Goal: Answer question/provide support: Share knowledge or assist other users

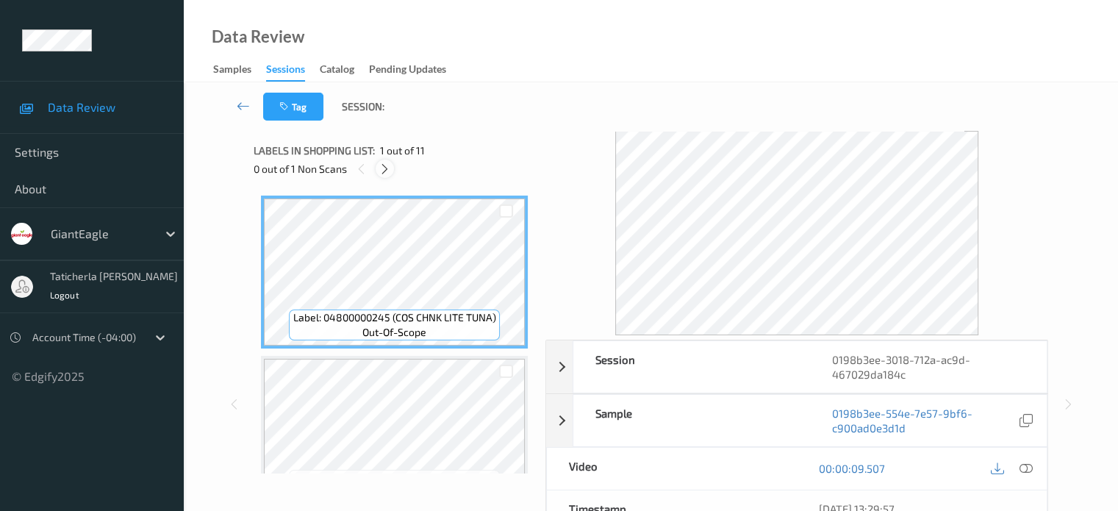
click at [382, 166] on icon at bounding box center [385, 168] width 12 height 13
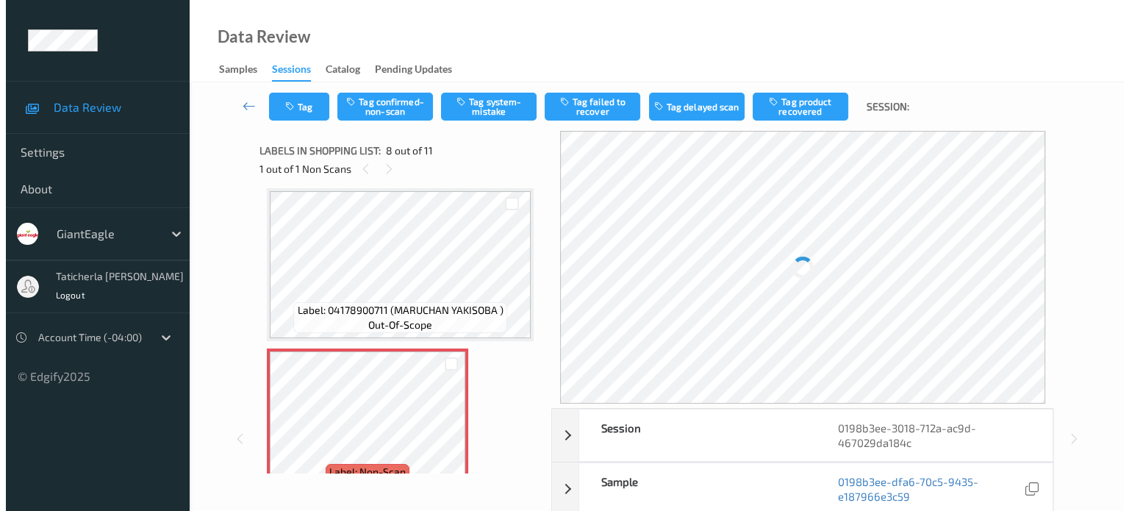
scroll to position [1042, 0]
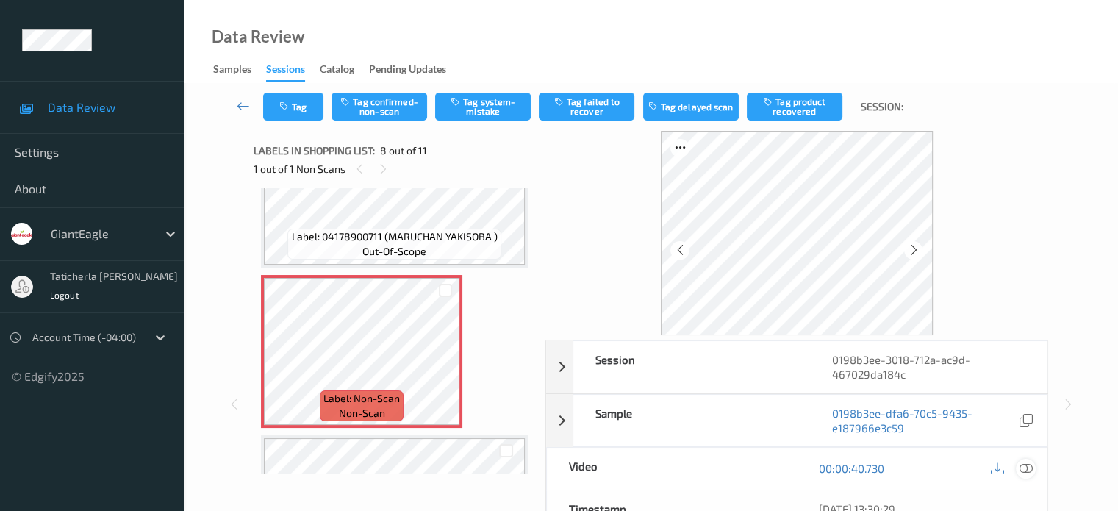
click at [1023, 465] on icon at bounding box center [1025, 468] width 13 height 13
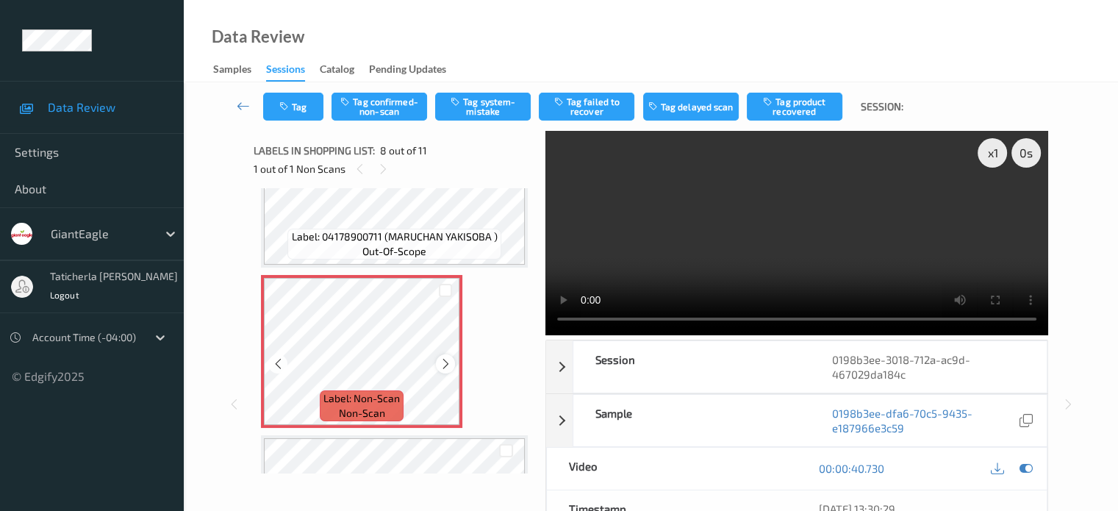
click at [447, 360] on icon at bounding box center [446, 363] width 12 height 13
click at [445, 360] on icon at bounding box center [446, 363] width 12 height 13
click at [487, 112] on button "Tag system-mistake" at bounding box center [483, 107] width 96 height 28
click at [298, 112] on button "Tag" at bounding box center [293, 107] width 60 height 28
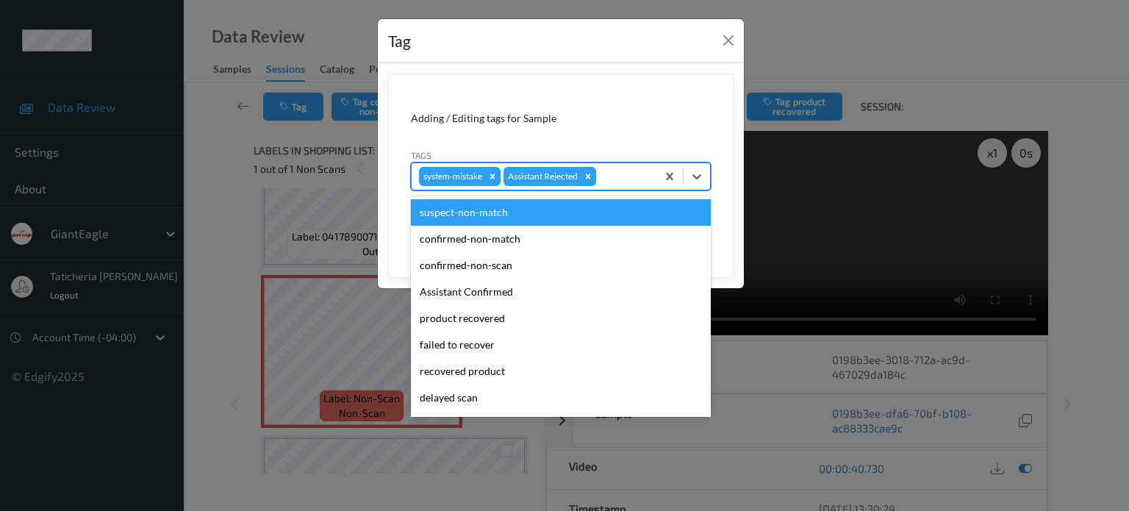
click at [619, 178] on div at bounding box center [624, 177] width 50 height 18
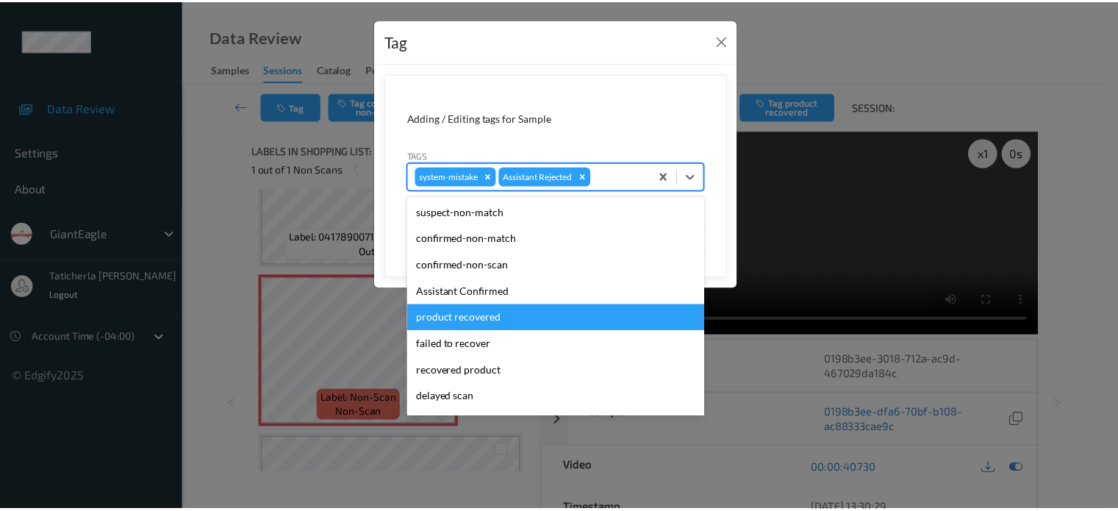
scroll to position [73, 0]
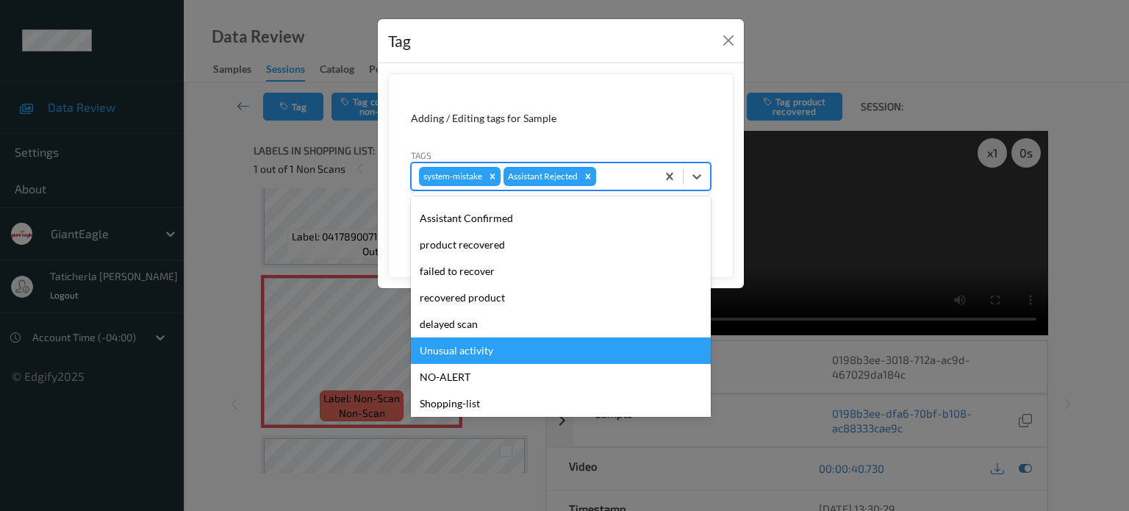
click at [511, 350] on div "Unusual activity" at bounding box center [561, 350] width 300 height 26
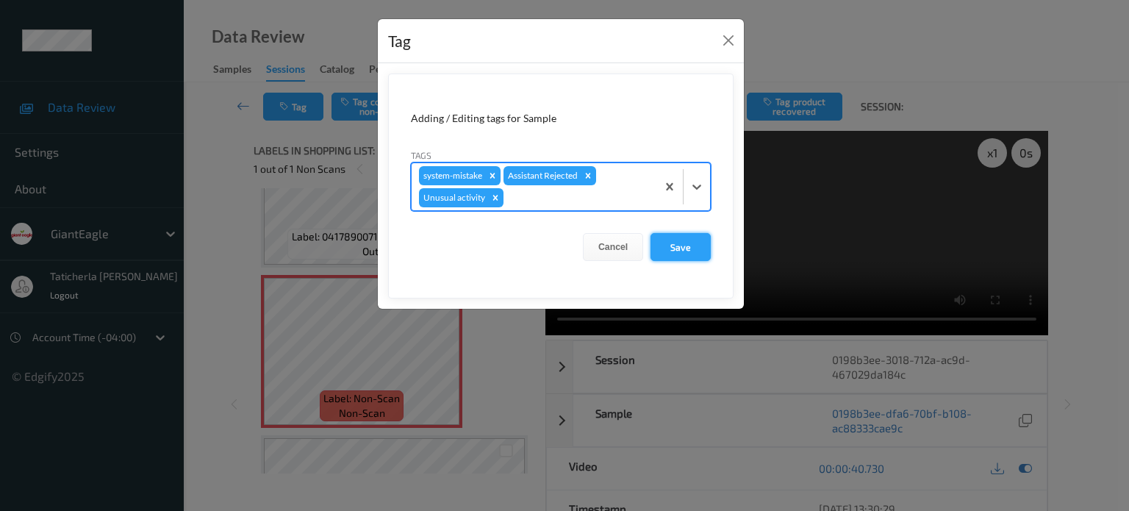
click at [694, 243] on button "Save" at bounding box center [680, 247] width 60 height 28
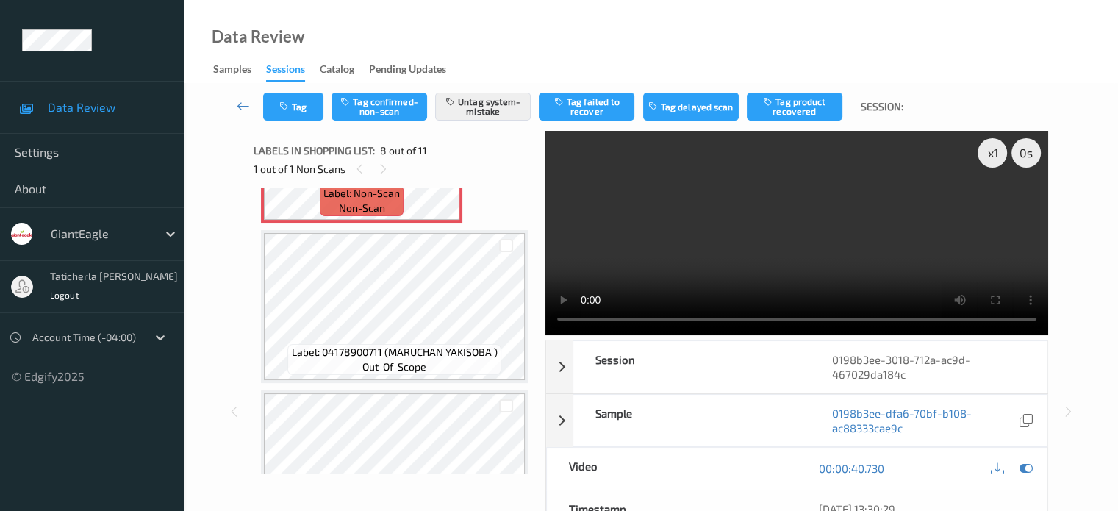
scroll to position [1263, 0]
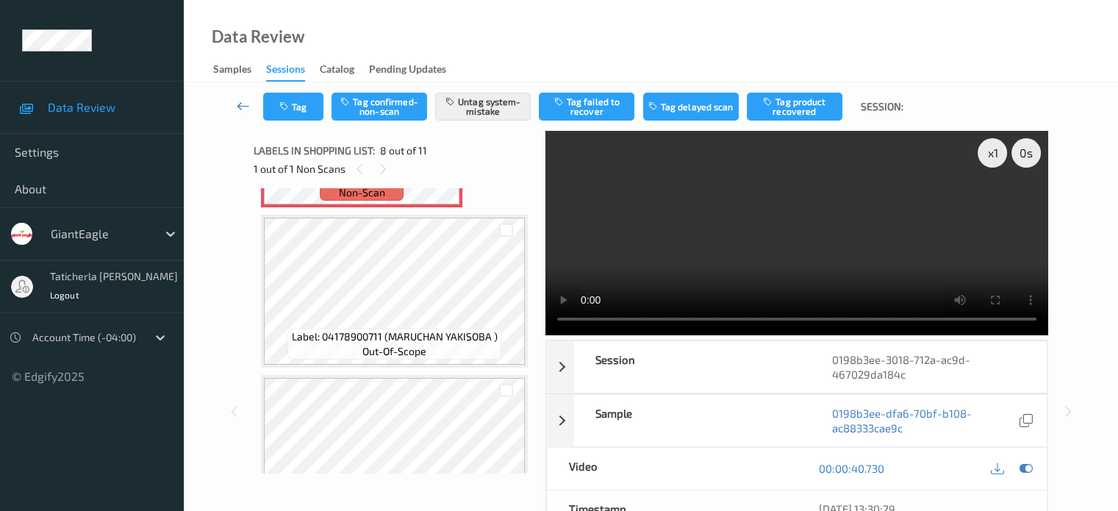
click at [241, 102] on icon at bounding box center [243, 105] width 13 height 15
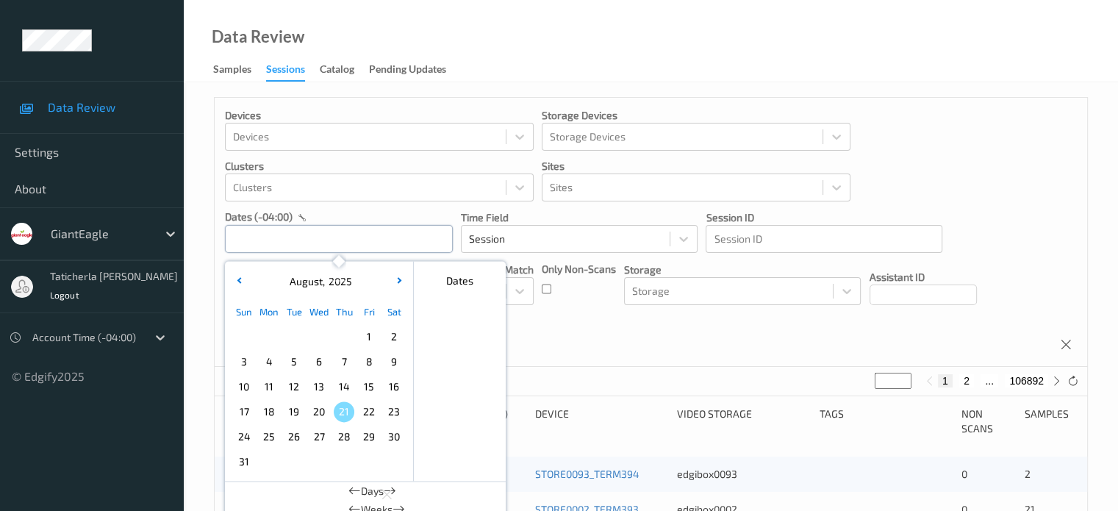
click at [388, 240] on input "text" at bounding box center [339, 239] width 228 height 28
click at [390, 392] on span "16" at bounding box center [394, 386] width 21 height 21
type input "[DATE] 00:00 -> [DATE] 23:59"
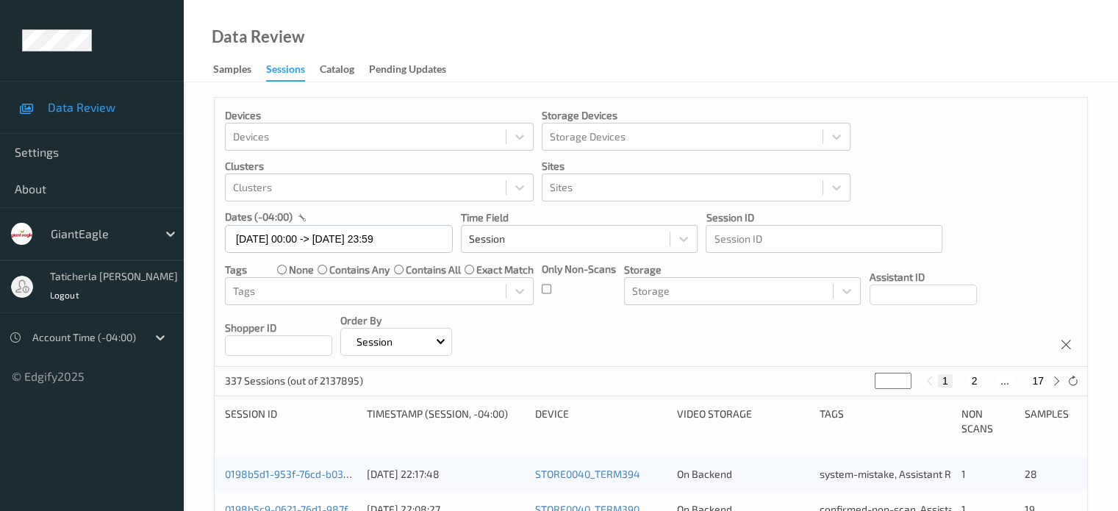
click at [973, 379] on button "2" at bounding box center [974, 380] width 15 height 13
type input "*"
click at [985, 380] on button "3" at bounding box center [988, 380] width 15 height 13
type input "*"
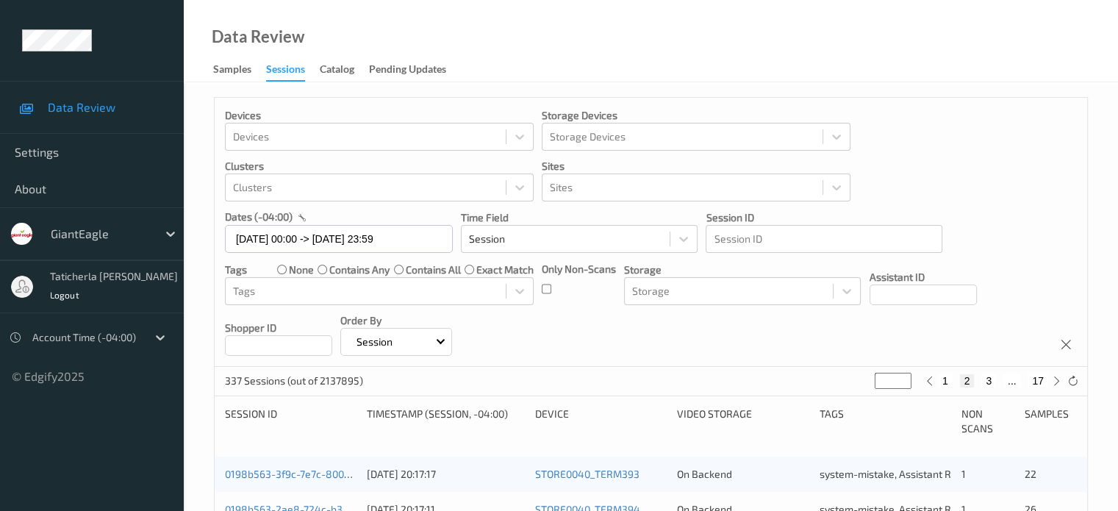
type input "*"
click at [999, 379] on button "4" at bounding box center [997, 380] width 15 height 13
type input "*"
click at [1007, 381] on button "5" at bounding box center [1003, 380] width 15 height 13
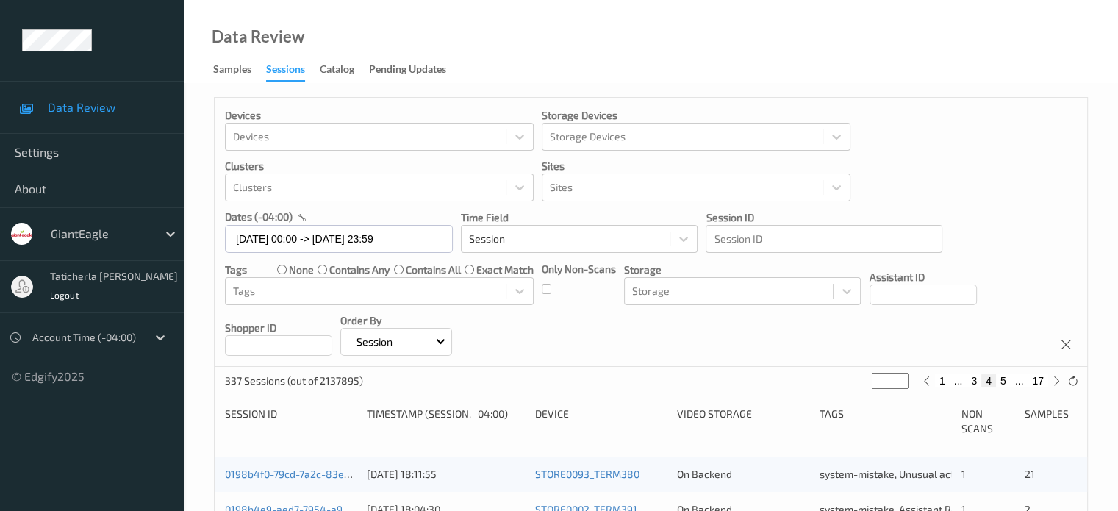
type input "*"
click at [1007, 381] on button "6" at bounding box center [1003, 380] width 15 height 13
type input "*"
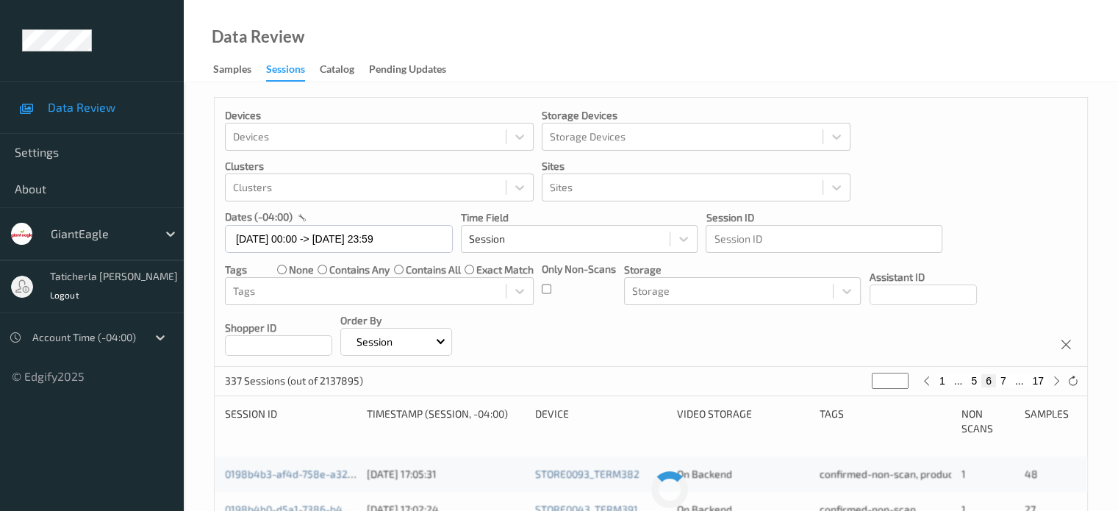
click at [1007, 381] on button "7" at bounding box center [1003, 380] width 15 height 13
type input "*"
click at [1006, 381] on button "8" at bounding box center [1003, 380] width 15 height 13
type input "*"
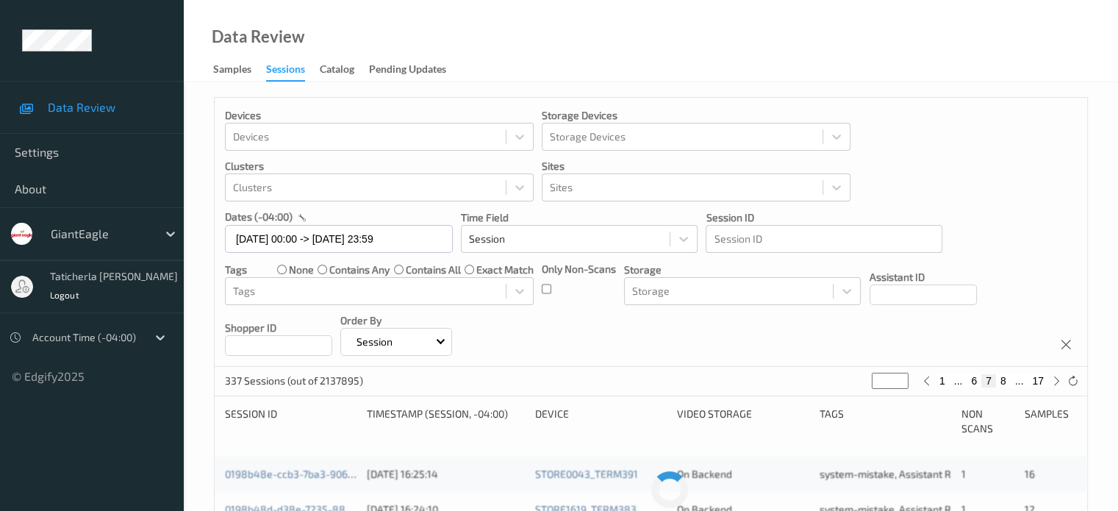
type input "*"
click at [1006, 381] on button "9" at bounding box center [1003, 380] width 15 height 13
type input "*"
click at [1006, 381] on button "10" at bounding box center [1000, 380] width 21 height 13
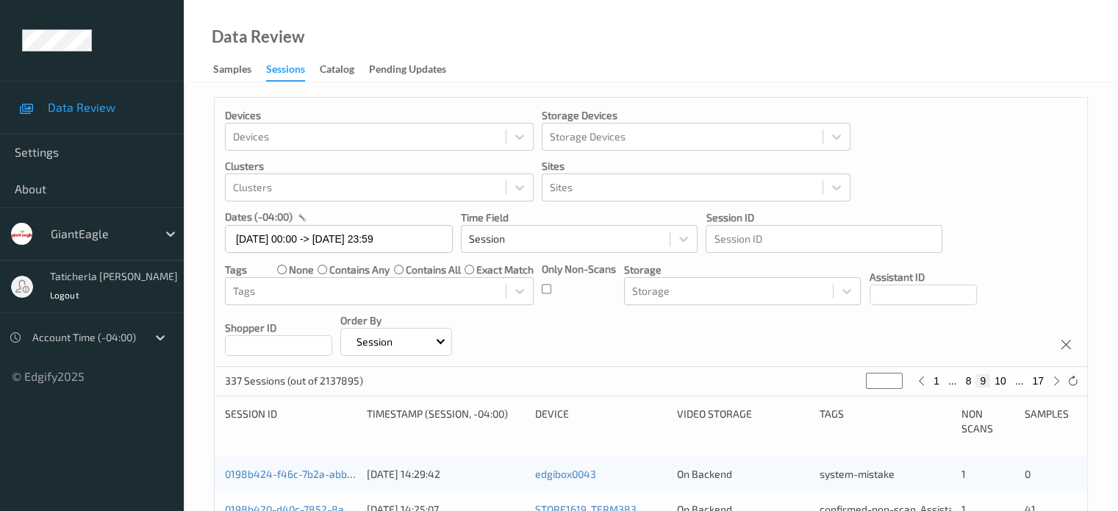
type input "**"
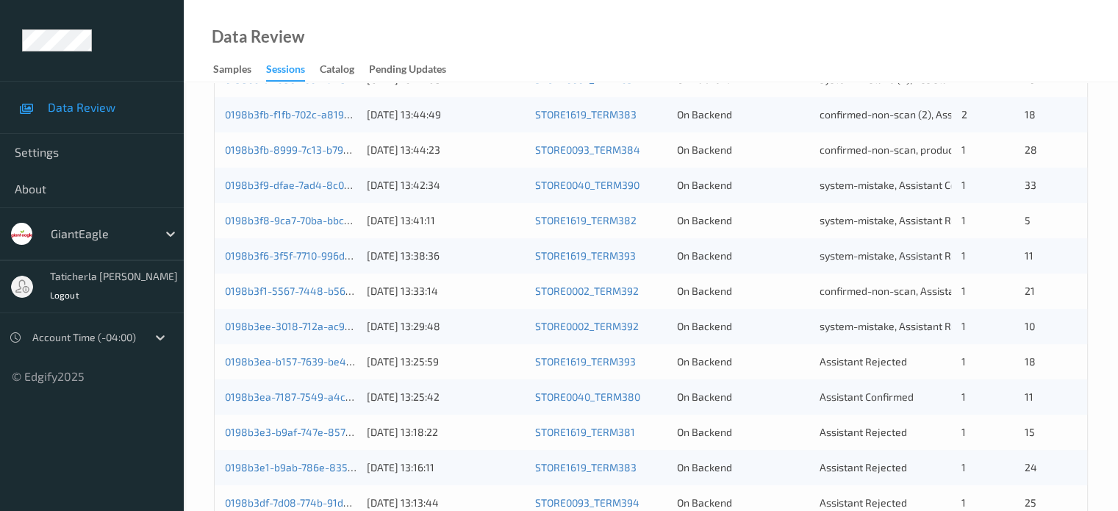
scroll to position [588, 0]
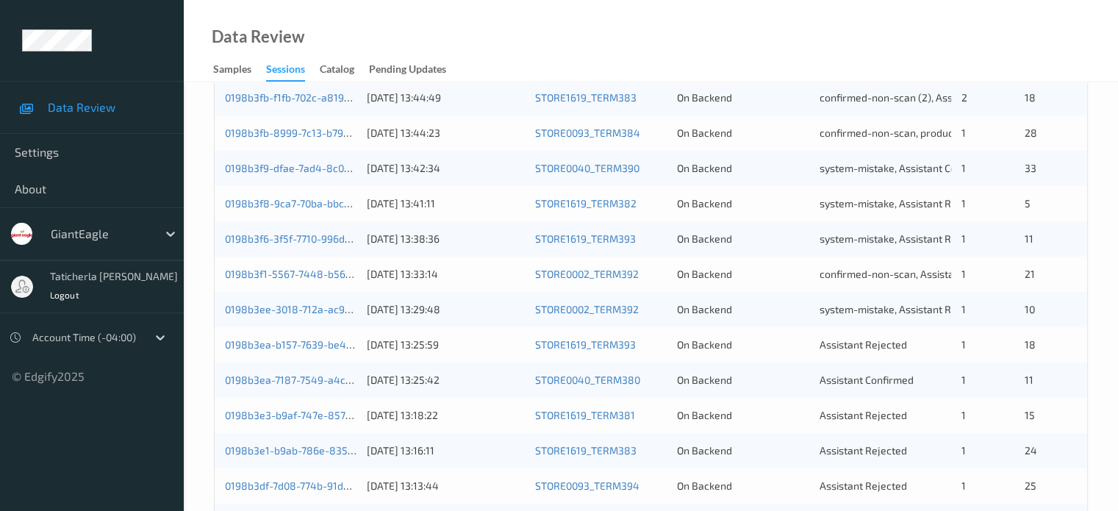
click at [322, 337] on div "0198b3ea-b157-7639-be44-61e435a581d4" at bounding box center [291, 344] width 132 height 15
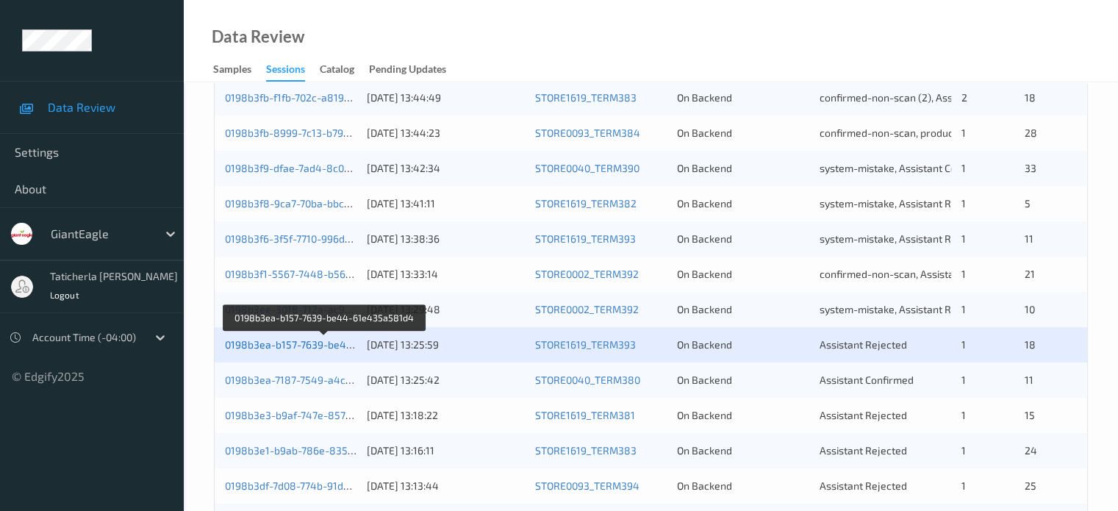
click at [323, 345] on link "0198b3ea-b157-7639-be44-61e435a581d4" at bounding box center [326, 344] width 202 height 12
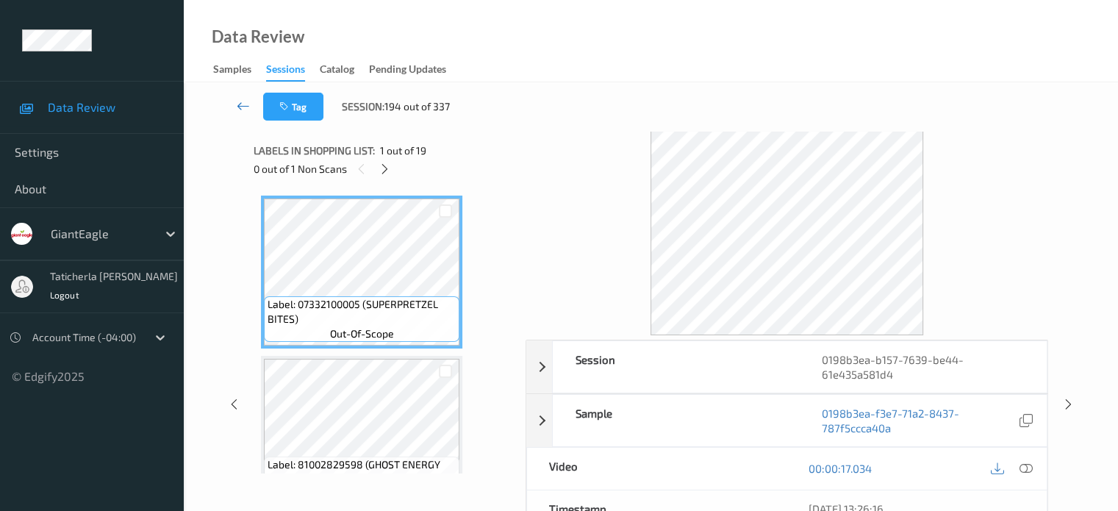
click at [243, 110] on icon at bounding box center [243, 105] width 13 height 15
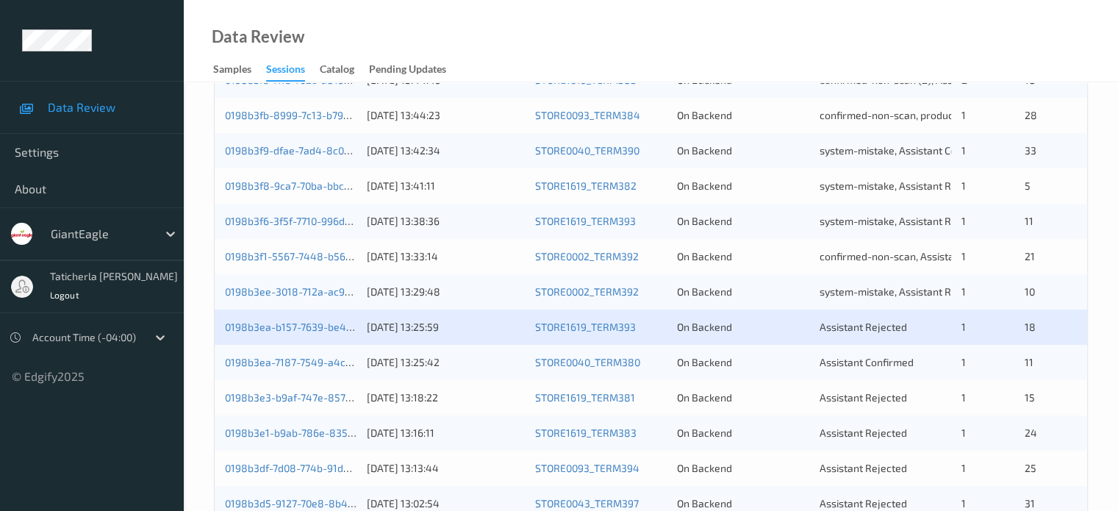
scroll to position [661, 0]
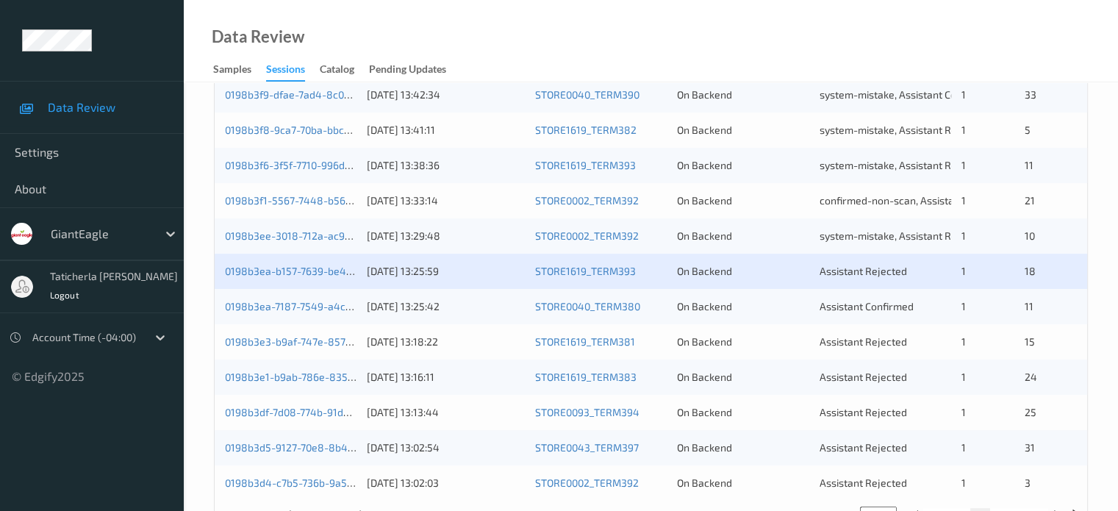
click at [309, 262] on div "0198b3ea-b157-7639-be44-61e435a581d4 [DATE] 13:25:59 STORE1619_TERM393 On Backe…" at bounding box center [651, 271] width 872 height 35
click at [309, 265] on link "0198b3ea-b157-7639-be44-61e435a581d4" at bounding box center [326, 271] width 202 height 12
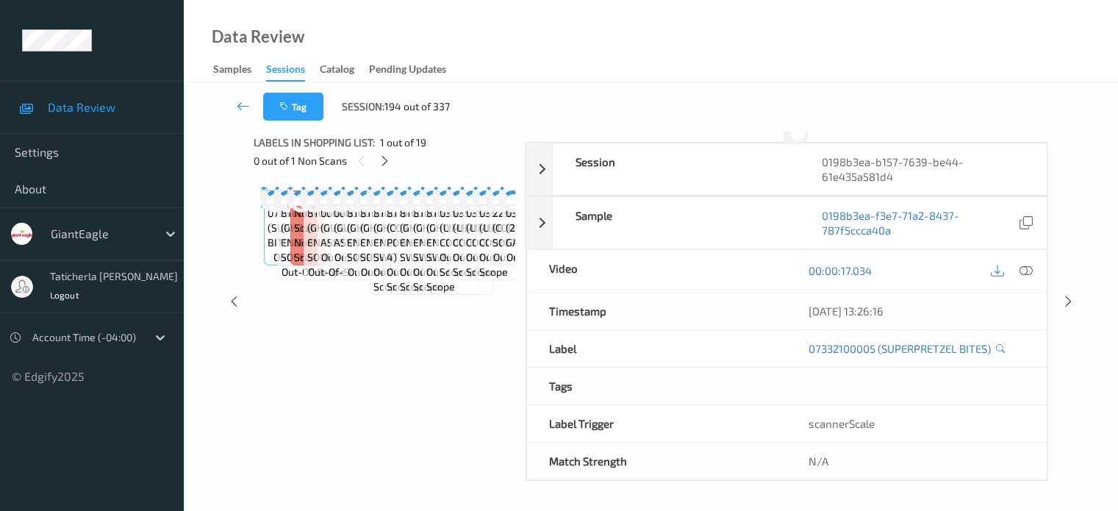
scroll to position [195, 0]
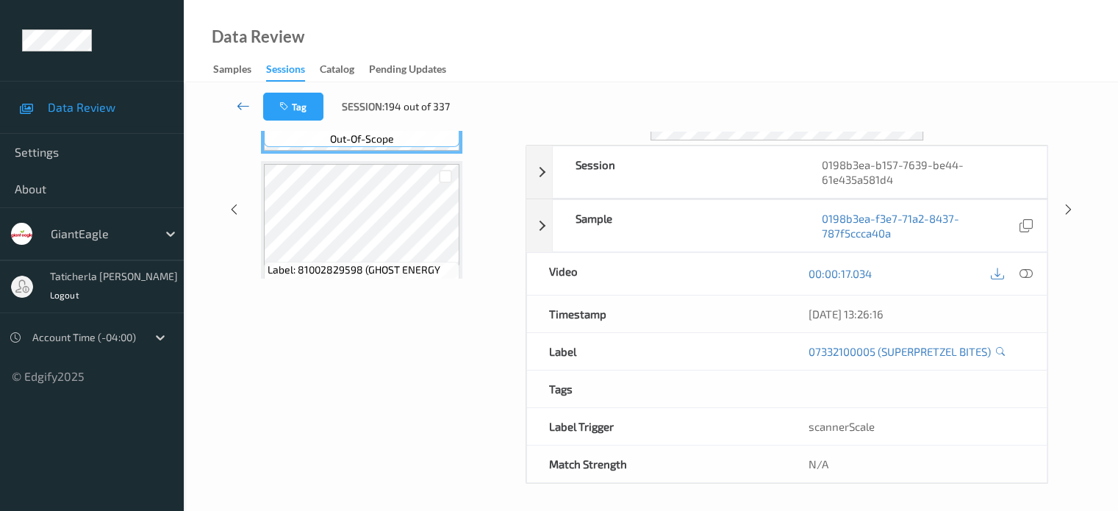
click at [245, 104] on icon at bounding box center [243, 105] width 13 height 15
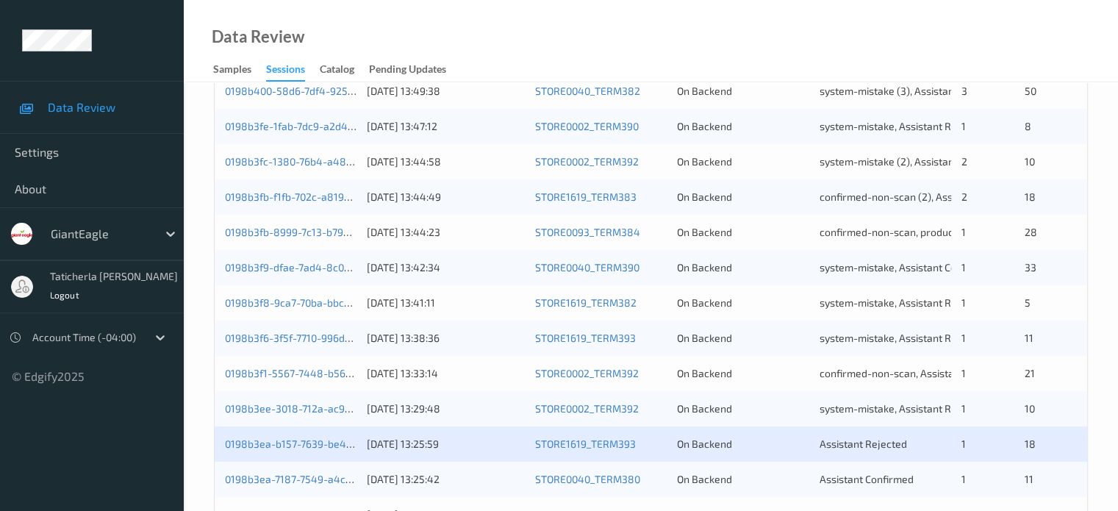
scroll to position [514, 0]
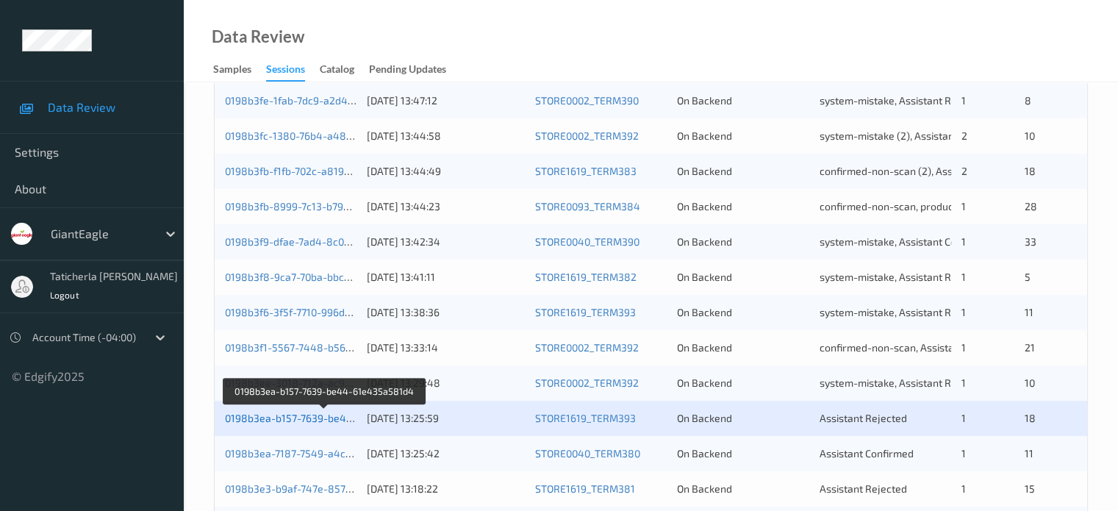
click at [292, 420] on link "0198b3ea-b157-7639-be44-61e435a581d4" at bounding box center [326, 418] width 202 height 12
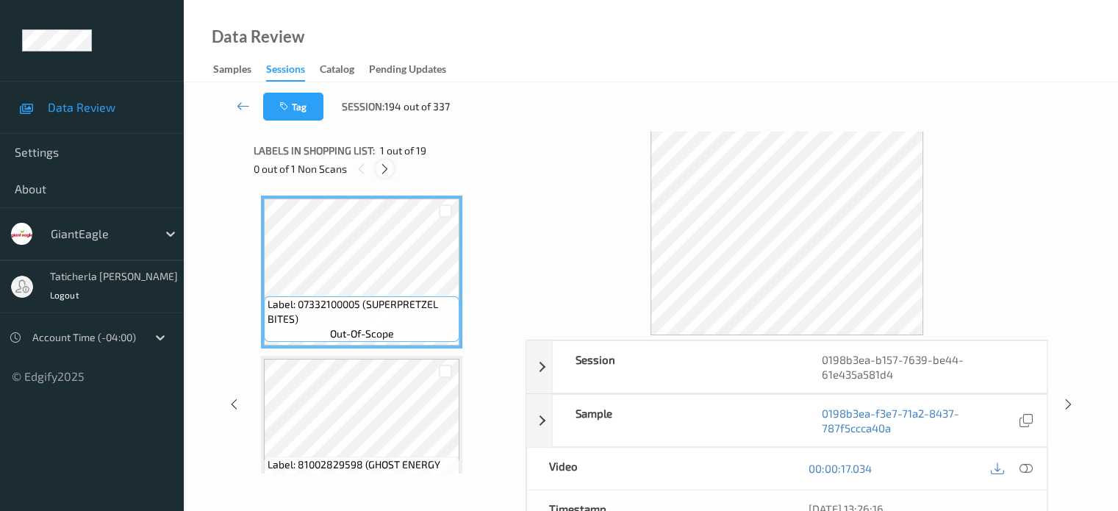
click at [381, 168] on icon at bounding box center [385, 168] width 12 height 13
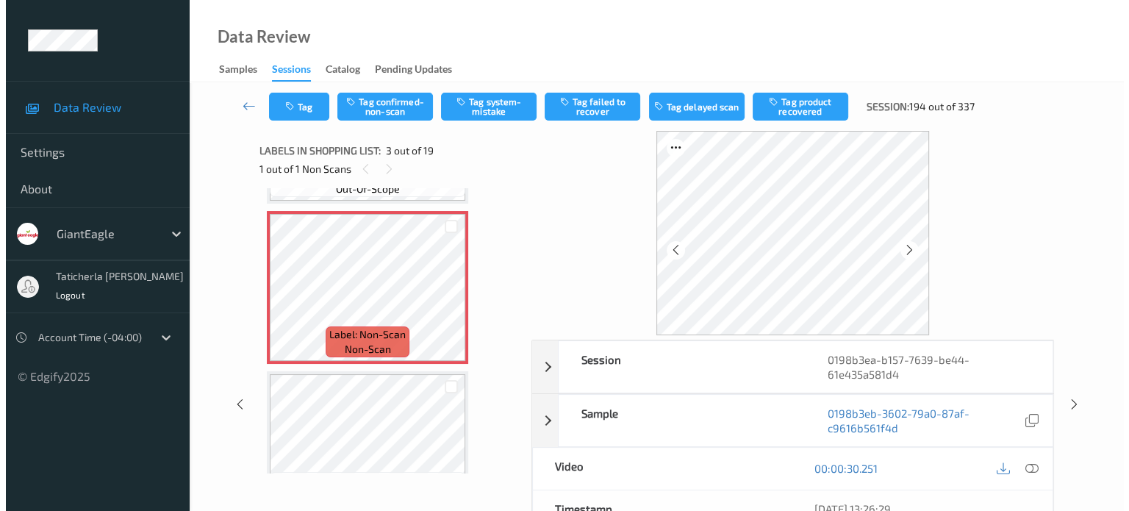
scroll to position [315, 0]
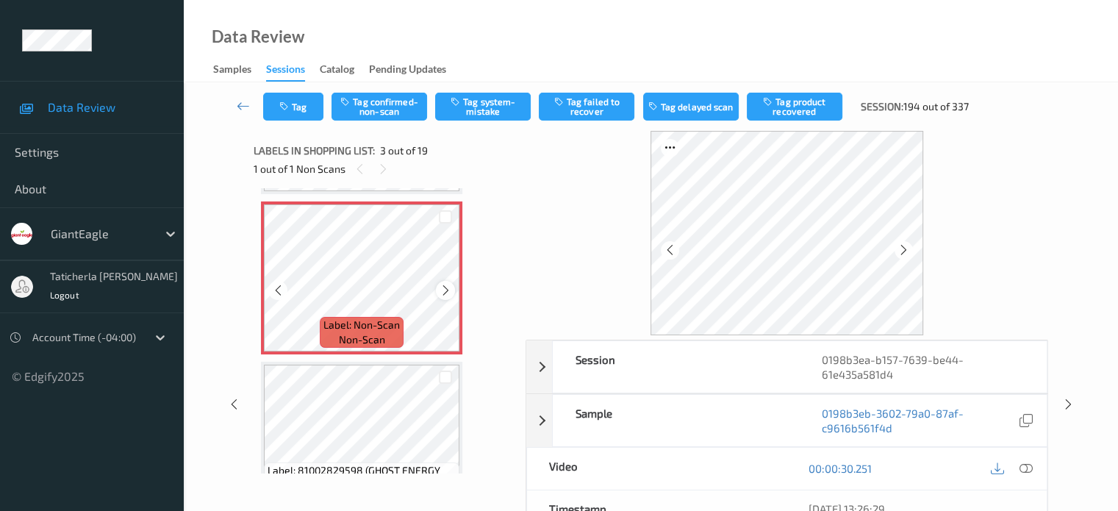
click at [444, 288] on icon at bounding box center [446, 290] width 12 height 13
click at [1023, 467] on icon at bounding box center [1025, 468] width 13 height 13
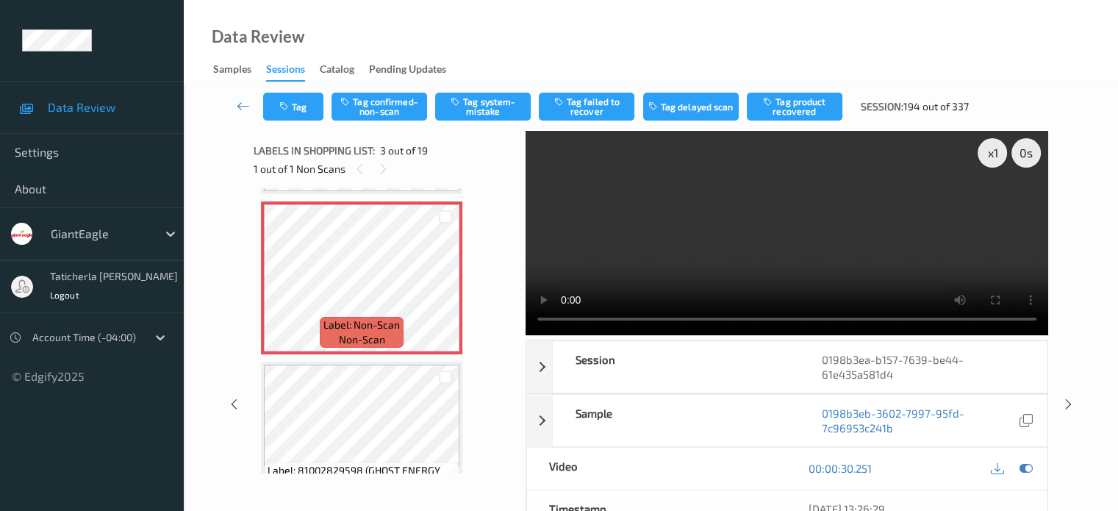
click at [996, 205] on video at bounding box center [787, 233] width 523 height 204
click at [485, 110] on button "Tag system-mistake" at bounding box center [483, 107] width 96 height 28
click at [379, 105] on button "Tag confirmed-non-scan" at bounding box center [379, 107] width 96 height 28
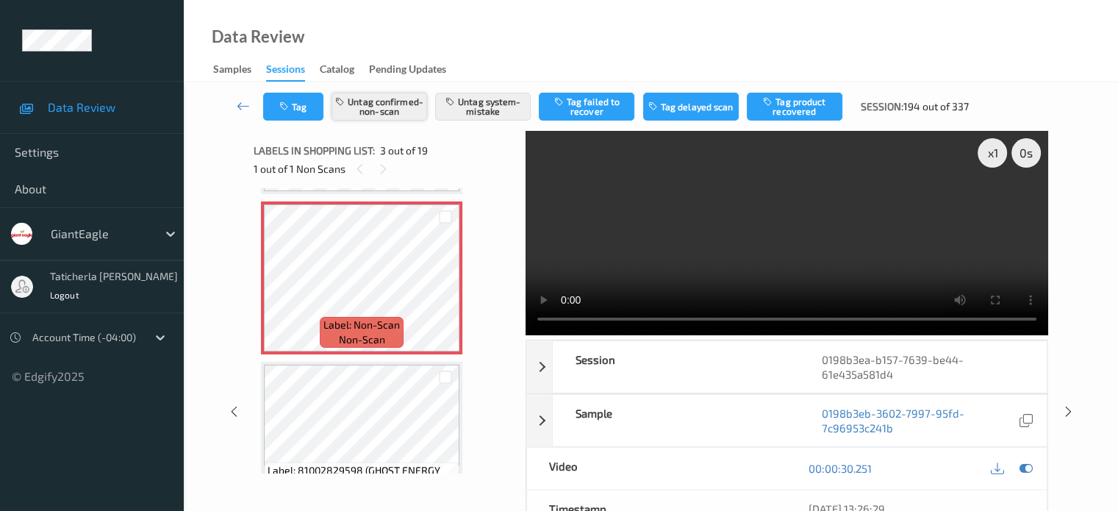
click at [388, 106] on button "Untag confirmed-non-scan" at bounding box center [379, 107] width 96 height 28
click at [291, 120] on button "Tag" at bounding box center [293, 107] width 60 height 28
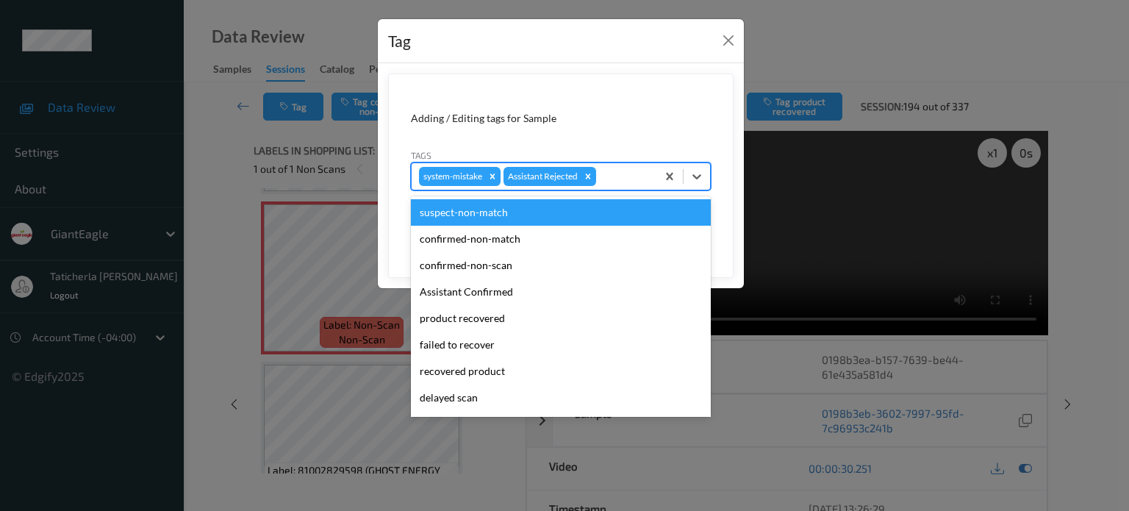
click at [624, 172] on div at bounding box center [624, 177] width 50 height 18
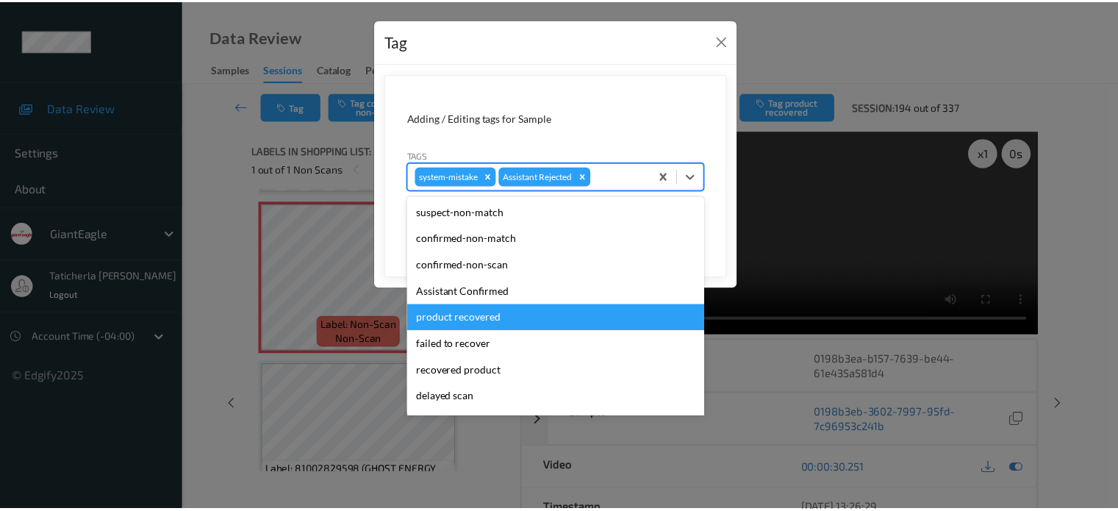
scroll to position [129, 0]
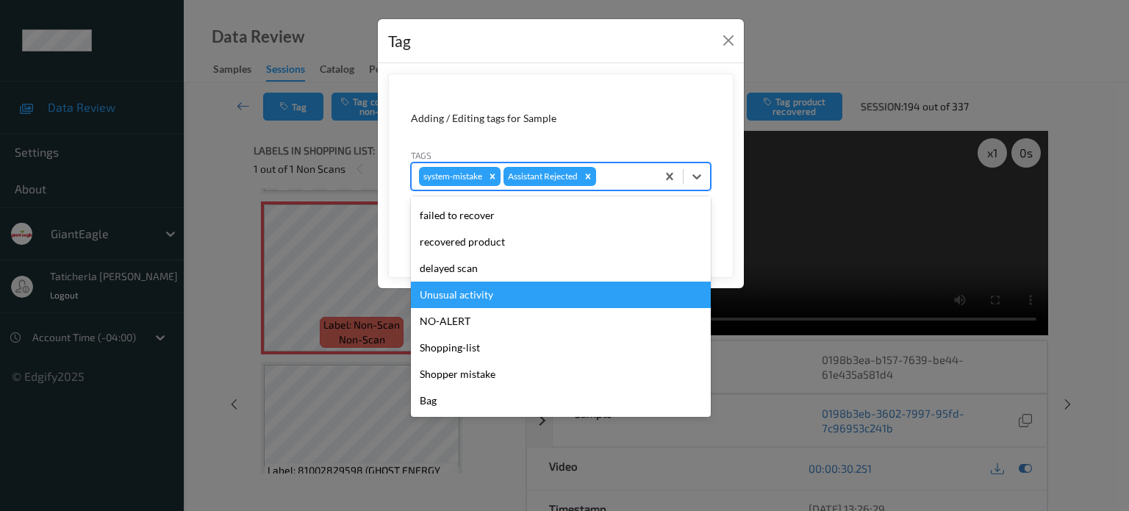
click at [548, 301] on div "Unusual activity" at bounding box center [561, 294] width 300 height 26
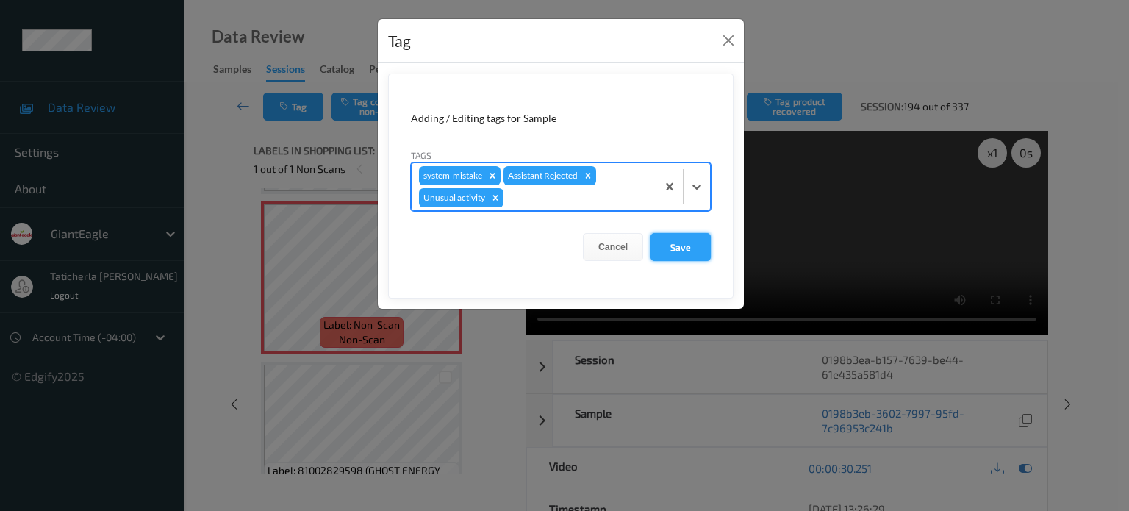
click at [687, 252] on button "Save" at bounding box center [680, 247] width 60 height 28
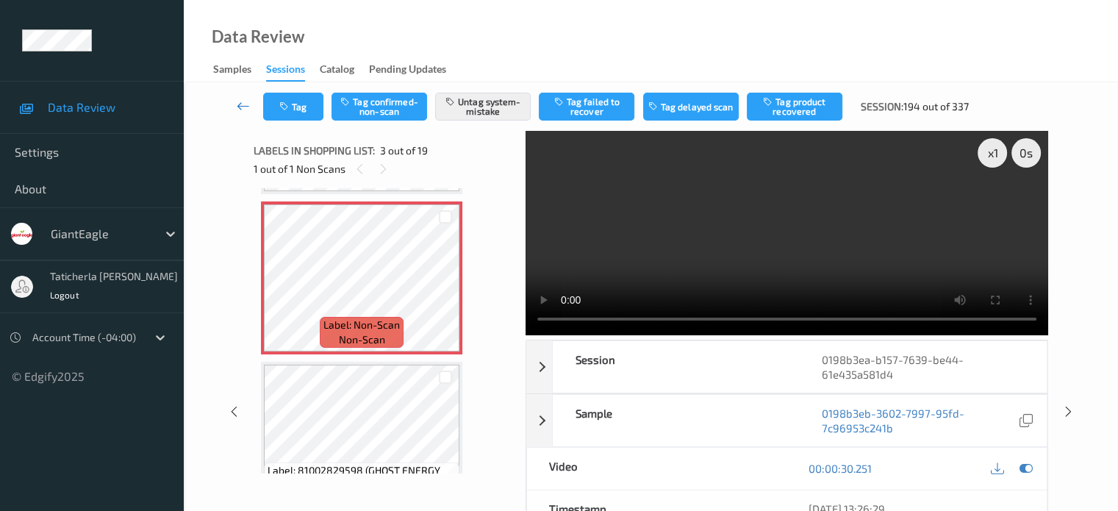
click at [237, 105] on icon at bounding box center [243, 105] width 13 height 15
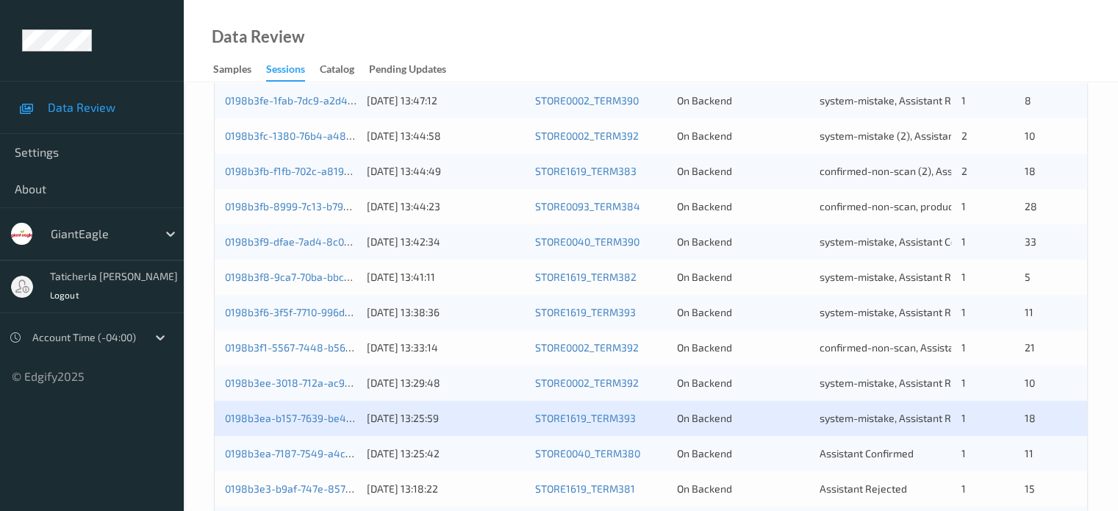
scroll to position [661, 0]
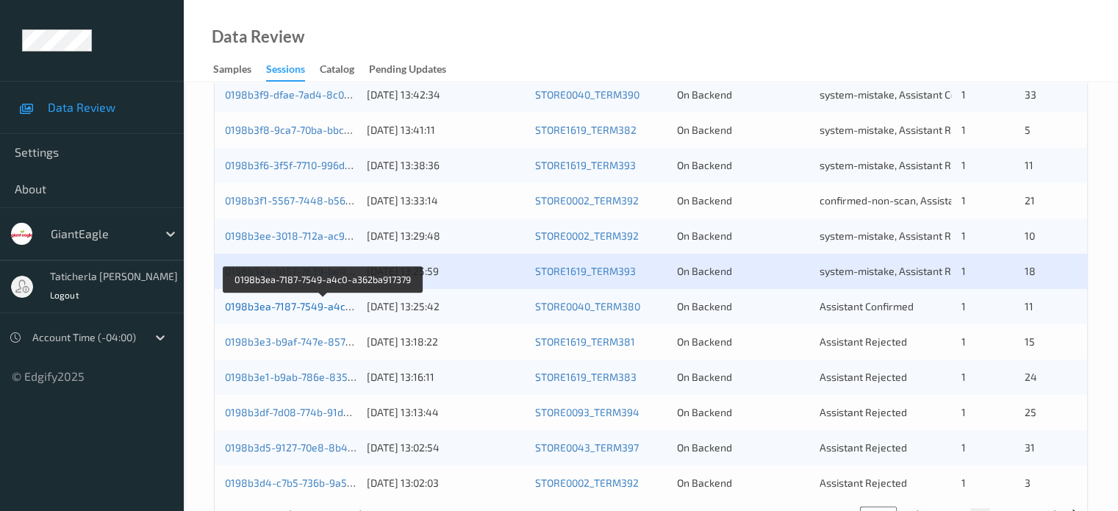
click at [298, 306] on link "0198b3ea-7187-7549-a4c0-a362ba917379" at bounding box center [324, 306] width 198 height 12
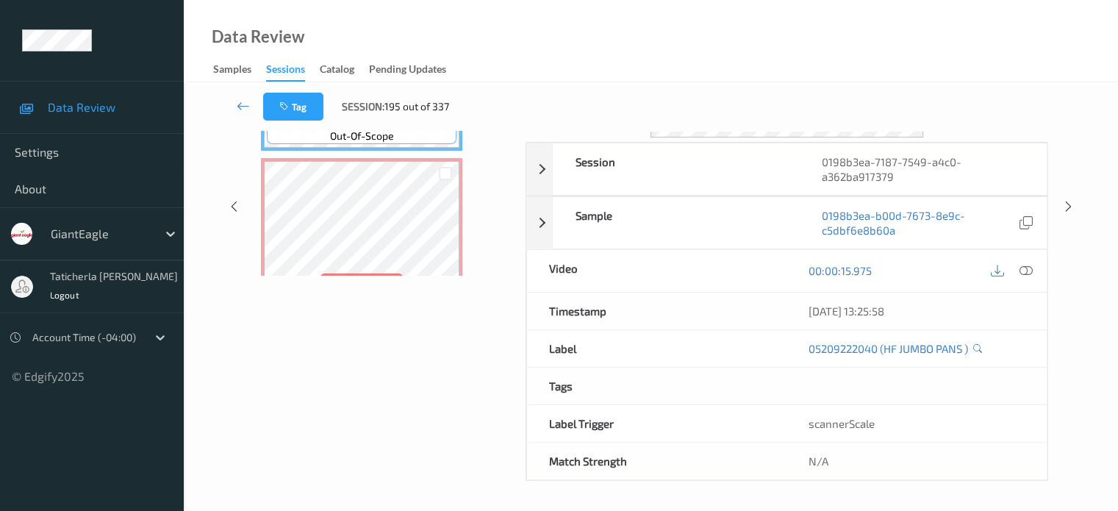
scroll to position [195, 0]
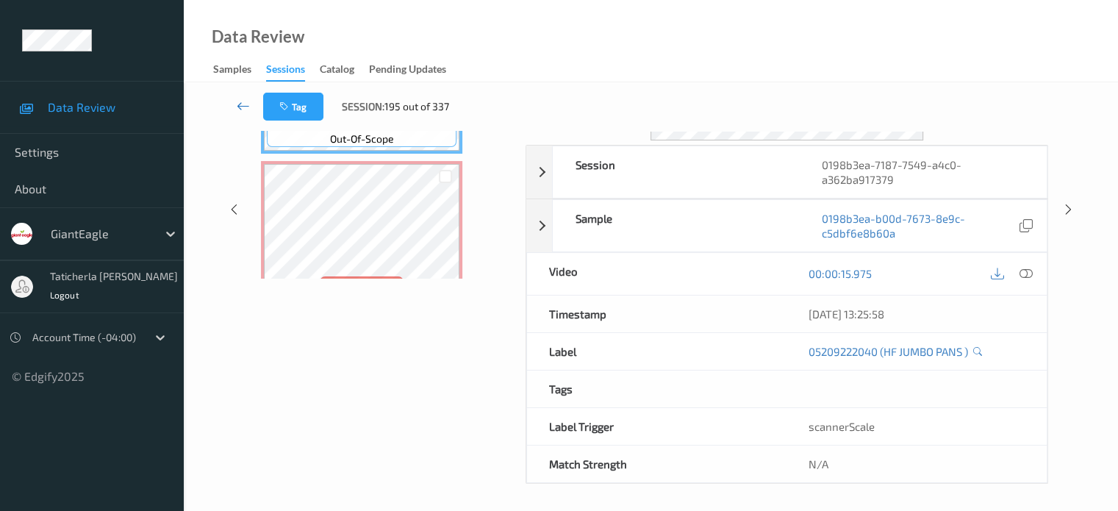
click at [242, 105] on icon at bounding box center [243, 105] width 13 height 15
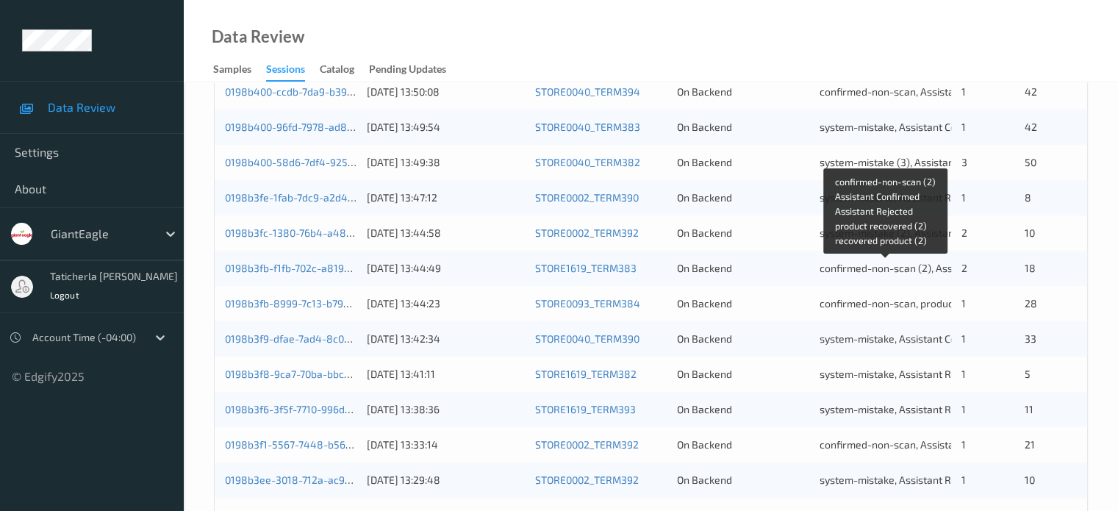
scroll to position [588, 0]
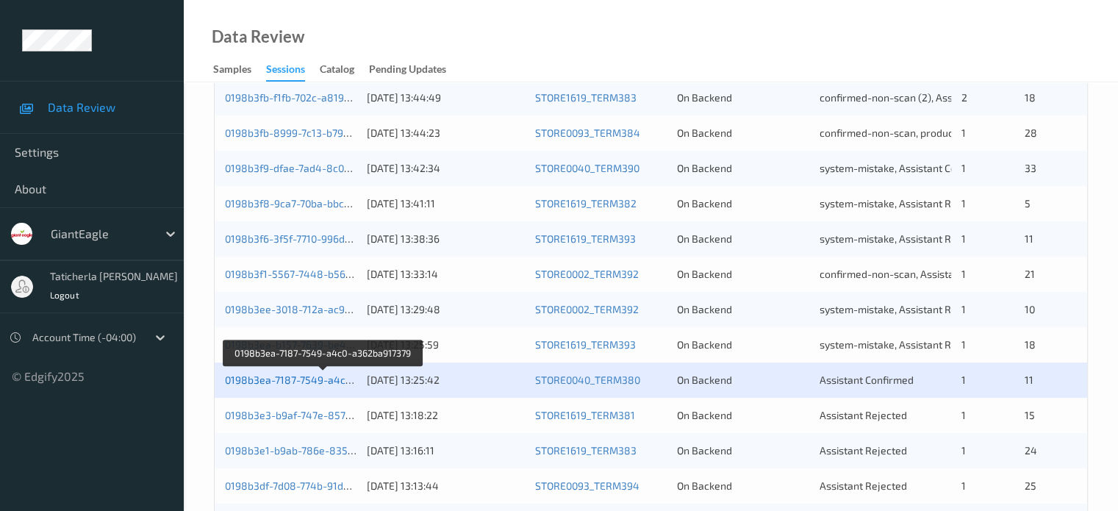
click at [272, 374] on link "0198b3ea-7187-7549-a4c0-a362ba917379" at bounding box center [324, 379] width 198 height 12
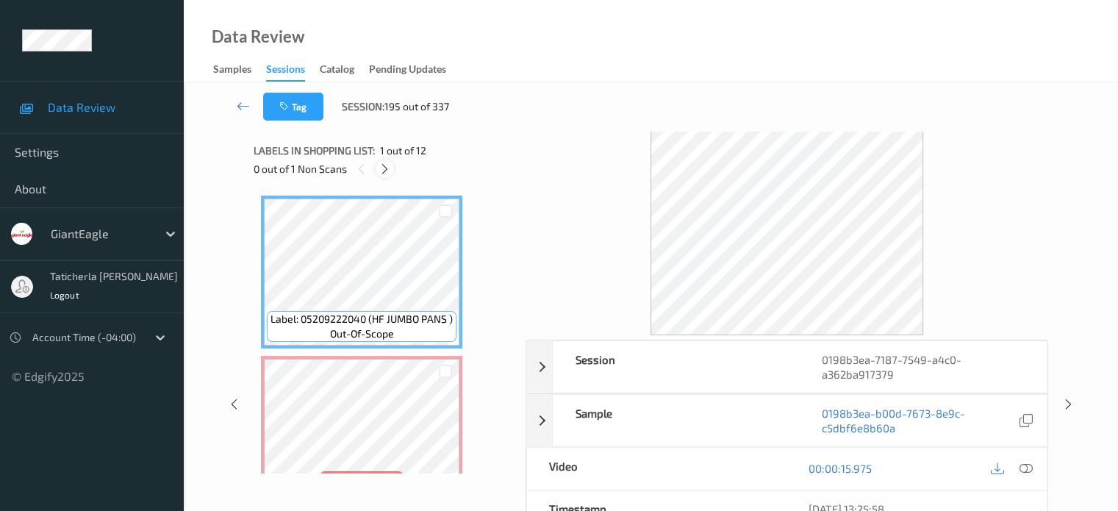
click at [382, 166] on icon at bounding box center [385, 168] width 12 height 13
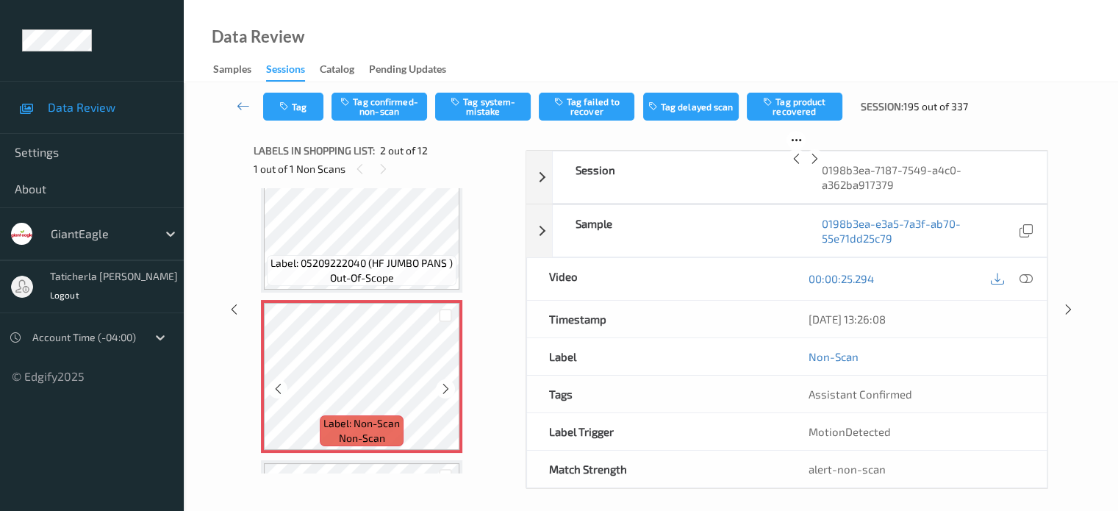
scroll to position [81, 0]
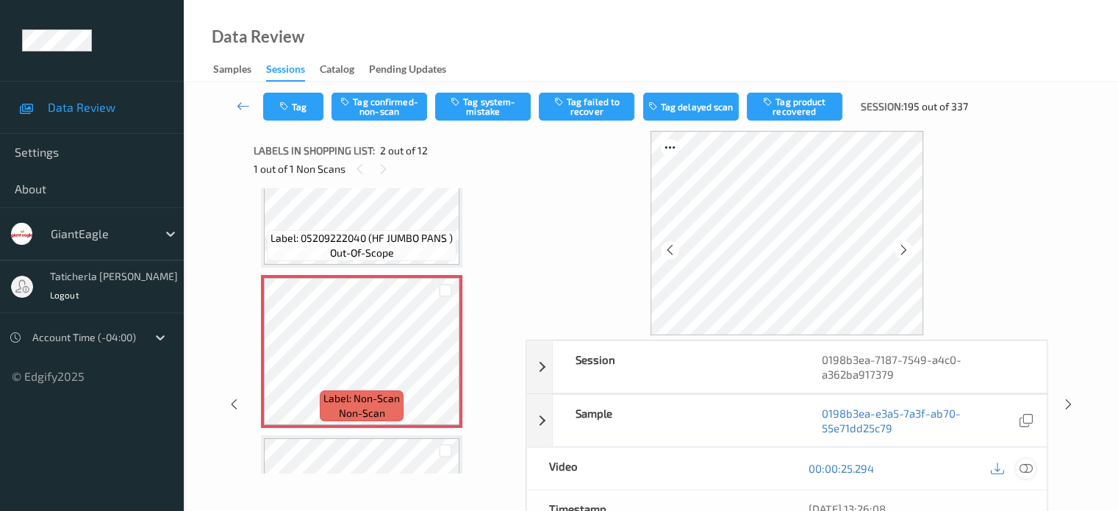
click at [1022, 465] on icon at bounding box center [1025, 468] width 13 height 13
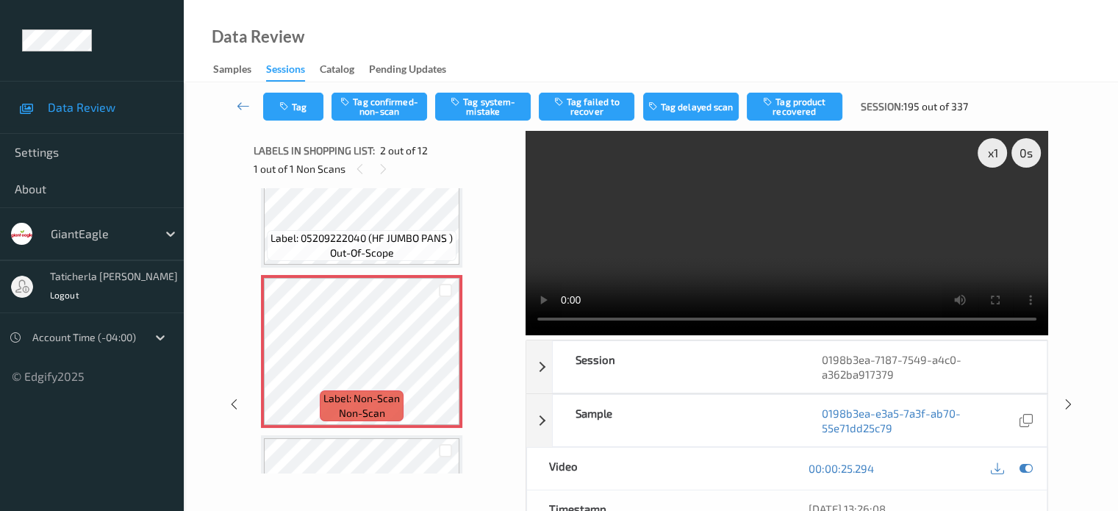
click at [994, 205] on video at bounding box center [787, 233] width 523 height 204
click at [387, 96] on button "Tag confirmed-non-scan" at bounding box center [379, 107] width 96 height 28
click at [779, 103] on button "Tag product recovered" at bounding box center [795, 107] width 96 height 28
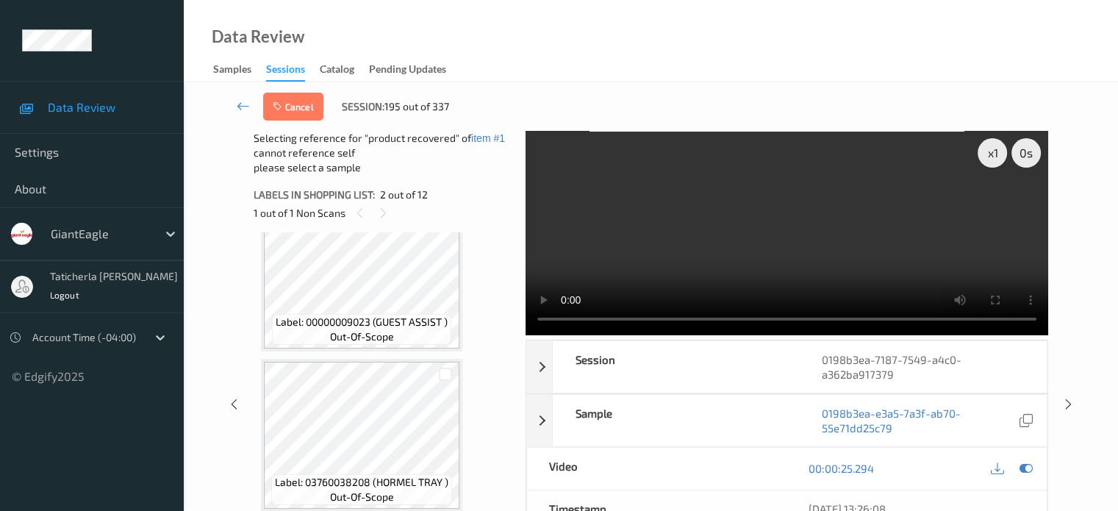
scroll to position [595, 0]
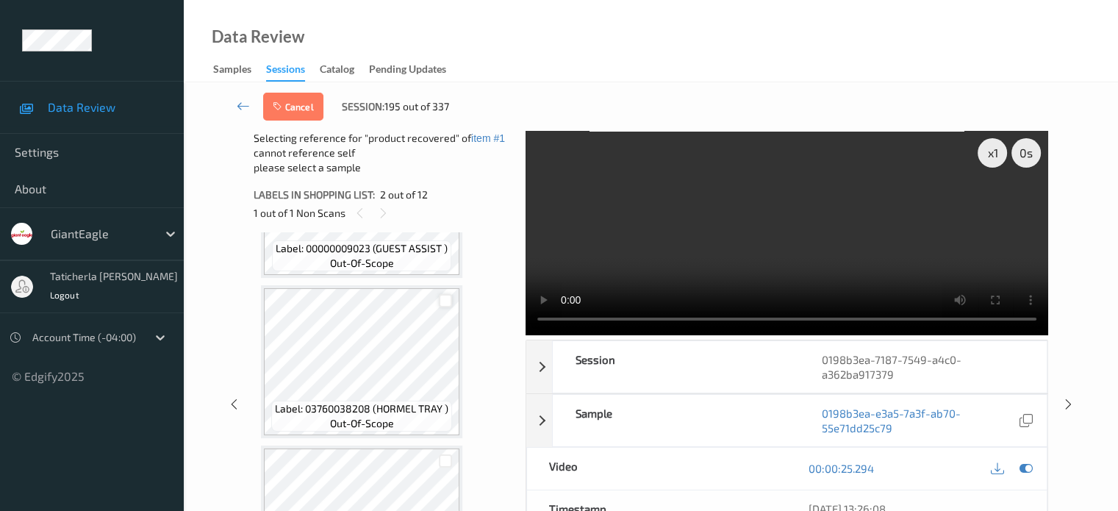
click at [449, 303] on div at bounding box center [446, 301] width 14 height 14
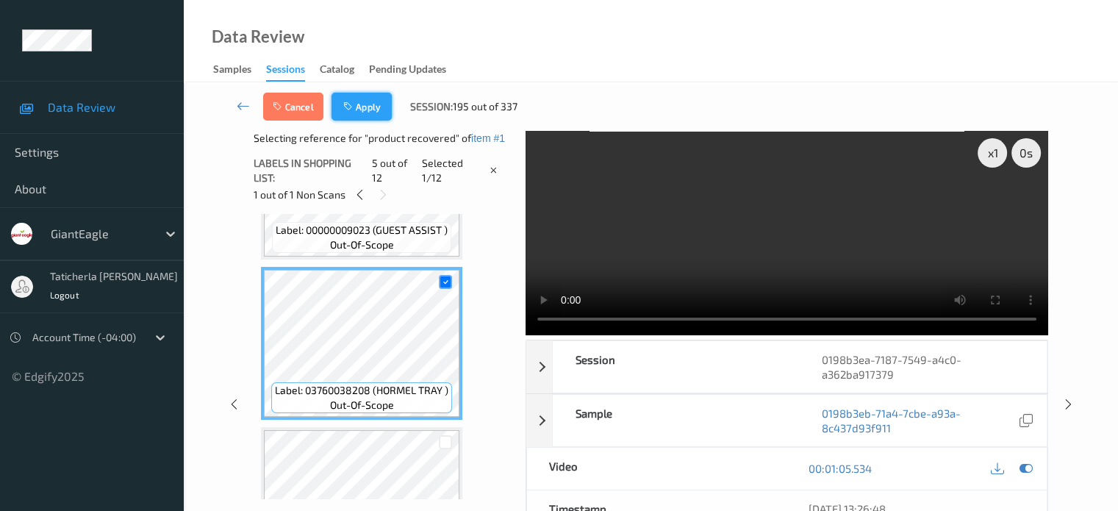
click at [366, 103] on button "Apply" at bounding box center [361, 107] width 60 height 28
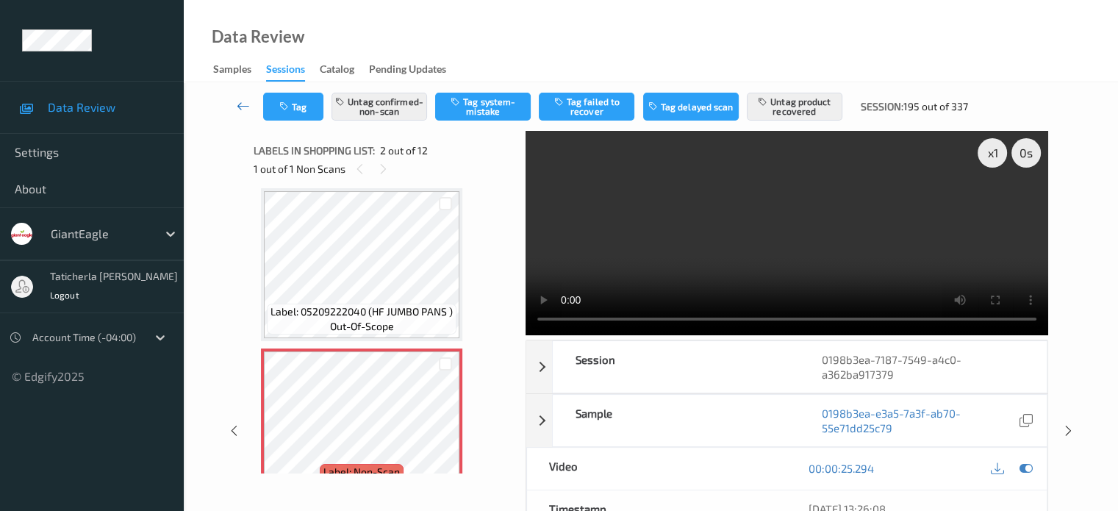
click at [243, 105] on icon at bounding box center [243, 105] width 13 height 15
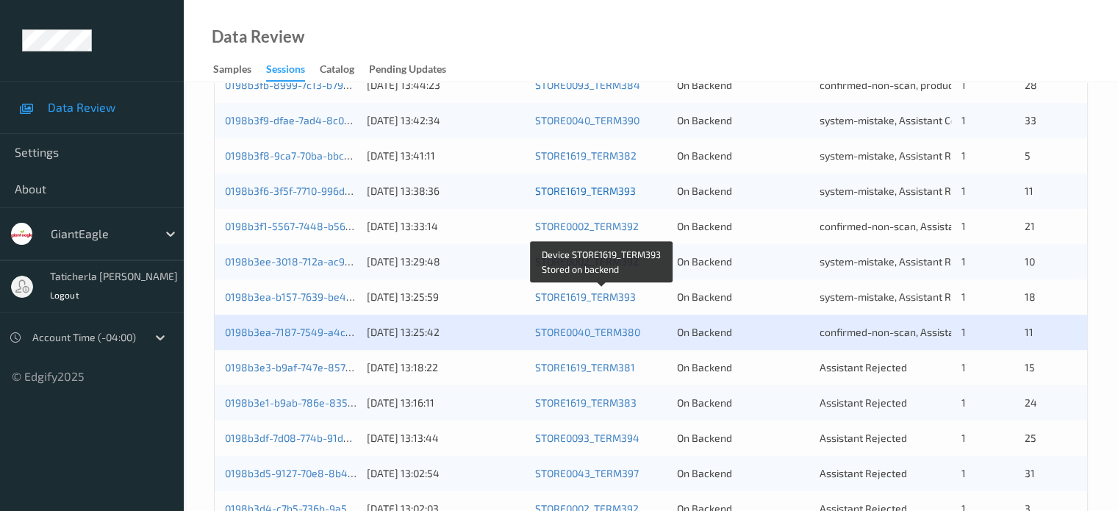
scroll to position [661, 0]
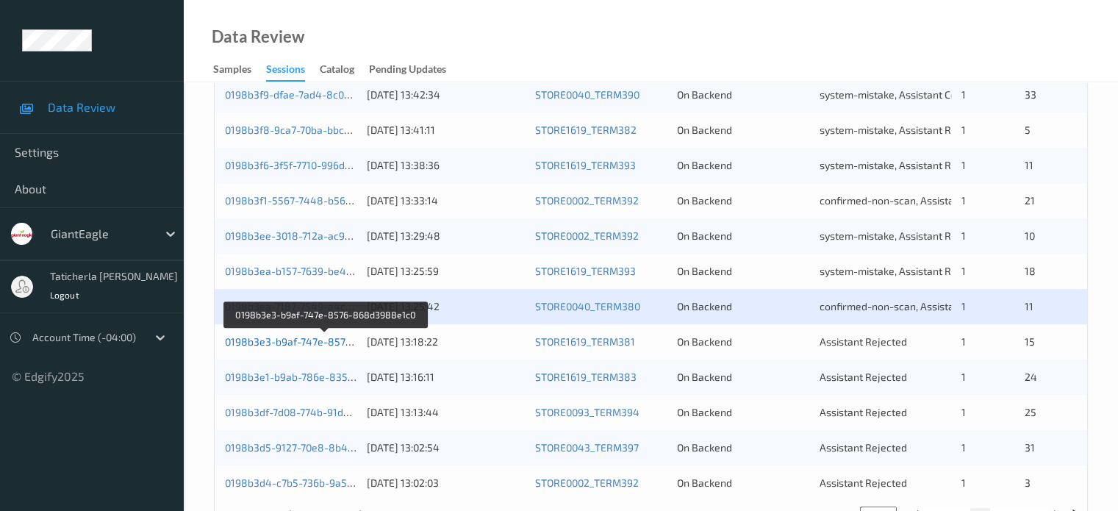
click at [323, 337] on link "0198b3e3-b9af-747e-8576-868d3988e1c0" at bounding box center [326, 341] width 202 height 12
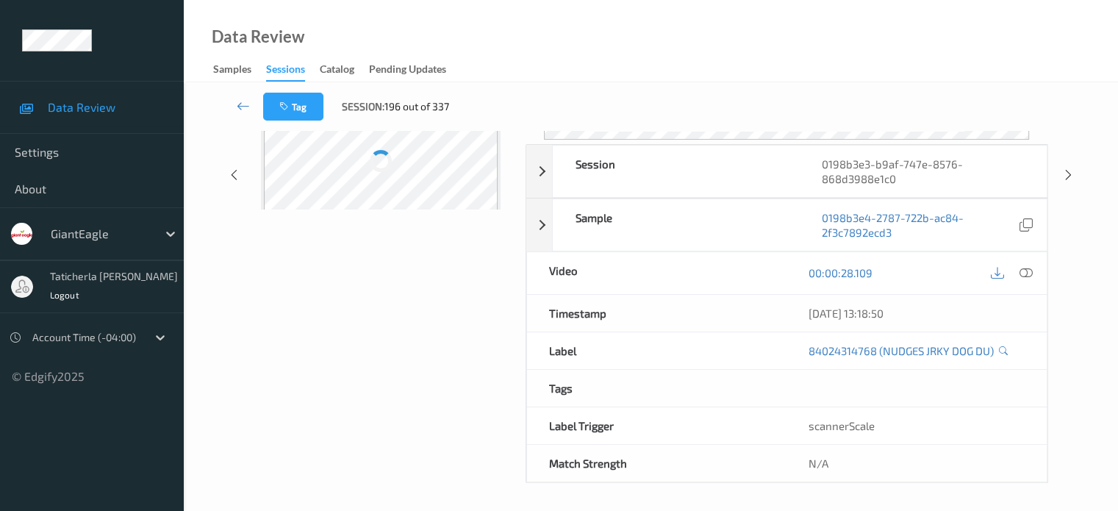
scroll to position [195, 0]
click at [244, 105] on icon at bounding box center [243, 105] width 13 height 15
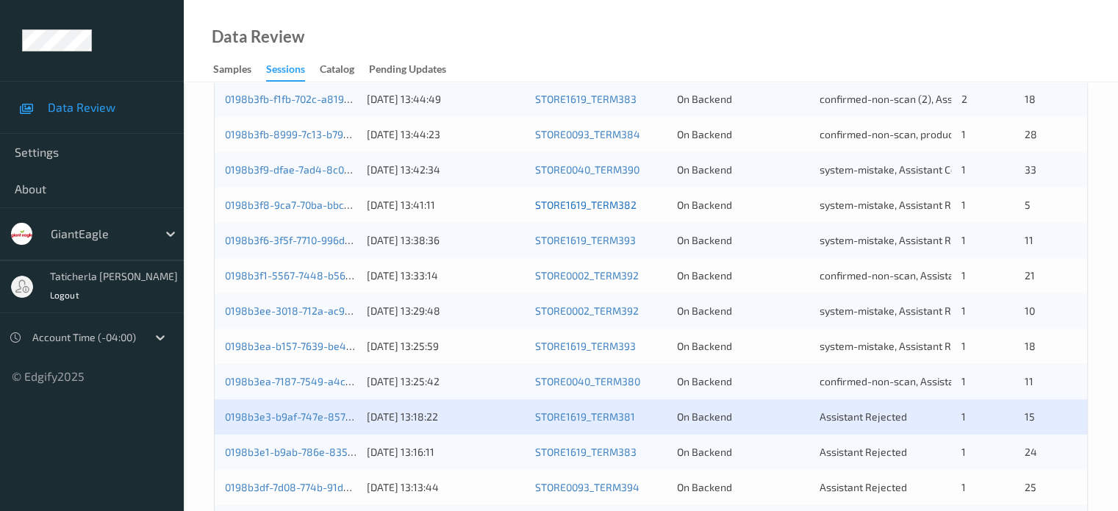
scroll to position [710, 0]
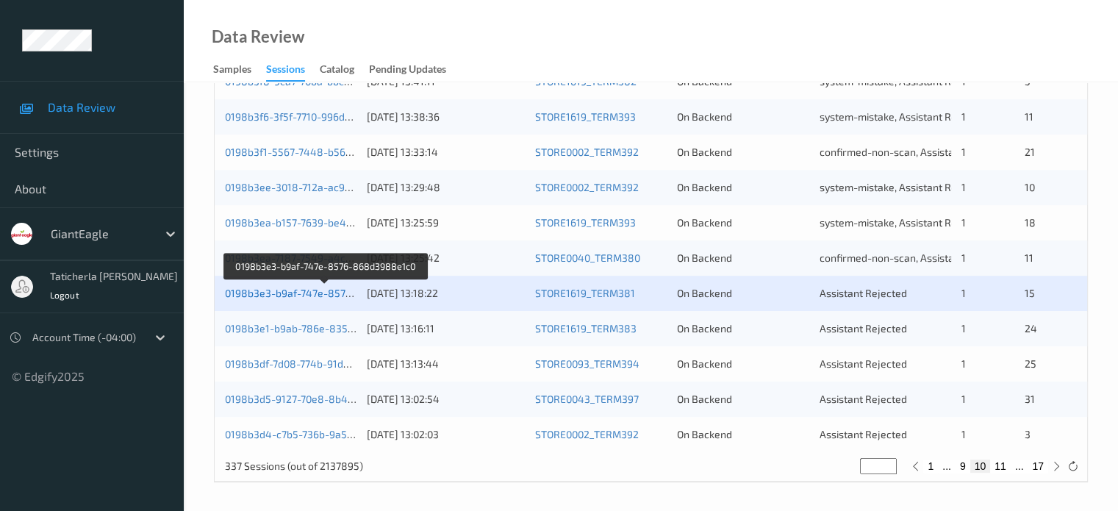
click at [338, 287] on link "0198b3e3-b9af-747e-8576-868d3988e1c0" at bounding box center [326, 293] width 202 height 12
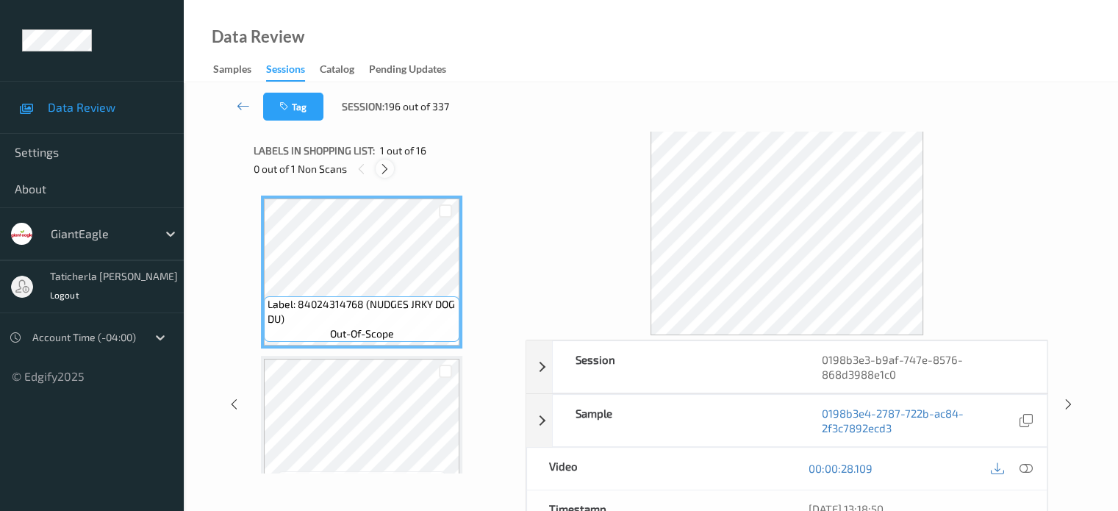
click at [390, 162] on icon at bounding box center [385, 168] width 12 height 13
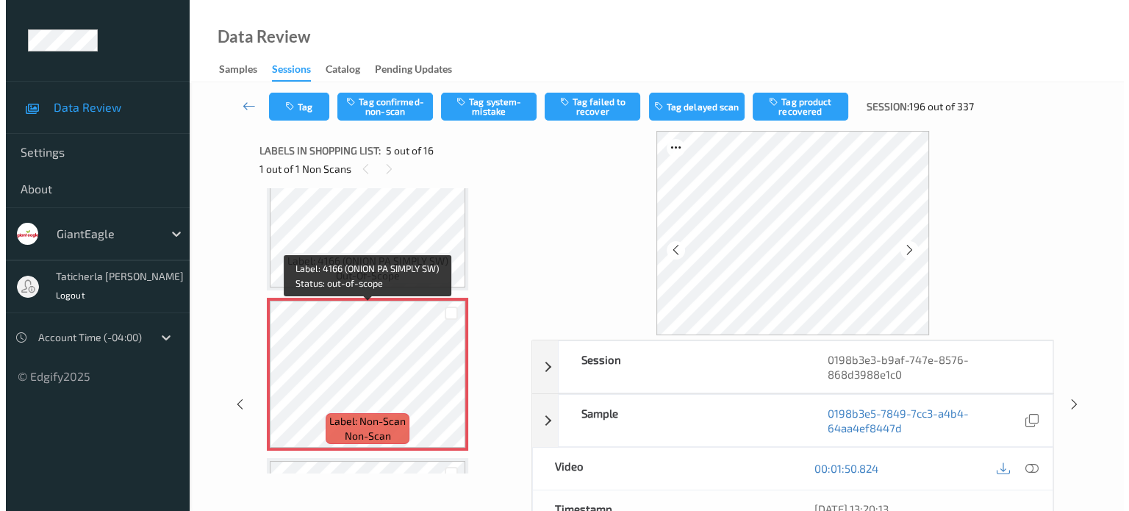
scroll to position [562, 0]
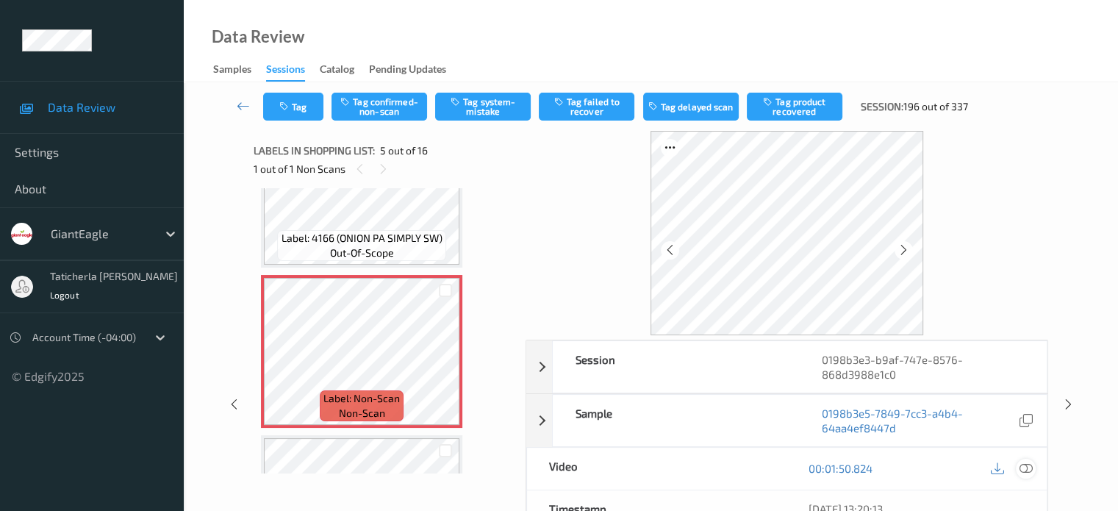
click at [1022, 465] on icon at bounding box center [1025, 468] width 13 height 13
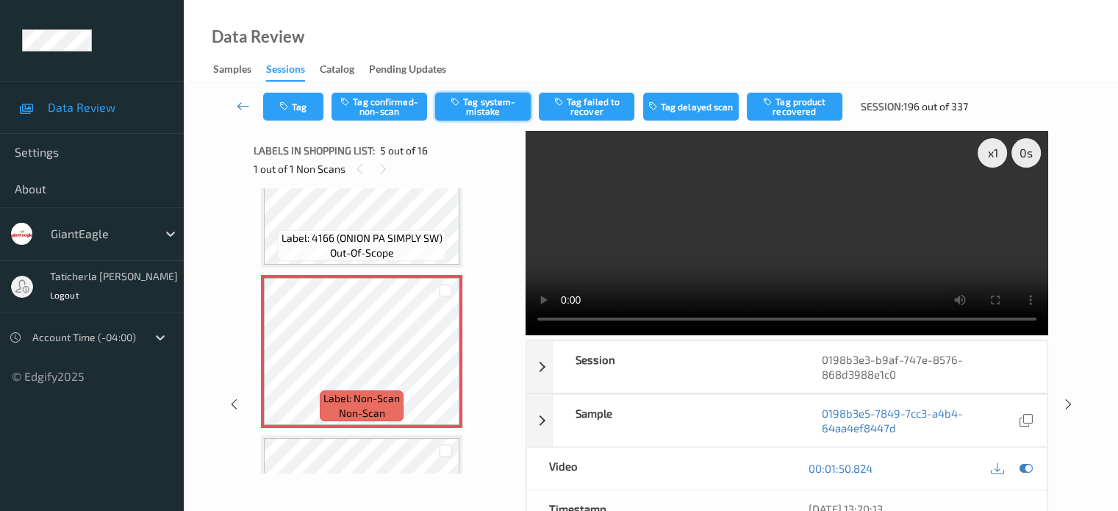
click at [487, 104] on button "Tag system-mistake" at bounding box center [483, 107] width 96 height 28
click at [303, 125] on div "Tag Tag confirmed-non-scan Untag system-mistake Tag failed to recover Tag delay…" at bounding box center [651, 106] width 874 height 49
click at [306, 108] on button "Tag" at bounding box center [293, 107] width 60 height 28
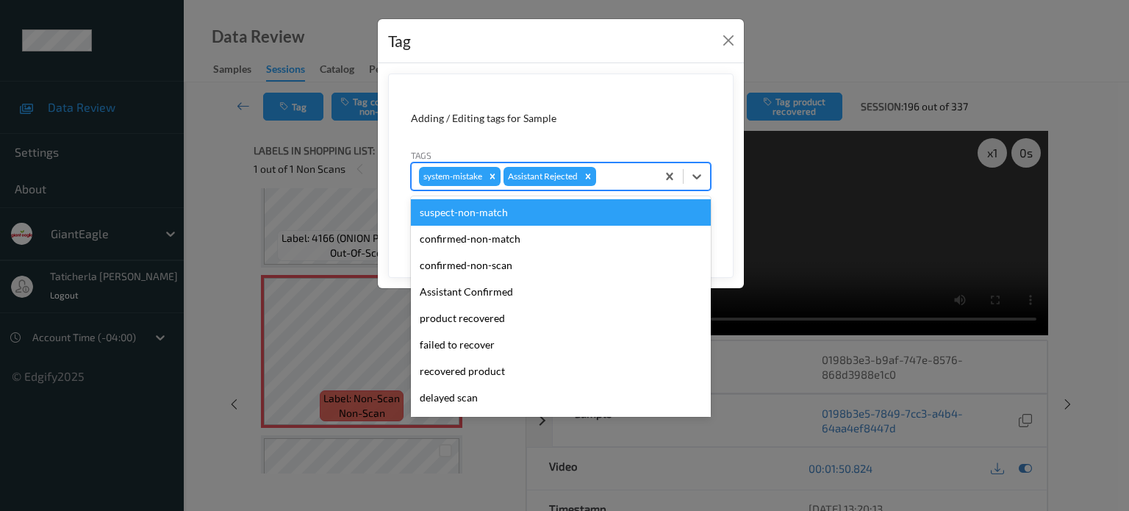
click at [624, 176] on div at bounding box center [624, 177] width 50 height 18
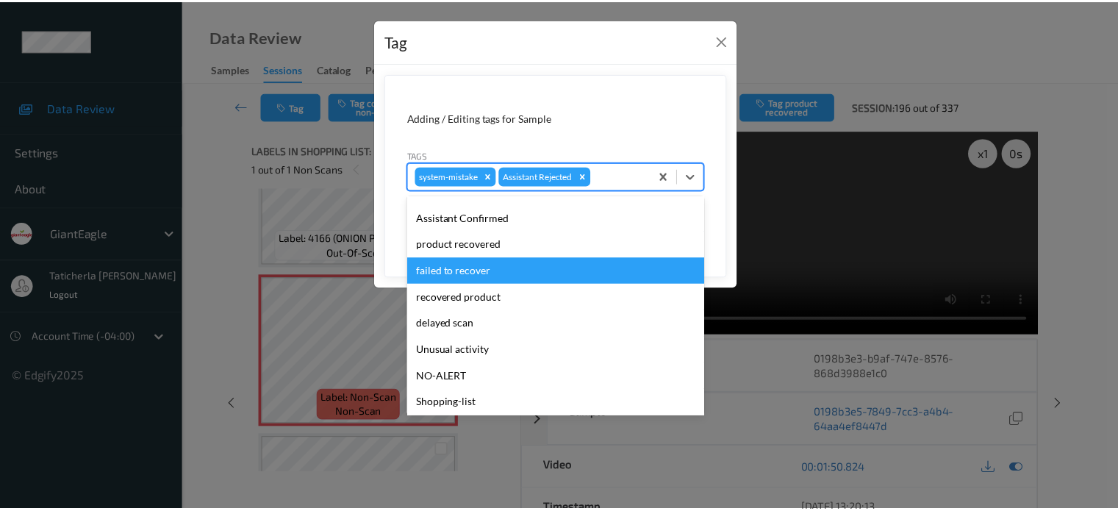
scroll to position [129, 0]
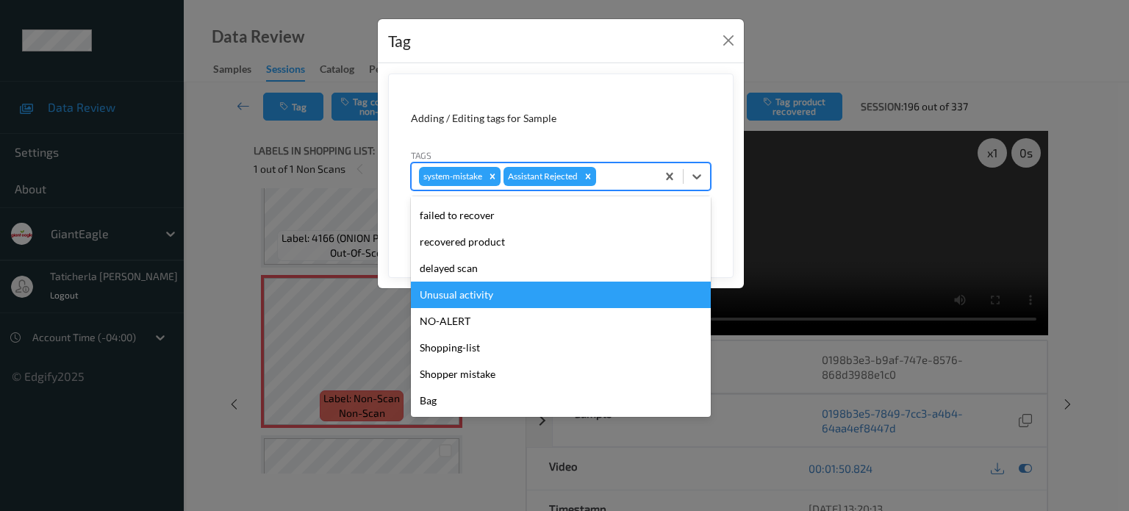
click at [514, 296] on div "Unusual activity" at bounding box center [561, 294] width 300 height 26
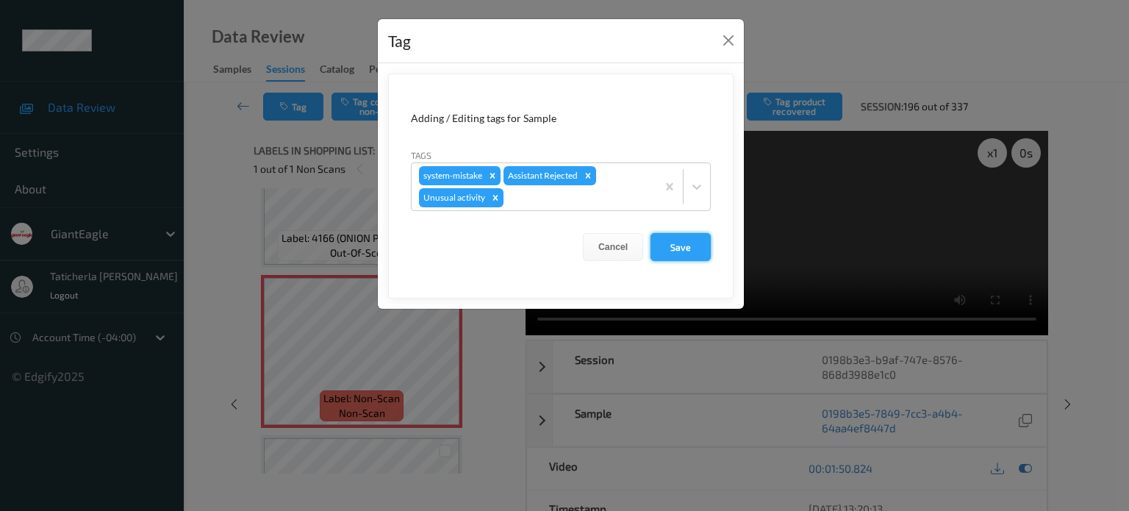
click at [681, 251] on button "Save" at bounding box center [680, 247] width 60 height 28
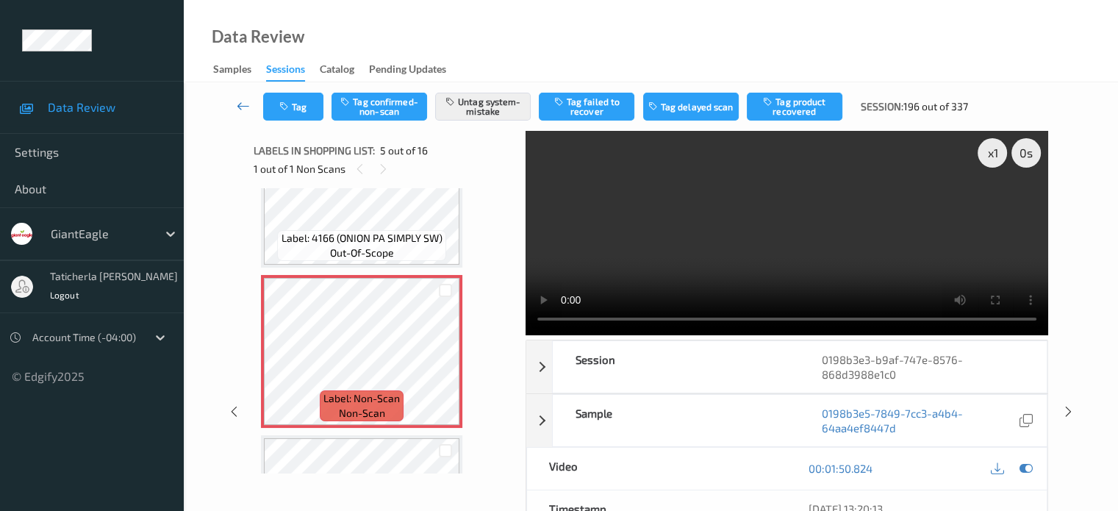
click at [241, 105] on icon at bounding box center [243, 105] width 13 height 15
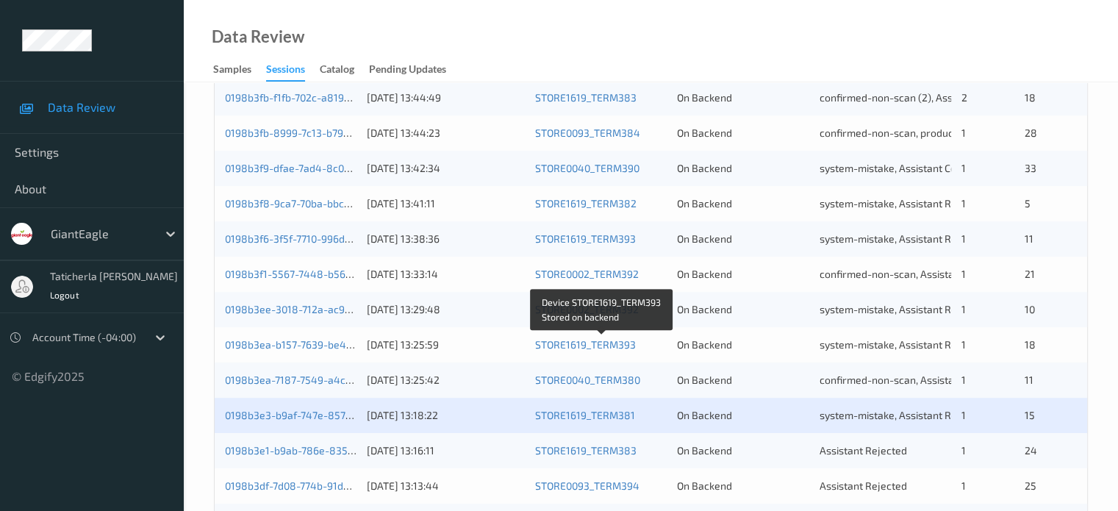
scroll to position [661, 0]
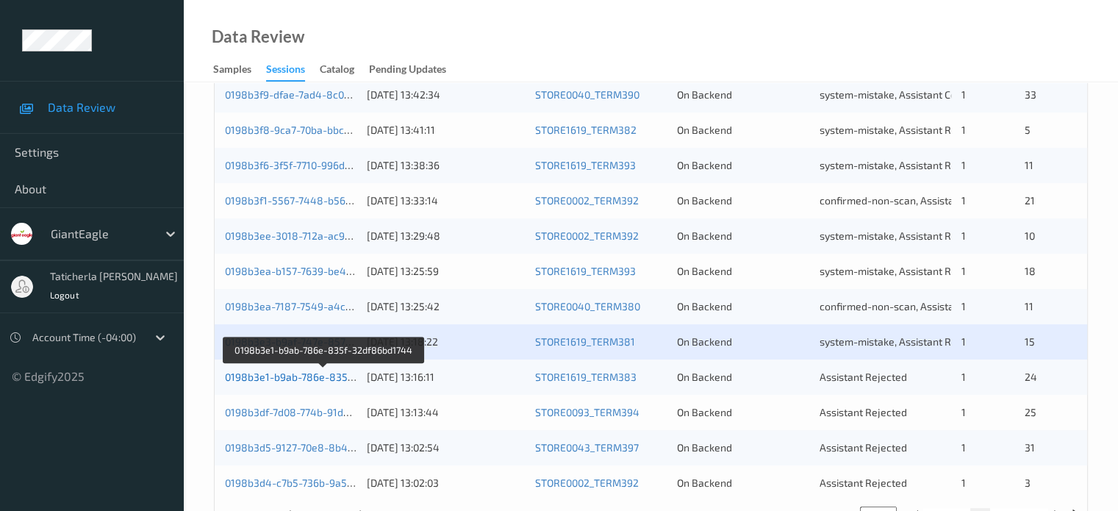
click at [309, 375] on link "0198b3e1-b9ab-786e-835f-32df86bd1744" at bounding box center [324, 376] width 199 height 12
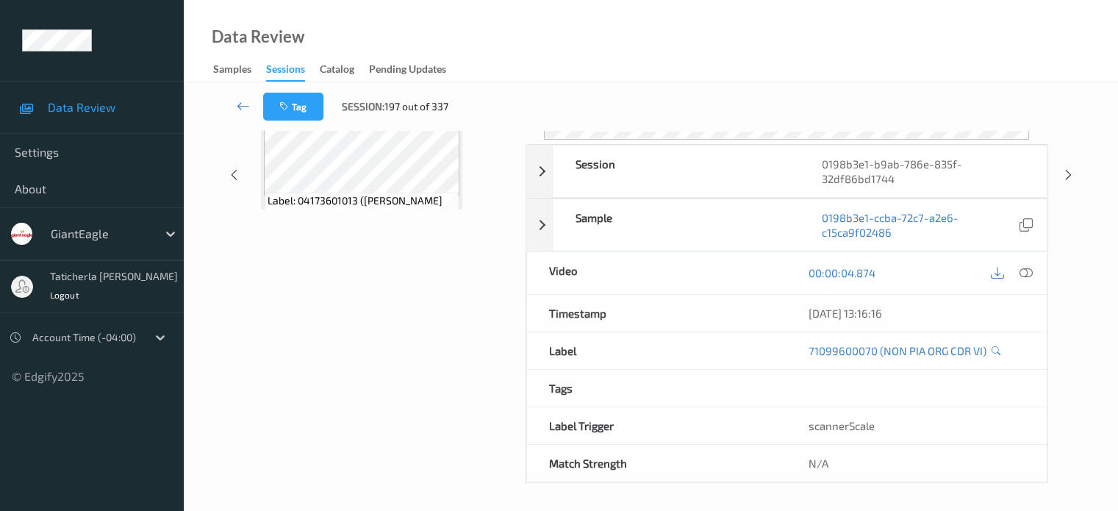
scroll to position [195, 0]
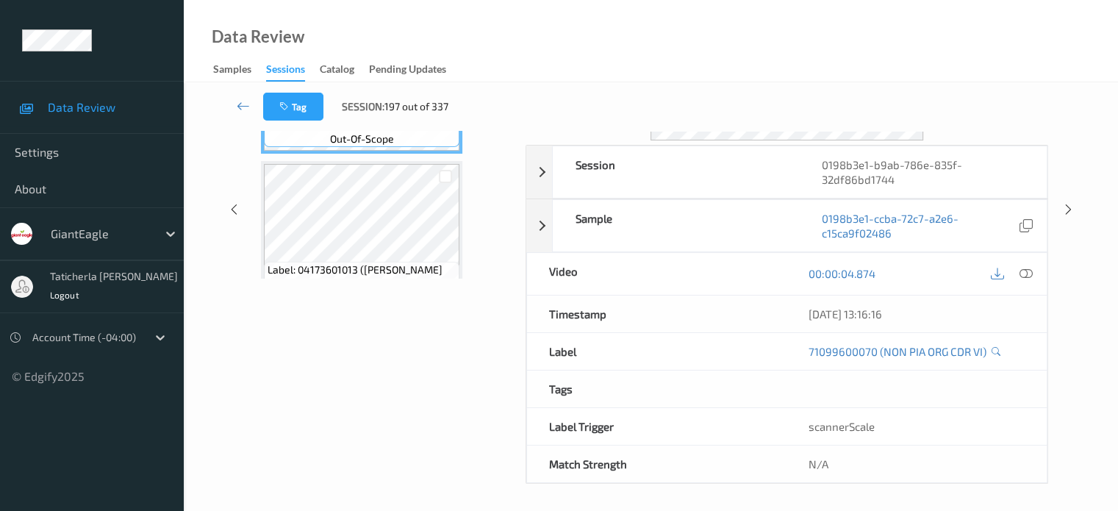
click at [212, 160] on div "Tag Session: 197 out of 337 Session 0198b3e1-b9ab-786e-835f-32df86bd1744 Sessio…" at bounding box center [651, 201] width 934 height 626
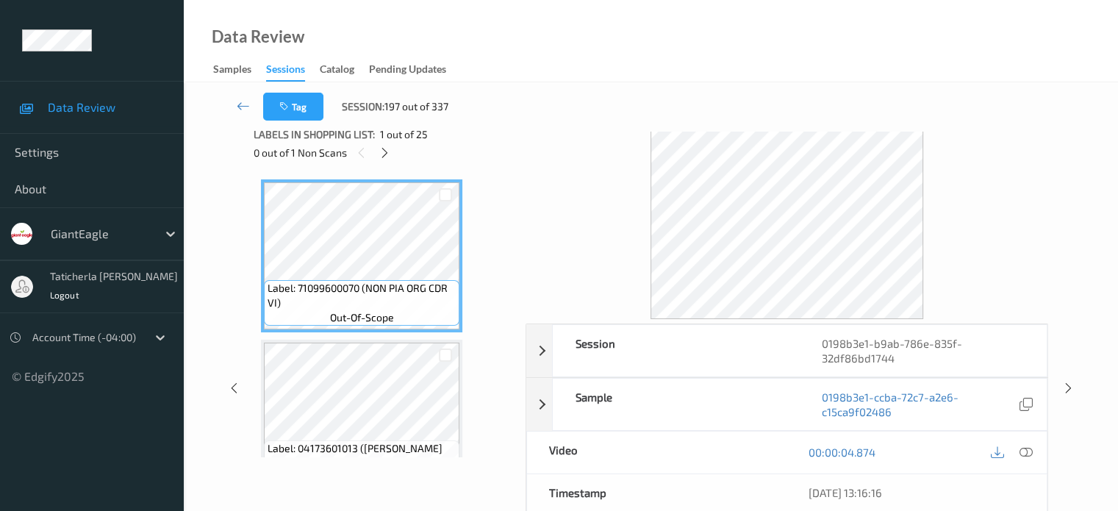
scroll to position [0, 0]
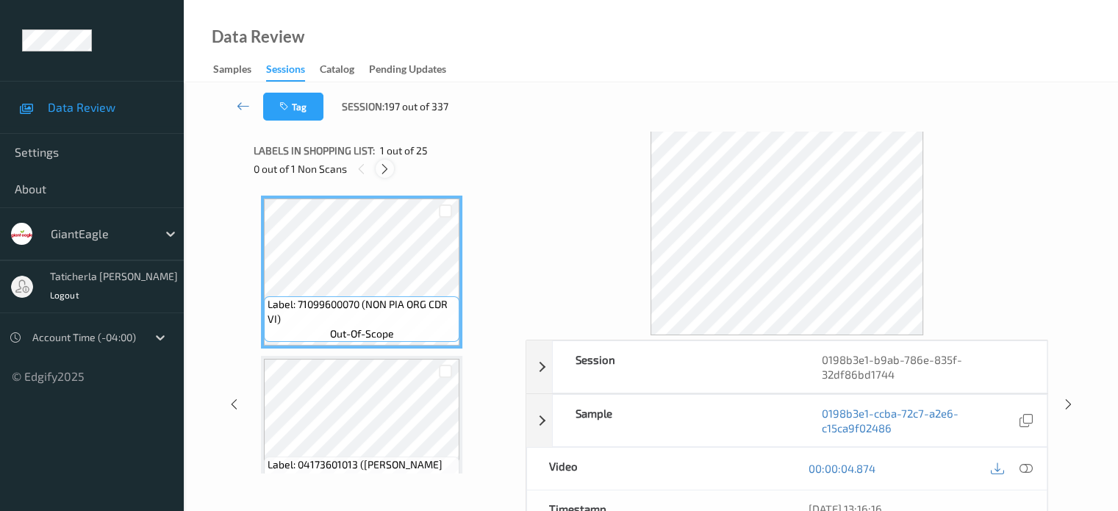
click at [387, 167] on icon at bounding box center [385, 168] width 12 height 13
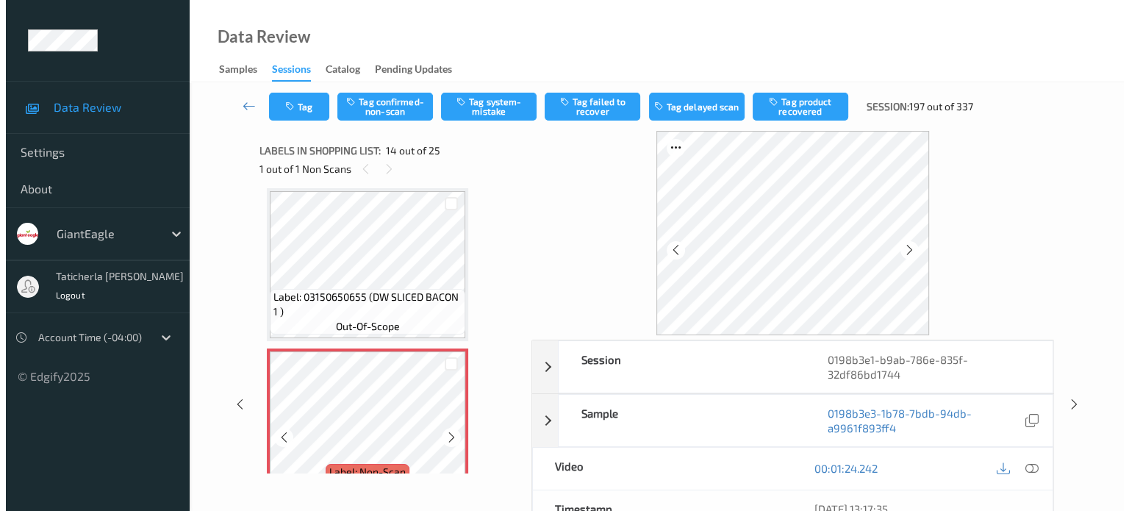
scroll to position [2077, 0]
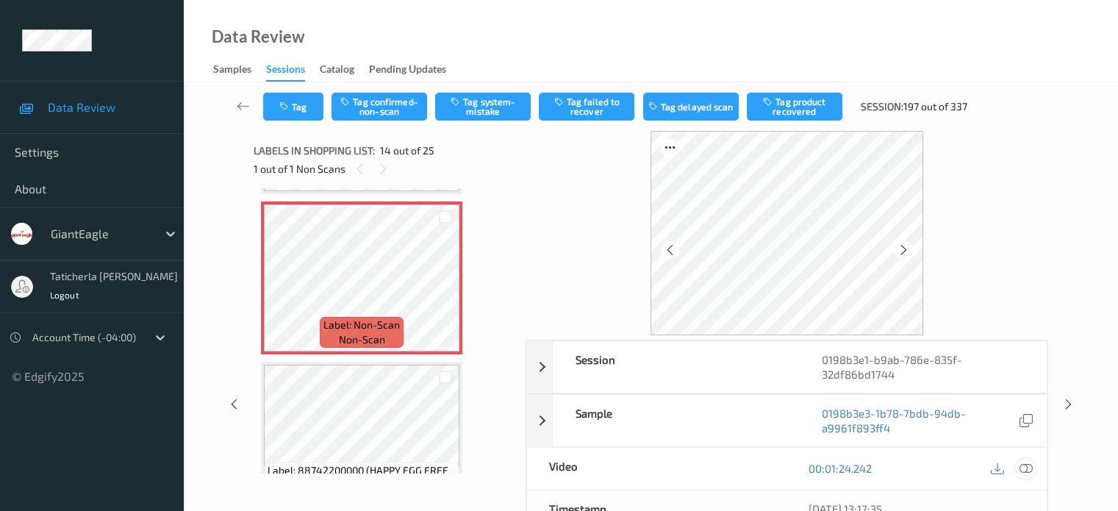
click at [1025, 464] on icon at bounding box center [1025, 468] width 13 height 13
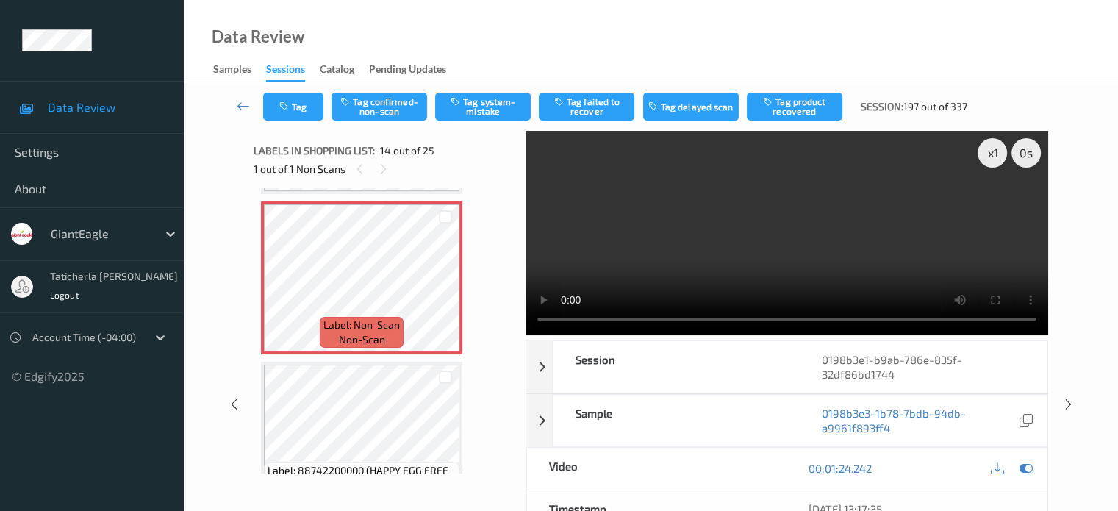
click at [542, 205] on video at bounding box center [787, 233] width 523 height 204
click at [444, 290] on icon at bounding box center [446, 290] width 12 height 13
click at [441, 288] on icon at bounding box center [446, 290] width 12 height 13
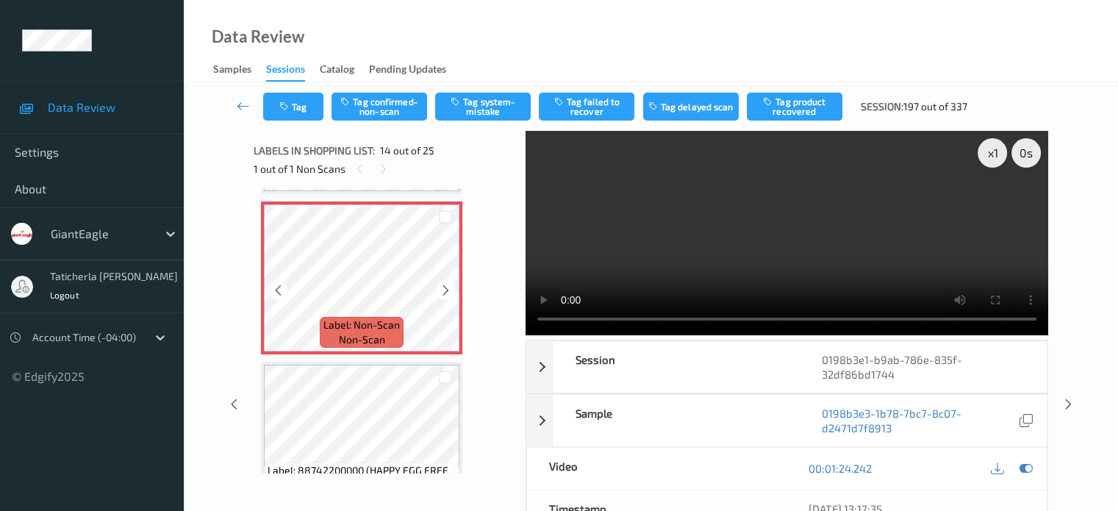
click at [441, 288] on icon at bounding box center [446, 290] width 12 height 13
click at [503, 99] on button "Tag system-mistake" at bounding box center [483, 107] width 96 height 28
click at [305, 115] on button "Tag" at bounding box center [293, 107] width 60 height 28
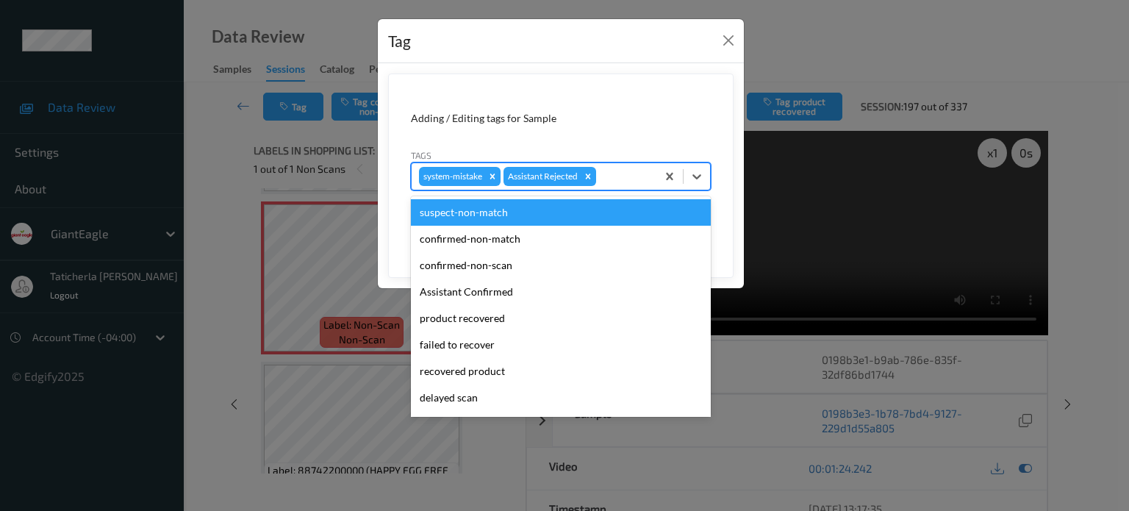
click at [614, 182] on div at bounding box center [624, 177] width 50 height 18
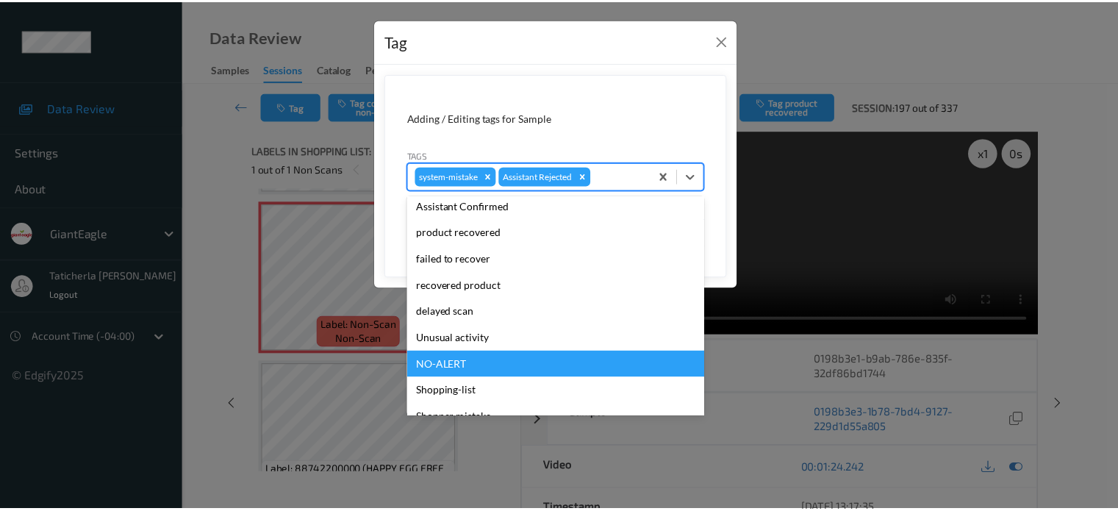
scroll to position [129, 0]
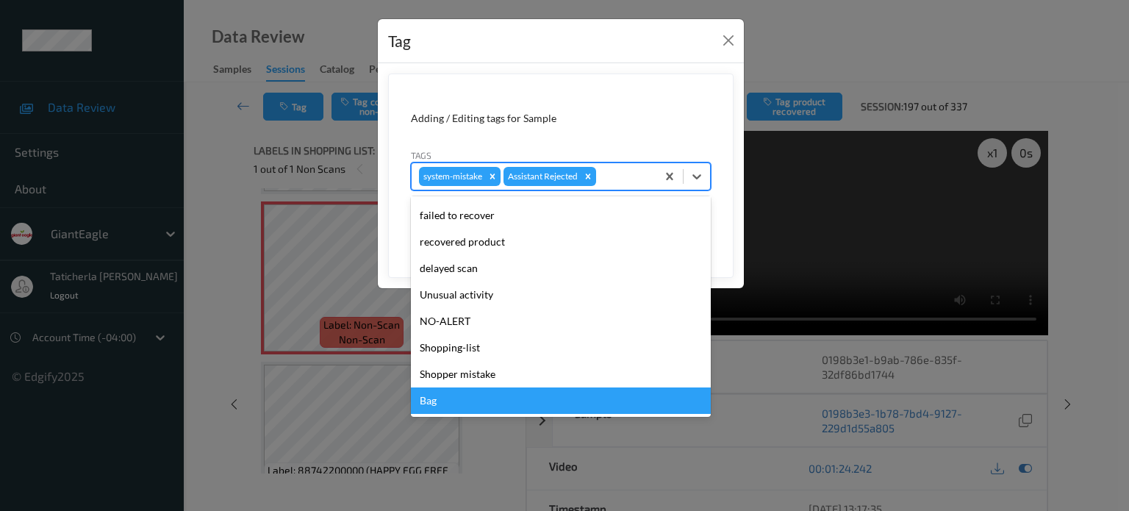
click at [452, 401] on div "Bag" at bounding box center [561, 400] width 300 height 26
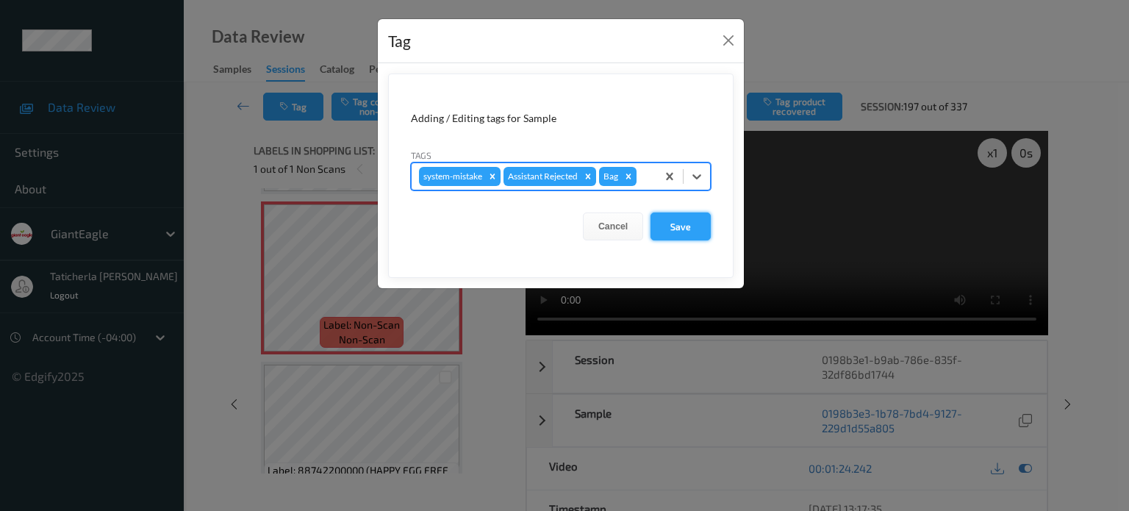
click at [688, 223] on button "Save" at bounding box center [680, 226] width 60 height 28
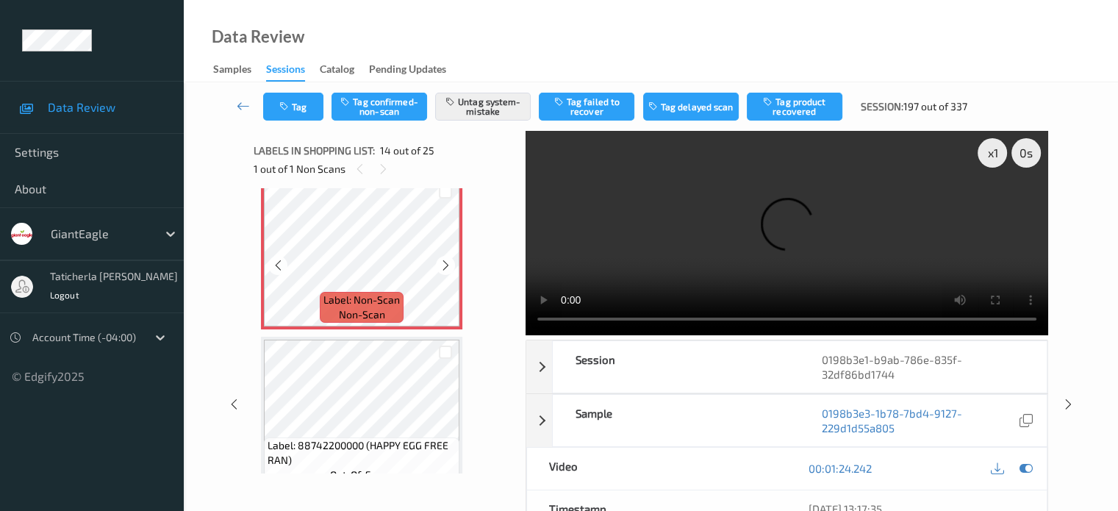
scroll to position [2077, 0]
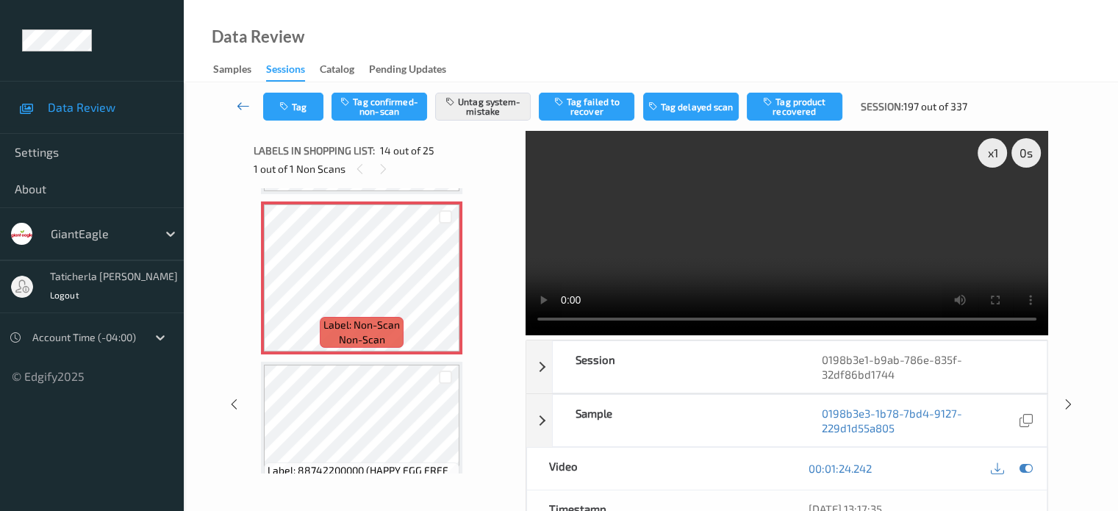
click at [242, 102] on icon at bounding box center [243, 105] width 13 height 15
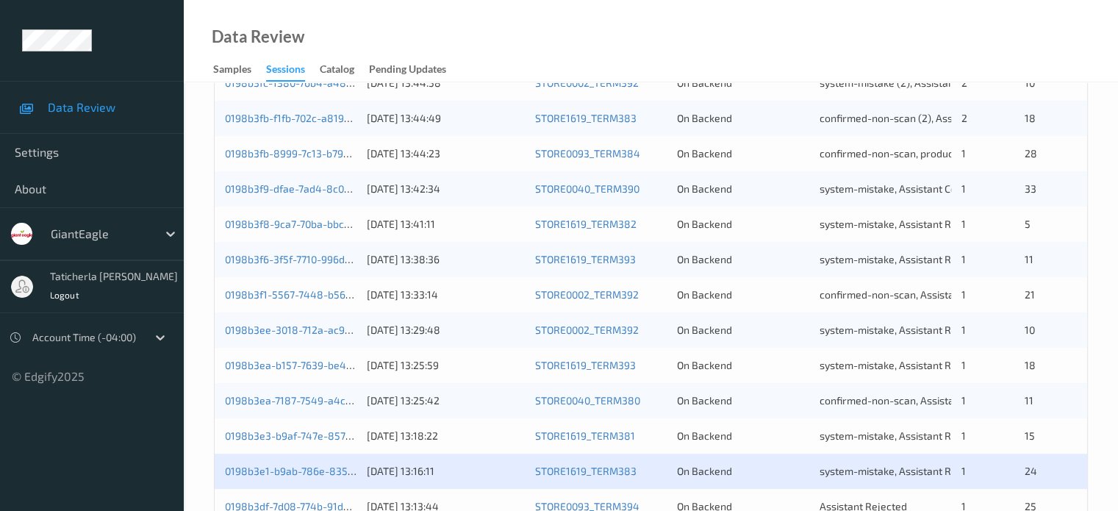
scroll to position [710, 0]
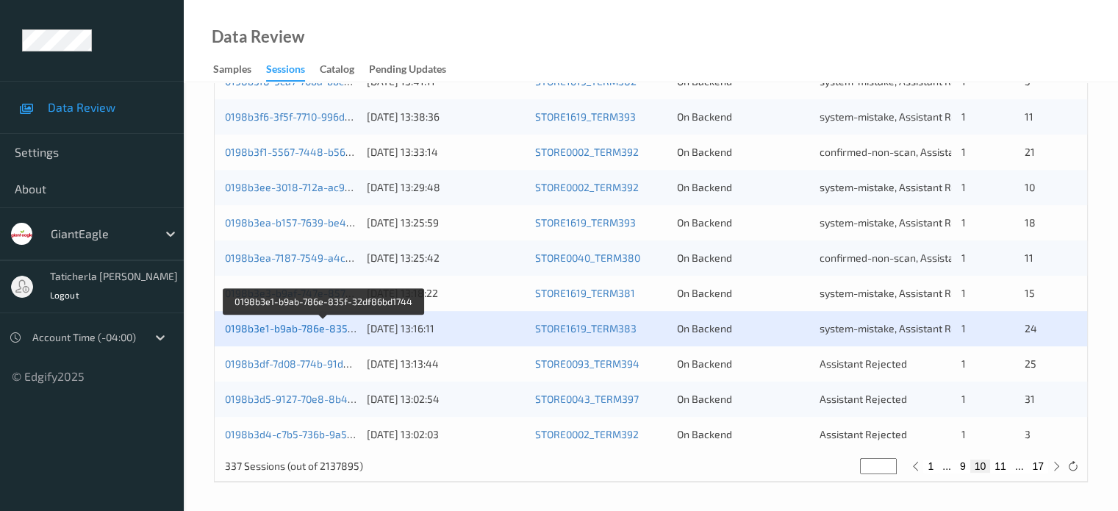
click at [323, 332] on link "0198b3e1-b9ab-786e-835f-32df86bd1744" at bounding box center [324, 328] width 199 height 12
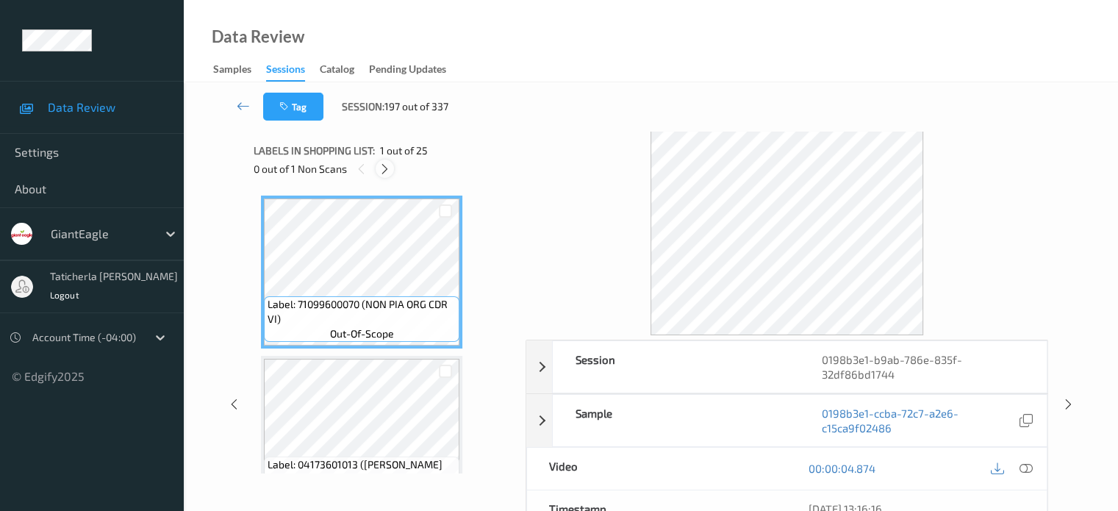
click at [387, 168] on icon at bounding box center [385, 168] width 12 height 13
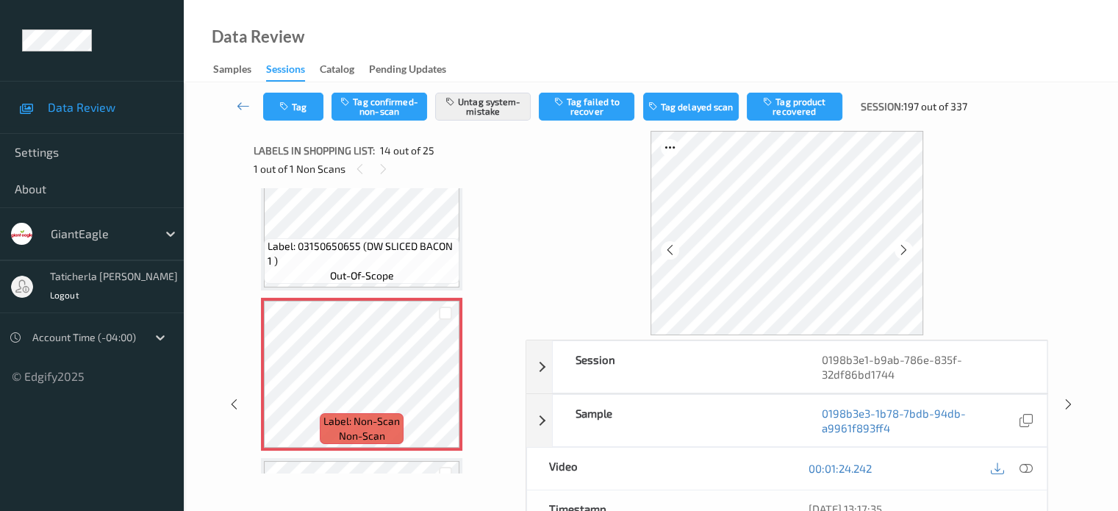
scroll to position [2004, 0]
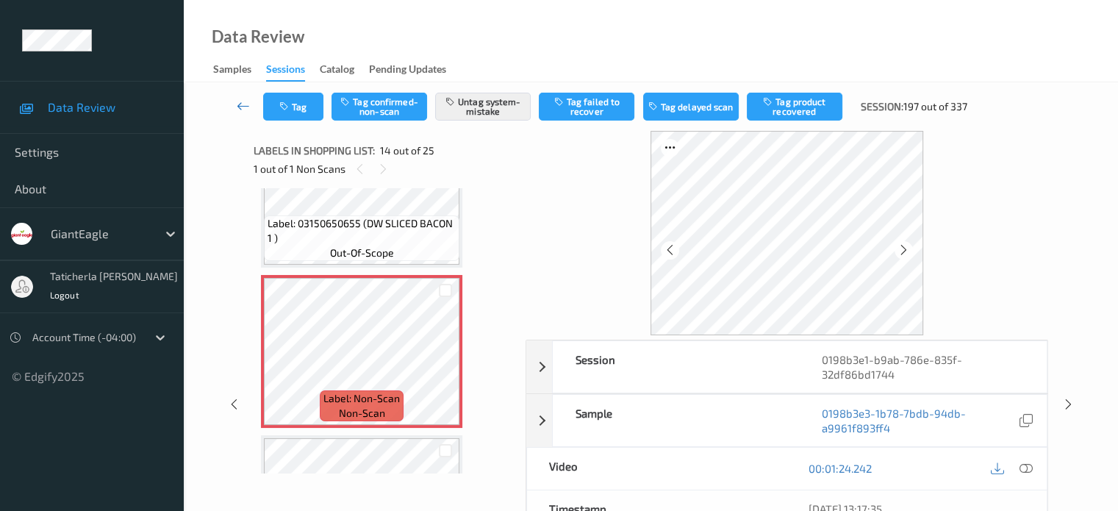
click at [247, 109] on icon at bounding box center [243, 105] width 13 height 15
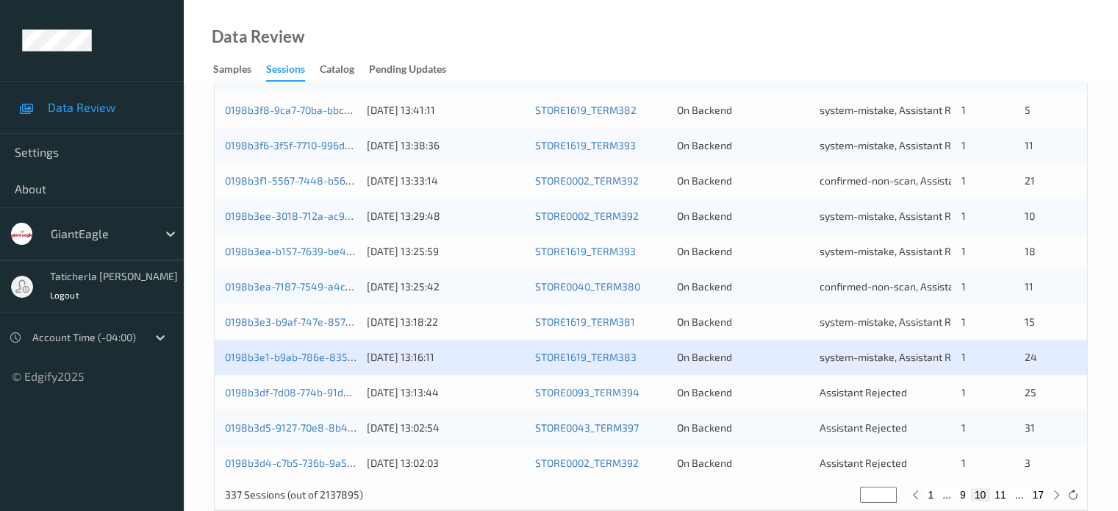
scroll to position [710, 0]
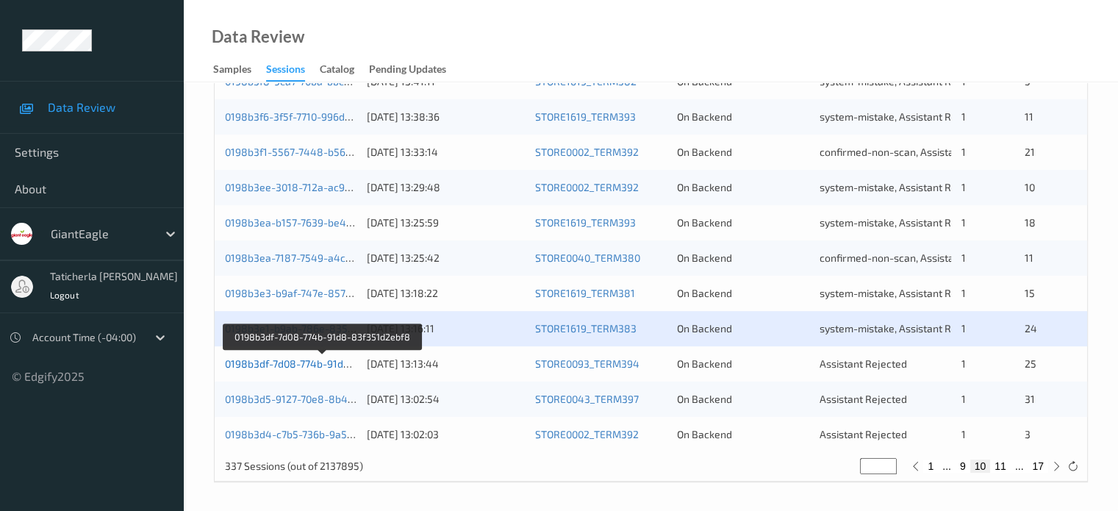
click at [274, 361] on link "0198b3df-7d08-774b-91d8-83f351d2ebf8" at bounding box center [323, 363] width 196 height 12
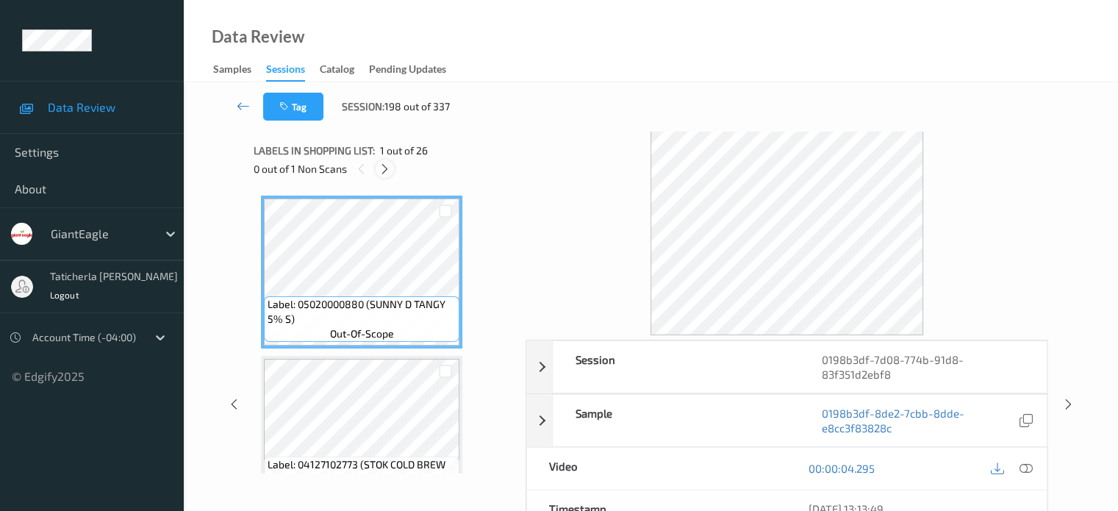
click at [387, 170] on icon at bounding box center [385, 168] width 12 height 13
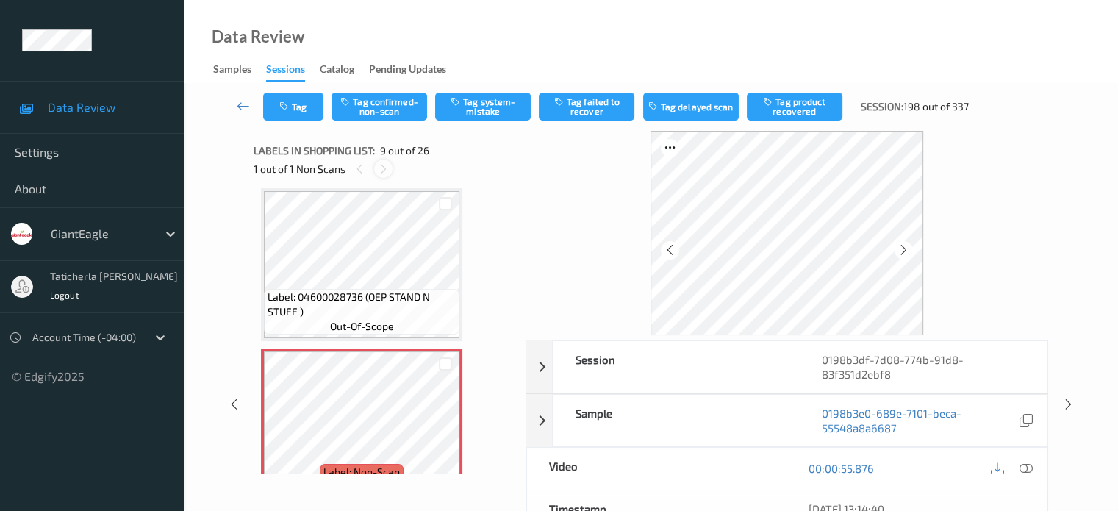
click at [385, 168] on icon at bounding box center [383, 168] width 12 height 13
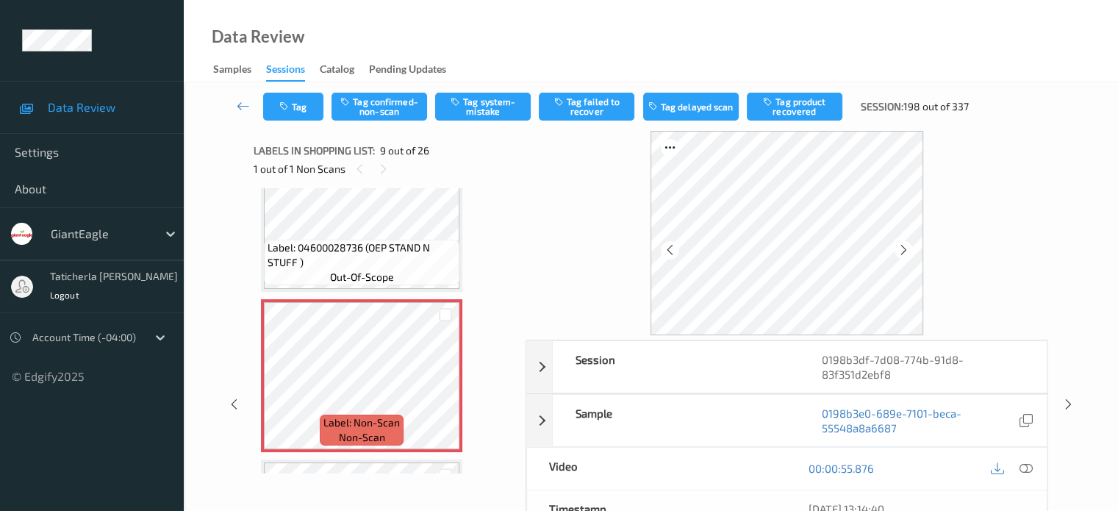
scroll to position [1202, 0]
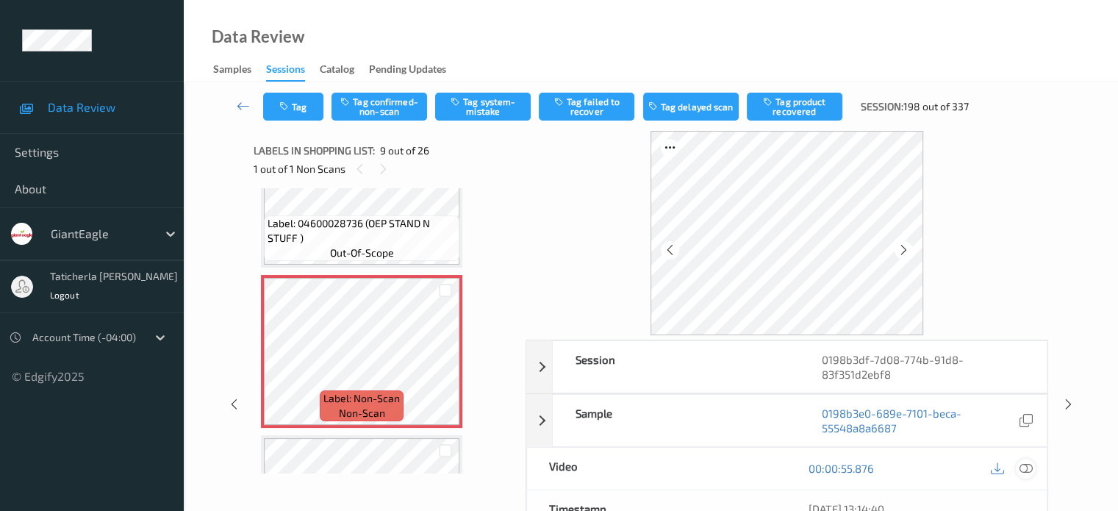
click at [1028, 465] on icon at bounding box center [1025, 468] width 13 height 13
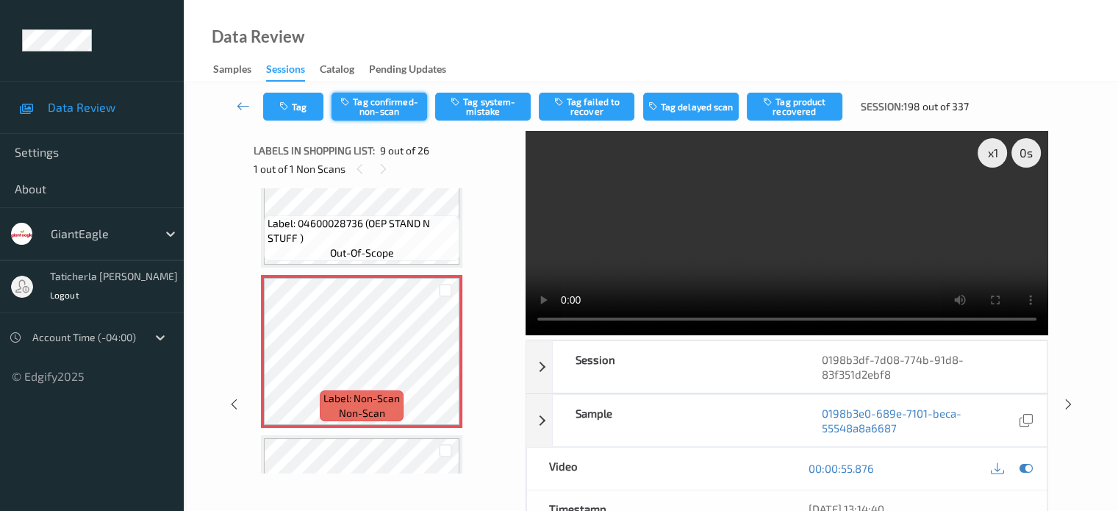
click at [390, 96] on button "Tag confirmed-non-scan" at bounding box center [379, 107] width 96 height 28
click at [603, 109] on button "Tag failed to recover" at bounding box center [587, 107] width 96 height 28
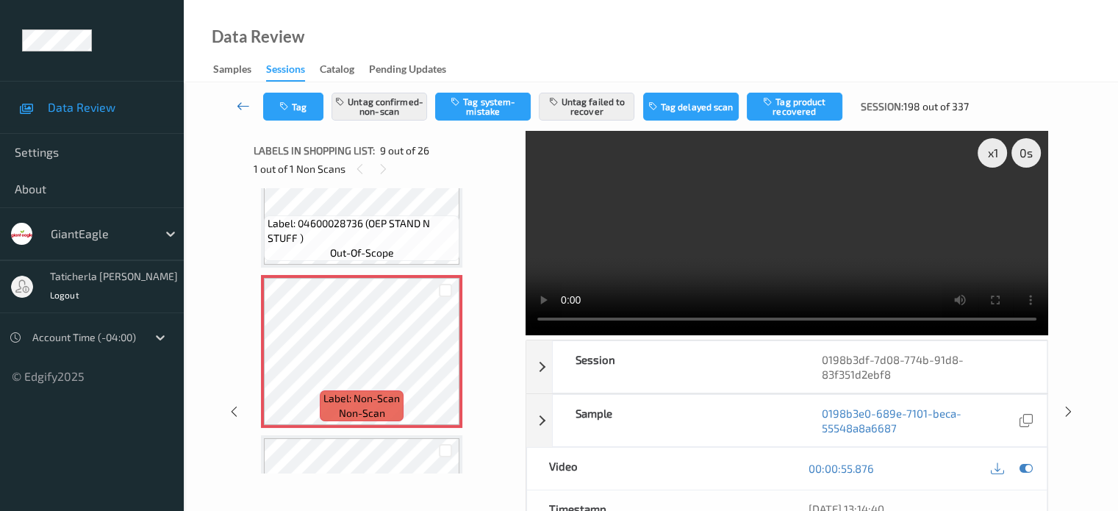
click at [238, 98] on icon at bounding box center [243, 105] width 13 height 15
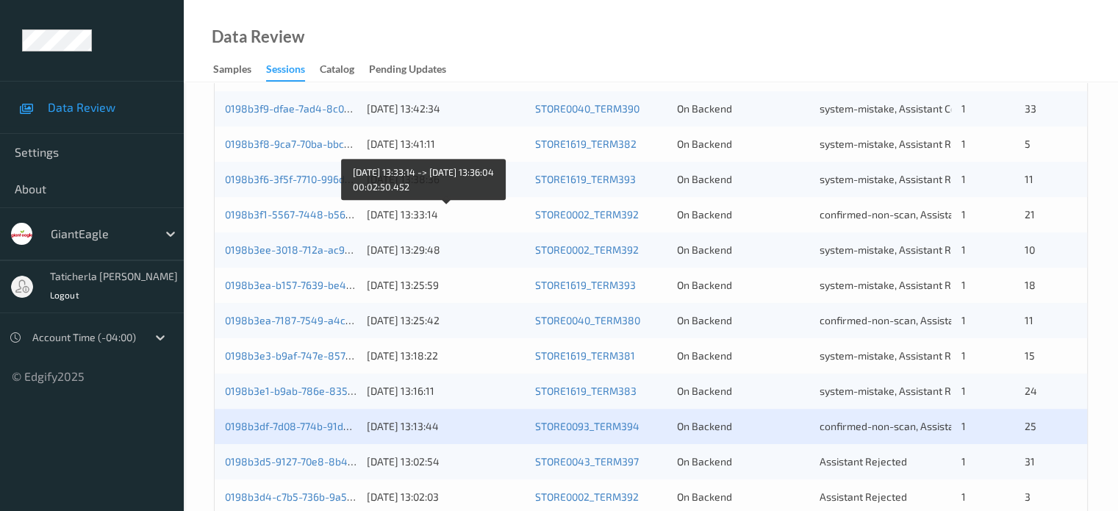
scroll to position [710, 0]
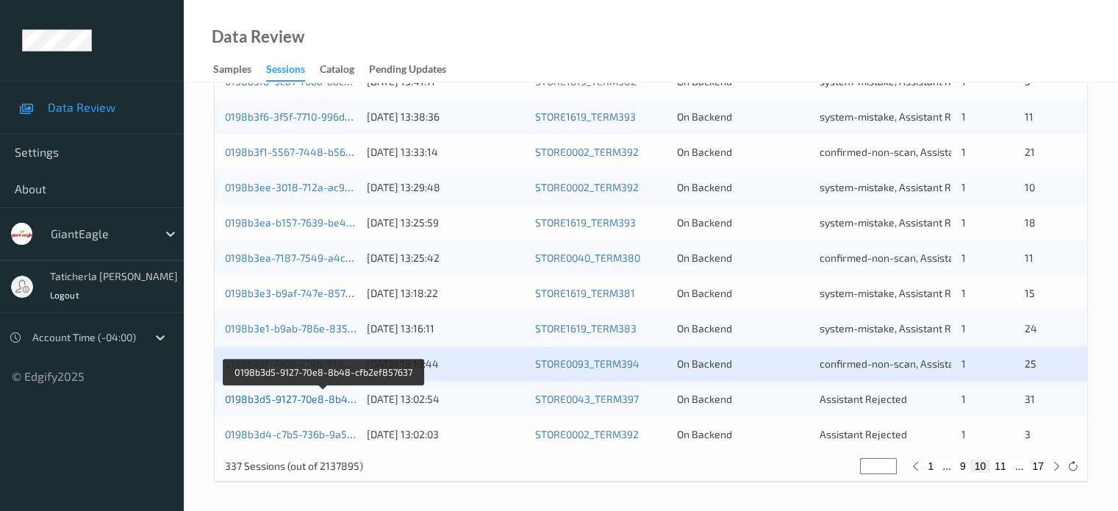
click at [279, 395] on link "0198b3d5-9127-70e8-8b48-cfb2ef857637" at bounding box center [324, 398] width 198 height 12
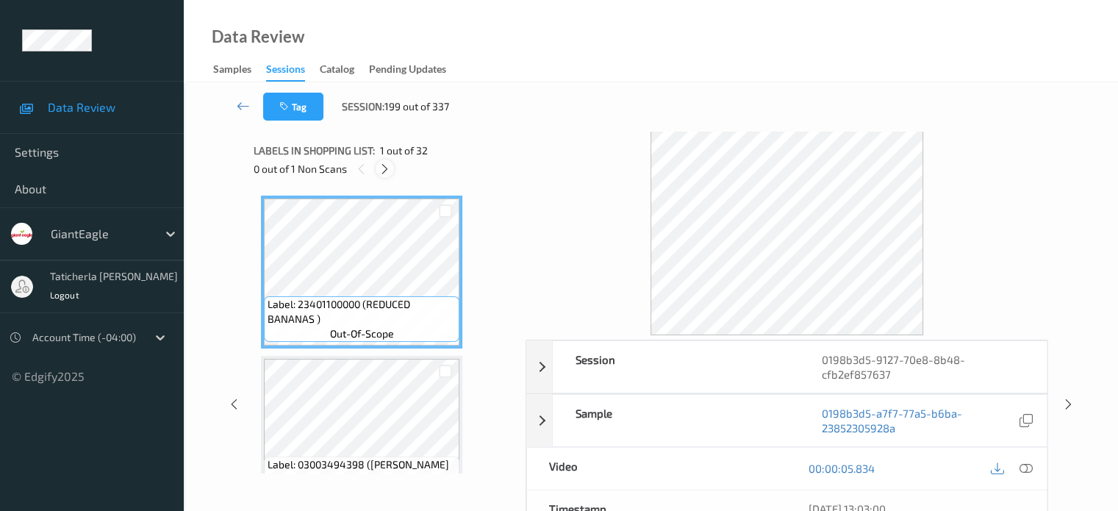
click at [383, 167] on icon at bounding box center [385, 168] width 12 height 13
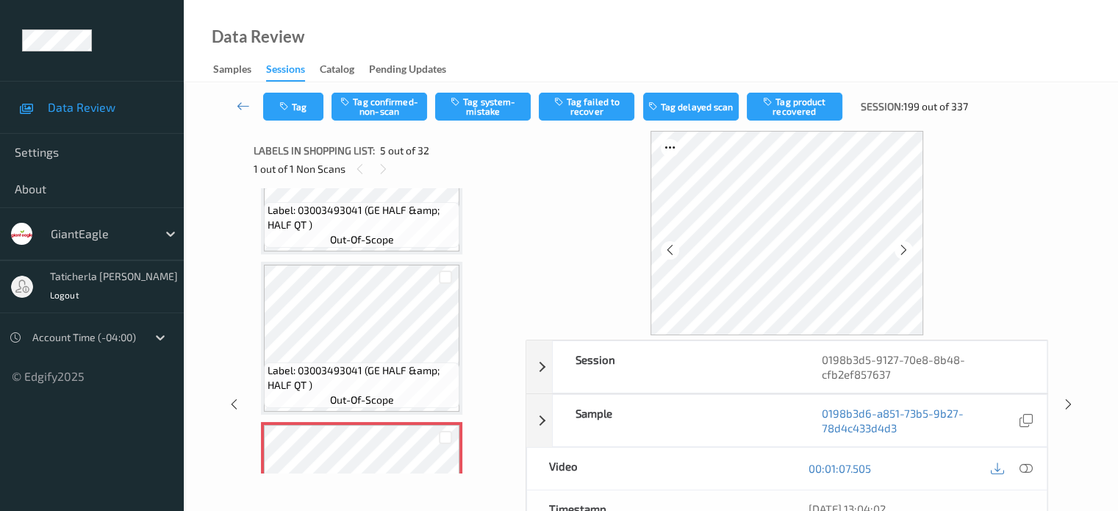
scroll to position [268, 0]
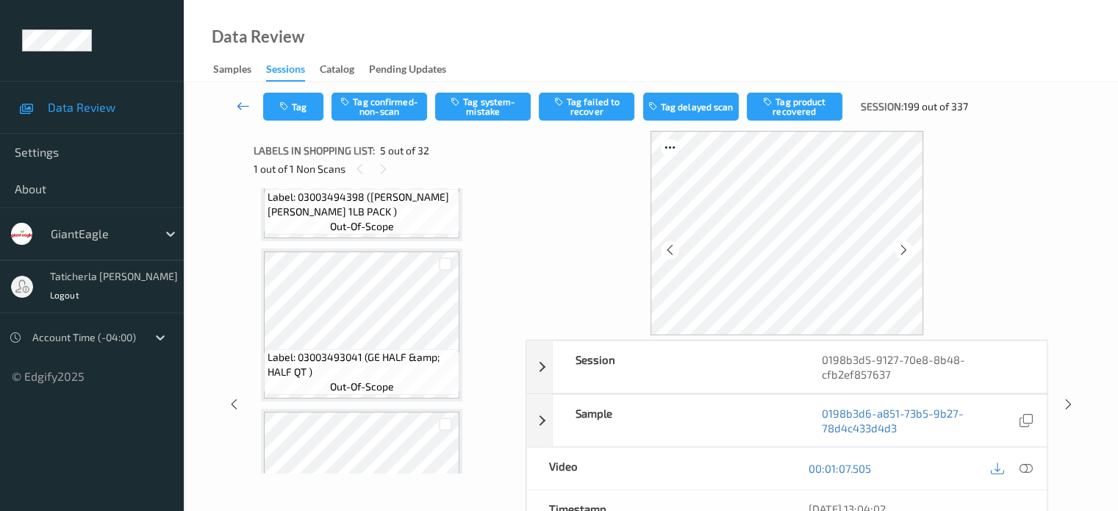
click at [238, 100] on icon at bounding box center [243, 105] width 13 height 15
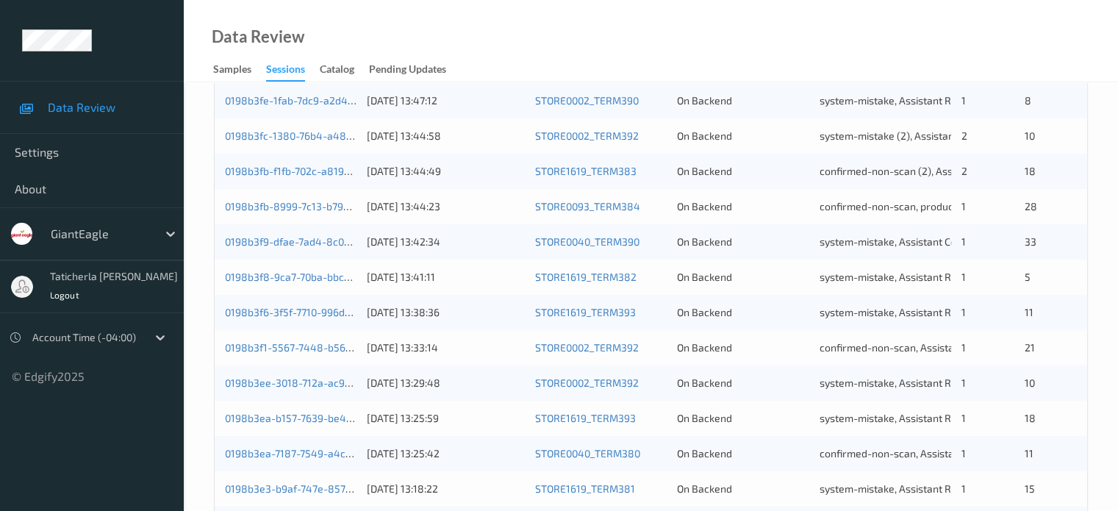
scroll to position [710, 0]
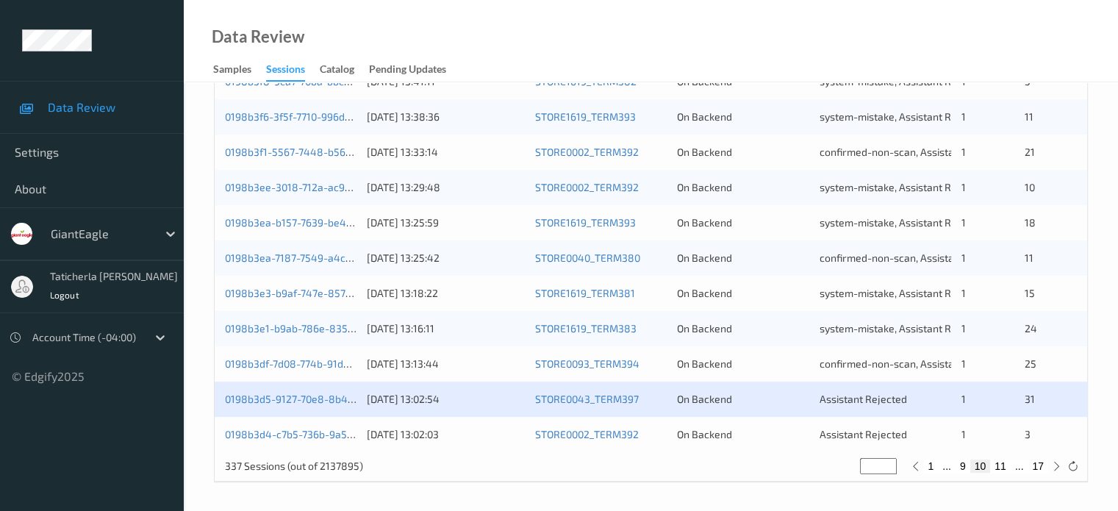
click at [256, 385] on div "0198b3d5-9127-70e8-8b48-cfb2ef857637 [DATE] 13:02:54 STORE0043_TERM397 On Backe…" at bounding box center [651, 398] width 872 height 35
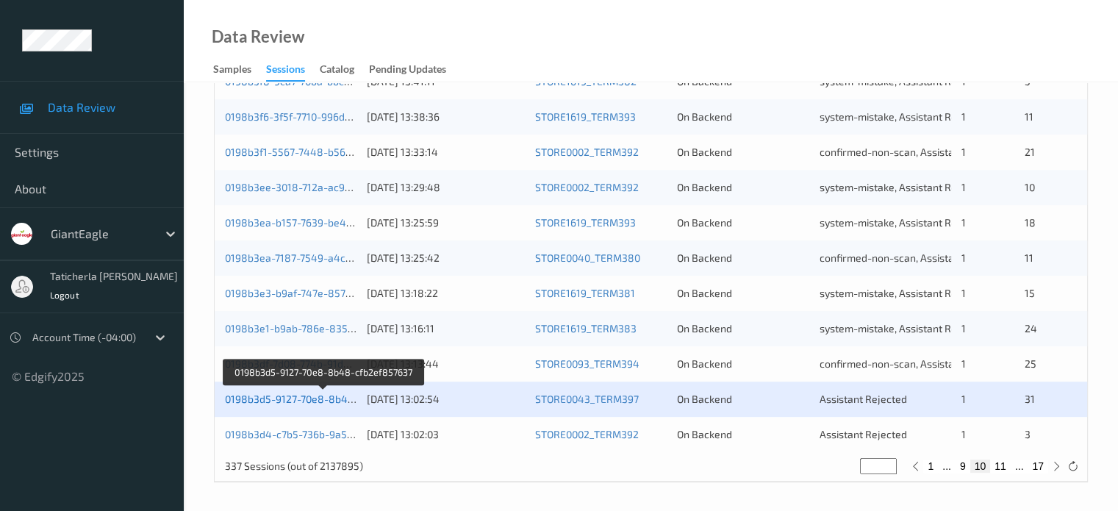
click at [264, 393] on link "0198b3d5-9127-70e8-8b48-cfb2ef857637" at bounding box center [324, 398] width 198 height 12
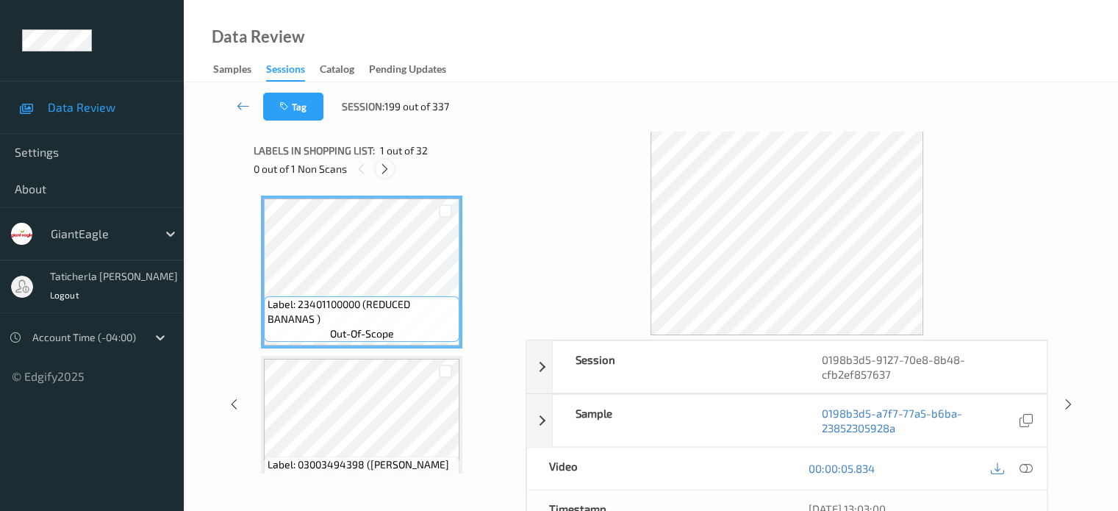
click at [387, 168] on icon at bounding box center [385, 168] width 12 height 13
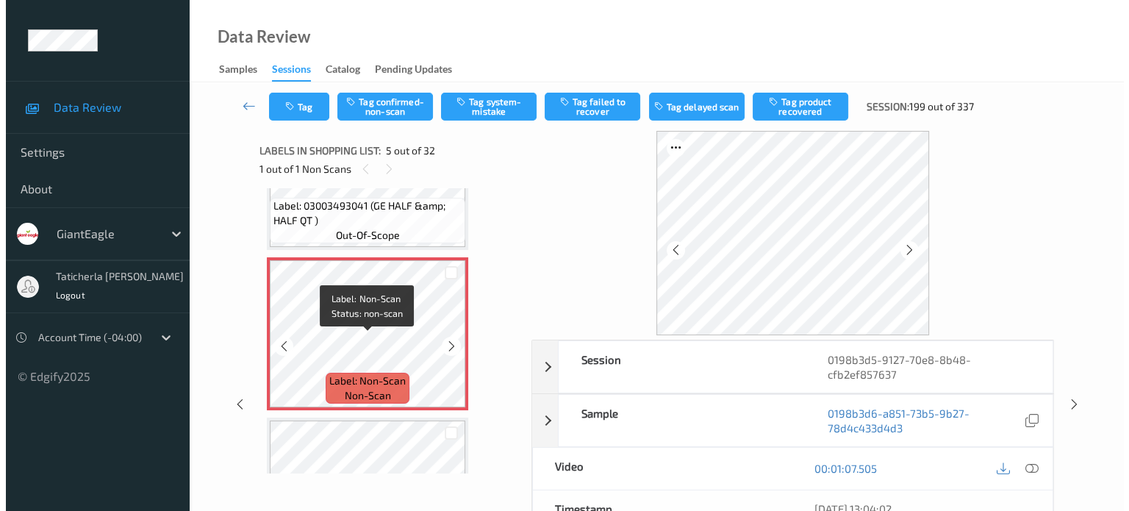
scroll to position [635, 0]
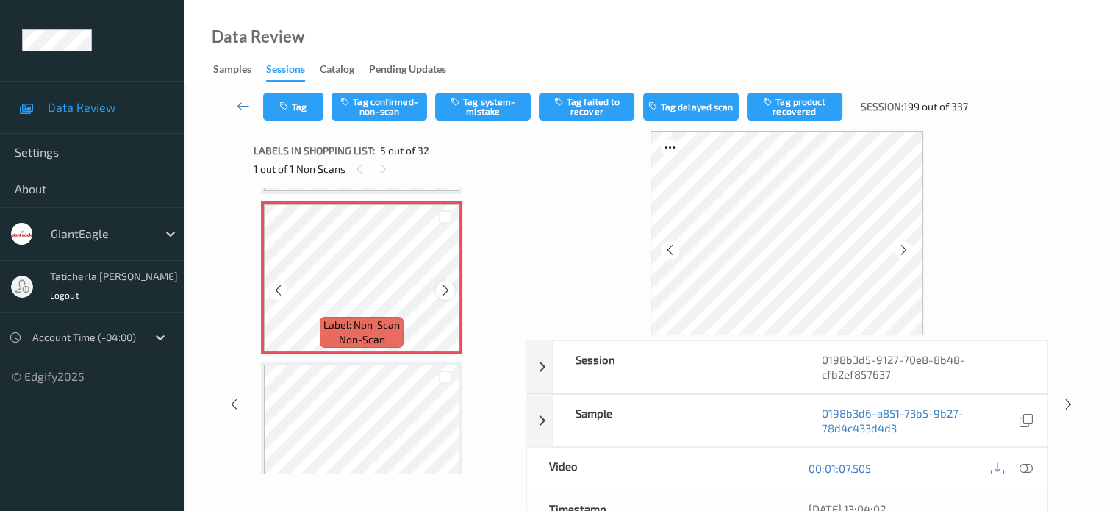
click at [445, 288] on icon at bounding box center [446, 290] width 12 height 13
click at [447, 287] on icon at bounding box center [446, 290] width 12 height 13
click at [1021, 467] on icon at bounding box center [1025, 468] width 13 height 13
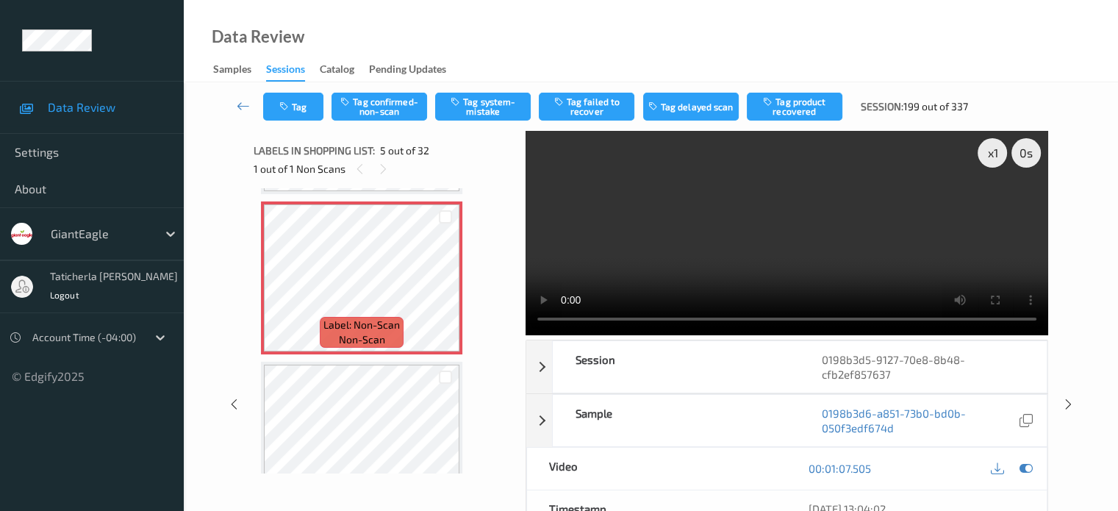
click at [994, 204] on video at bounding box center [787, 233] width 523 height 204
click at [377, 169] on icon at bounding box center [383, 168] width 12 height 13
click at [446, 287] on icon at bounding box center [446, 290] width 12 height 13
click at [447, 287] on icon at bounding box center [446, 290] width 12 height 13
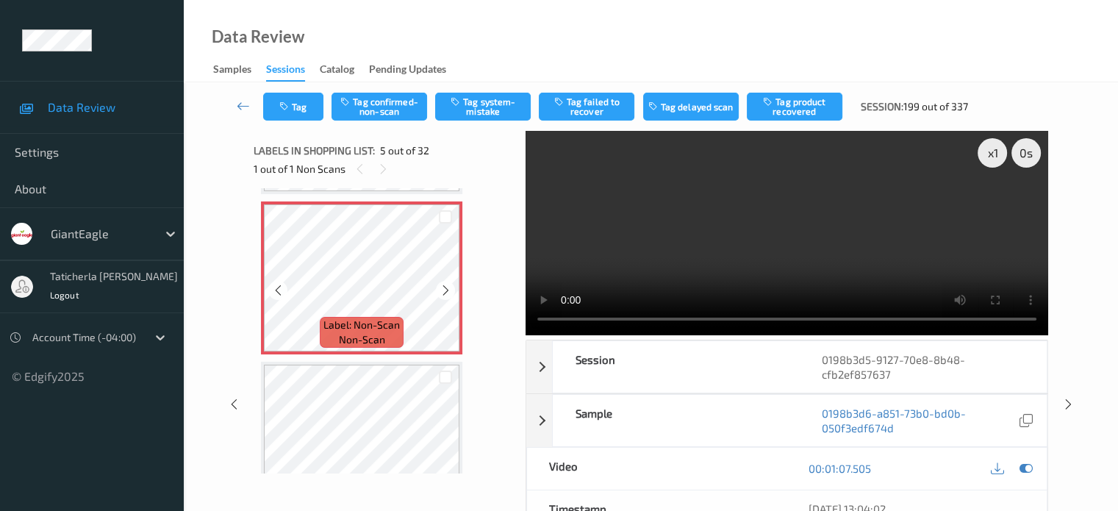
click at [447, 287] on icon at bounding box center [446, 290] width 12 height 13
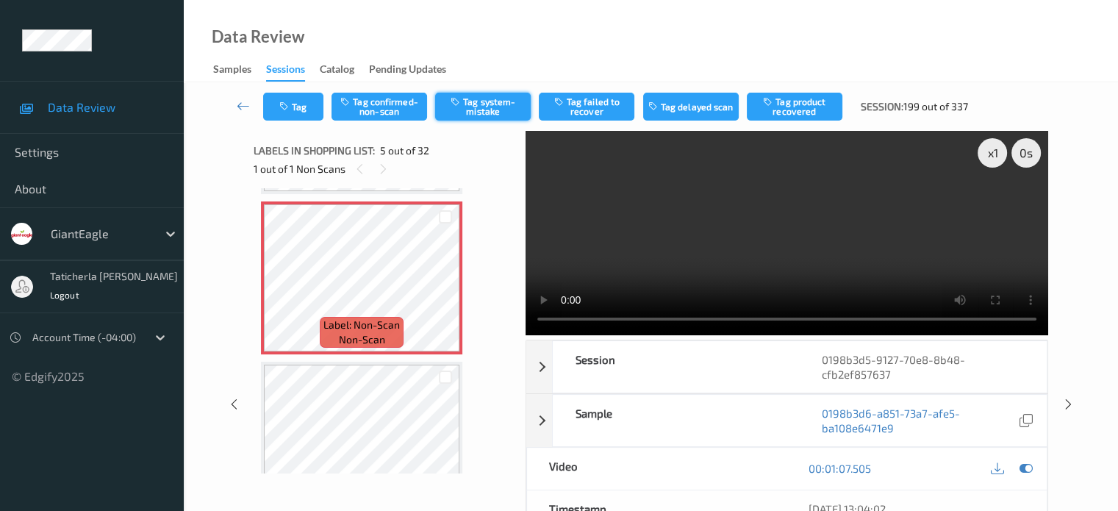
click at [488, 105] on button "Tag system-mistake" at bounding box center [483, 107] width 96 height 28
click at [295, 115] on button "Tag" at bounding box center [293, 107] width 60 height 28
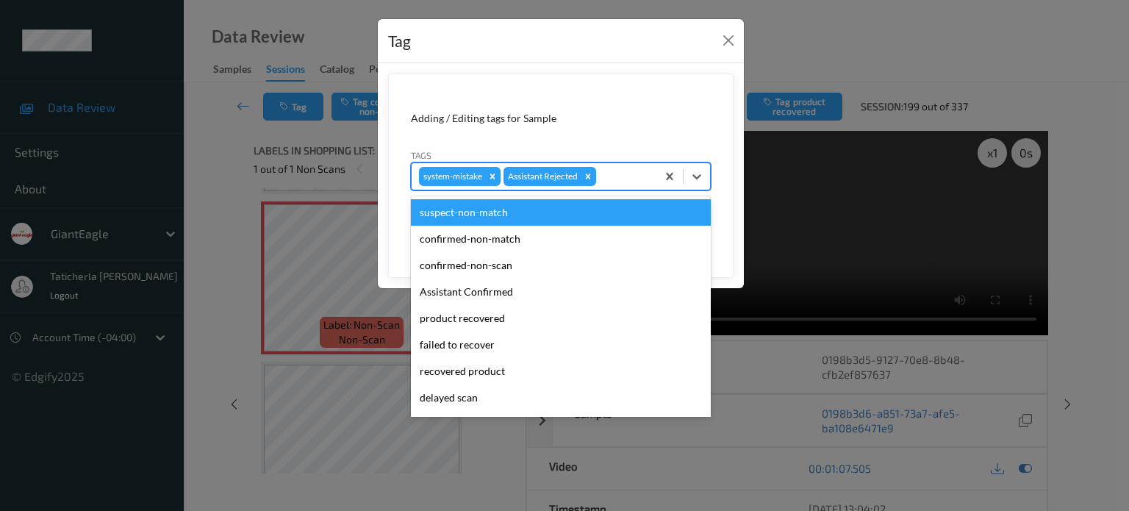
click at [635, 178] on div at bounding box center [624, 177] width 50 height 18
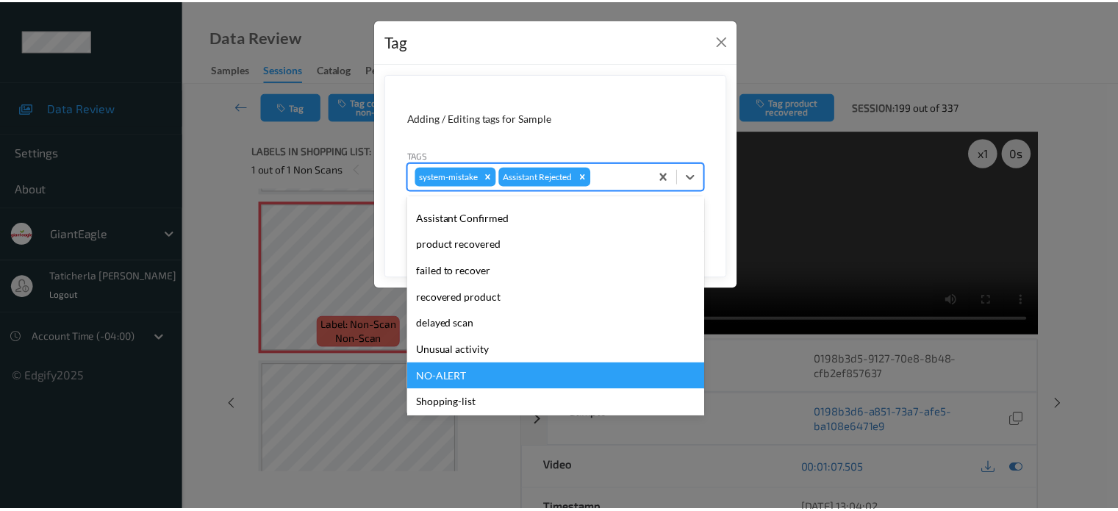
scroll to position [129, 0]
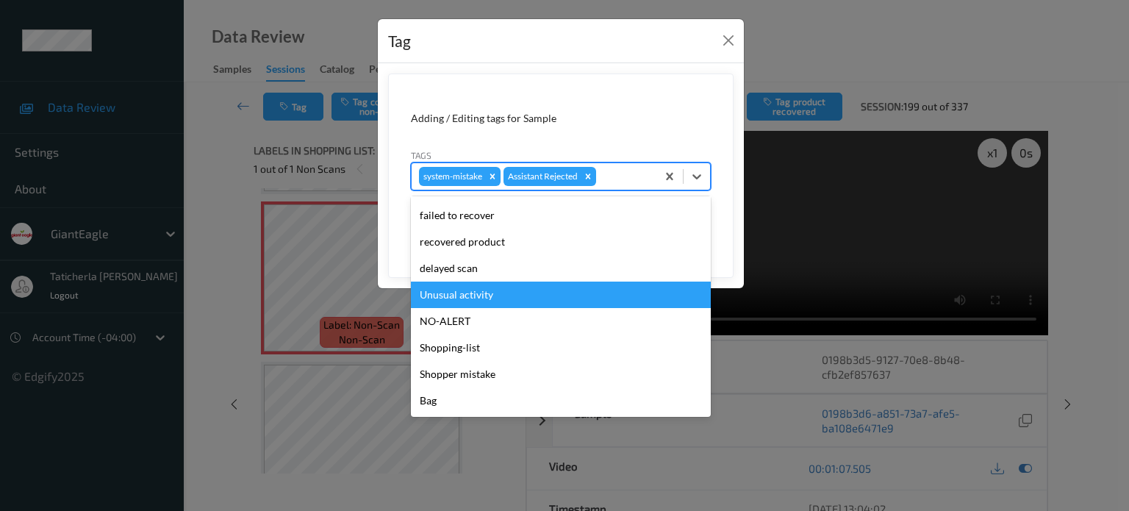
click at [534, 302] on div "Unusual activity" at bounding box center [561, 294] width 300 height 26
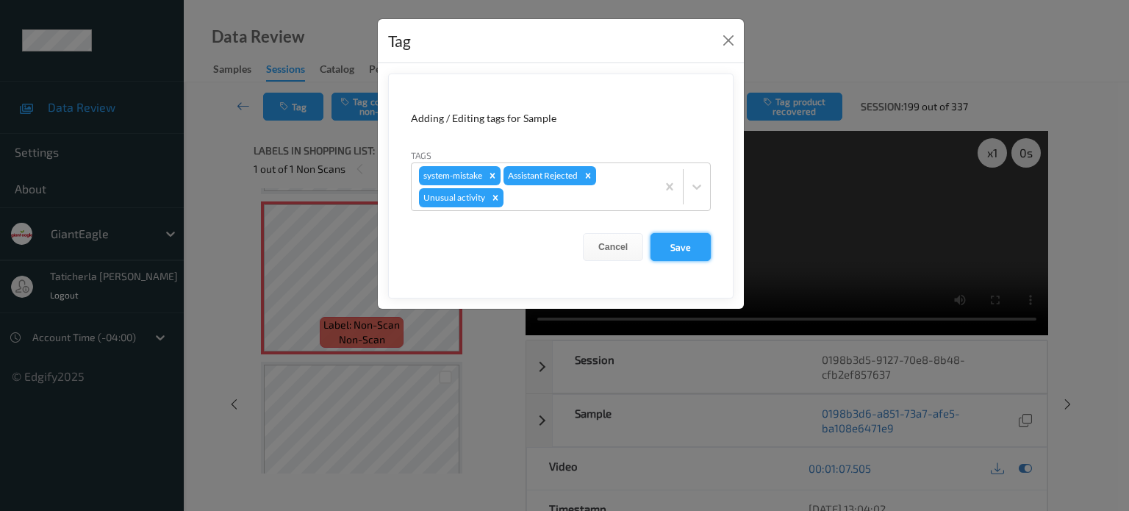
click at [693, 249] on button "Save" at bounding box center [680, 247] width 60 height 28
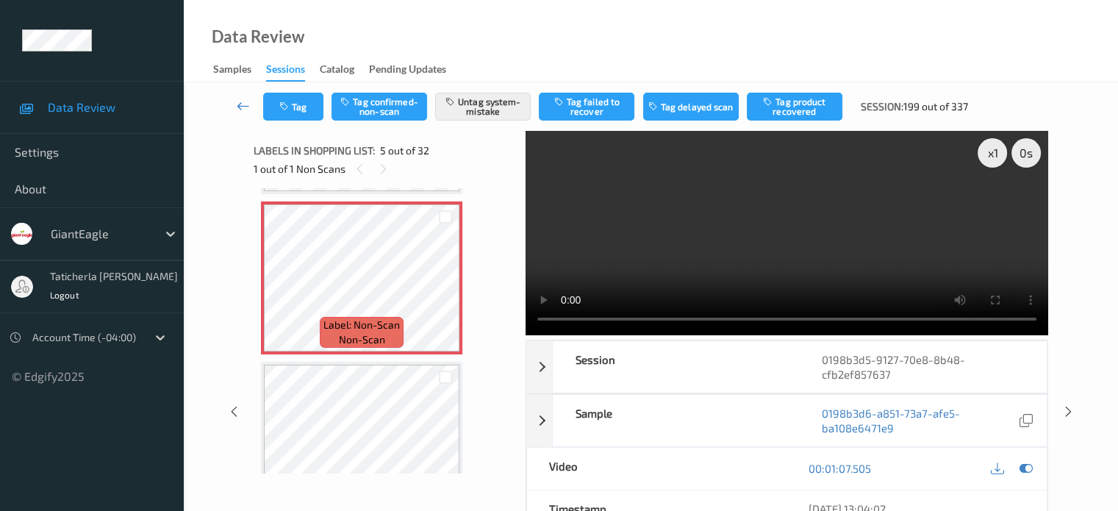
click at [244, 99] on icon at bounding box center [243, 105] width 13 height 15
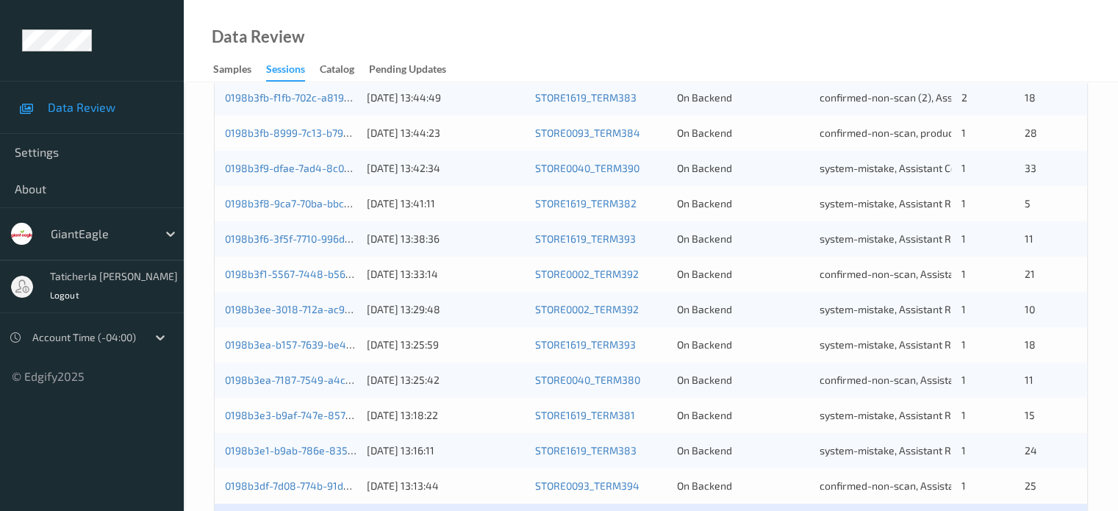
scroll to position [710, 0]
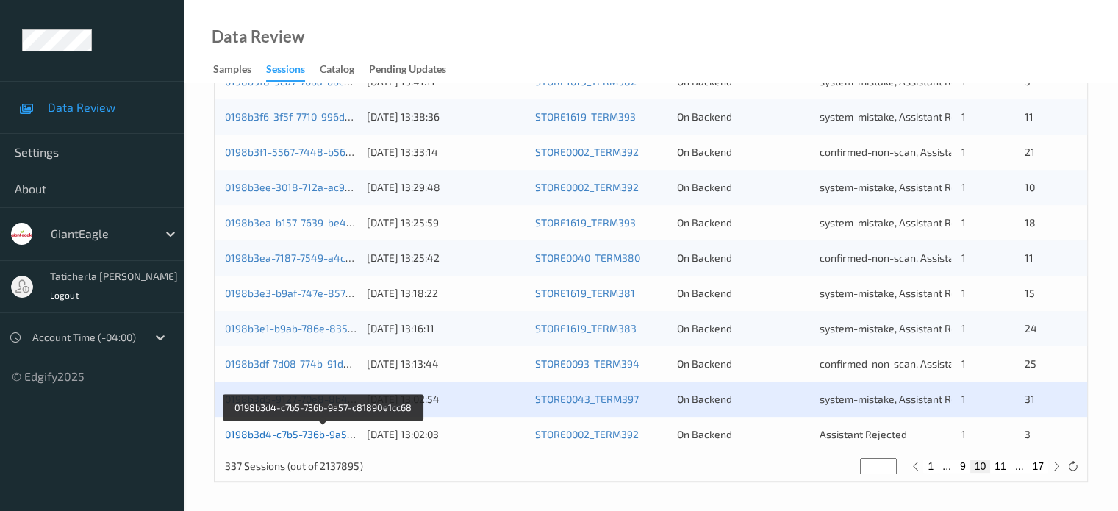
click at [306, 430] on link "0198b3d4-c7b5-736b-9a57-c81890e1cc68" at bounding box center [324, 434] width 199 height 12
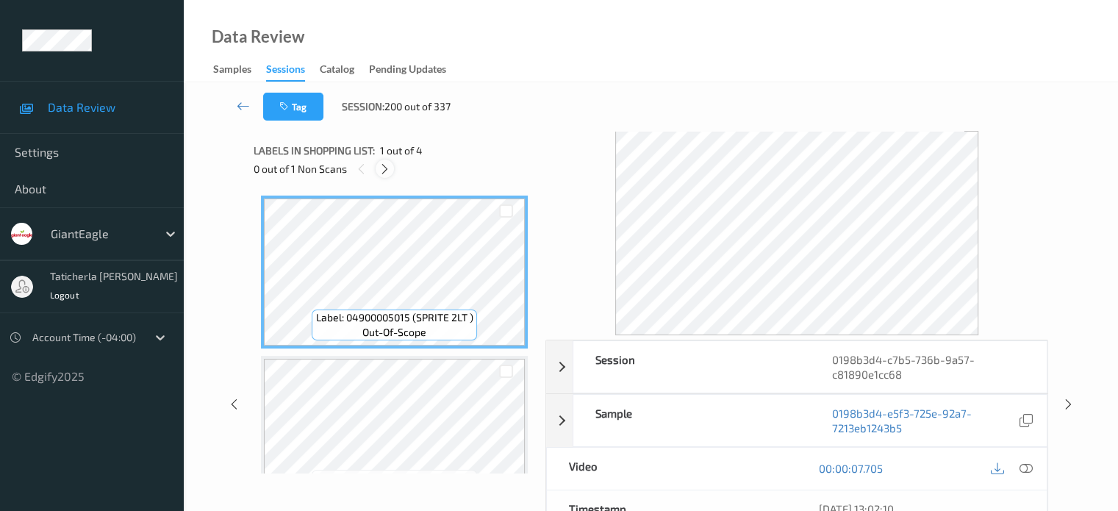
click at [388, 165] on icon at bounding box center [385, 168] width 12 height 13
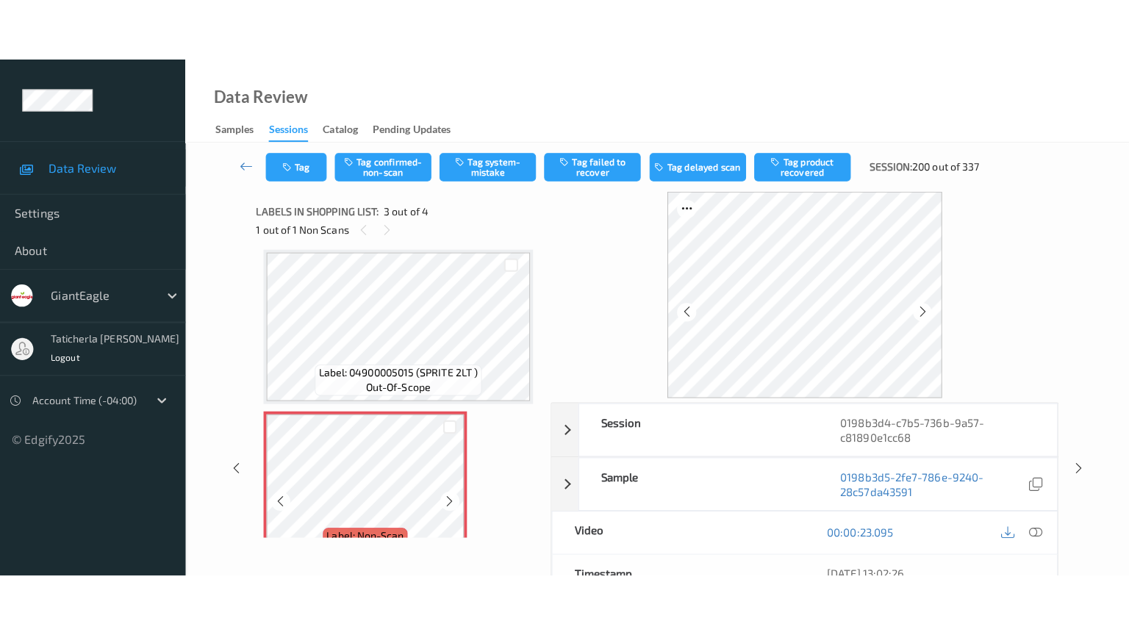
scroll to position [241, 0]
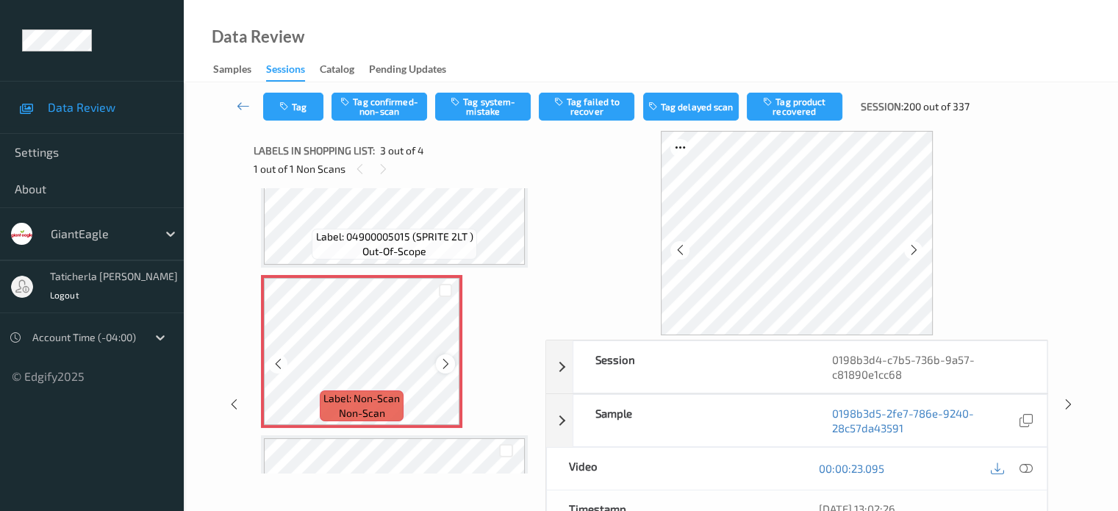
click at [441, 361] on icon at bounding box center [446, 363] width 12 height 13
click at [447, 365] on icon at bounding box center [446, 363] width 12 height 13
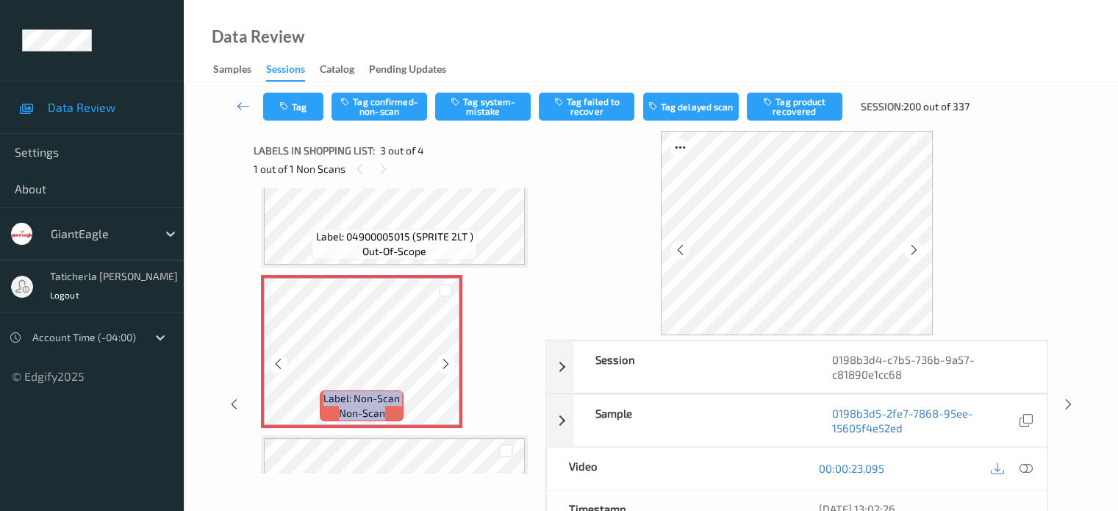
click at [447, 365] on icon at bounding box center [446, 363] width 12 height 13
click at [1023, 464] on icon at bounding box center [1025, 468] width 13 height 13
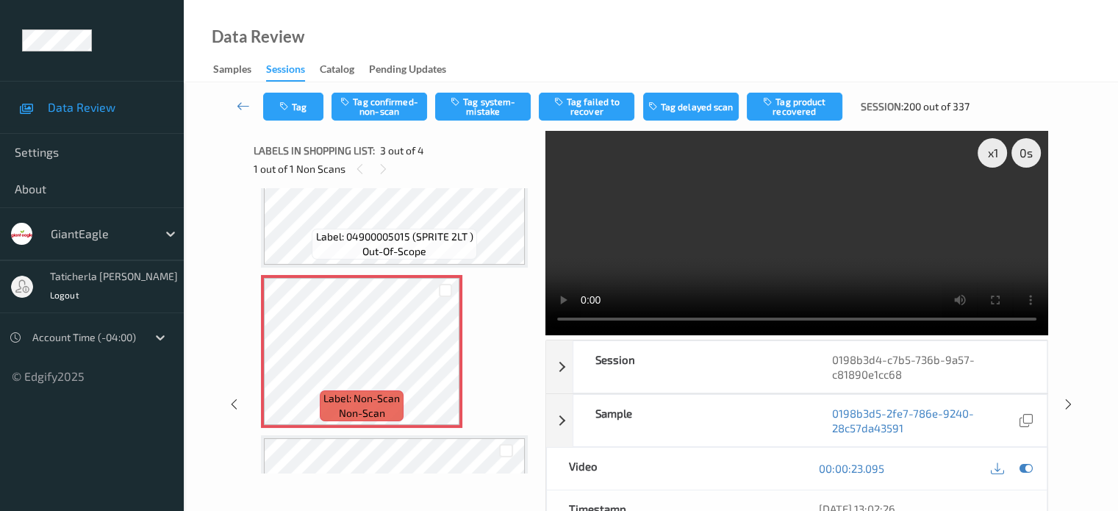
click at [994, 207] on video at bounding box center [796, 233] width 503 height 204
click at [443, 363] on icon at bounding box center [446, 363] width 12 height 13
click at [768, 319] on video at bounding box center [796, 233] width 503 height 204
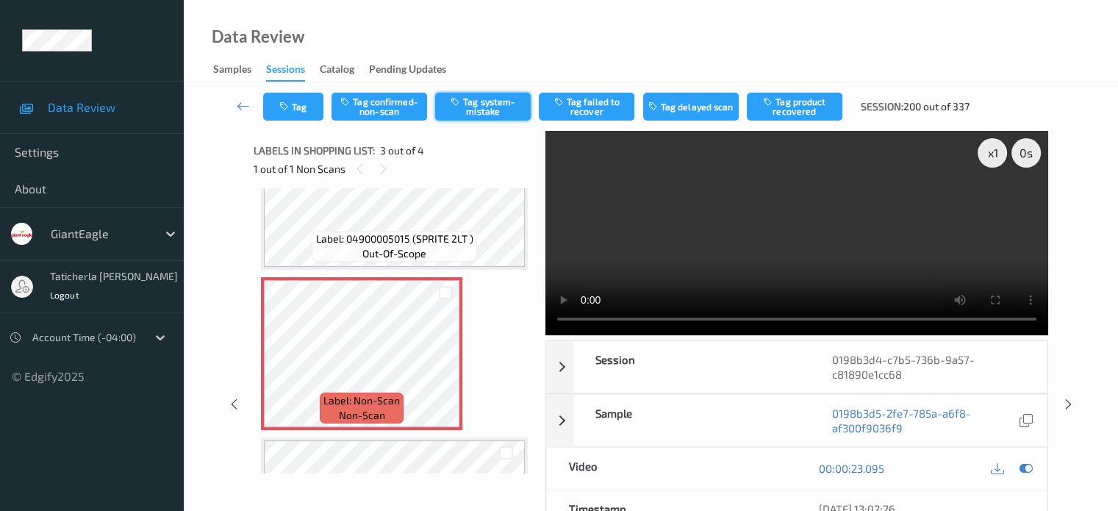
click at [478, 105] on button "Tag system-mistake" at bounding box center [483, 107] width 96 height 28
click at [240, 101] on icon at bounding box center [243, 105] width 13 height 15
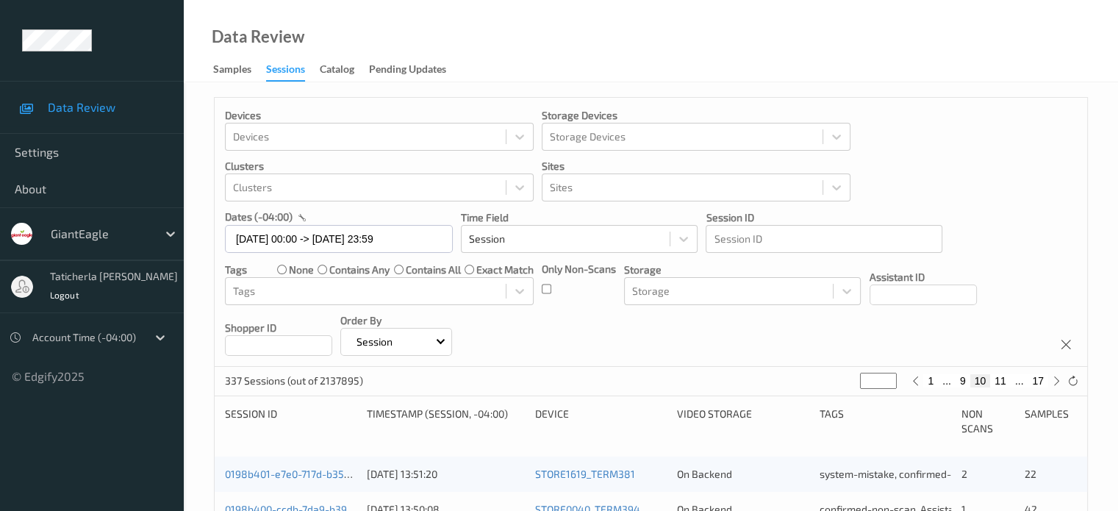
click at [1041, 379] on button "17" at bounding box center [1038, 380] width 21 height 13
type input "**"
click at [1008, 379] on button "16" at bounding box center [1005, 380] width 21 height 13
type input "**"
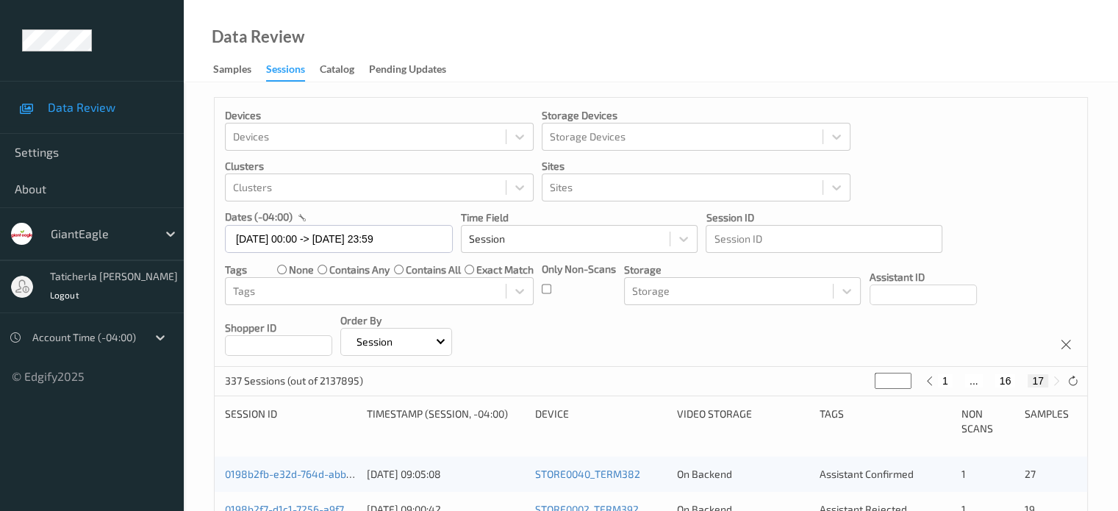
type input "**"
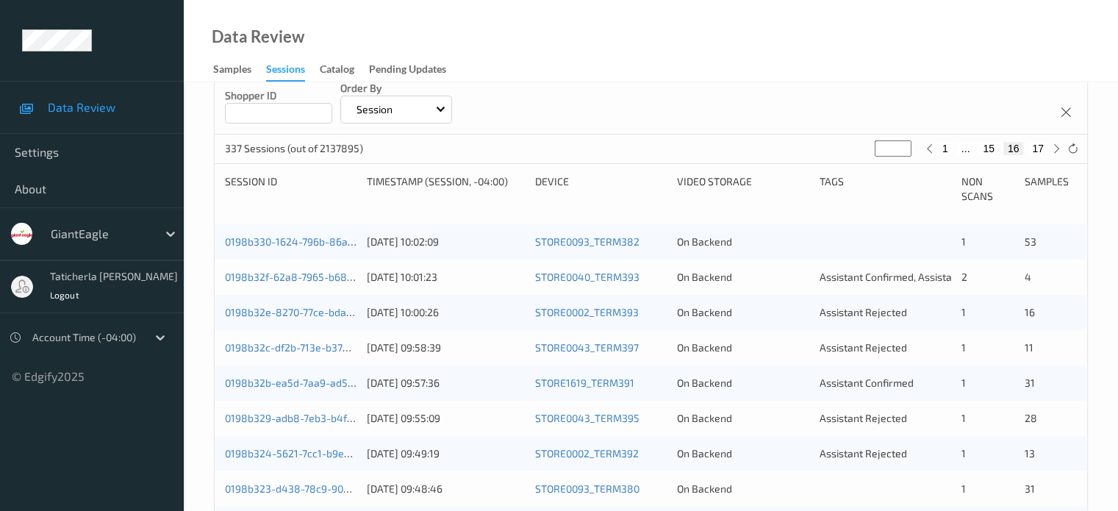
scroll to position [220, 0]
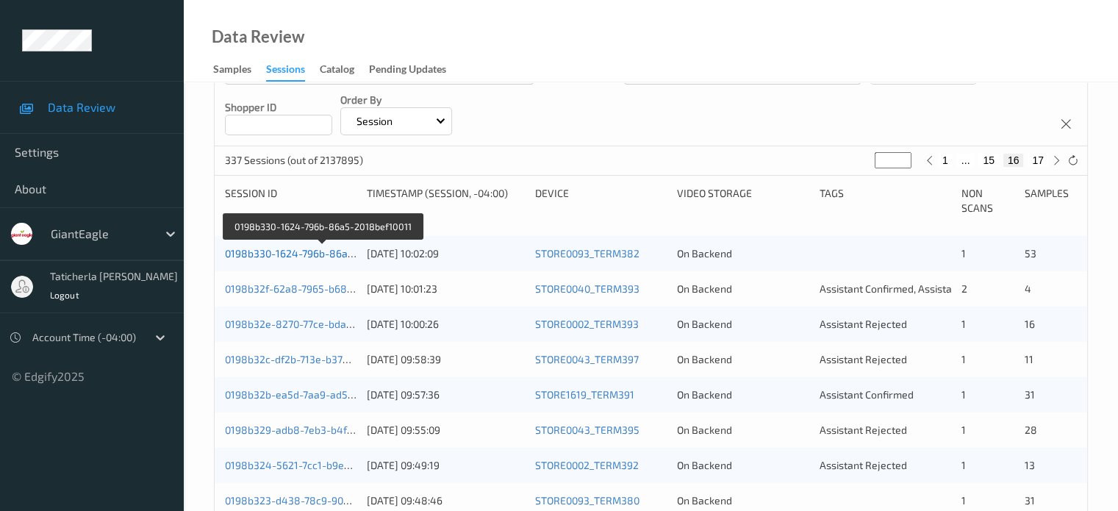
click at [322, 249] on link "0198b330-1624-796b-86a5-2018bef10011" at bounding box center [323, 253] width 196 height 12
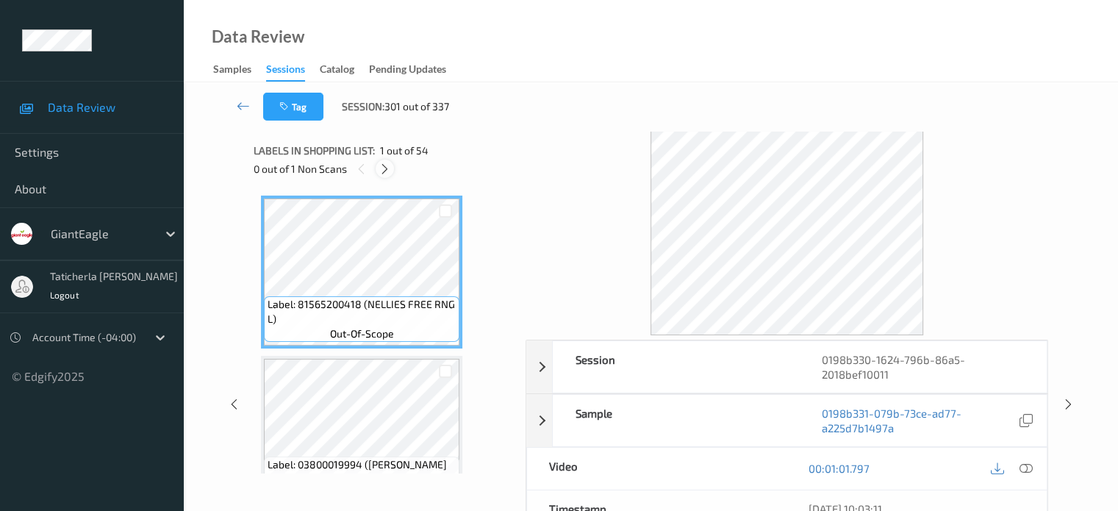
click at [387, 169] on icon at bounding box center [385, 168] width 12 height 13
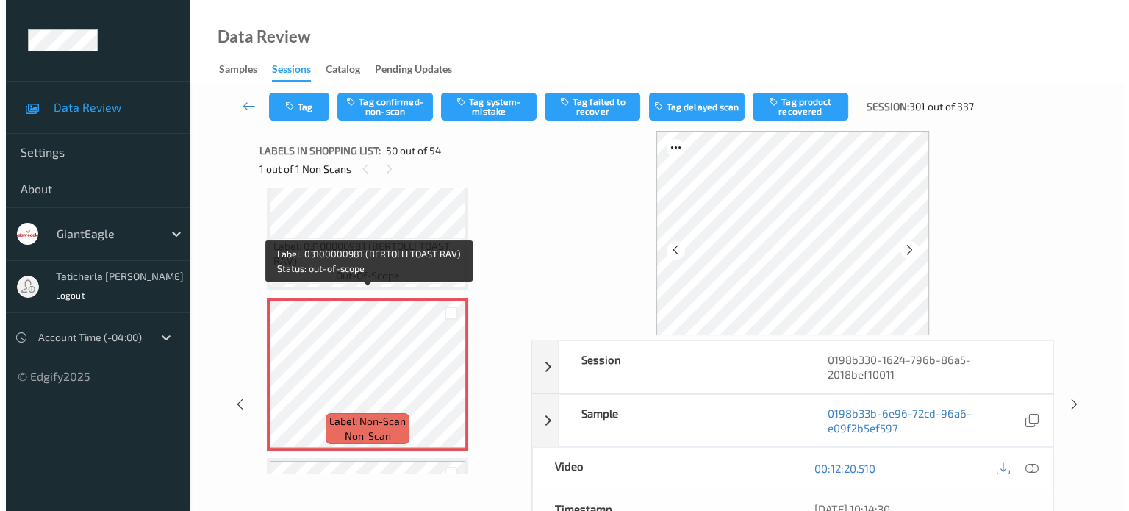
scroll to position [7772, 0]
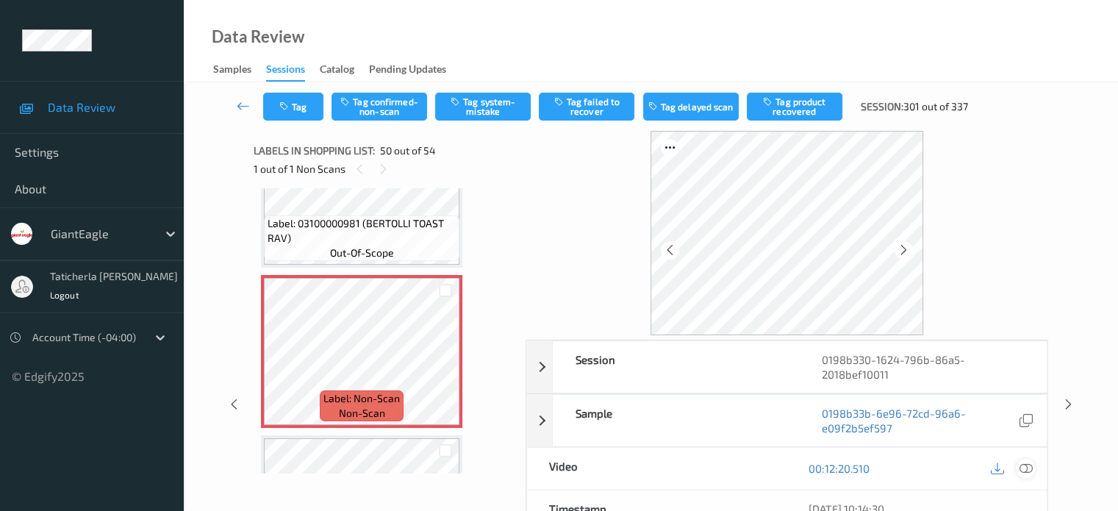
click at [1025, 468] on icon at bounding box center [1025, 468] width 13 height 13
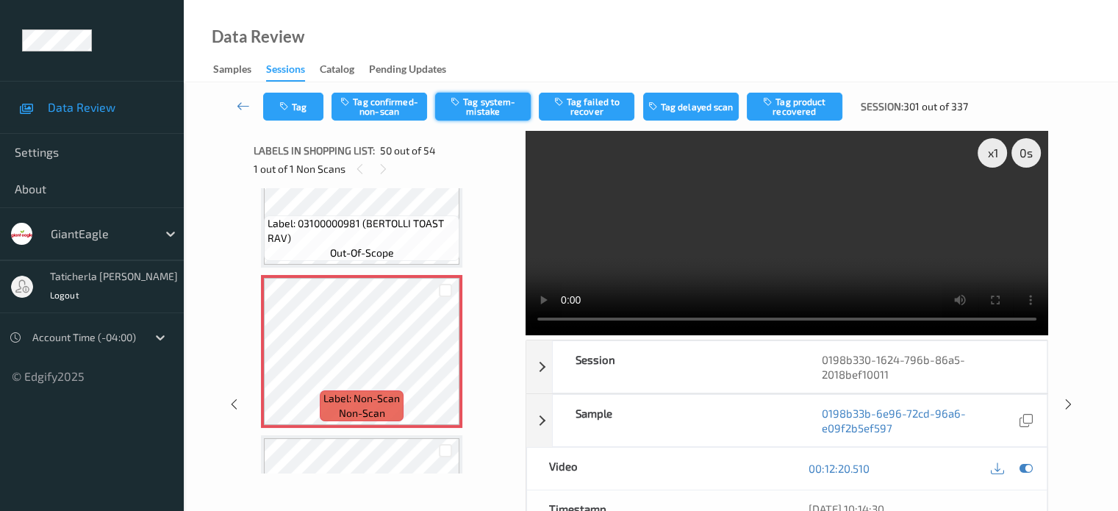
click at [476, 104] on button "Tag system-mistake" at bounding box center [483, 107] width 96 height 28
click at [303, 110] on button "Tag" at bounding box center [293, 107] width 60 height 28
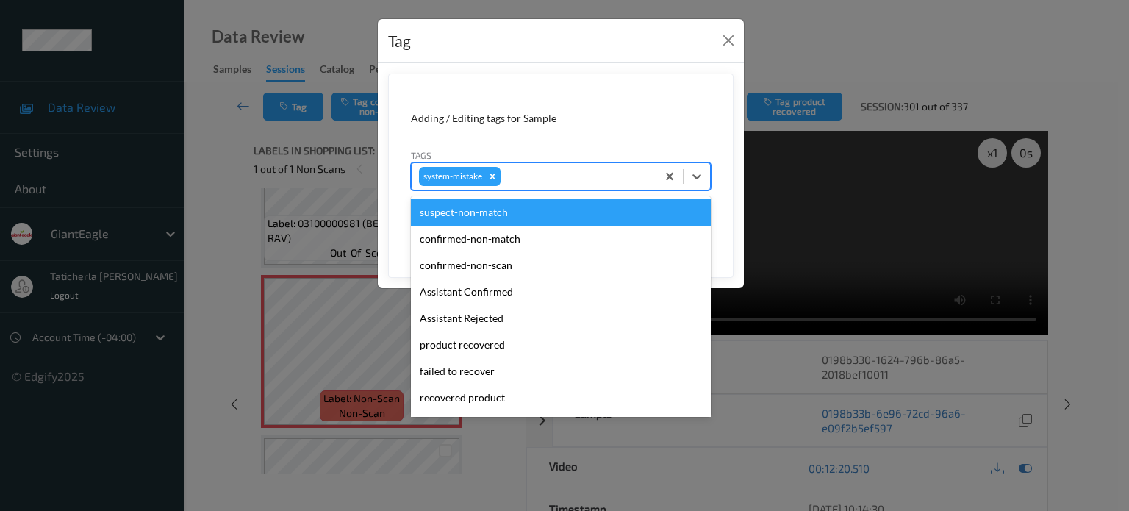
click at [553, 175] on div at bounding box center [576, 177] width 146 height 18
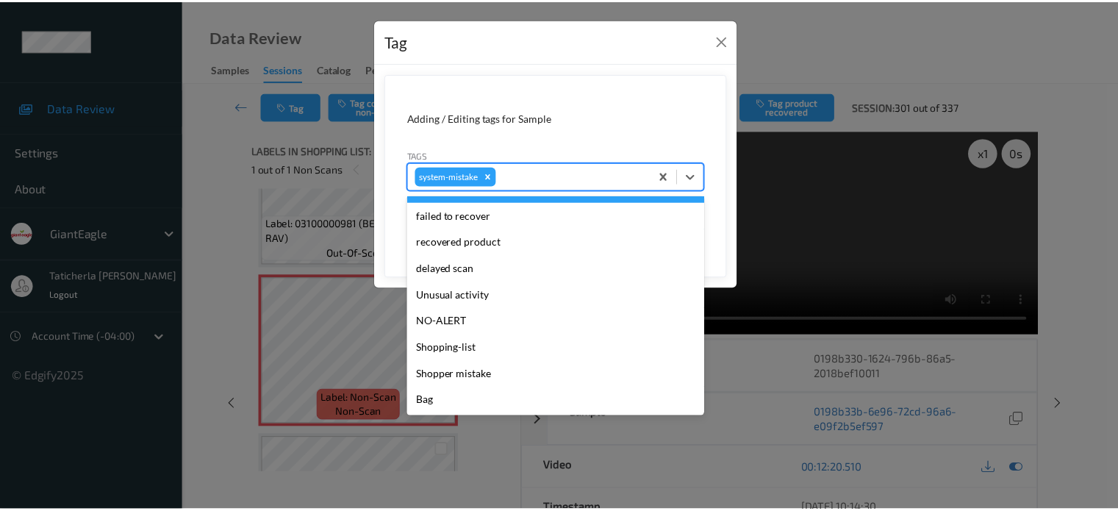
scroll to position [156, 0]
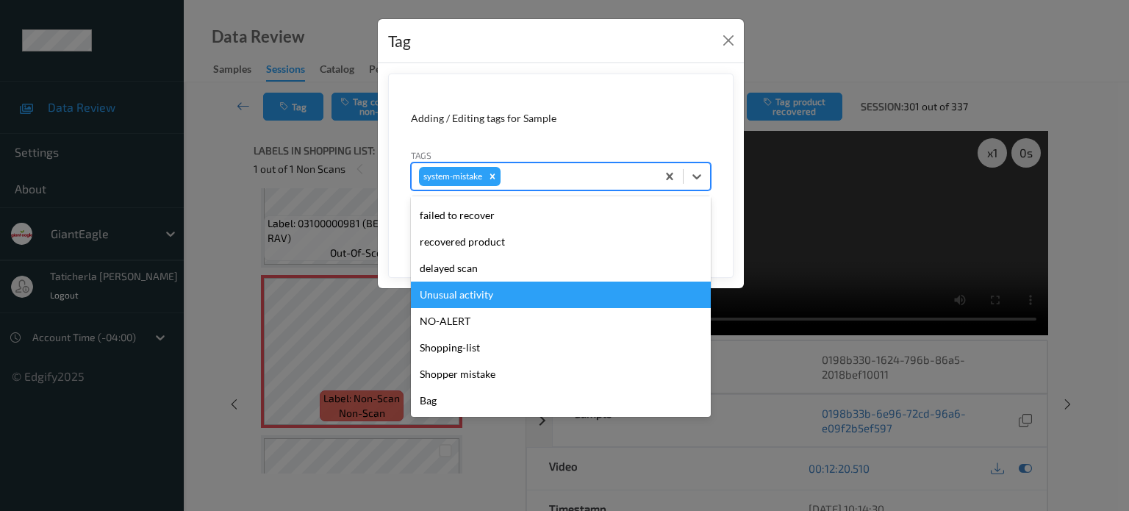
click at [522, 293] on div "Unusual activity" at bounding box center [561, 294] width 300 height 26
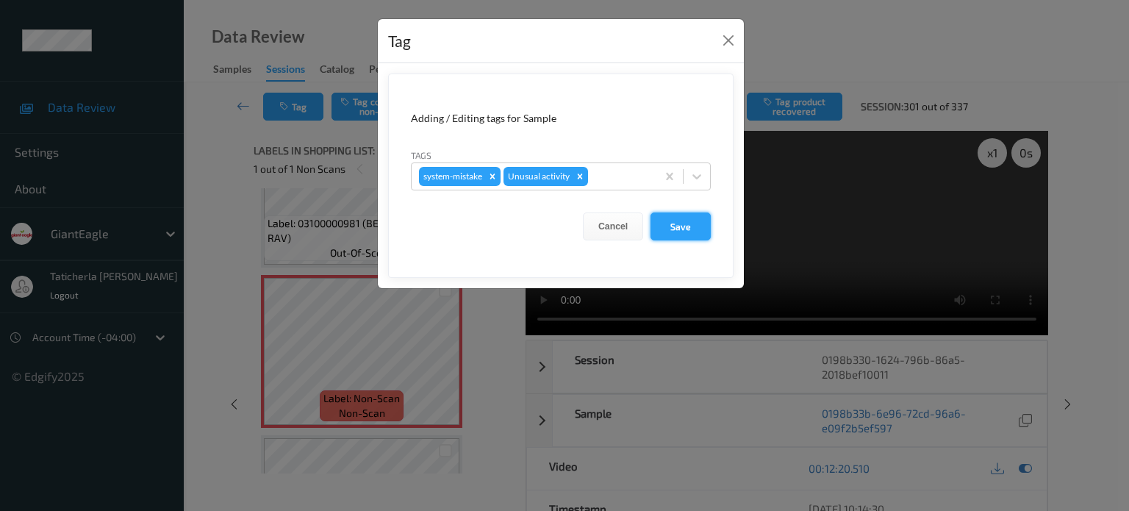
click at [687, 229] on button "Save" at bounding box center [680, 226] width 60 height 28
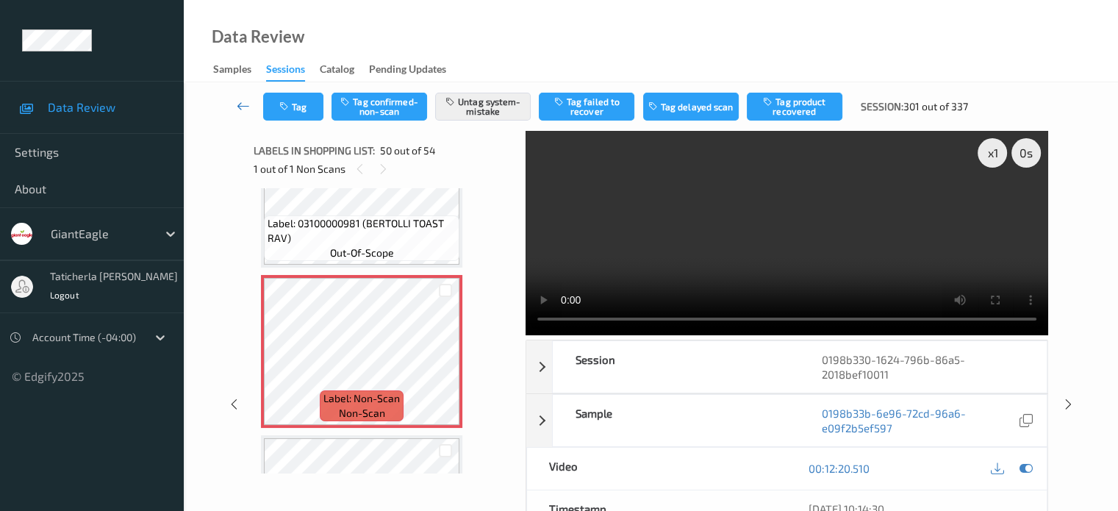
click at [245, 99] on icon at bounding box center [243, 105] width 13 height 15
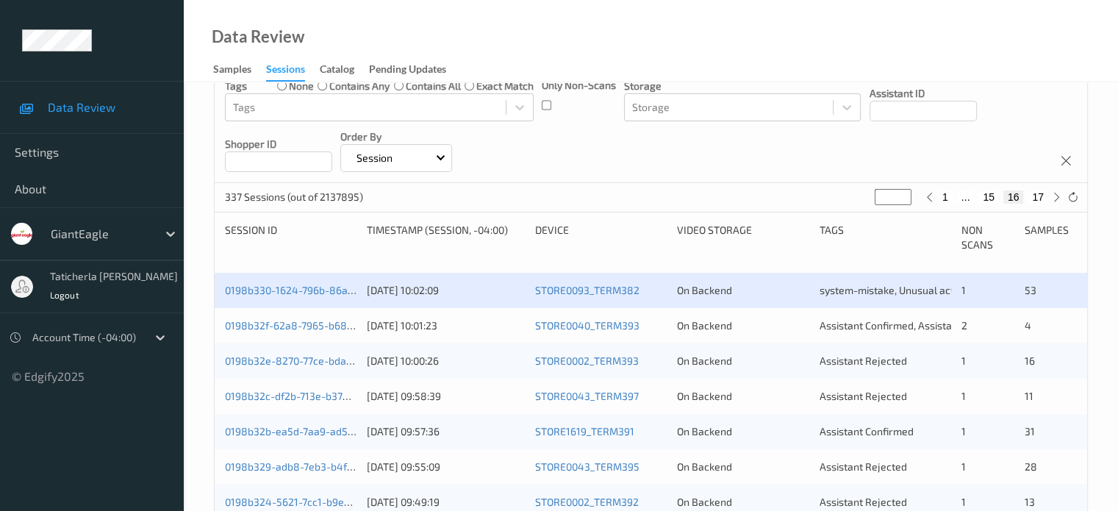
scroll to position [220, 0]
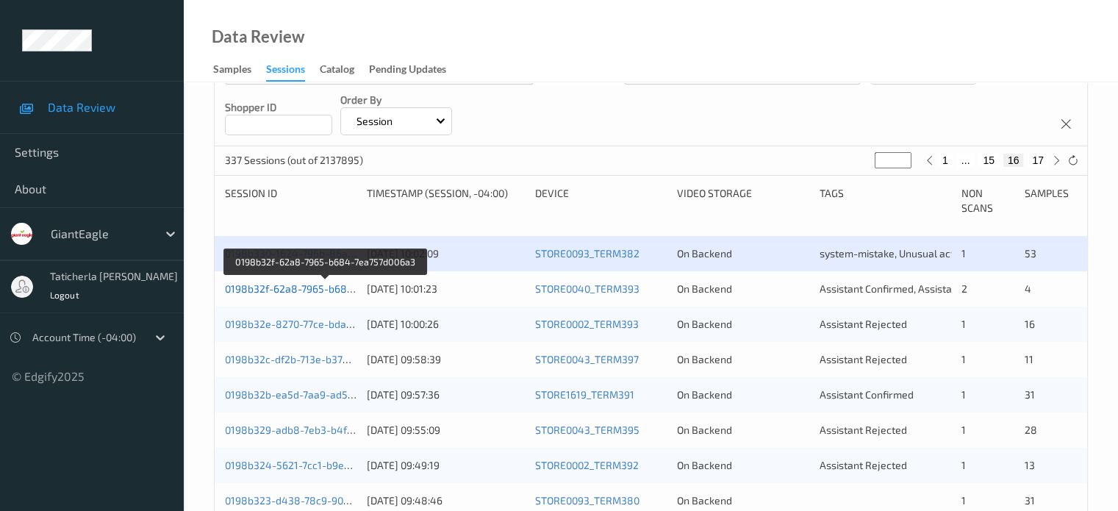
click at [323, 290] on link "0198b32f-62a8-7965-b684-7ea757d006a3" at bounding box center [325, 288] width 201 height 12
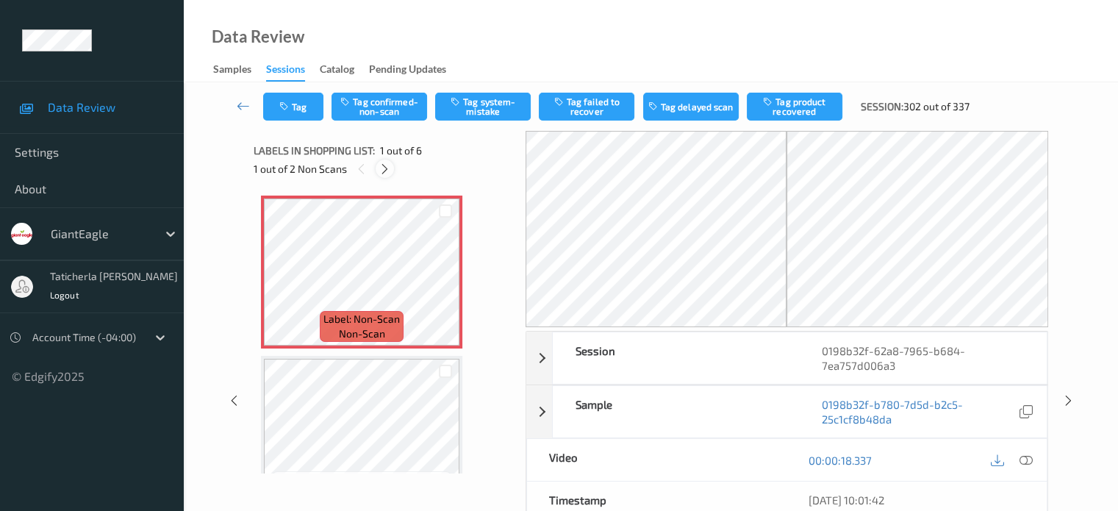
click at [386, 170] on icon at bounding box center [385, 168] width 12 height 13
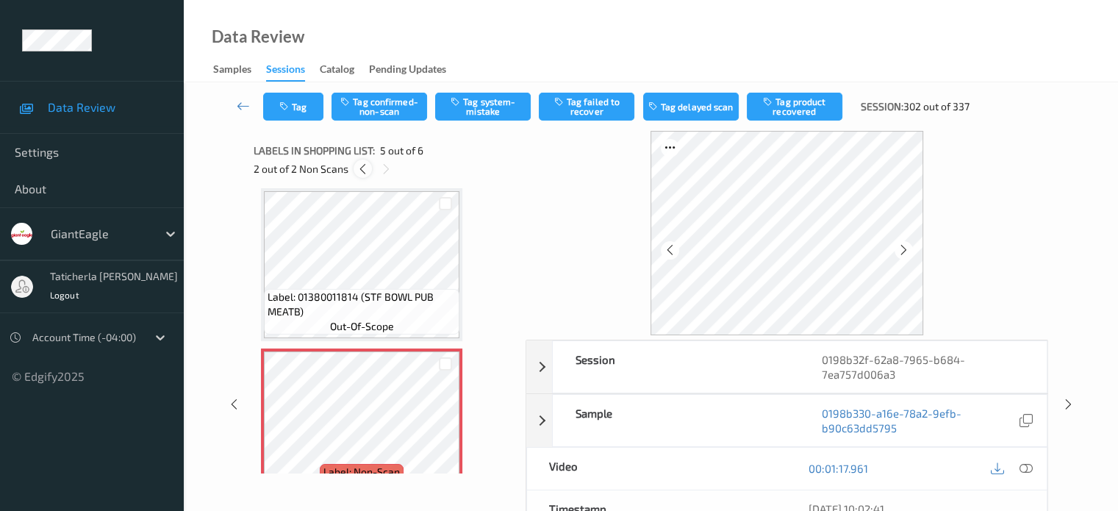
click at [365, 166] on icon at bounding box center [362, 168] width 12 height 13
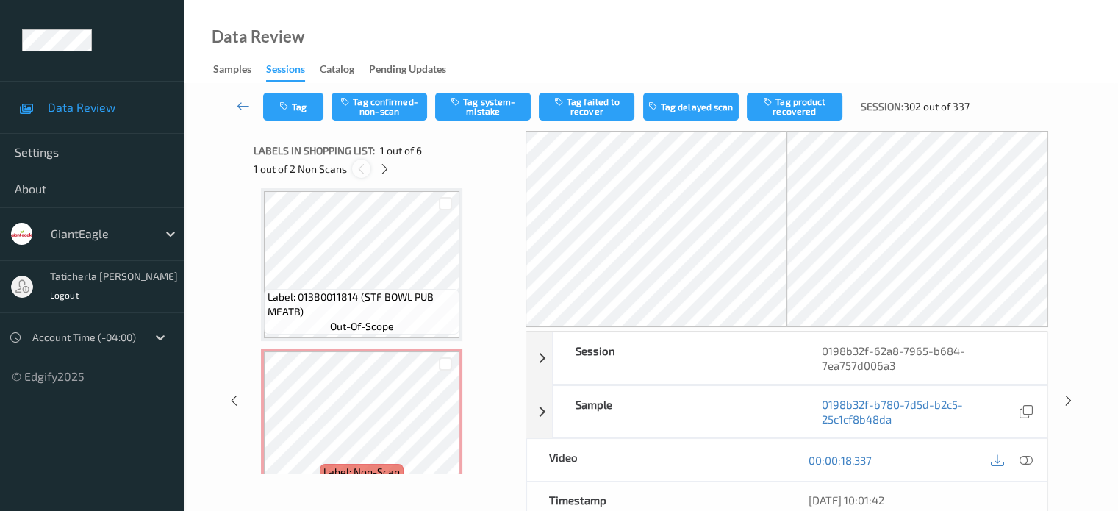
scroll to position [7, 0]
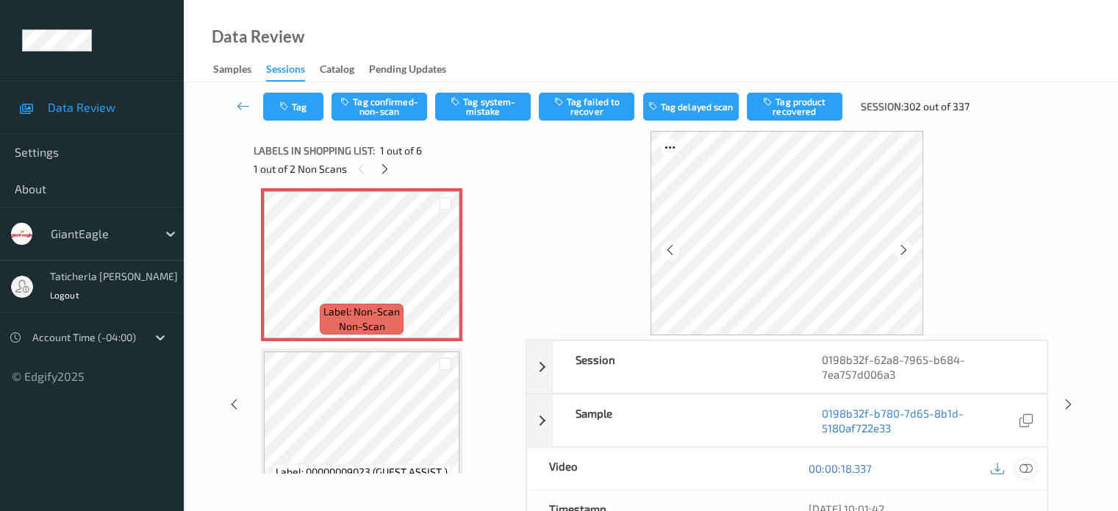
drag, startPoint x: 1025, startPoint y: 467, endPoint x: 1017, endPoint y: 461, distance: 9.9
click at [1025, 468] on icon at bounding box center [1025, 468] width 13 height 13
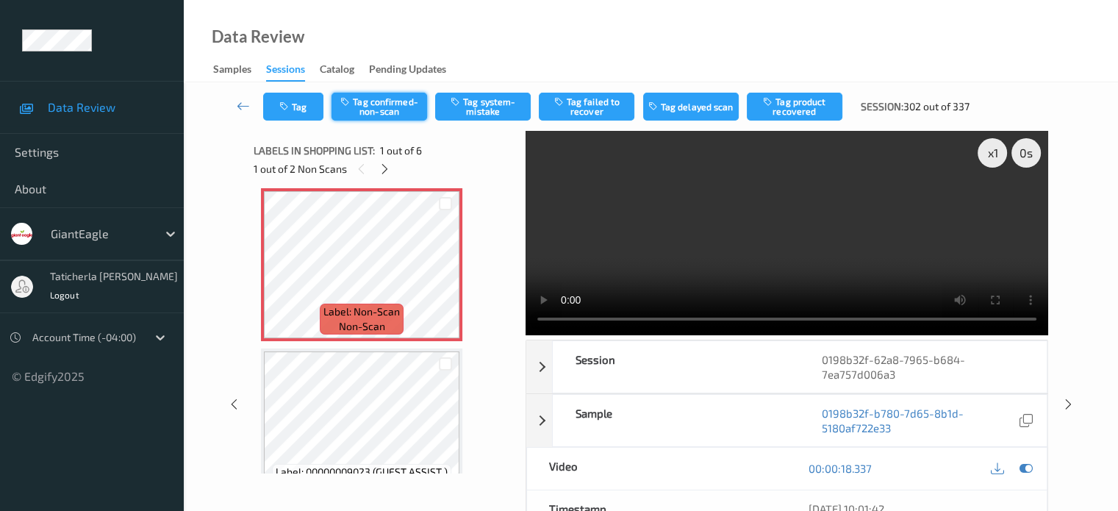
click at [406, 112] on button "Tag confirmed-non-scan" at bounding box center [379, 107] width 96 height 28
click at [814, 101] on button "Tag product recovered" at bounding box center [795, 107] width 96 height 28
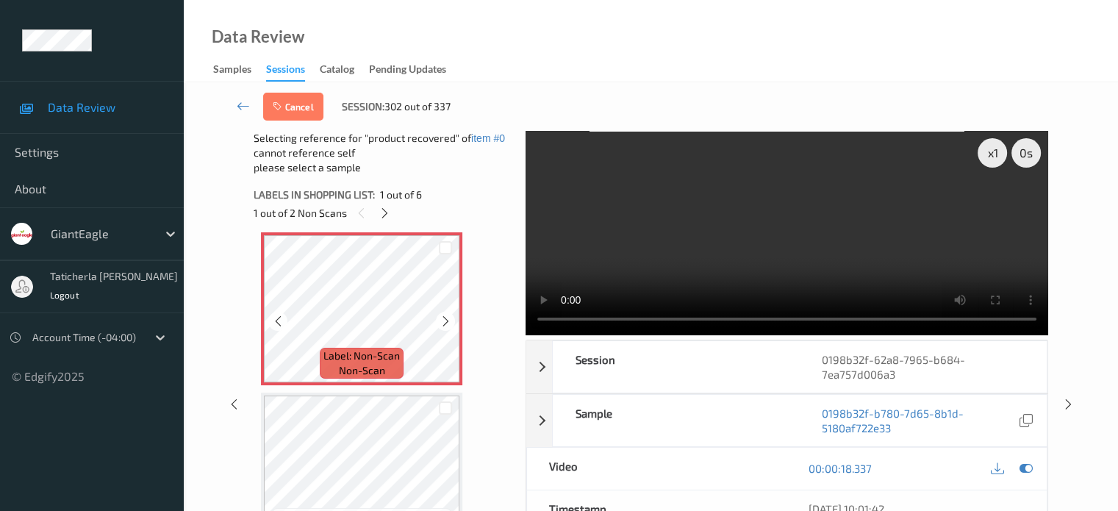
scroll to position [81, 0]
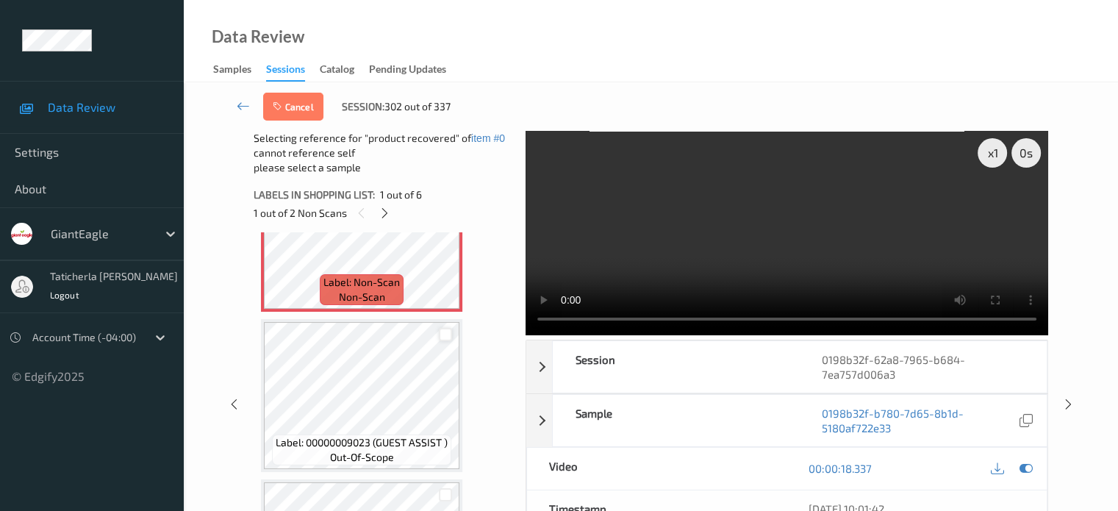
click at [446, 334] on div at bounding box center [446, 335] width 14 height 14
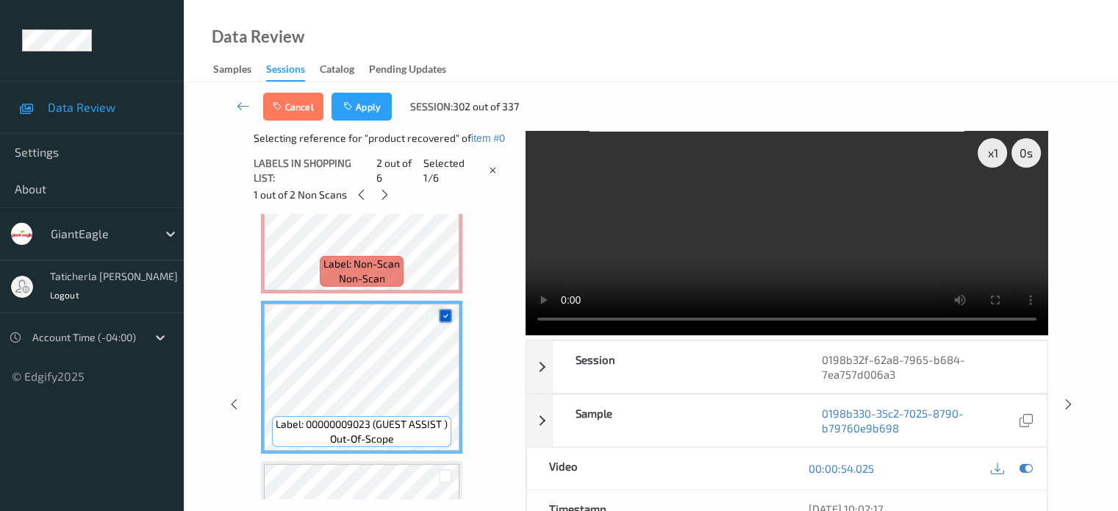
scroll to position [154, 0]
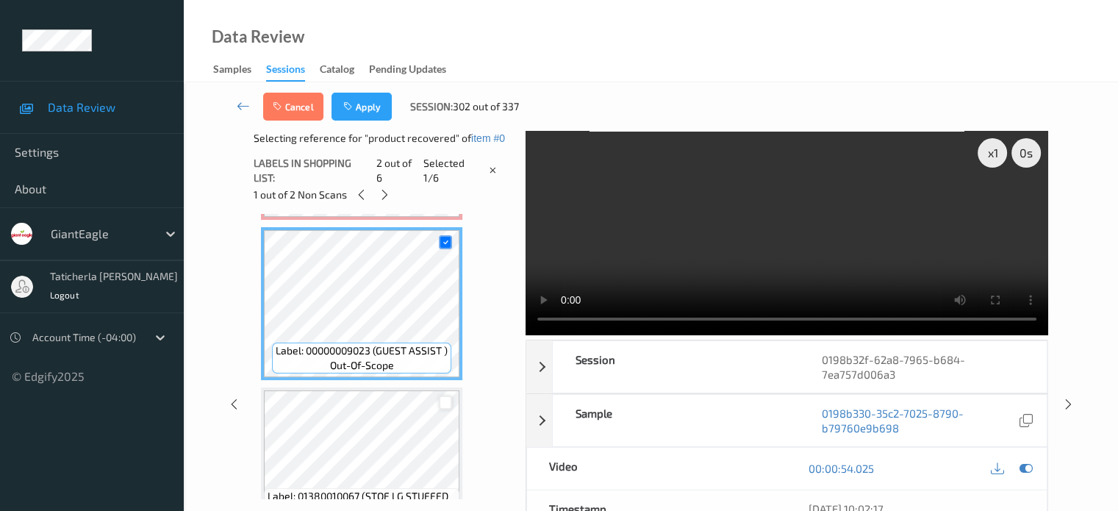
click at [449, 404] on div at bounding box center [446, 402] width 14 height 14
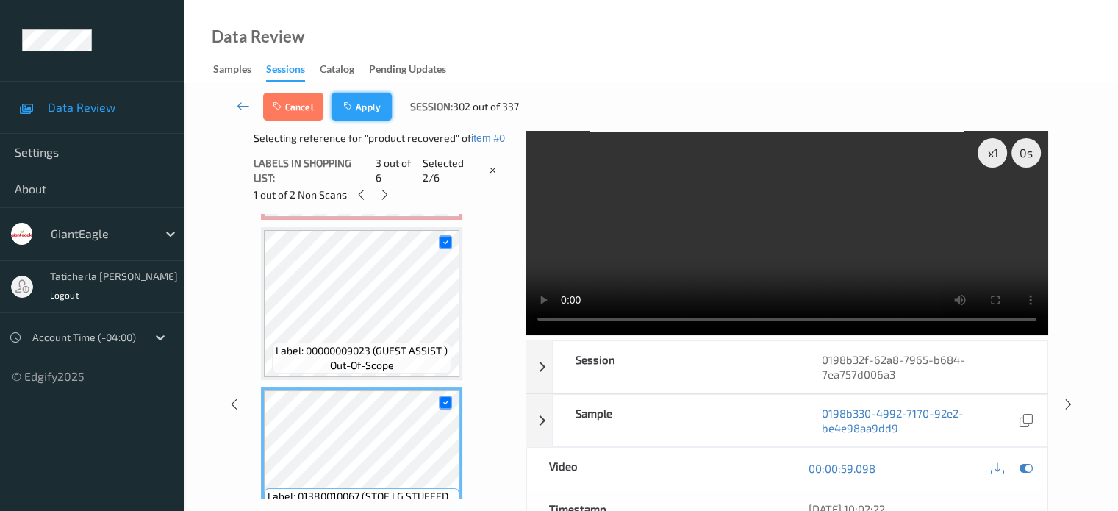
click at [372, 110] on button "Apply" at bounding box center [361, 107] width 60 height 28
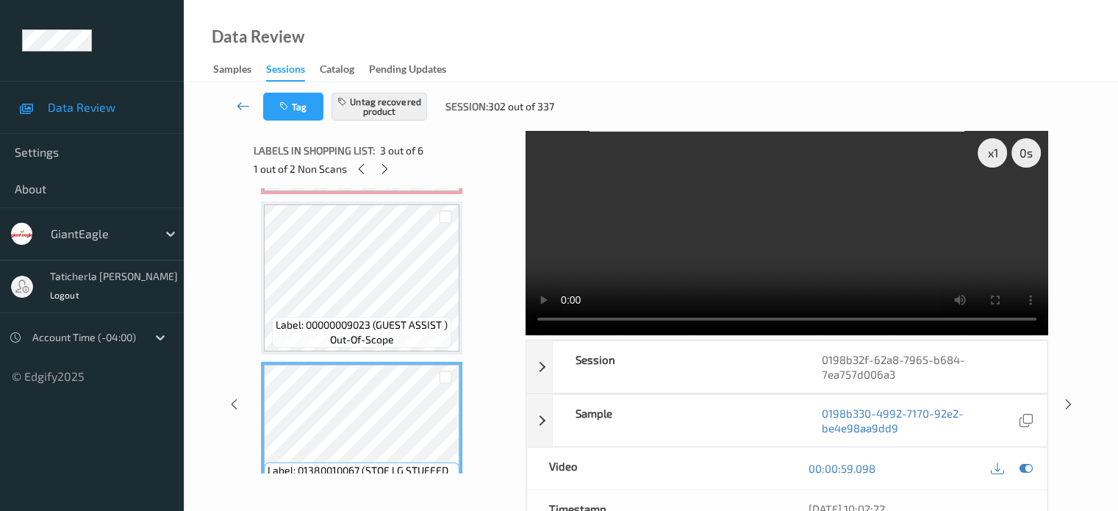
click at [240, 101] on icon at bounding box center [243, 105] width 13 height 15
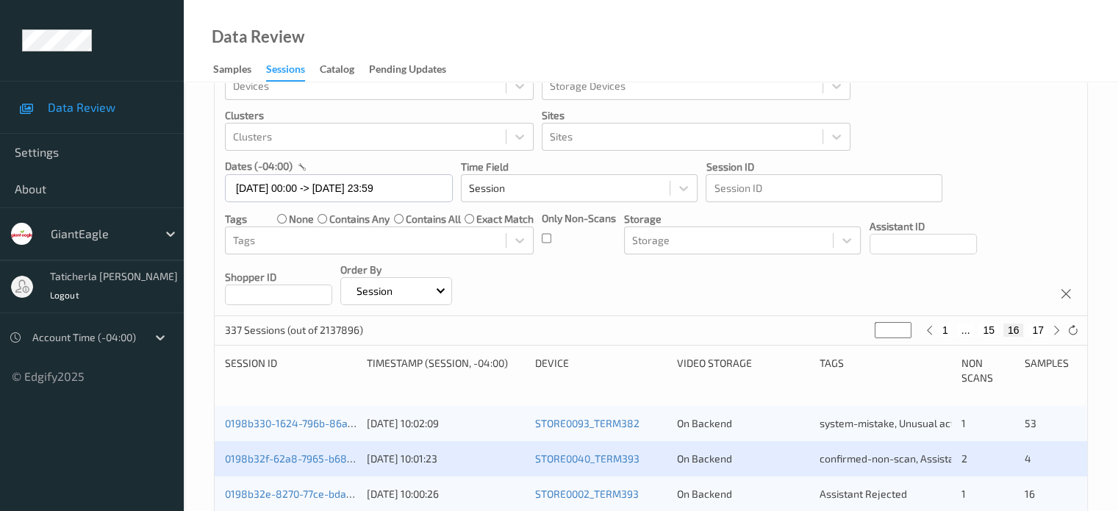
scroll to position [220, 0]
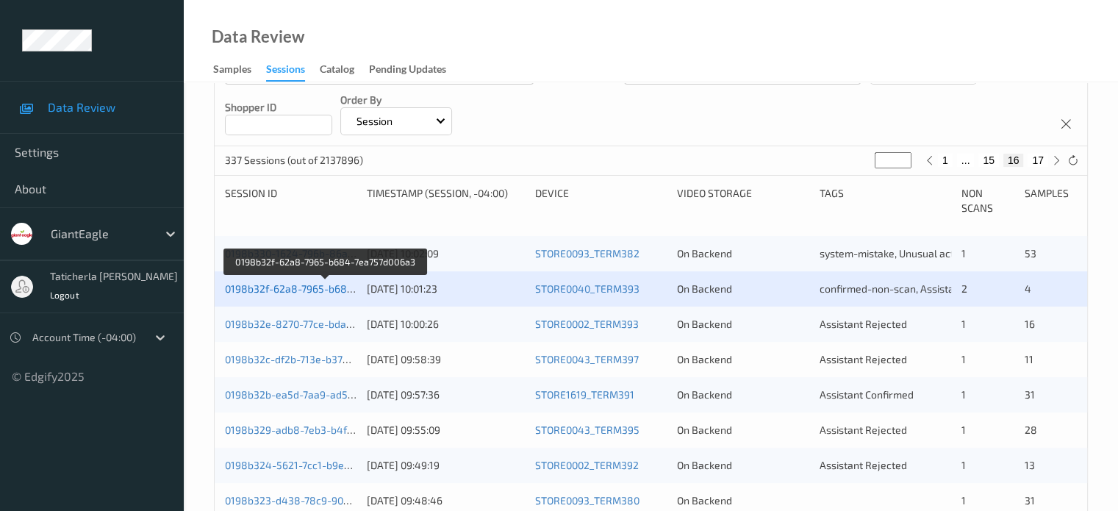
click at [302, 284] on link "0198b32f-62a8-7965-b684-7ea757d006a3" at bounding box center [325, 288] width 201 height 12
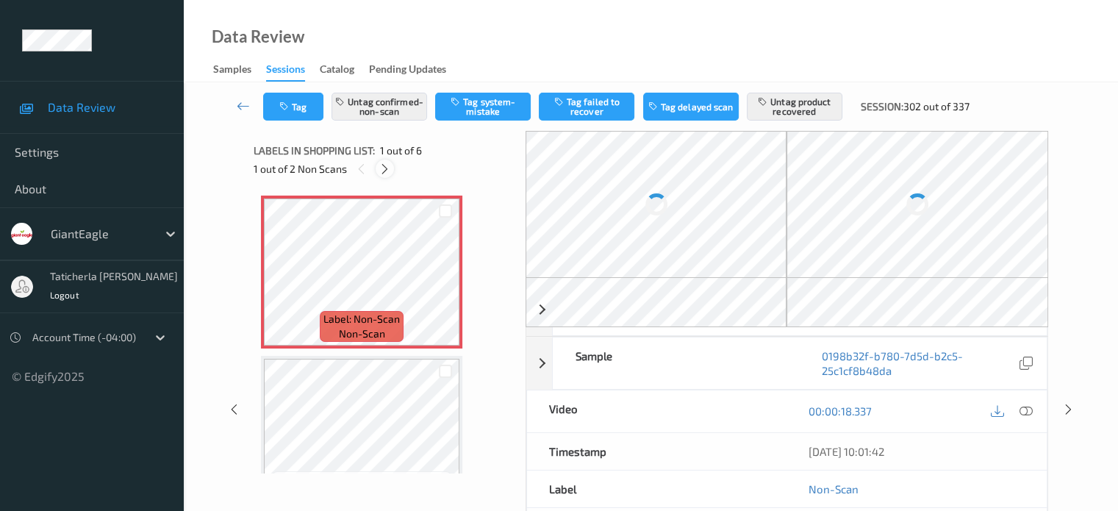
click at [386, 164] on icon at bounding box center [385, 168] width 12 height 13
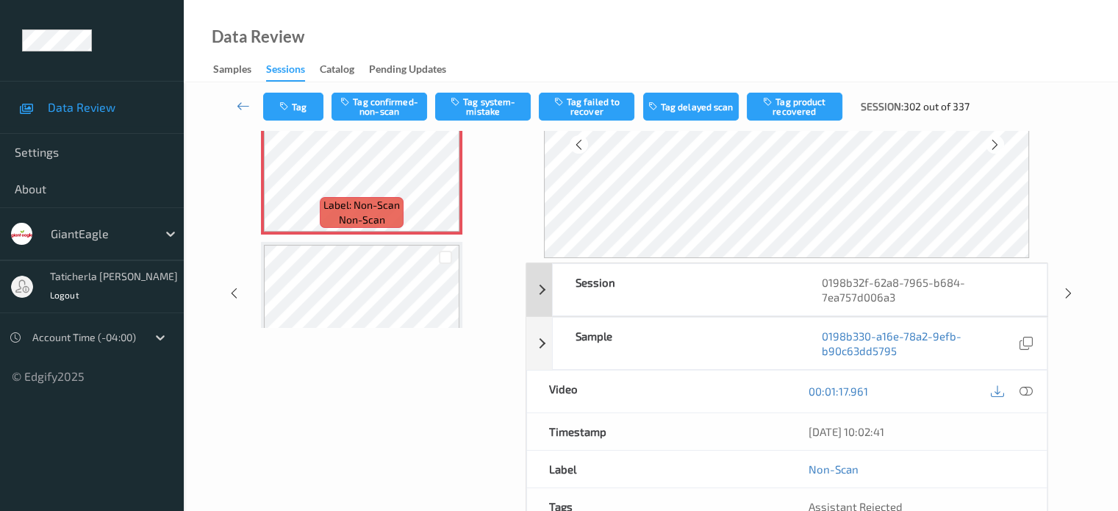
scroll to position [147, 0]
click at [1025, 390] on icon at bounding box center [1025, 389] width 13 height 13
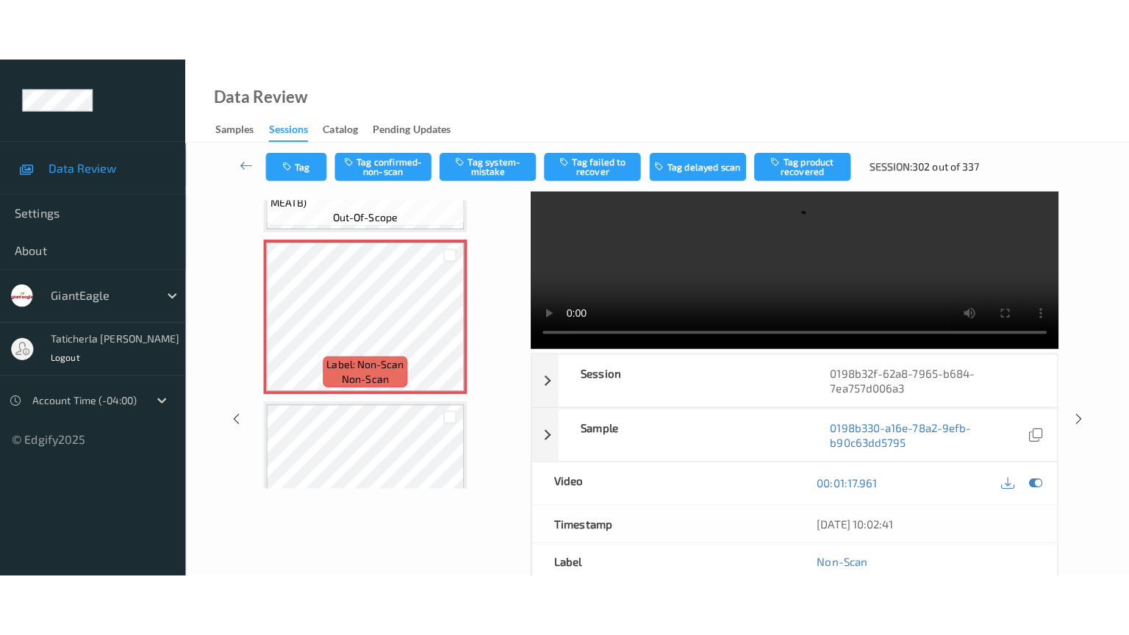
scroll to position [0, 0]
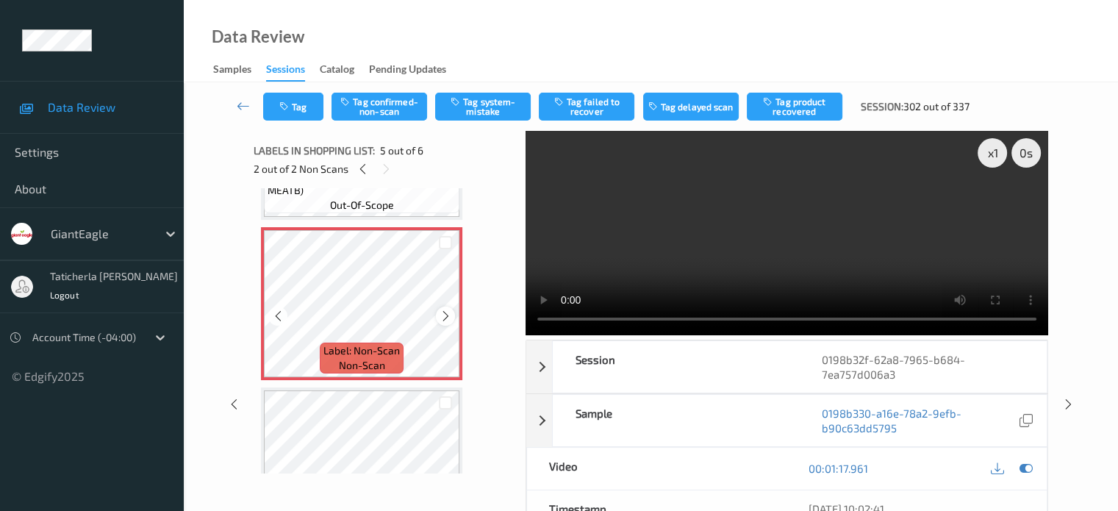
click at [447, 317] on icon at bounding box center [446, 315] width 12 height 13
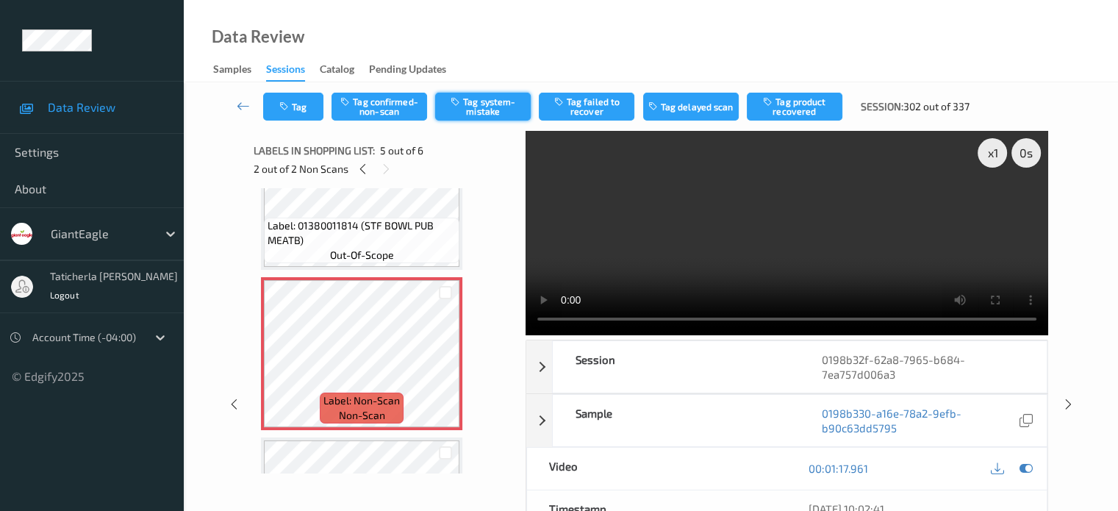
click at [499, 106] on button "Tag system-mistake" at bounding box center [483, 107] width 96 height 28
click at [243, 110] on icon at bounding box center [243, 105] width 13 height 15
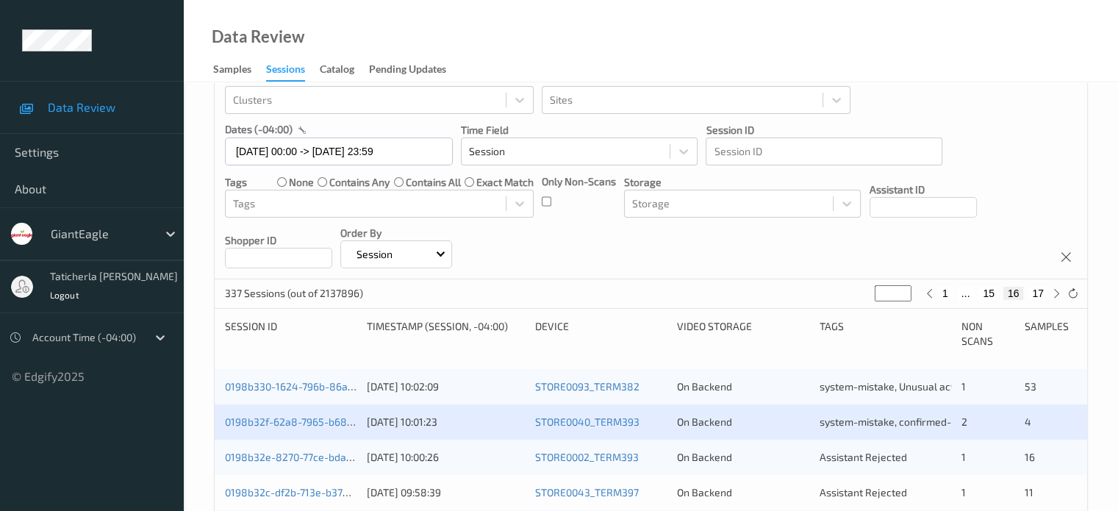
scroll to position [147, 0]
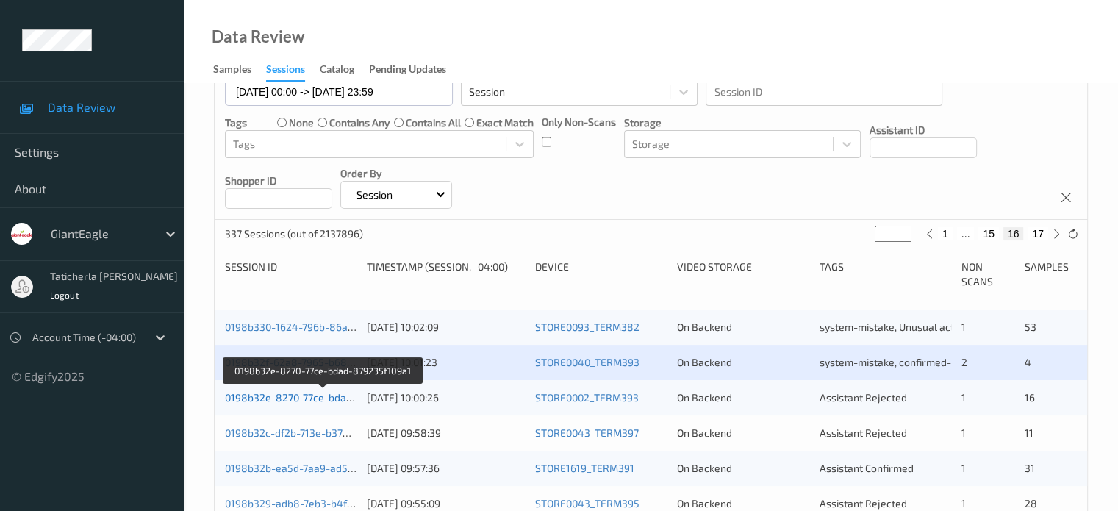
click at [300, 391] on link "0198b32e-8270-77ce-bdad-879235f109a1" at bounding box center [323, 397] width 197 height 12
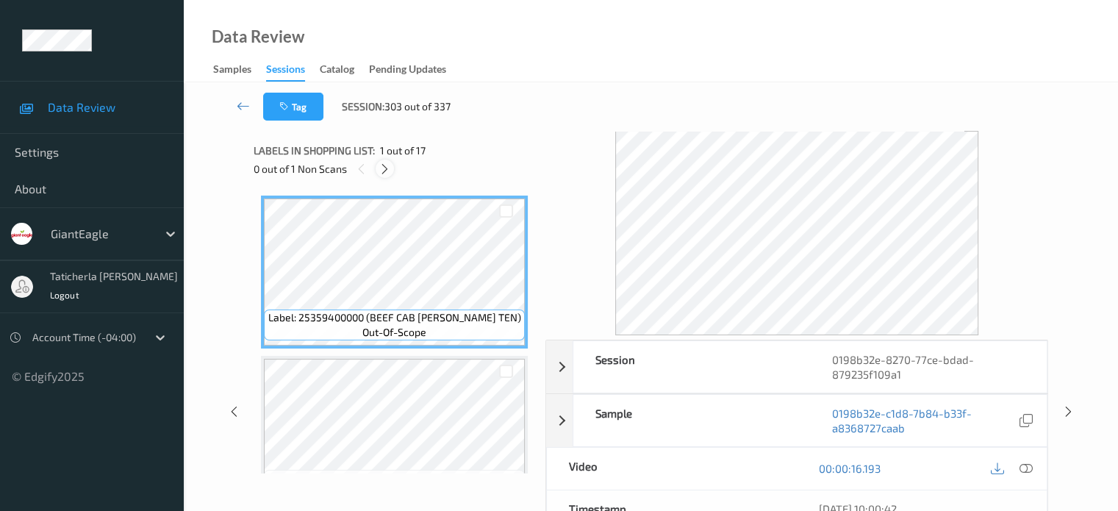
click at [385, 167] on icon at bounding box center [385, 168] width 12 height 13
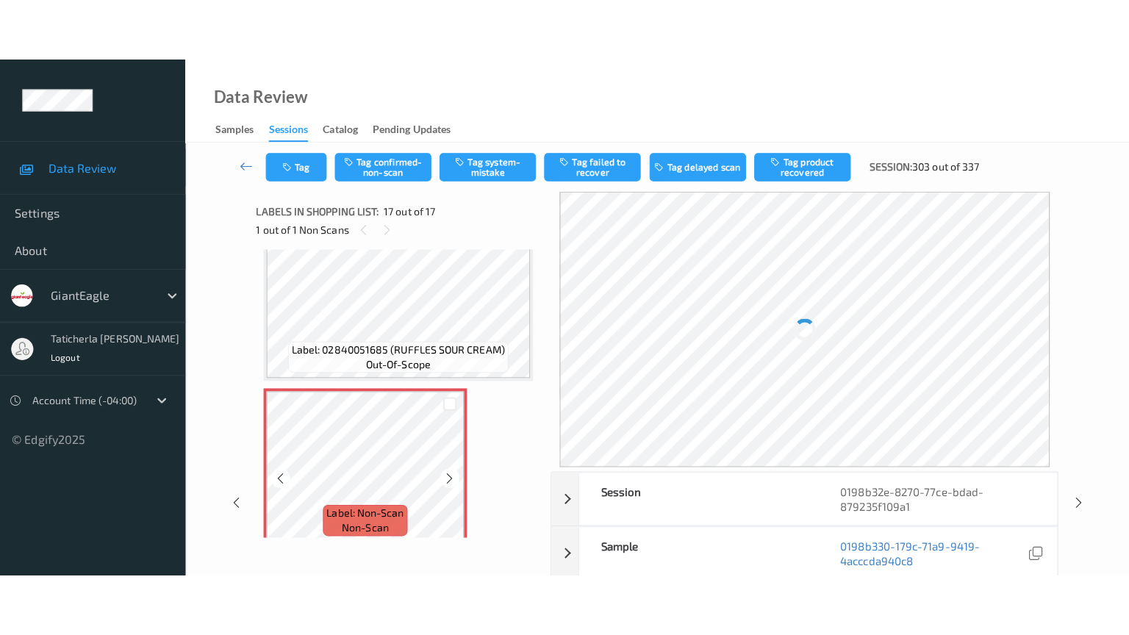
scroll to position [2446, 0]
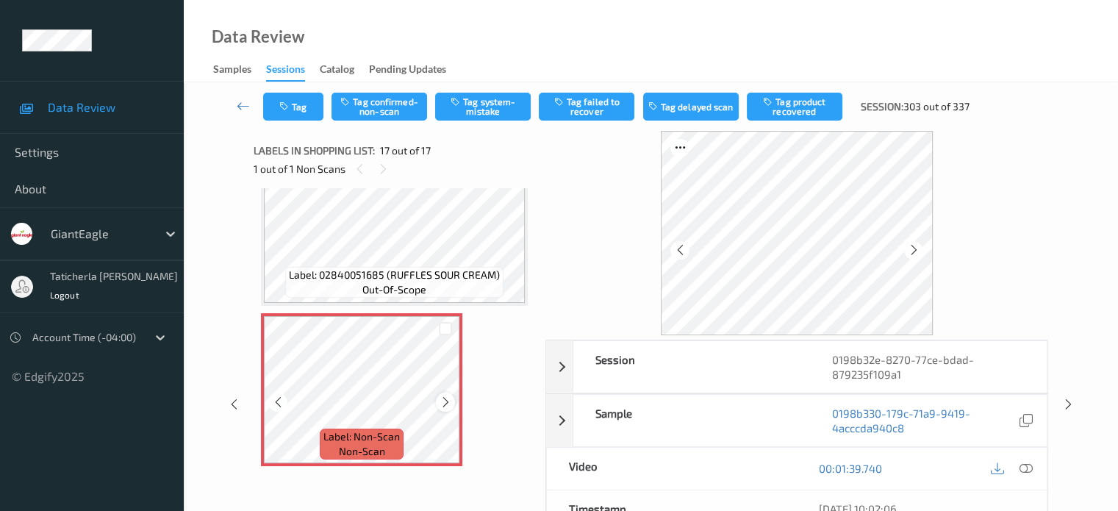
click at [445, 401] on icon at bounding box center [446, 401] width 12 height 13
click at [1023, 467] on icon at bounding box center [1025, 468] width 13 height 13
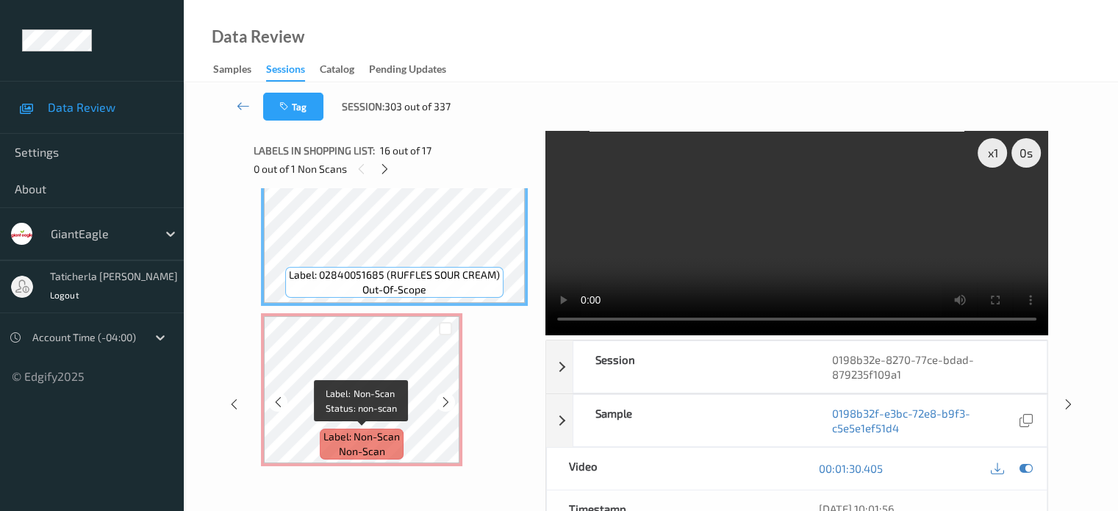
click at [371, 430] on span "Label: Non-Scan" at bounding box center [361, 436] width 76 height 15
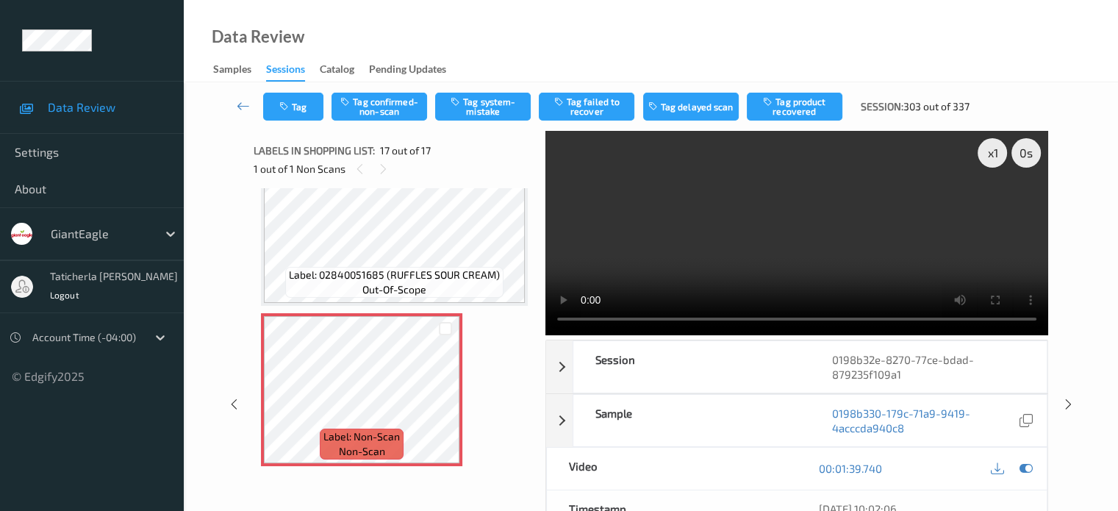
click at [995, 319] on video at bounding box center [796, 233] width 503 height 204
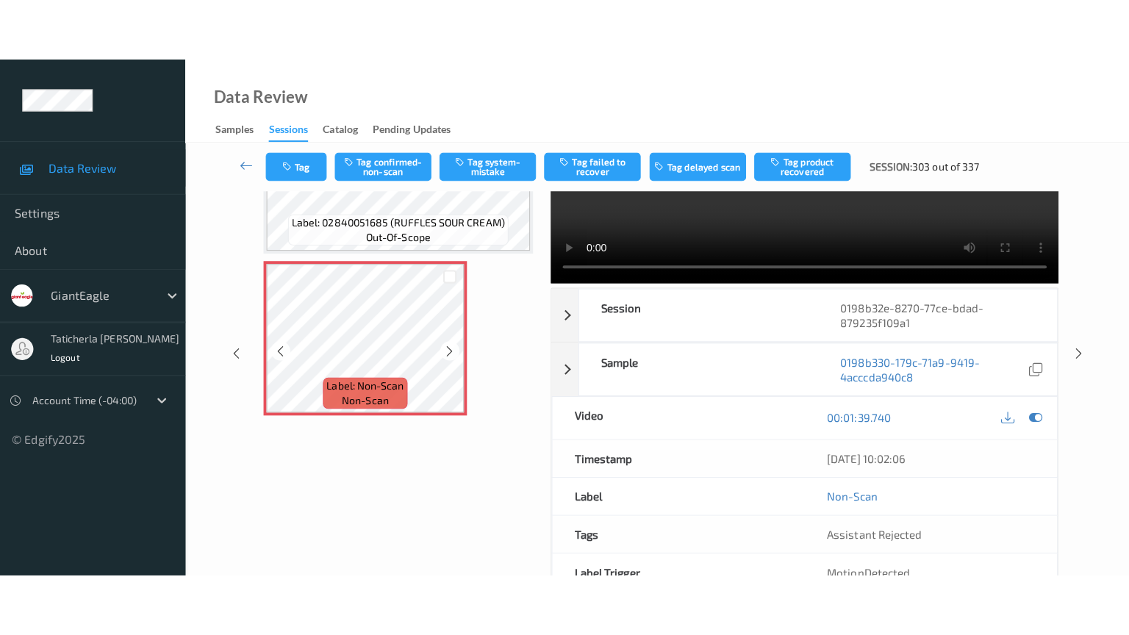
scroll to position [0, 0]
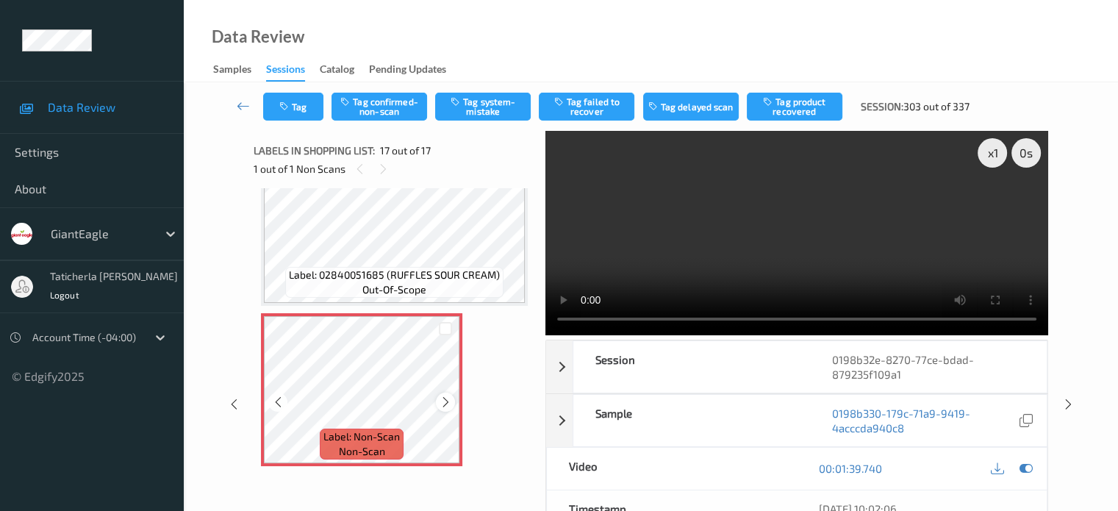
click at [443, 404] on icon at bounding box center [446, 401] width 12 height 13
click at [448, 404] on icon at bounding box center [446, 401] width 12 height 13
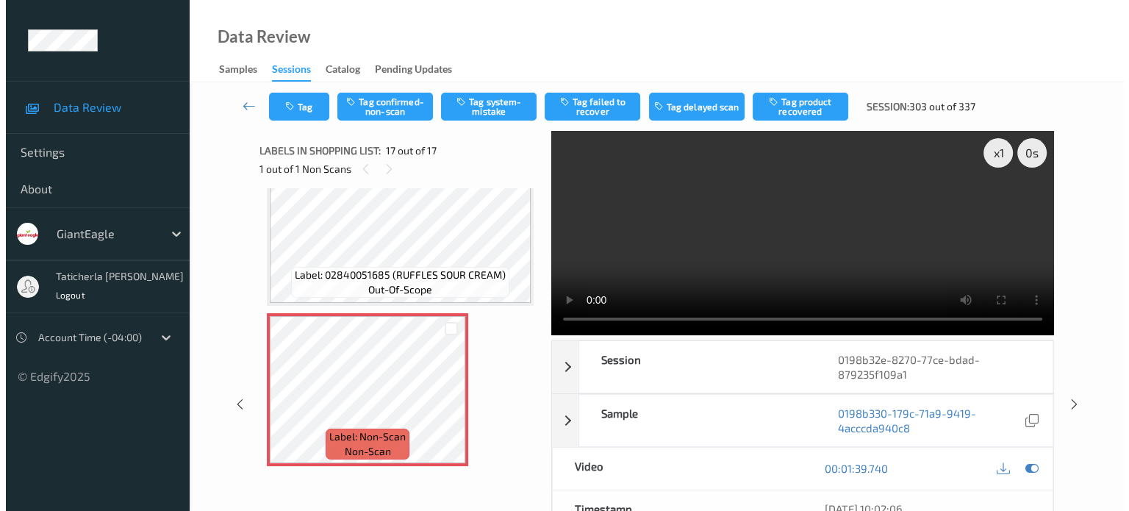
scroll to position [2322, 0]
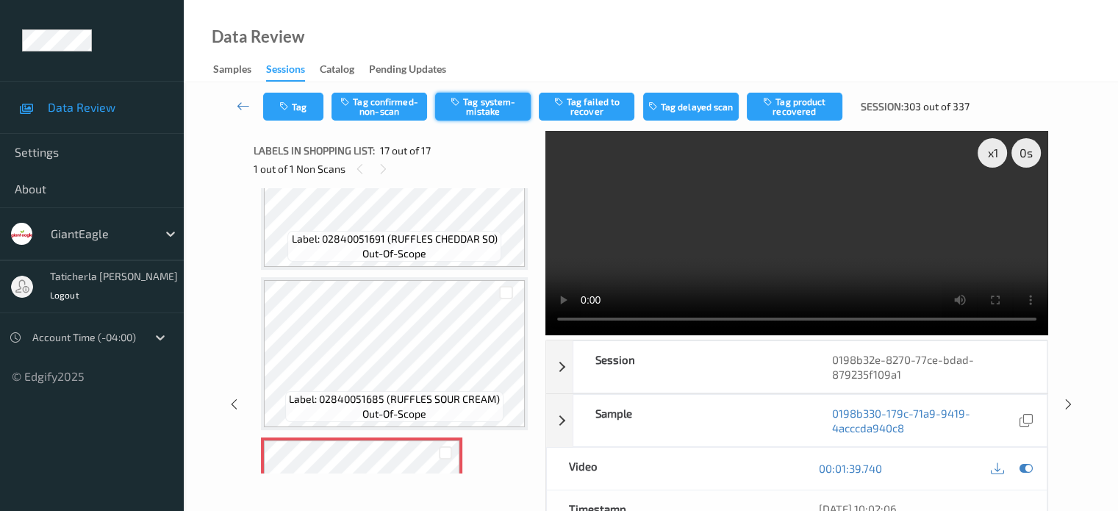
drag, startPoint x: 473, startPoint y: 104, endPoint x: 426, endPoint y: 112, distance: 47.0
click at [473, 103] on button "Tag system-mistake" at bounding box center [483, 107] width 96 height 28
click at [291, 117] on button "Tag" at bounding box center [293, 107] width 60 height 28
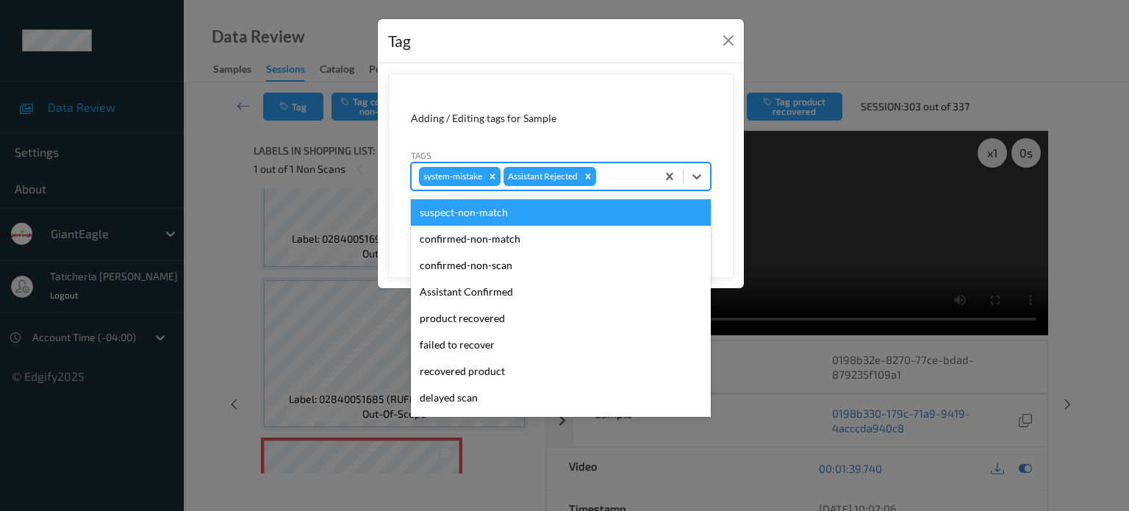
click at [634, 176] on div at bounding box center [624, 177] width 50 height 18
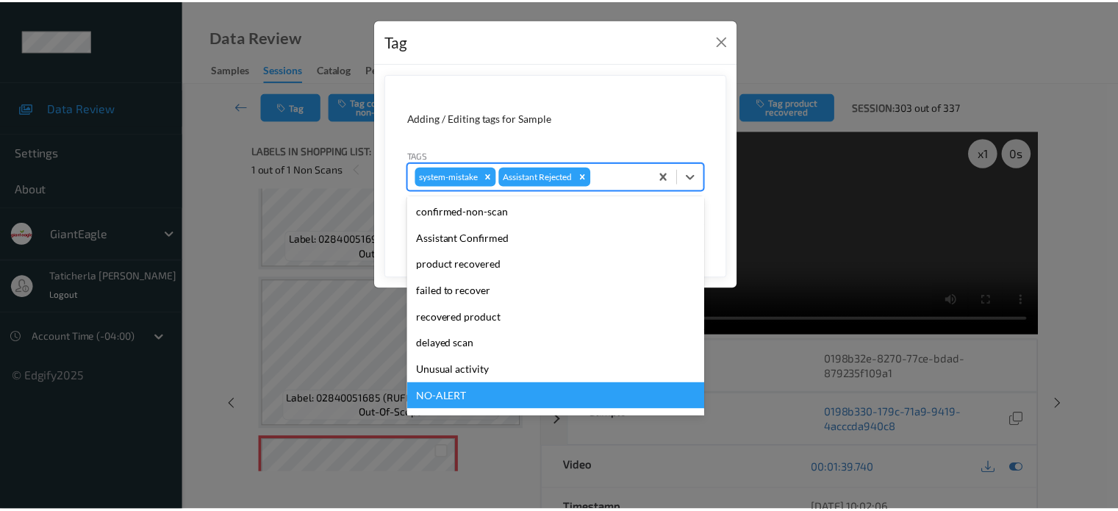
scroll to position [129, 0]
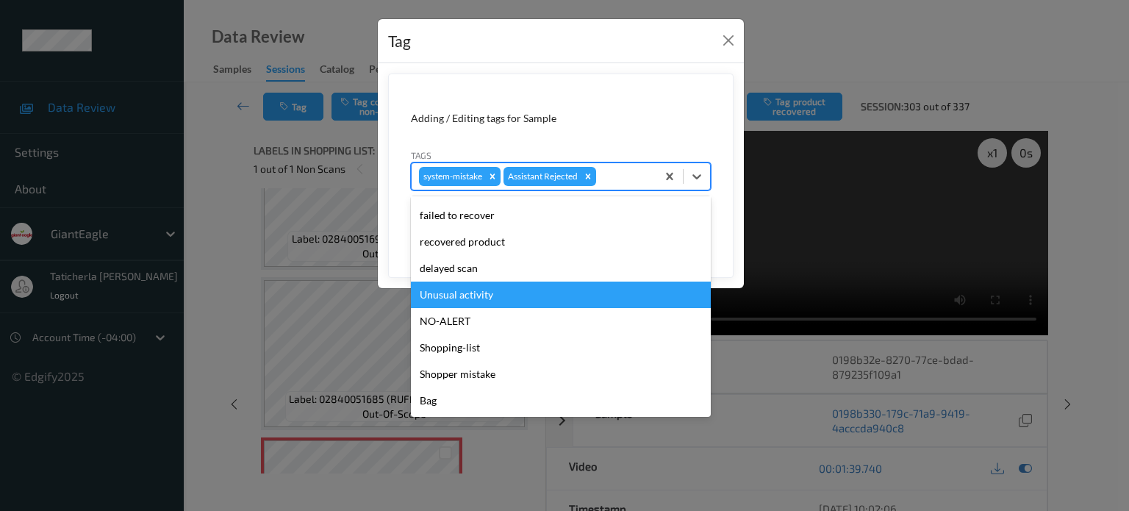
click at [583, 297] on div "Unusual activity" at bounding box center [561, 294] width 300 height 26
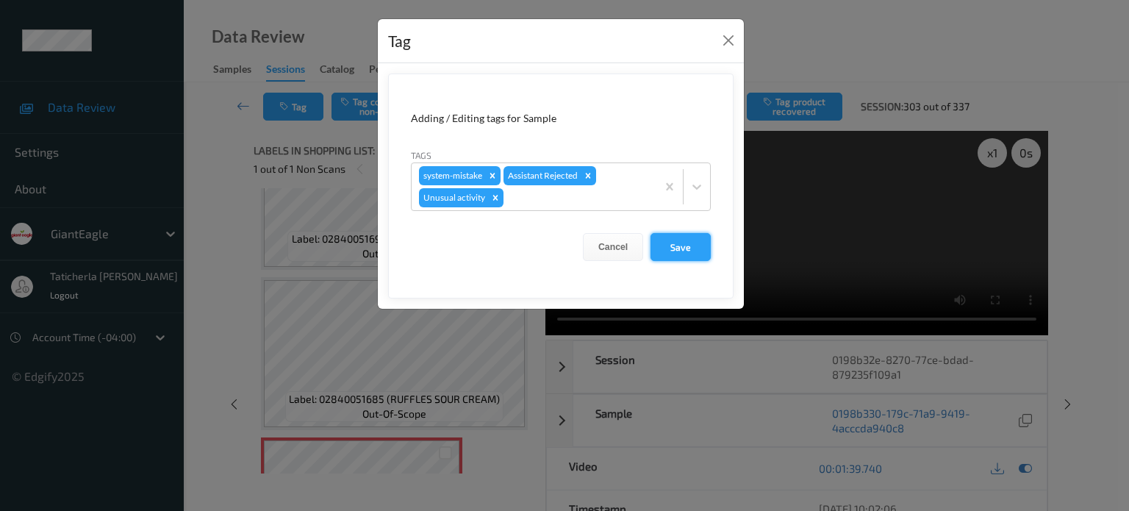
click at [682, 243] on button "Save" at bounding box center [680, 247] width 60 height 28
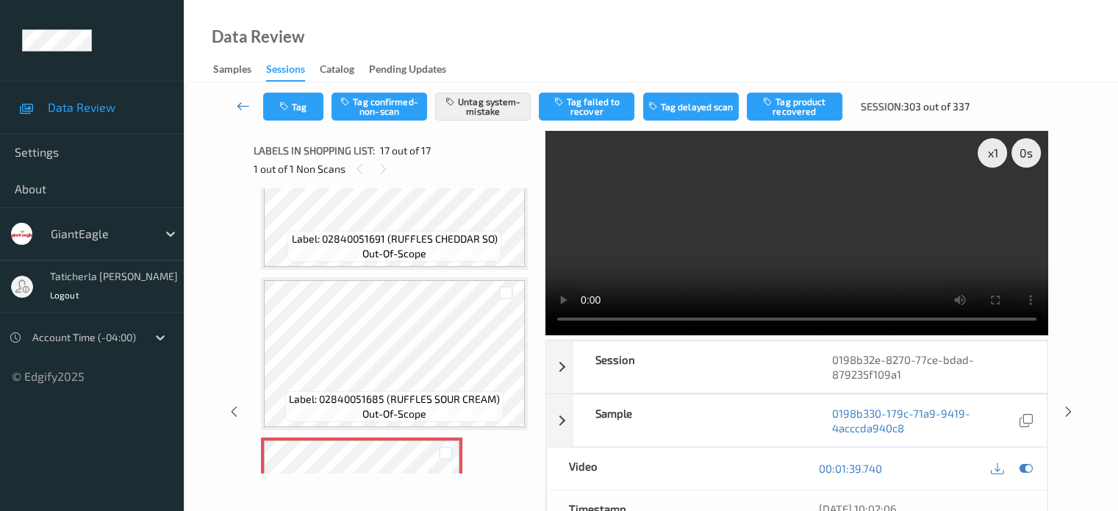
click at [243, 104] on icon at bounding box center [243, 105] width 13 height 15
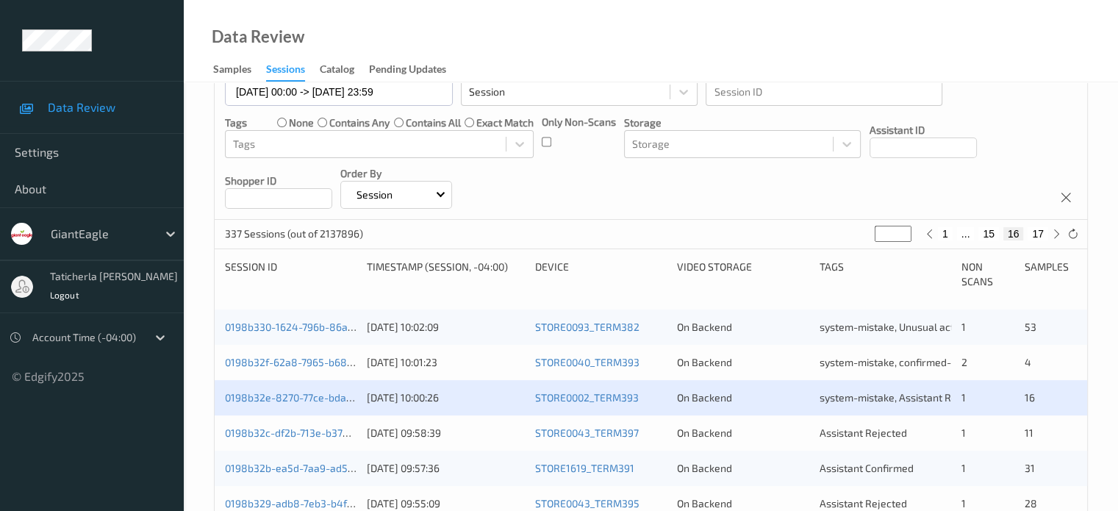
scroll to position [367, 0]
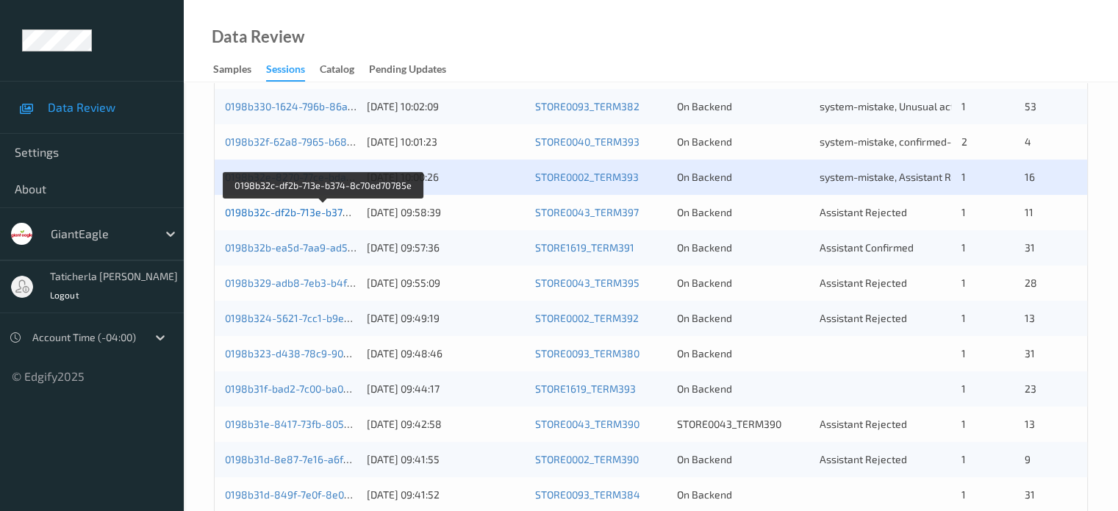
click at [300, 212] on link "0198b32c-df2b-713e-b374-8c70ed70785e" at bounding box center [324, 212] width 198 height 12
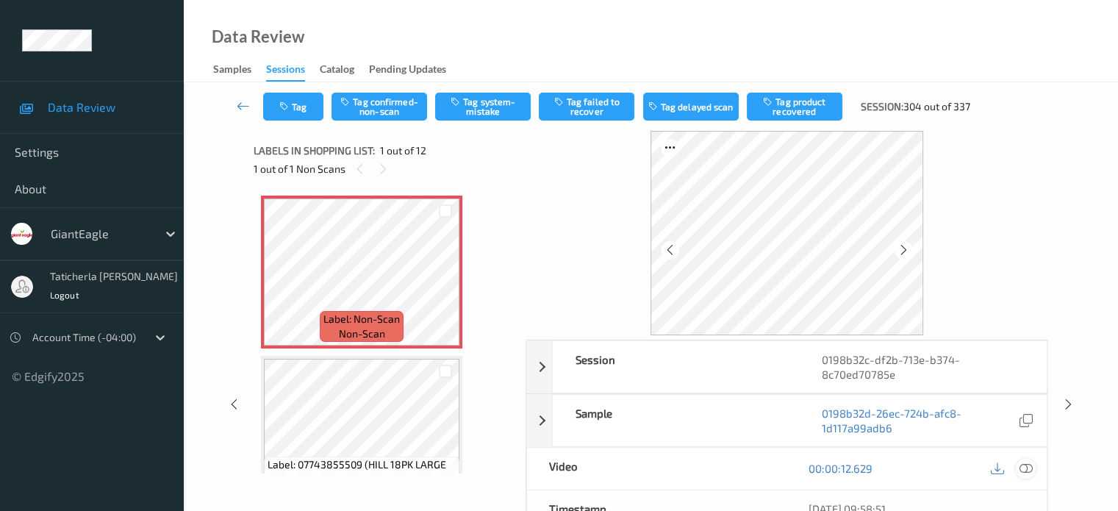
click at [1022, 465] on icon at bounding box center [1025, 468] width 13 height 13
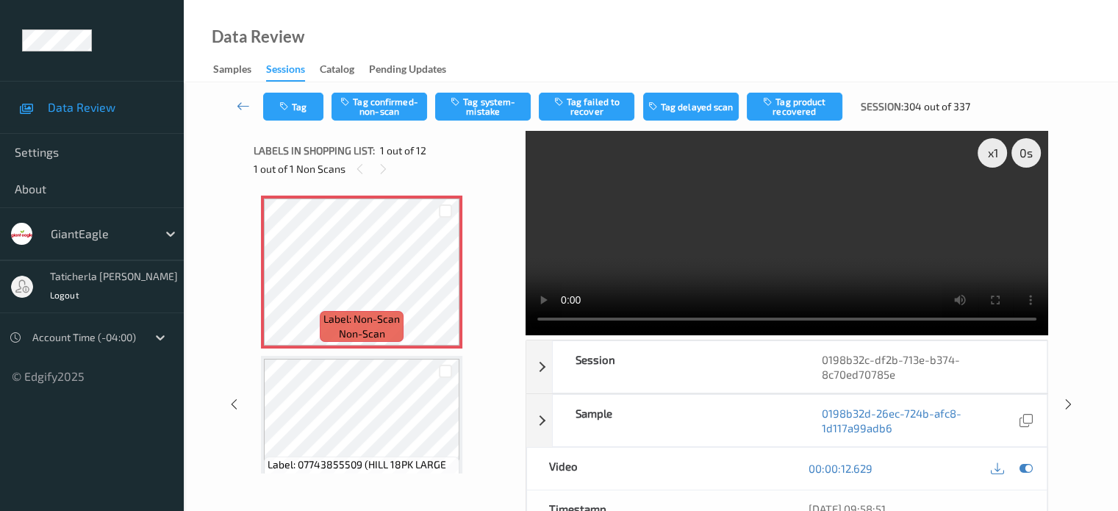
click at [997, 209] on video at bounding box center [787, 233] width 523 height 204
click at [488, 95] on button "Tag system-mistake" at bounding box center [483, 107] width 96 height 28
click at [292, 100] on button "Tag" at bounding box center [293, 107] width 60 height 28
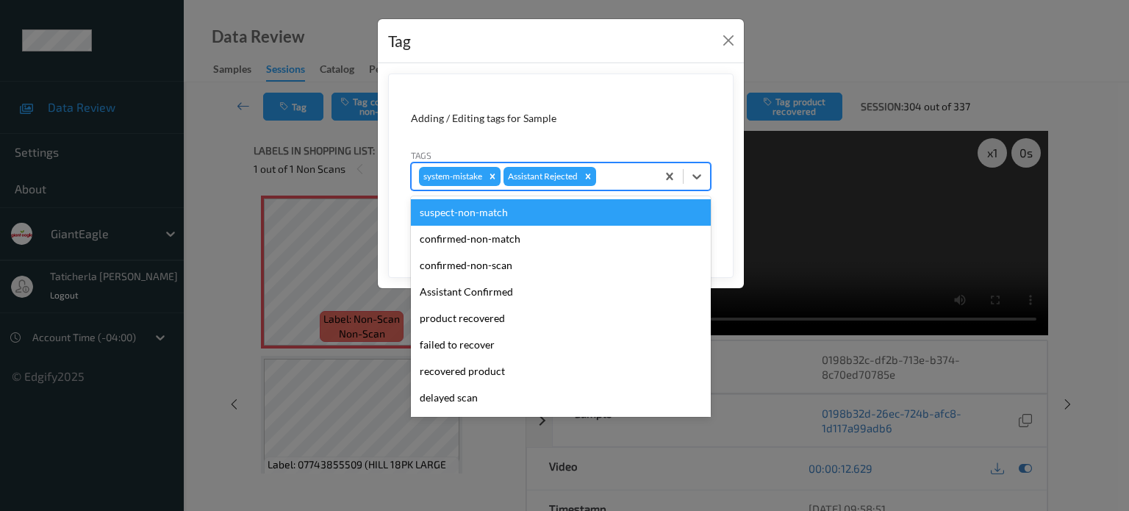
click at [632, 176] on div at bounding box center [624, 177] width 50 height 18
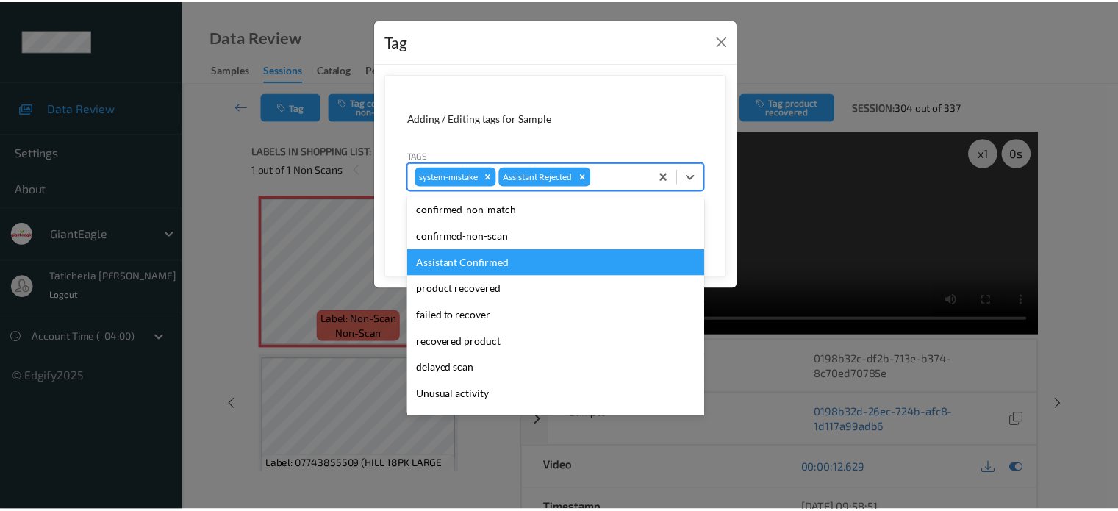
scroll to position [129, 0]
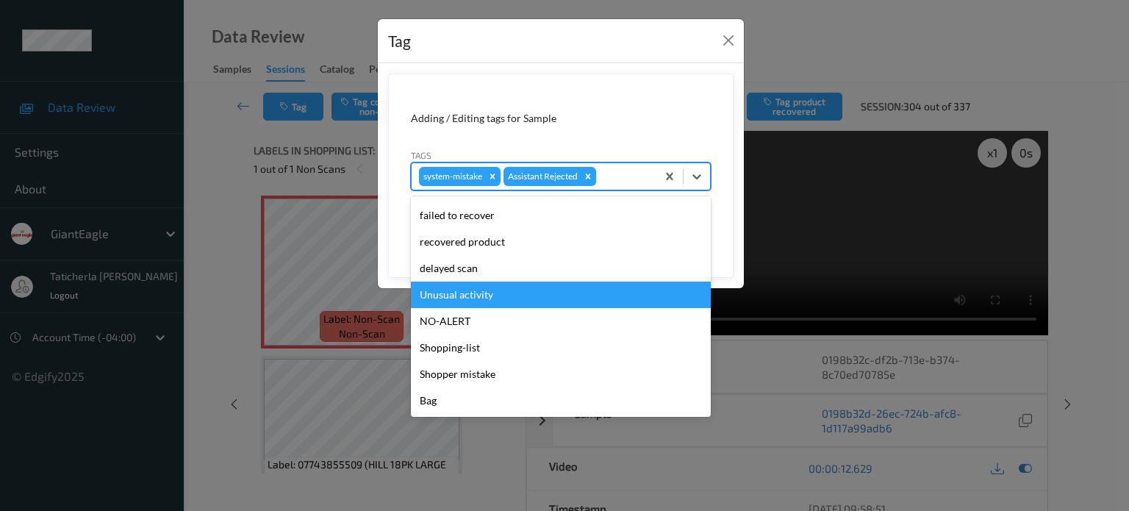
click at [580, 289] on div "Unusual activity" at bounding box center [561, 294] width 300 height 26
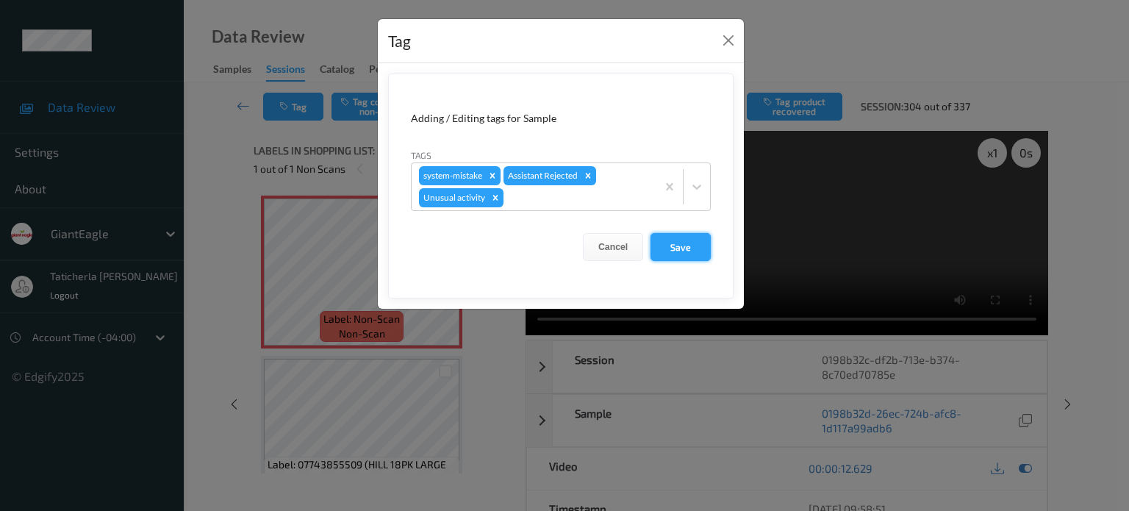
click at [691, 240] on button "Save" at bounding box center [680, 247] width 60 height 28
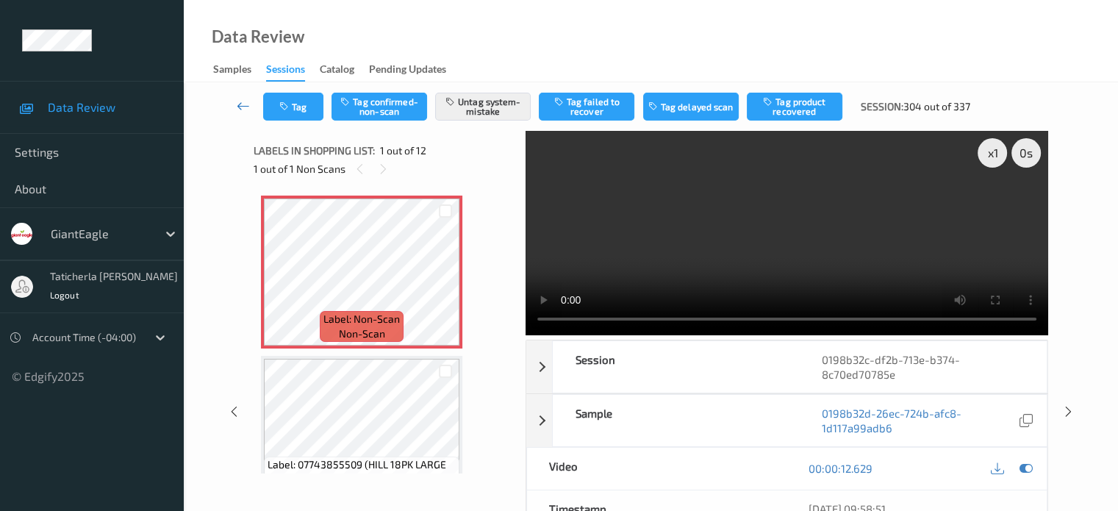
click at [239, 98] on icon at bounding box center [243, 105] width 13 height 15
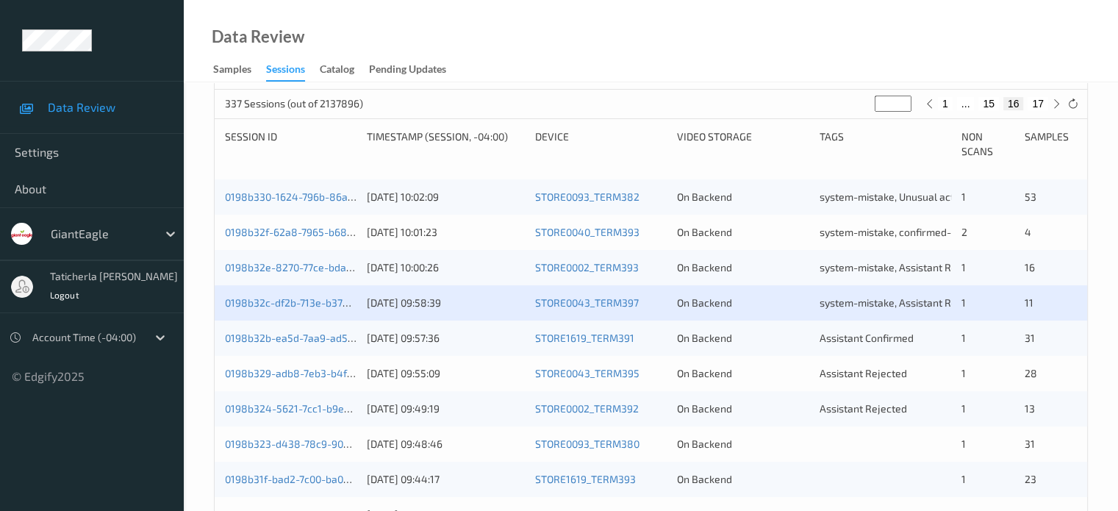
scroll to position [367, 0]
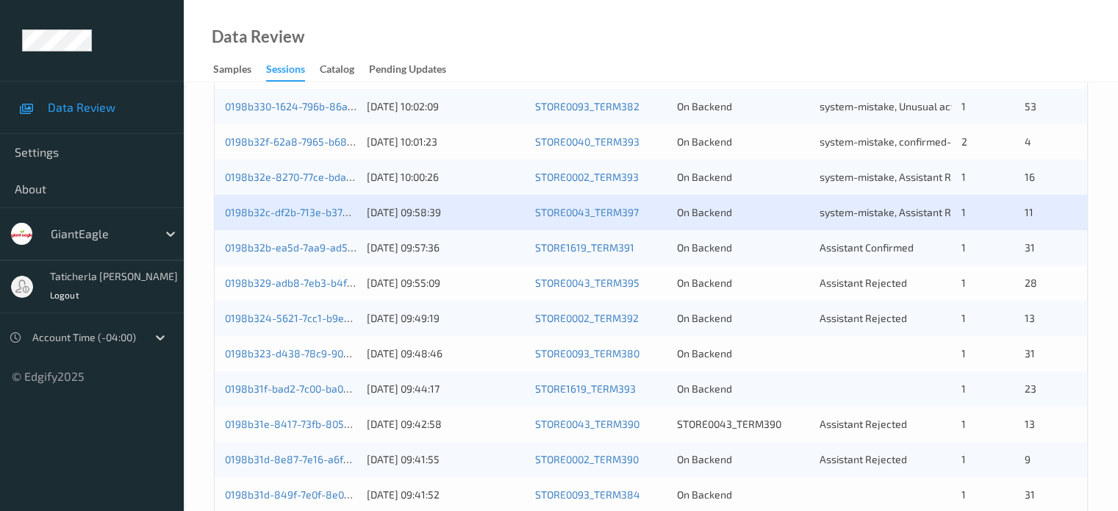
click at [301, 257] on div "0198b32b-ea5d-7aa9-ad51-287df5731dc6 [DATE] 09:57:36 STORE1619_TERM391 On Backe…" at bounding box center [651, 247] width 872 height 35
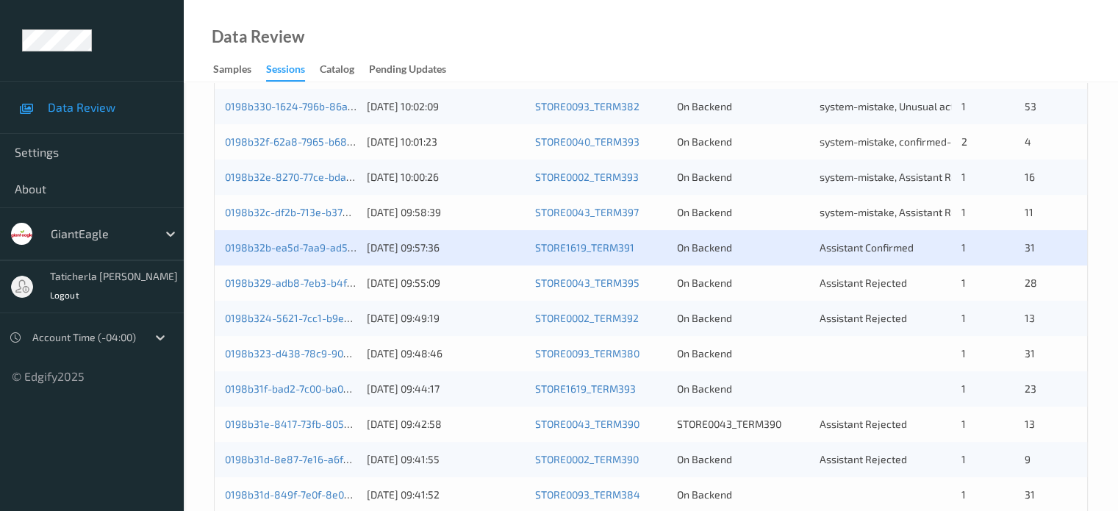
click at [311, 233] on div "0198b32b-ea5d-7aa9-ad51-287df5731dc6 [DATE] 09:57:36 STORE1619_TERM391 On Backe…" at bounding box center [651, 247] width 872 height 35
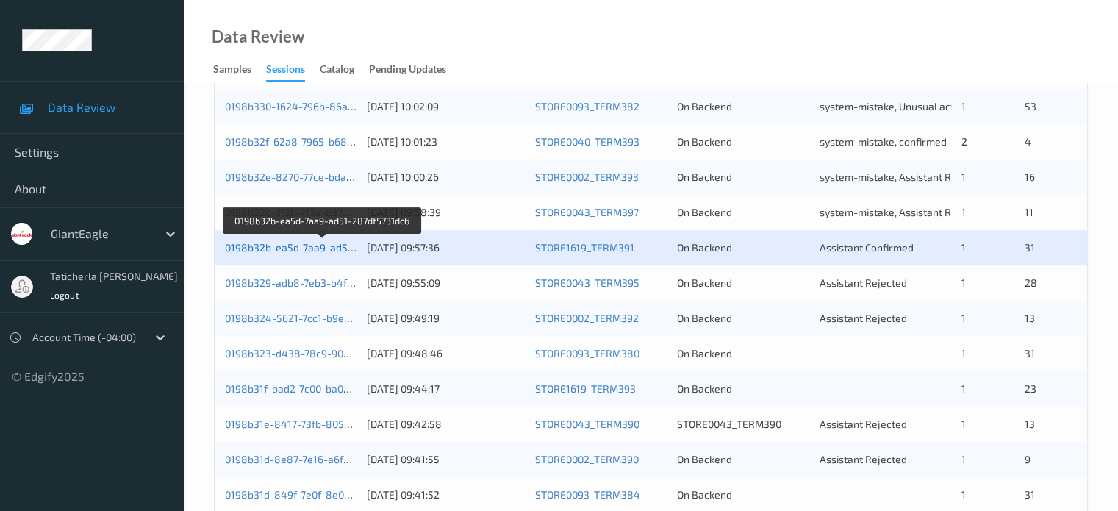
click at [307, 241] on link "0198b32b-ea5d-7aa9-ad51-287df5731dc6" at bounding box center [323, 247] width 197 height 12
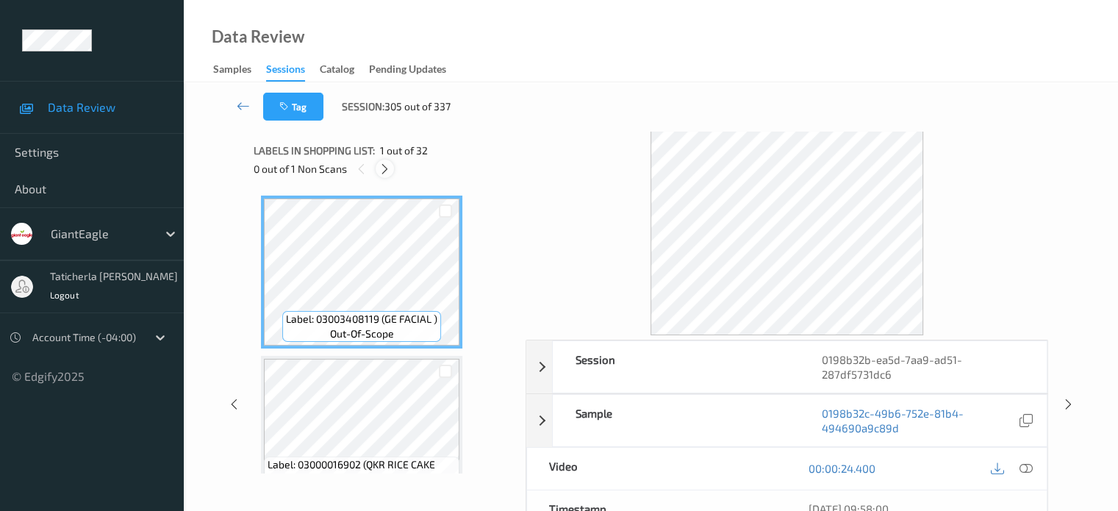
click at [387, 165] on icon at bounding box center [385, 168] width 12 height 13
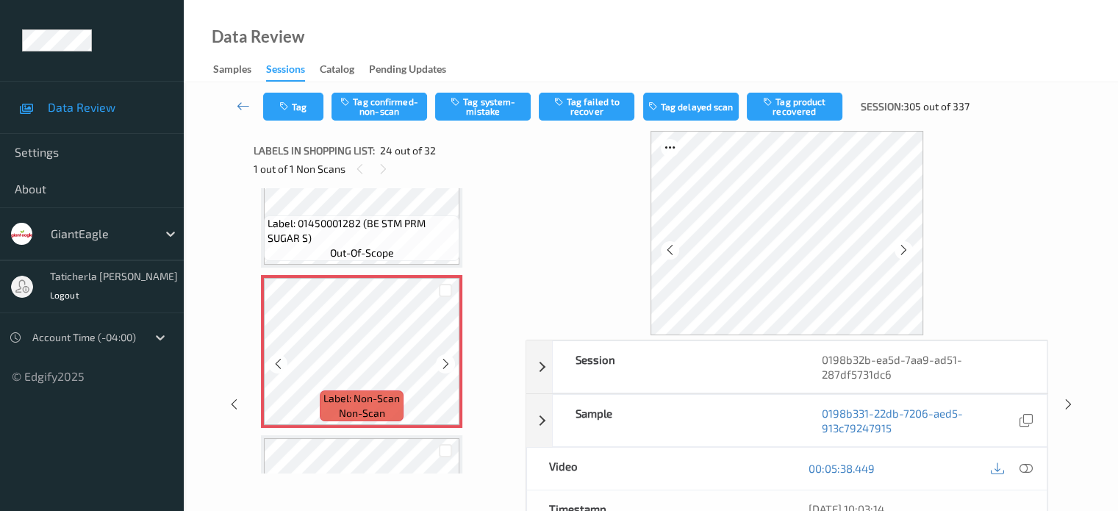
scroll to position [3679, 0]
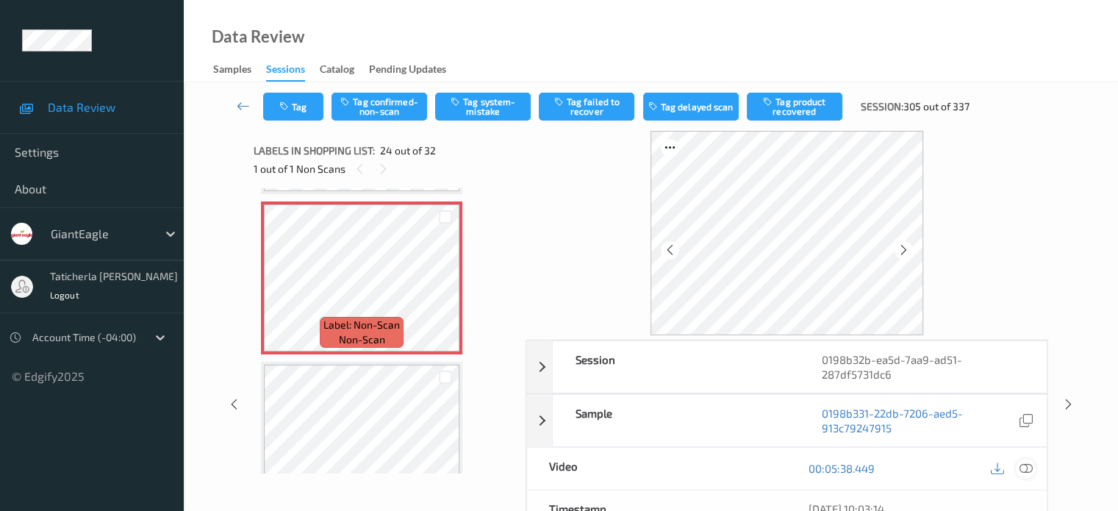
click at [1025, 459] on div at bounding box center [1026, 469] width 20 height 20
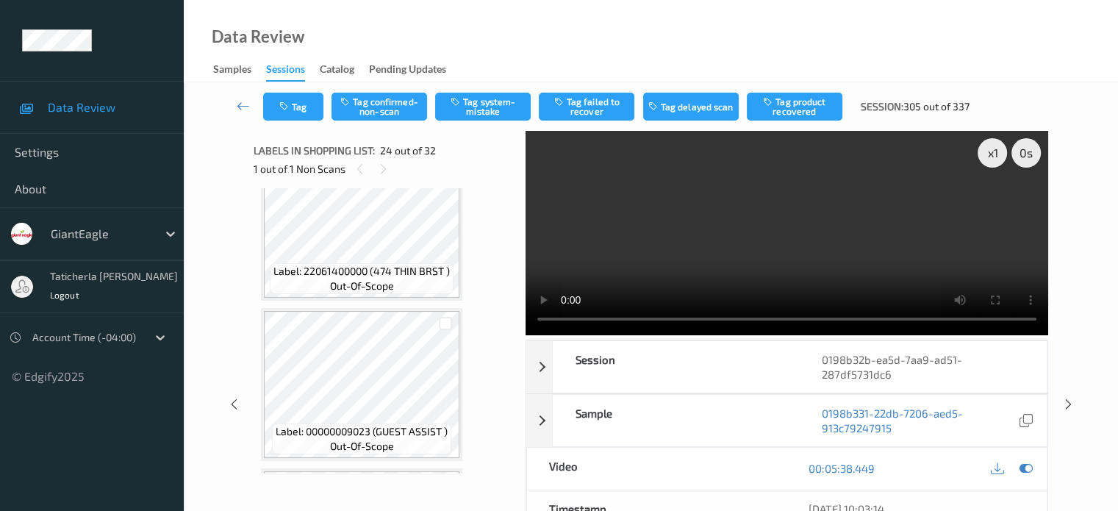
scroll to position [3820, 0]
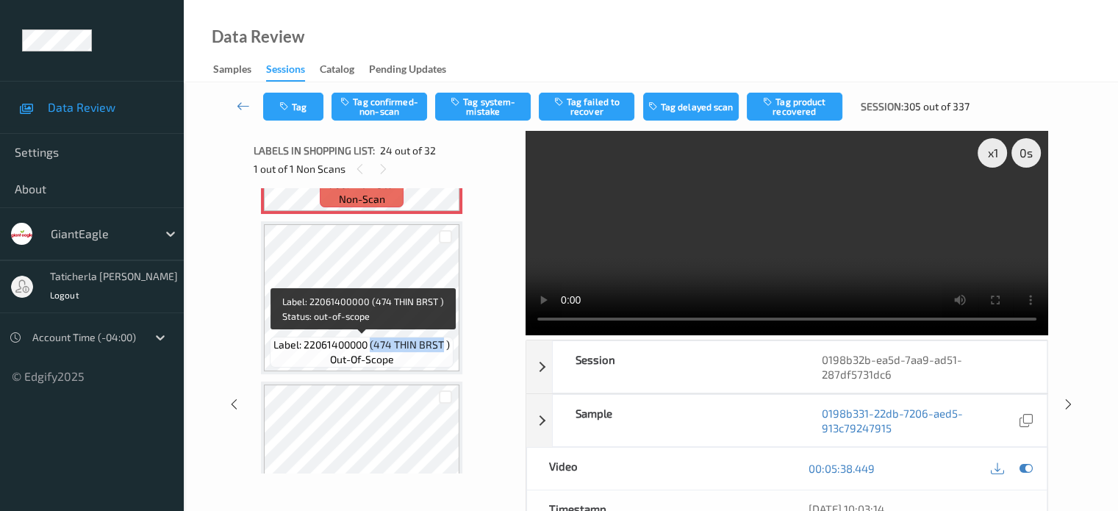
drag, startPoint x: 372, startPoint y: 343, endPoint x: 444, endPoint y: 337, distance: 72.3
click at [444, 337] on span "Label: 22061400000 (474 THIN BRST )" at bounding box center [361, 344] width 176 height 15
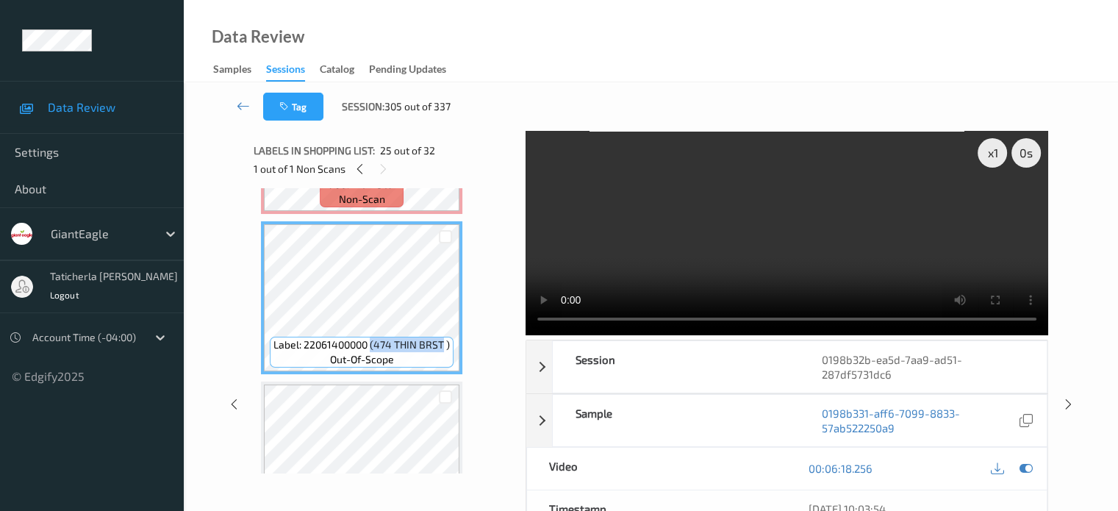
copy span "(474 THIN BRST"
click at [446, 239] on div at bounding box center [446, 237] width 14 height 14
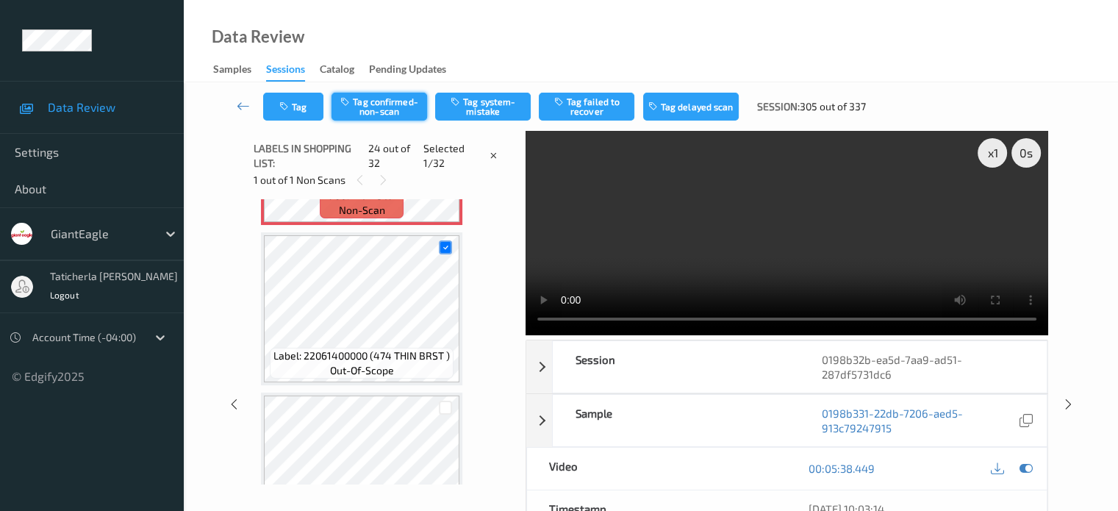
click at [392, 98] on button "Tag confirmed-non-scan" at bounding box center [379, 107] width 96 height 28
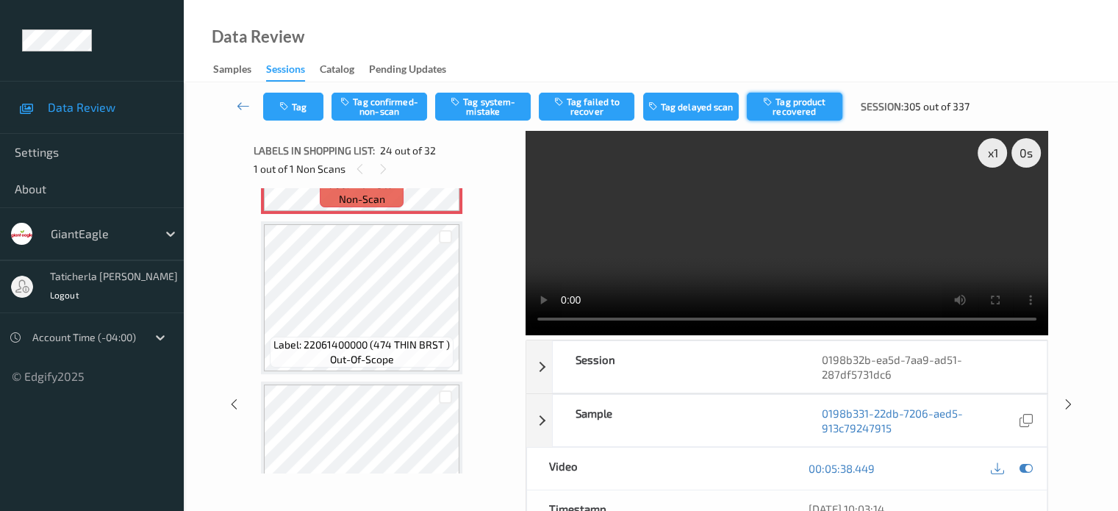
click at [800, 106] on button "Tag product recovered" at bounding box center [795, 107] width 96 height 28
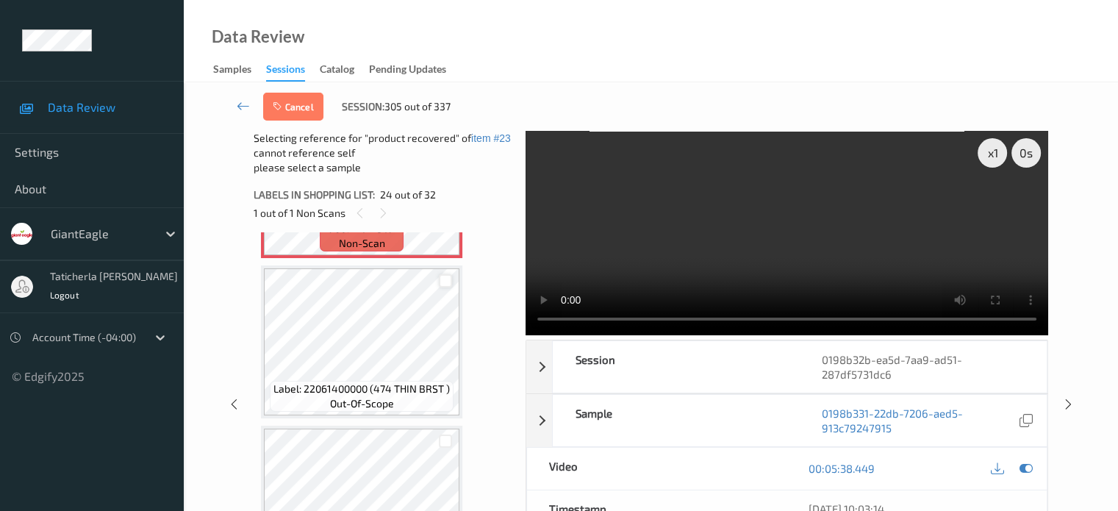
click at [448, 284] on div at bounding box center [446, 281] width 14 height 14
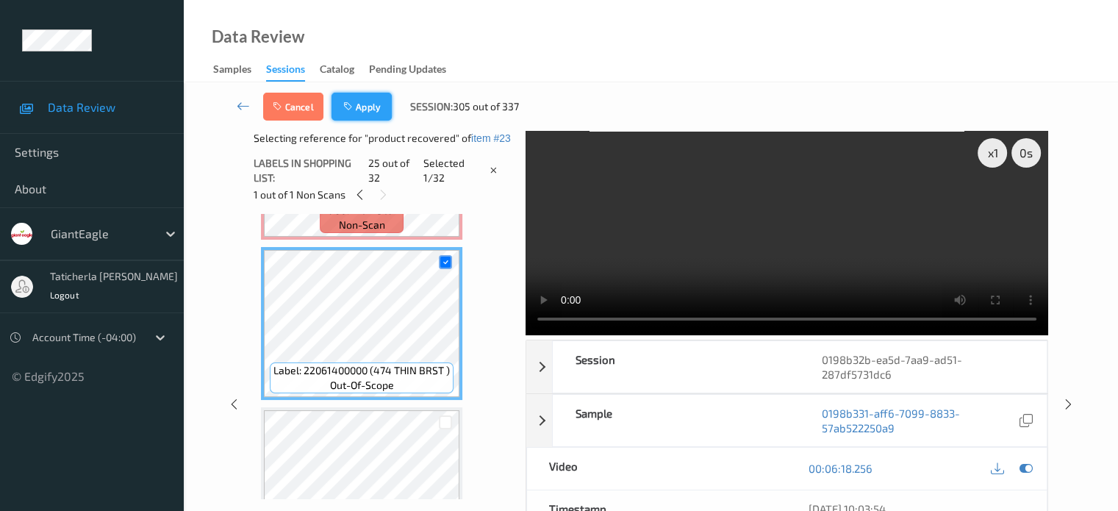
click at [373, 114] on button "Apply" at bounding box center [361, 107] width 60 height 28
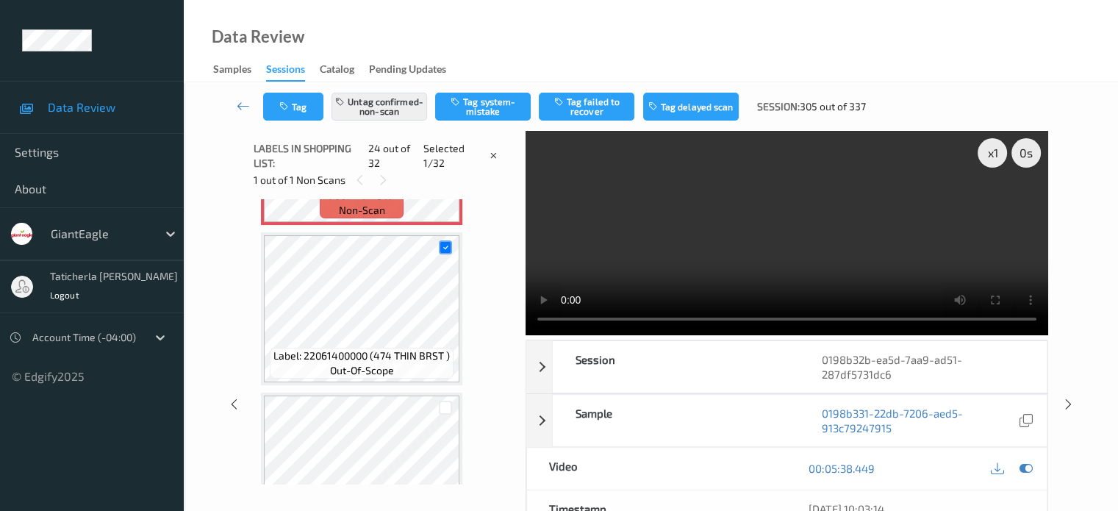
scroll to position [3532, 0]
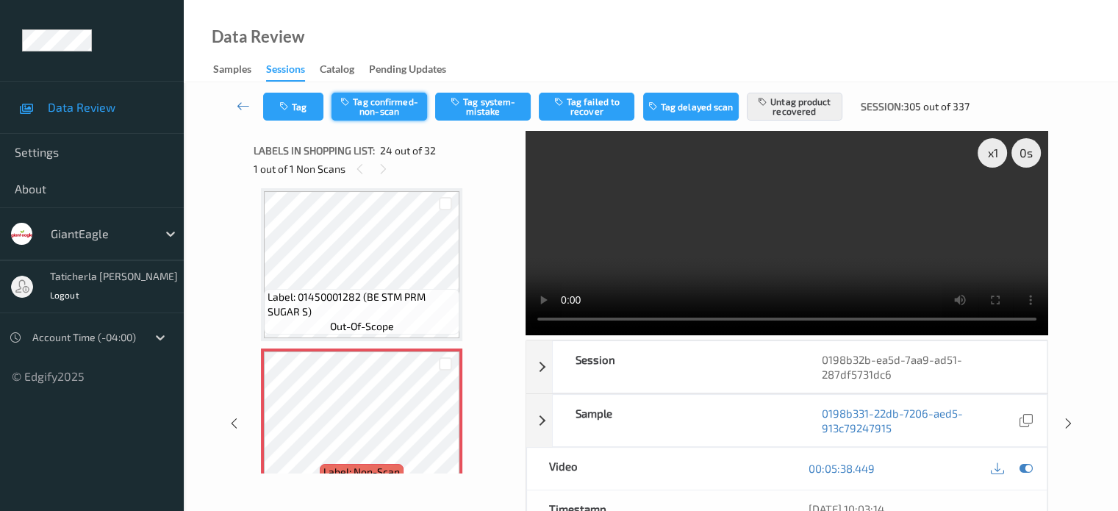
click at [410, 107] on button "Tag confirmed-non-scan" at bounding box center [379, 107] width 96 height 28
click at [245, 102] on icon at bounding box center [243, 105] width 13 height 15
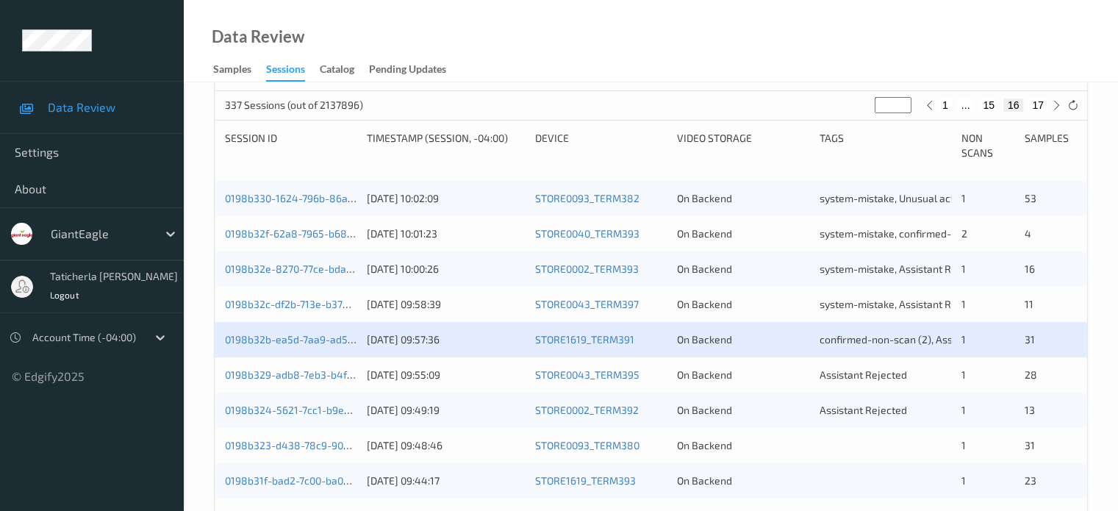
scroll to position [367, 0]
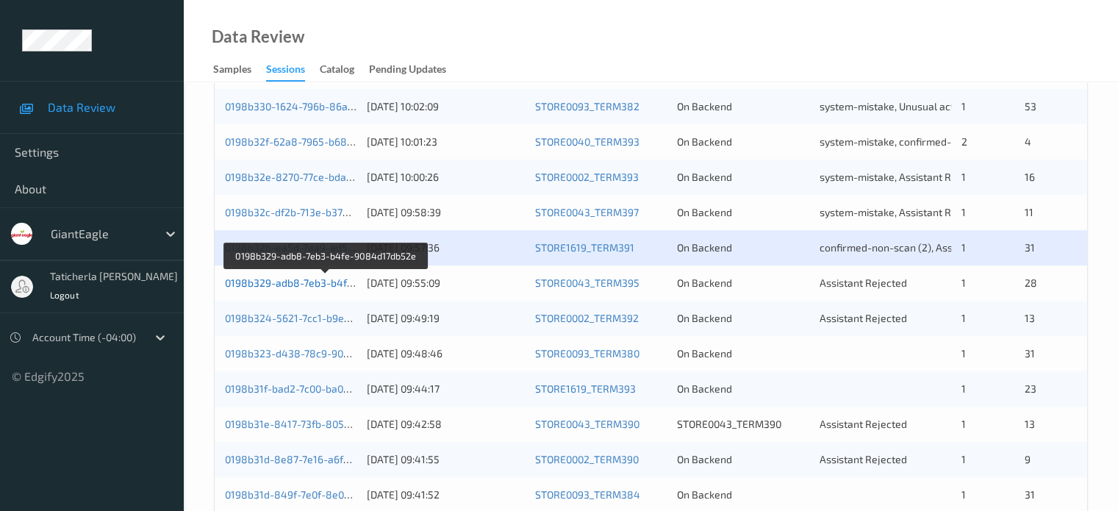
click at [310, 281] on link "0198b329-adb8-7eb3-b4fe-9084d17db52e" at bounding box center [326, 282] width 202 height 12
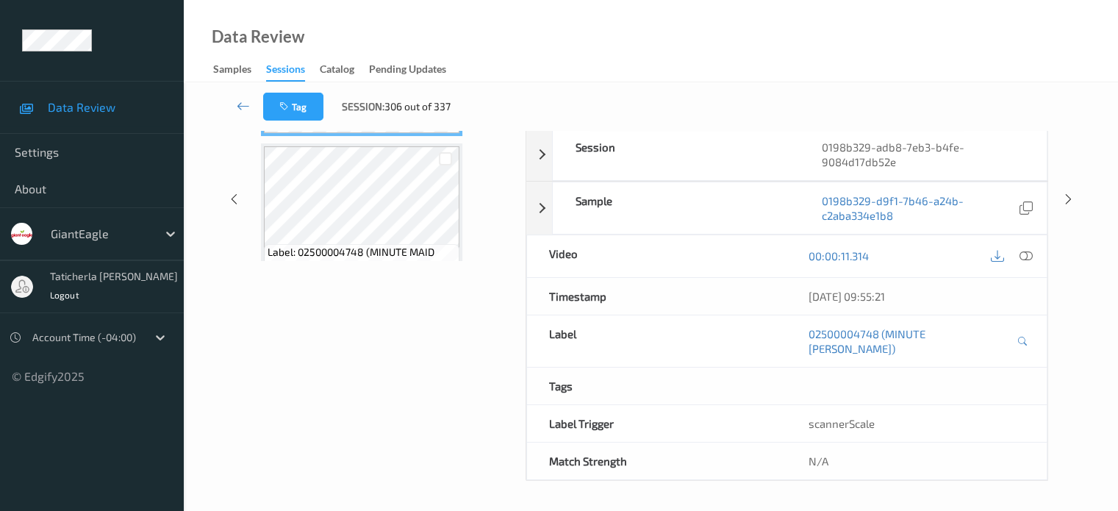
scroll to position [195, 0]
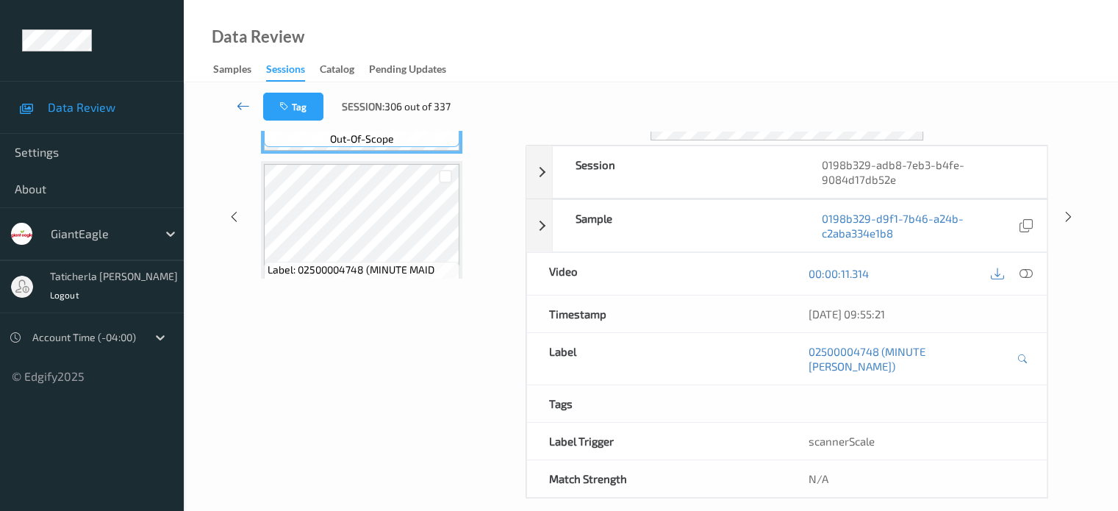
click at [237, 102] on icon at bounding box center [243, 105] width 13 height 15
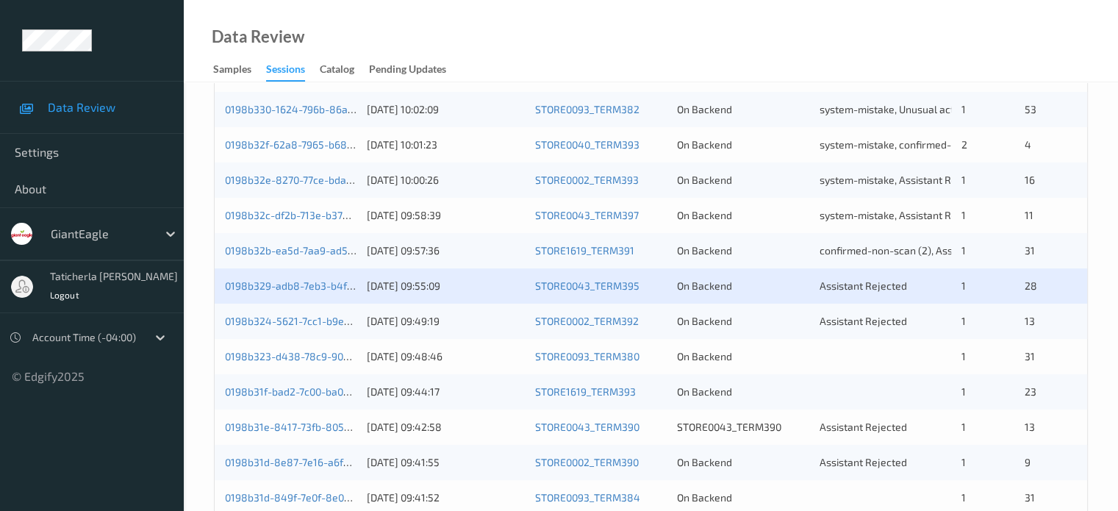
scroll to position [367, 0]
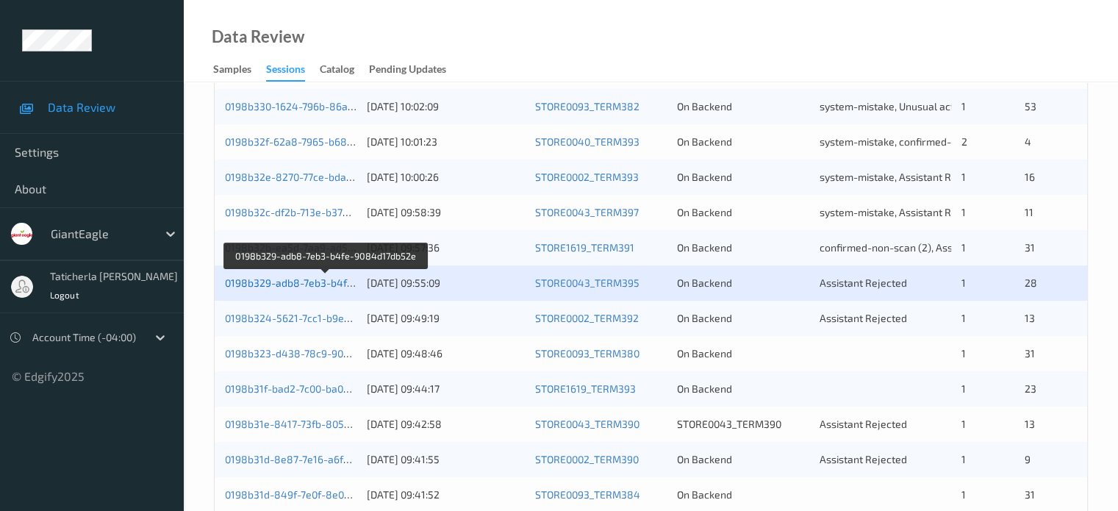
click at [305, 281] on link "0198b329-adb8-7eb3-b4fe-9084d17db52e" at bounding box center [326, 282] width 202 height 12
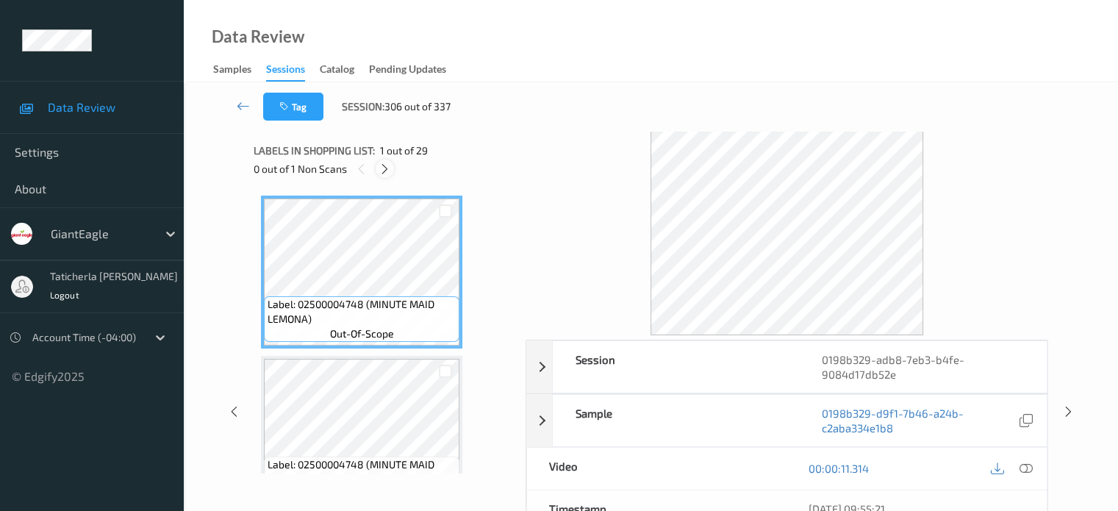
click at [379, 173] on icon at bounding box center [385, 168] width 12 height 13
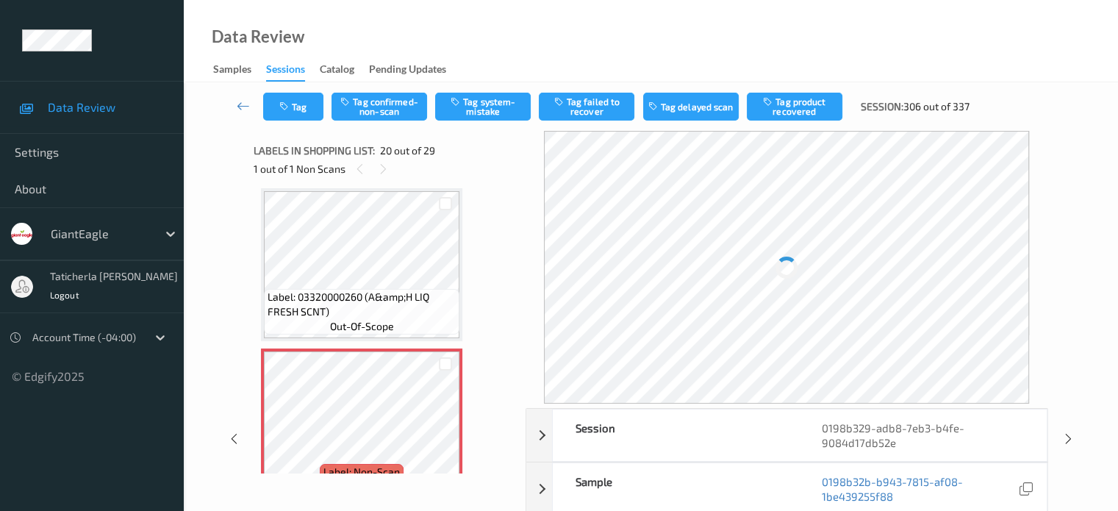
scroll to position [3038, 0]
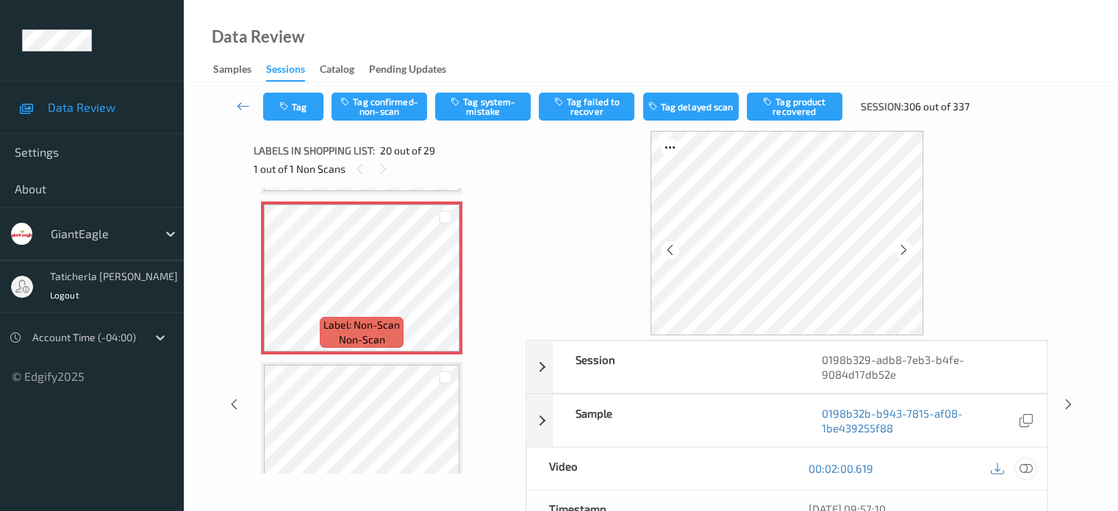
click at [1025, 464] on icon at bounding box center [1025, 468] width 13 height 13
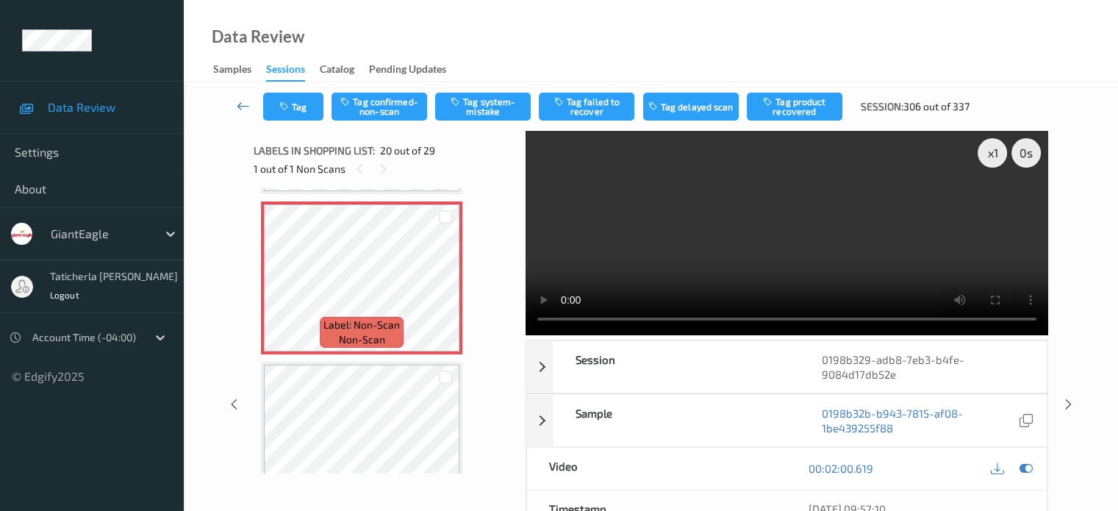
click at [243, 110] on icon at bounding box center [243, 105] width 13 height 15
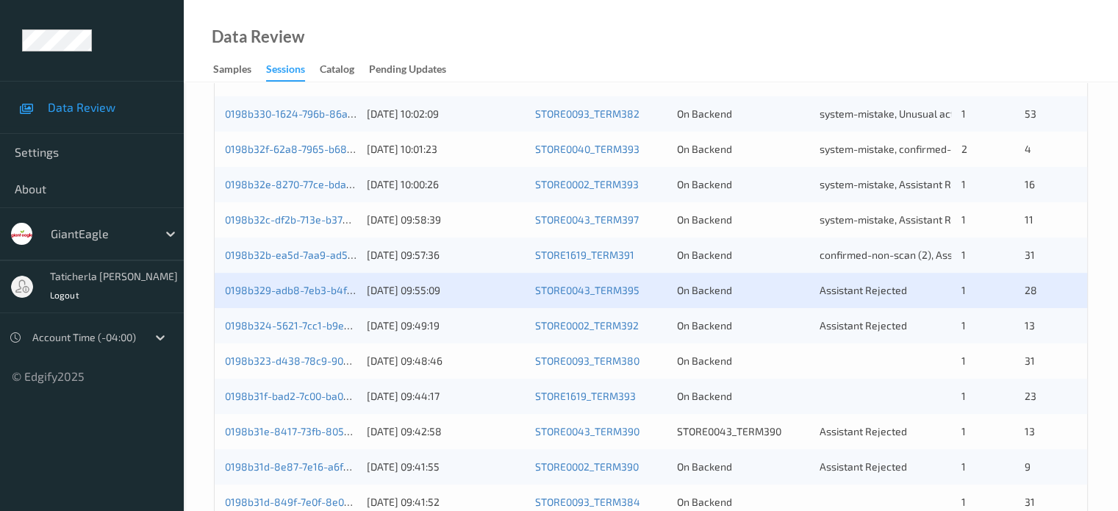
scroll to position [367, 0]
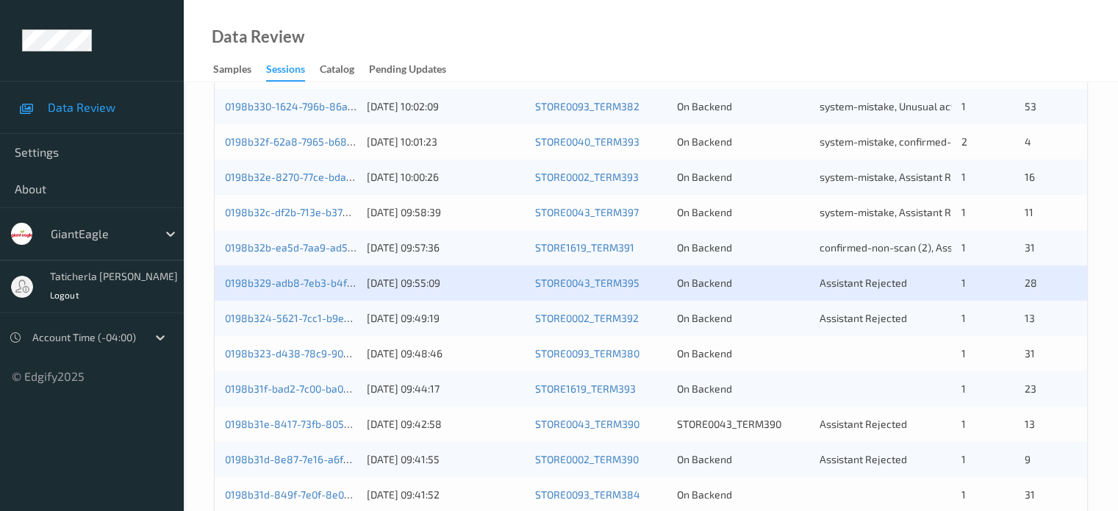
click at [307, 272] on div "0198b329-adb8-7eb3-b4fe-9084d17db52e [DATE] 09:55:09 STORE0043_TERM395 On Backe…" at bounding box center [651, 282] width 872 height 35
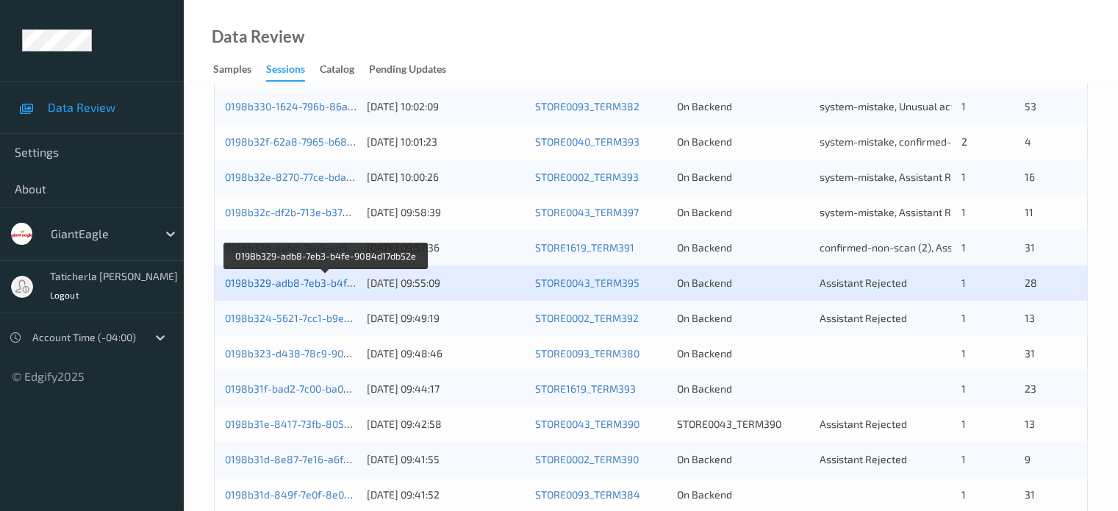
click at [312, 285] on link "0198b329-adb8-7eb3-b4fe-9084d17db52e" at bounding box center [326, 282] width 202 height 12
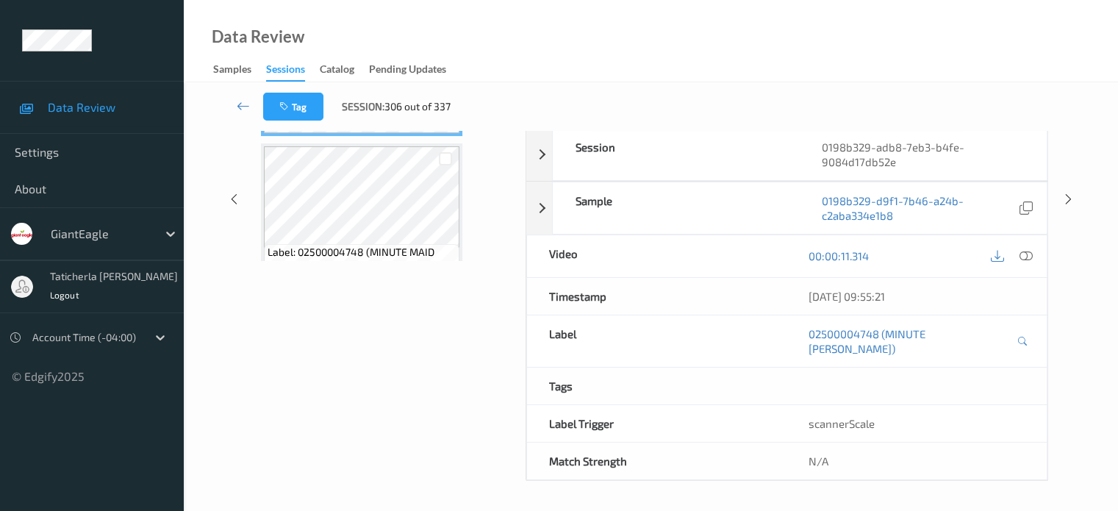
scroll to position [195, 0]
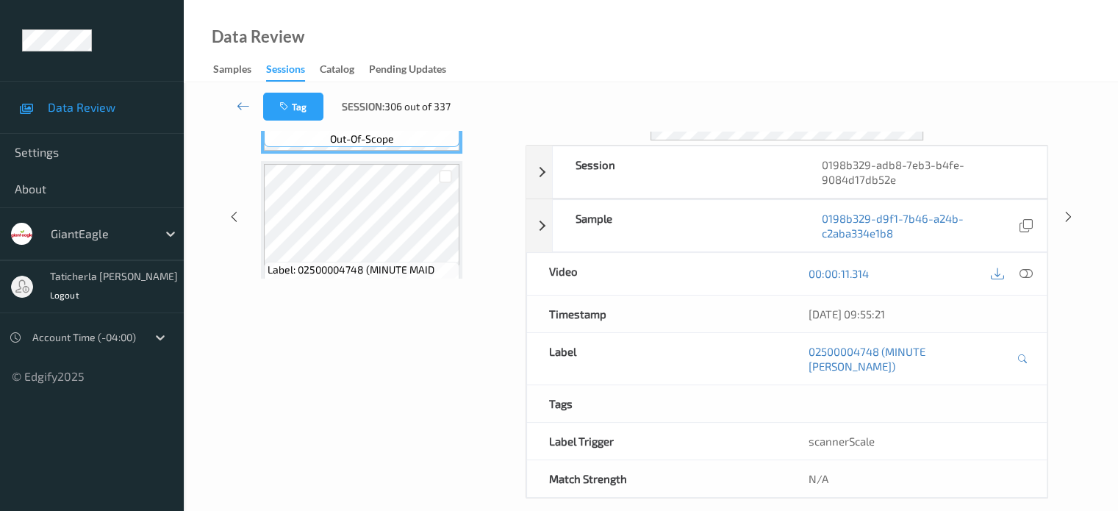
click at [312, 285] on div "Labels in shopping list: 1 out of 29 0 out of 1 Non Scans Label: 02500004748 (M…" at bounding box center [385, 217] width 262 height 562
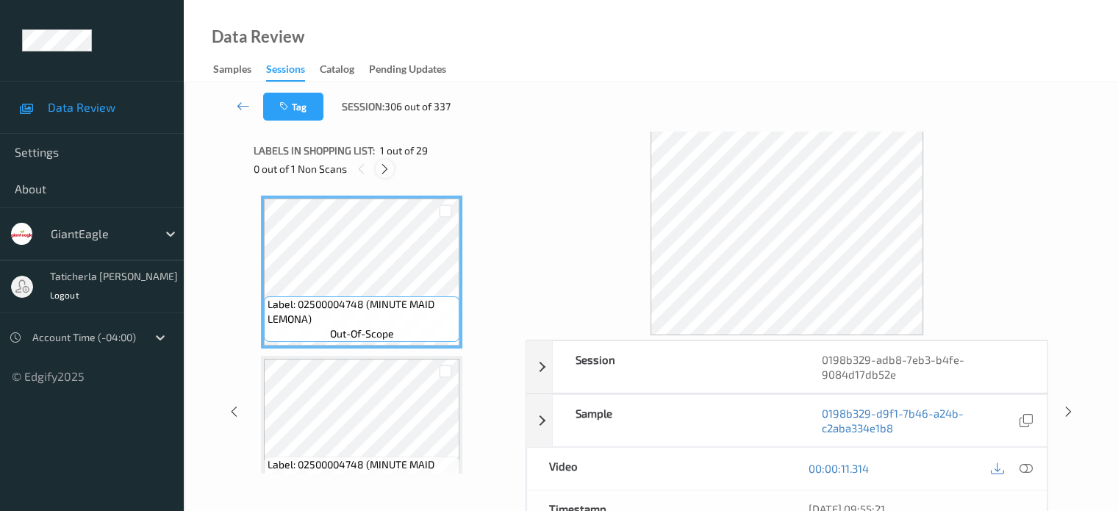
click at [386, 167] on icon at bounding box center [385, 168] width 12 height 13
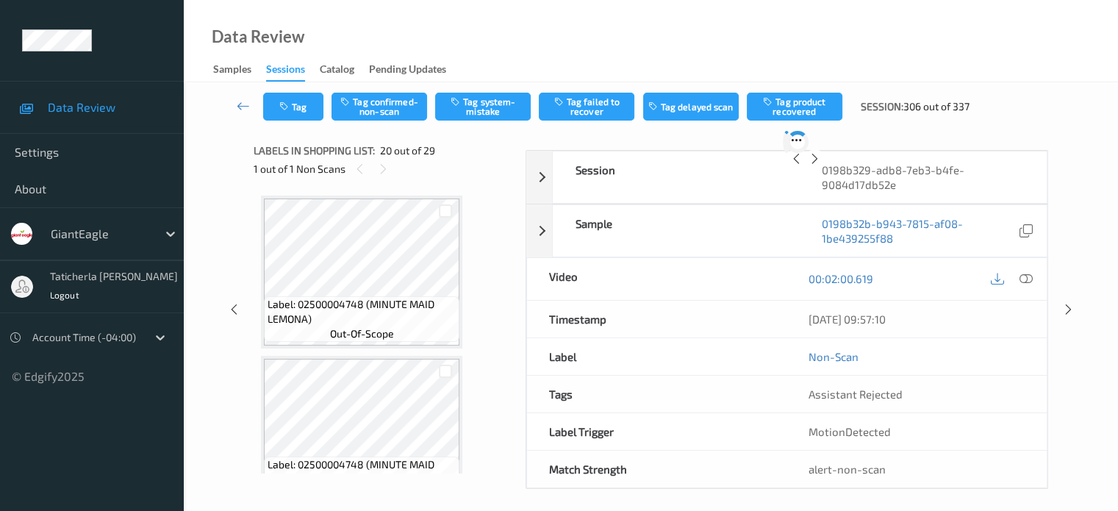
scroll to position [2891, 0]
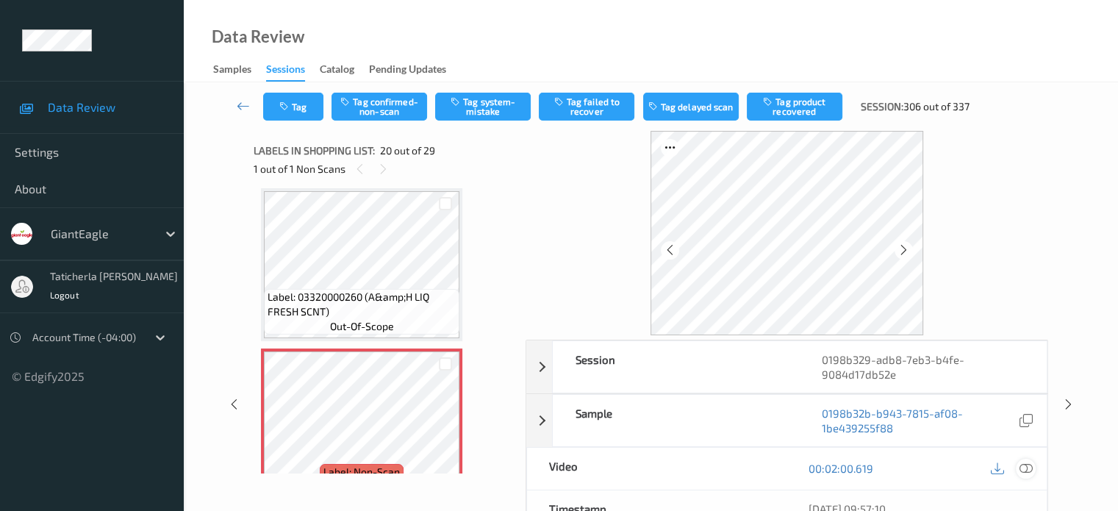
click at [1024, 467] on icon at bounding box center [1025, 468] width 13 height 13
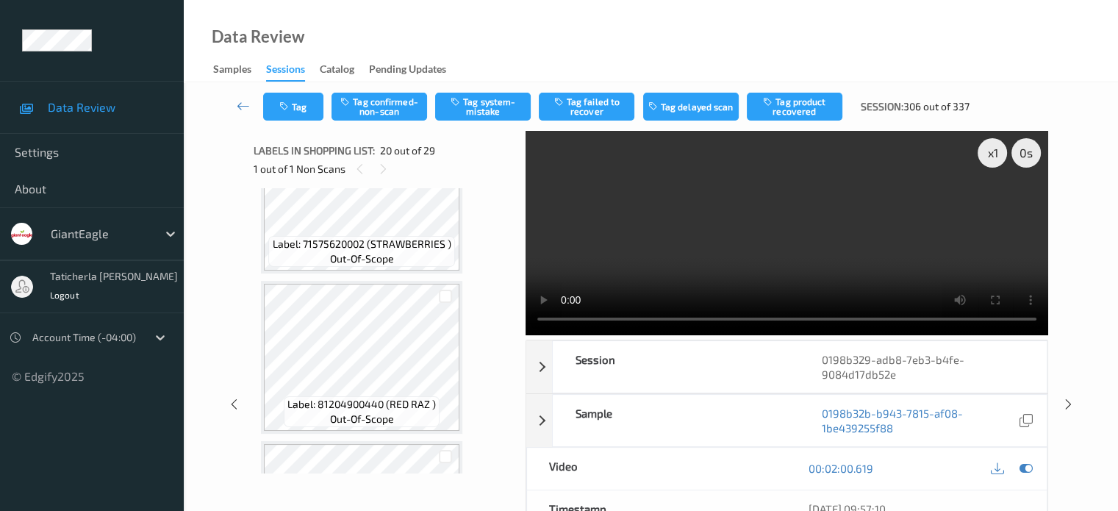
scroll to position [3847, 0]
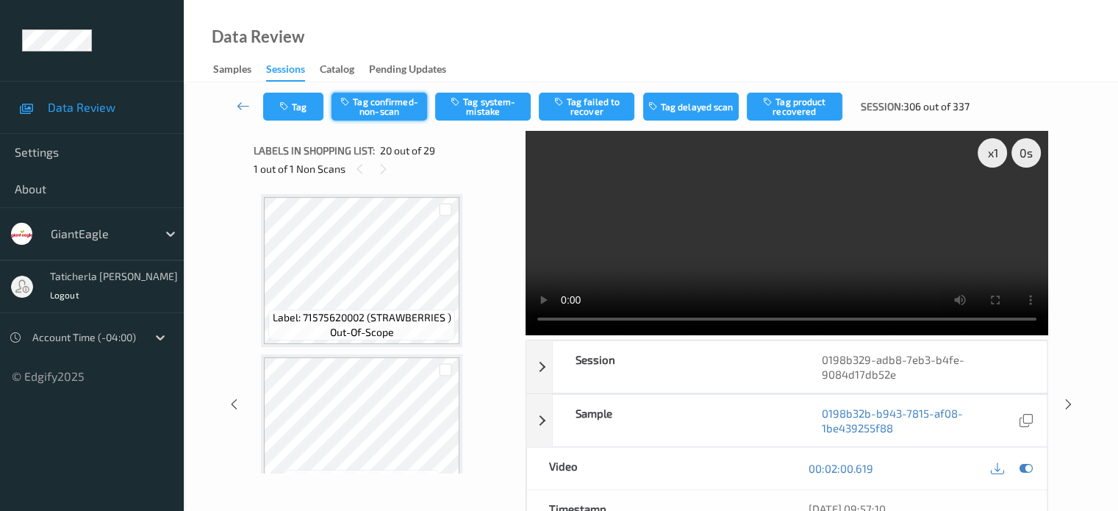
click at [400, 100] on button "Tag confirmed-non-scan" at bounding box center [379, 107] width 96 height 28
click at [597, 105] on button "Tag failed to recover" at bounding box center [587, 107] width 96 height 28
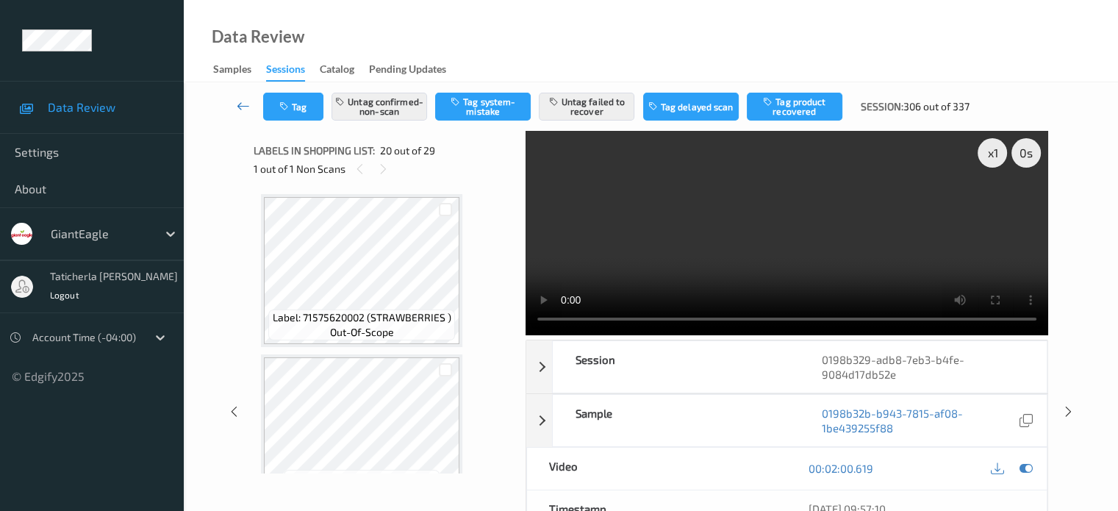
click at [235, 102] on link at bounding box center [243, 107] width 39 height 28
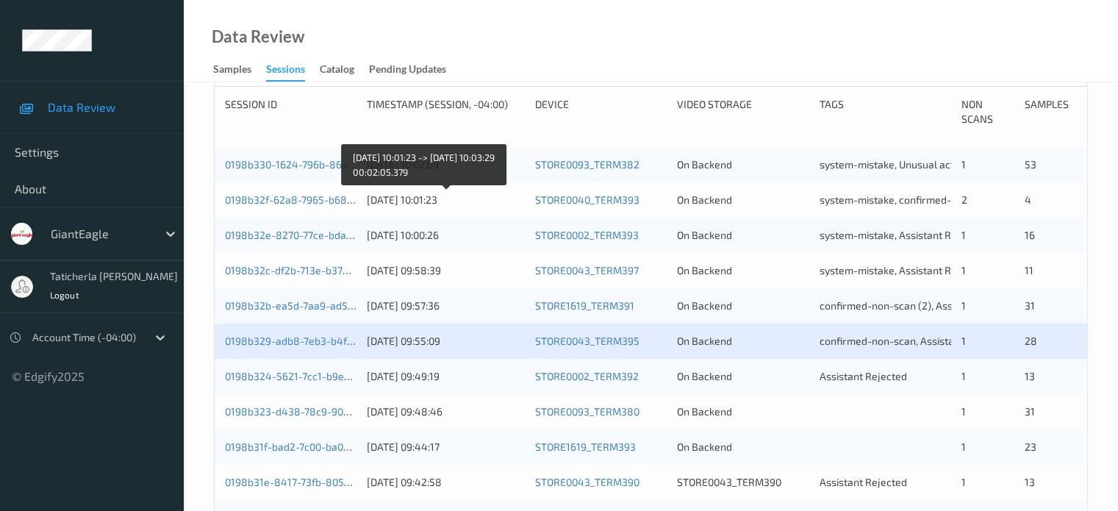
scroll to position [441, 0]
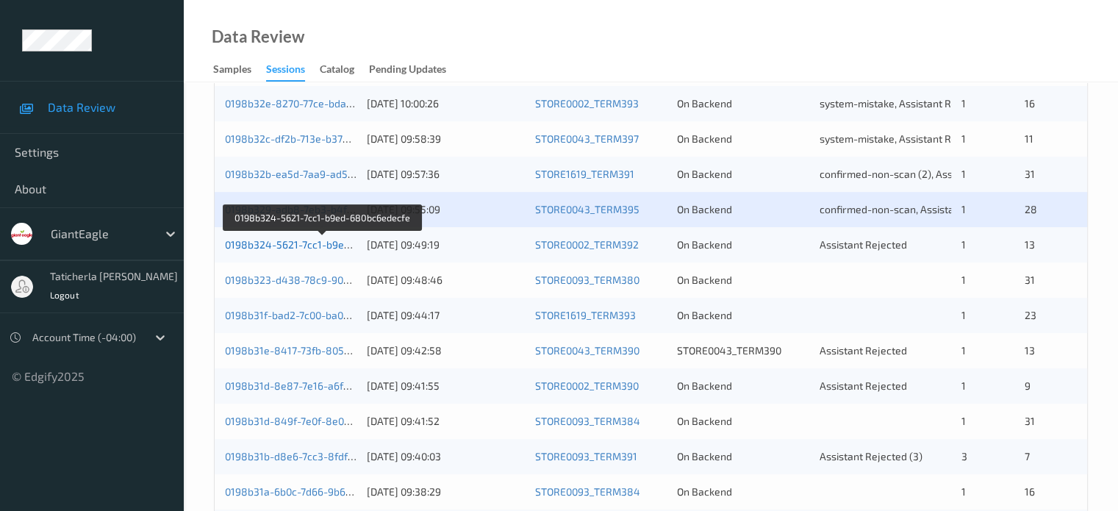
click at [326, 245] on link "0198b324-5621-7cc1-b9ed-680bc6edecfe" at bounding box center [323, 244] width 197 height 12
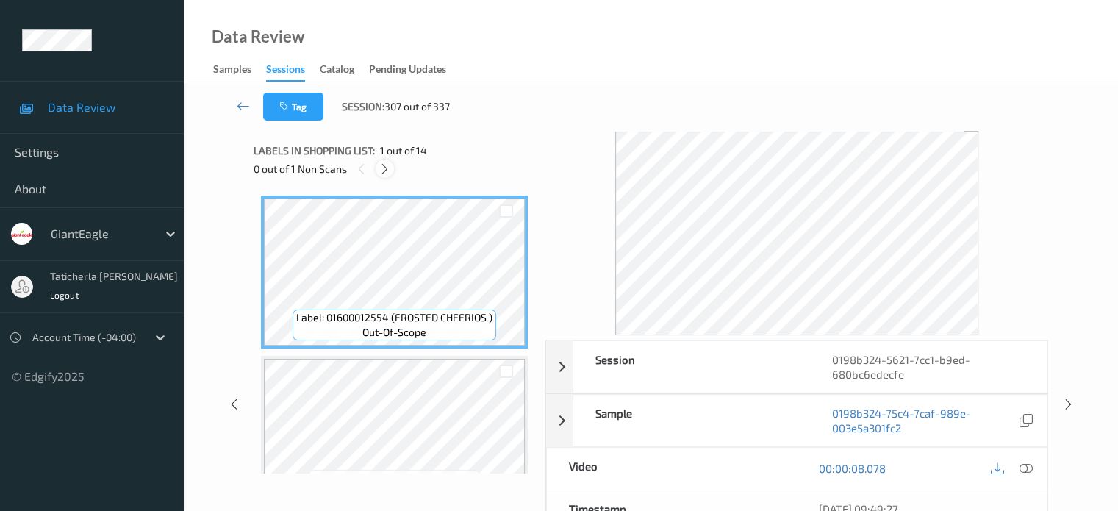
click at [383, 165] on icon at bounding box center [385, 168] width 12 height 13
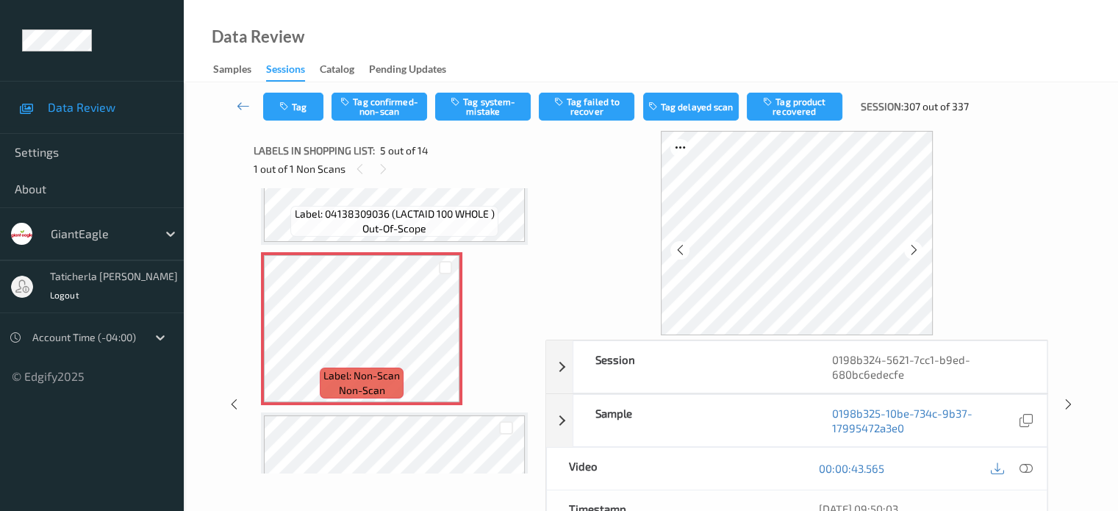
scroll to position [562, 0]
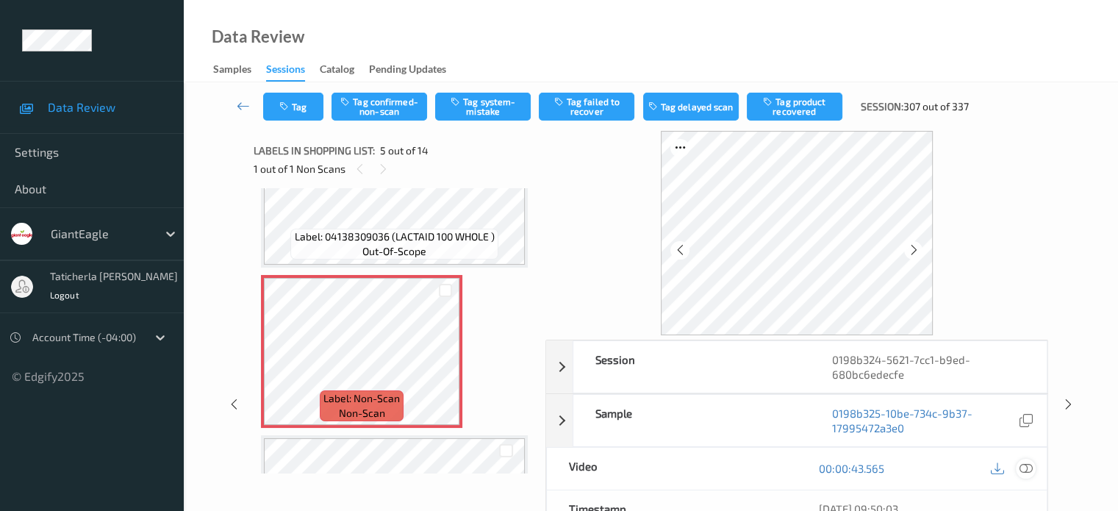
click at [1023, 467] on icon at bounding box center [1025, 468] width 13 height 13
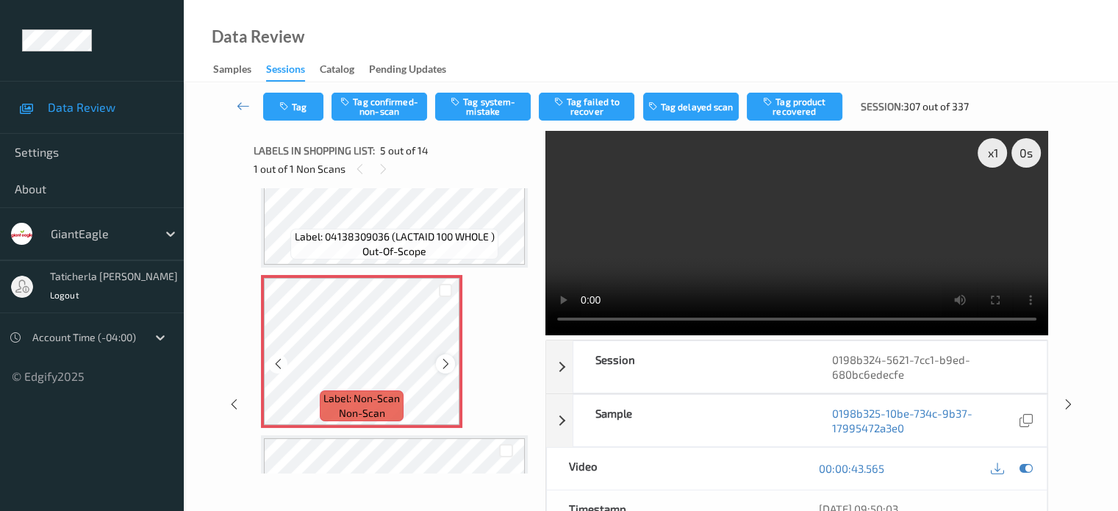
click at [445, 359] on icon at bounding box center [446, 363] width 12 height 13
click at [485, 107] on button "Tag system-mistake" at bounding box center [483, 107] width 96 height 28
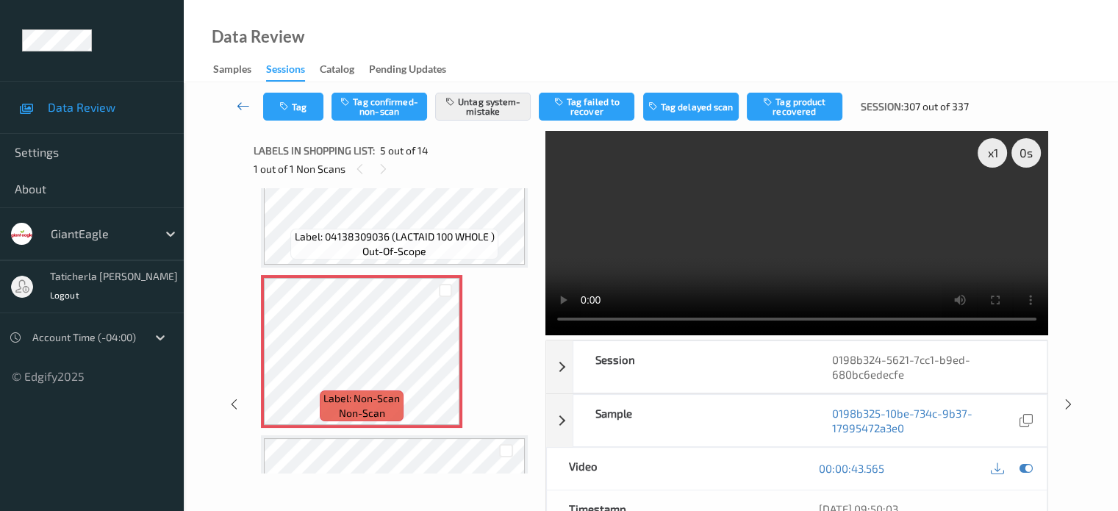
click at [243, 103] on icon at bounding box center [243, 105] width 13 height 15
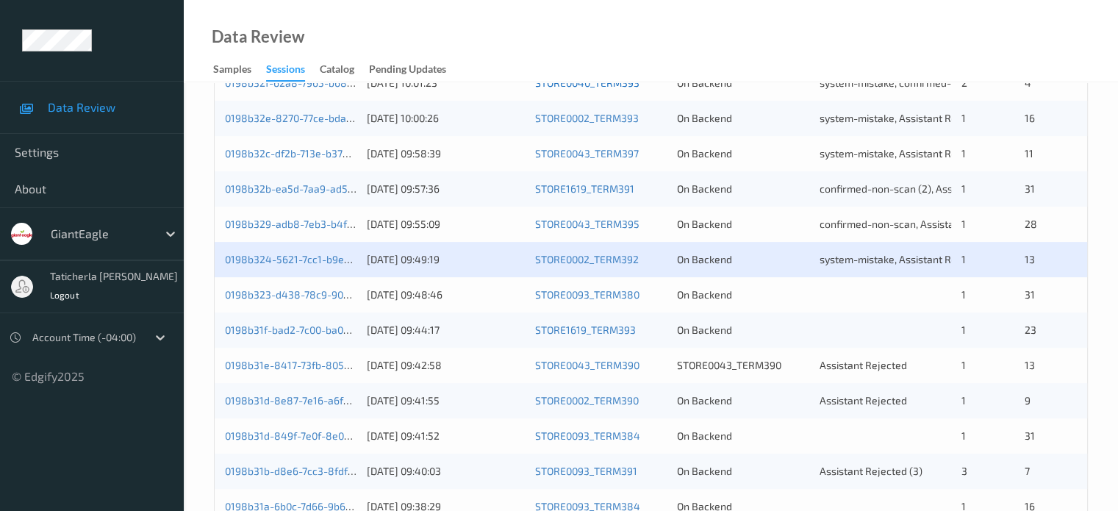
scroll to position [514, 0]
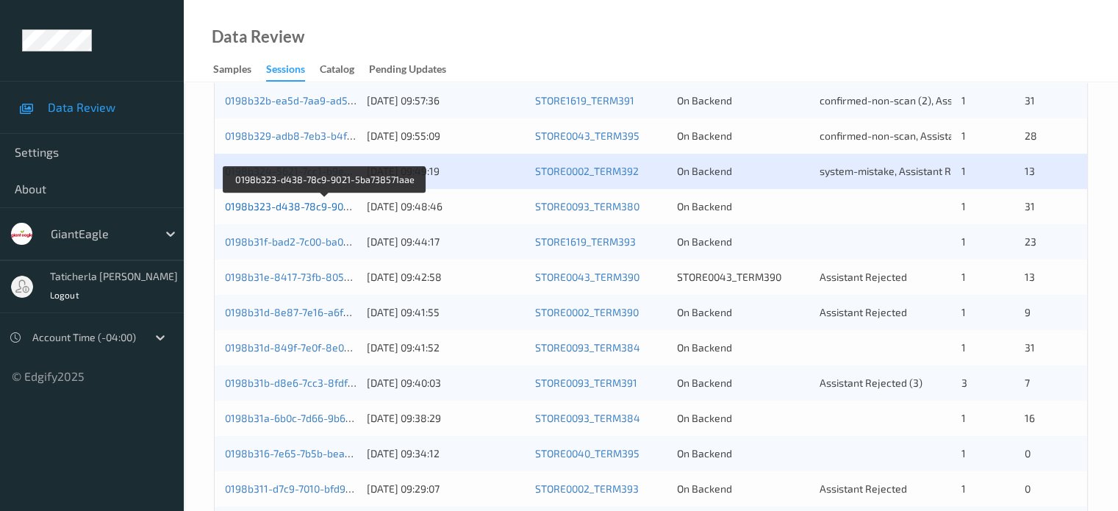
click at [289, 200] on link "0198b323-d438-78c9-9021-5ba738571aae" at bounding box center [325, 206] width 201 height 12
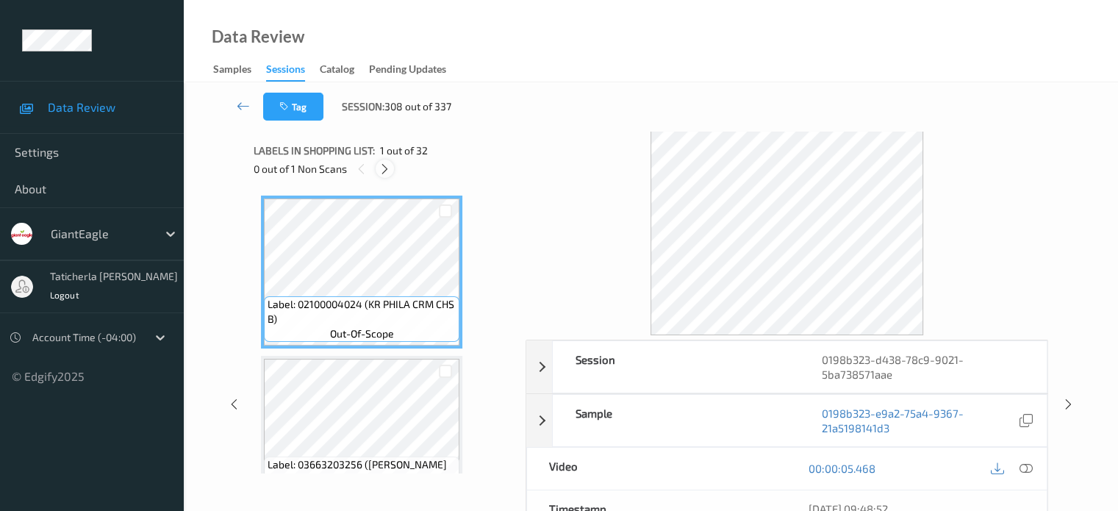
click at [388, 164] on icon at bounding box center [385, 168] width 12 height 13
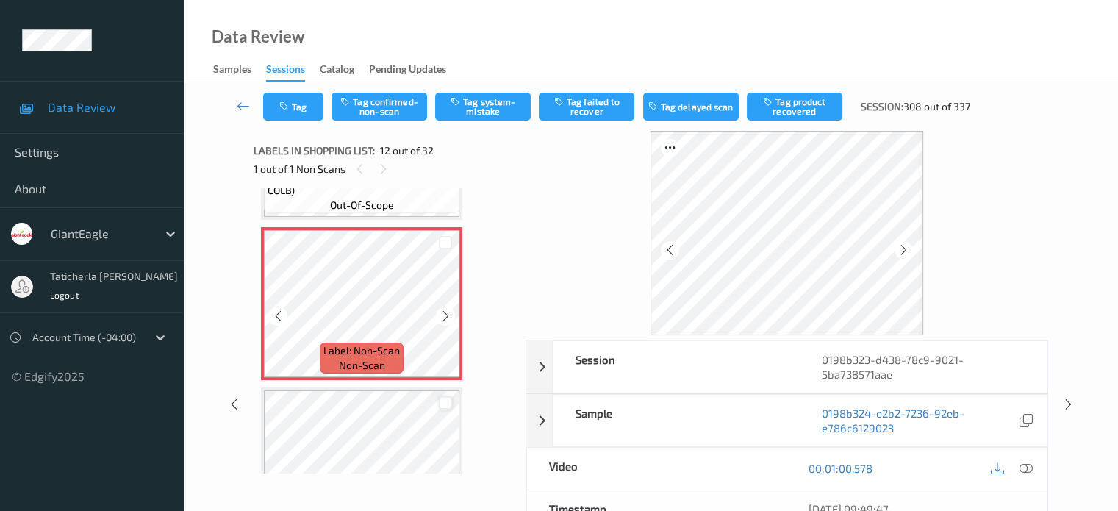
scroll to position [1757, 0]
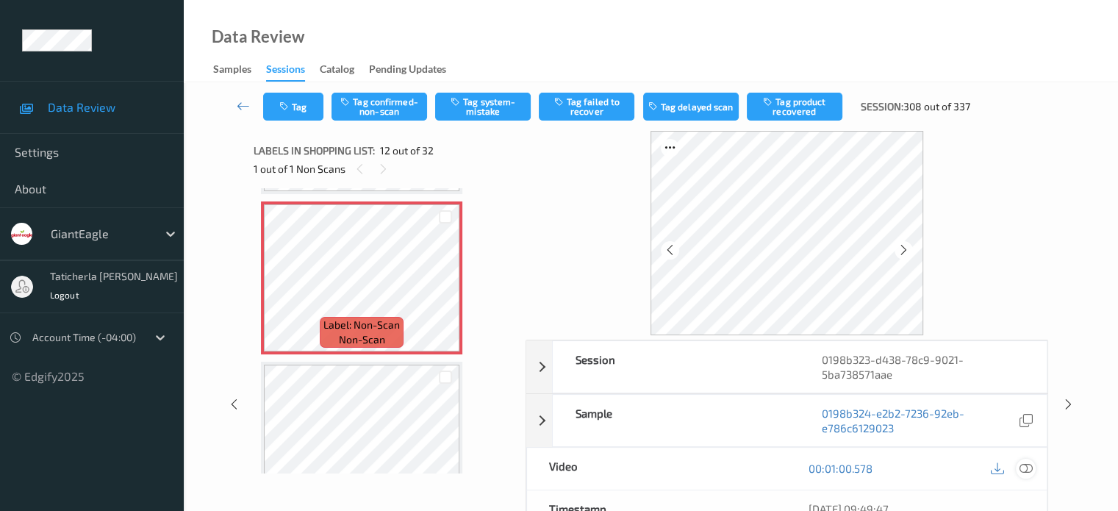
click at [1025, 469] on icon at bounding box center [1025, 468] width 13 height 13
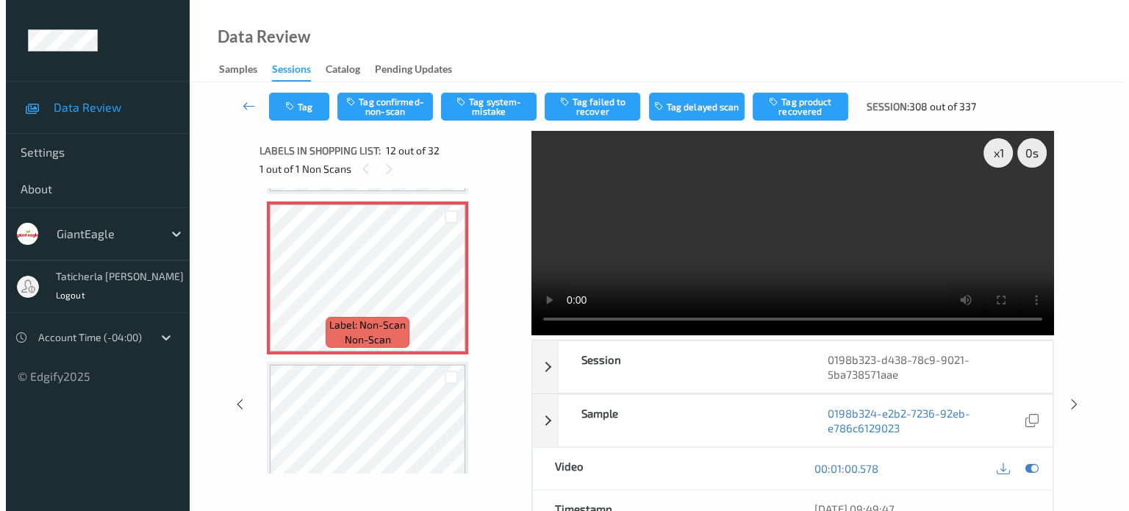
scroll to position [1830, 0]
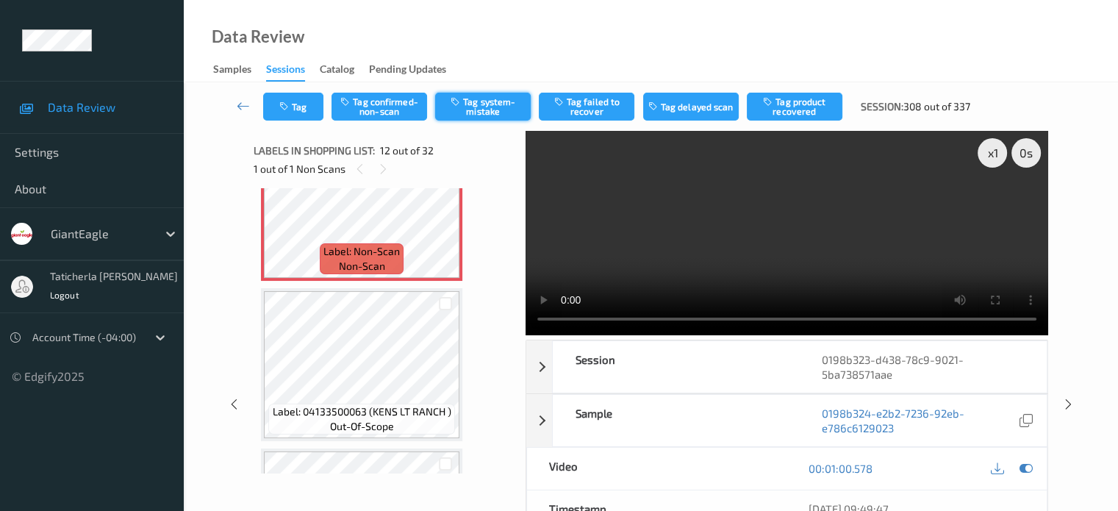
click at [498, 98] on button "Tag system-mistake" at bounding box center [483, 107] width 96 height 28
click at [305, 99] on button "Tag" at bounding box center [293, 107] width 60 height 28
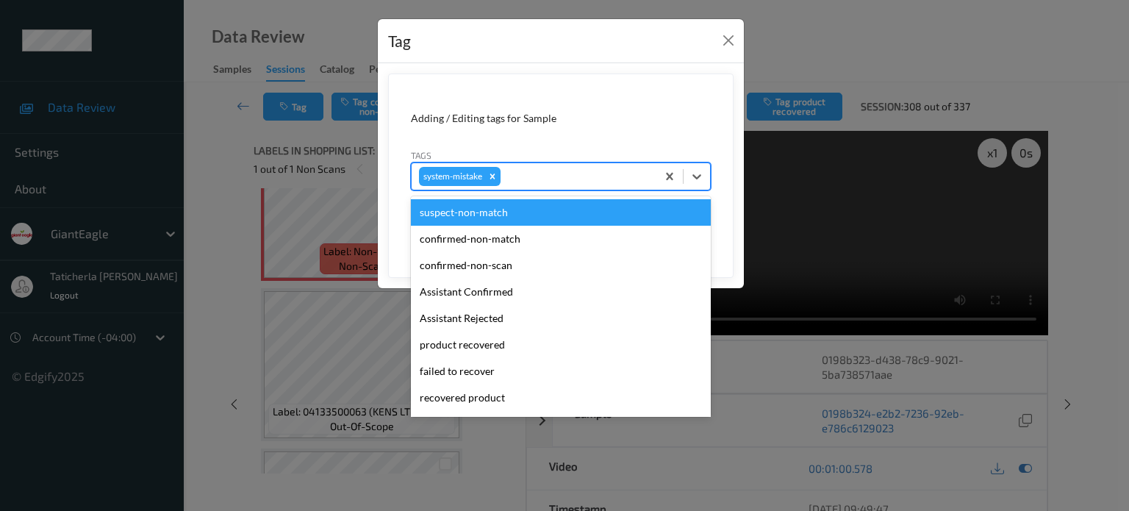
click at [600, 176] on div at bounding box center [576, 177] width 146 height 18
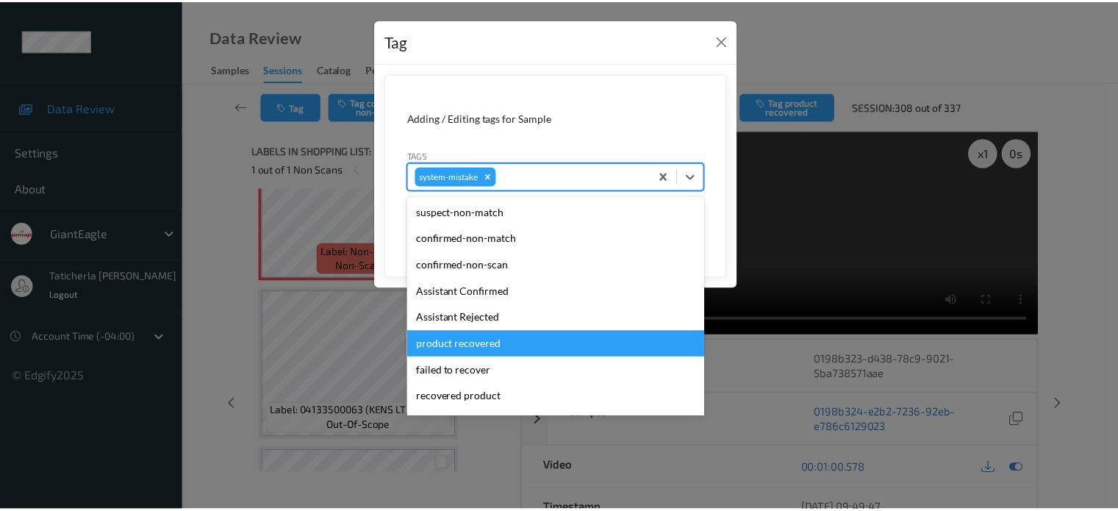
scroll to position [156, 0]
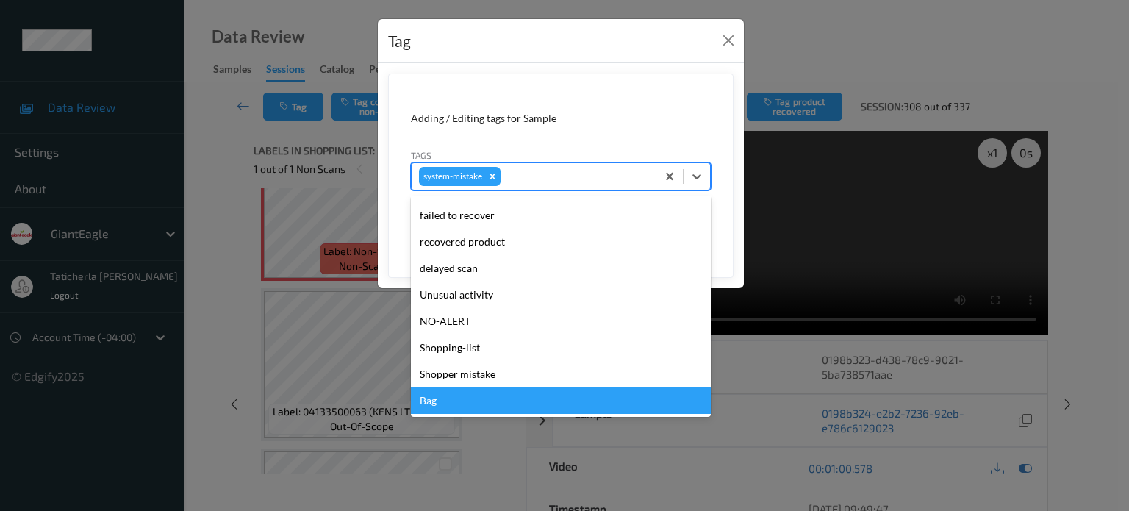
click at [534, 401] on div "Bag" at bounding box center [561, 400] width 300 height 26
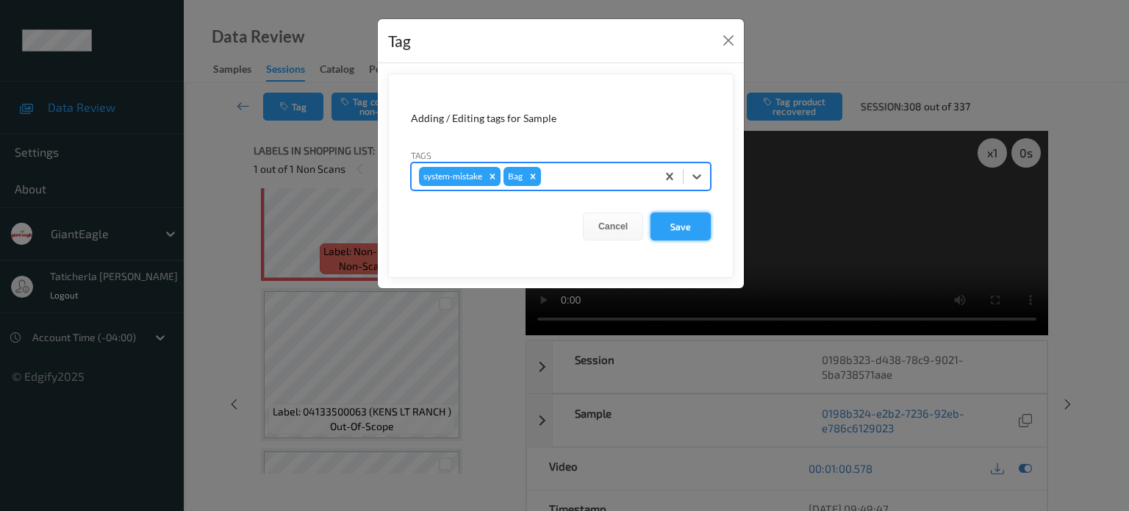
click at [694, 228] on button "Save" at bounding box center [680, 226] width 60 height 28
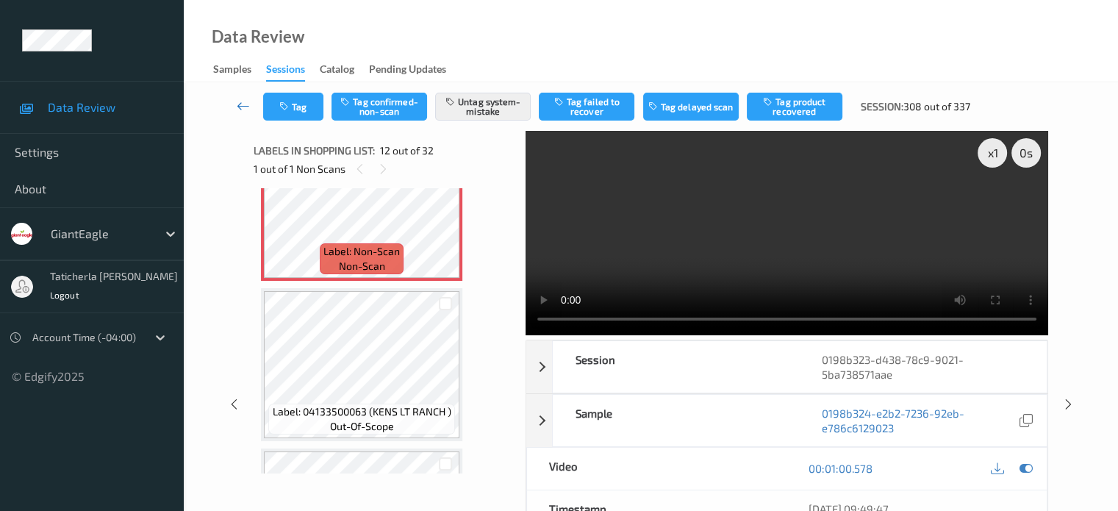
click at [249, 107] on icon at bounding box center [243, 105] width 13 height 15
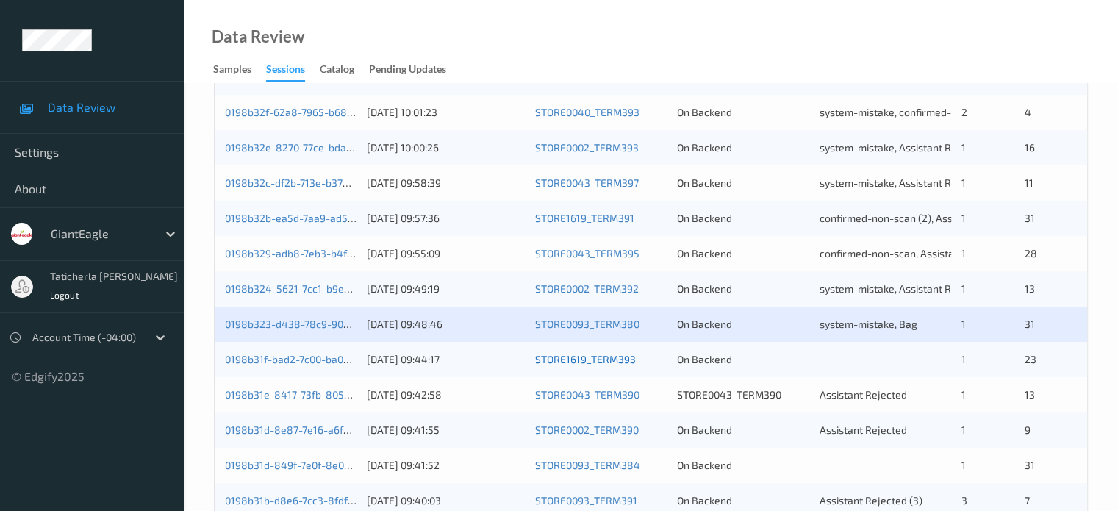
scroll to position [514, 0]
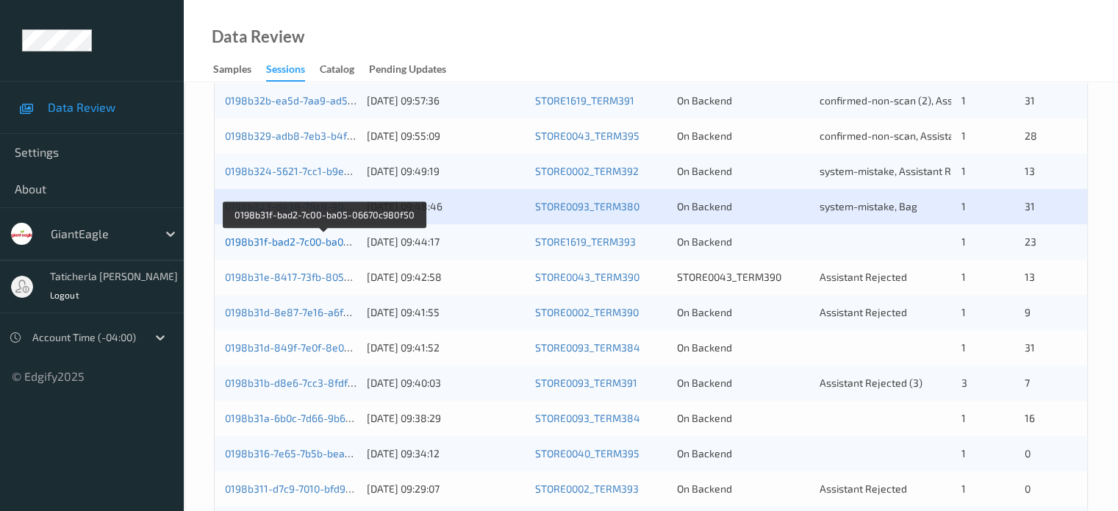
click at [303, 243] on link "0198b31f-bad2-7c00-ba05-06670c980f50" at bounding box center [323, 241] width 196 height 12
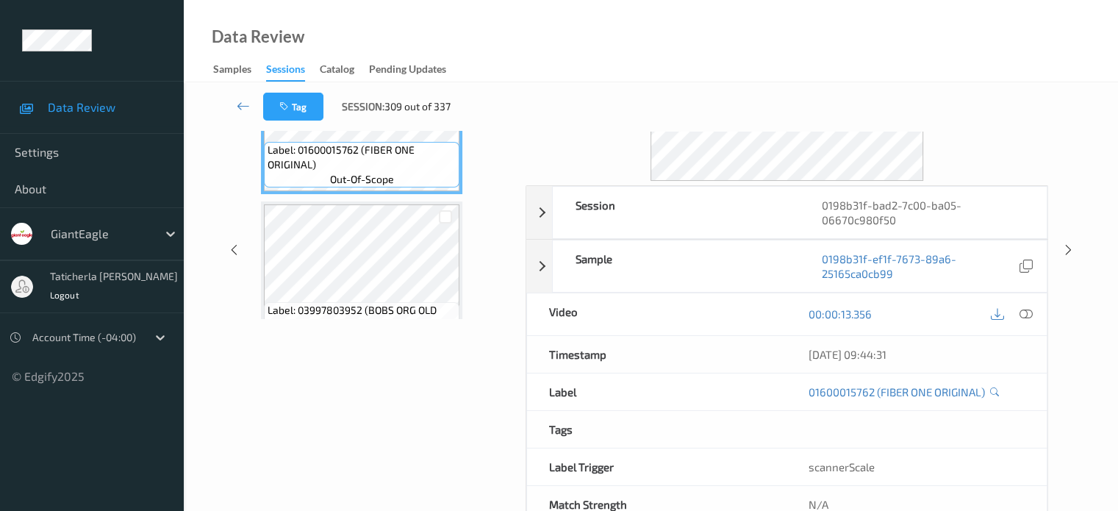
scroll to position [121, 0]
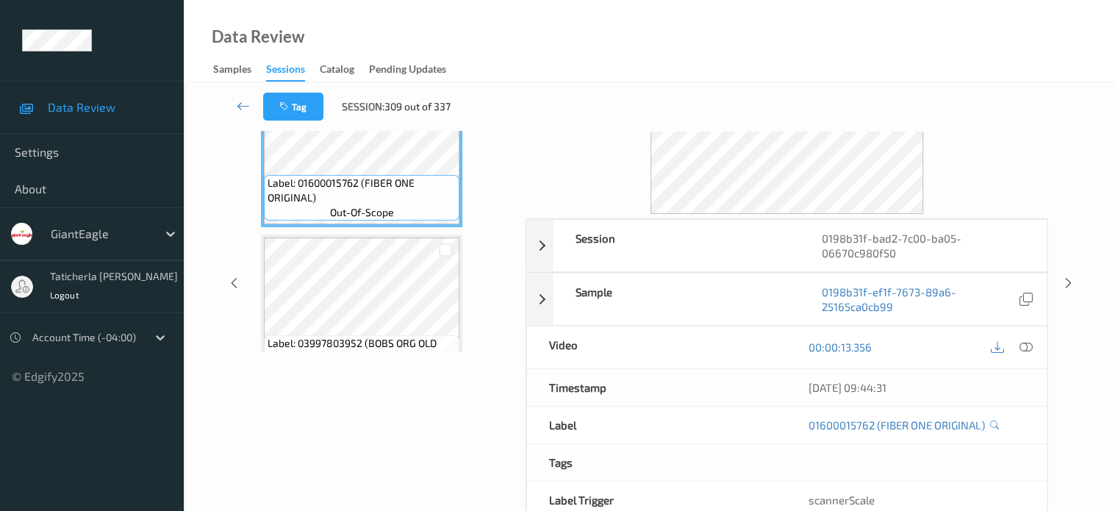
click at [532, 32] on div "Data Review Samples Sessions Catalog Pending Updates" at bounding box center [651, 41] width 934 height 82
click at [238, 106] on icon at bounding box center [243, 105] width 13 height 15
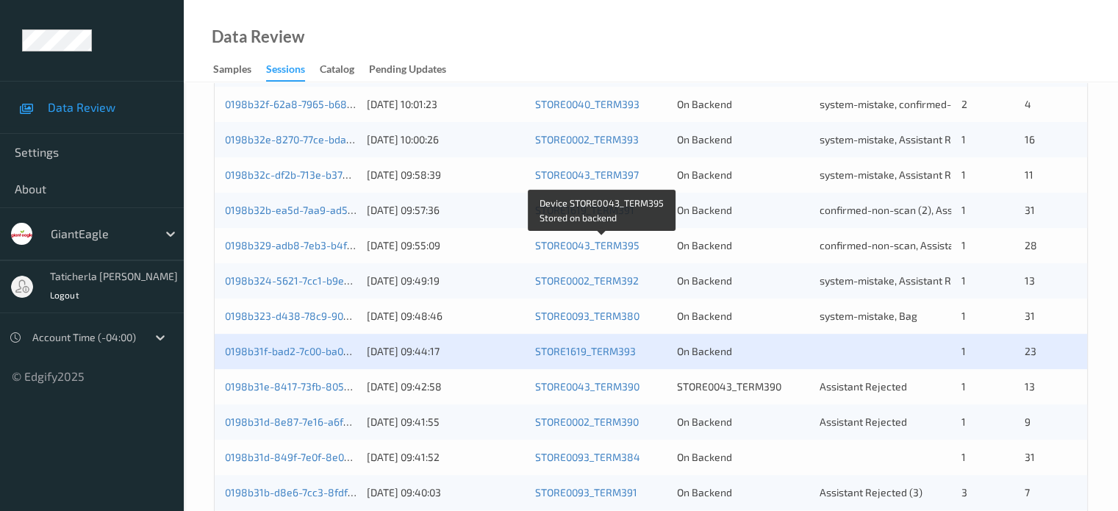
scroll to position [514, 0]
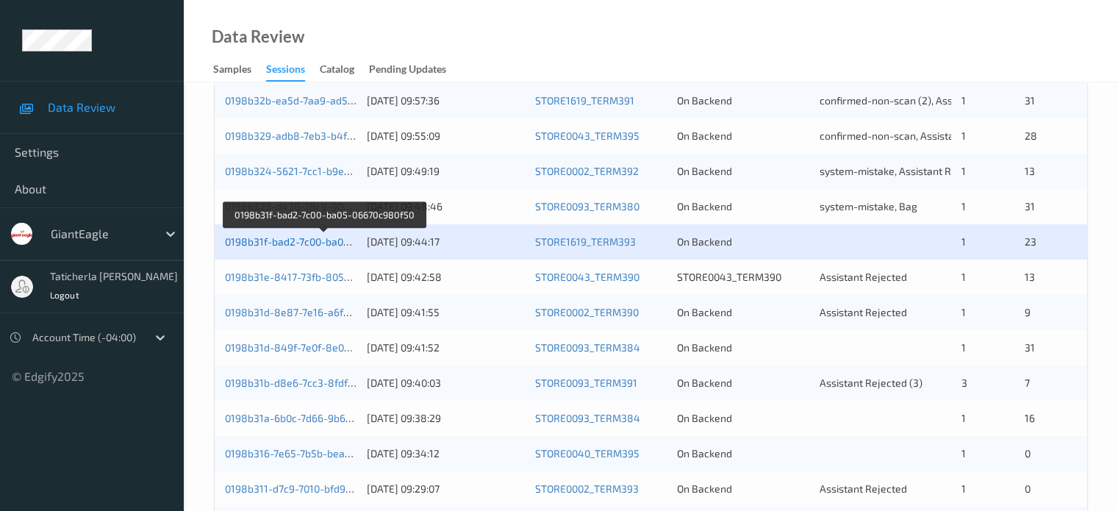
click at [304, 242] on link "0198b31f-bad2-7c00-ba05-06670c980f50" at bounding box center [323, 241] width 196 height 12
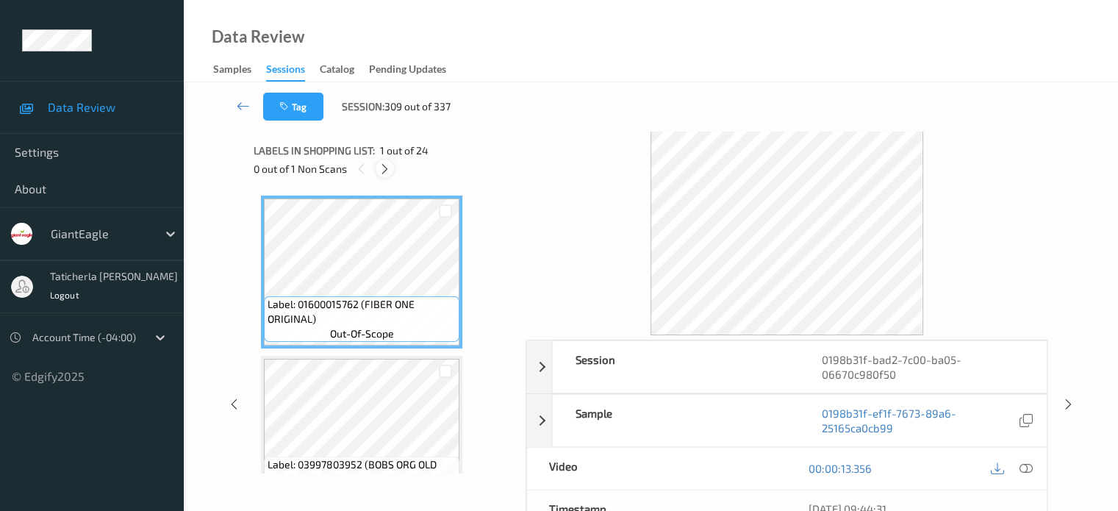
click at [385, 166] on icon at bounding box center [385, 168] width 12 height 13
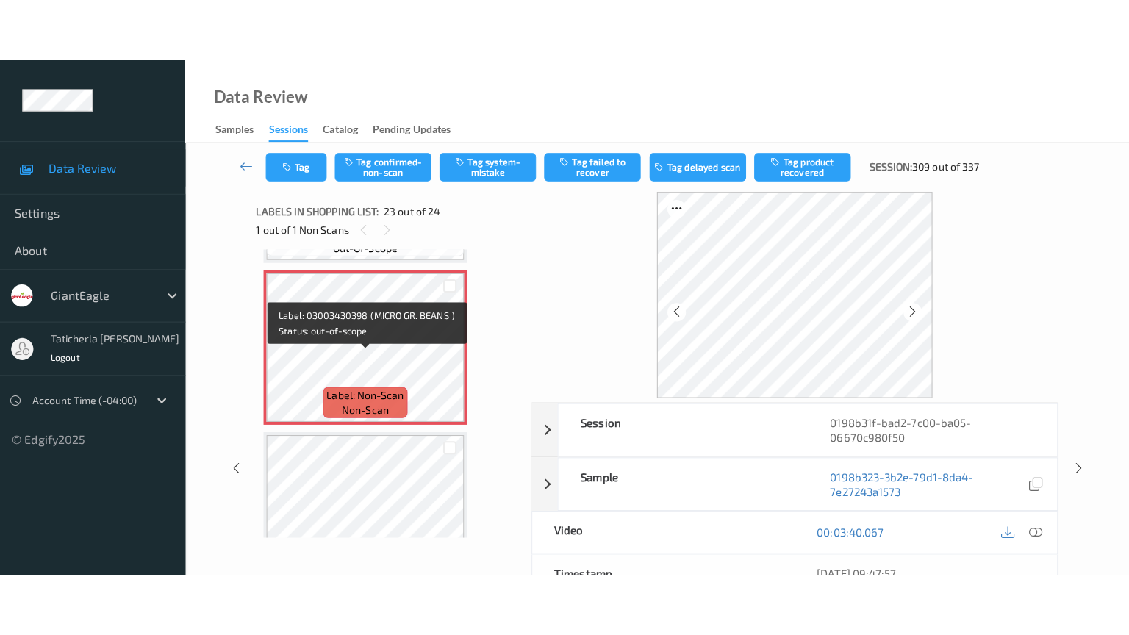
scroll to position [3519, 0]
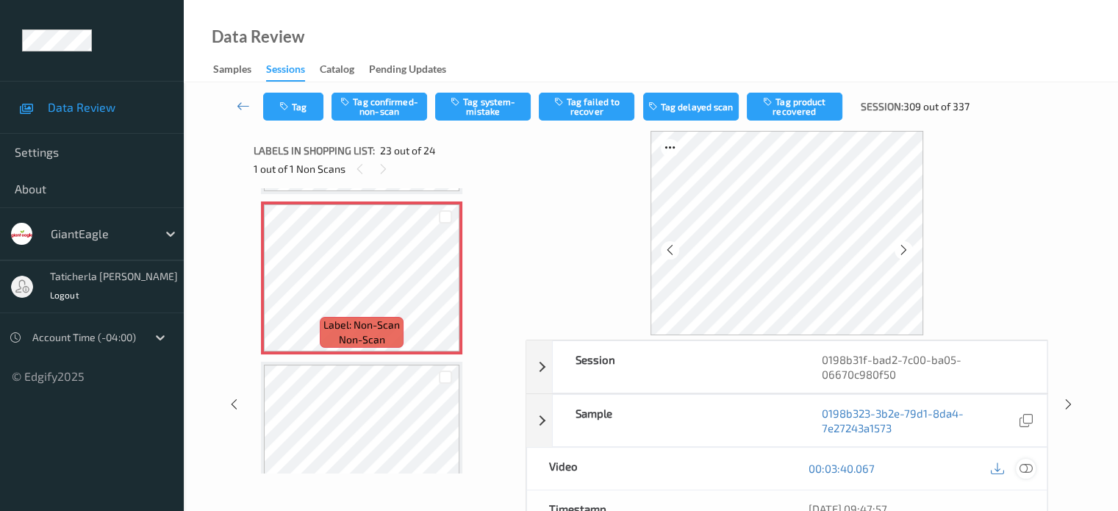
click at [1025, 465] on icon at bounding box center [1025, 468] width 13 height 13
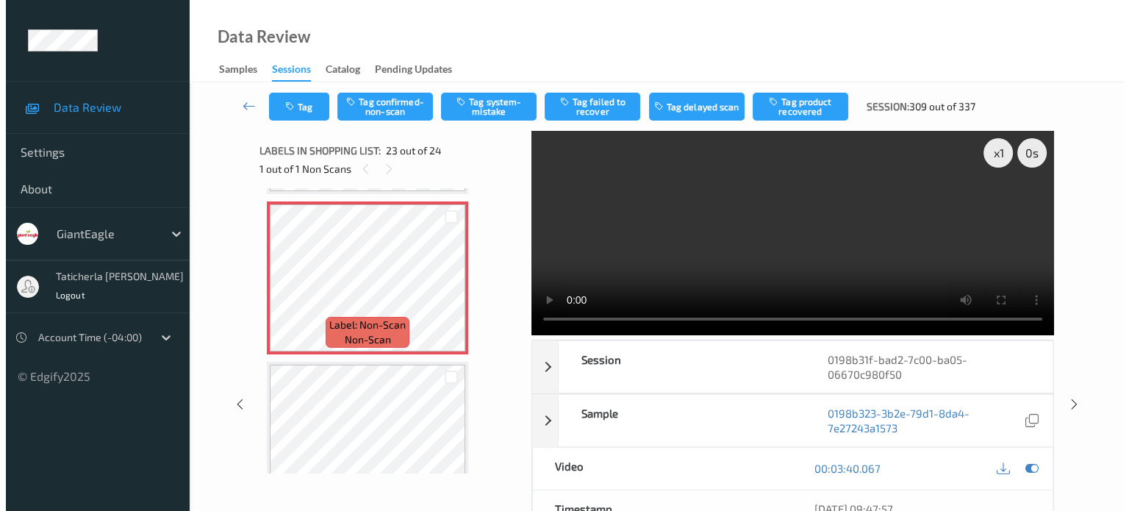
scroll to position [3443, 0]
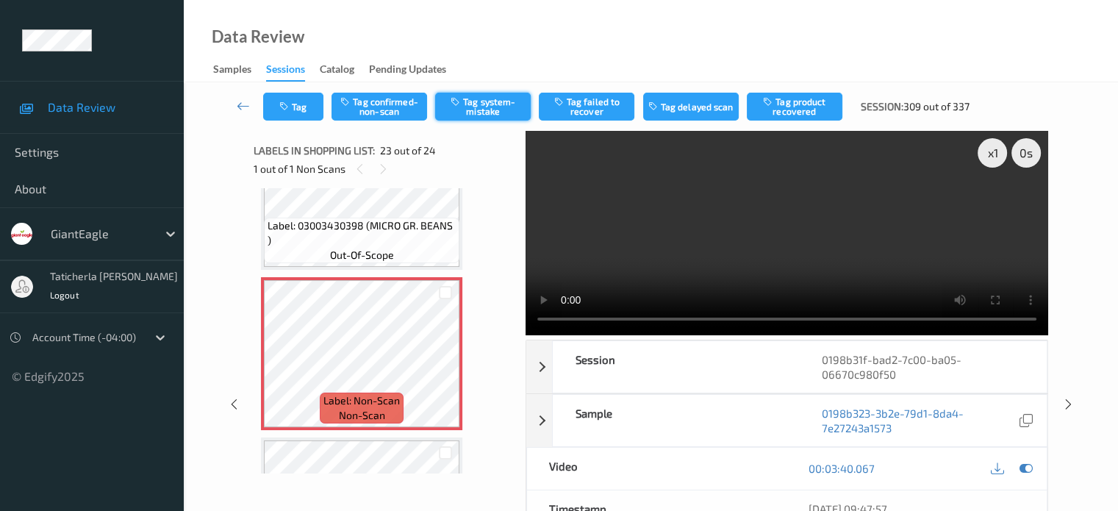
click at [482, 100] on button "Tag system-mistake" at bounding box center [483, 107] width 96 height 28
click at [312, 98] on button "Tag" at bounding box center [293, 107] width 60 height 28
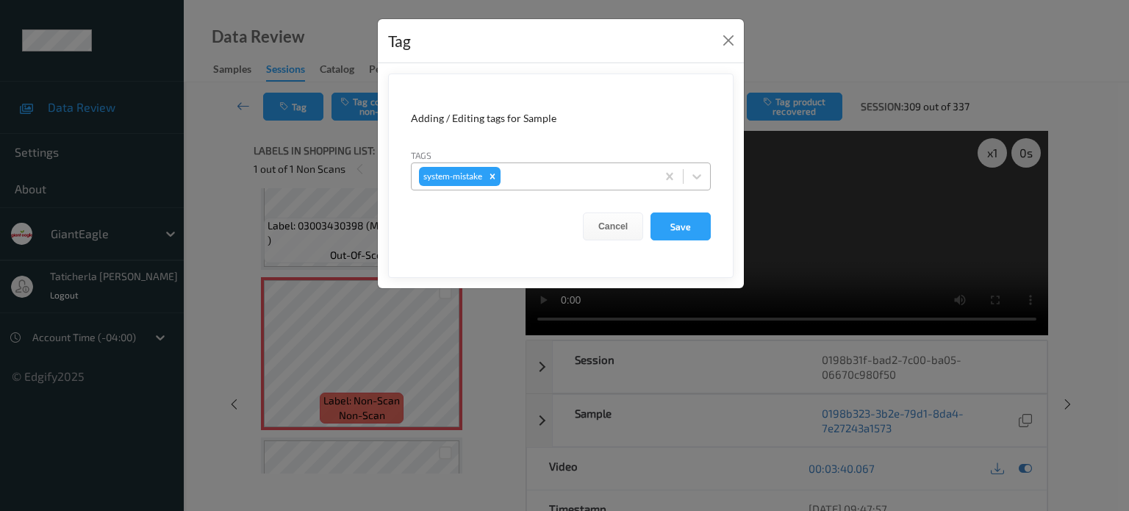
click at [542, 174] on div at bounding box center [576, 177] width 146 height 18
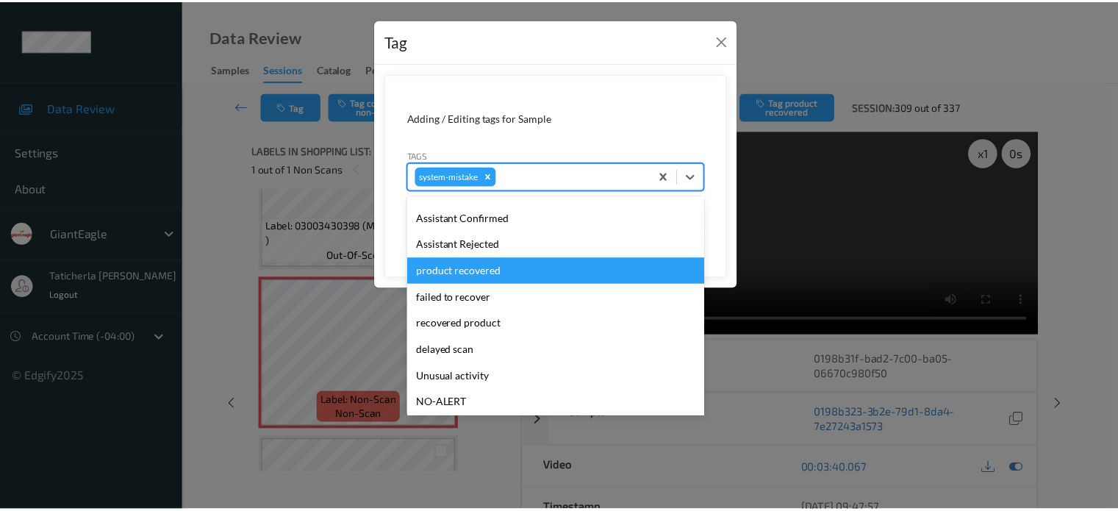
scroll to position [147, 0]
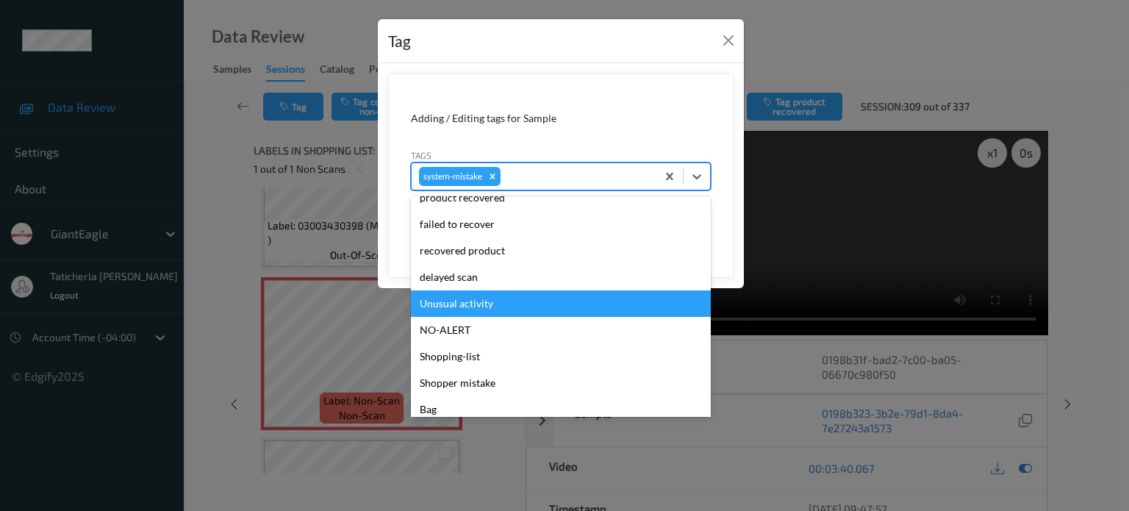
click at [493, 299] on div "Unusual activity" at bounding box center [561, 303] width 300 height 26
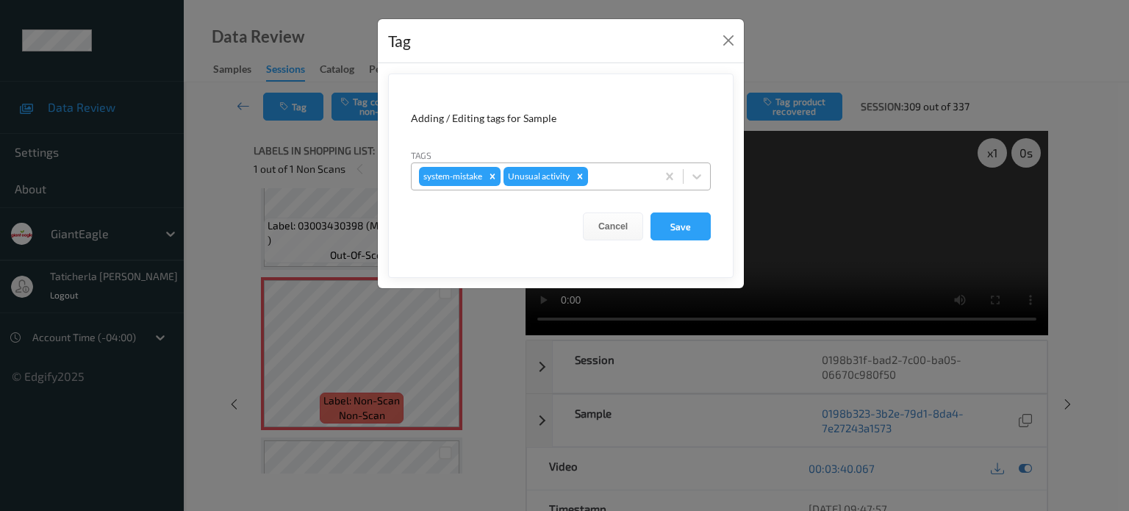
drag, startPoint x: 685, startPoint y: 226, endPoint x: 644, endPoint y: 182, distance: 59.8
click at [685, 223] on button "Save" at bounding box center [680, 226] width 60 height 28
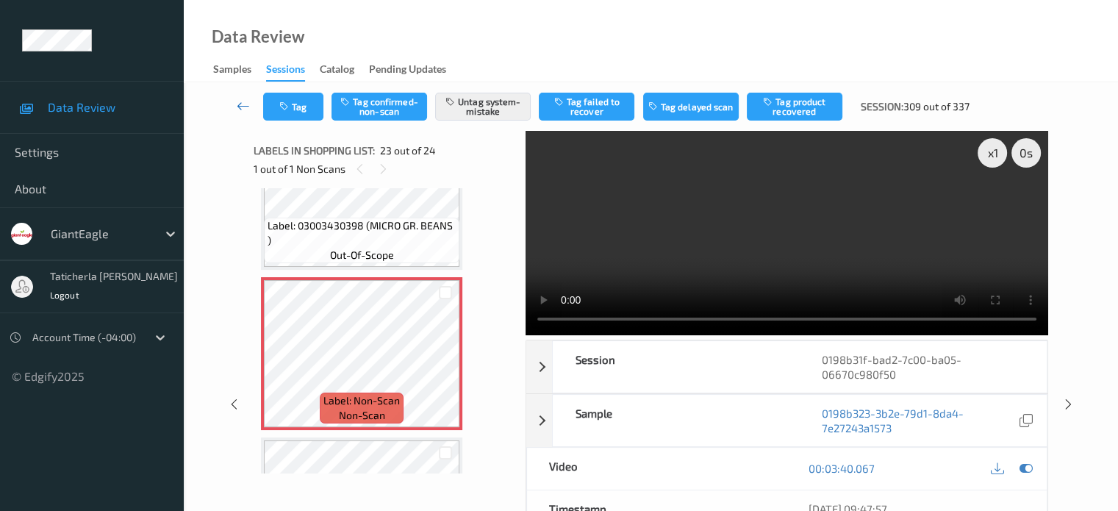
click at [254, 96] on link at bounding box center [243, 107] width 39 height 28
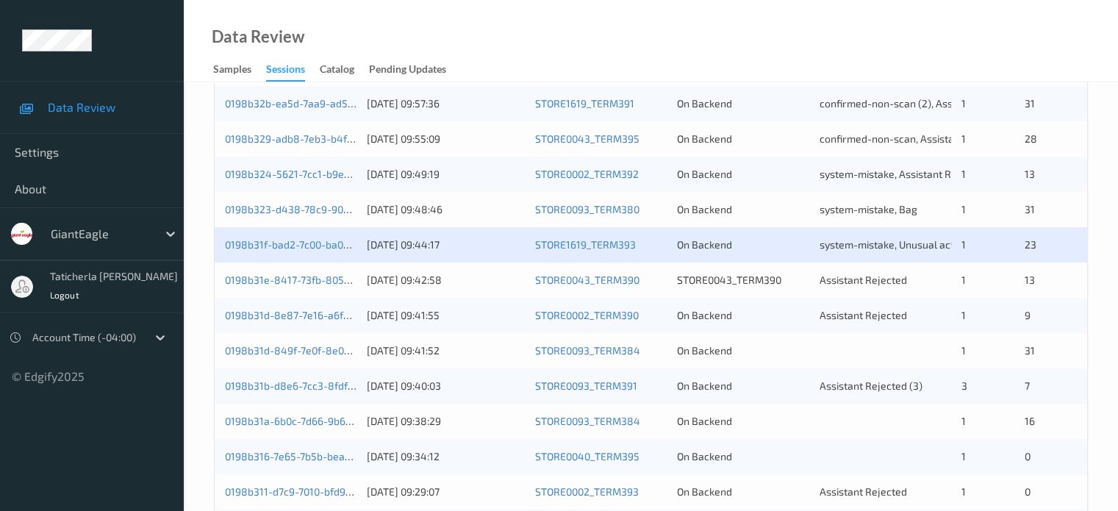
scroll to position [514, 0]
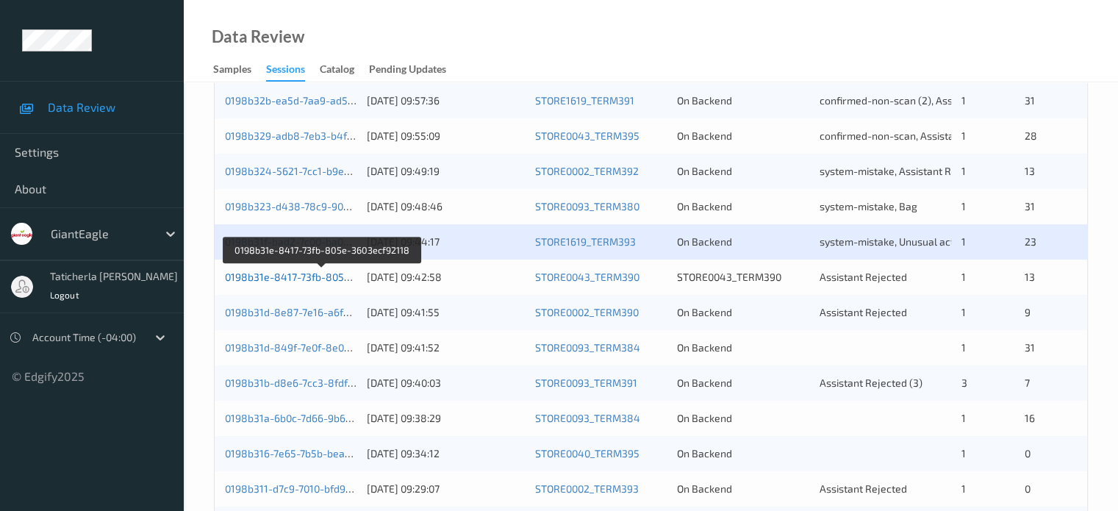
click at [294, 273] on link "0198b31e-8417-73fb-805e-3603ecf92118" at bounding box center [322, 276] width 195 height 12
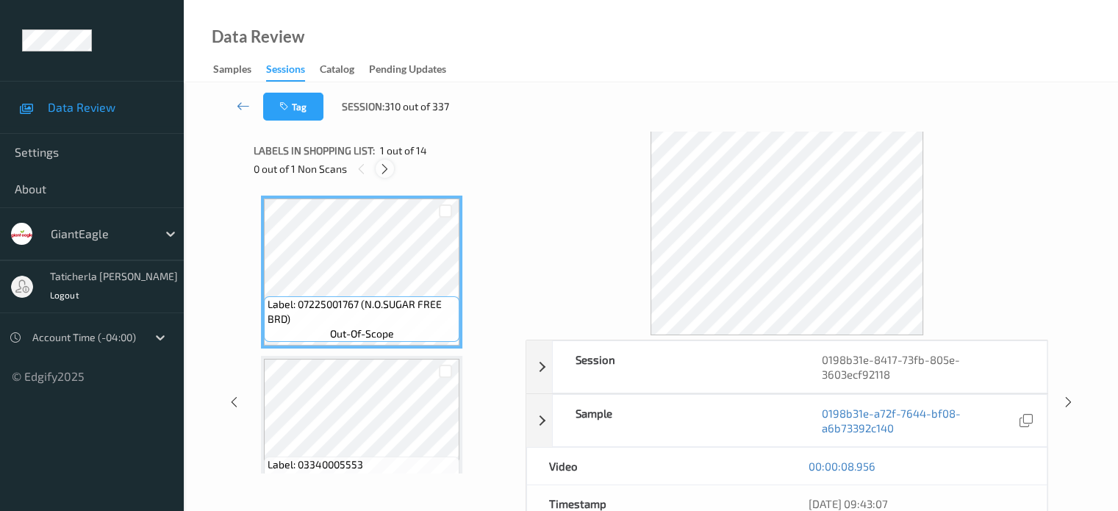
click at [387, 168] on icon at bounding box center [385, 168] width 12 height 13
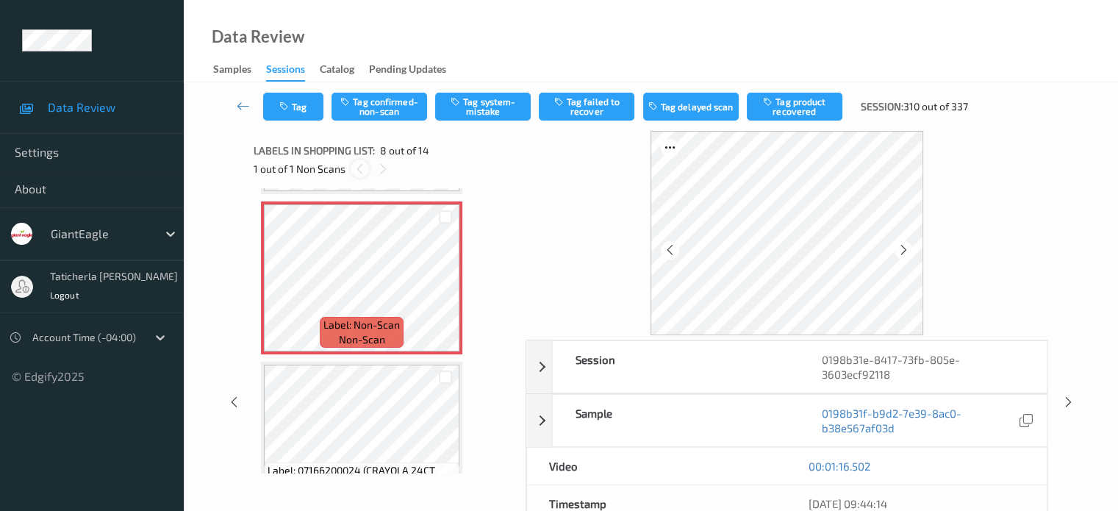
click at [355, 167] on icon at bounding box center [360, 168] width 12 height 13
click at [357, 166] on icon at bounding box center [360, 168] width 12 height 13
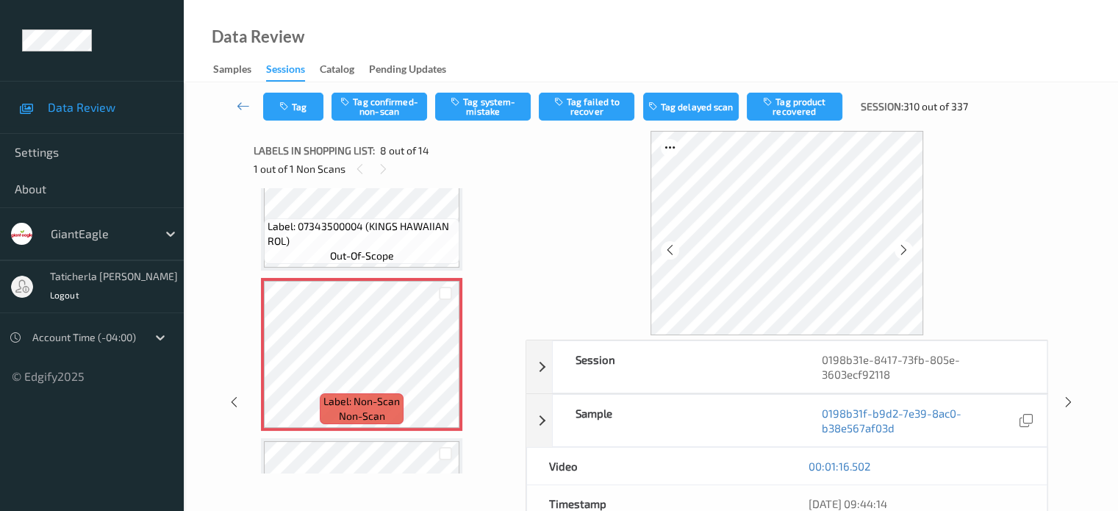
scroll to position [1042, 0]
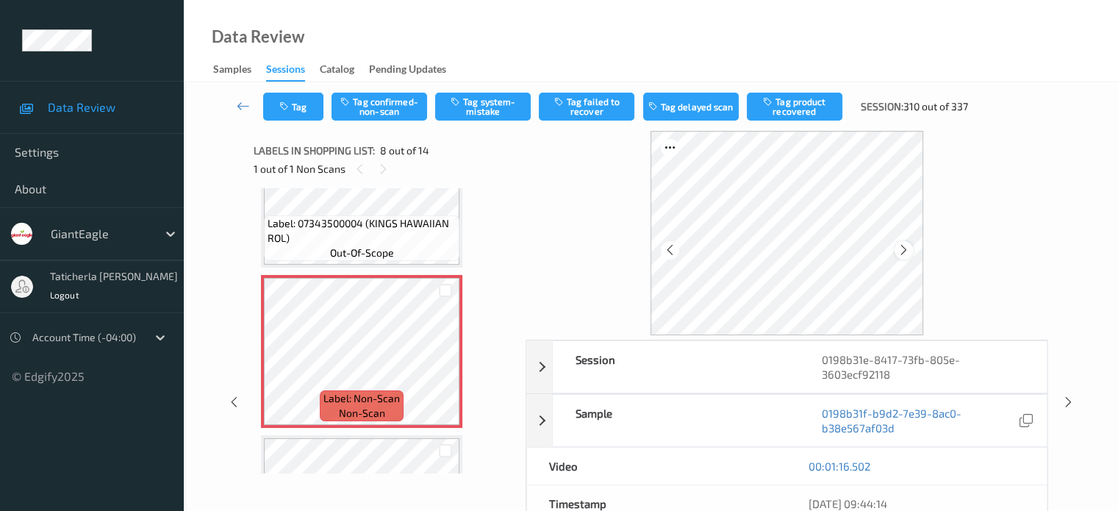
click at [900, 245] on icon at bounding box center [903, 249] width 12 height 13
click at [901, 245] on icon at bounding box center [903, 249] width 12 height 13
drag, startPoint x: 900, startPoint y: 245, endPoint x: 910, endPoint y: 245, distance: 9.6
click at [910, 245] on icon at bounding box center [903, 249] width 12 height 13
click at [911, 245] on div at bounding box center [903, 250] width 18 height 18
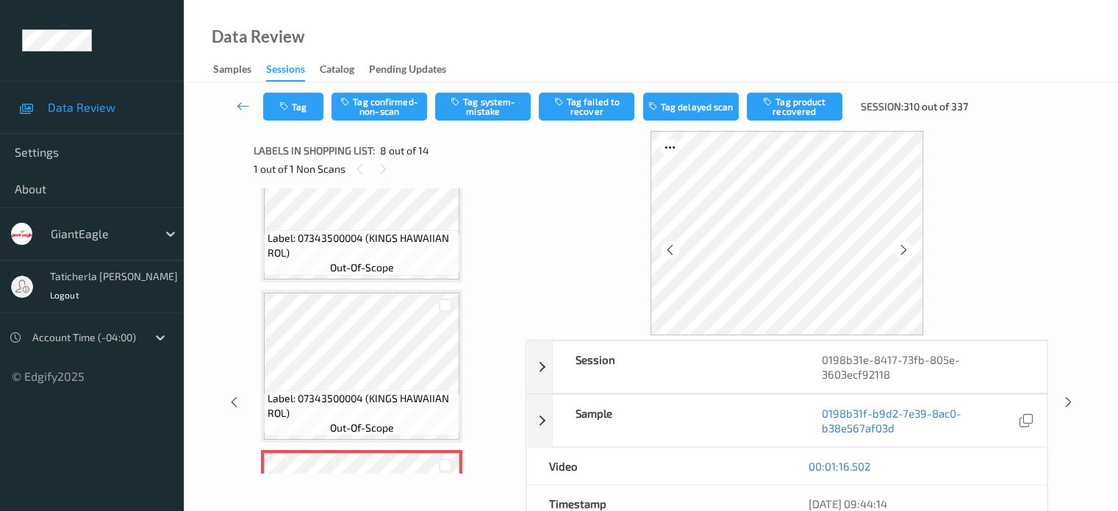
scroll to position [822, 0]
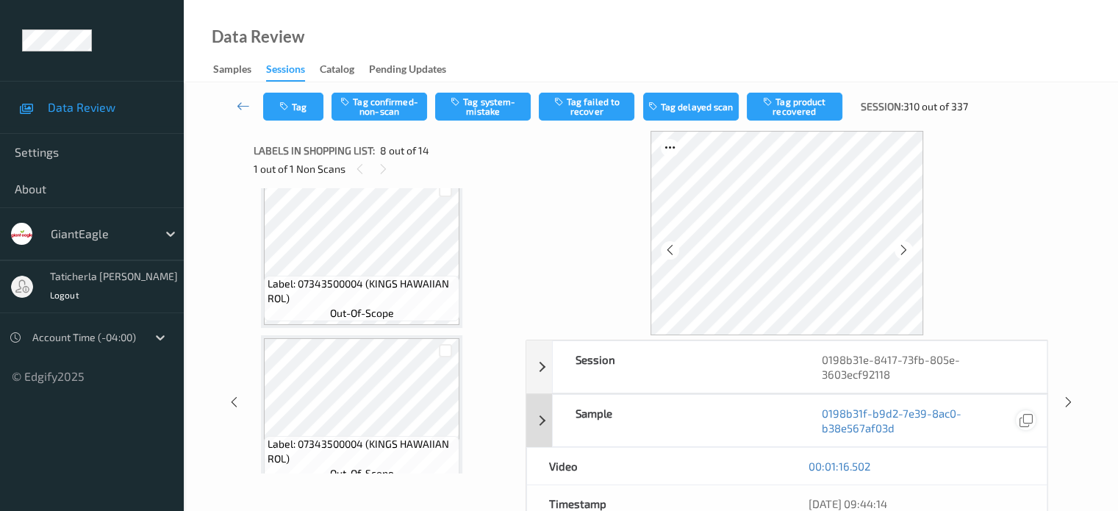
click at [1033, 417] on div at bounding box center [1026, 420] width 20 height 20
click at [1030, 418] on icon at bounding box center [1025, 420] width 13 height 13
click at [480, 112] on button "Tag system-mistake" at bounding box center [483, 107] width 96 height 28
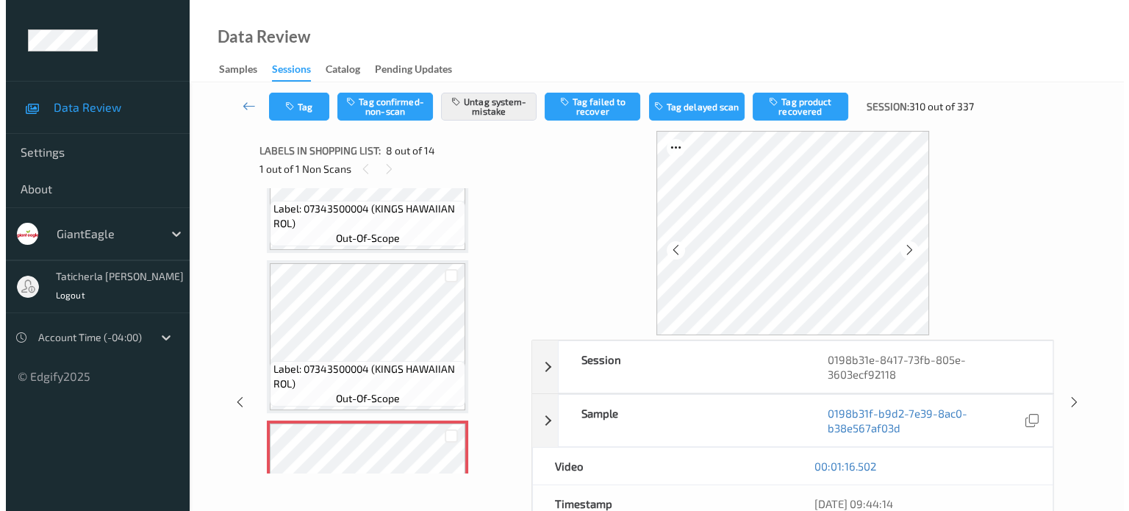
scroll to position [895, 0]
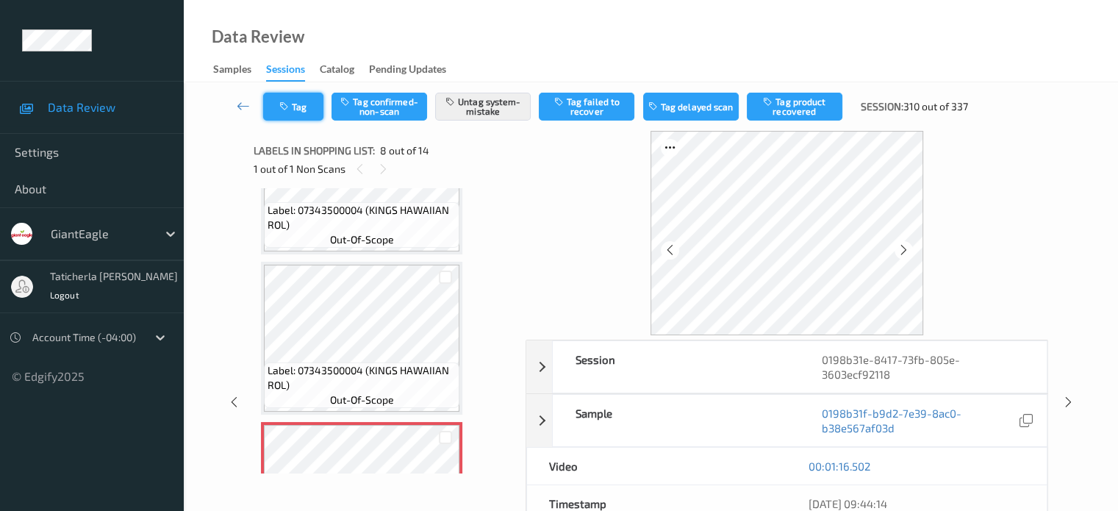
click at [291, 102] on icon "button" at bounding box center [285, 106] width 12 height 10
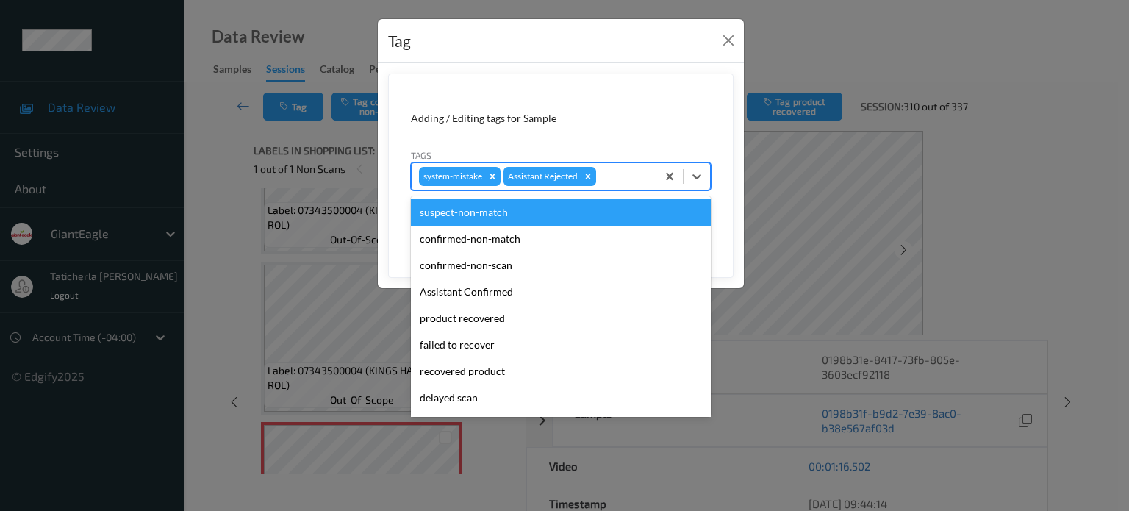
click at [639, 183] on div at bounding box center [624, 177] width 50 height 18
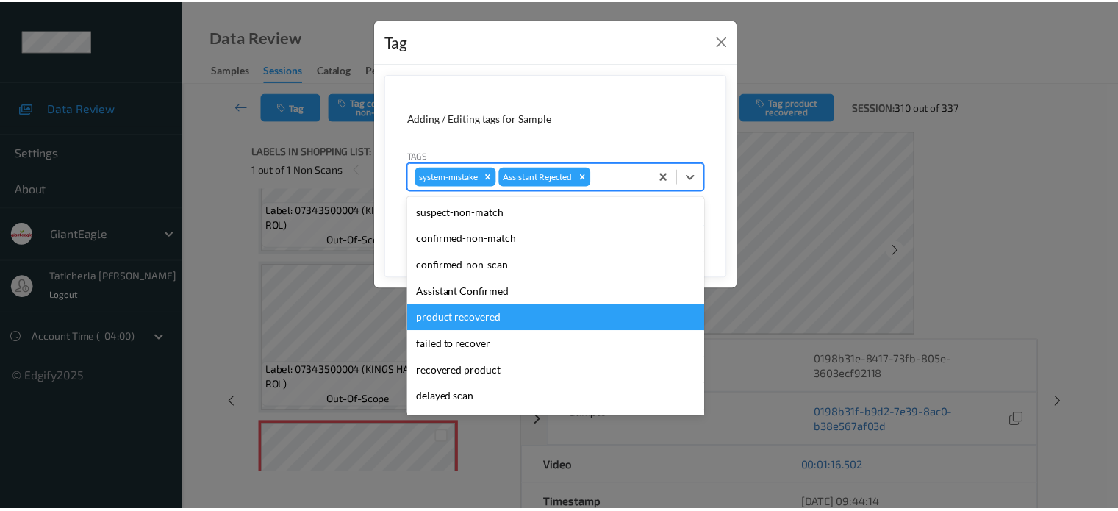
scroll to position [129, 0]
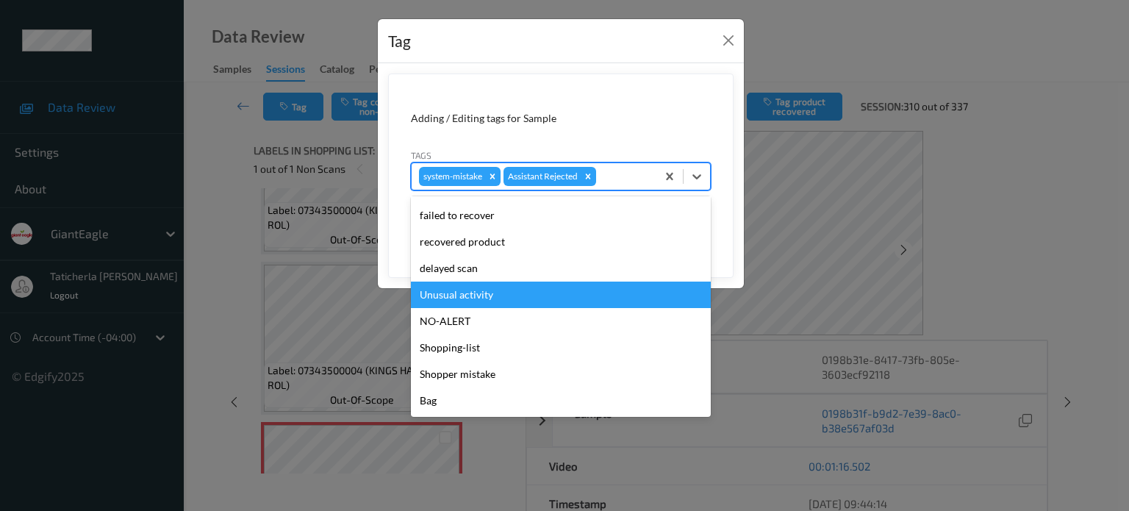
click at [595, 288] on div "Unusual activity" at bounding box center [561, 294] width 300 height 26
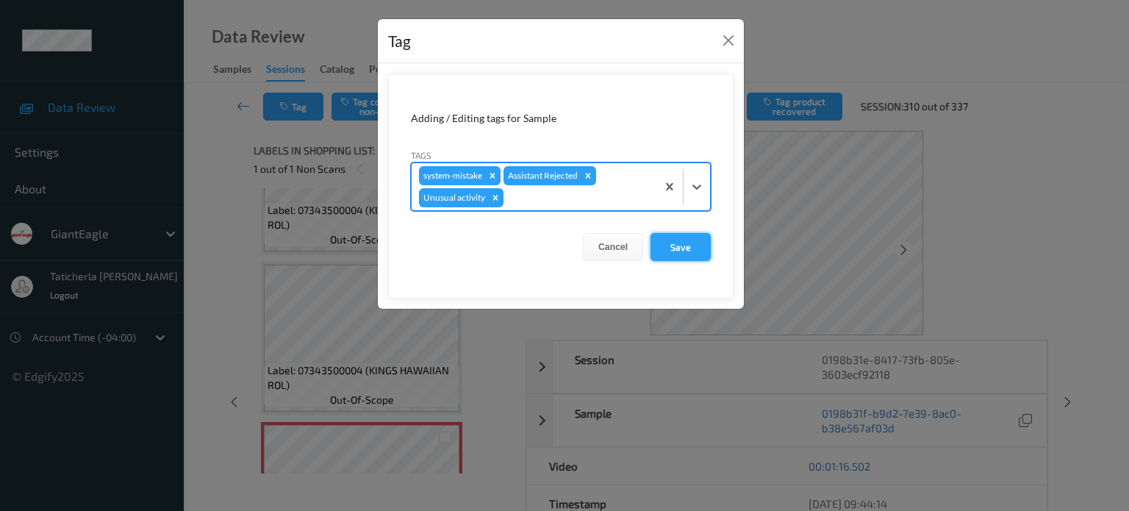
click at [673, 238] on button "Save" at bounding box center [680, 247] width 60 height 28
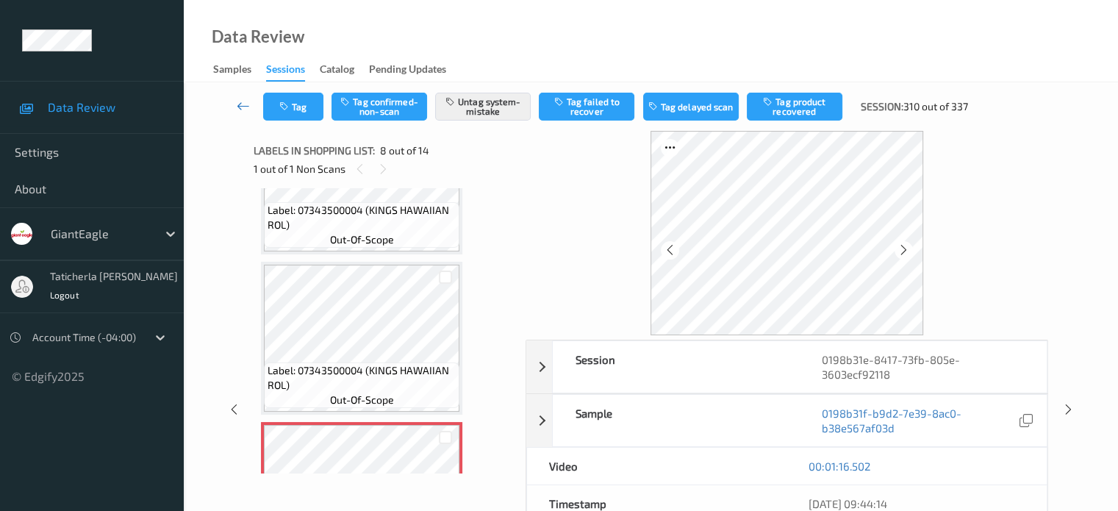
click at [237, 103] on icon at bounding box center [243, 105] width 13 height 15
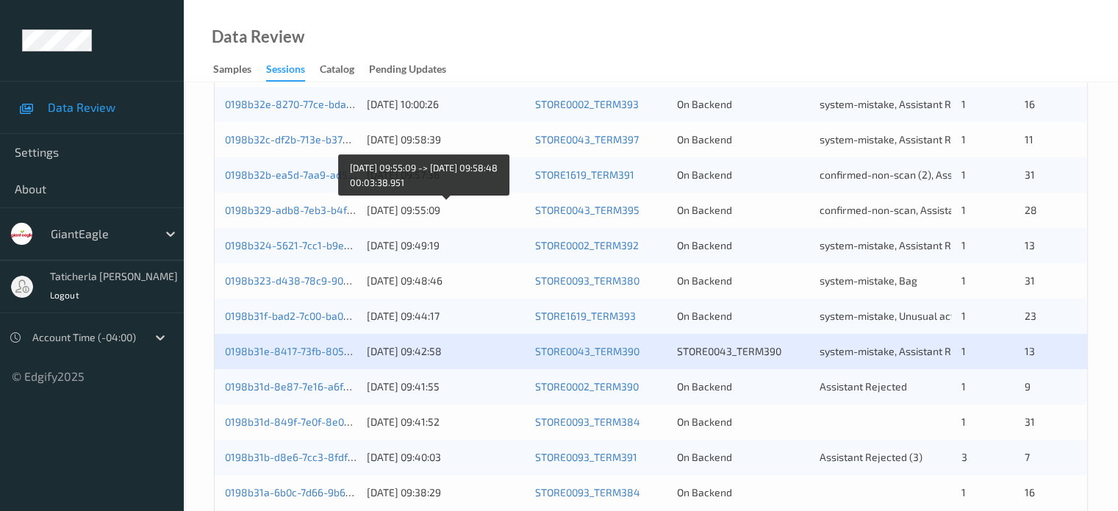
scroll to position [441, 0]
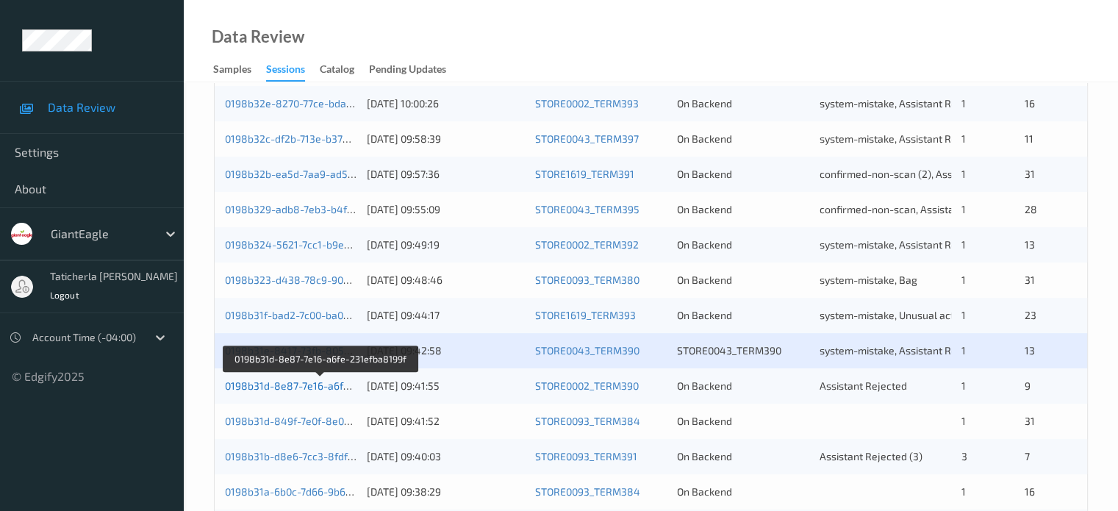
click at [327, 381] on link "0198b31d-8e87-7e16-a6fe-231efba8199f" at bounding box center [321, 385] width 193 height 12
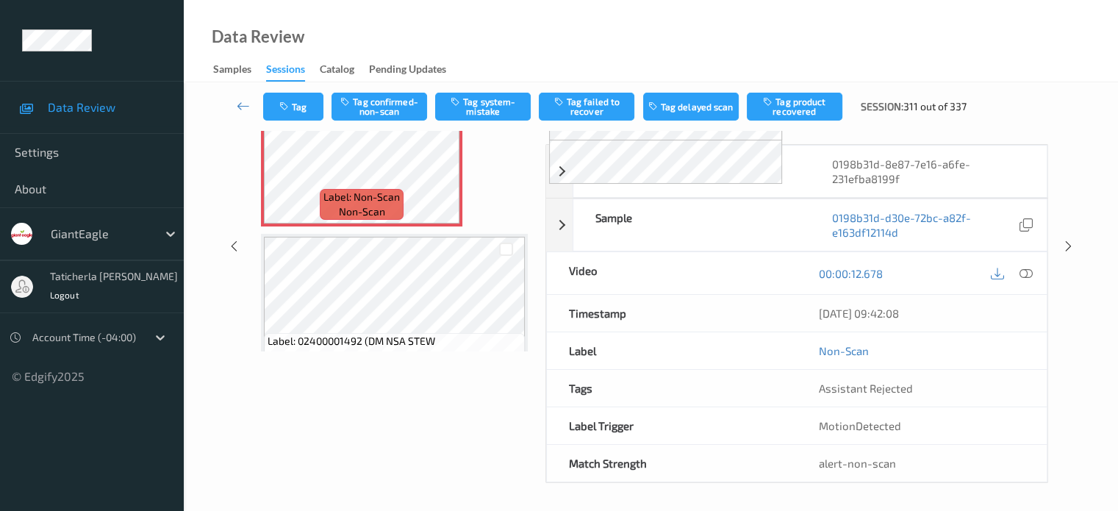
scroll to position [115, 0]
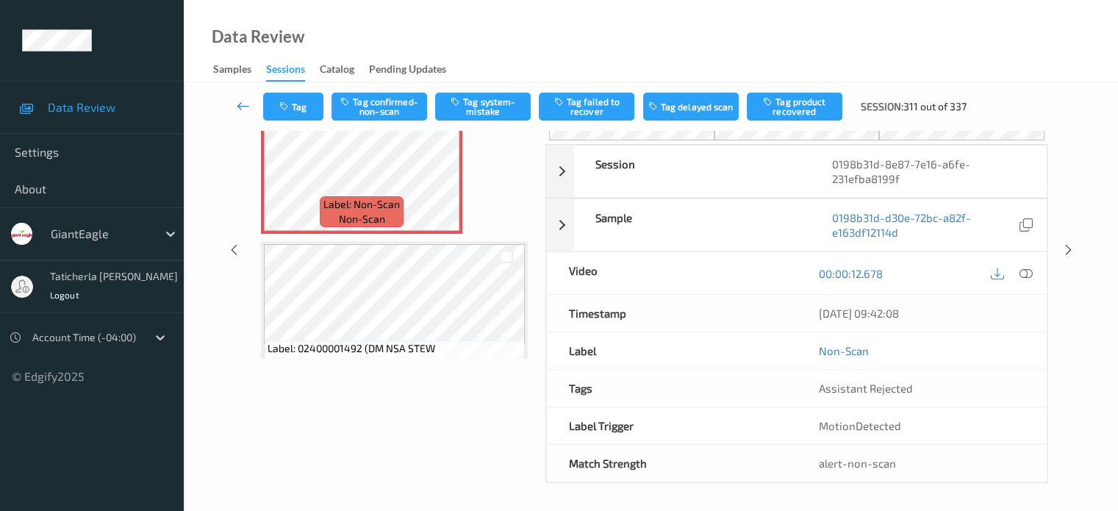
click at [240, 104] on icon at bounding box center [243, 105] width 13 height 15
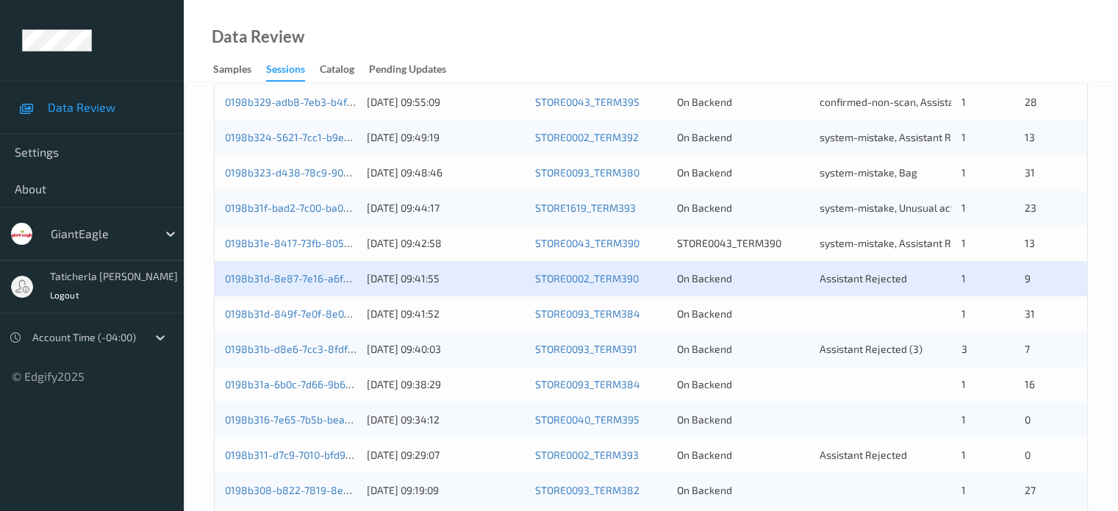
scroll to position [661, 0]
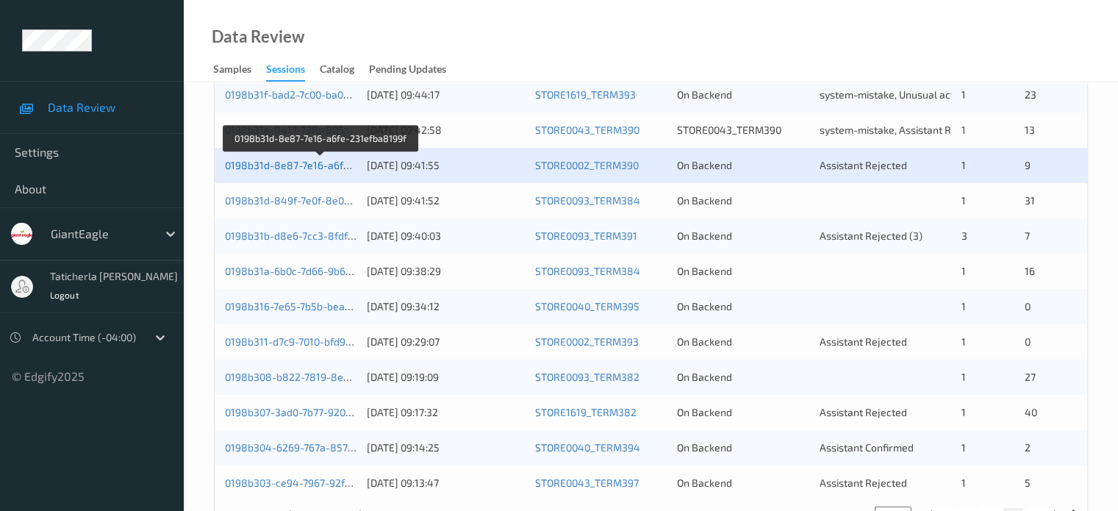
click at [287, 162] on link "0198b31d-8e87-7e16-a6fe-231efba8199f" at bounding box center [321, 165] width 193 height 12
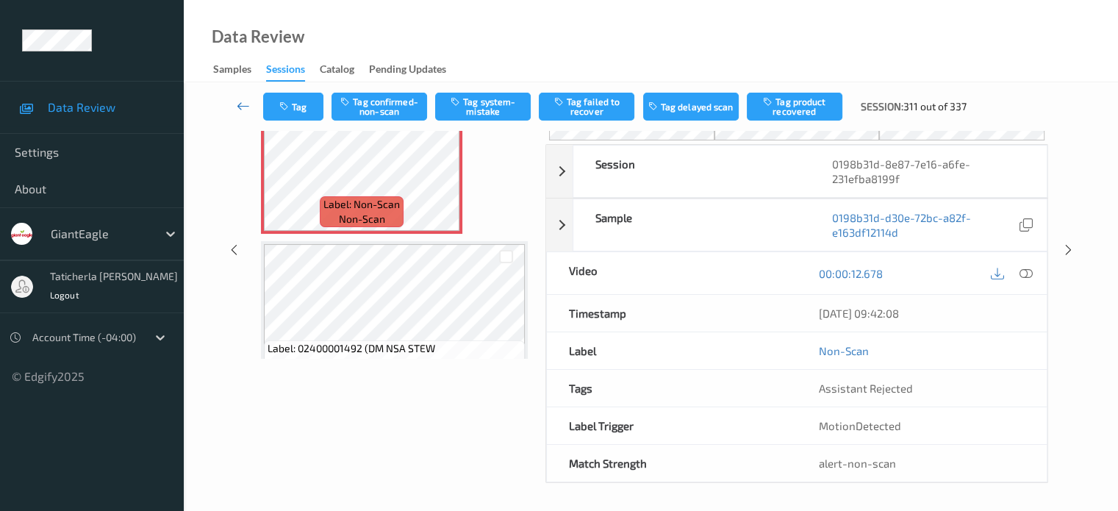
click at [243, 105] on icon at bounding box center [243, 105] width 13 height 15
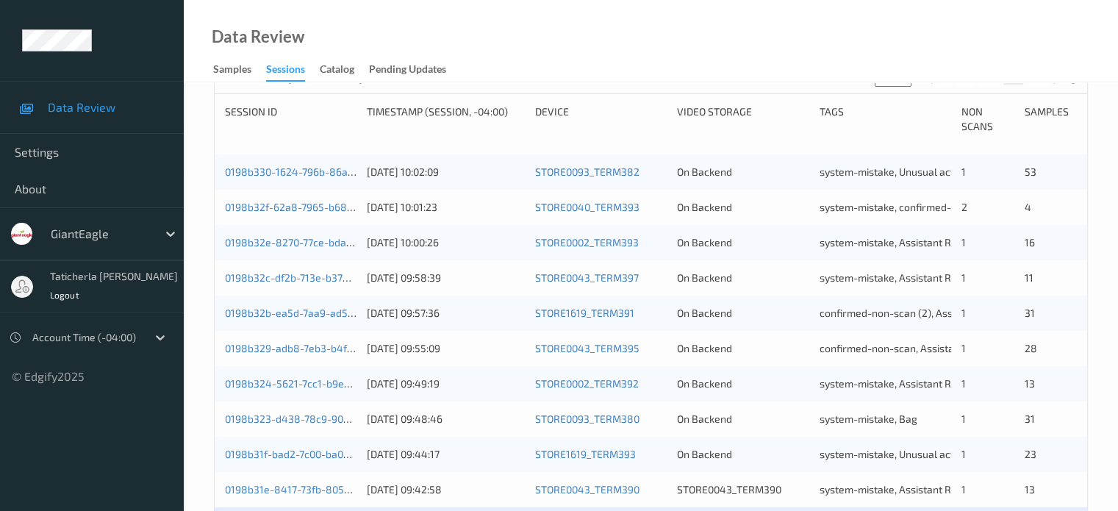
scroll to position [441, 0]
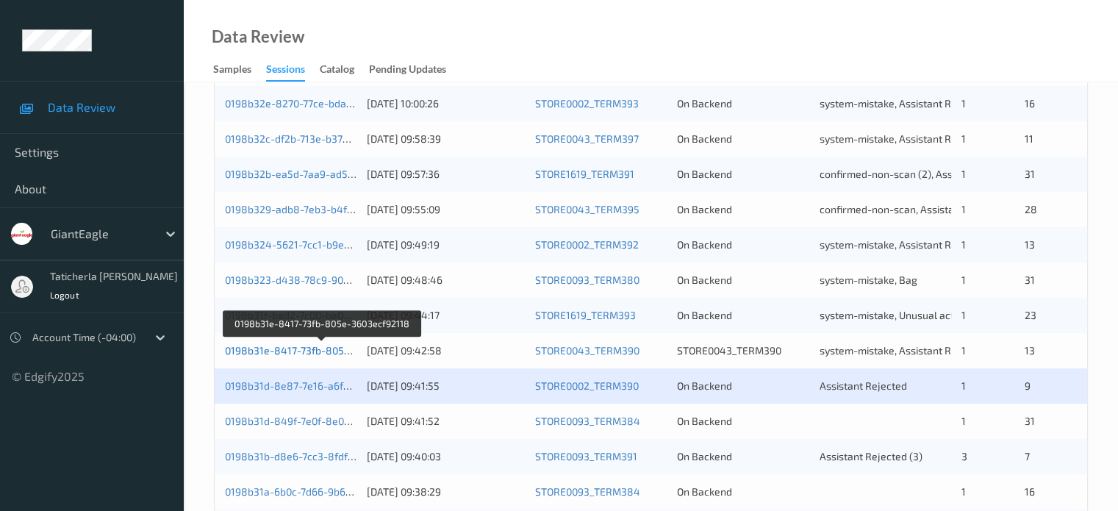
click at [299, 345] on link "0198b31e-8417-73fb-805e-3603ecf92118" at bounding box center [322, 350] width 195 height 12
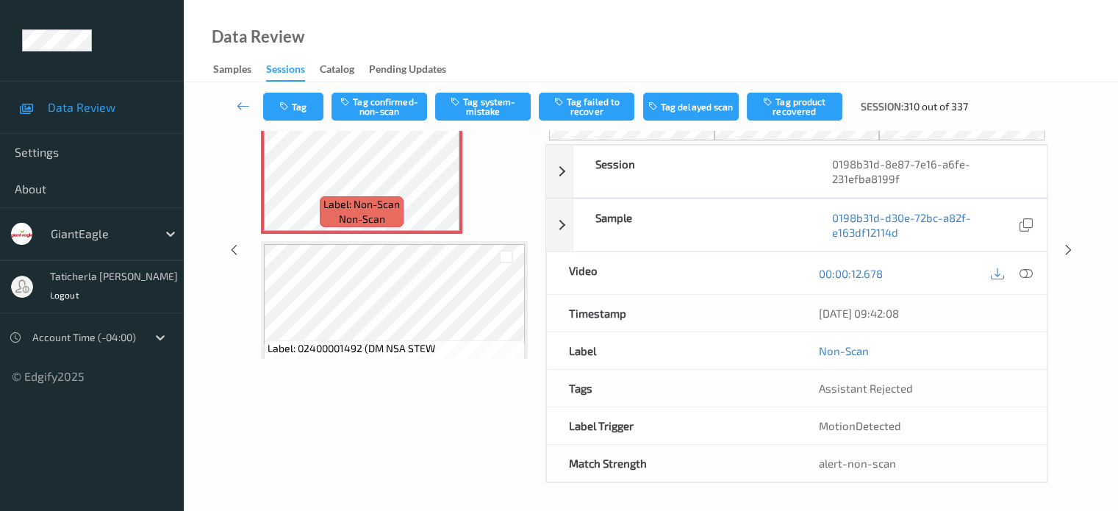
scroll to position [190, 0]
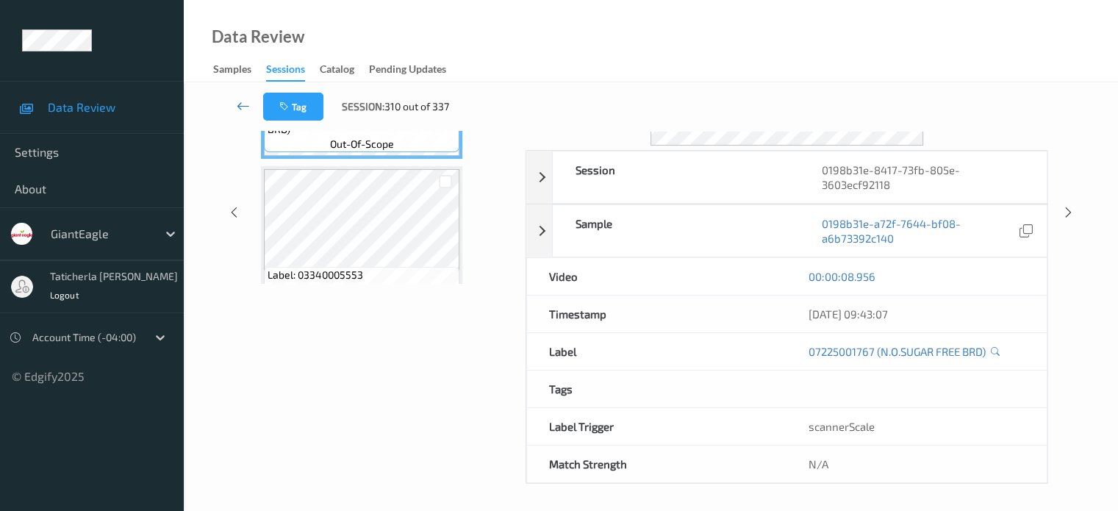
click at [239, 105] on icon at bounding box center [243, 105] width 13 height 15
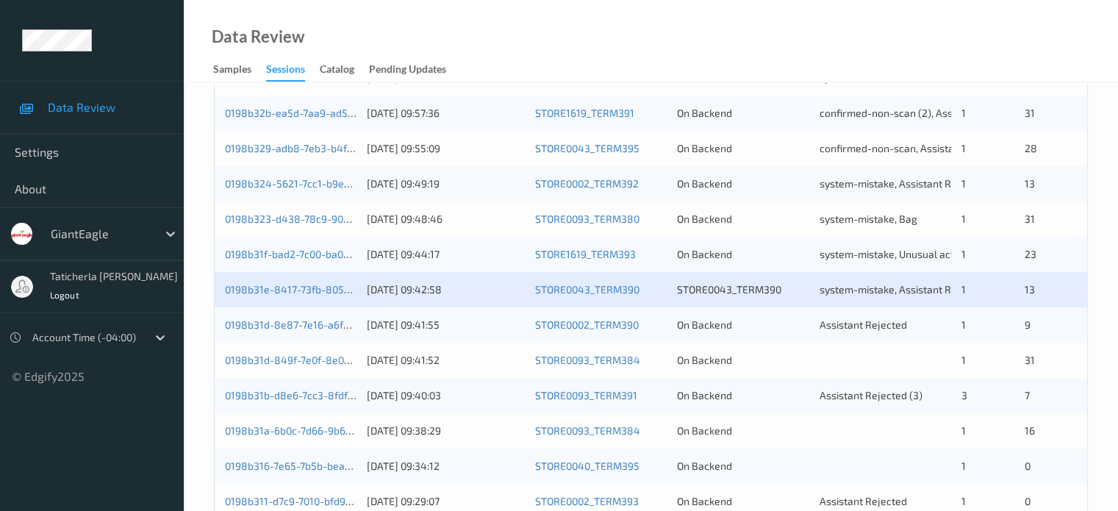
scroll to position [514, 0]
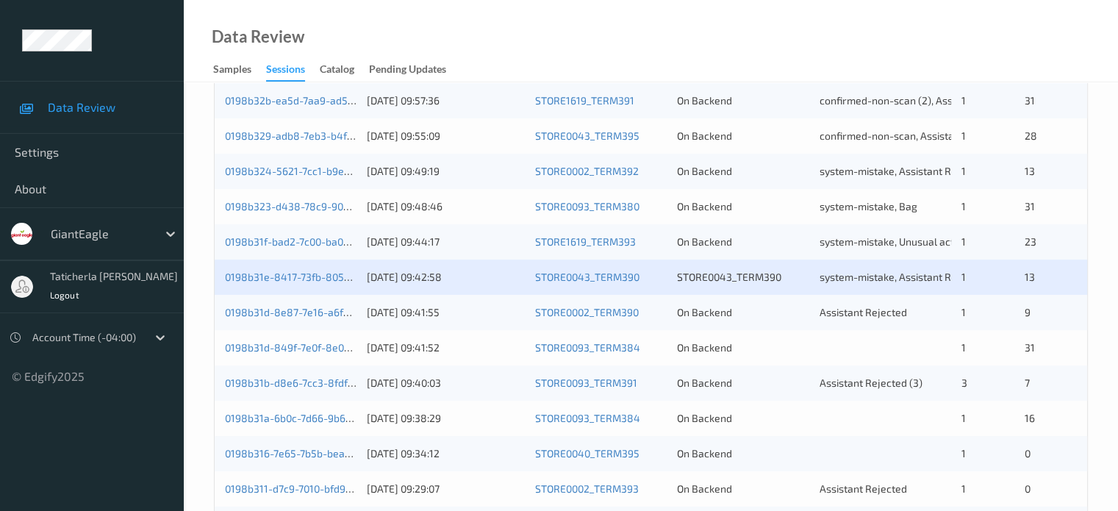
click at [268, 305] on div "0198b31d-8e87-7e16-a6fe-231efba8199f" at bounding box center [291, 312] width 132 height 15
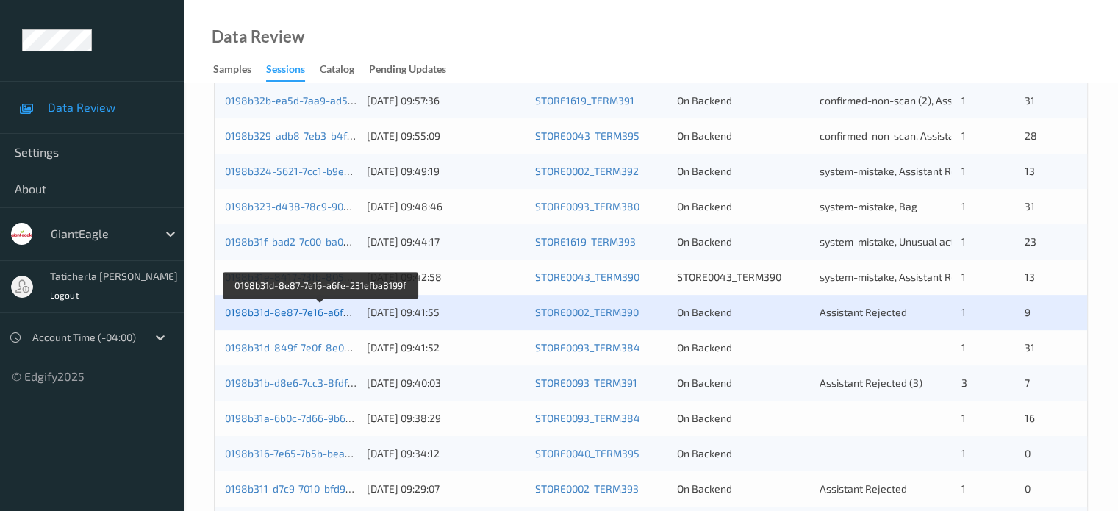
click at [301, 306] on link "0198b31d-8e87-7e16-a6fe-231efba8199f" at bounding box center [321, 312] width 193 height 12
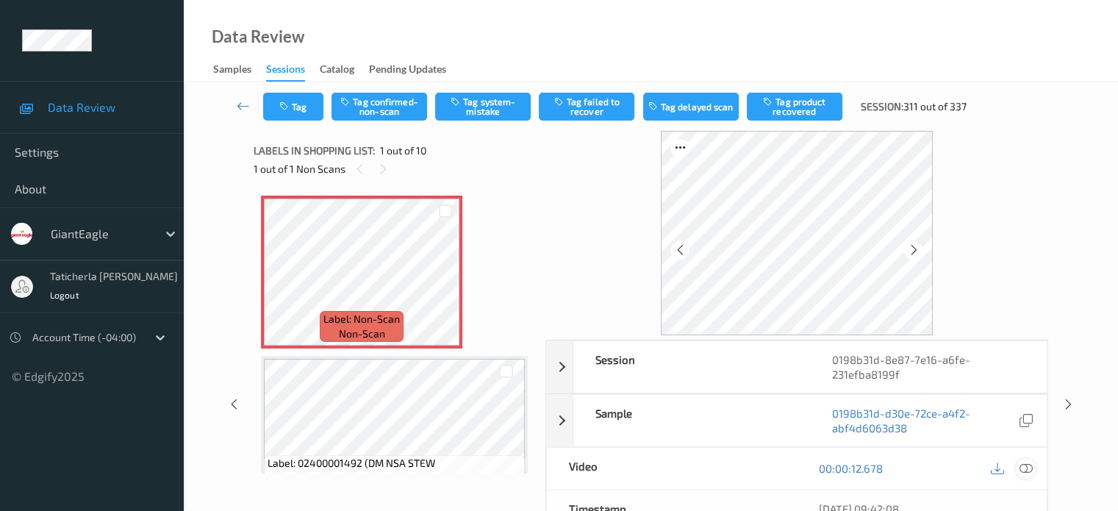
click at [1024, 467] on icon at bounding box center [1025, 468] width 13 height 13
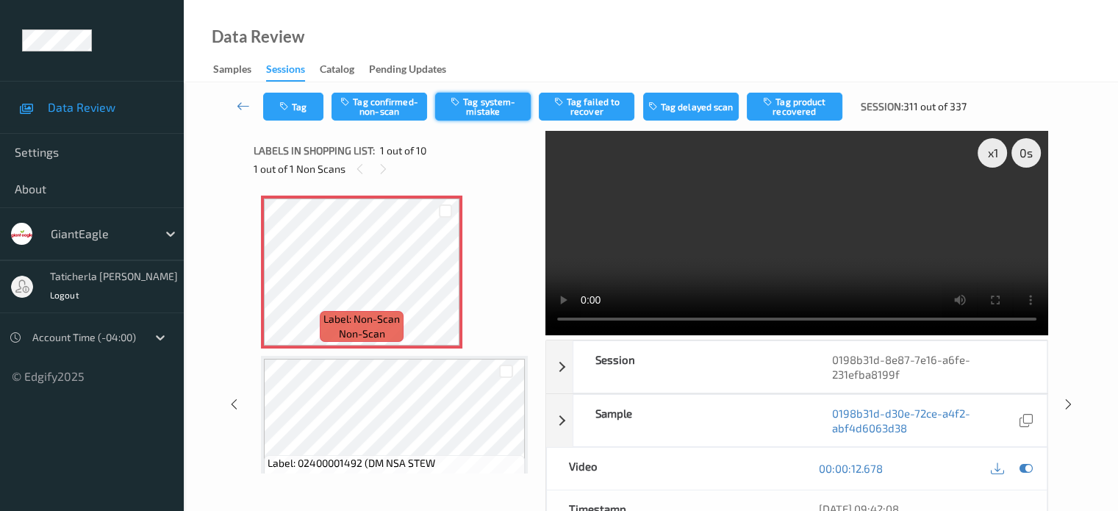
click at [488, 104] on button "Tag system-mistake" at bounding box center [483, 107] width 96 height 28
click at [303, 97] on button "Tag" at bounding box center [293, 107] width 60 height 28
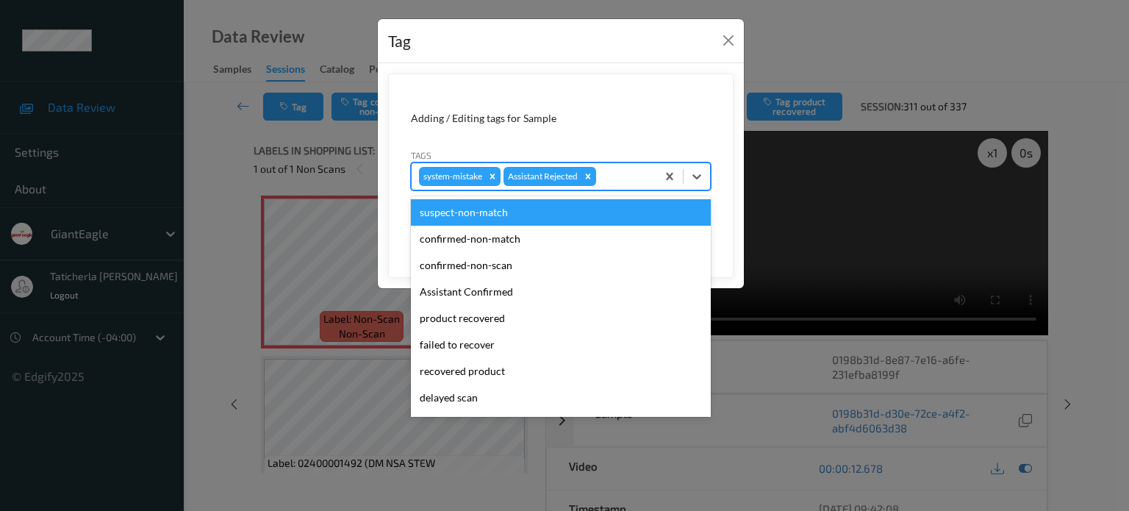
click at [626, 168] on div at bounding box center [624, 177] width 50 height 18
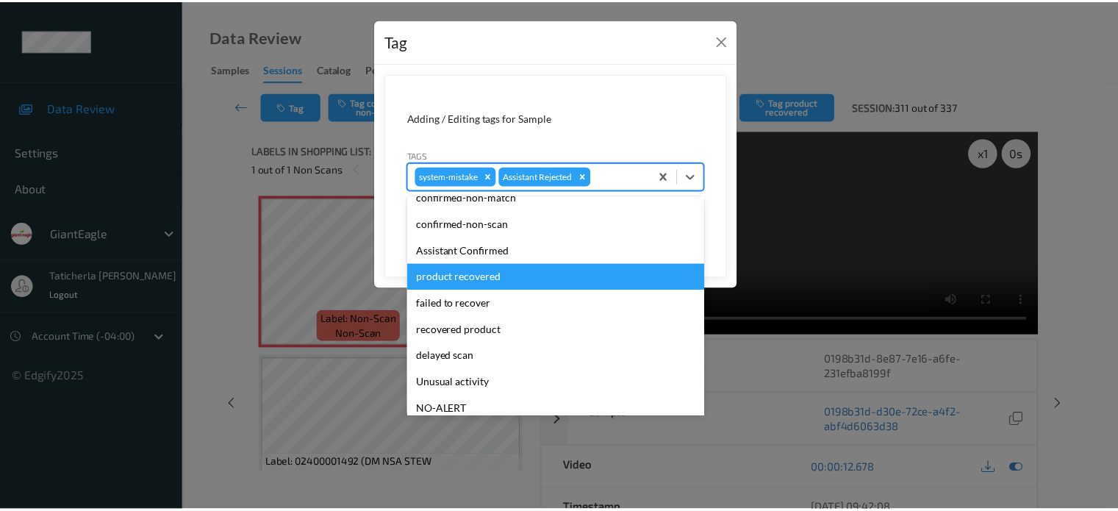
scroll to position [129, 0]
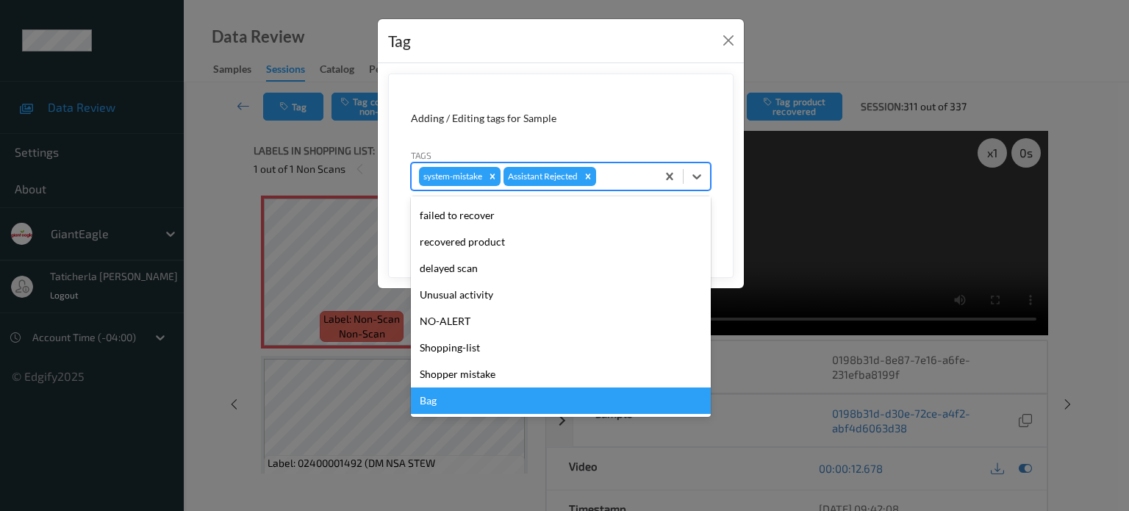
click at [510, 392] on div "Bag" at bounding box center [561, 400] width 300 height 26
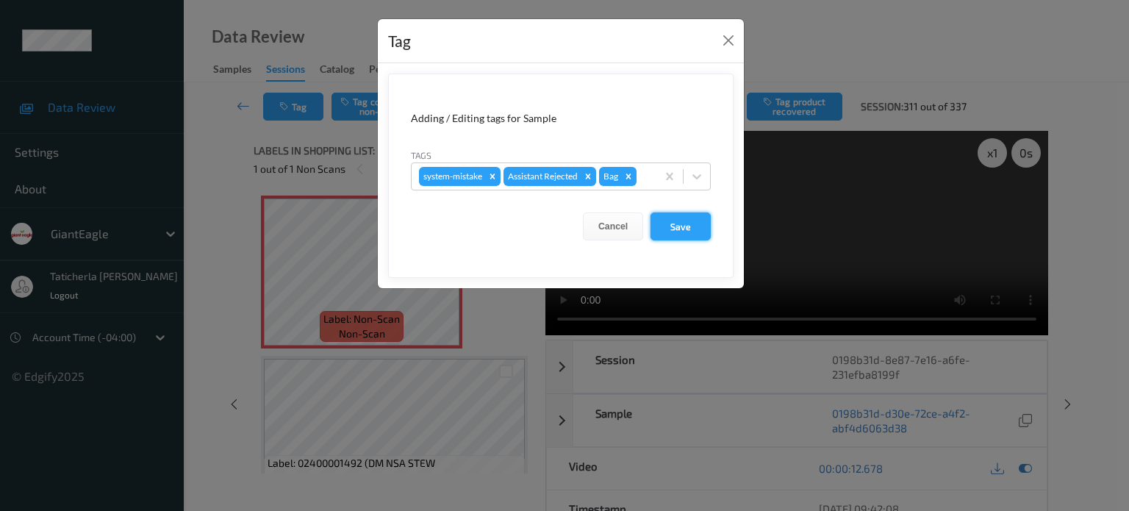
click at [691, 223] on button "Save" at bounding box center [680, 226] width 60 height 28
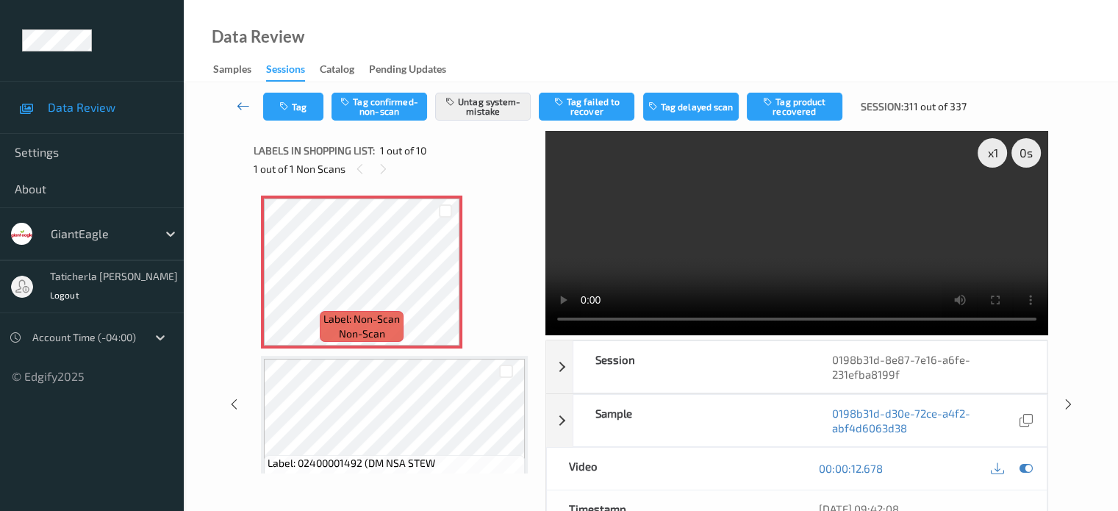
click at [243, 108] on icon at bounding box center [243, 105] width 13 height 15
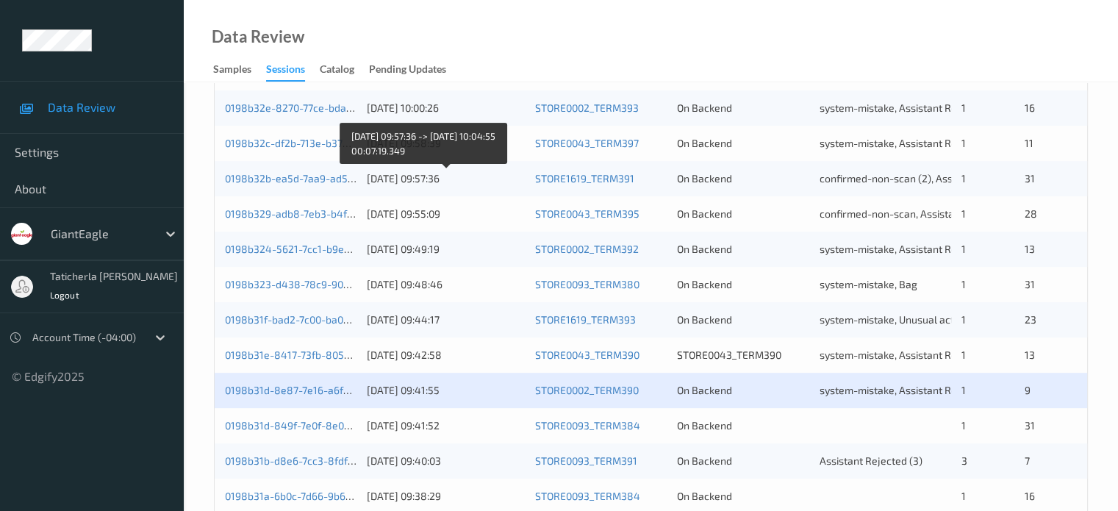
scroll to position [661, 0]
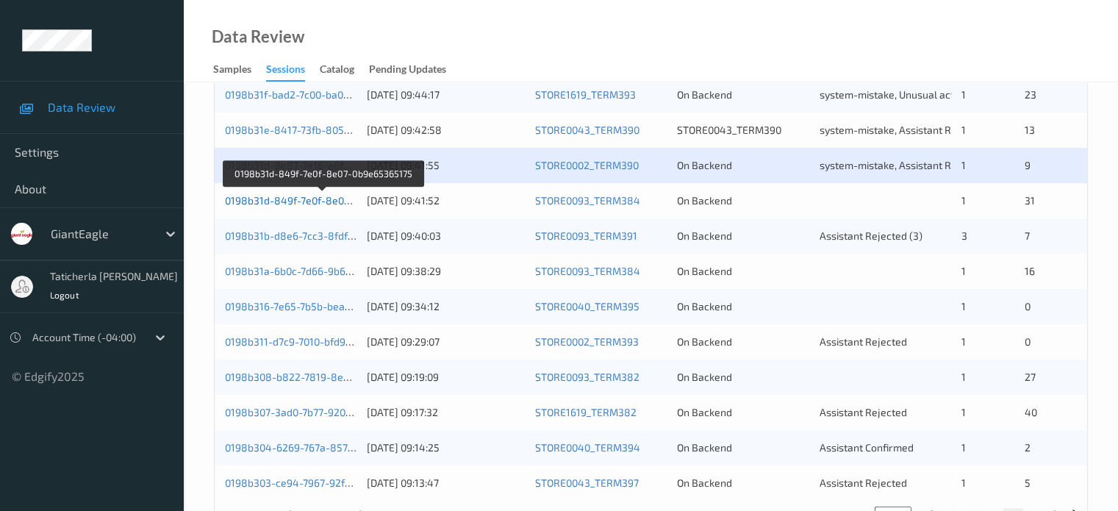
click at [287, 204] on link "0198b31d-849f-7e0f-8e07-0b9e65365175" at bounding box center [323, 200] width 197 height 12
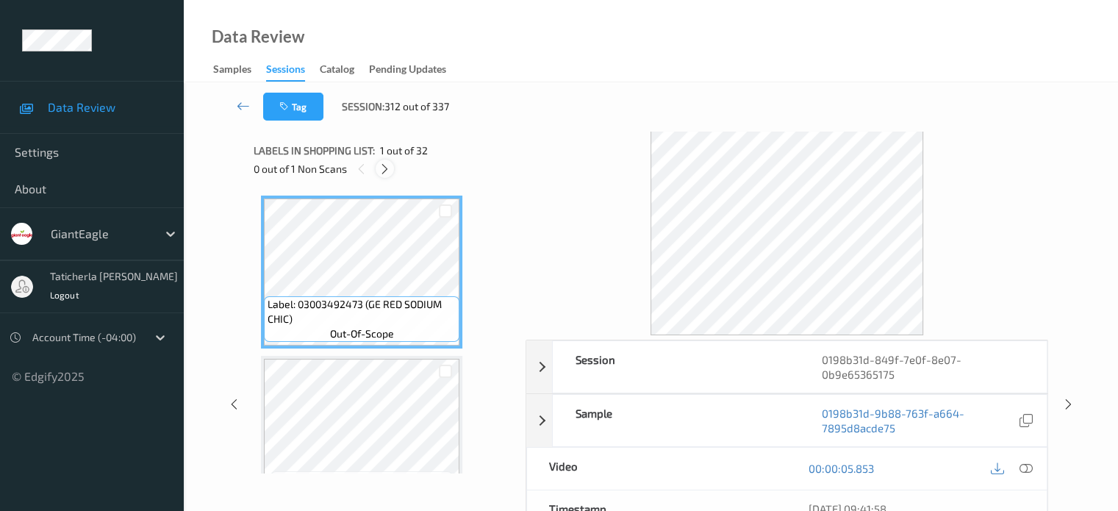
click at [392, 167] on div at bounding box center [385, 168] width 18 height 18
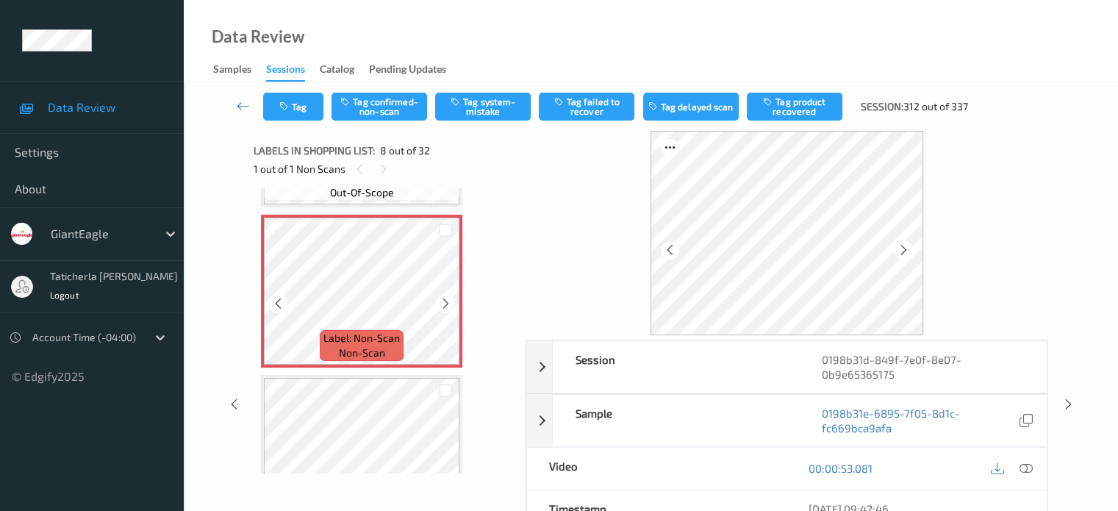
scroll to position [1116, 0]
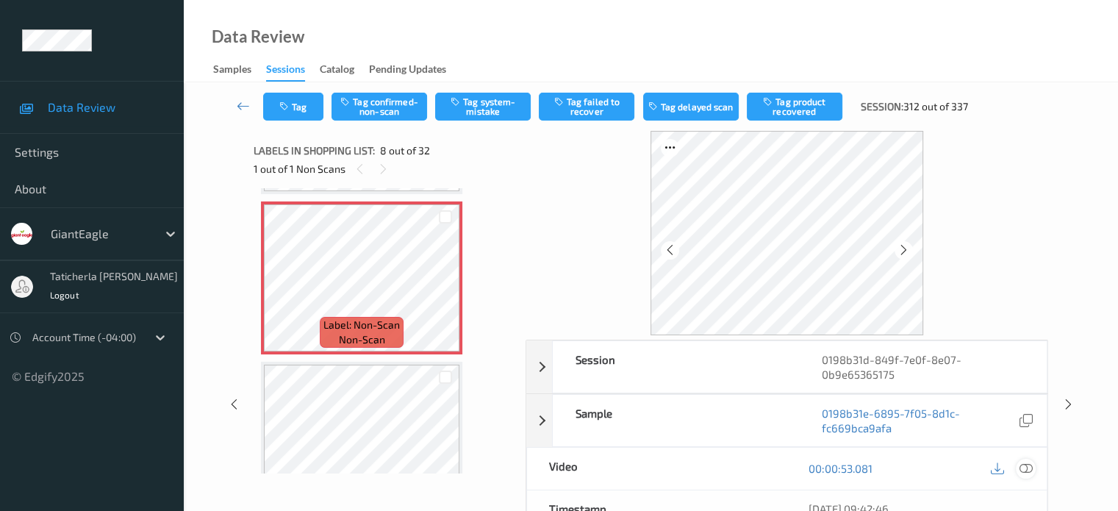
click at [1024, 465] on icon at bounding box center [1025, 468] width 13 height 13
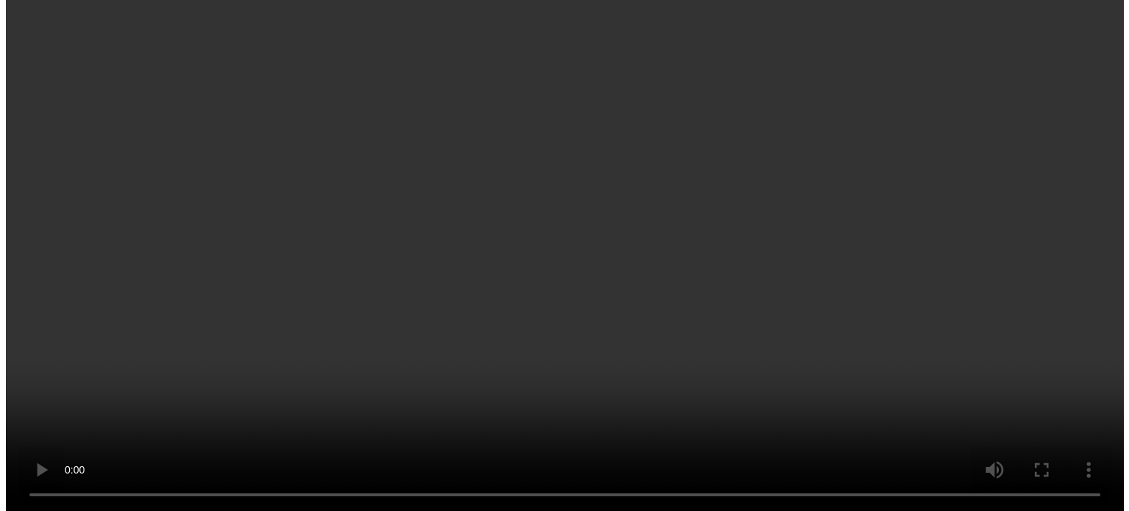
scroll to position [1263, 0]
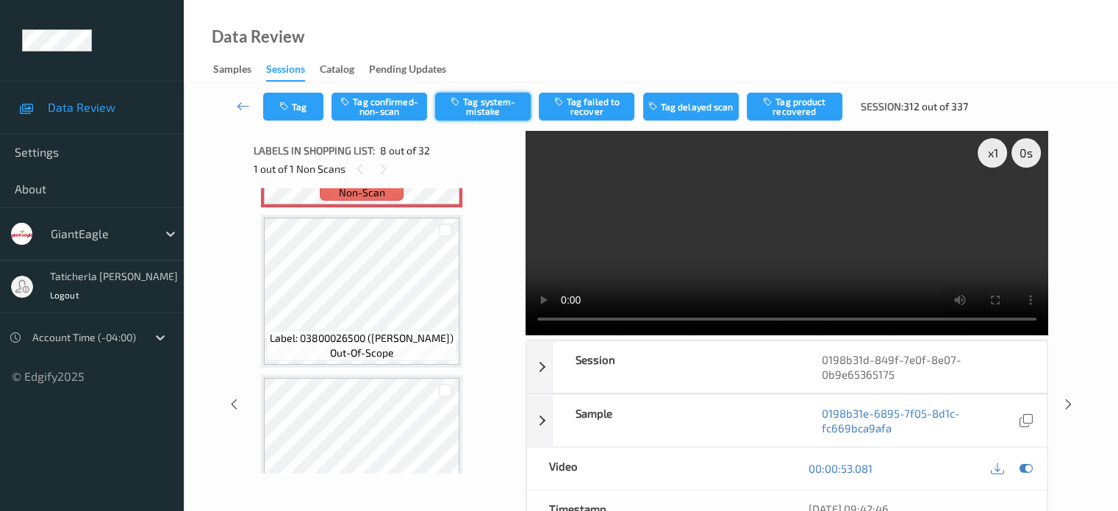
drag, startPoint x: 512, startPoint y: 96, endPoint x: 492, endPoint y: 103, distance: 20.2
click at [509, 99] on button "Tag system-mistake" at bounding box center [483, 107] width 96 height 28
click at [294, 111] on button "Tag" at bounding box center [293, 107] width 60 height 28
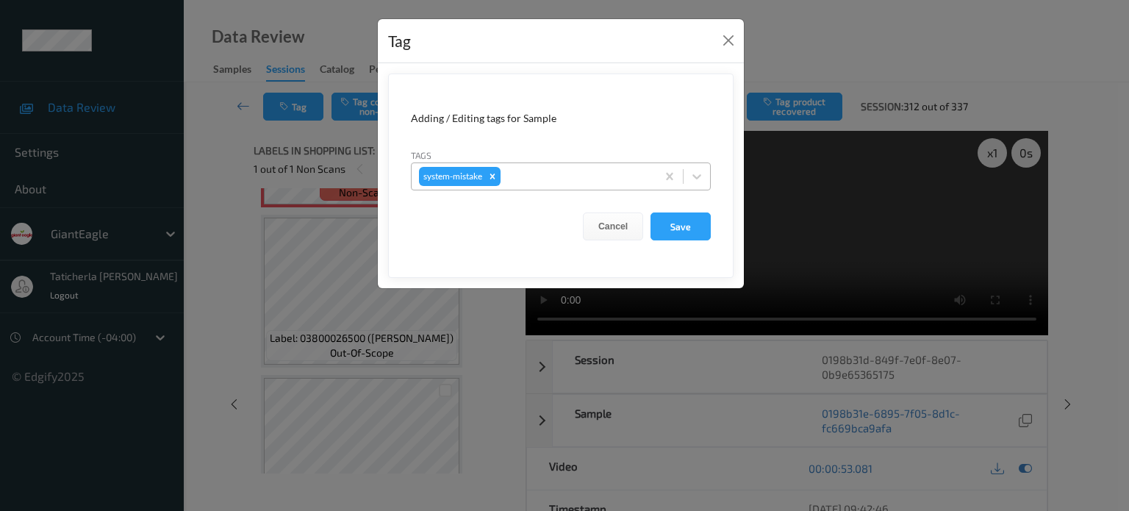
click at [547, 165] on div "system-mistake" at bounding box center [534, 176] width 245 height 25
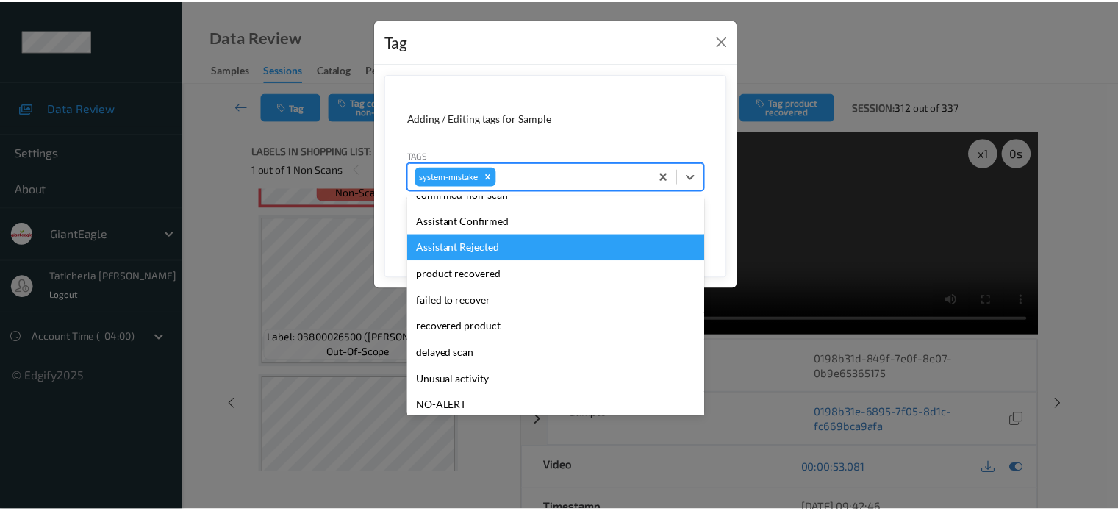
scroll to position [156, 0]
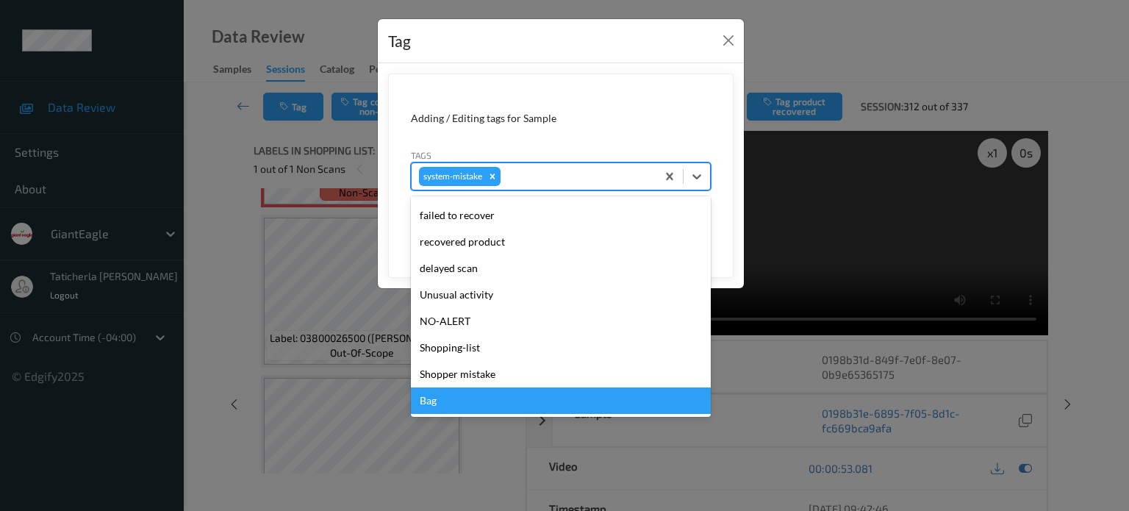
click at [515, 399] on div "Bag" at bounding box center [561, 400] width 300 height 26
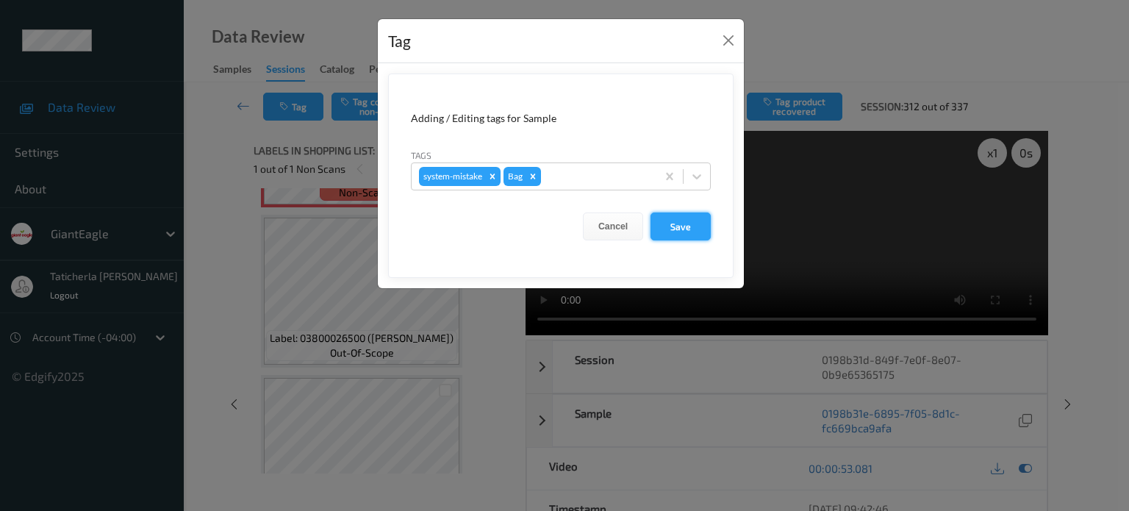
click at [674, 229] on button "Save" at bounding box center [680, 226] width 60 height 28
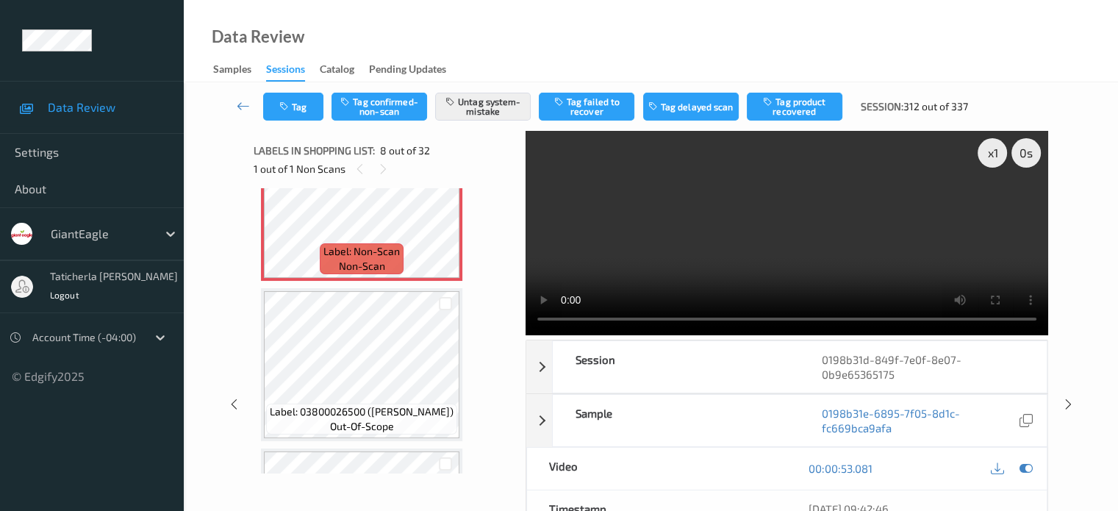
scroll to position [1263, 0]
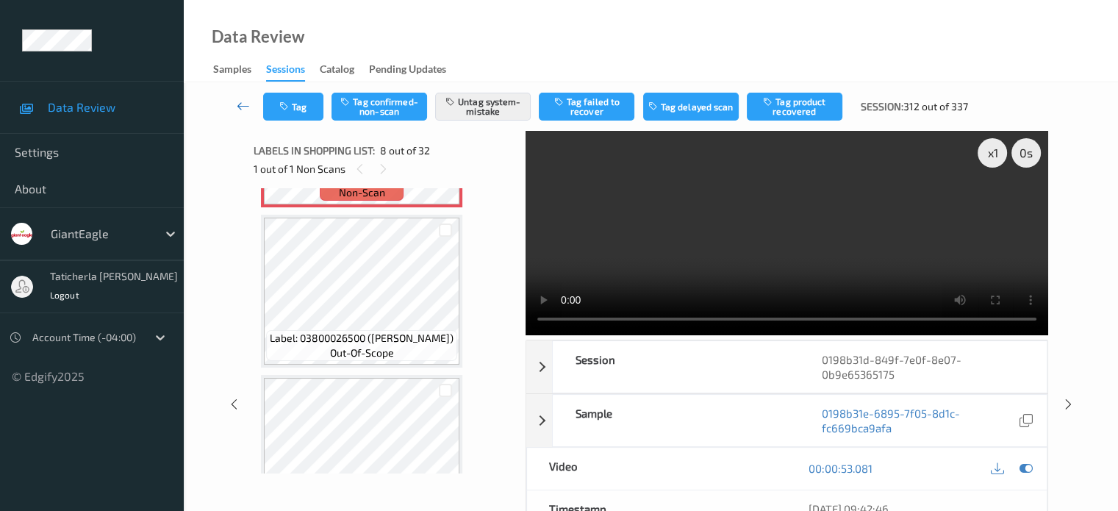
click at [247, 102] on icon at bounding box center [243, 105] width 13 height 15
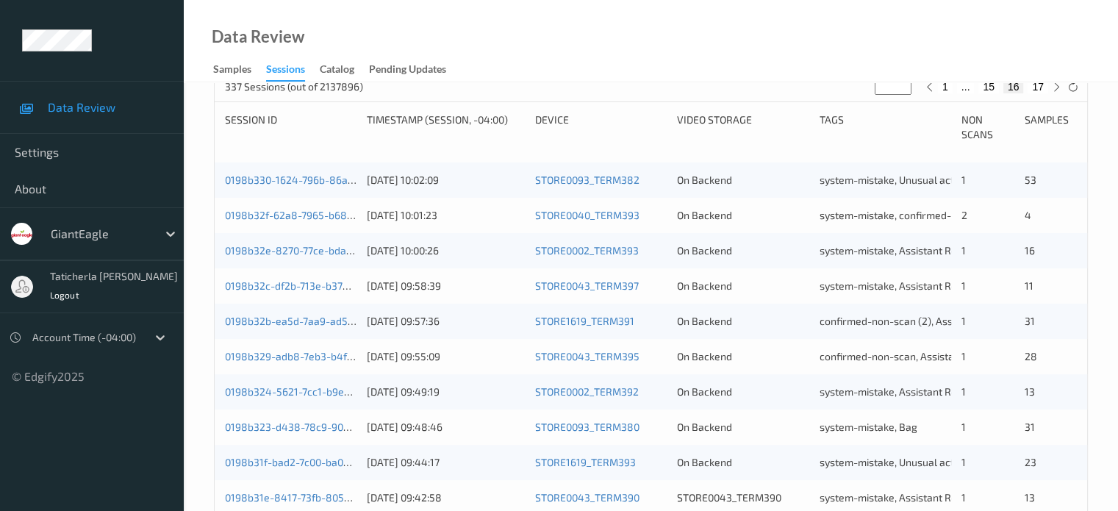
scroll to position [588, 0]
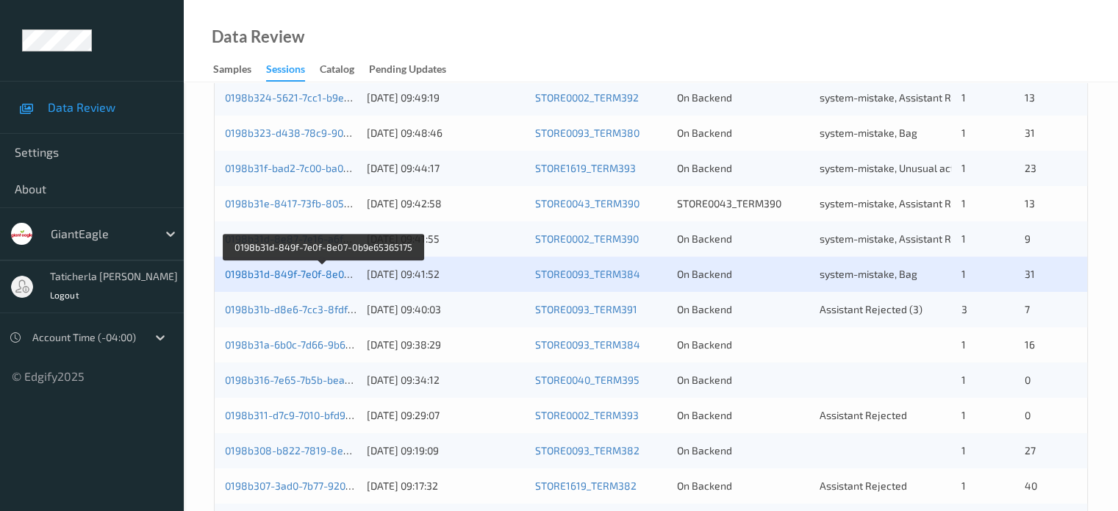
click at [264, 269] on link "0198b31d-849f-7e0f-8e07-0b9e65365175" at bounding box center [323, 274] width 197 height 12
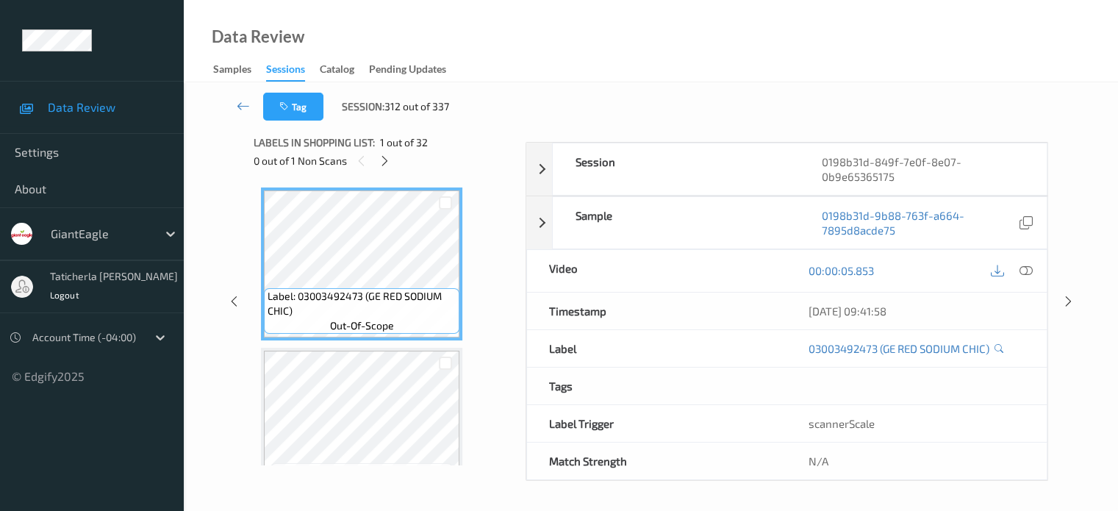
scroll to position [195, 0]
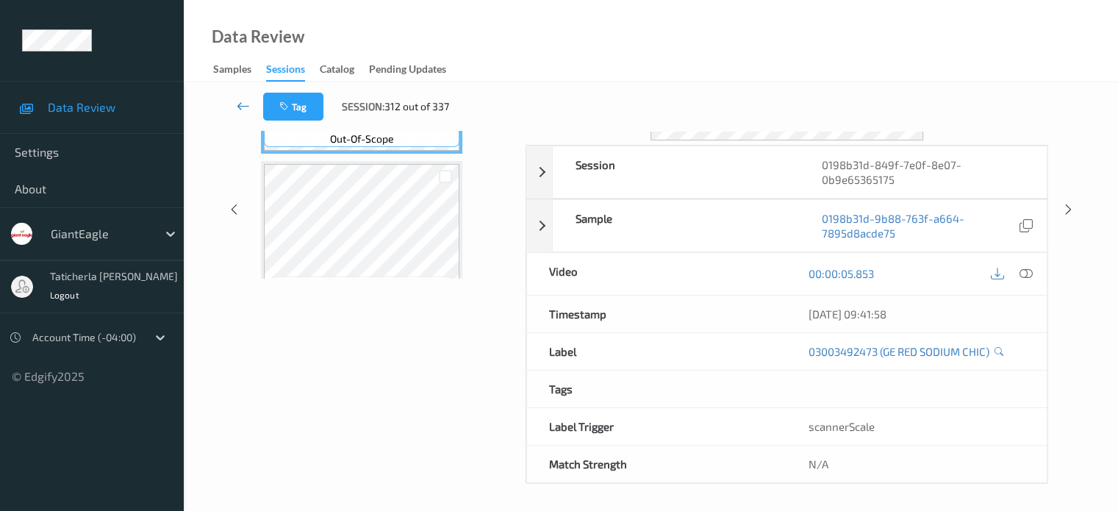
click at [248, 103] on icon at bounding box center [243, 105] width 13 height 15
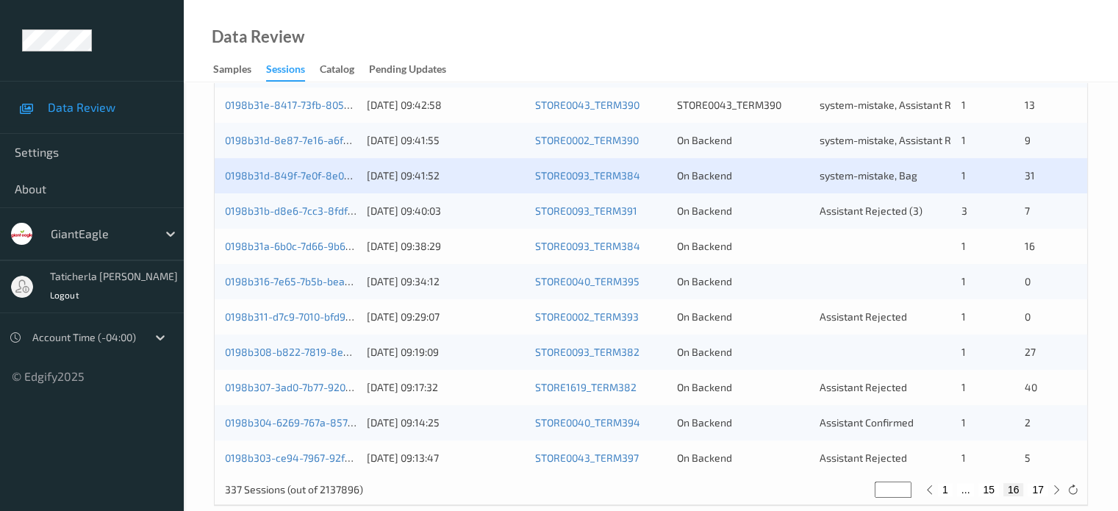
scroll to position [710, 0]
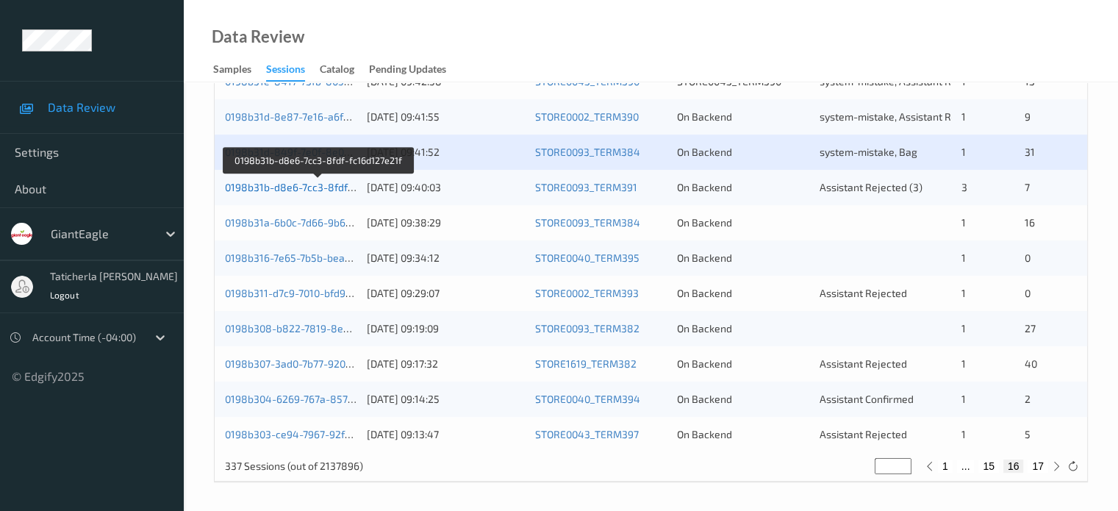
click at [307, 184] on link "0198b31b-d8e6-7cc3-8fdf-fc16d127e21f" at bounding box center [318, 187] width 187 height 12
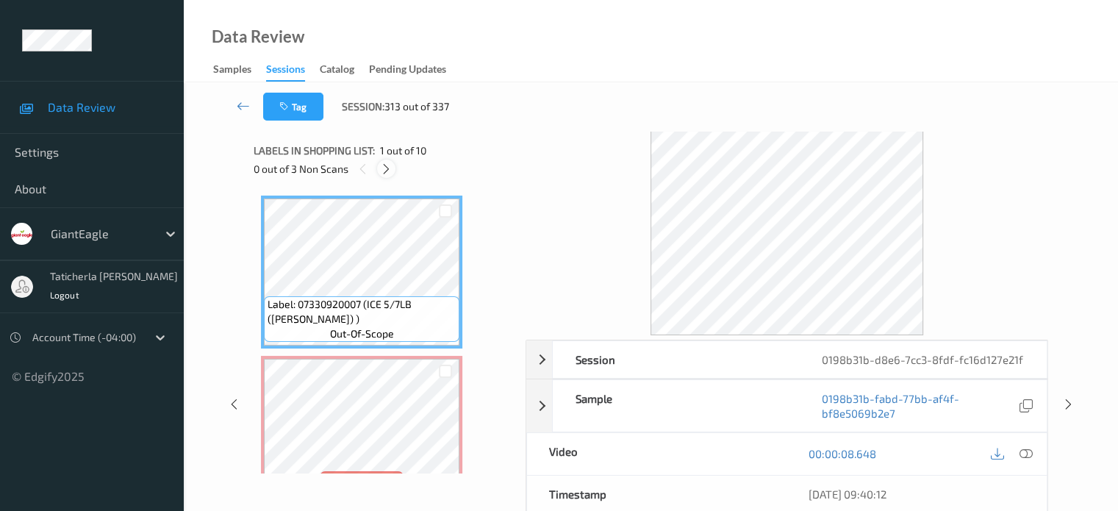
click at [383, 164] on icon at bounding box center [386, 168] width 12 height 13
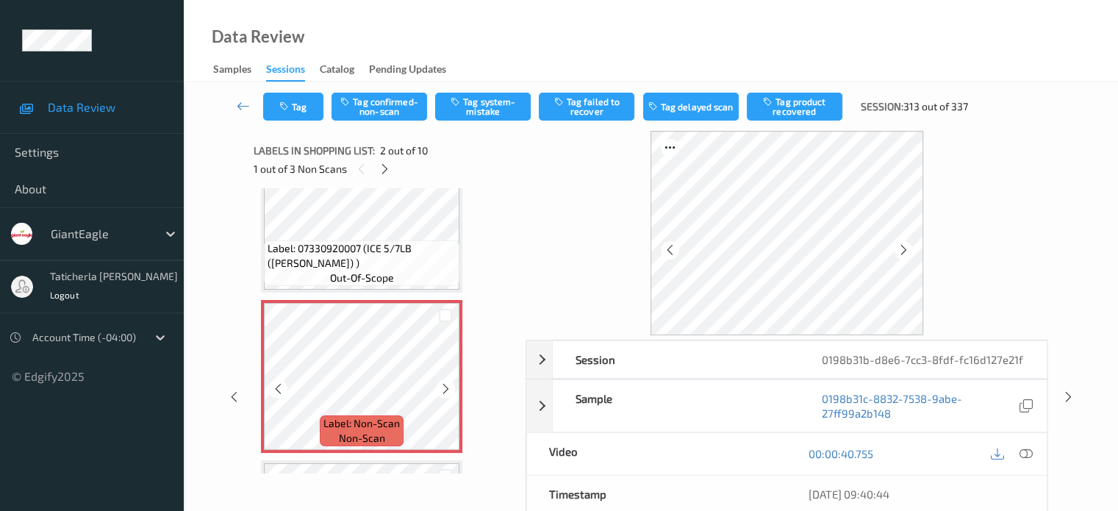
scroll to position [81, 0]
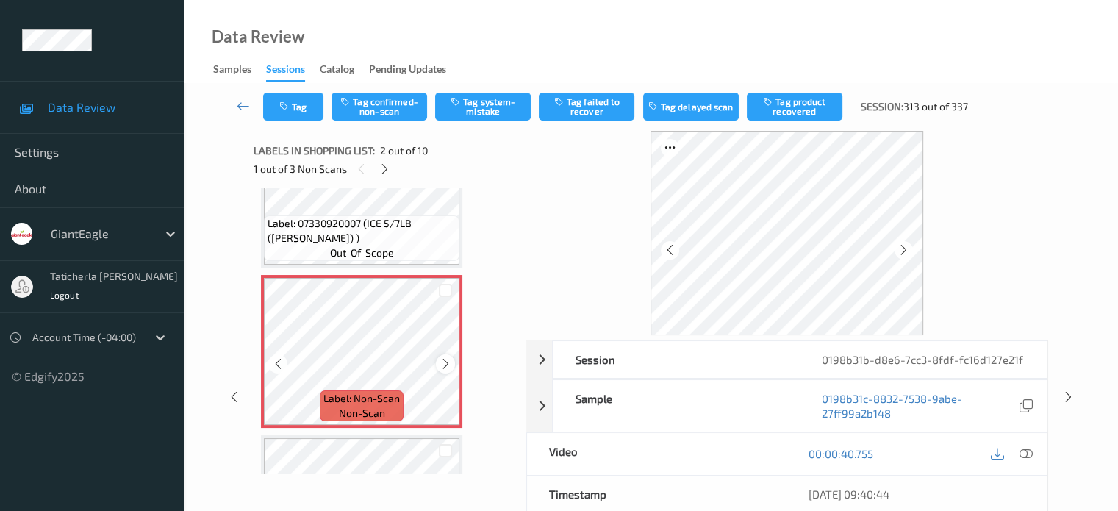
click at [450, 364] on icon at bounding box center [446, 363] width 12 height 13
click at [1030, 451] on icon at bounding box center [1025, 453] width 13 height 13
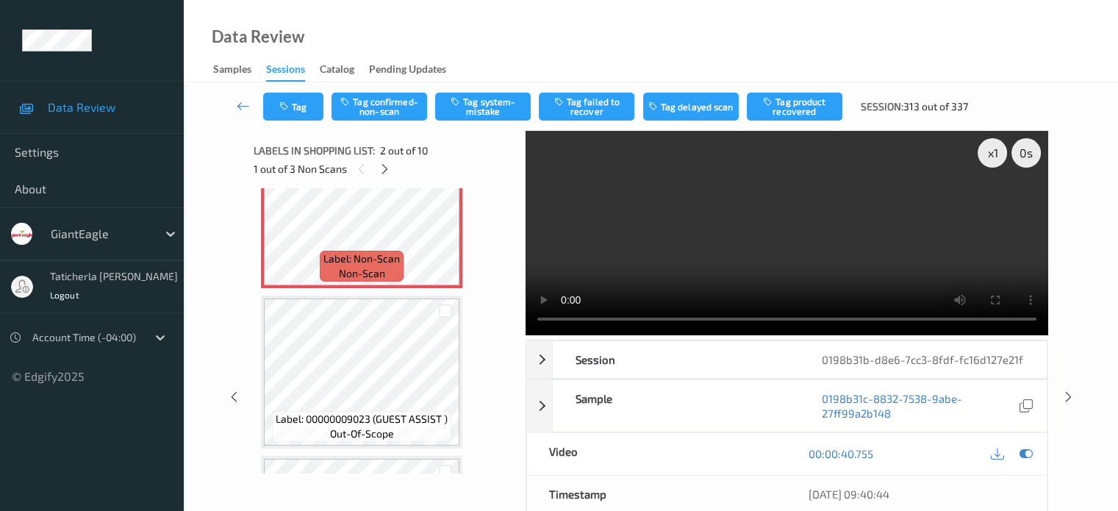
scroll to position [147, 0]
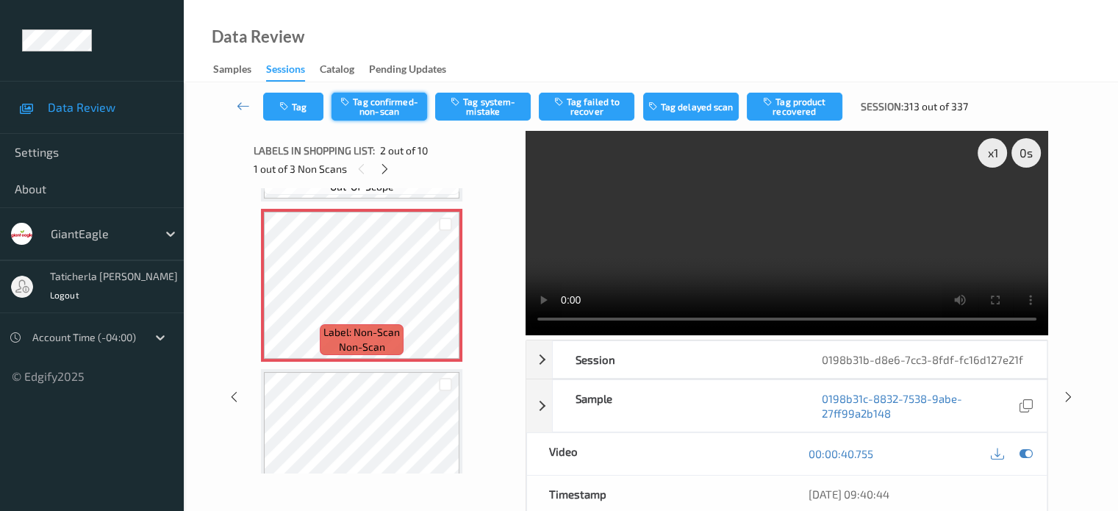
click at [379, 108] on button "Tag confirmed-non-scan" at bounding box center [379, 107] width 96 height 28
click at [600, 108] on button "Tag failed to recover" at bounding box center [587, 107] width 96 height 28
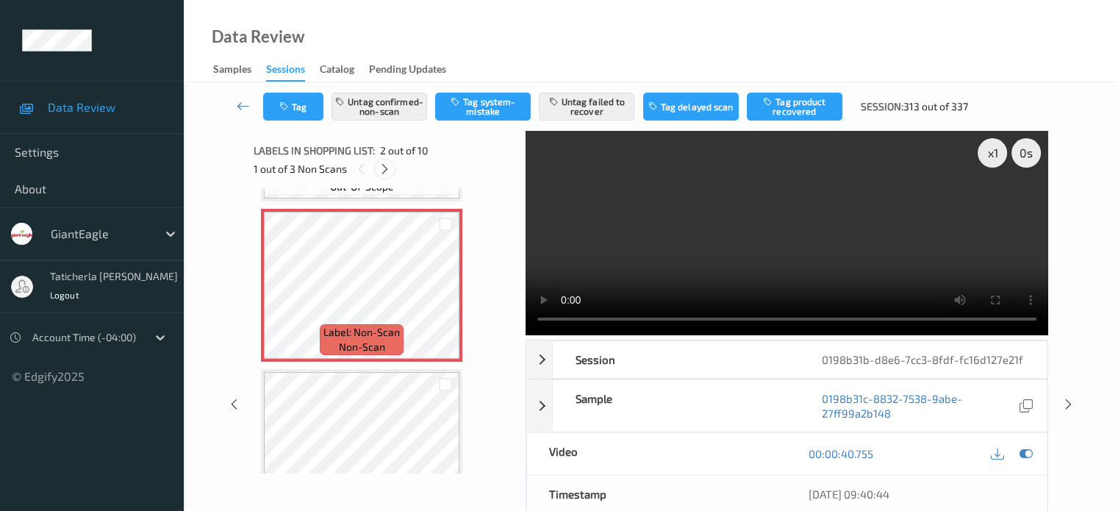
click at [388, 167] on icon at bounding box center [385, 168] width 12 height 13
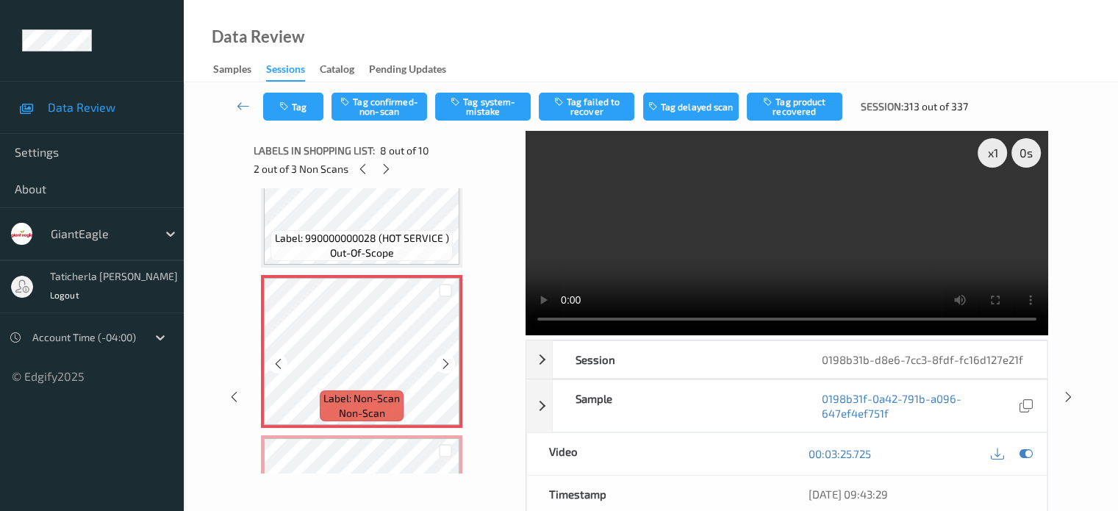
scroll to position [1116, 0]
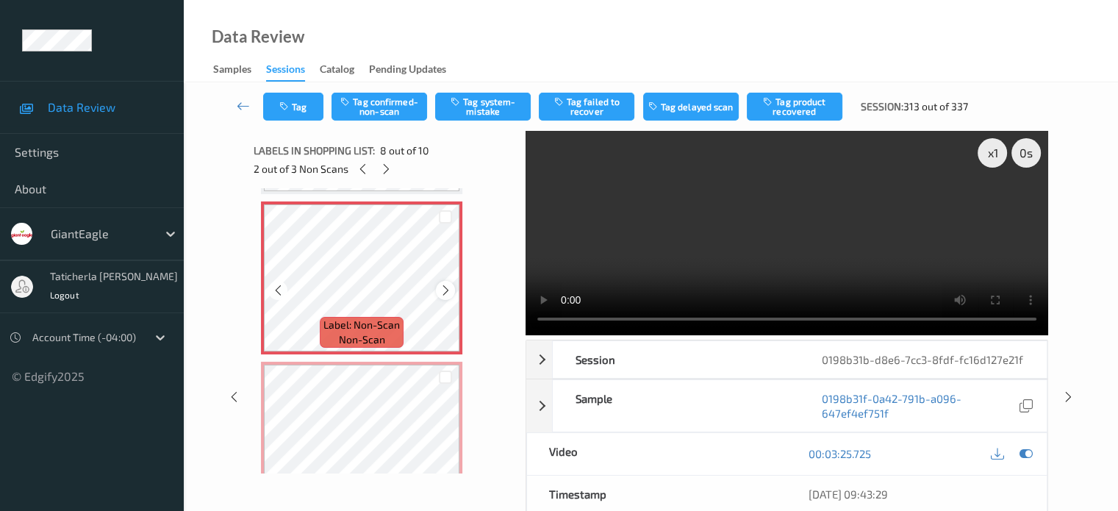
click at [444, 289] on icon at bounding box center [446, 290] width 12 height 13
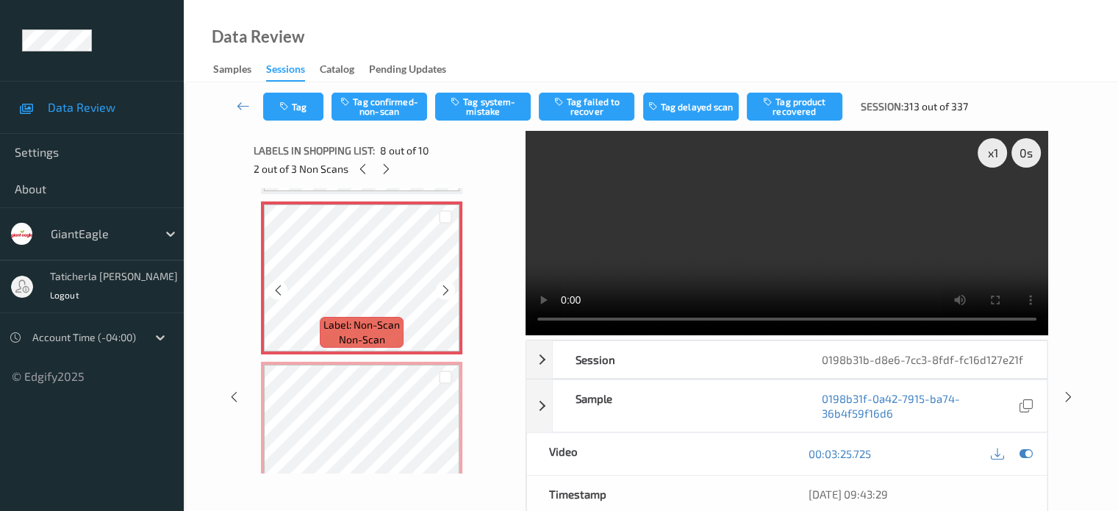
click at [444, 289] on icon at bounding box center [446, 290] width 12 height 13
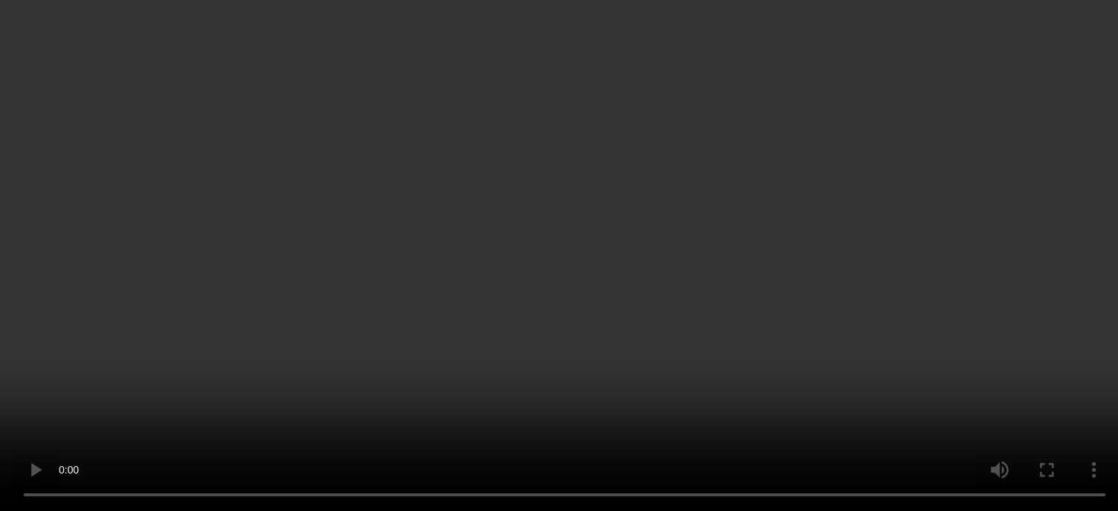
scroll to position [736, 0]
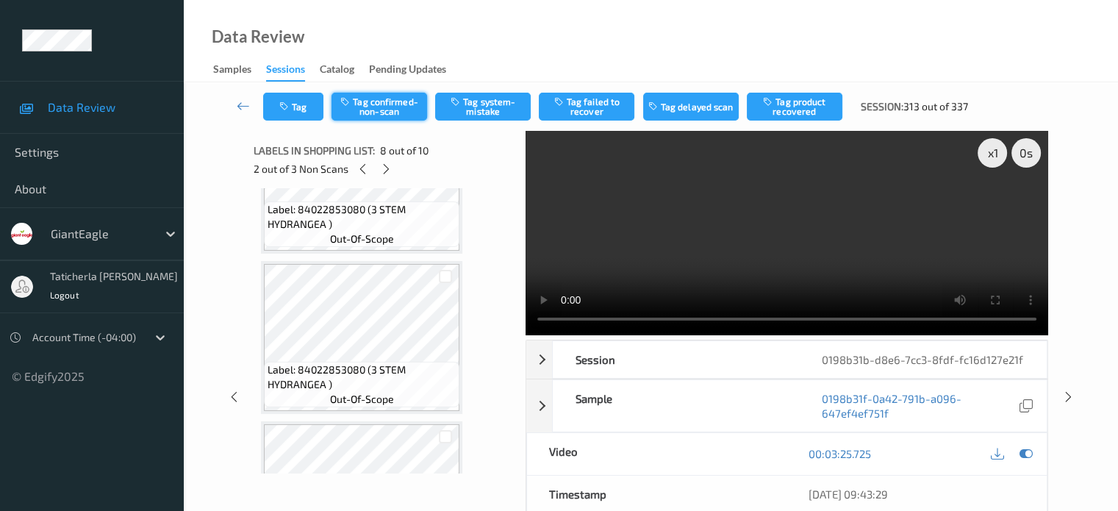
click at [381, 109] on button "Tag confirmed-non-scan" at bounding box center [379, 107] width 96 height 28
click at [598, 102] on button "Tag failed to recover" at bounding box center [587, 107] width 96 height 28
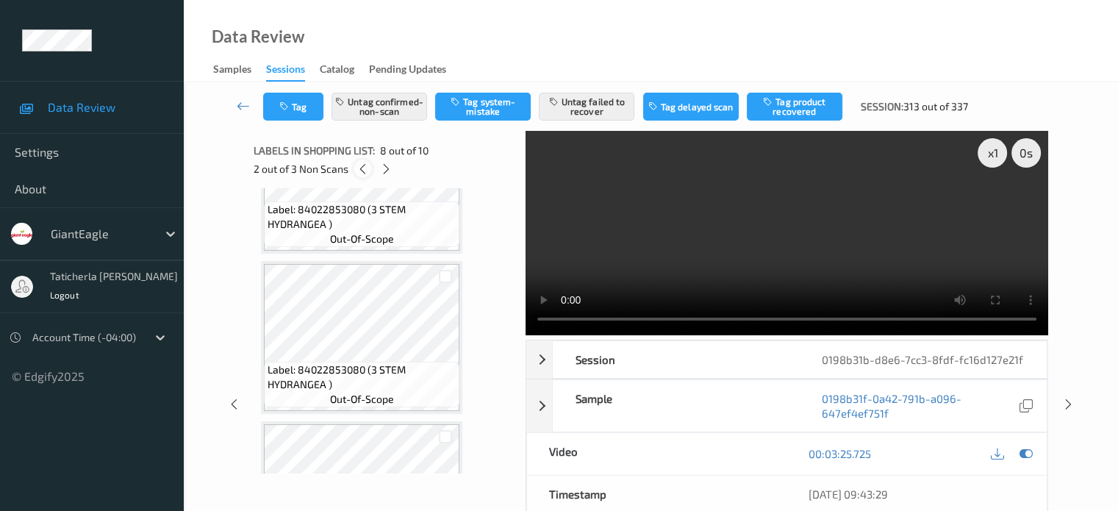
click at [366, 170] on icon at bounding box center [362, 168] width 12 height 13
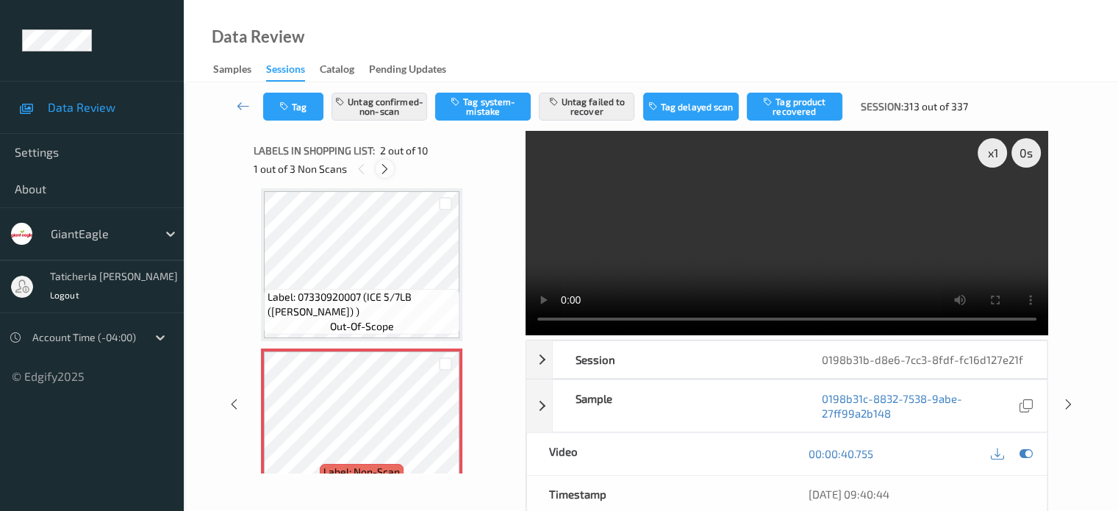
click at [382, 173] on icon at bounding box center [385, 168] width 12 height 13
click at [386, 164] on icon at bounding box center [386, 168] width 12 height 13
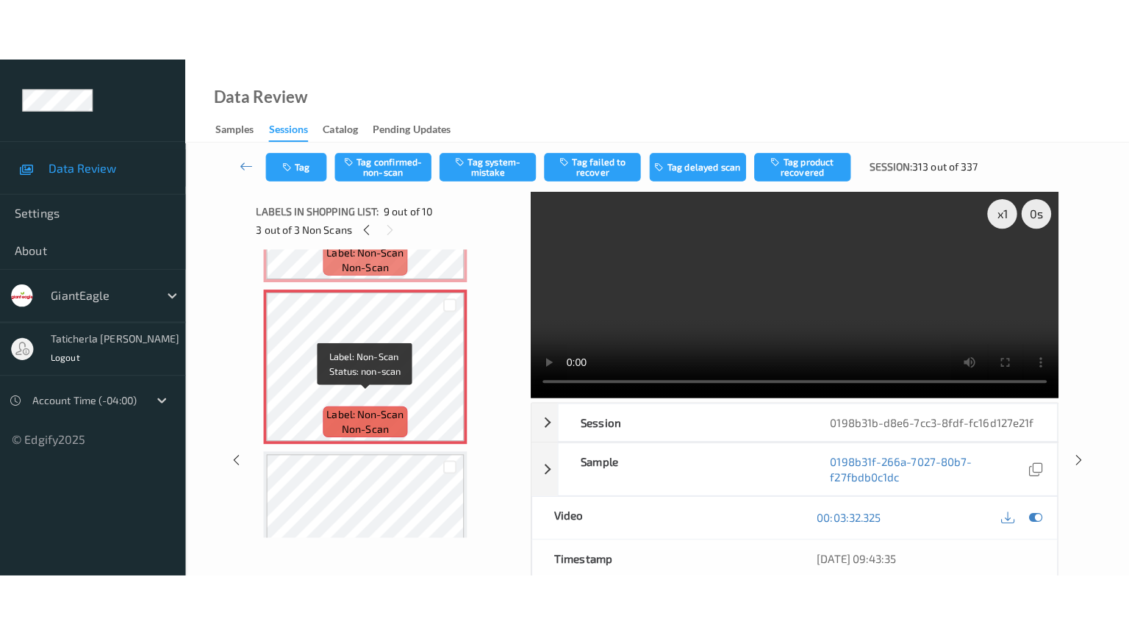
scroll to position [1250, 0]
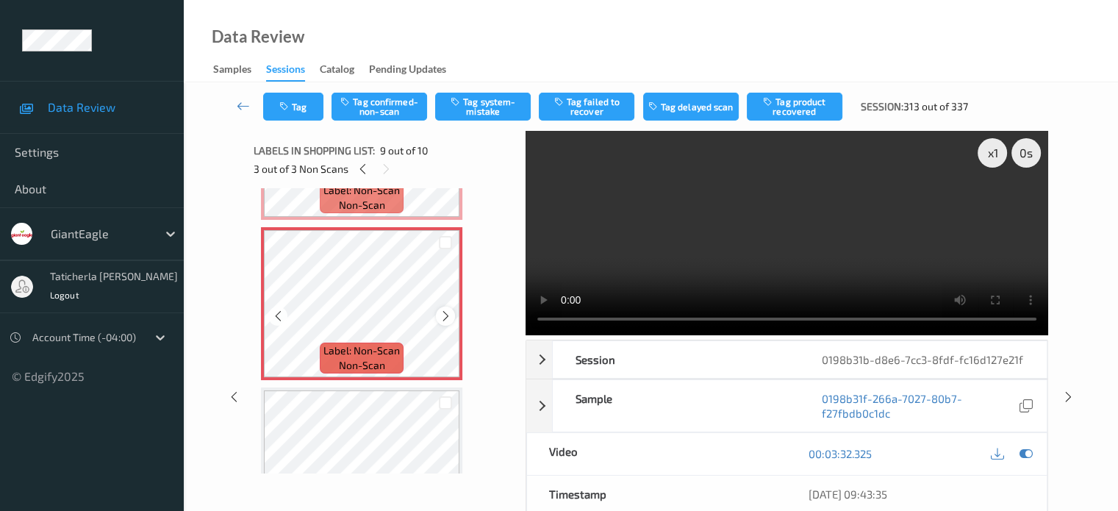
click at [444, 314] on icon at bounding box center [446, 315] width 12 height 13
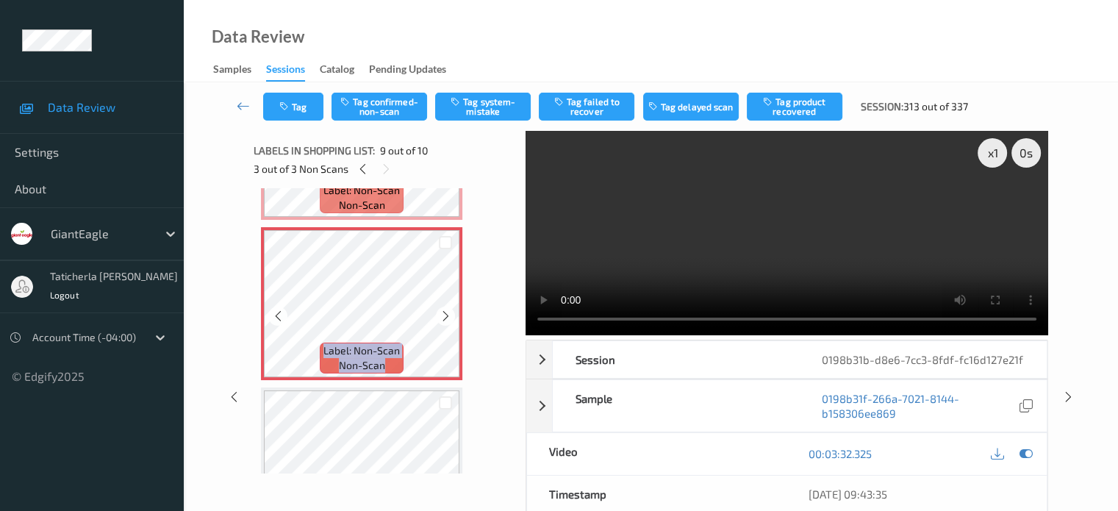
click at [444, 314] on icon at bounding box center [446, 315] width 12 height 13
click at [385, 167] on icon at bounding box center [386, 168] width 12 height 13
click at [385, 166] on icon at bounding box center [386, 168] width 12 height 13
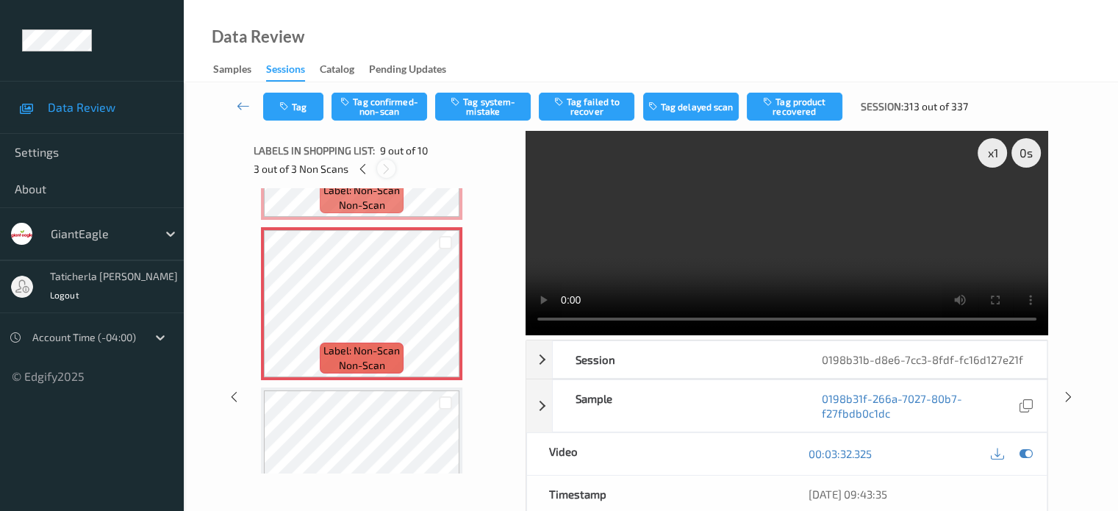
click at [384, 167] on icon at bounding box center [386, 168] width 12 height 13
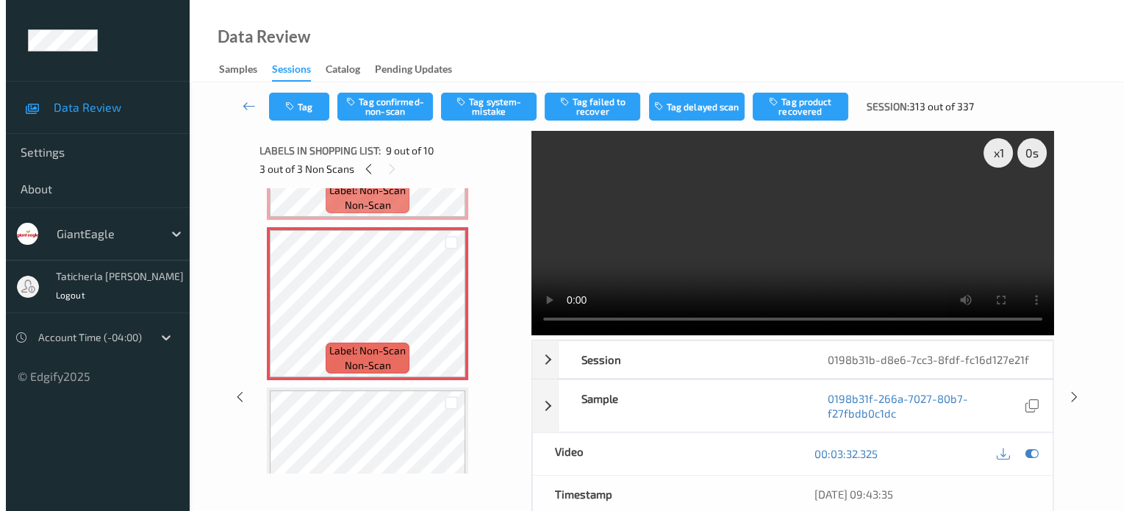
scroll to position [1200, 0]
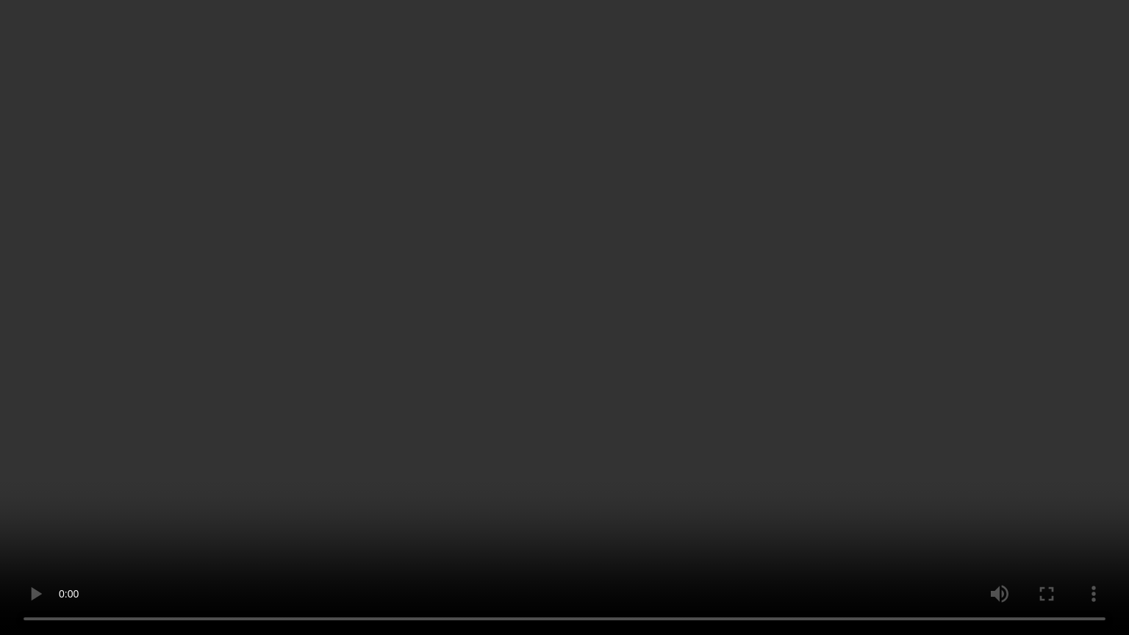
click at [858, 510] on video at bounding box center [564, 317] width 1129 height 635
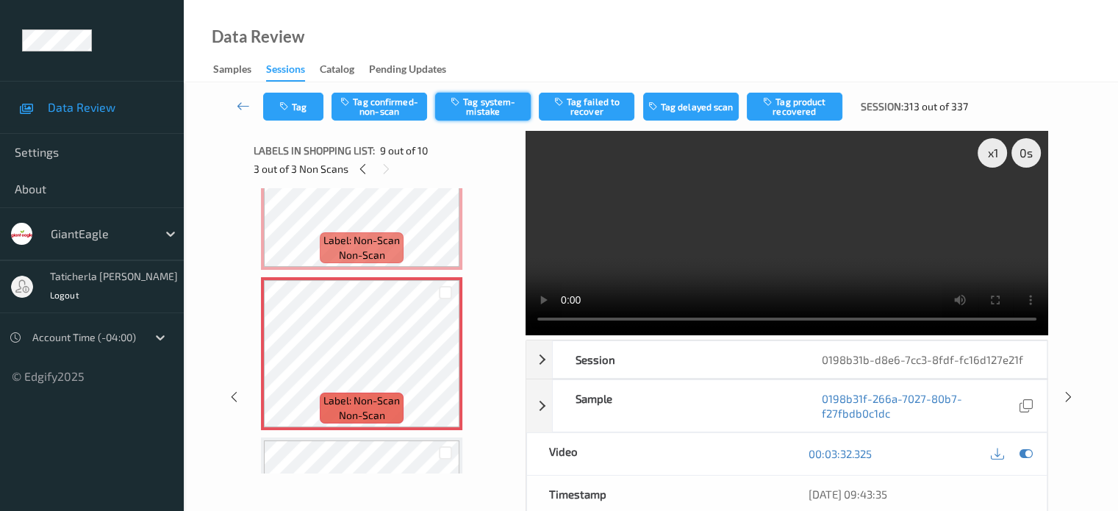
drag, startPoint x: 495, startPoint y: 112, endPoint x: 451, endPoint y: 123, distance: 46.0
click at [495, 112] on button "Tag system-mistake" at bounding box center [483, 107] width 96 height 28
click at [290, 107] on icon "button" at bounding box center [285, 106] width 12 height 10
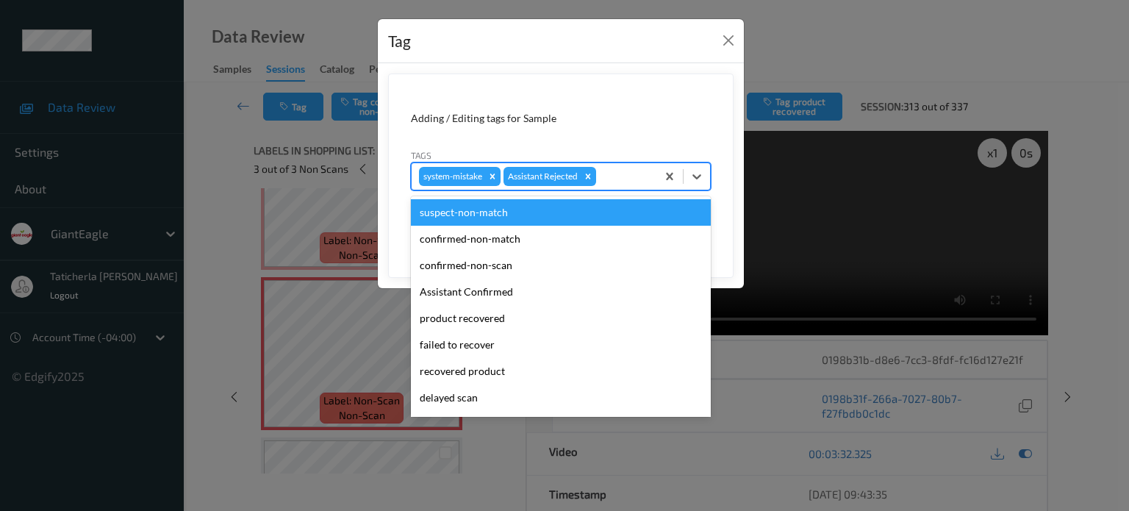
click at [632, 179] on div at bounding box center [624, 177] width 50 height 18
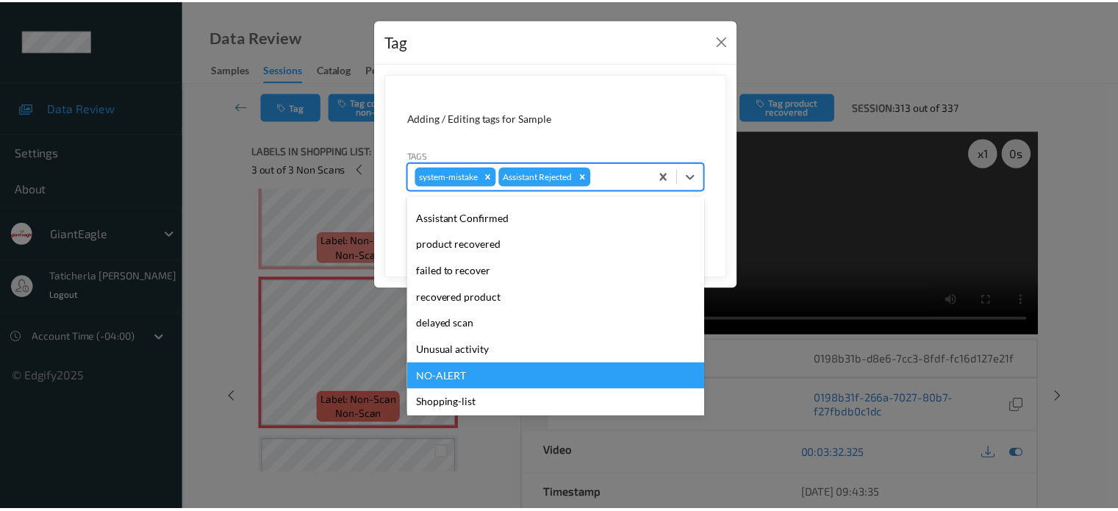
scroll to position [129, 0]
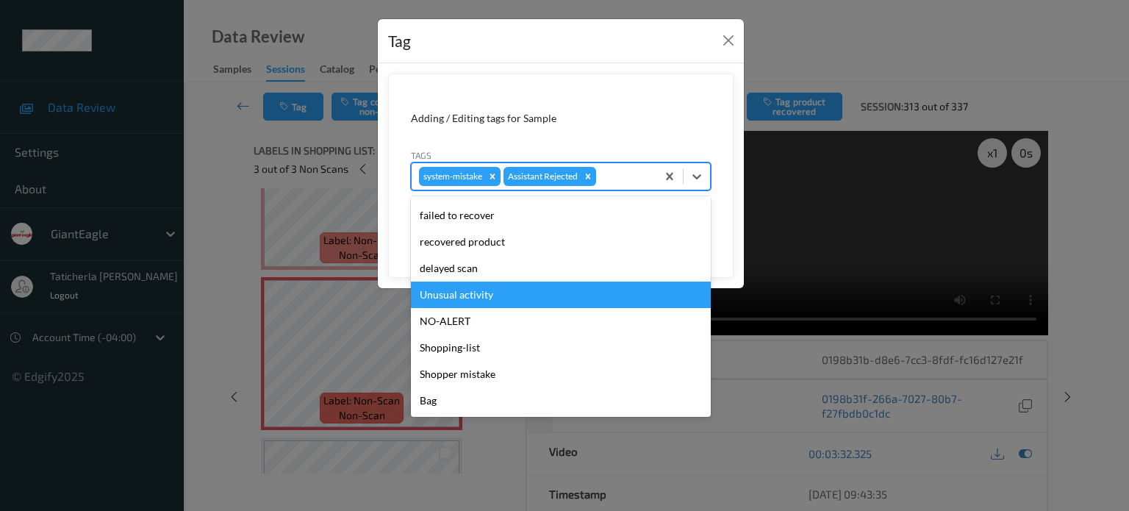
click at [530, 296] on div "Unusual activity" at bounding box center [561, 294] width 300 height 26
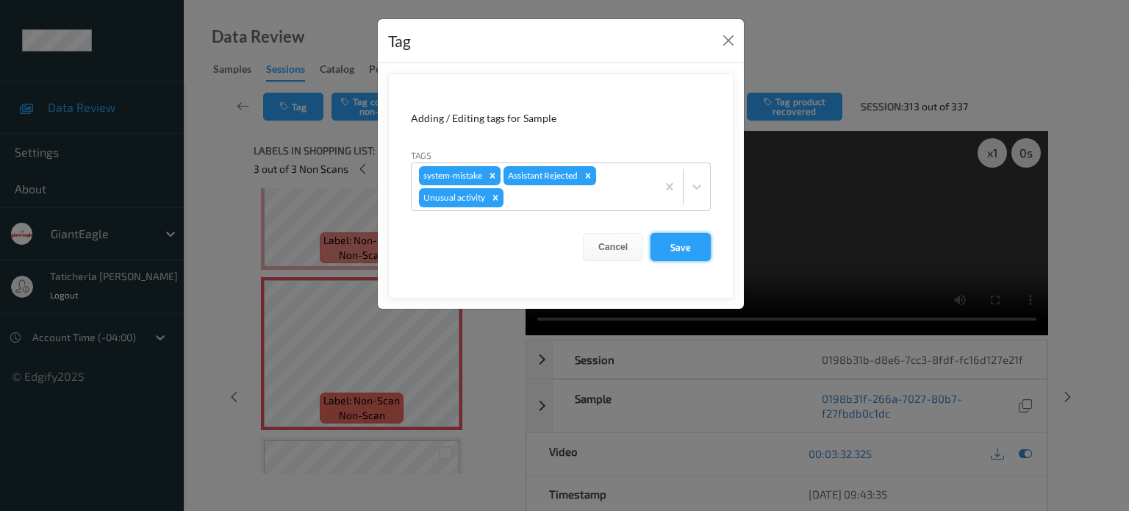
click at [678, 238] on button "Save" at bounding box center [680, 247] width 60 height 28
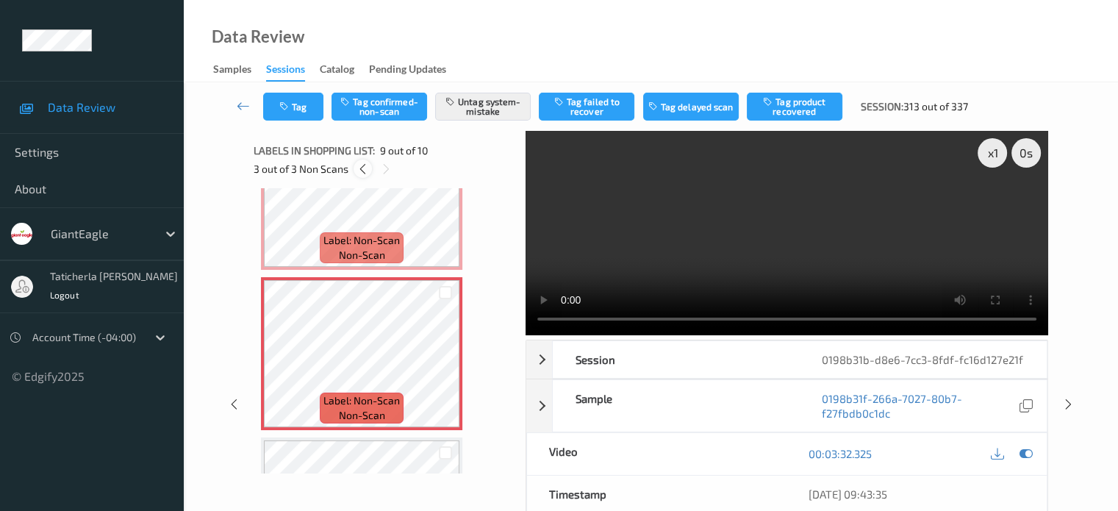
click at [362, 166] on icon at bounding box center [362, 168] width 12 height 13
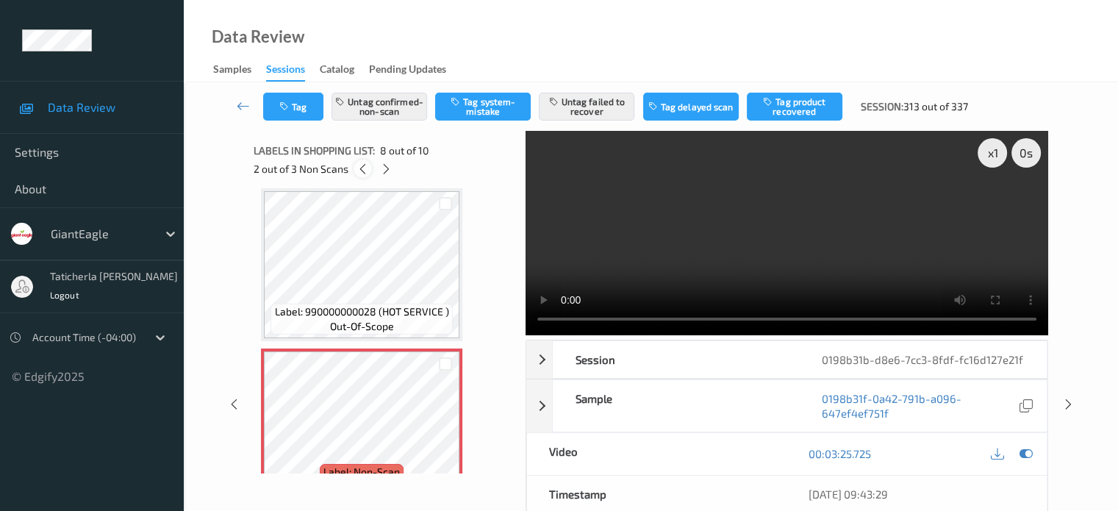
click at [361, 168] on icon at bounding box center [362, 168] width 12 height 13
click at [251, 107] on link at bounding box center [243, 107] width 39 height 28
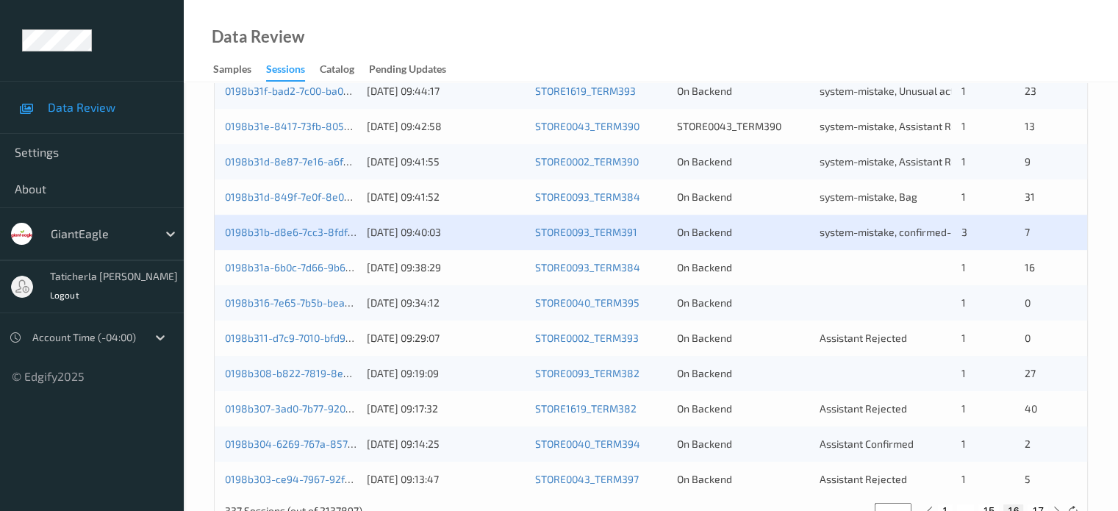
scroll to position [710, 0]
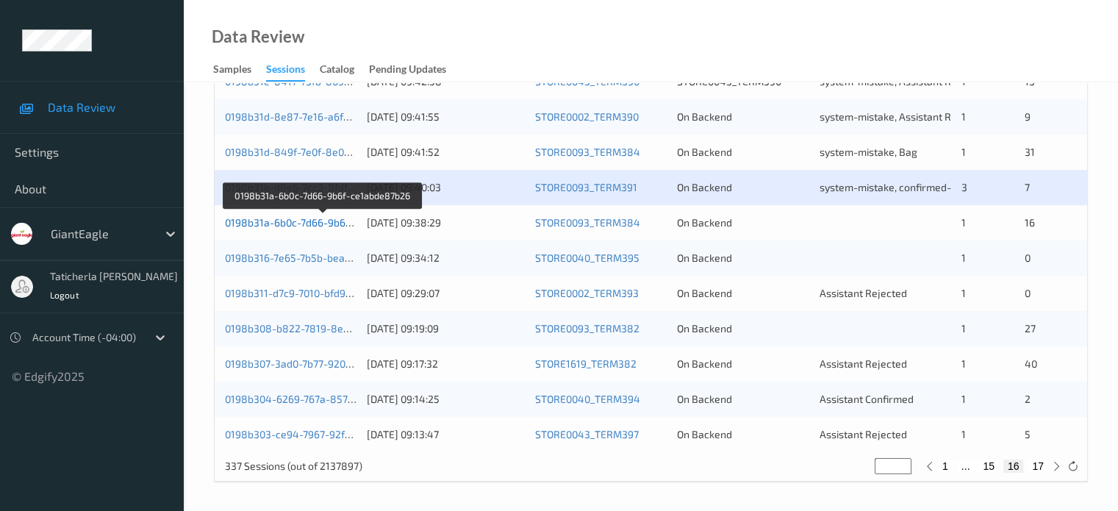
click at [315, 226] on link "0198b31a-6b0c-7d66-9b6f-ce1abde87b26" at bounding box center [323, 222] width 197 height 12
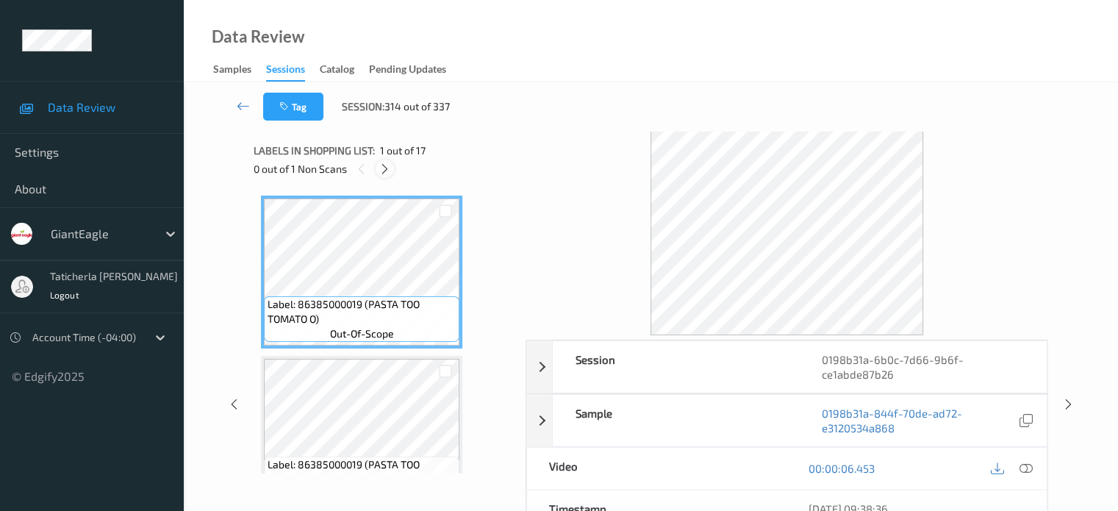
click at [383, 168] on icon at bounding box center [385, 168] width 12 height 13
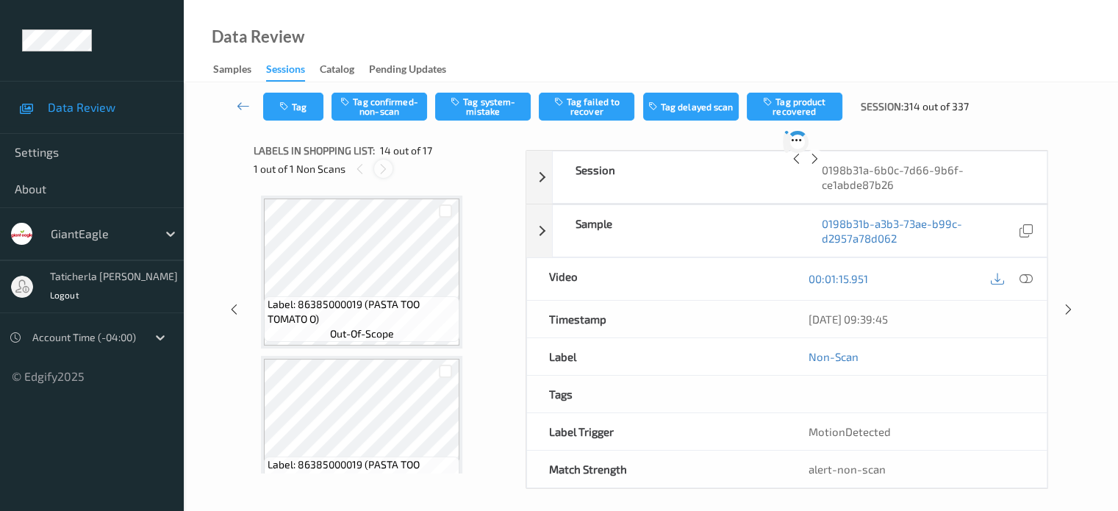
scroll to position [1930, 0]
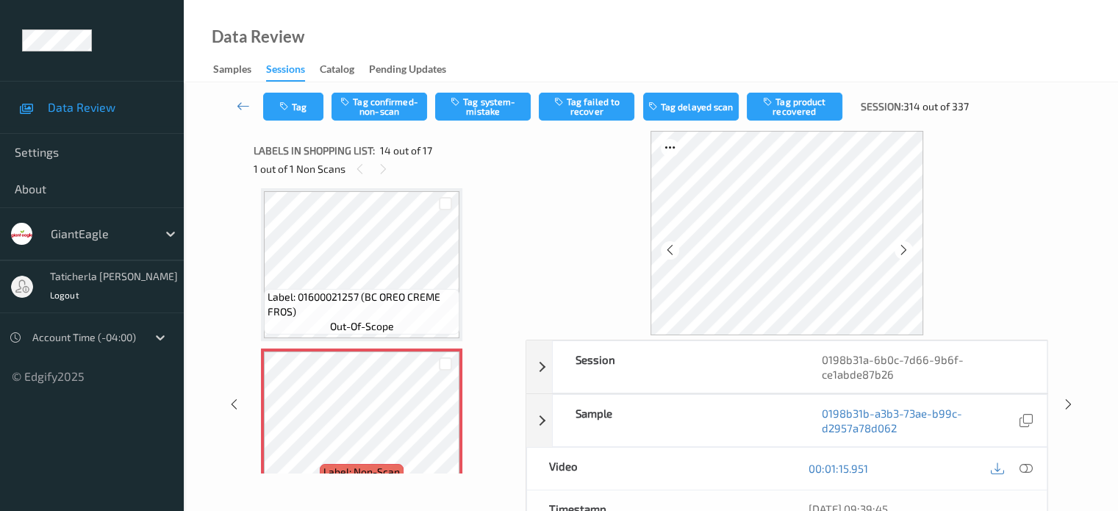
drag, startPoint x: 376, startPoint y: 159, endPoint x: 394, endPoint y: 179, distance: 27.0
click at [376, 161] on div "1 out of 1 Non Scans" at bounding box center [385, 168] width 262 height 18
click at [440, 431] on icon at bounding box center [446, 437] width 12 height 13
click at [1019, 463] on icon at bounding box center [1025, 468] width 13 height 13
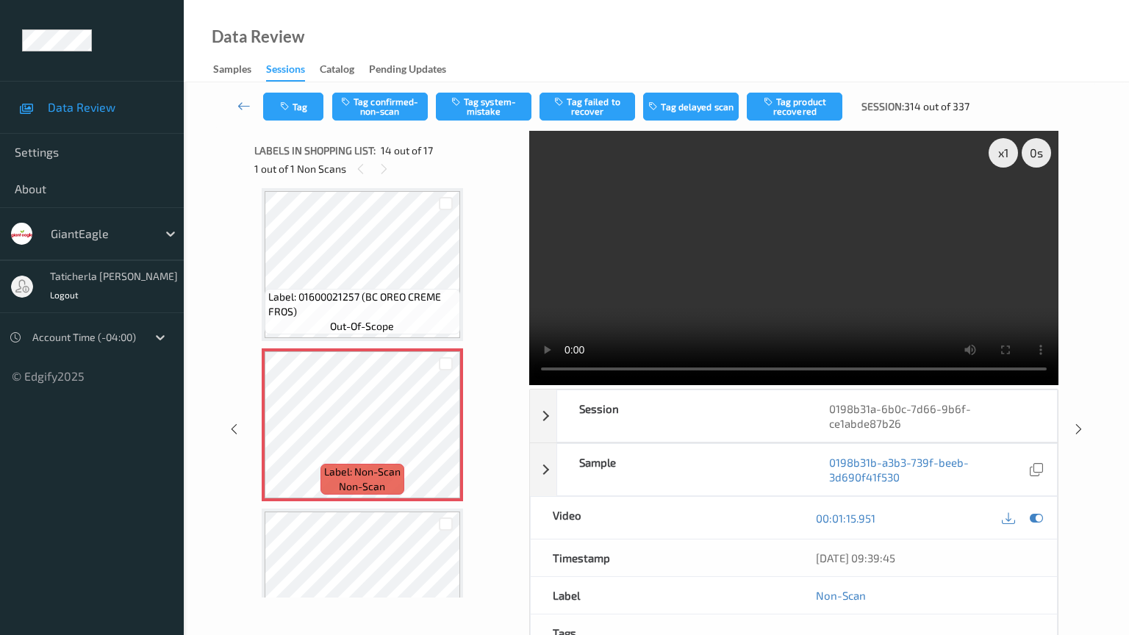
click at [1018, 385] on video at bounding box center [793, 258] width 529 height 254
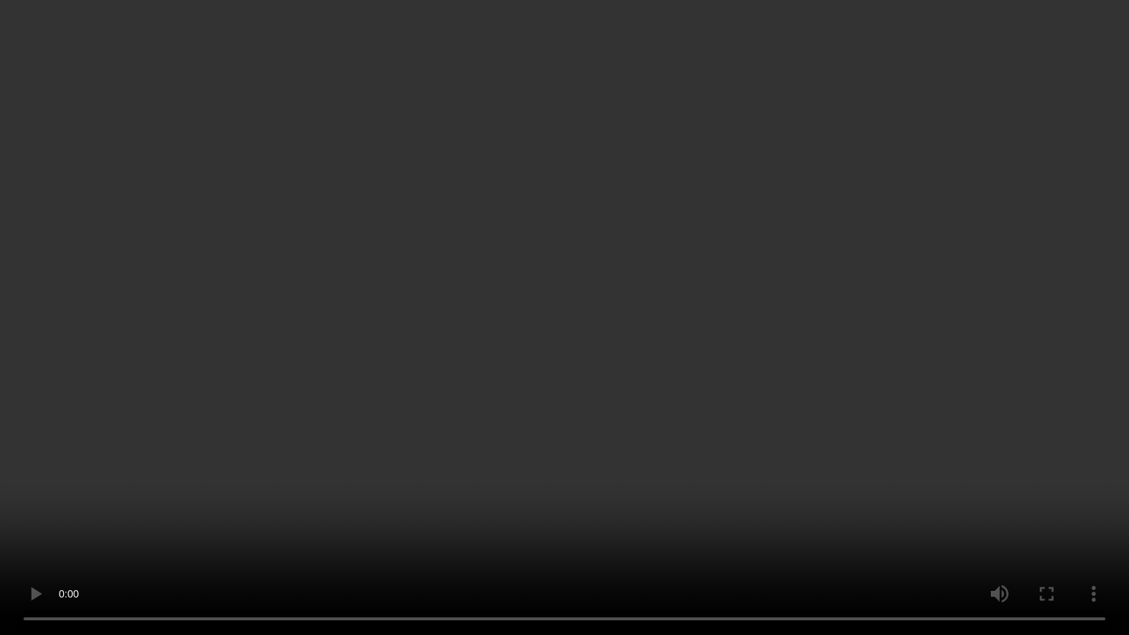
drag, startPoint x: 999, startPoint y: 544, endPoint x: 1016, endPoint y: 557, distance: 22.0
click at [1016, 510] on video at bounding box center [564, 317] width 1129 height 635
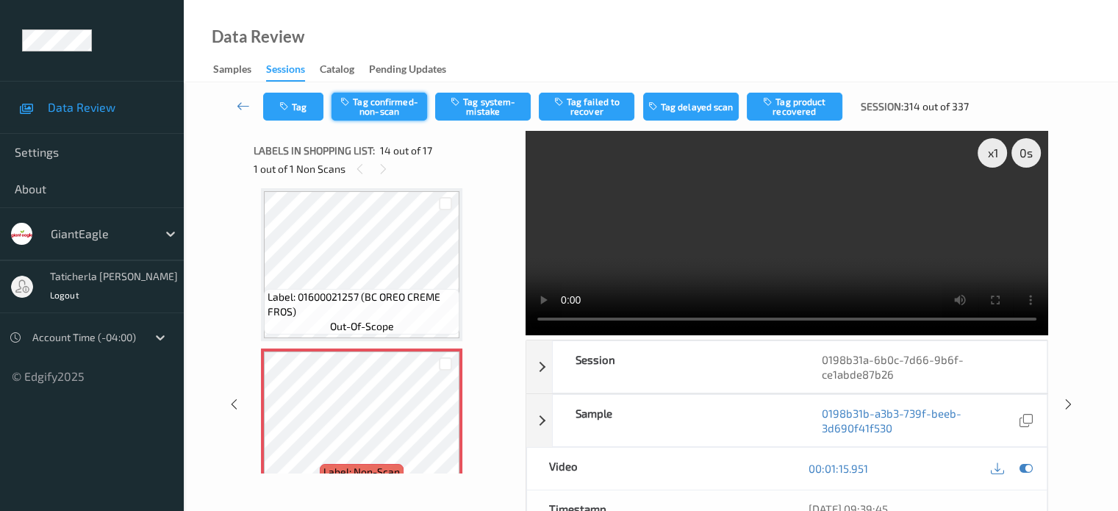
click at [397, 105] on button "Tag confirmed-non-scan" at bounding box center [379, 107] width 96 height 28
click at [593, 105] on button "Tag failed to recover" at bounding box center [587, 107] width 96 height 28
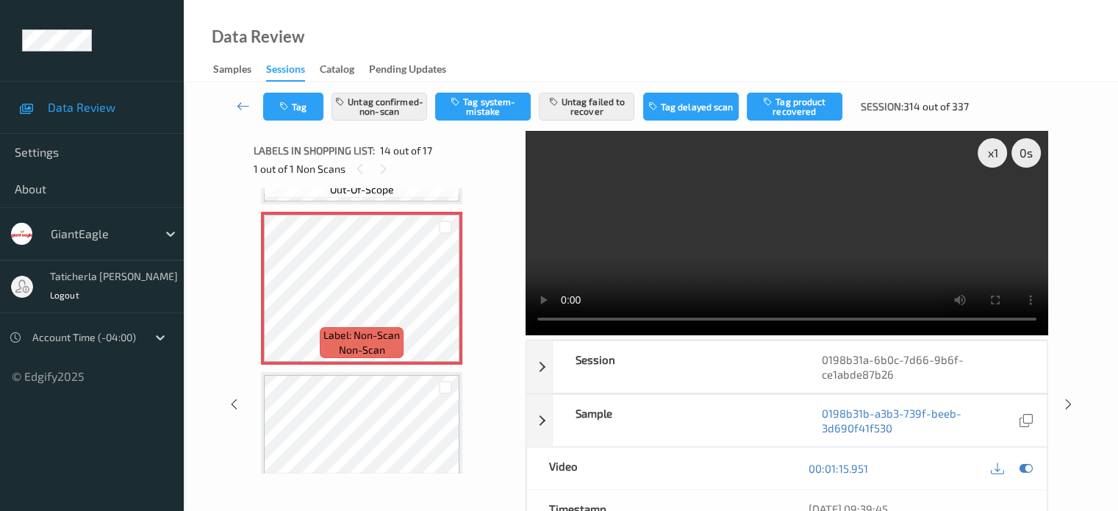
scroll to position [2077, 0]
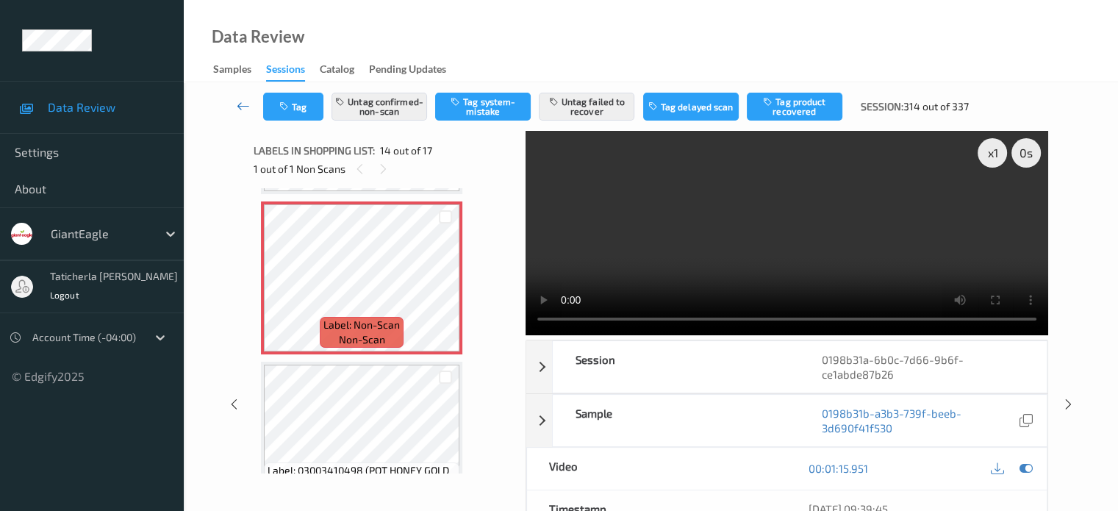
click at [240, 102] on icon at bounding box center [243, 105] width 13 height 15
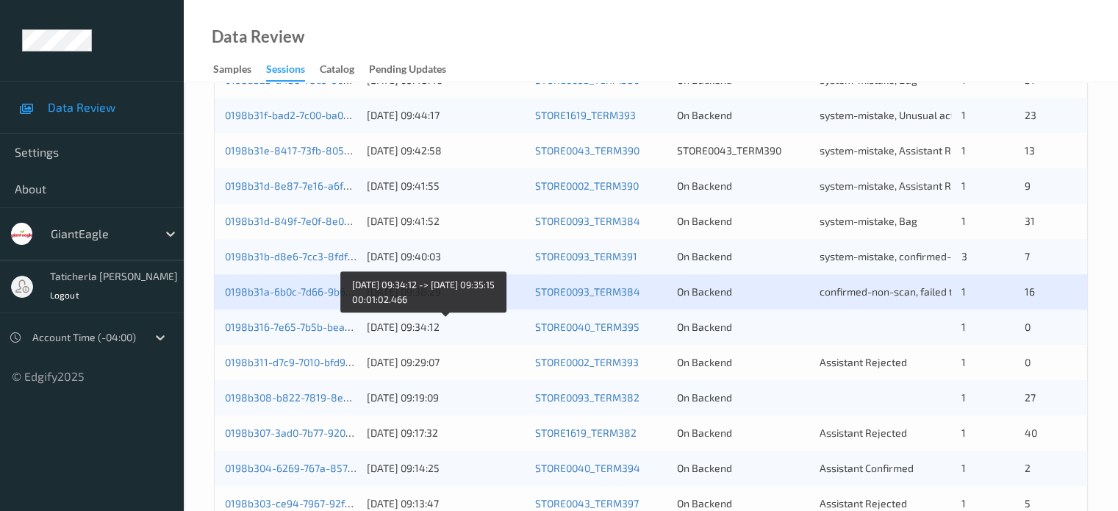
scroll to position [710, 0]
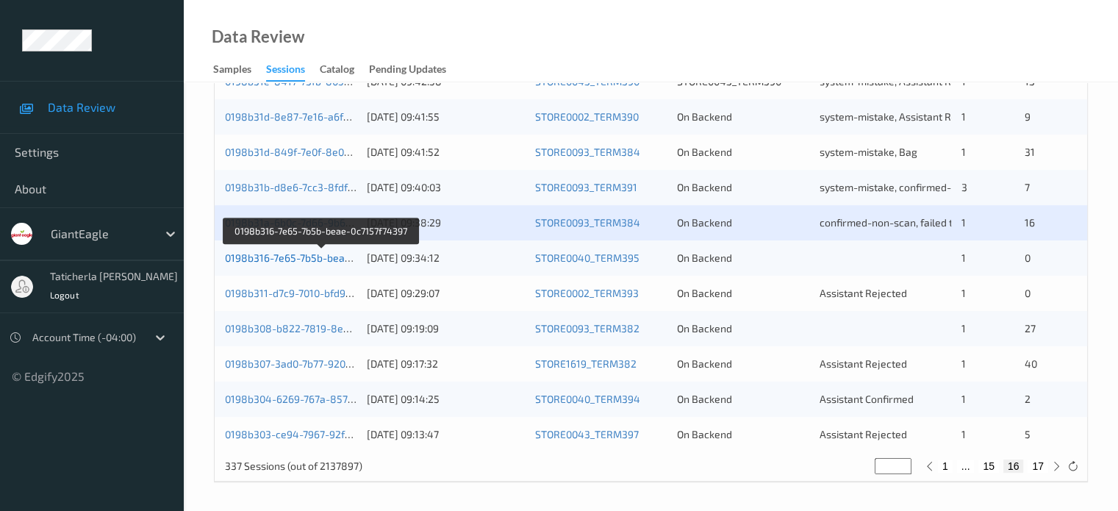
click at [308, 259] on link "0198b316-7e65-7b5b-beae-0c7157f74397" at bounding box center [322, 257] width 194 height 12
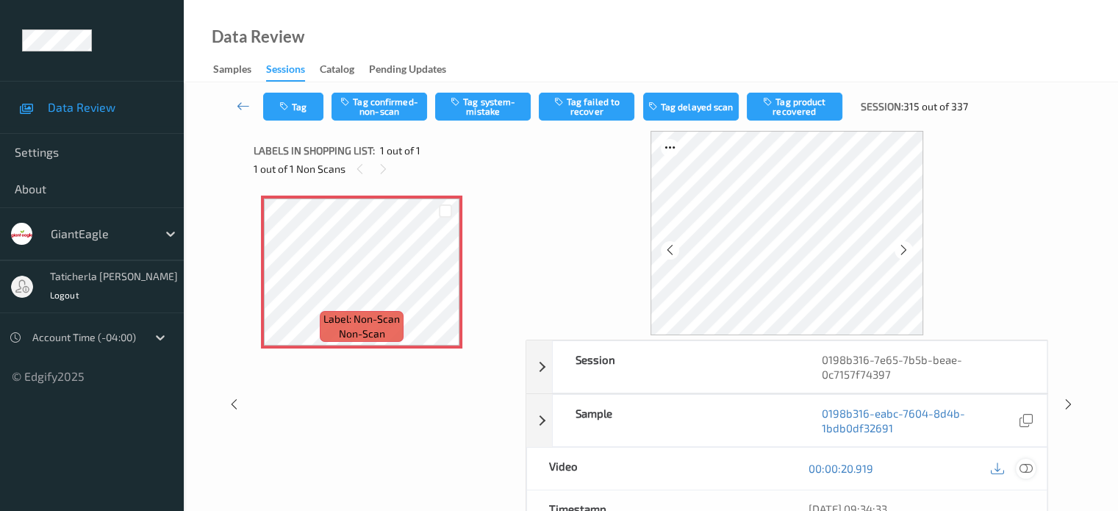
click at [1021, 464] on icon at bounding box center [1025, 468] width 13 height 13
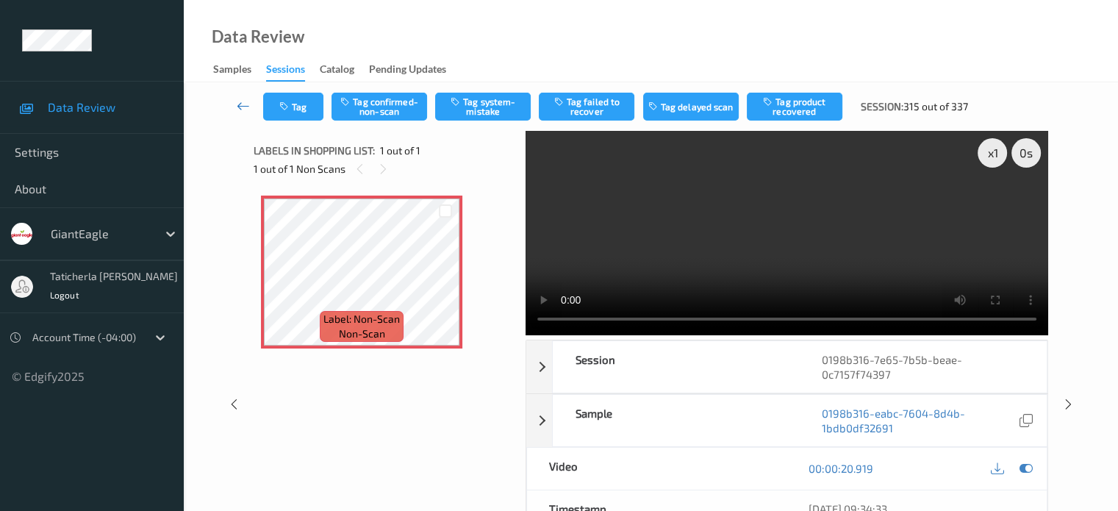
click at [237, 108] on icon at bounding box center [243, 105] width 13 height 15
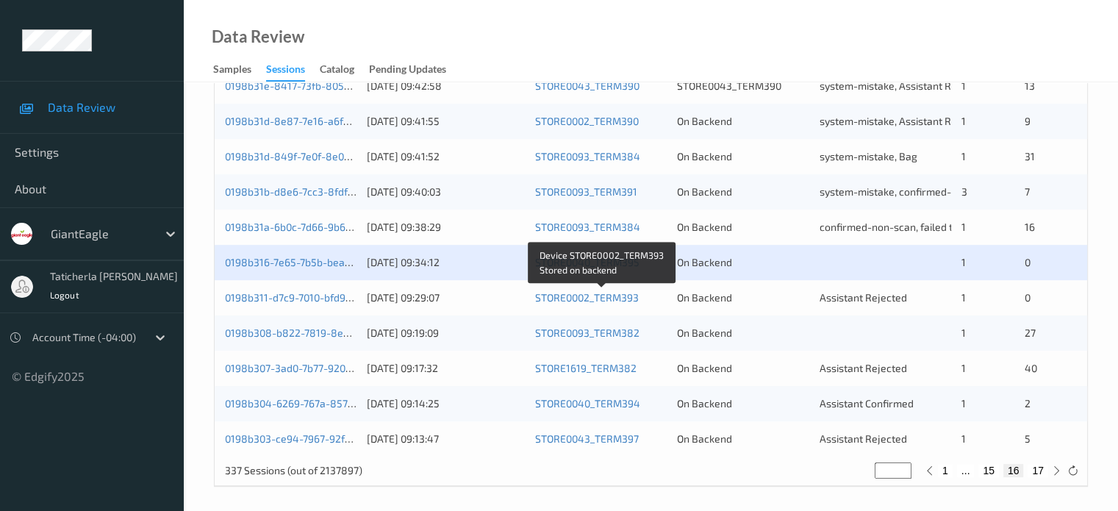
scroll to position [710, 0]
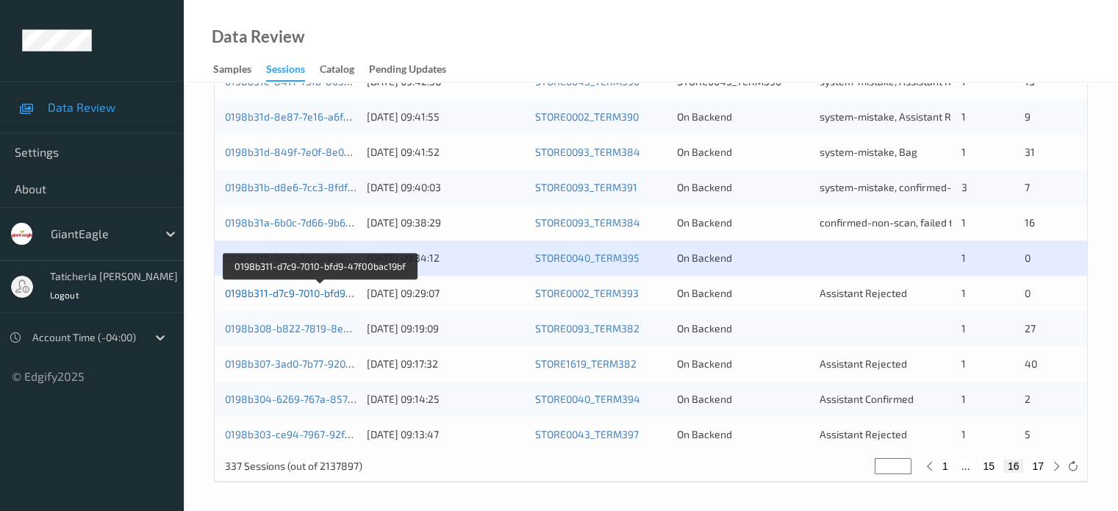
click at [273, 293] on link "0198b311-d7c9-7010-bfd9-47f00bac19bf" at bounding box center [319, 293] width 189 height 12
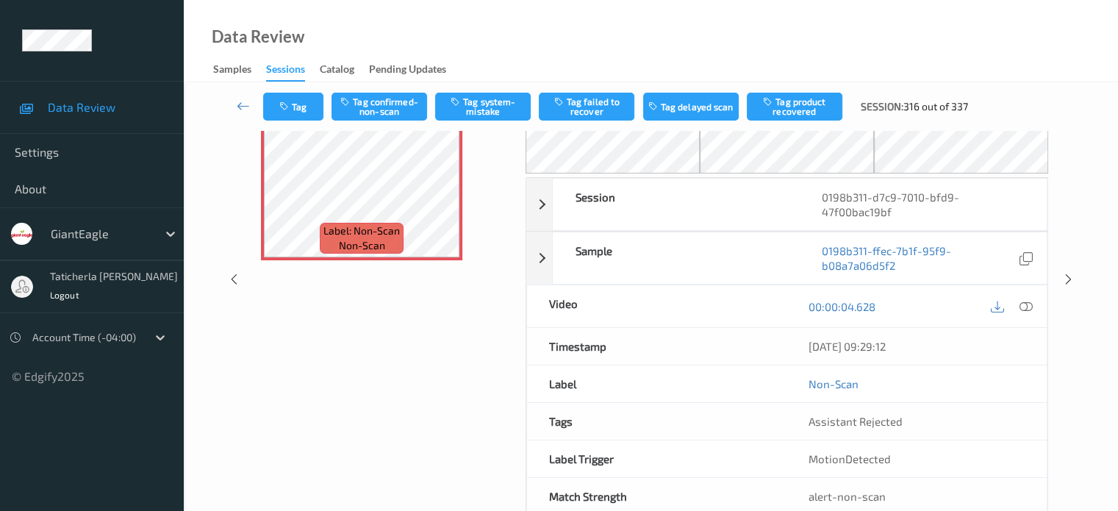
scroll to position [121, 0]
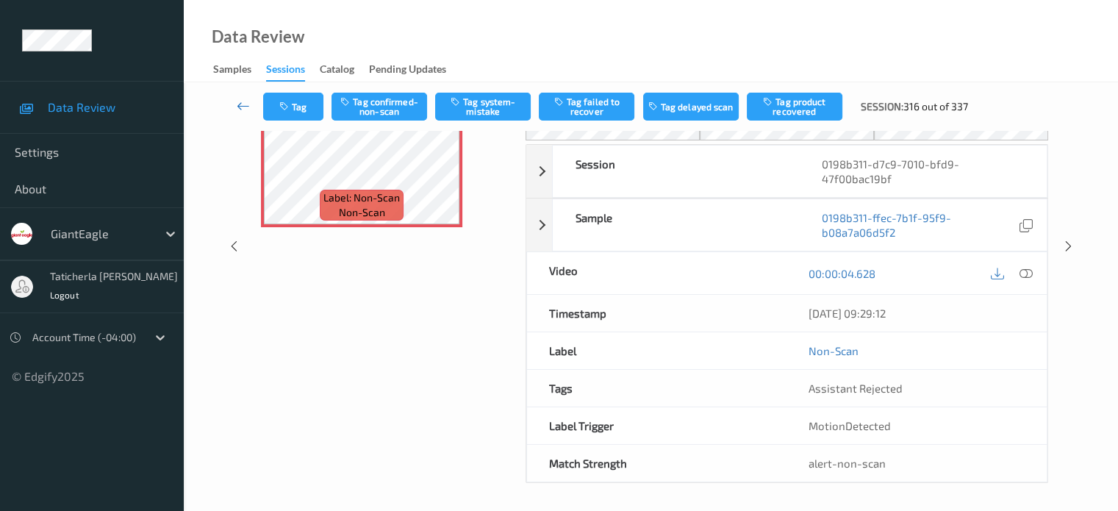
click at [239, 100] on icon at bounding box center [243, 105] width 13 height 15
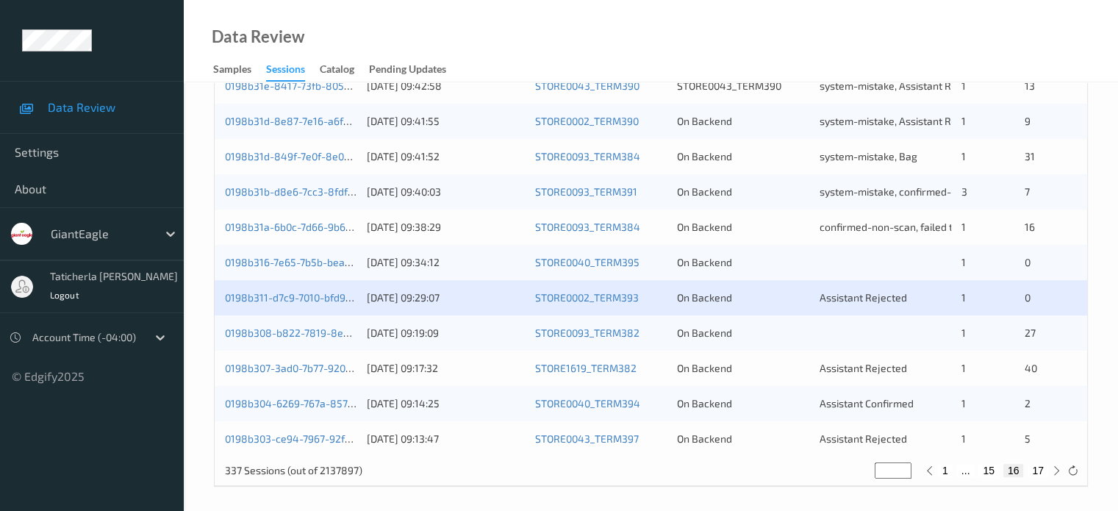
scroll to position [710, 0]
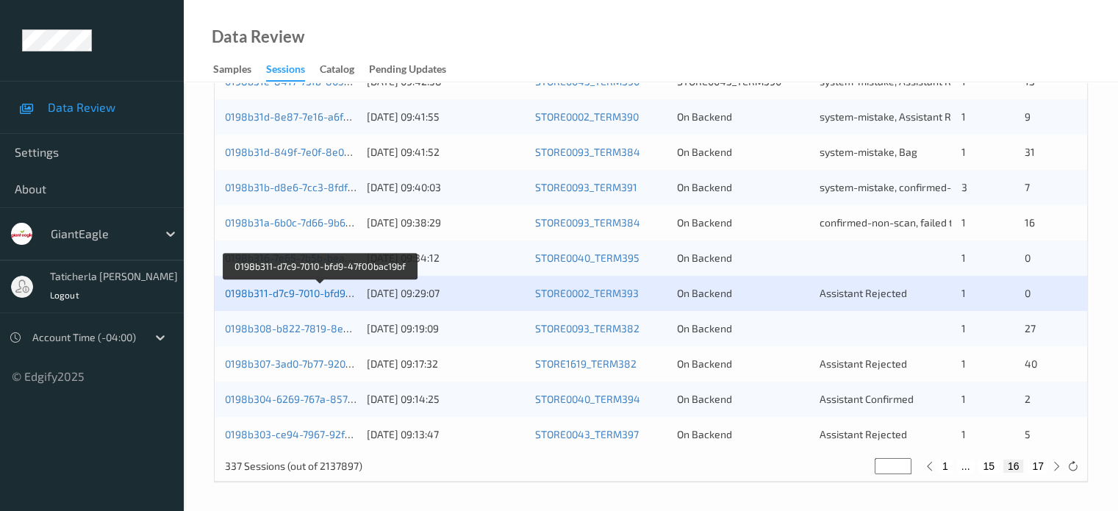
click at [323, 295] on link "0198b311-d7c9-7010-bfd9-47f00bac19bf" at bounding box center [319, 293] width 189 height 12
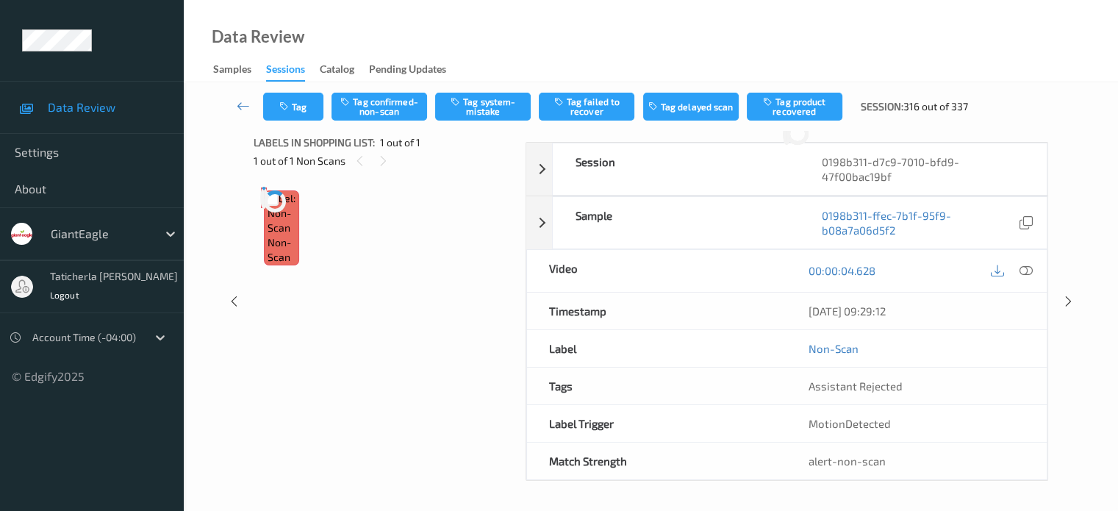
scroll to position [121, 0]
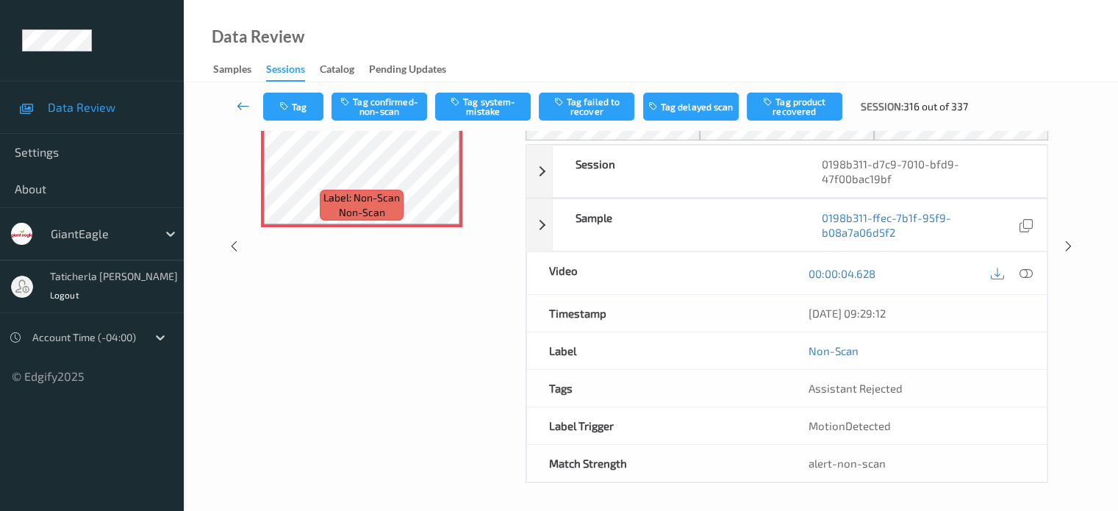
click at [243, 104] on icon at bounding box center [243, 105] width 13 height 15
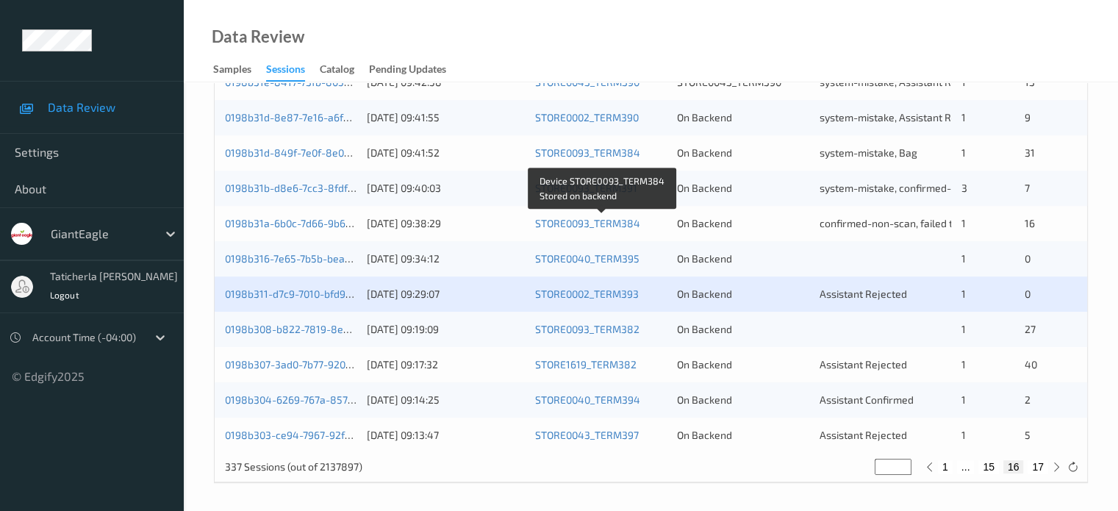
scroll to position [710, 0]
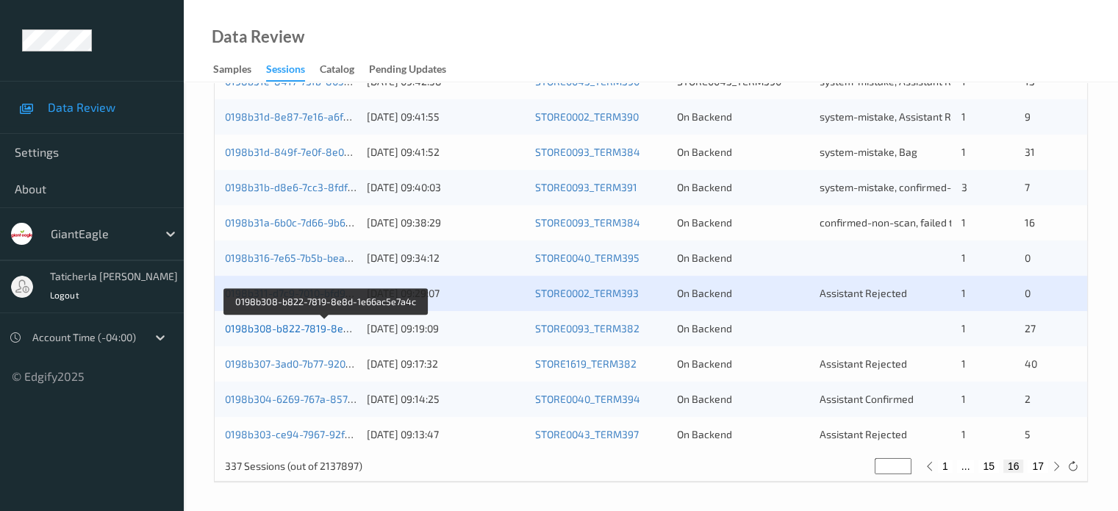
click at [298, 333] on link "0198b308-b822-7819-8e8d-1e66ac5e7a4c" at bounding box center [326, 328] width 203 height 12
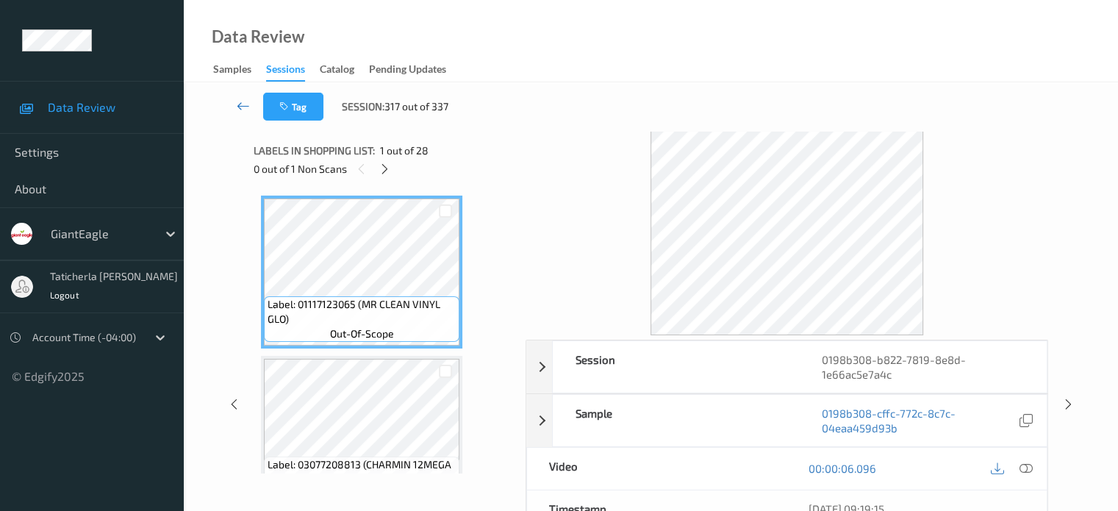
click at [240, 110] on icon at bounding box center [243, 105] width 13 height 15
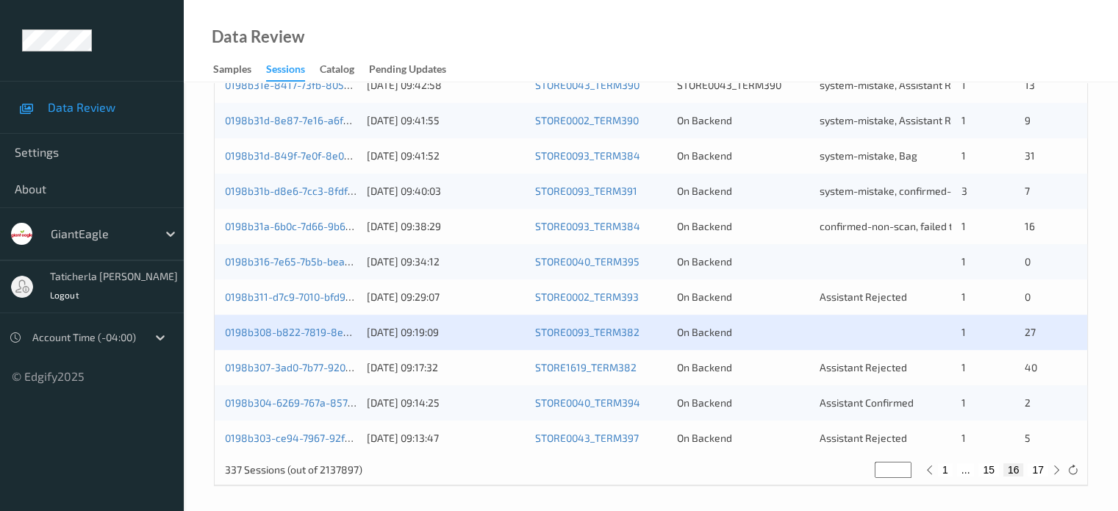
scroll to position [710, 0]
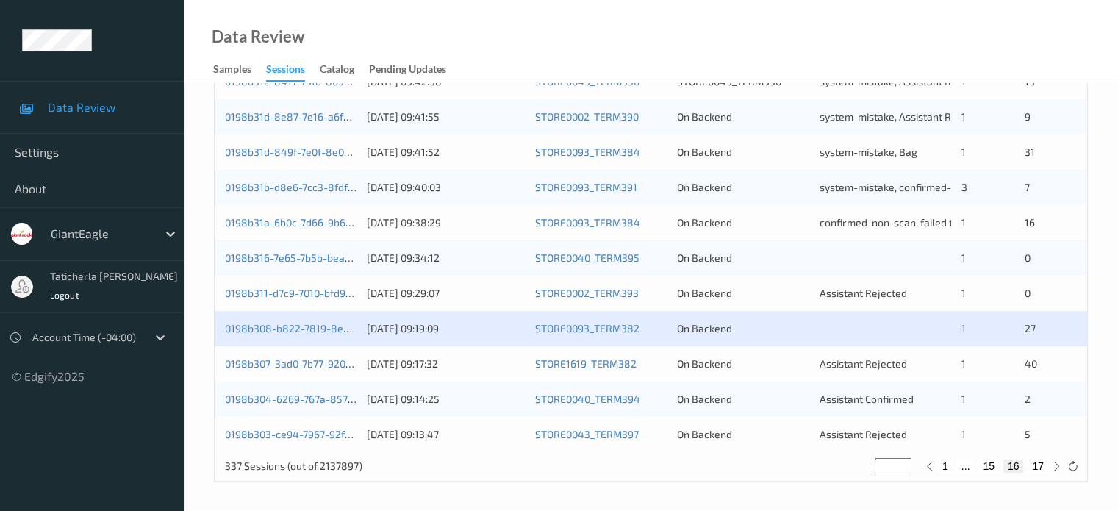
click at [297, 336] on div "0198b308-b822-7819-8e8d-1e66ac5e7a4c [DATE] 09:19:09 STORE0093_TERM382 On Backe…" at bounding box center [651, 328] width 872 height 35
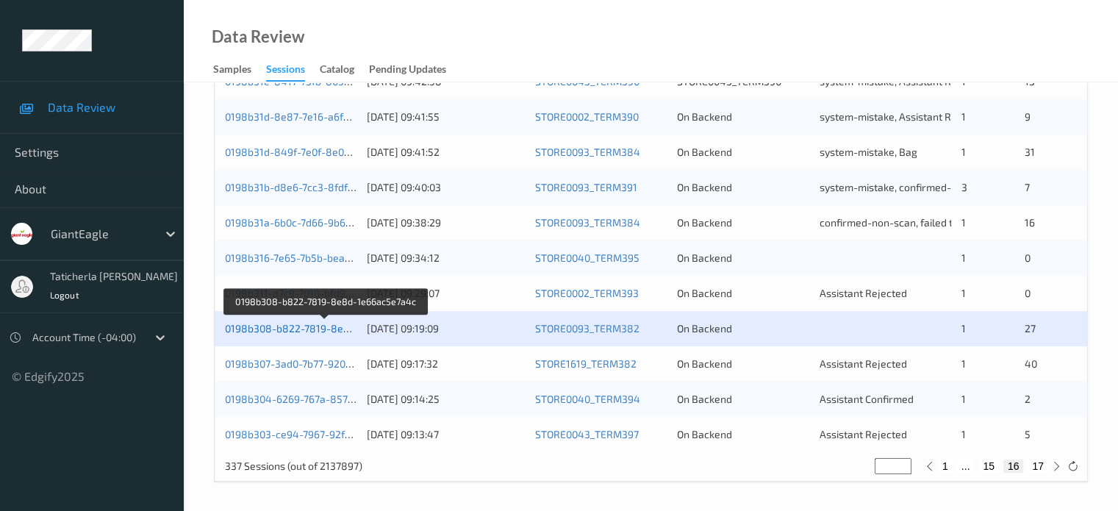
click at [304, 331] on link "0198b308-b822-7819-8e8d-1e66ac5e7a4c" at bounding box center [326, 328] width 203 height 12
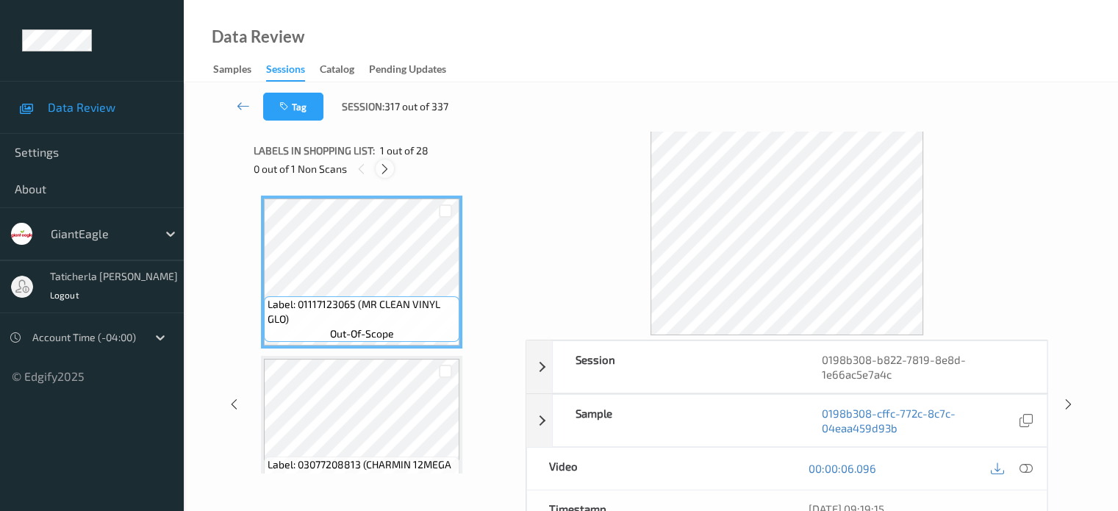
click at [385, 168] on icon at bounding box center [385, 168] width 12 height 13
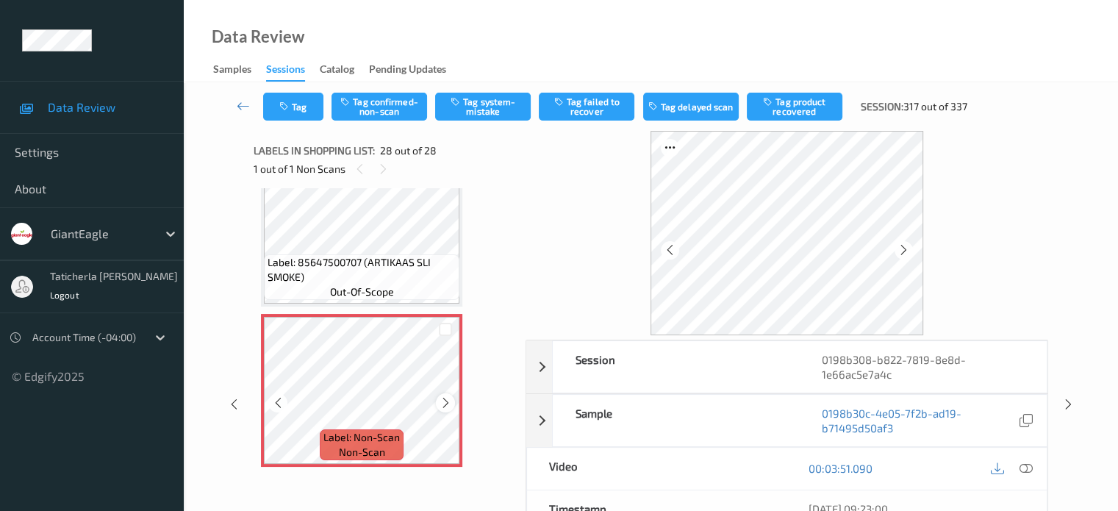
click at [447, 405] on icon at bounding box center [446, 402] width 12 height 13
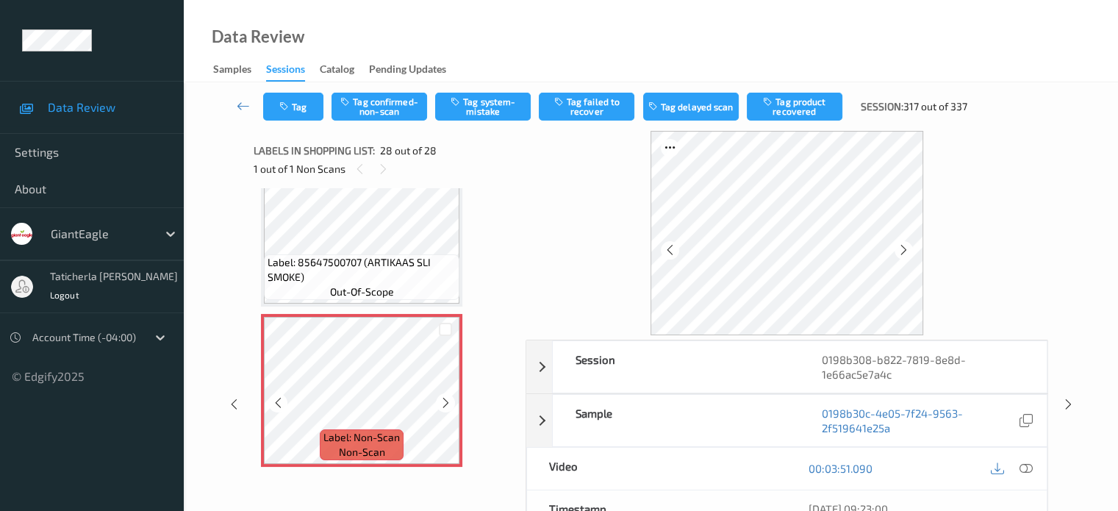
click at [447, 405] on icon at bounding box center [446, 402] width 12 height 13
click at [1023, 467] on icon at bounding box center [1025, 468] width 13 height 13
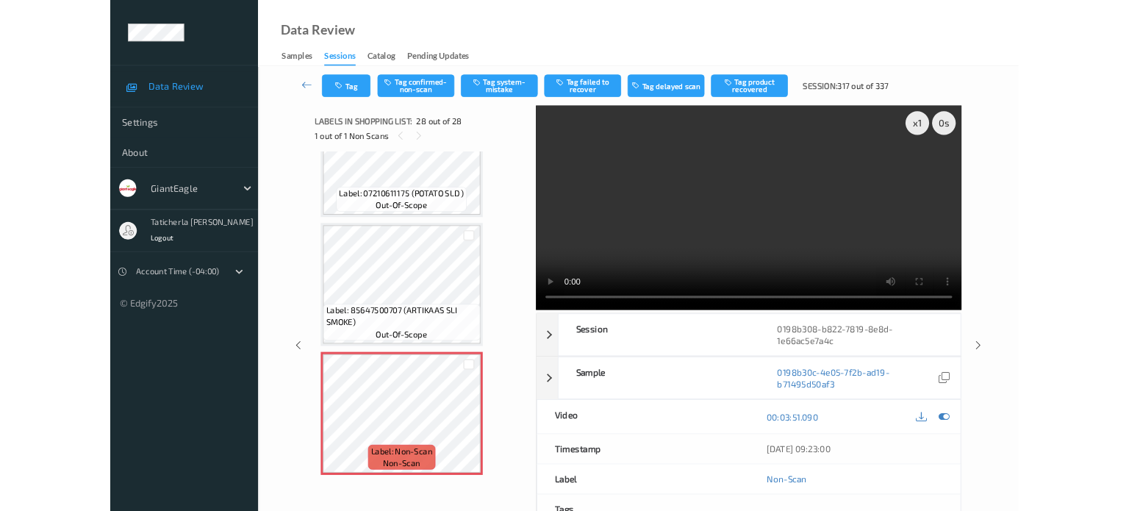
scroll to position [4084, 0]
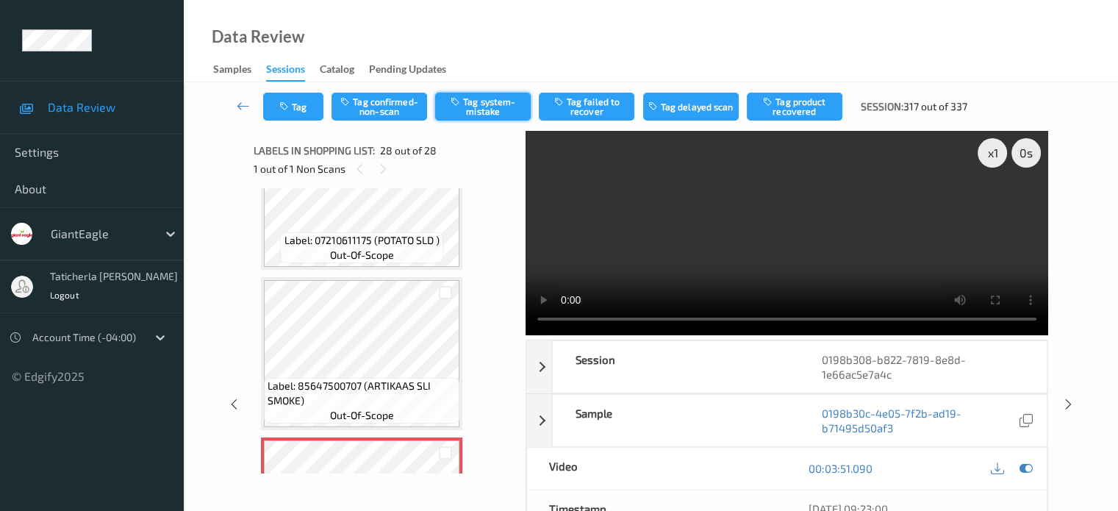
click at [472, 98] on button "Tag system-mistake" at bounding box center [483, 107] width 96 height 28
click at [301, 110] on button "Tag" at bounding box center [293, 107] width 60 height 28
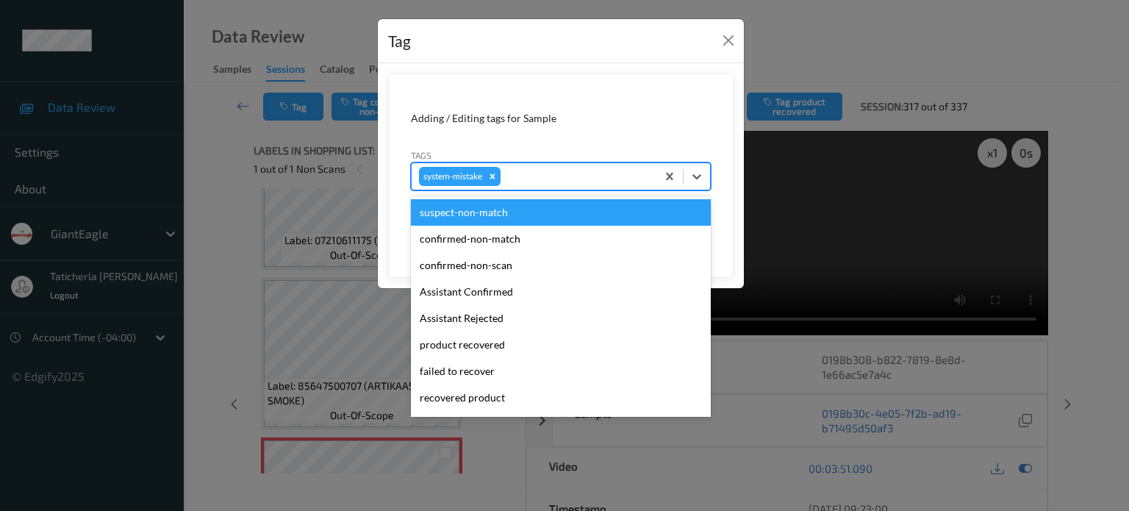
click at [601, 173] on div at bounding box center [576, 177] width 146 height 18
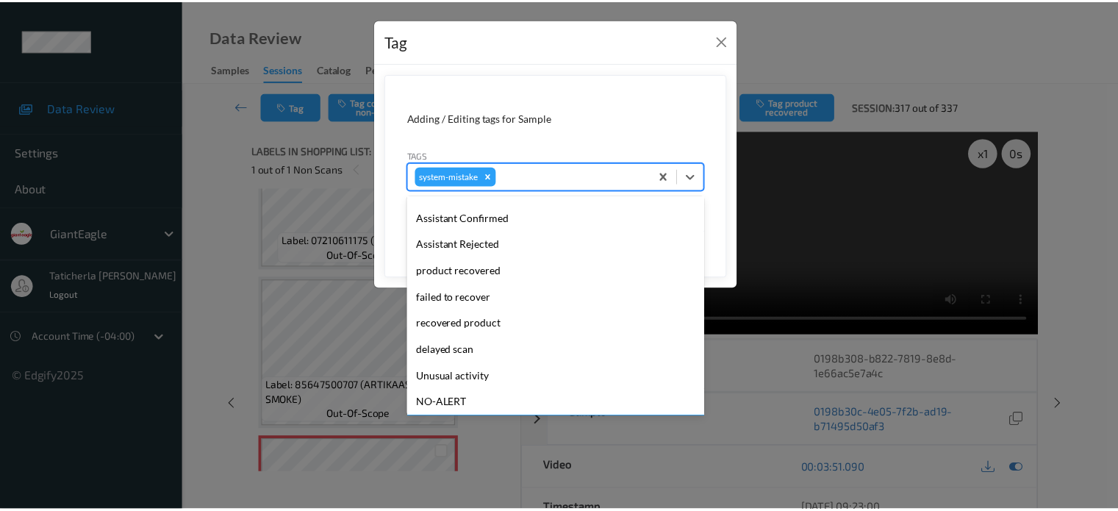
scroll to position [156, 0]
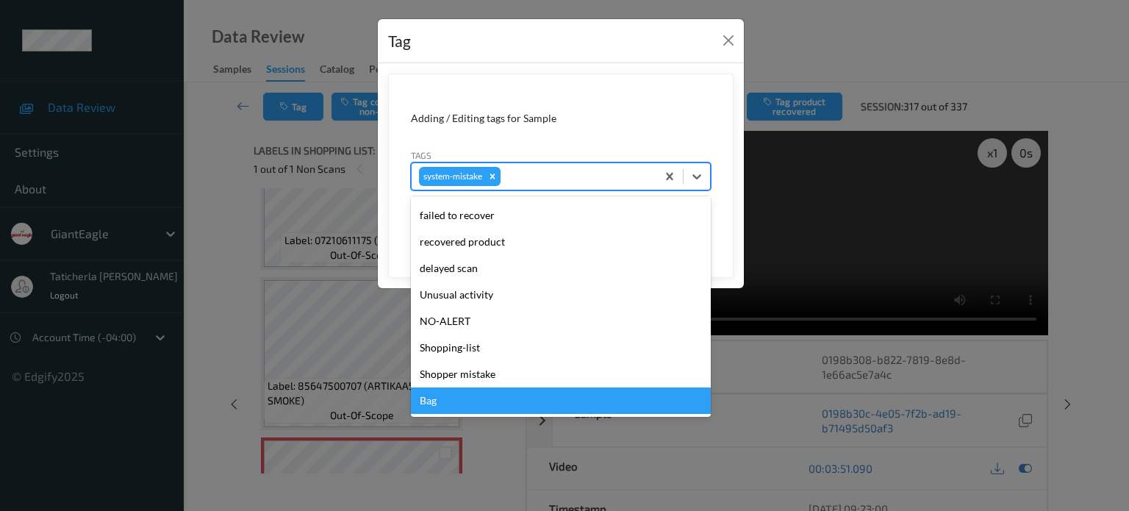
click at [489, 404] on div "Bag" at bounding box center [561, 400] width 300 height 26
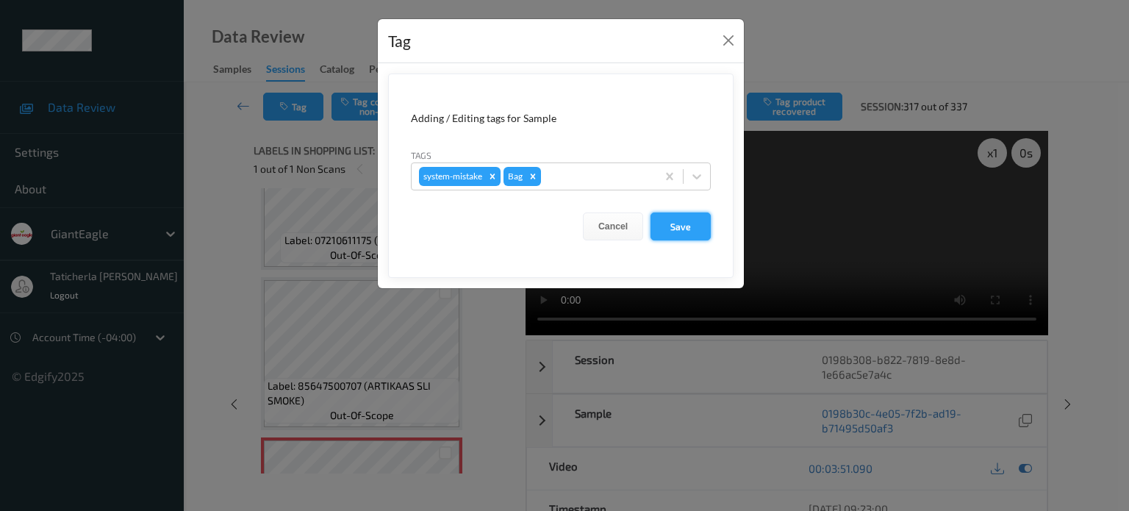
click at [670, 223] on button "Save" at bounding box center [680, 226] width 60 height 28
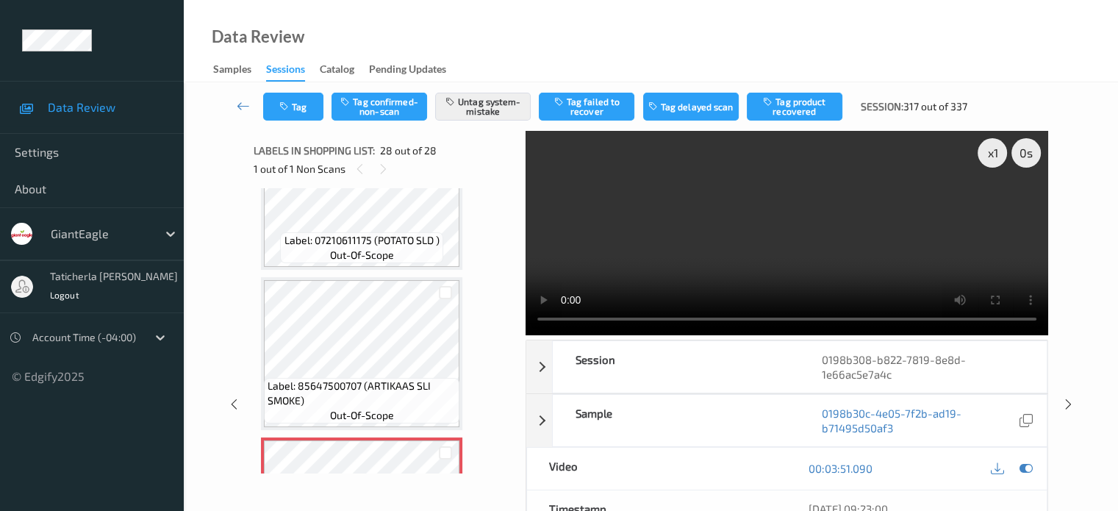
click at [992, 205] on video at bounding box center [787, 233] width 523 height 204
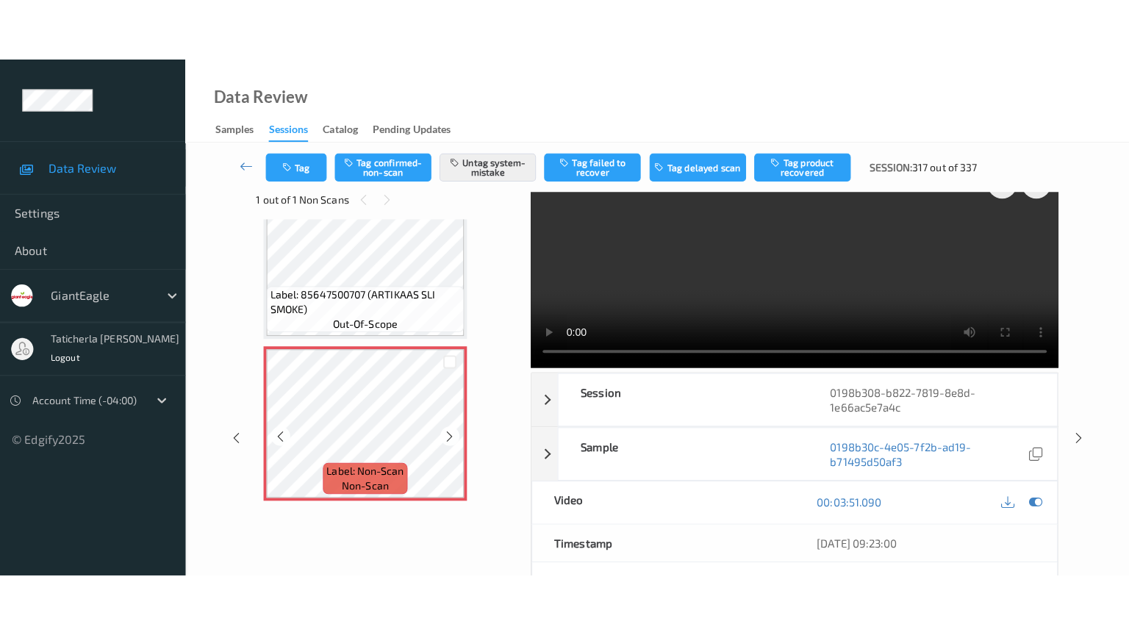
scroll to position [0, 0]
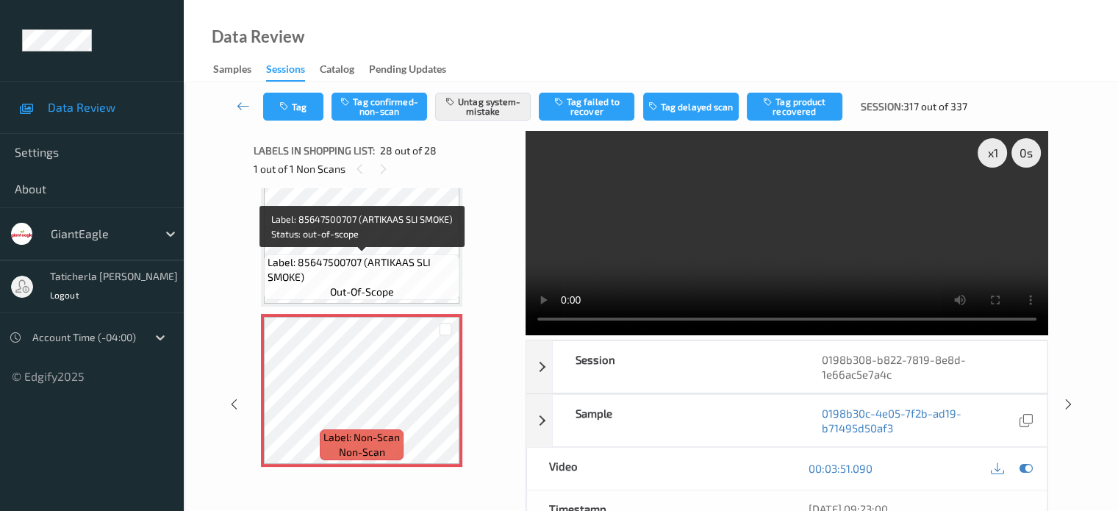
click at [366, 263] on span "Label: 85647500707 (ARTIKAAS SLI SMOKE)" at bounding box center [362, 269] width 188 height 29
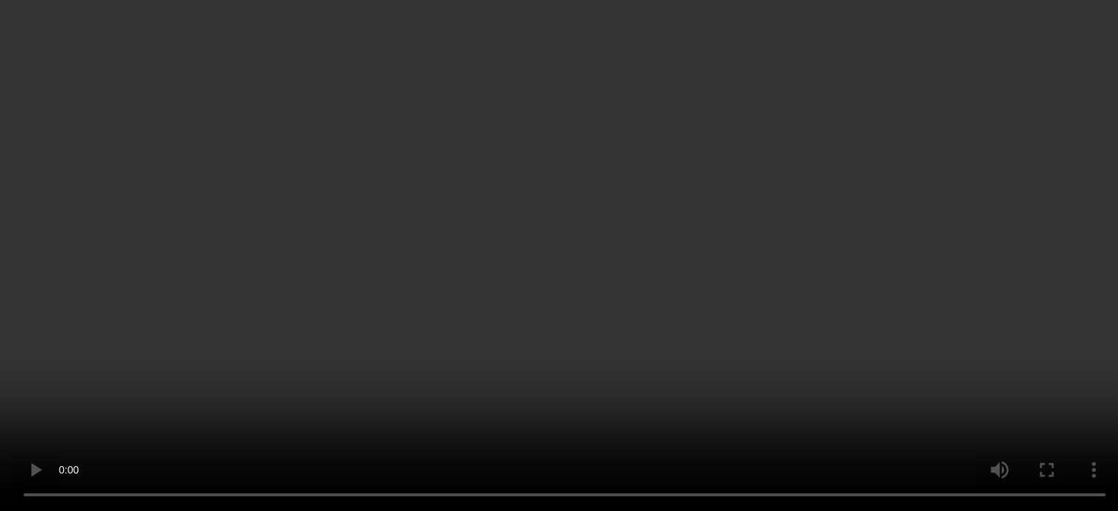
scroll to position [2026, 0]
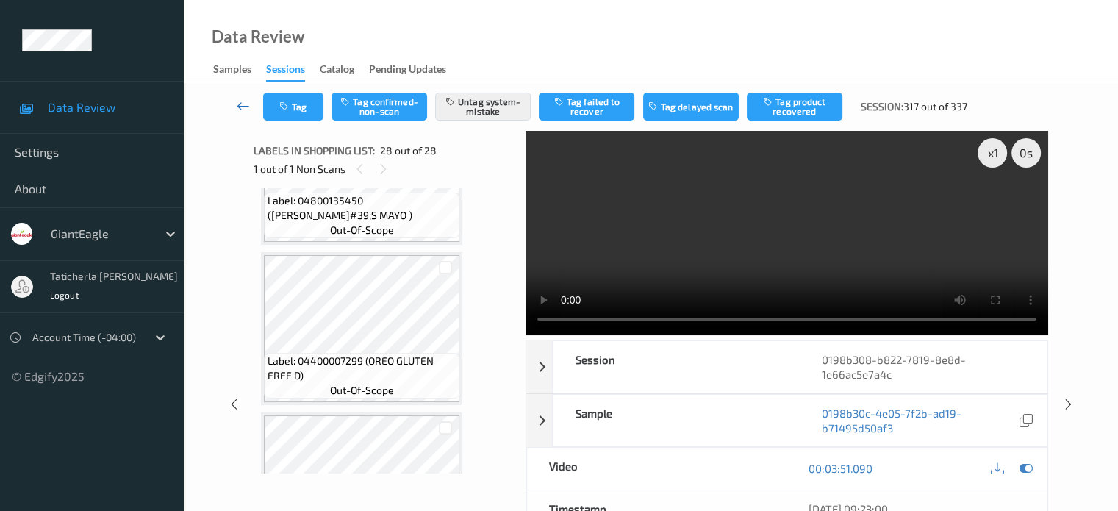
click at [246, 104] on icon at bounding box center [243, 105] width 13 height 15
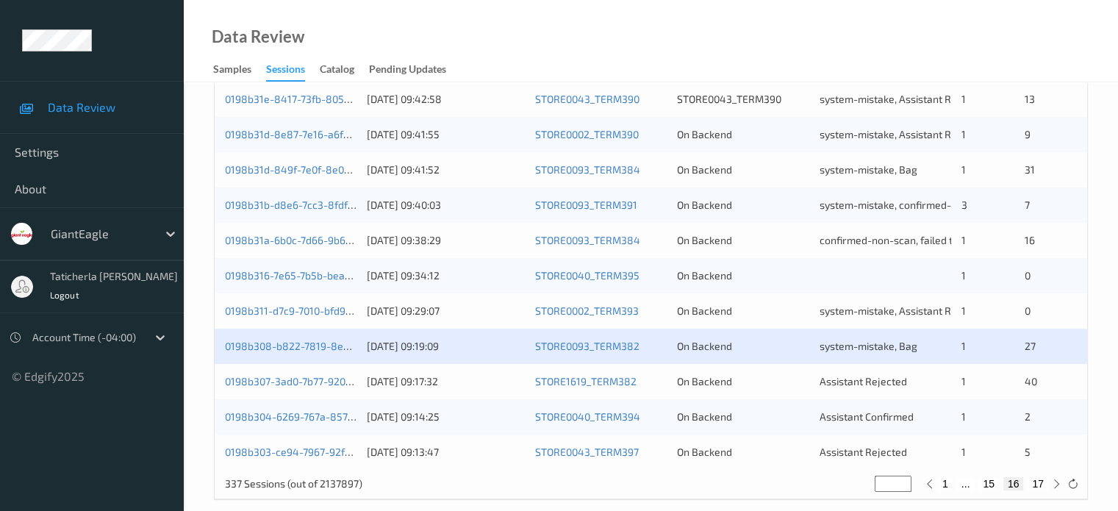
scroll to position [710, 0]
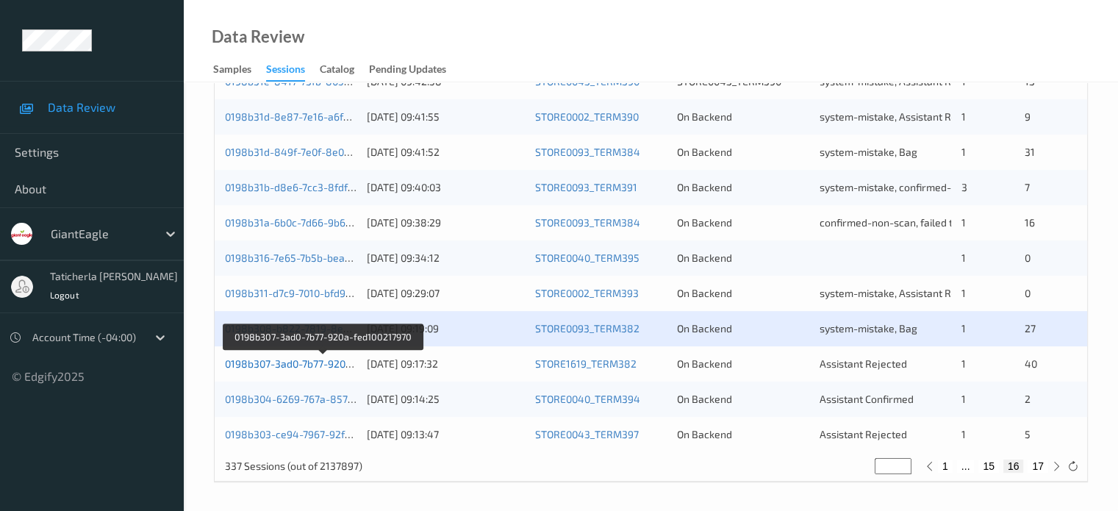
click at [317, 367] on link "0198b307-3ad0-7b77-920a-fed100217970" at bounding box center [322, 363] width 195 height 12
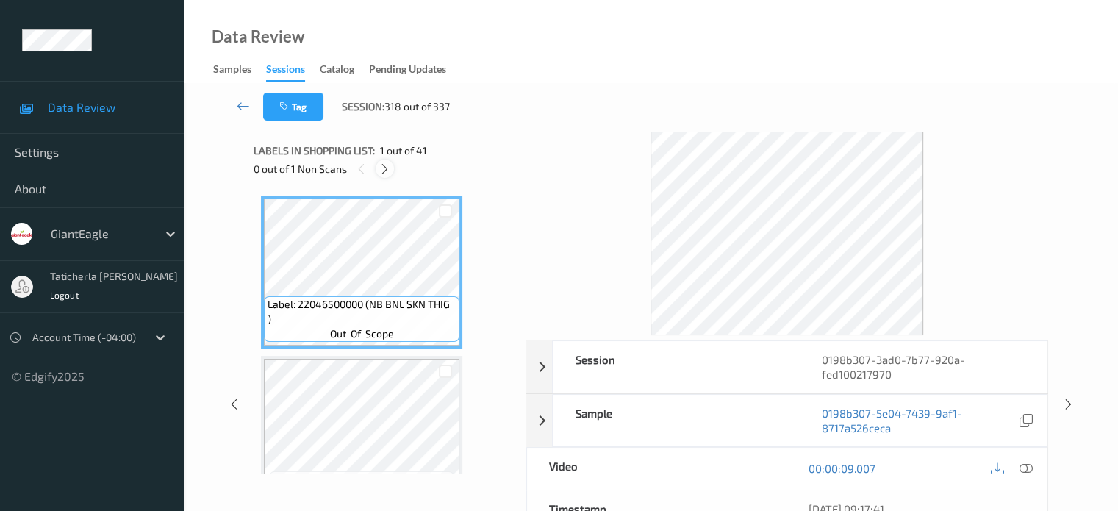
click at [388, 167] on icon at bounding box center [385, 168] width 12 height 13
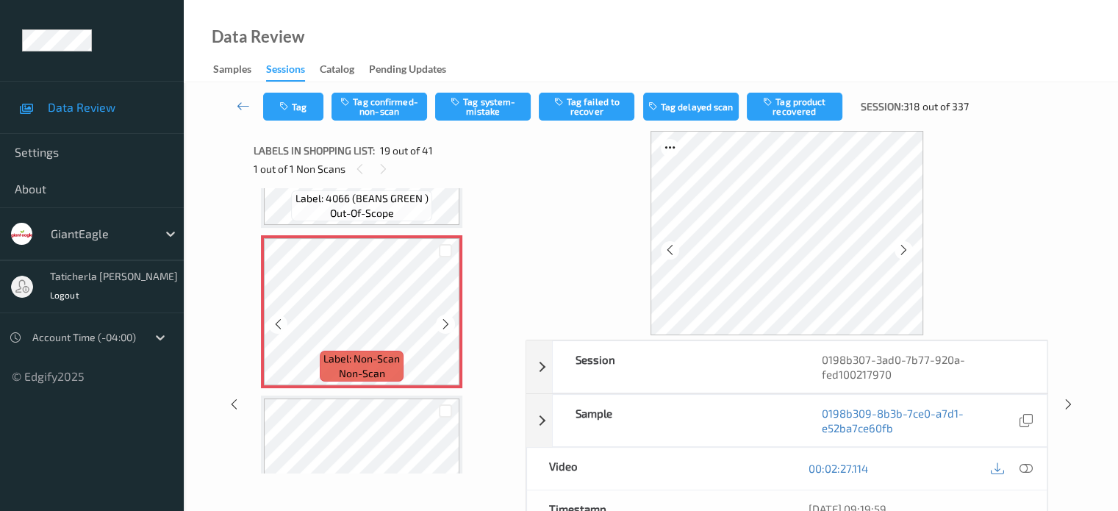
scroll to position [2878, 0]
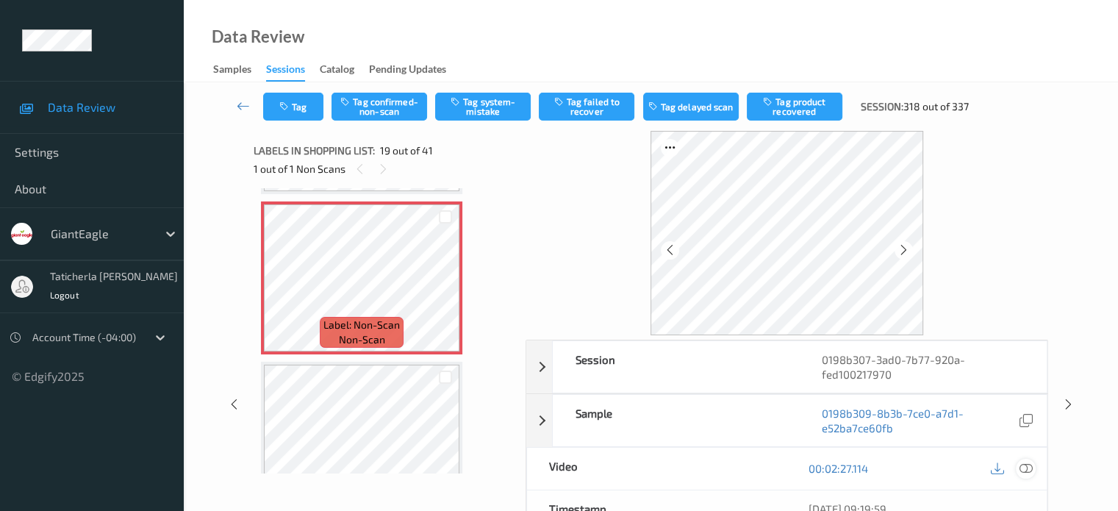
click at [1025, 465] on icon at bounding box center [1025, 468] width 13 height 13
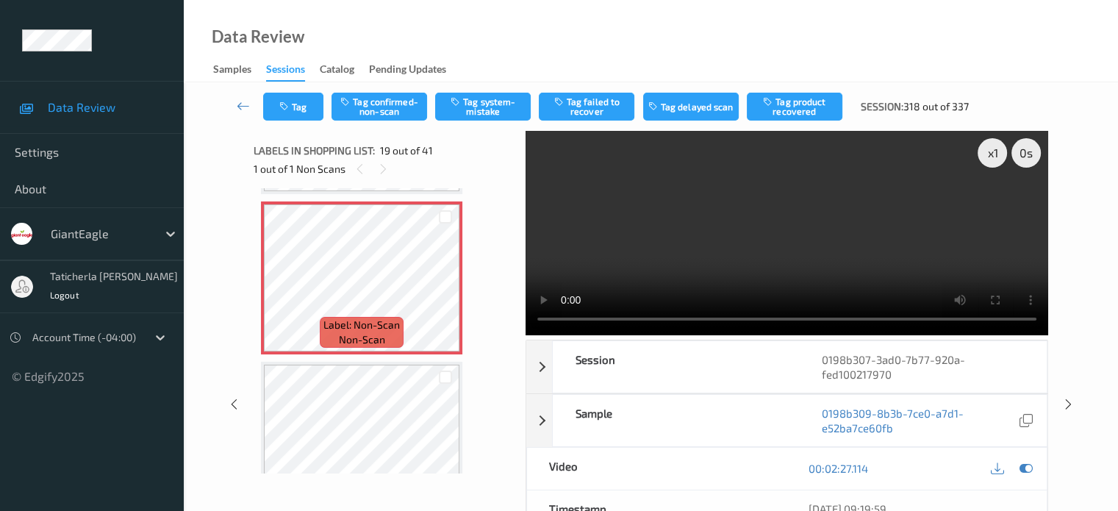
click at [994, 206] on video at bounding box center [787, 233] width 523 height 204
click at [443, 290] on icon at bounding box center [446, 290] width 12 height 13
click at [442, 290] on icon at bounding box center [446, 290] width 12 height 13
click at [444, 289] on icon at bounding box center [446, 290] width 12 height 13
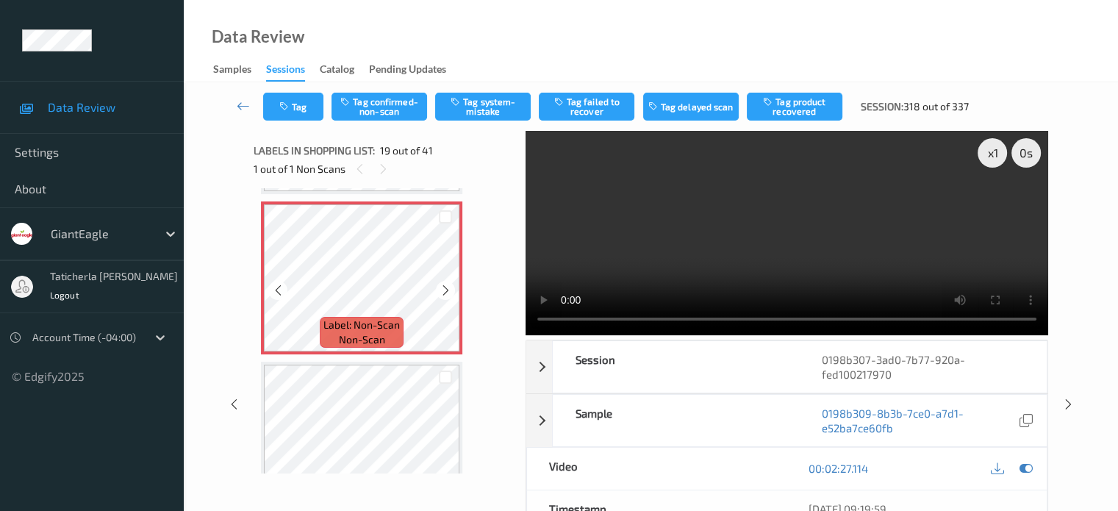
click at [444, 289] on icon at bounding box center [446, 290] width 12 height 13
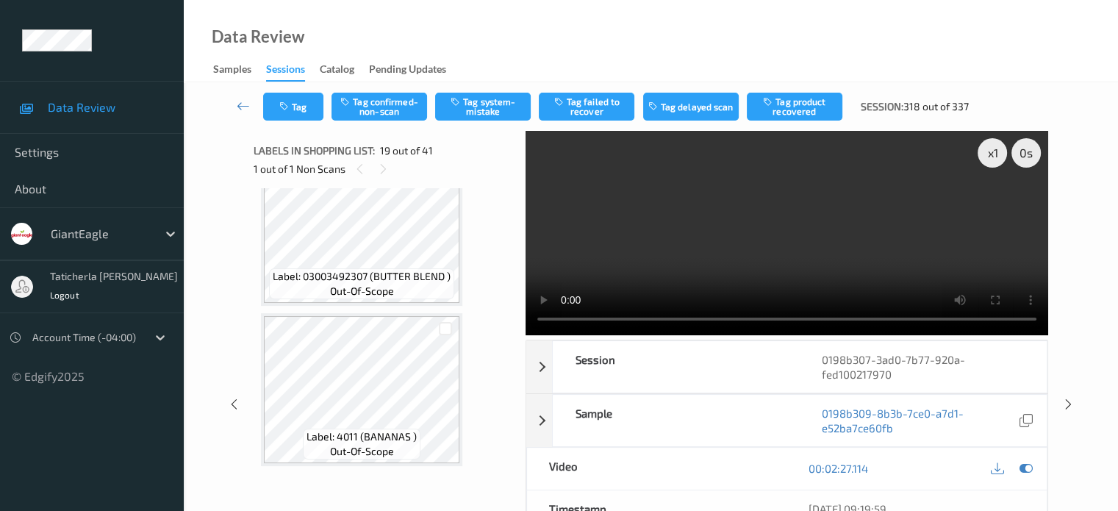
scroll to position [2470, 0]
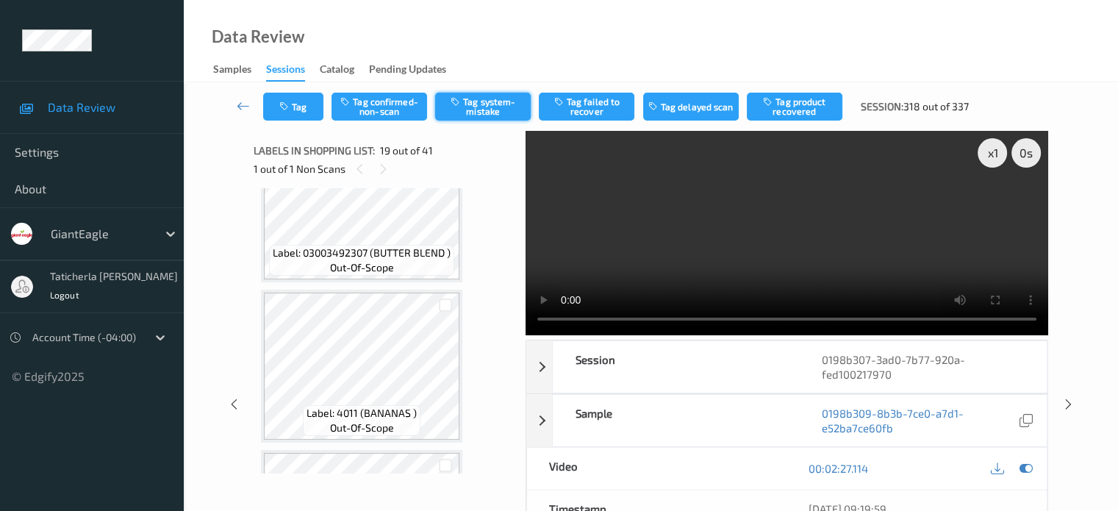
click at [503, 107] on button "Tag system-mistake" at bounding box center [483, 107] width 96 height 28
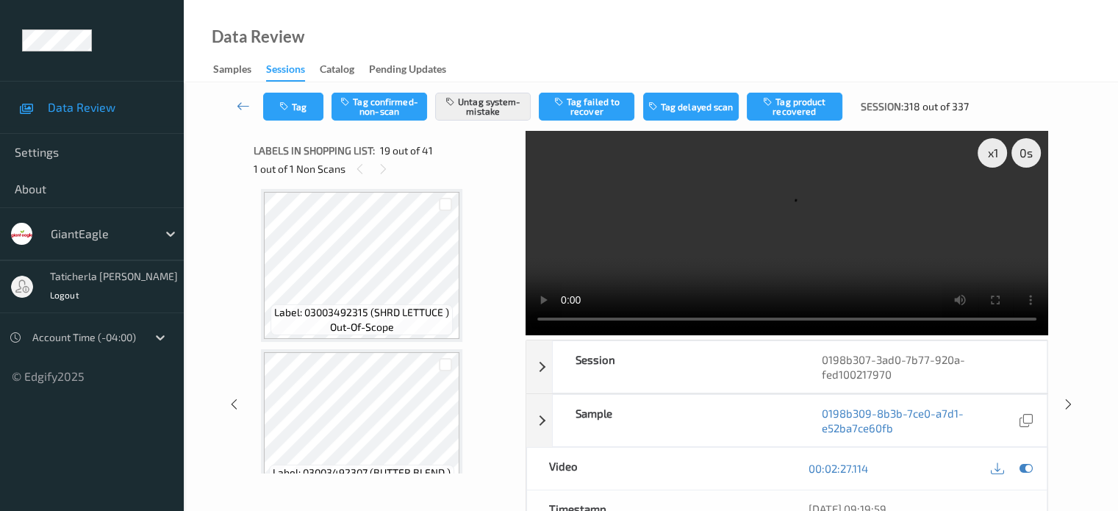
scroll to position [2249, 0]
click at [382, 169] on icon at bounding box center [383, 168] width 12 height 13
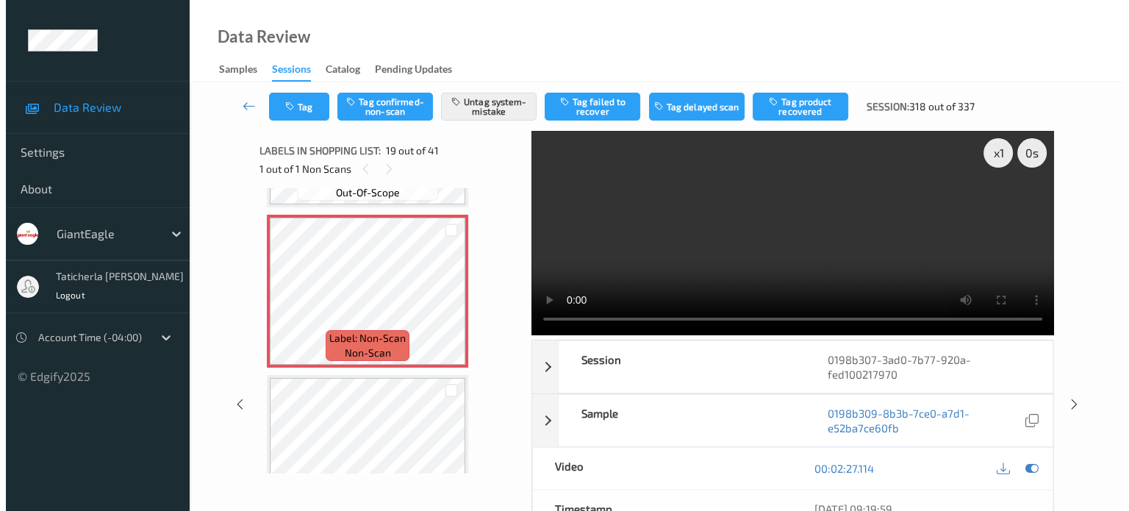
scroll to position [2837, 0]
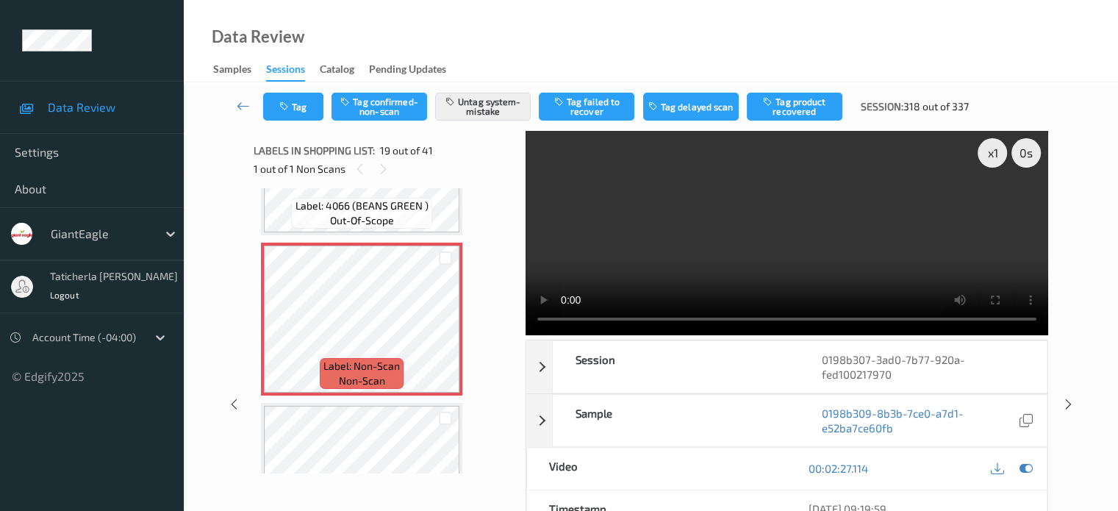
click at [287, 90] on div "Tag Tag confirmed-non-scan Untag system-mistake Tag failed to recover Tag delay…" at bounding box center [651, 106] width 874 height 49
click at [298, 106] on button "Tag" at bounding box center [293, 107] width 60 height 28
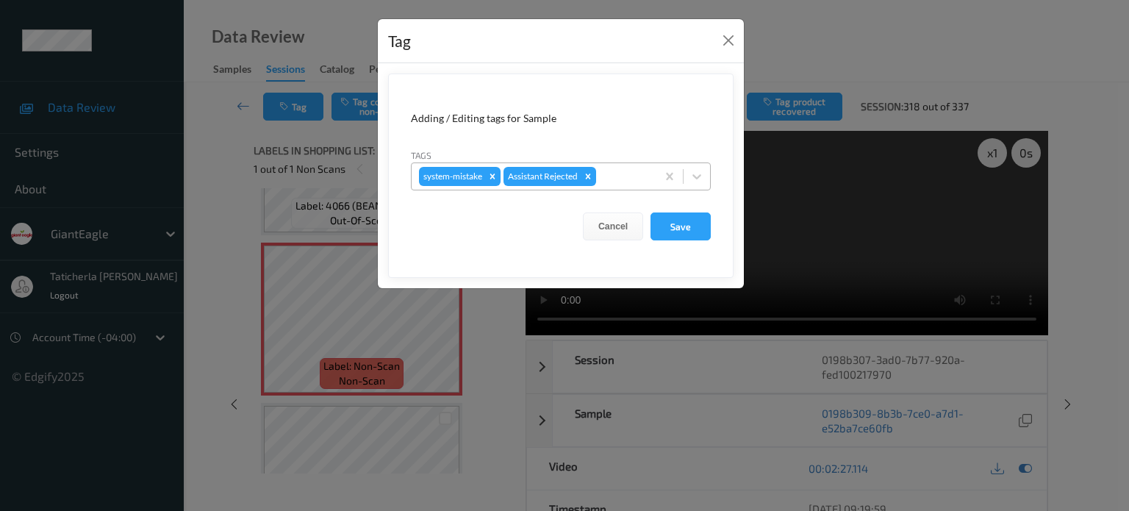
click at [628, 173] on div at bounding box center [624, 177] width 50 height 18
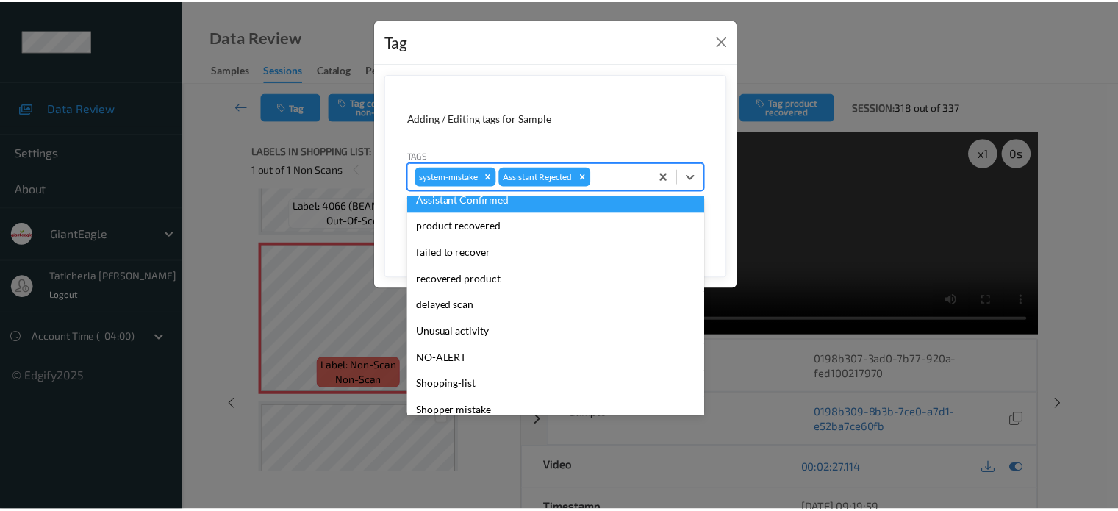
scroll to position [129, 0]
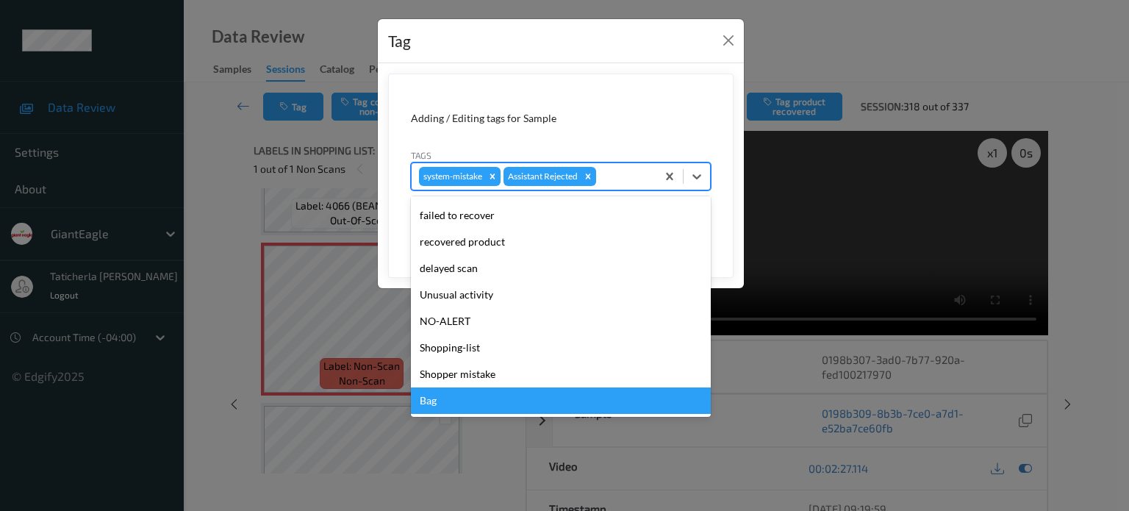
click at [556, 400] on div "Bag" at bounding box center [561, 400] width 300 height 26
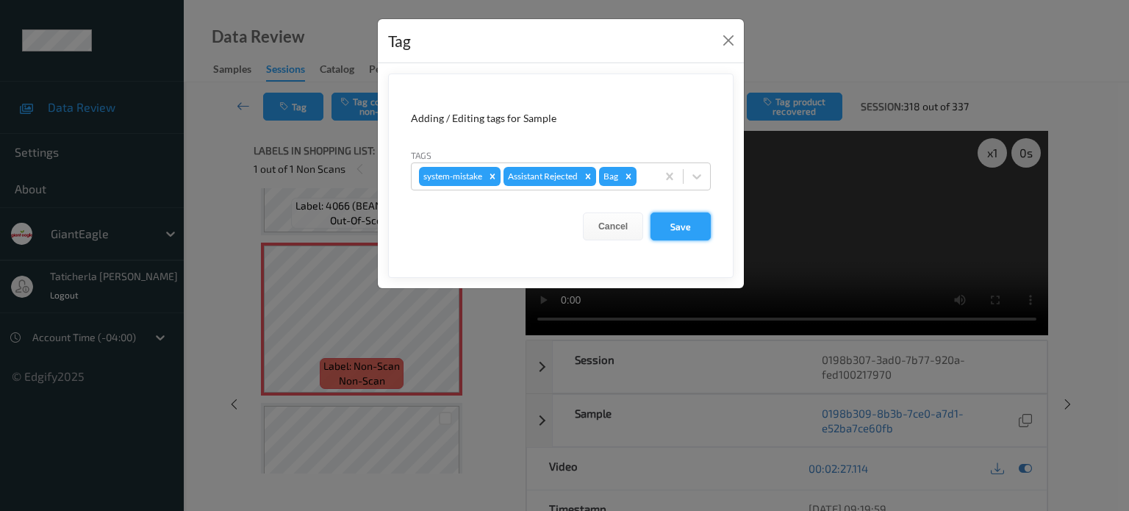
click at [698, 216] on button "Save" at bounding box center [680, 226] width 60 height 28
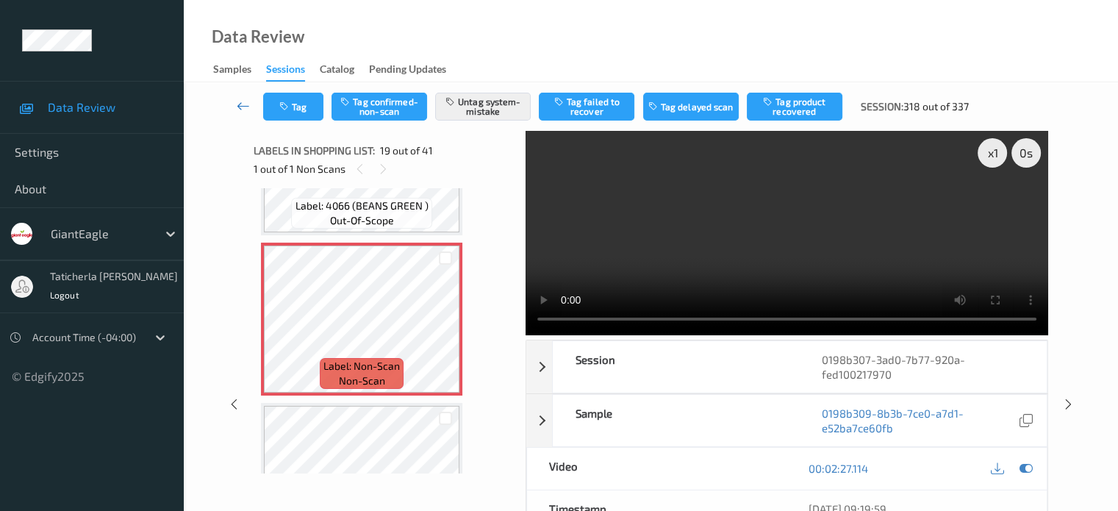
click at [246, 104] on icon at bounding box center [243, 105] width 13 height 15
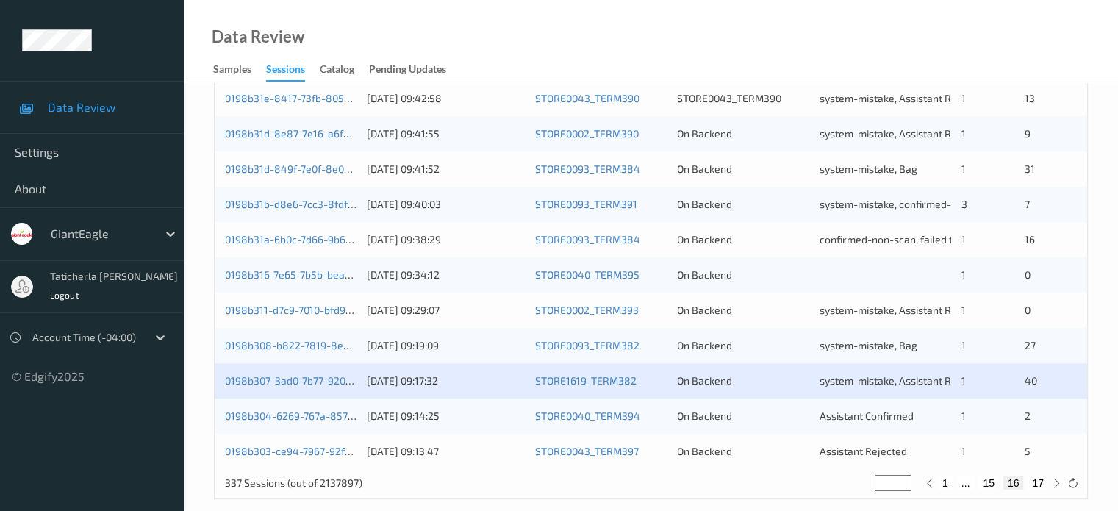
scroll to position [710, 0]
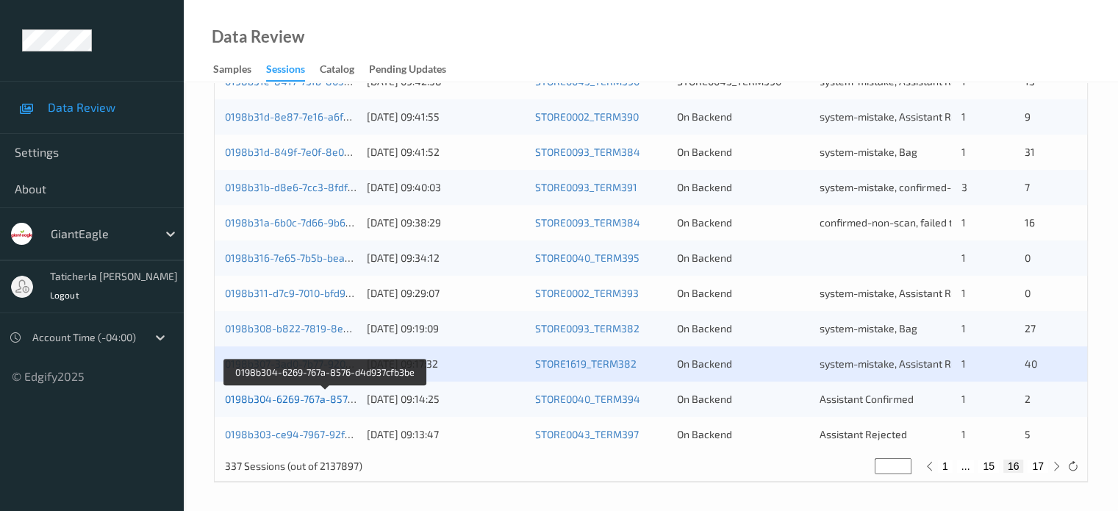
click at [305, 402] on link "0198b304-6269-767a-8576-d4d937cfb3be" at bounding box center [325, 398] width 201 height 12
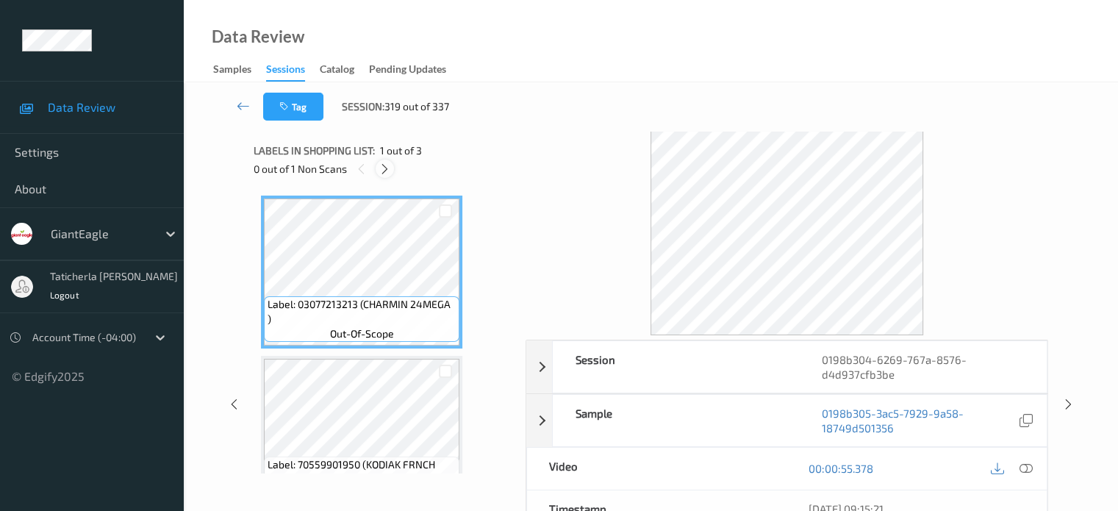
click at [386, 164] on icon at bounding box center [385, 168] width 12 height 13
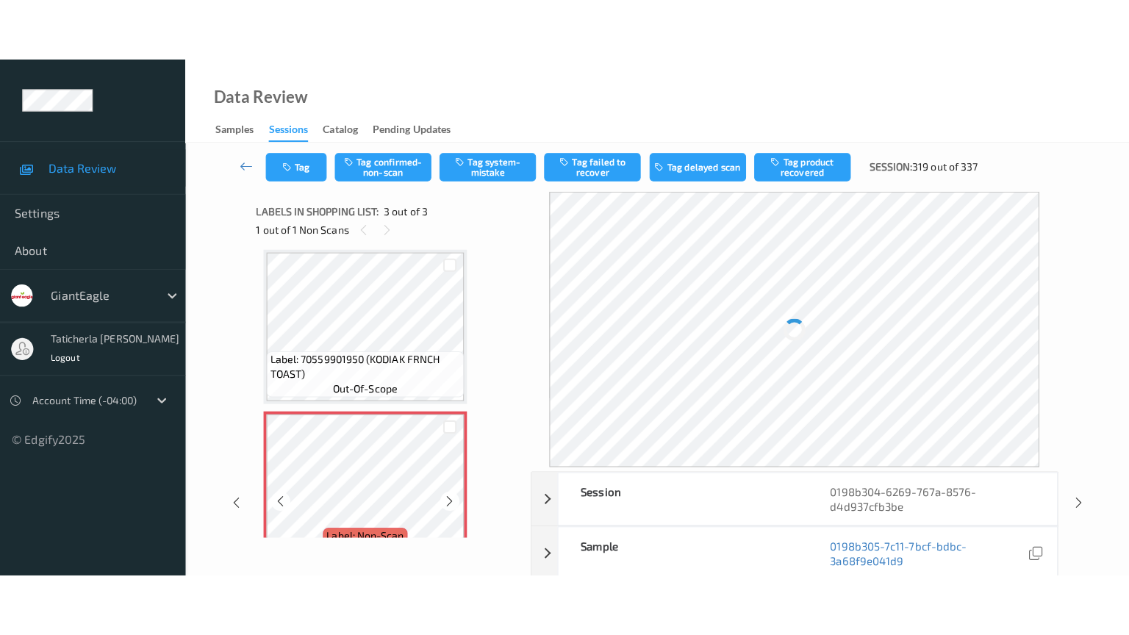
scroll to position [203, 0]
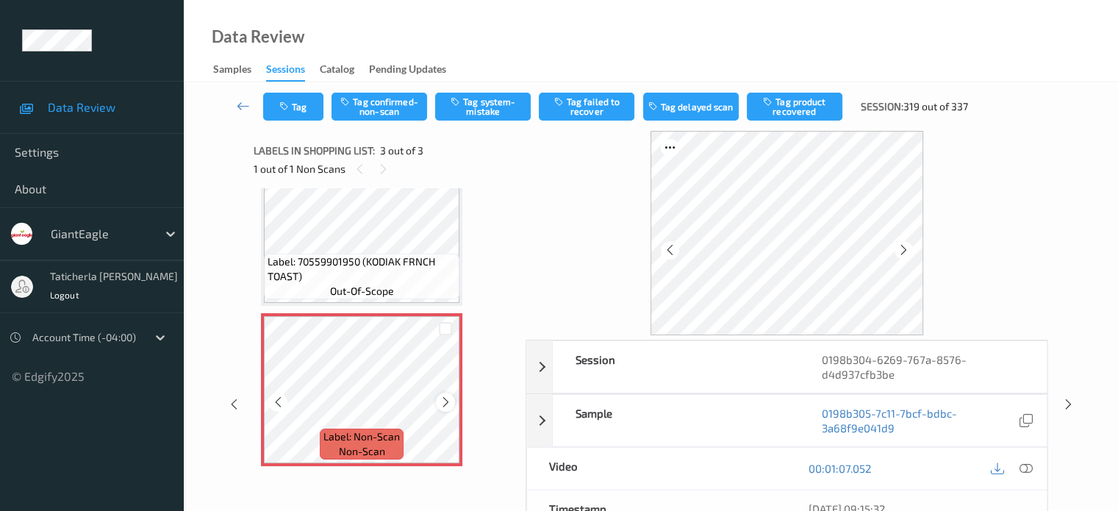
click at [441, 403] on icon at bounding box center [446, 401] width 12 height 13
click at [1023, 467] on icon at bounding box center [1025, 468] width 13 height 13
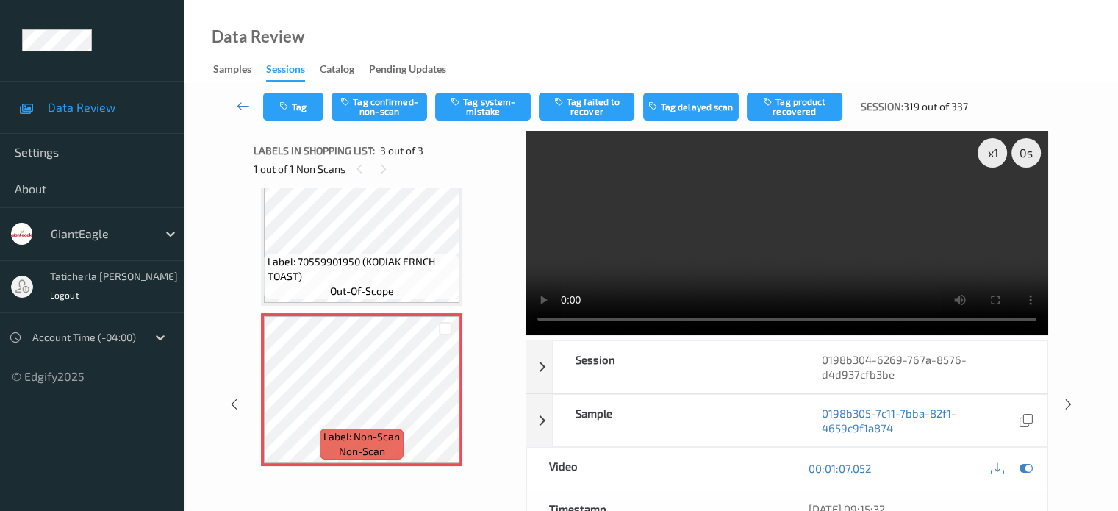
scroll to position [79, 0]
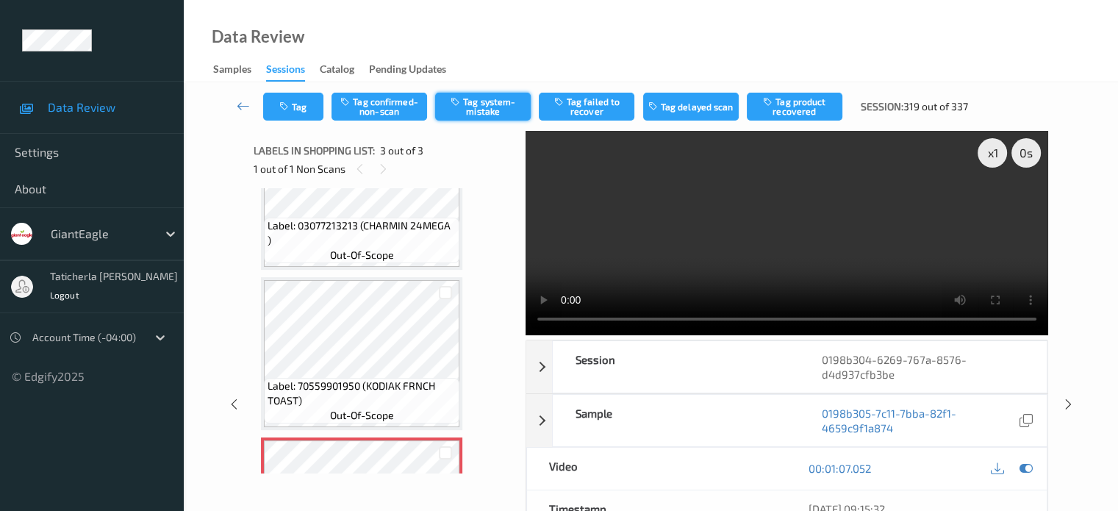
click at [501, 106] on button "Tag system-mistake" at bounding box center [483, 107] width 96 height 28
click at [232, 100] on link at bounding box center [243, 107] width 39 height 28
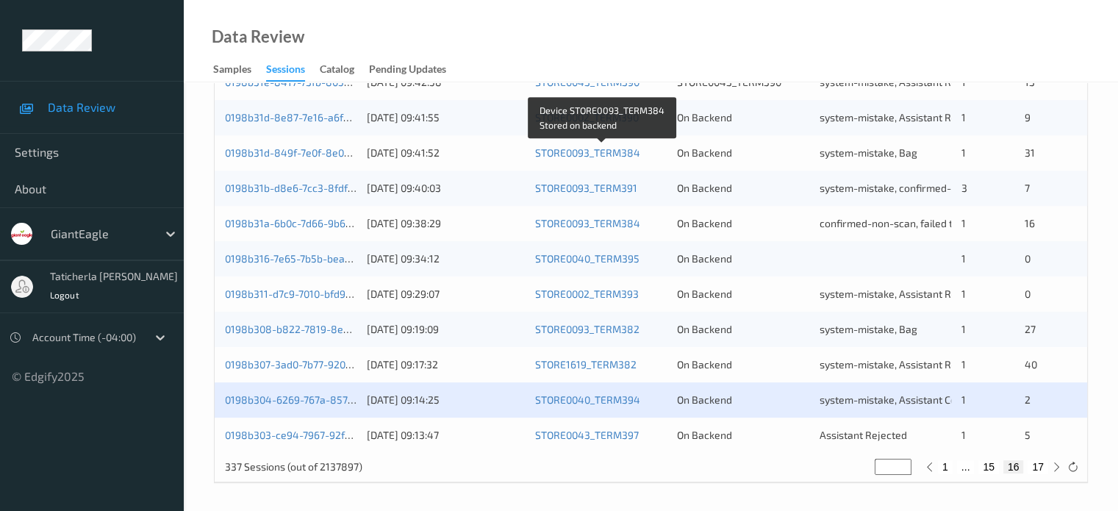
scroll to position [710, 0]
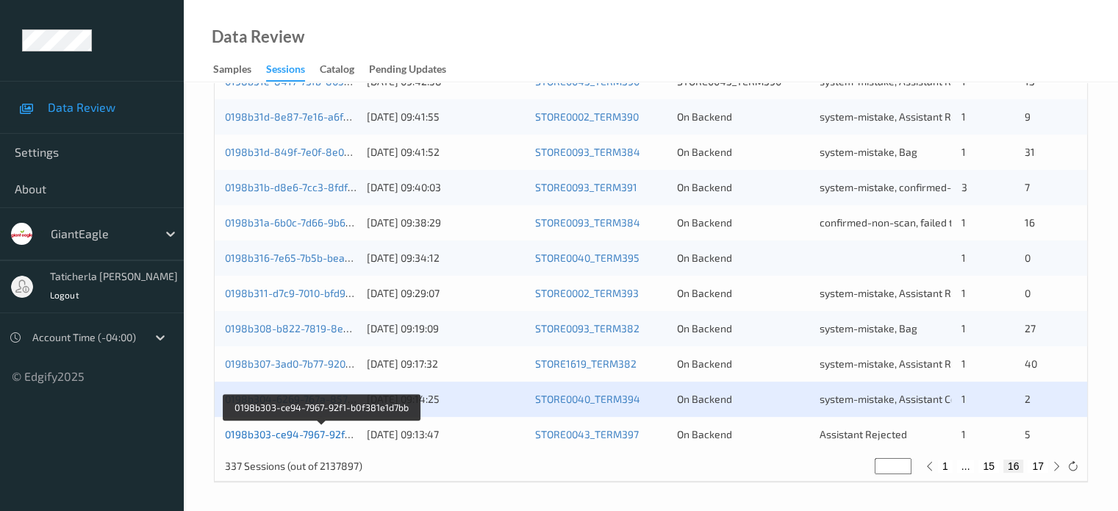
click at [318, 436] on link "0198b303-ce94-7967-92f1-b0f381e1d7bb" at bounding box center [322, 434] width 194 height 12
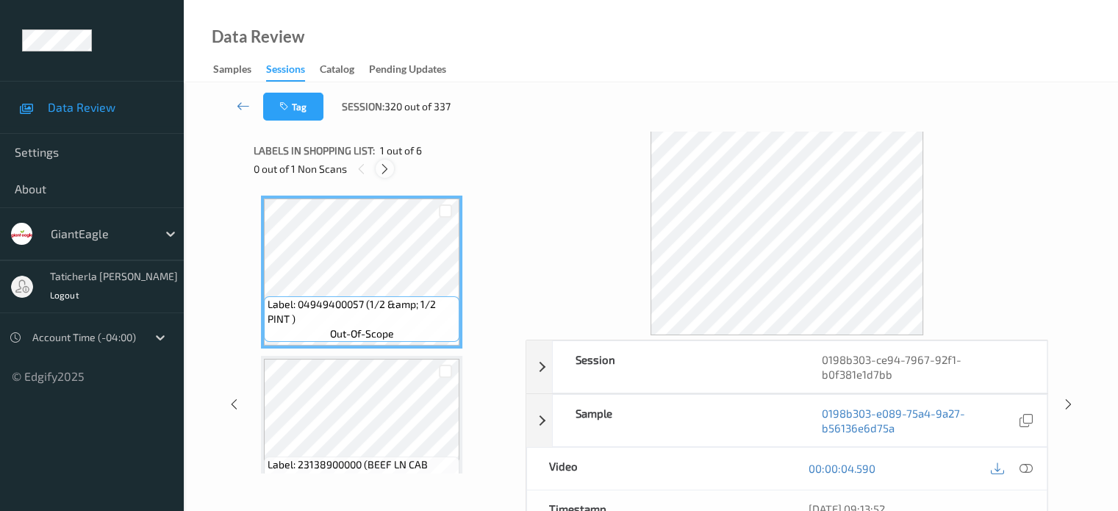
click at [386, 171] on icon at bounding box center [385, 168] width 12 height 13
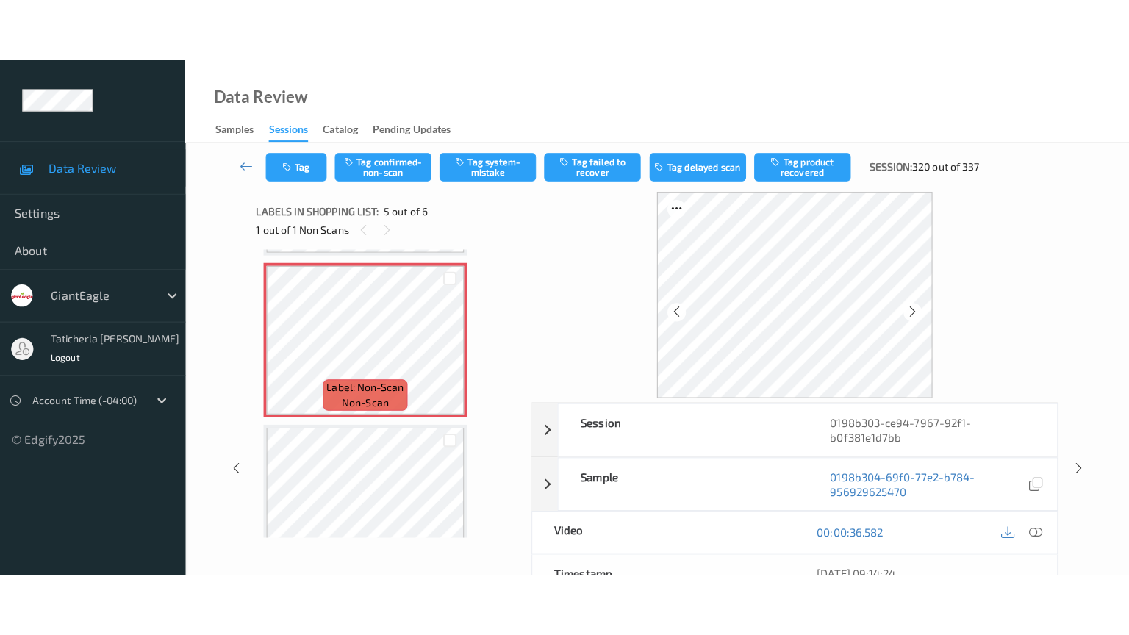
scroll to position [609, 0]
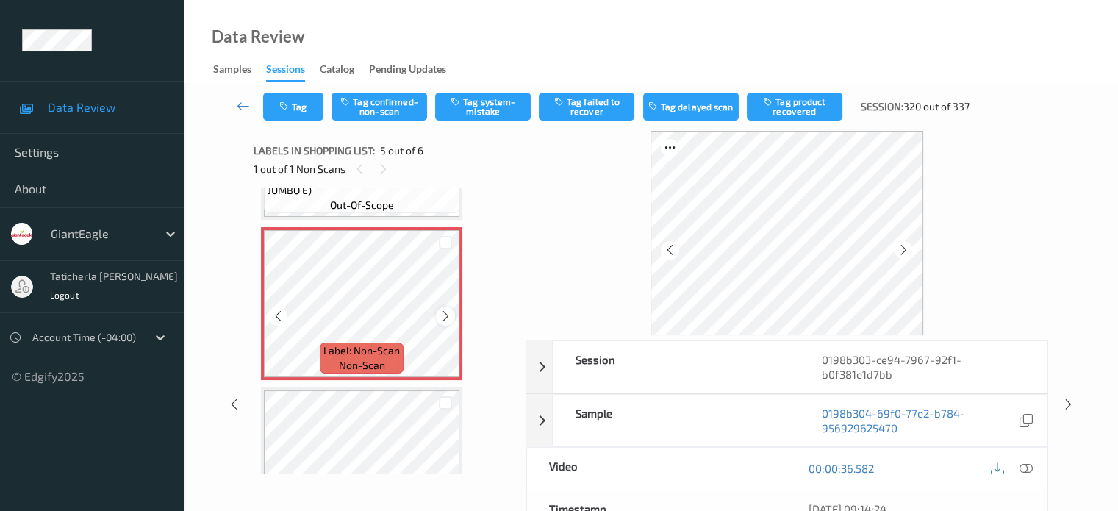
click at [446, 312] on icon at bounding box center [446, 315] width 12 height 13
click at [1024, 467] on icon at bounding box center [1025, 468] width 13 height 13
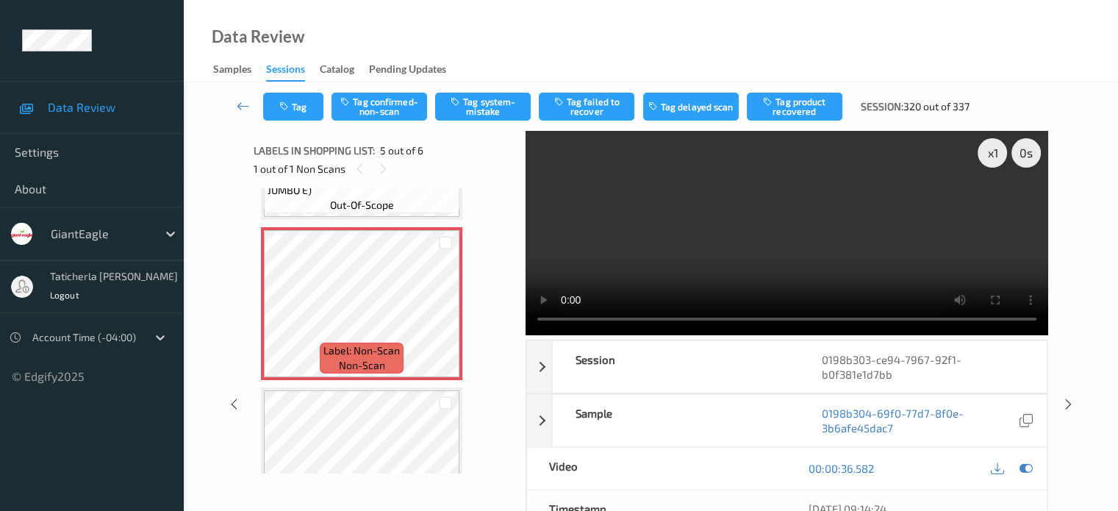
click at [992, 207] on video at bounding box center [787, 233] width 523 height 204
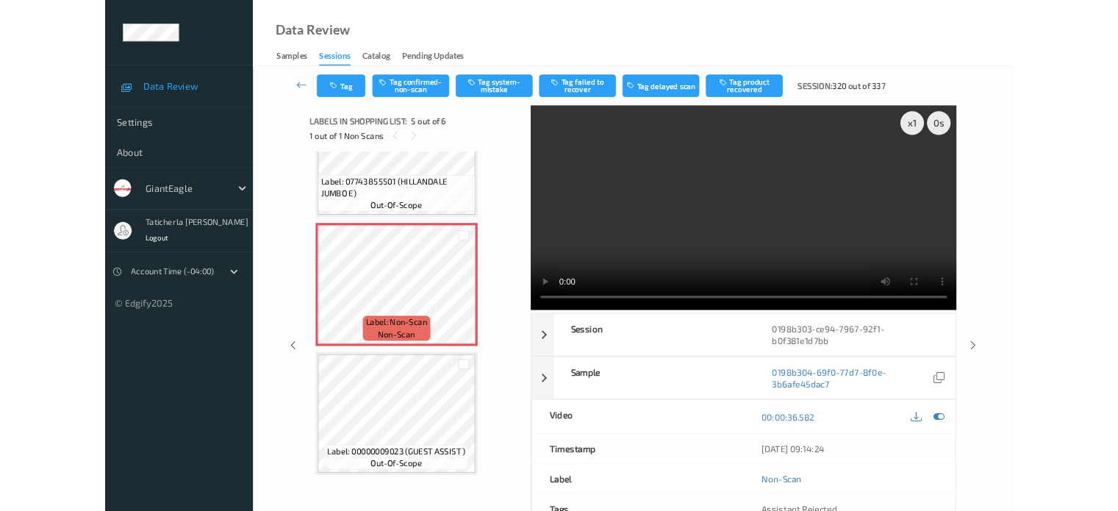
scroll to position [559, 0]
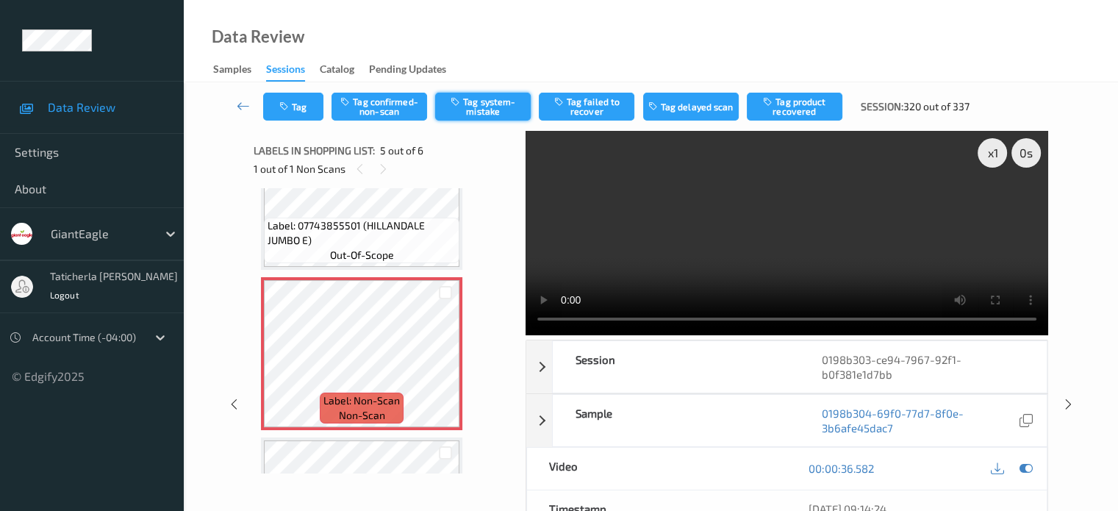
click at [494, 101] on button "Tag system-mistake" at bounding box center [483, 107] width 96 height 28
click at [244, 106] on icon at bounding box center [243, 105] width 13 height 15
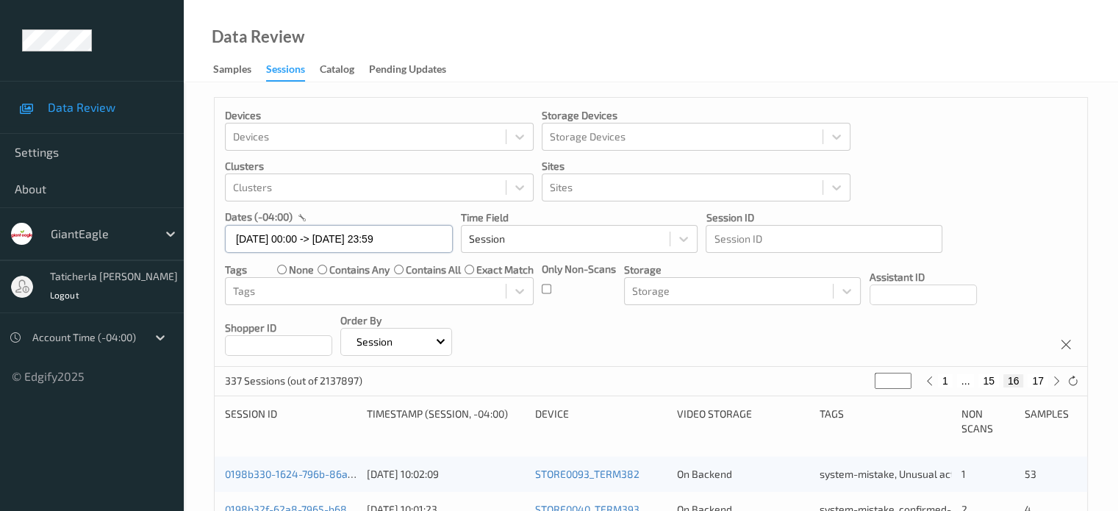
click at [436, 237] on input "[DATE] 00:00 -> [DATE] 23:59" at bounding box center [339, 239] width 228 height 28
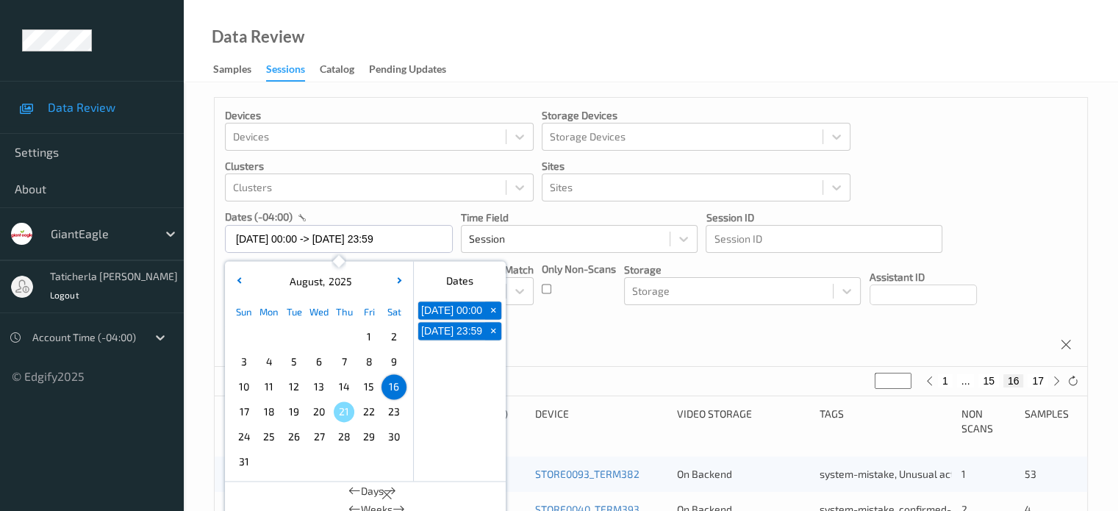
click at [245, 415] on span "17" at bounding box center [244, 411] width 21 height 21
type input "[DATE] 00:00"
type input "*"
click at [245, 415] on span "17" at bounding box center [244, 411] width 21 height 21
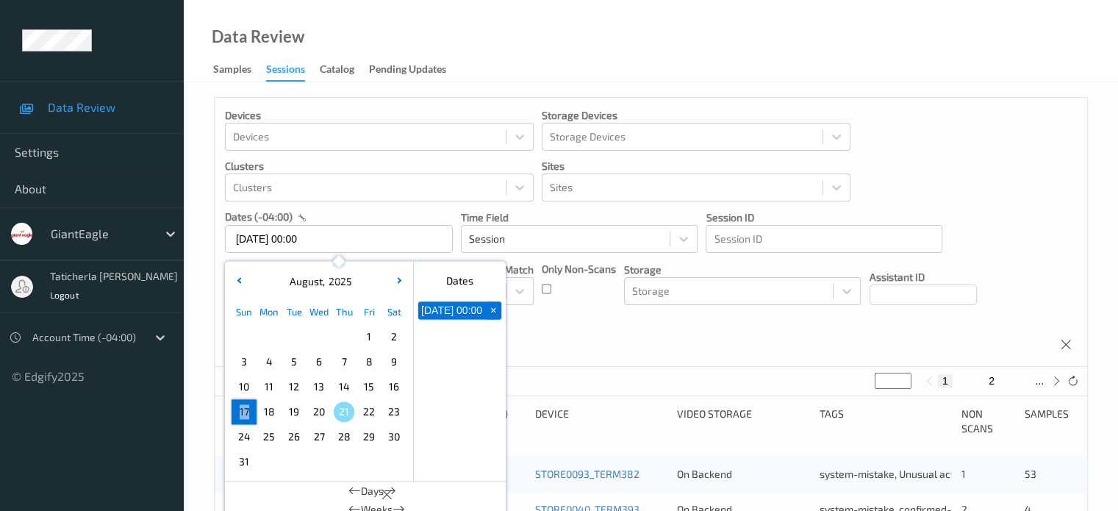
type input "[DATE] 00:00 -> [DATE] 23:59"
click at [975, 387] on button "2" at bounding box center [974, 380] width 15 height 13
type input "*"
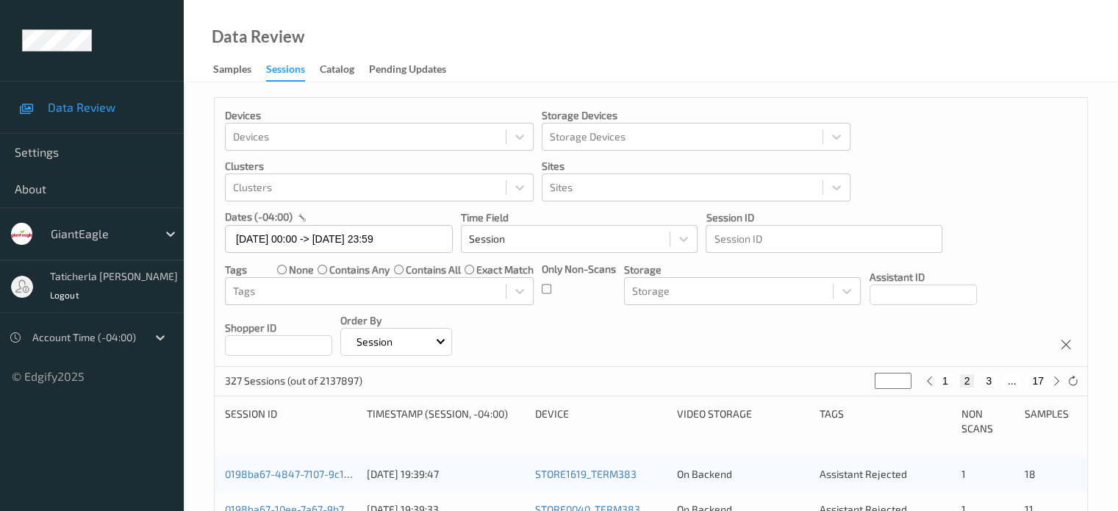
click at [985, 380] on button "3" at bounding box center [988, 380] width 15 height 13
type input "*"
click at [994, 379] on button "4" at bounding box center [997, 380] width 15 height 13
type input "*"
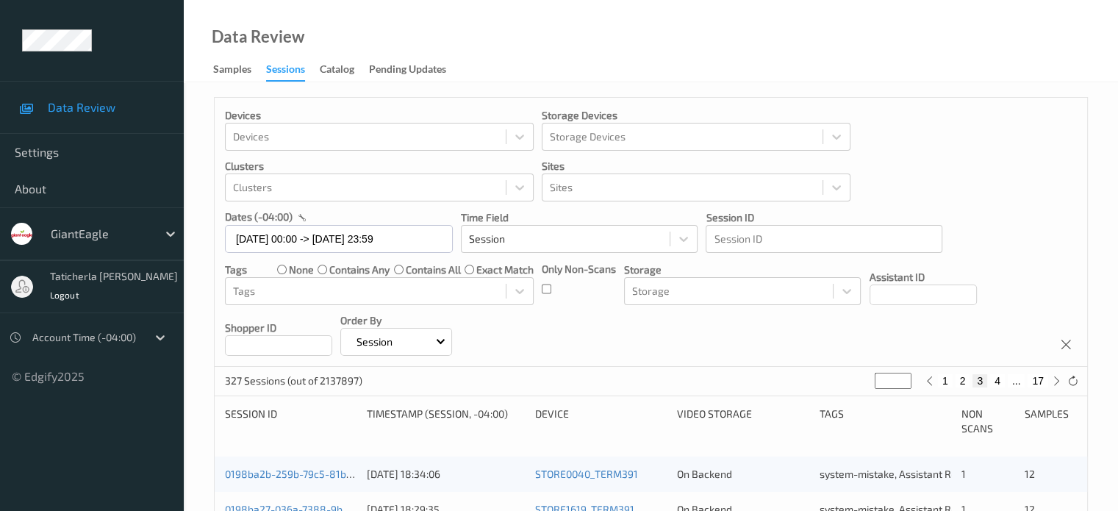
type input "*"
click at [1005, 381] on button "5" at bounding box center [1003, 380] width 15 height 13
type input "*"
click at [1003, 377] on button "6" at bounding box center [1003, 380] width 15 height 13
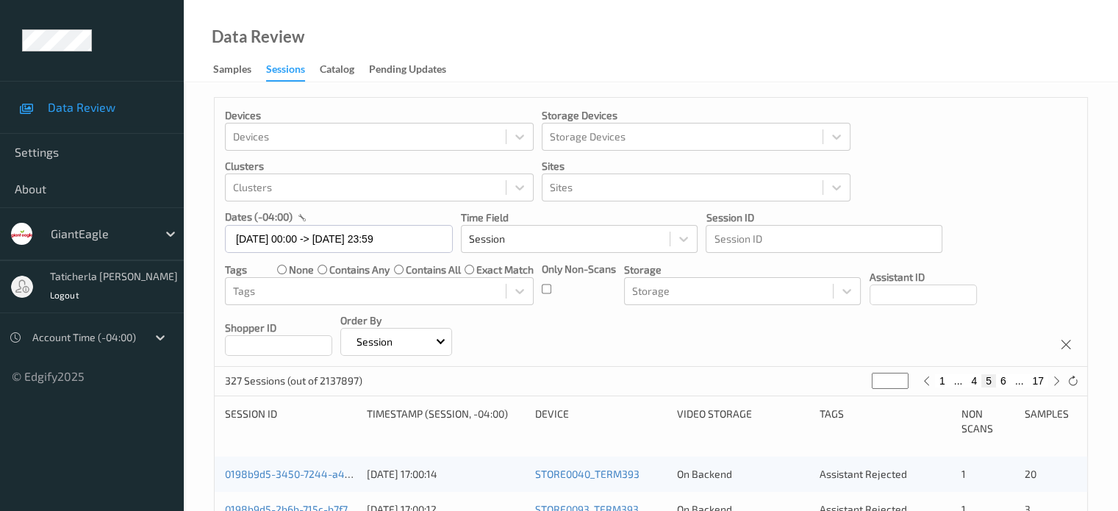
type input "*"
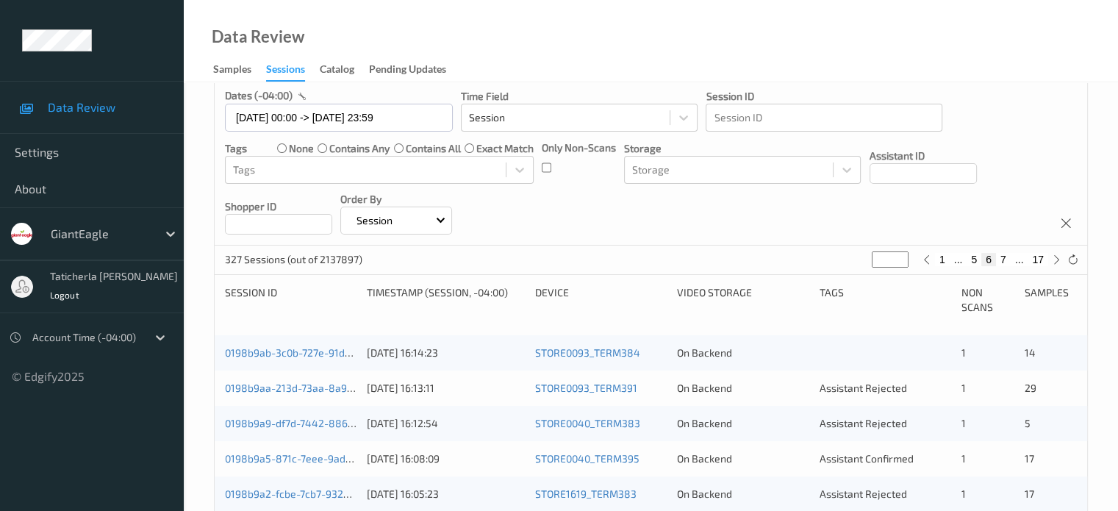
scroll to position [147, 0]
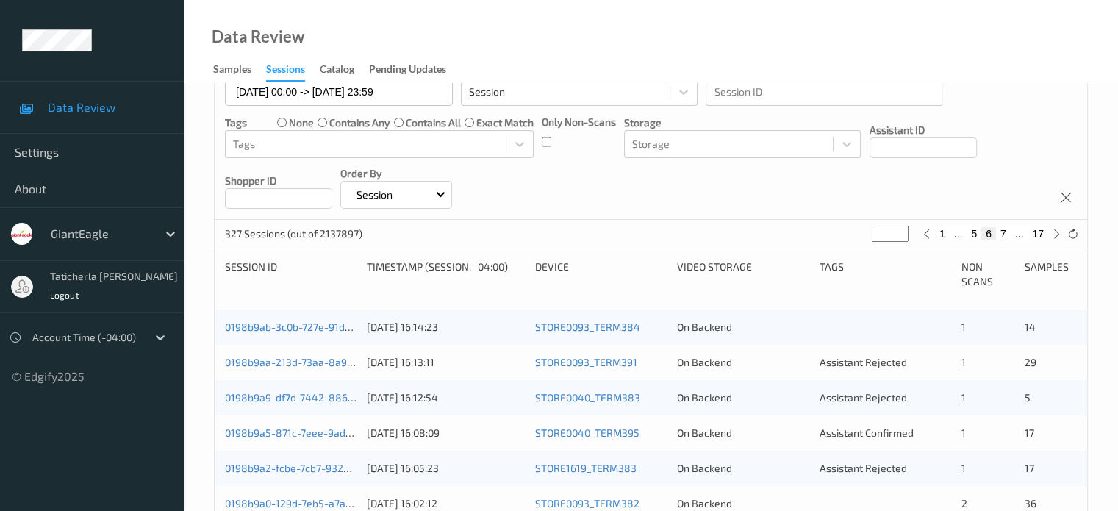
click at [1004, 231] on button "7" at bounding box center [1003, 233] width 15 height 13
type input "*"
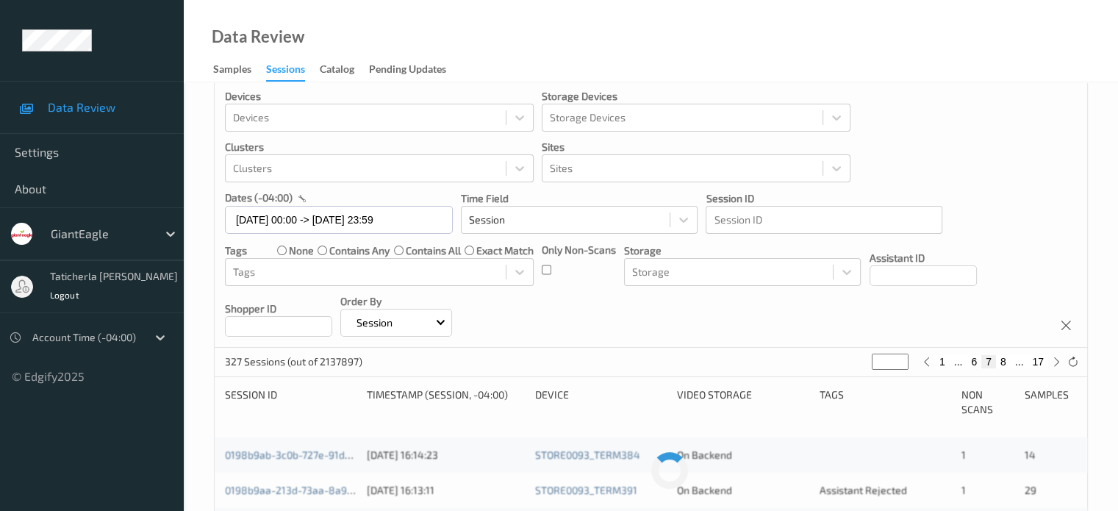
scroll to position [0, 0]
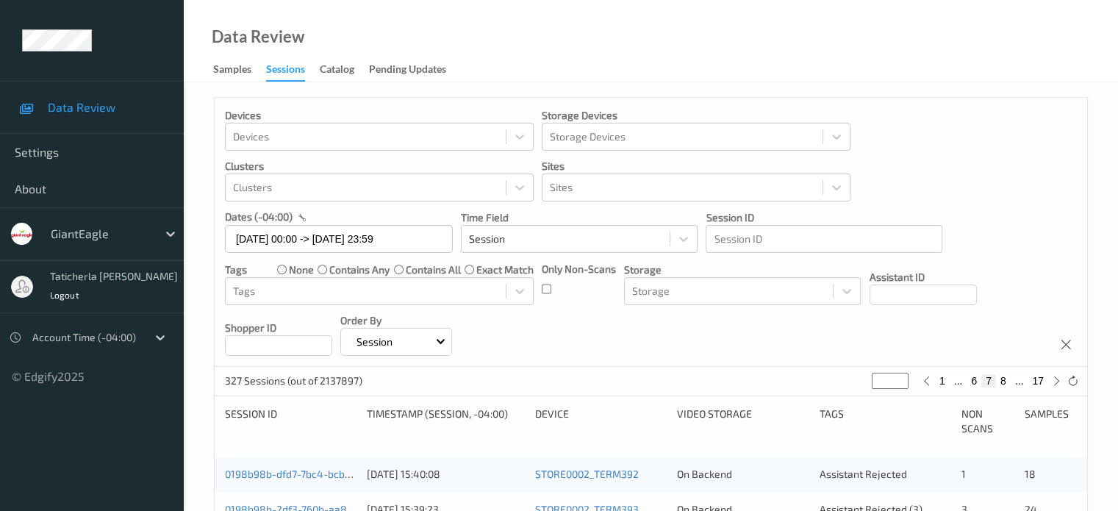
click at [975, 380] on button "6" at bounding box center [974, 380] width 15 height 13
type input "*"
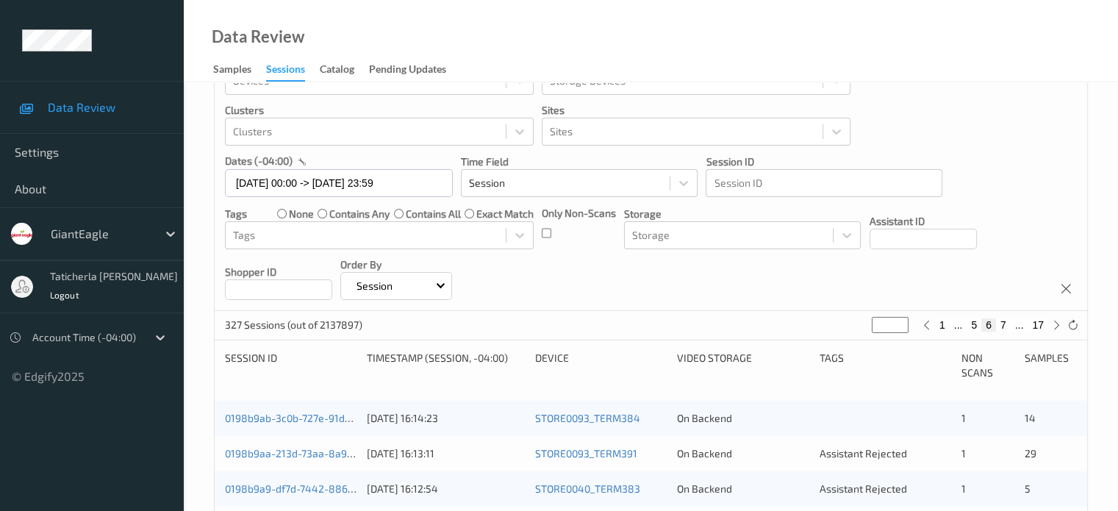
scroll to position [147, 0]
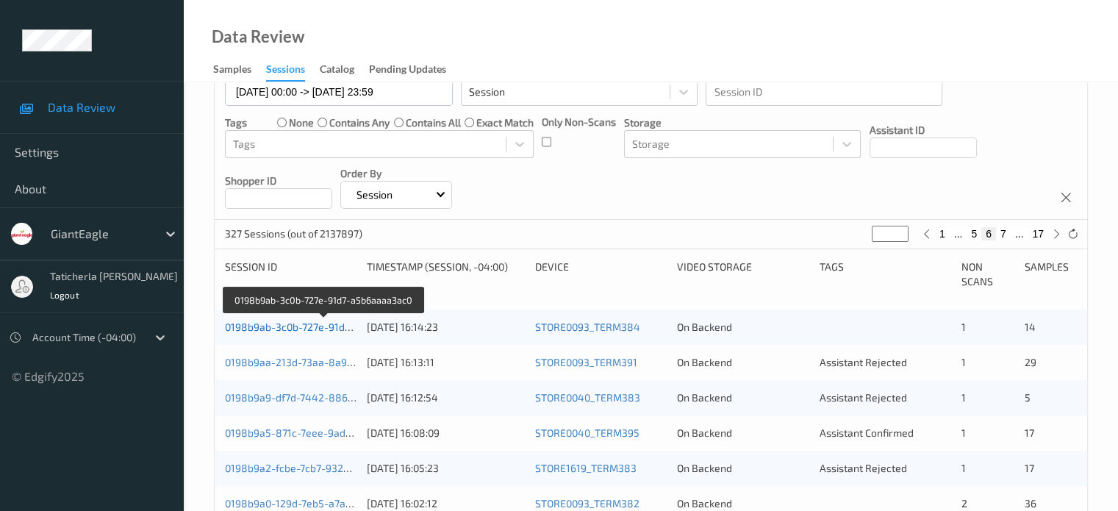
click at [303, 330] on link "0198b9ab-3c0b-727e-91d7-a5b6aaaa3ac0" at bounding box center [324, 326] width 199 height 12
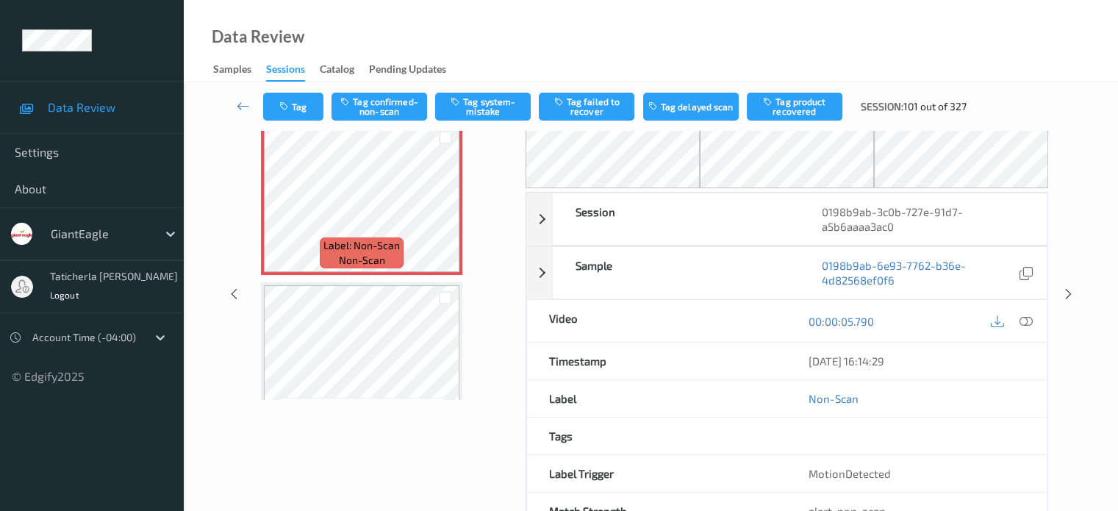
scroll to position [48, 0]
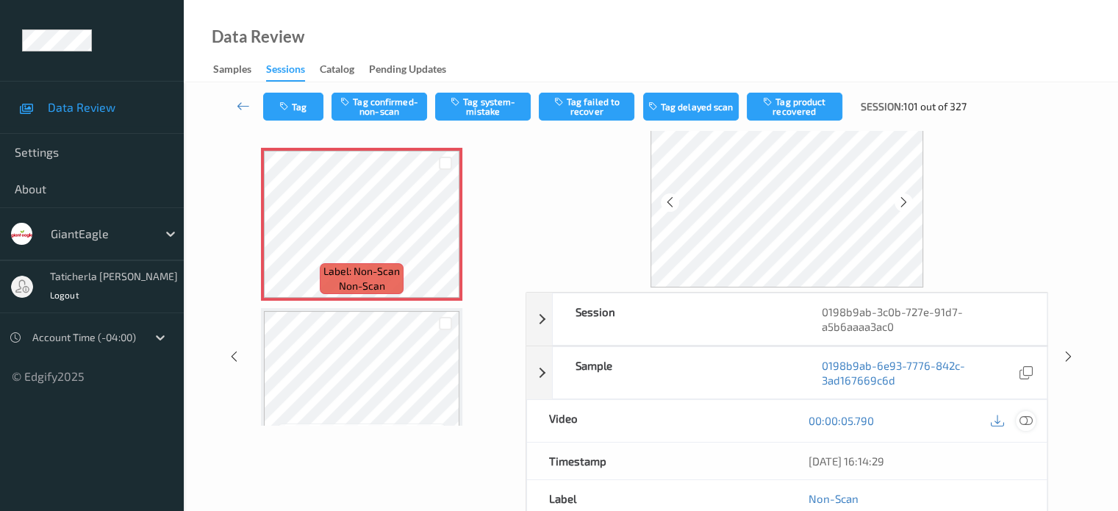
click at [1025, 416] on icon at bounding box center [1025, 420] width 13 height 13
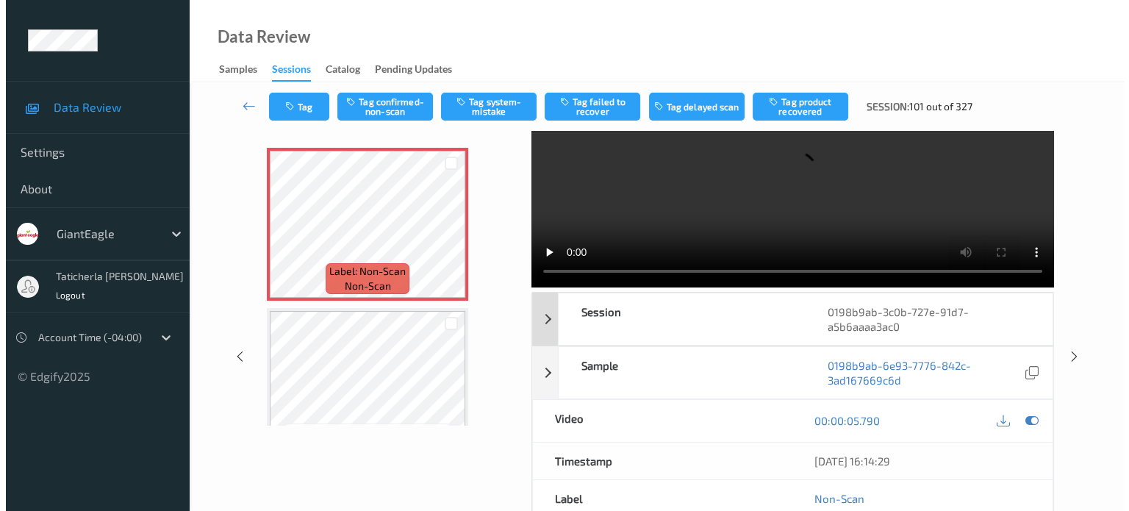
scroll to position [0, 0]
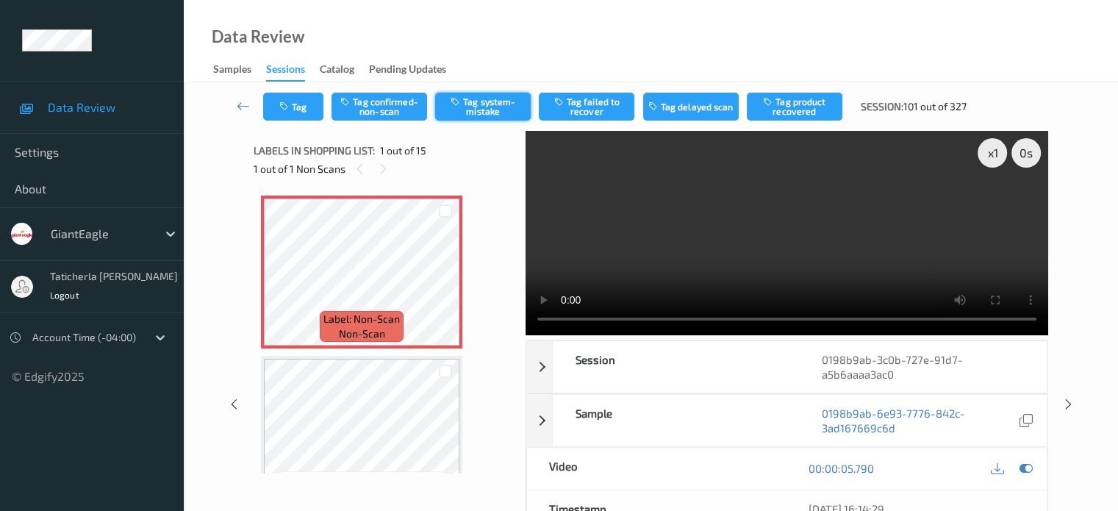
click at [488, 103] on button "Tag system-mistake" at bounding box center [483, 107] width 96 height 28
click at [303, 111] on button "Tag" at bounding box center [293, 107] width 60 height 28
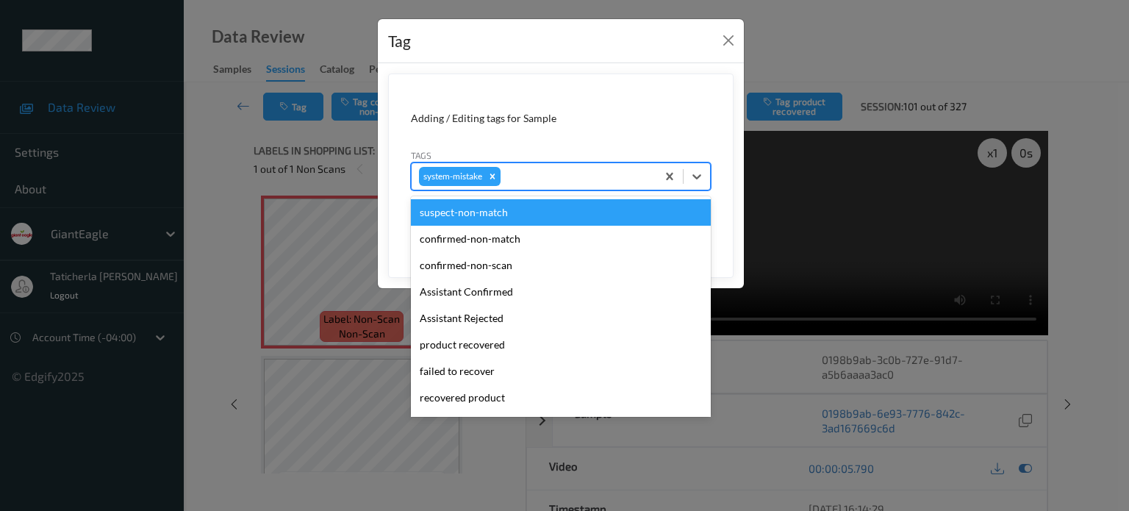
click at [607, 174] on div at bounding box center [576, 177] width 146 height 18
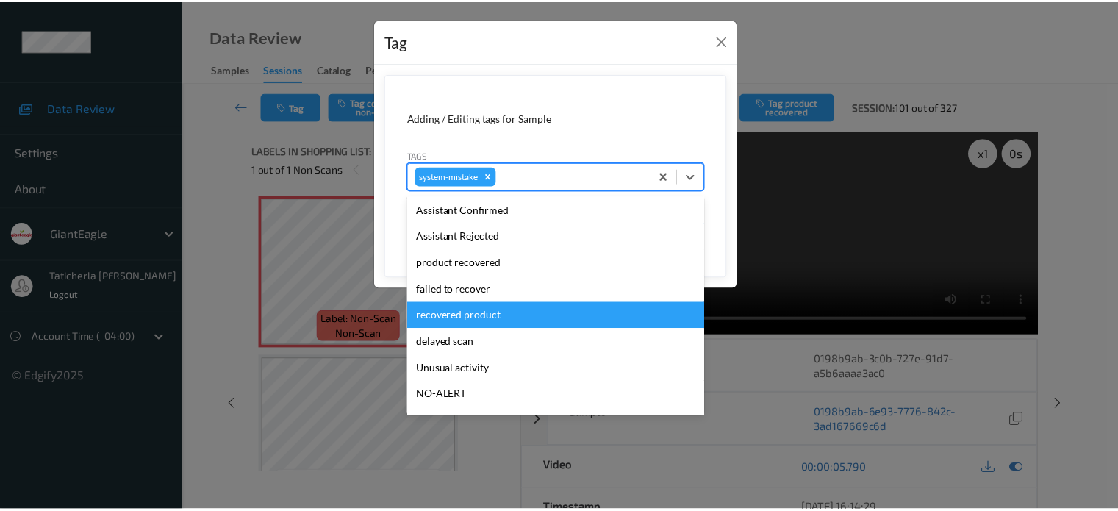
scroll to position [156, 0]
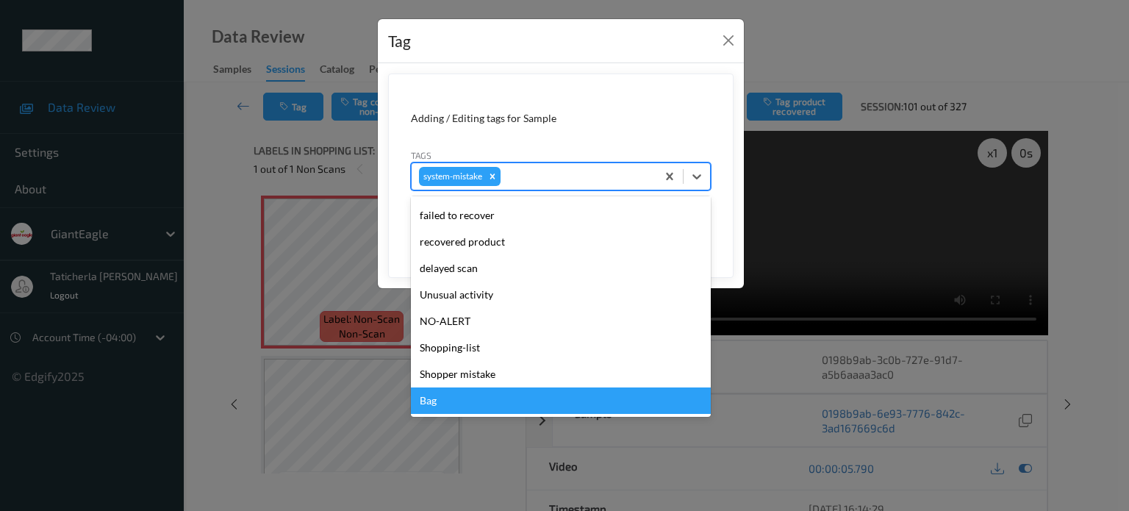
click at [507, 399] on div "Bag" at bounding box center [561, 400] width 300 height 26
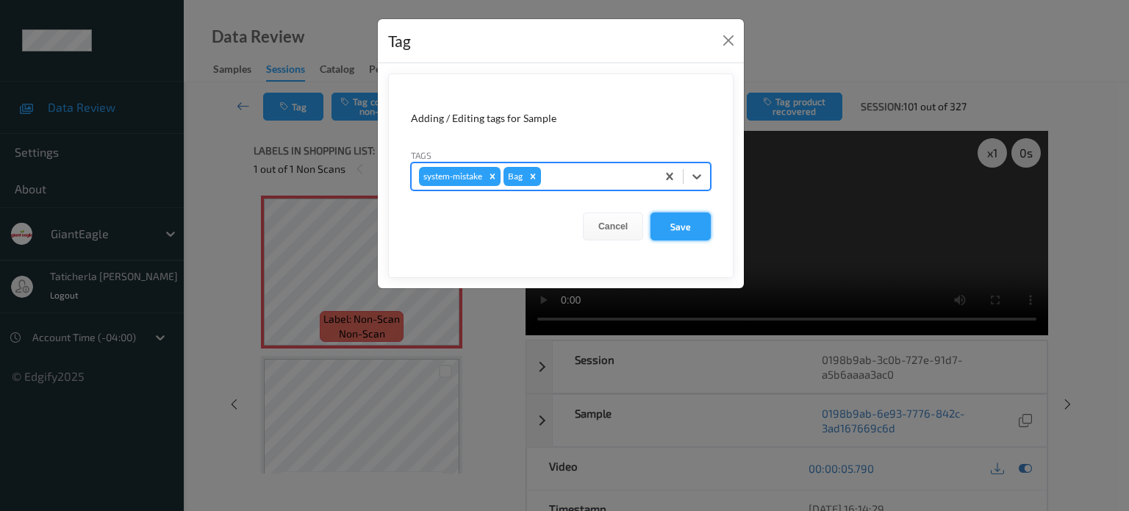
click at [702, 212] on button "Save" at bounding box center [680, 226] width 60 height 28
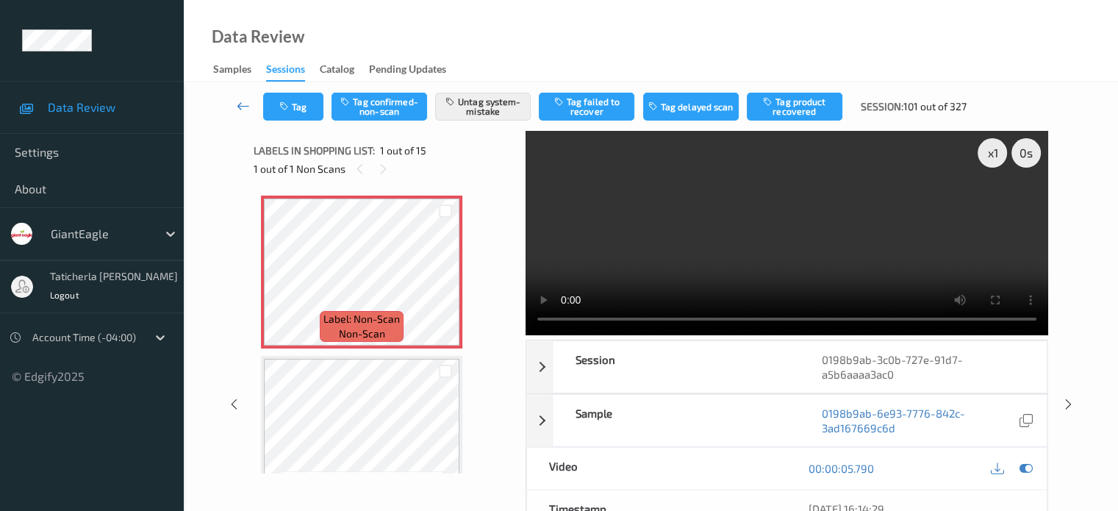
click at [241, 103] on icon at bounding box center [243, 105] width 13 height 15
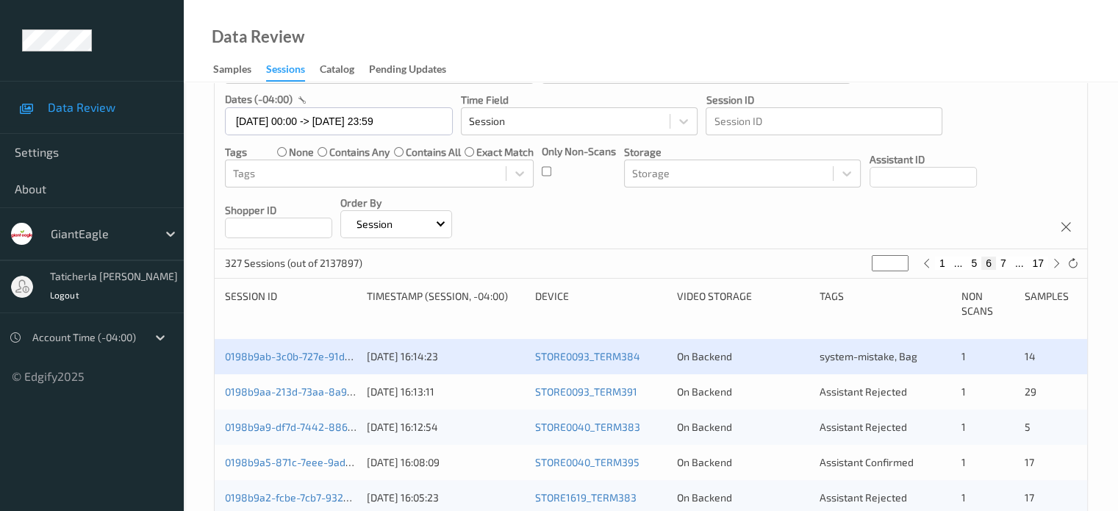
scroll to position [220, 0]
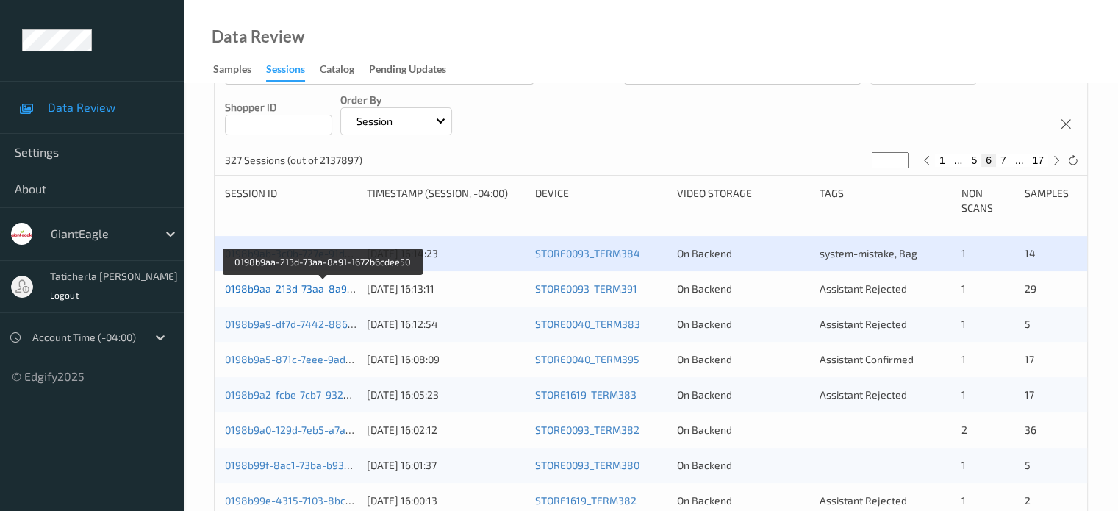
click at [300, 292] on link "0198b9aa-213d-73aa-8a91-1672b6cdee50" at bounding box center [324, 288] width 198 height 12
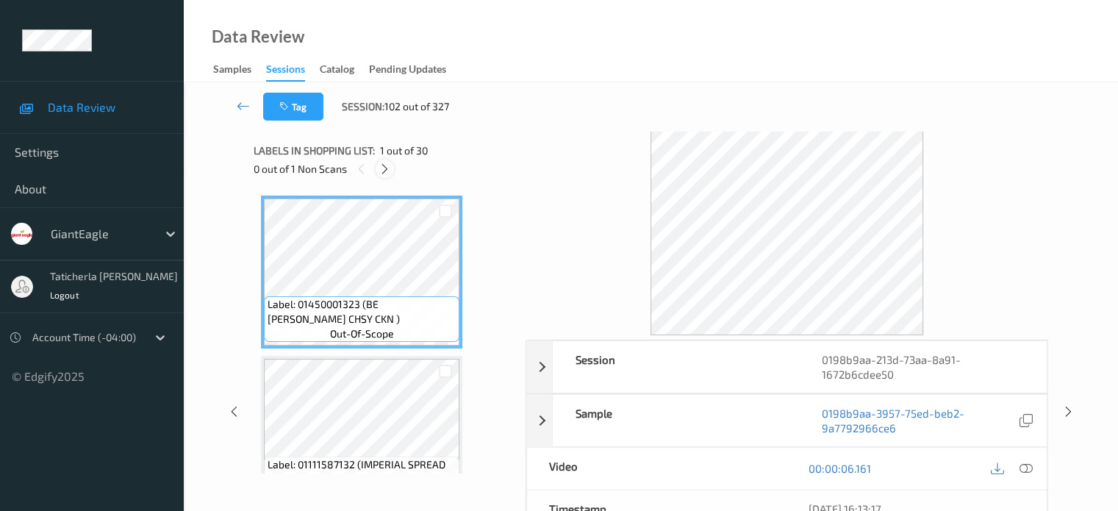
click at [379, 168] on icon at bounding box center [385, 168] width 12 height 13
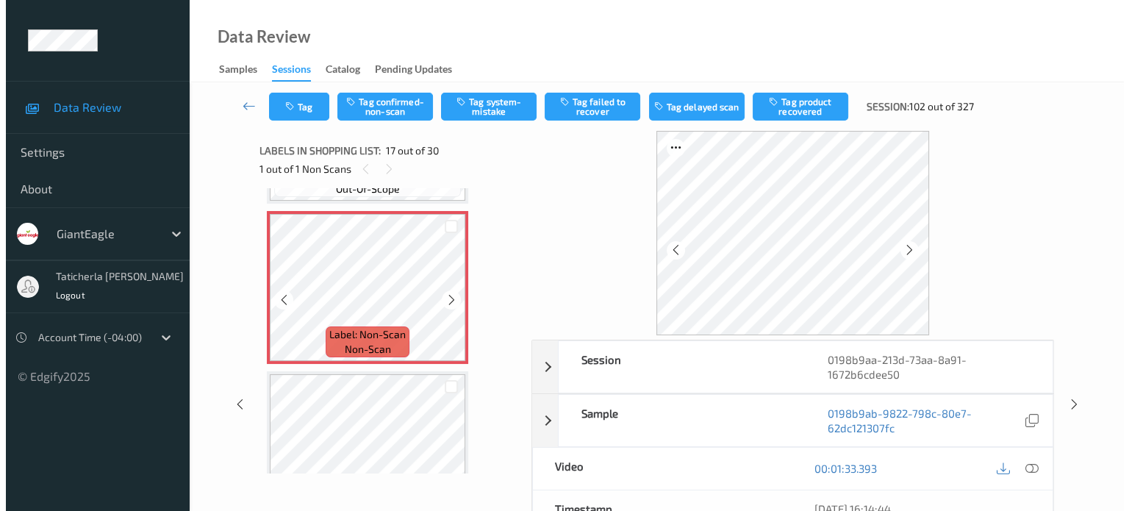
scroll to position [2558, 0]
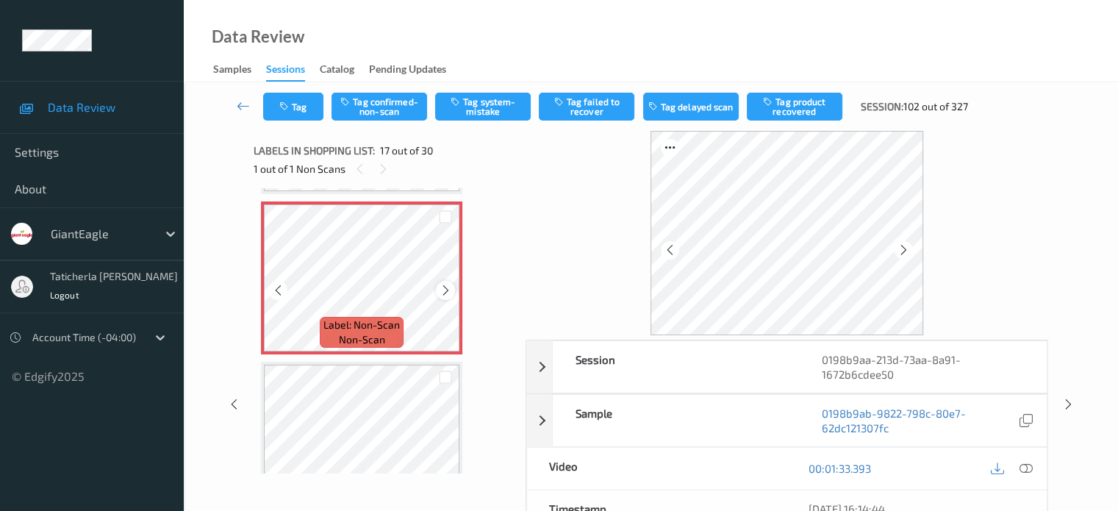
click at [441, 285] on icon at bounding box center [446, 290] width 12 height 13
click at [1023, 464] on icon at bounding box center [1025, 468] width 13 height 13
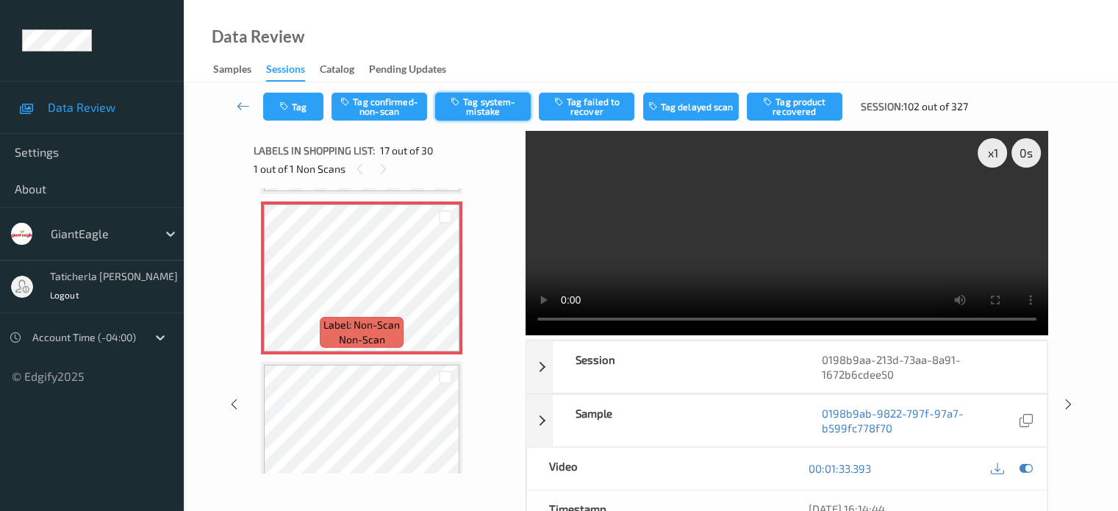
click at [476, 110] on button "Tag system-mistake" at bounding box center [483, 107] width 96 height 28
click at [294, 105] on button "Tag" at bounding box center [293, 107] width 60 height 28
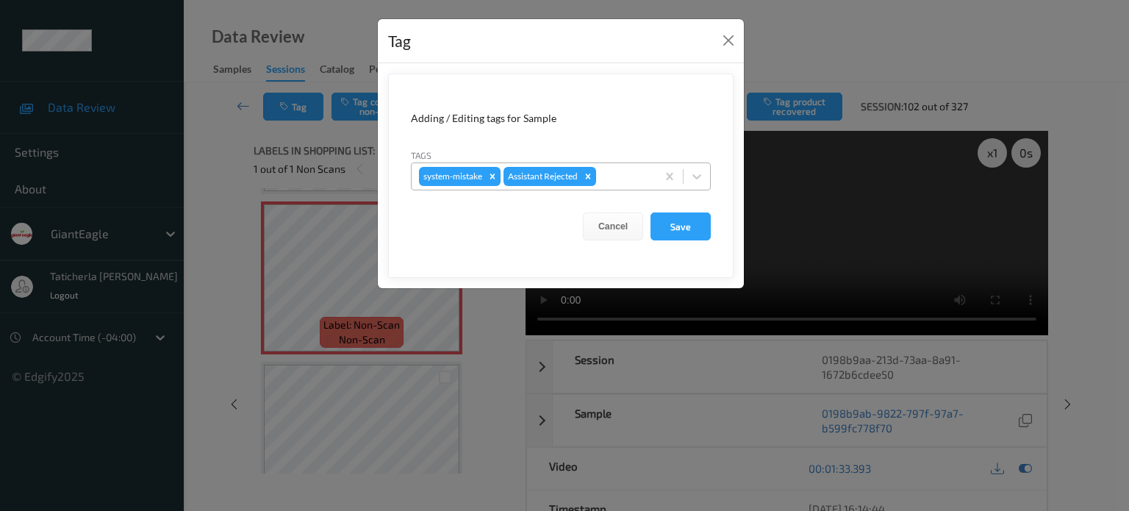
click at [632, 179] on div at bounding box center [624, 177] width 50 height 18
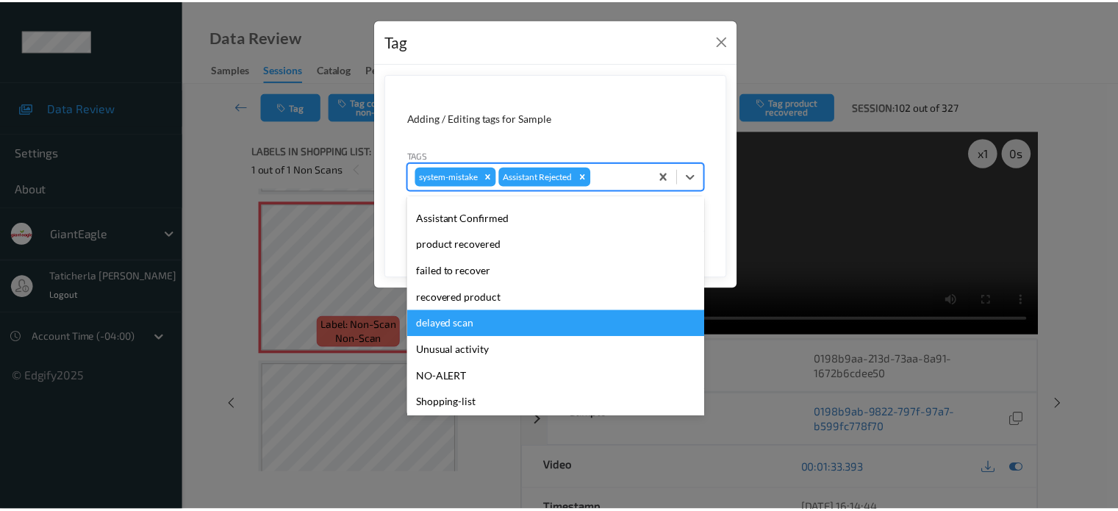
scroll to position [129, 0]
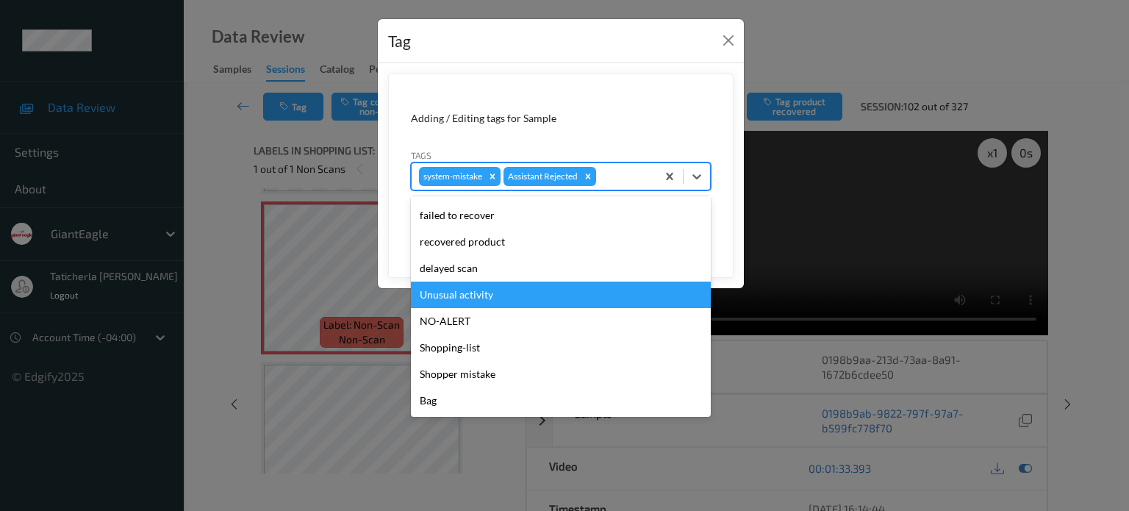
click at [552, 292] on div "Unusual activity" at bounding box center [561, 294] width 300 height 26
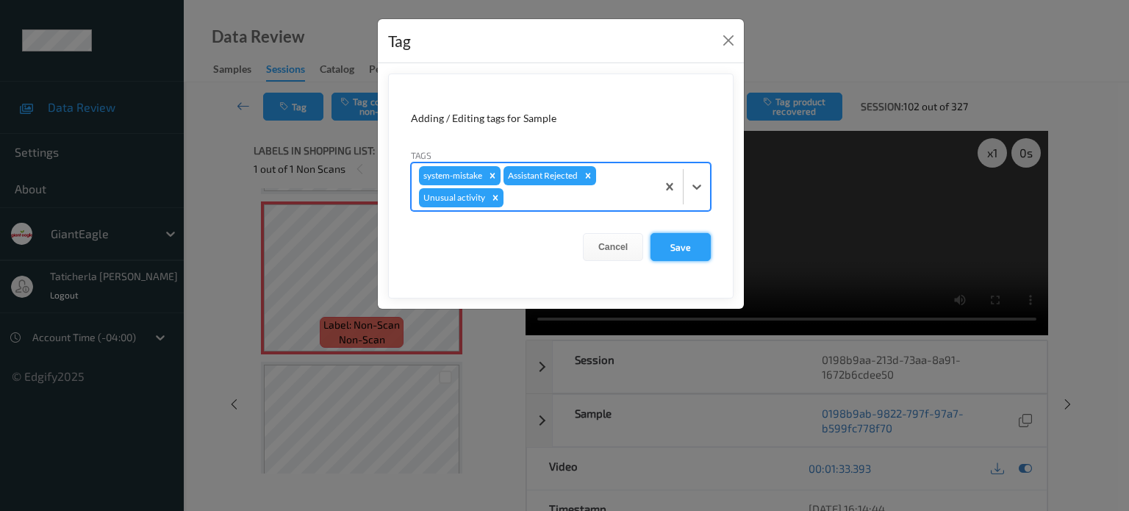
click at [693, 248] on button "Save" at bounding box center [680, 247] width 60 height 28
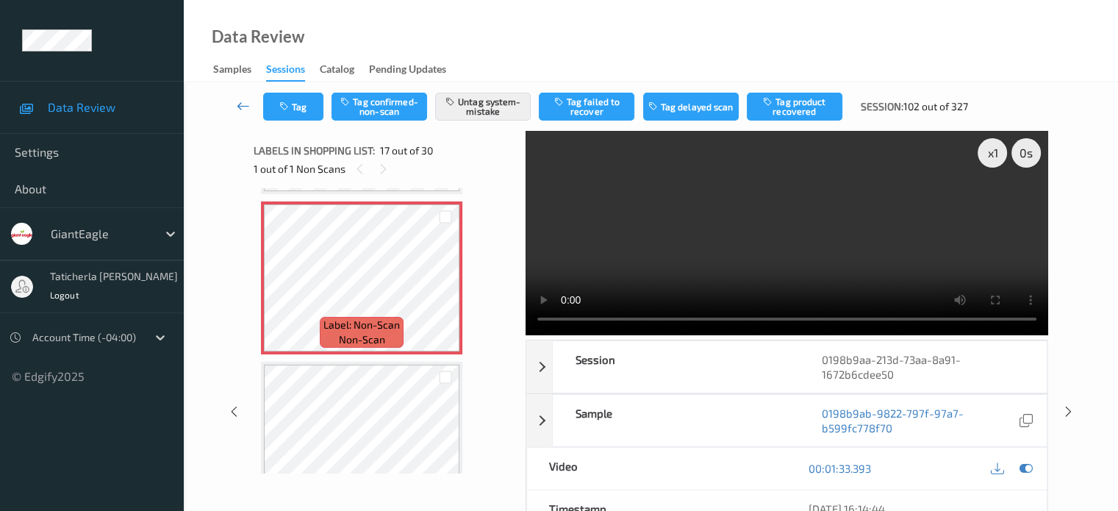
click at [247, 102] on icon at bounding box center [243, 105] width 13 height 15
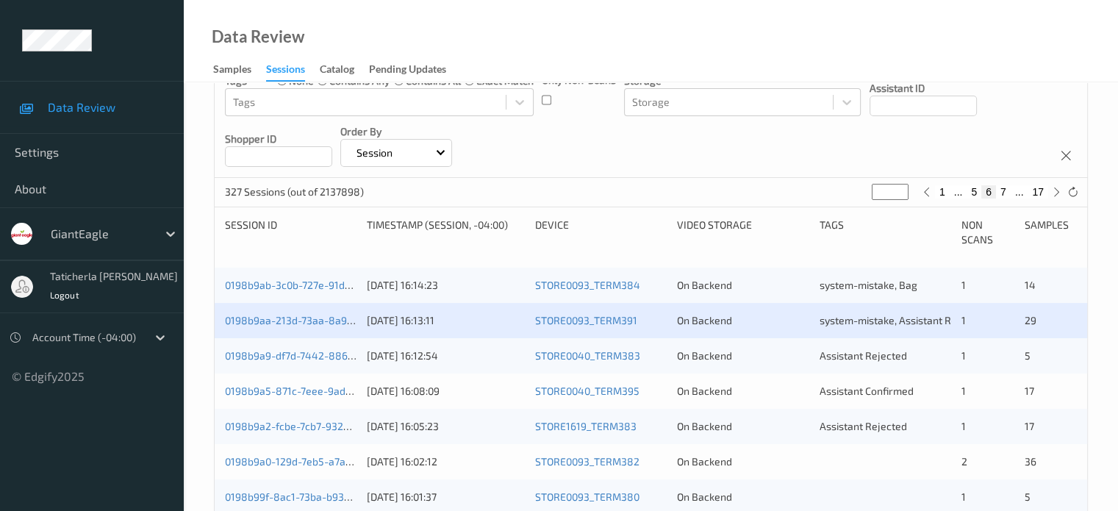
scroll to position [220, 0]
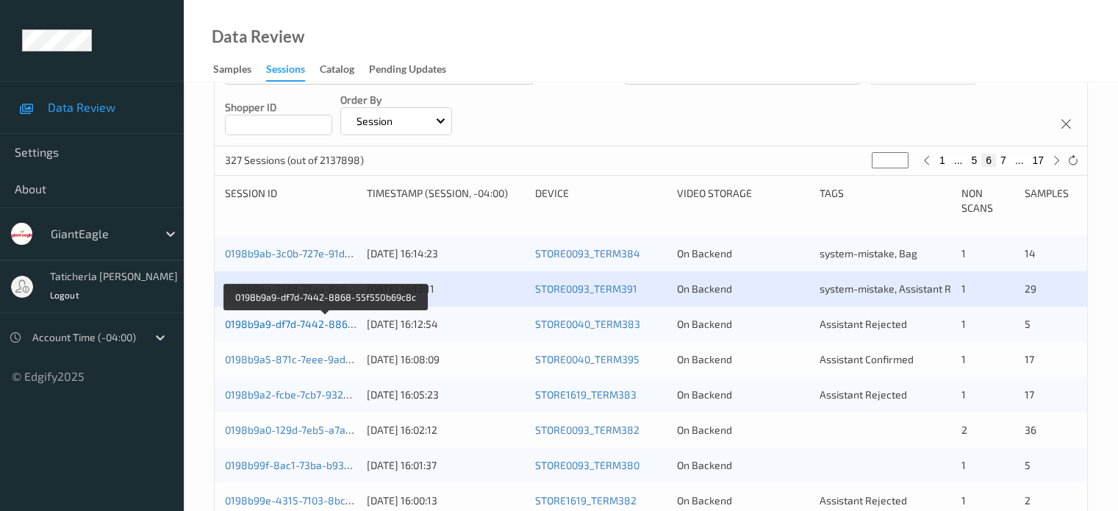
click at [284, 323] on link "0198b9a9-df7d-7442-8868-55f550b69c8c" at bounding box center [325, 324] width 201 height 12
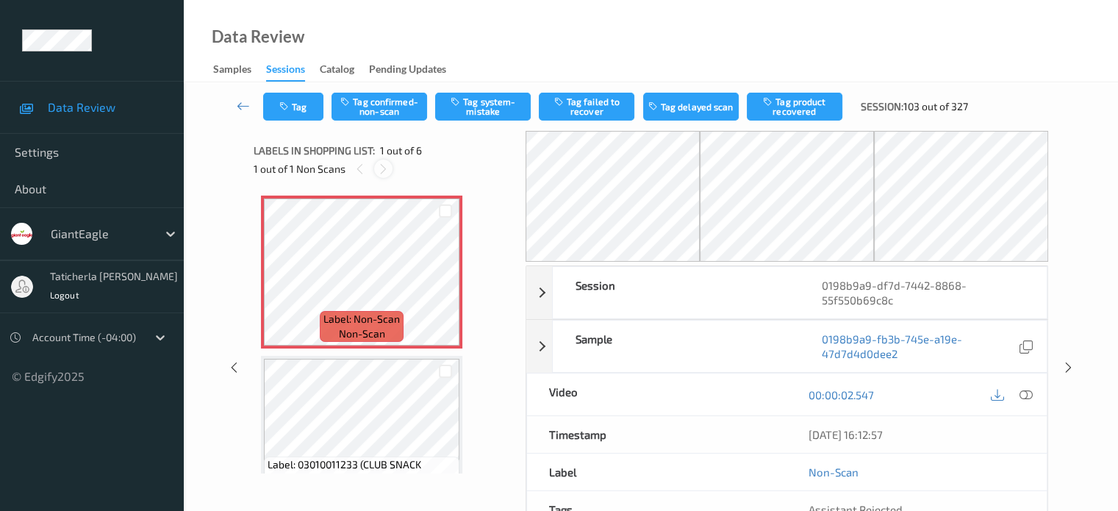
click at [384, 166] on icon at bounding box center [383, 168] width 12 height 13
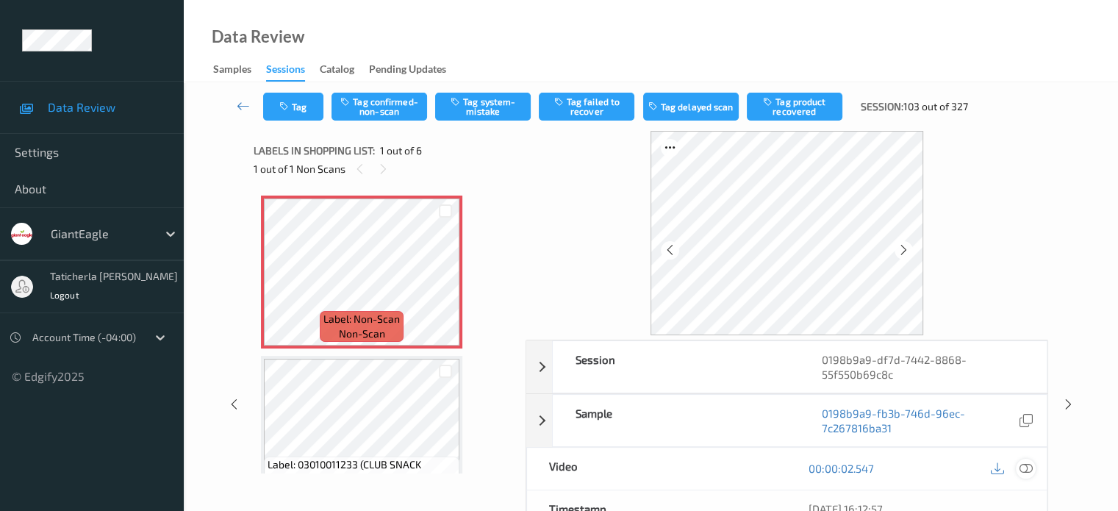
click at [1023, 467] on icon at bounding box center [1025, 468] width 13 height 13
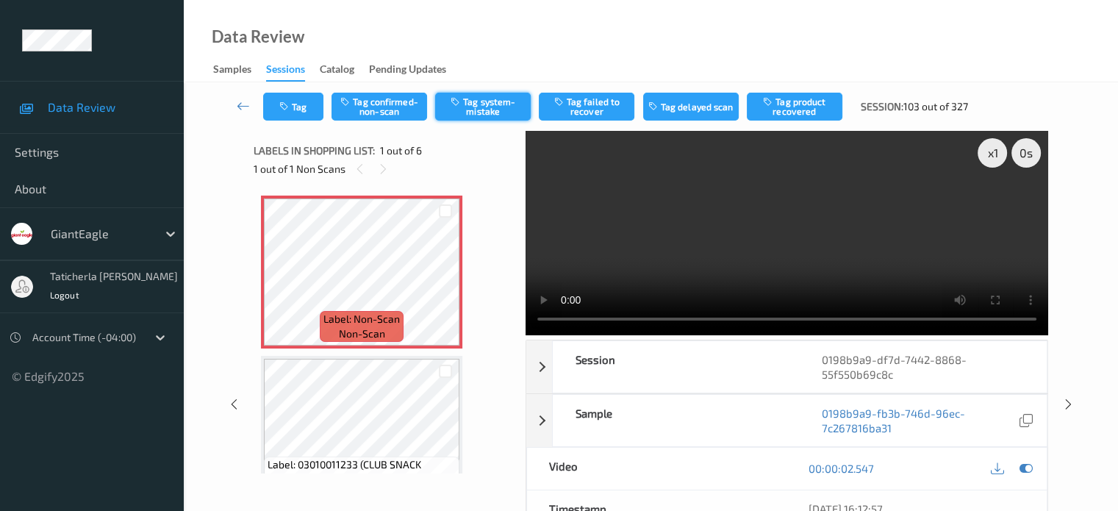
click at [485, 103] on button "Tag system-mistake" at bounding box center [483, 107] width 96 height 28
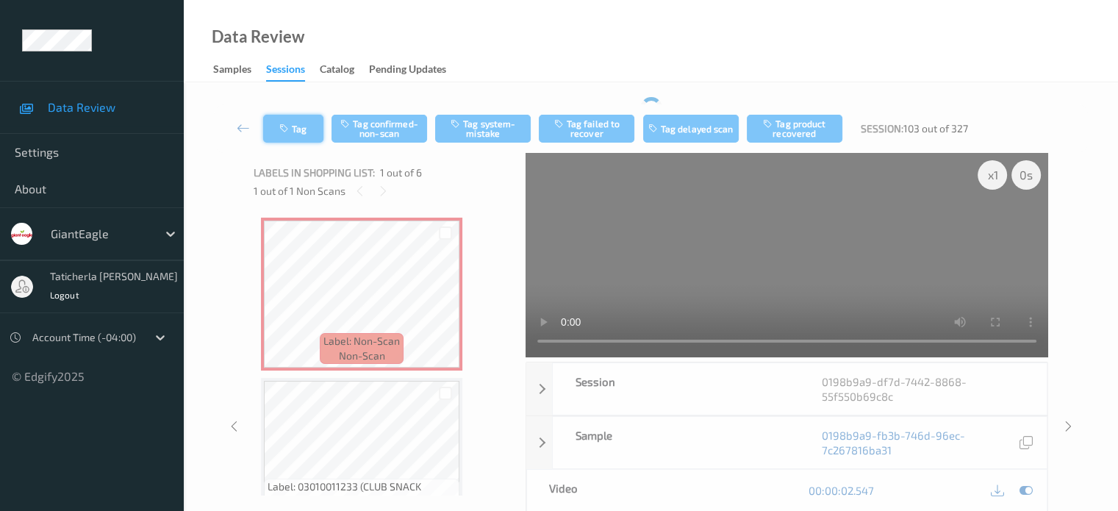
click at [298, 115] on button "Tag" at bounding box center [293, 129] width 60 height 28
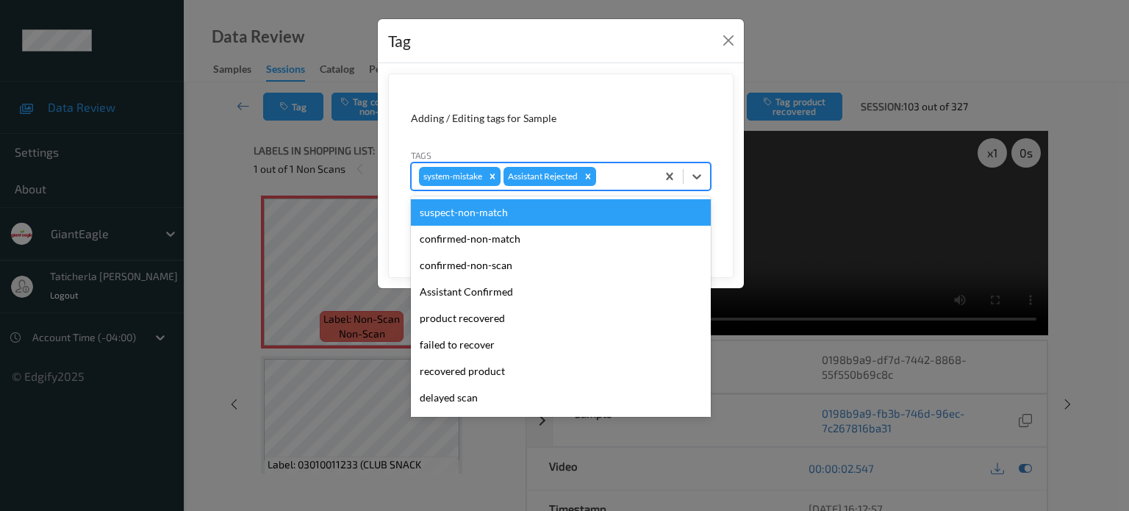
click at [640, 177] on div at bounding box center [624, 177] width 50 height 18
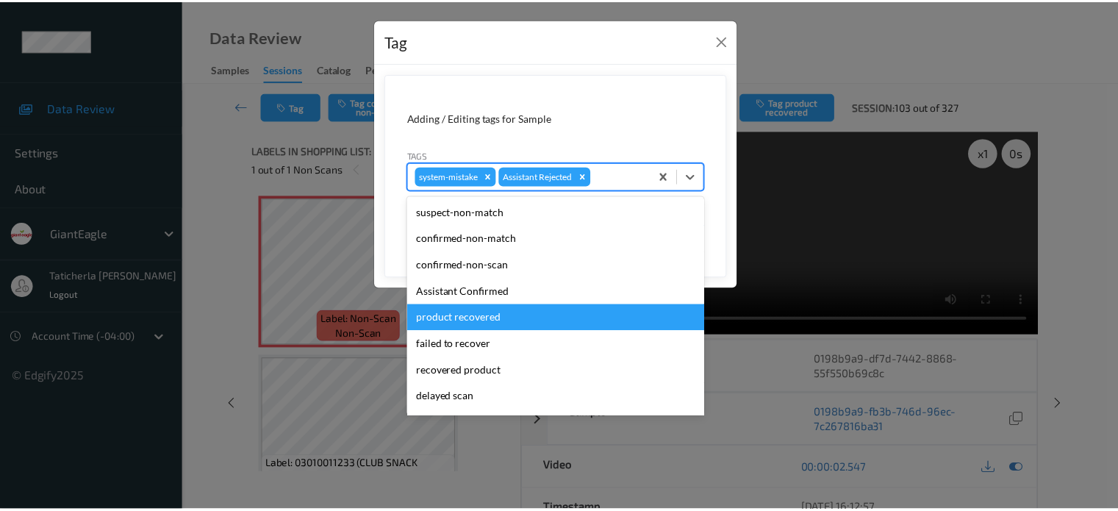
scroll to position [129, 0]
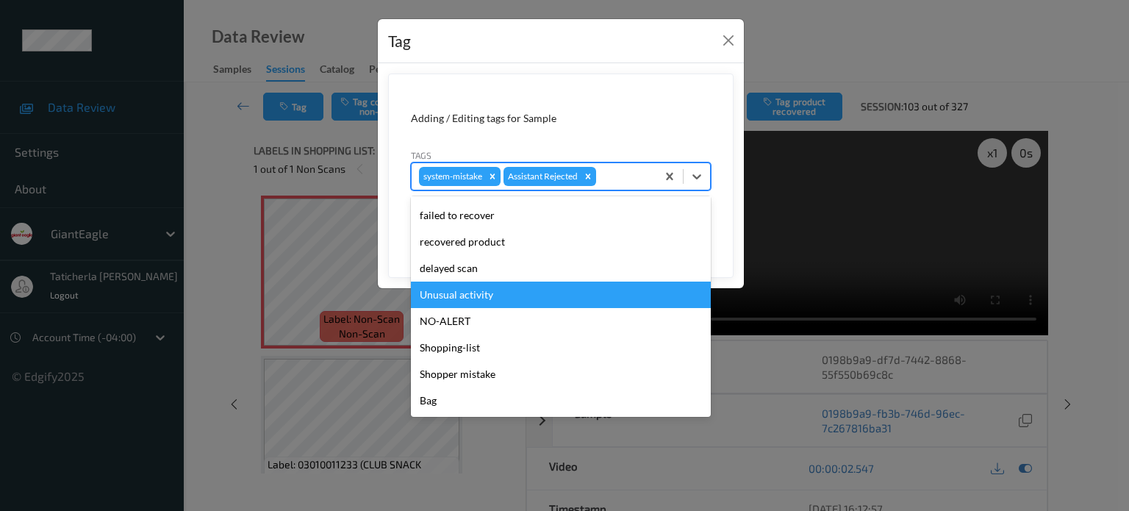
click at [527, 299] on div "Unusual activity" at bounding box center [561, 294] width 300 height 26
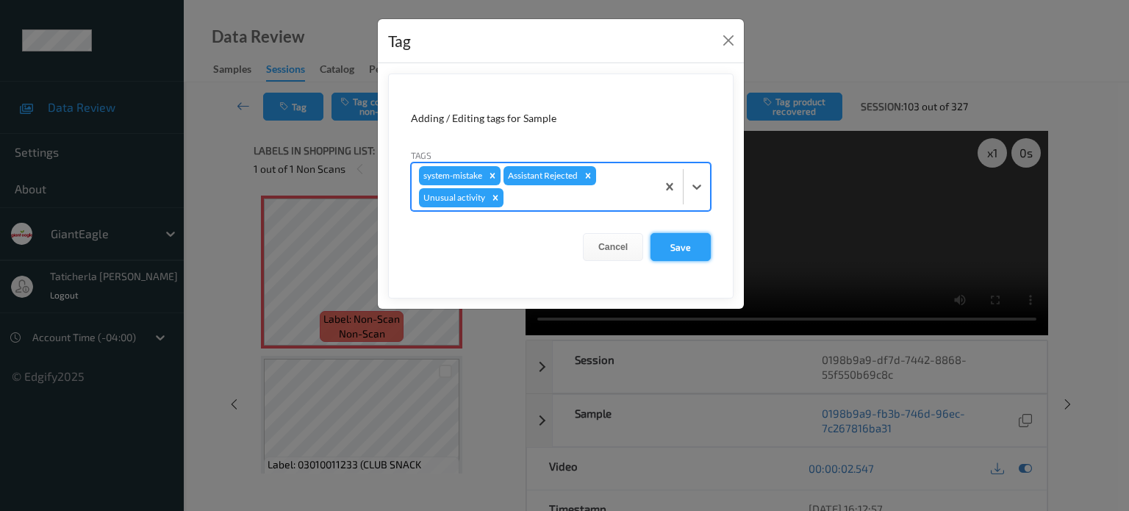
click at [691, 239] on button "Save" at bounding box center [680, 247] width 60 height 28
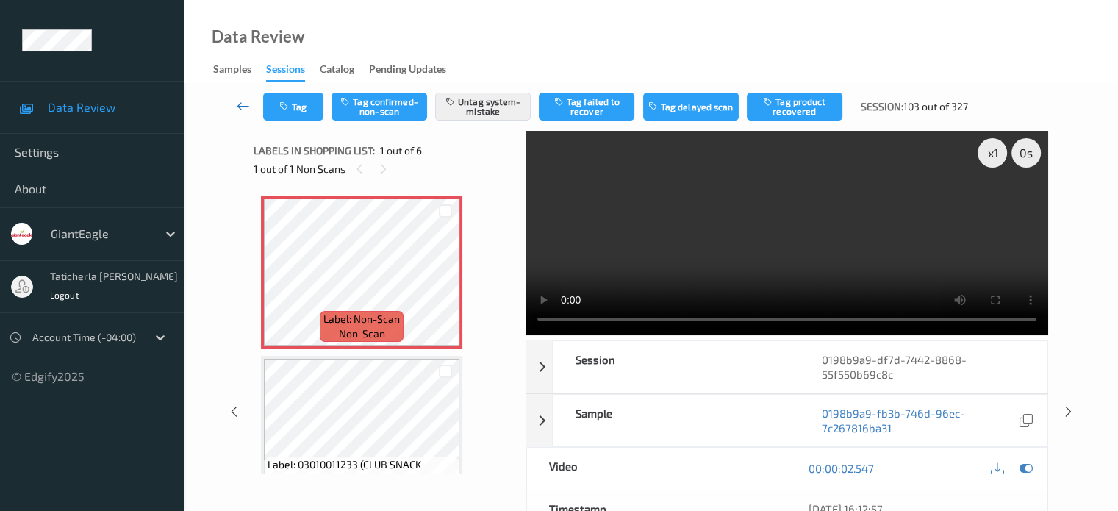
click at [248, 108] on icon at bounding box center [243, 105] width 13 height 15
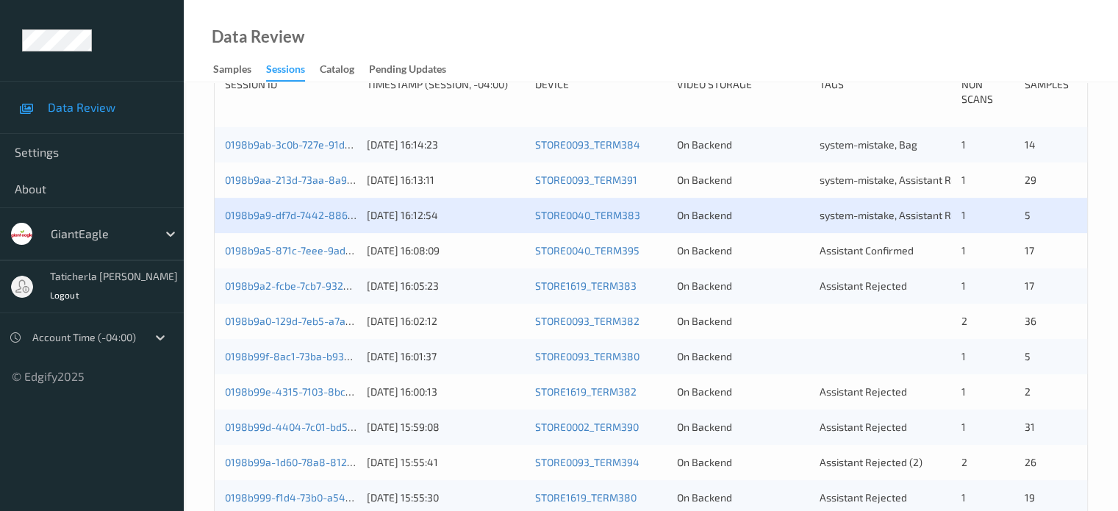
scroll to position [294, 0]
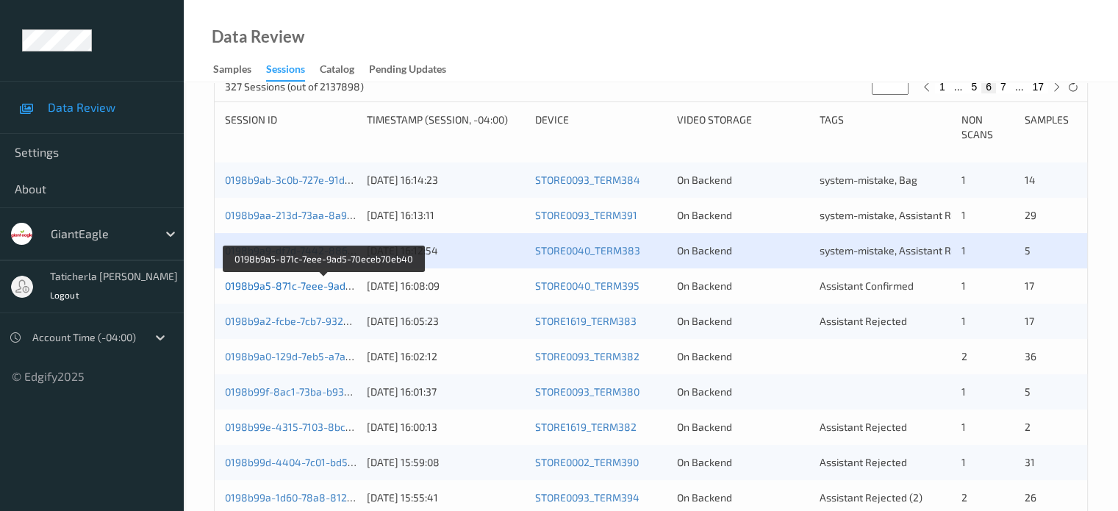
click at [329, 284] on link "0198b9a5-871c-7eee-9ad5-70eceb70eb40" at bounding box center [324, 285] width 199 height 12
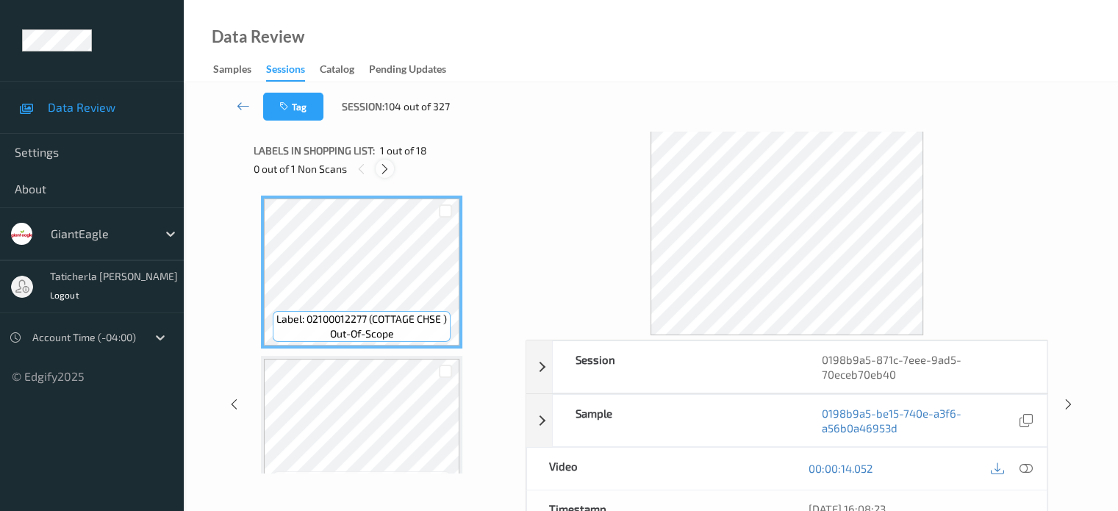
click at [385, 168] on icon at bounding box center [385, 168] width 12 height 13
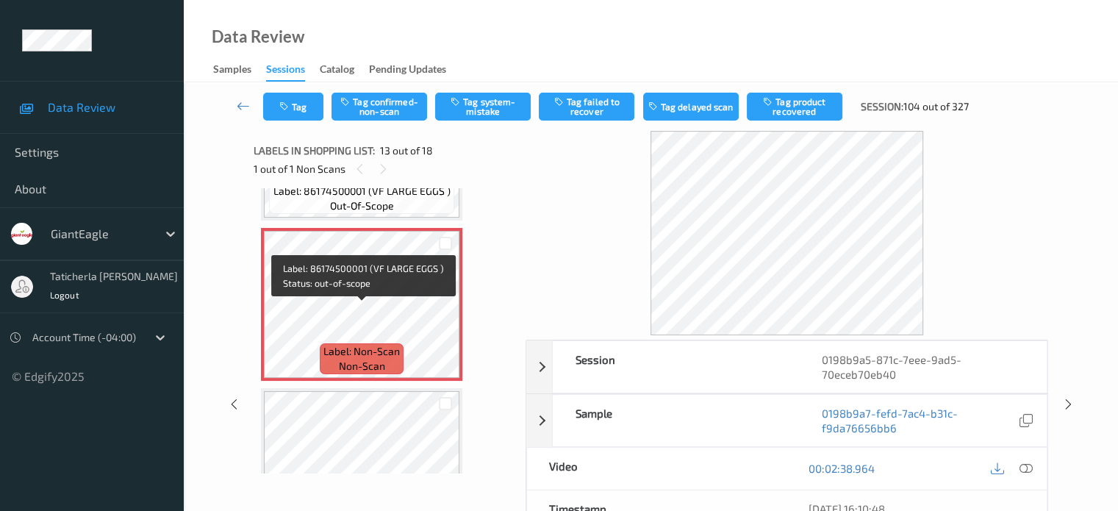
scroll to position [1917, 0]
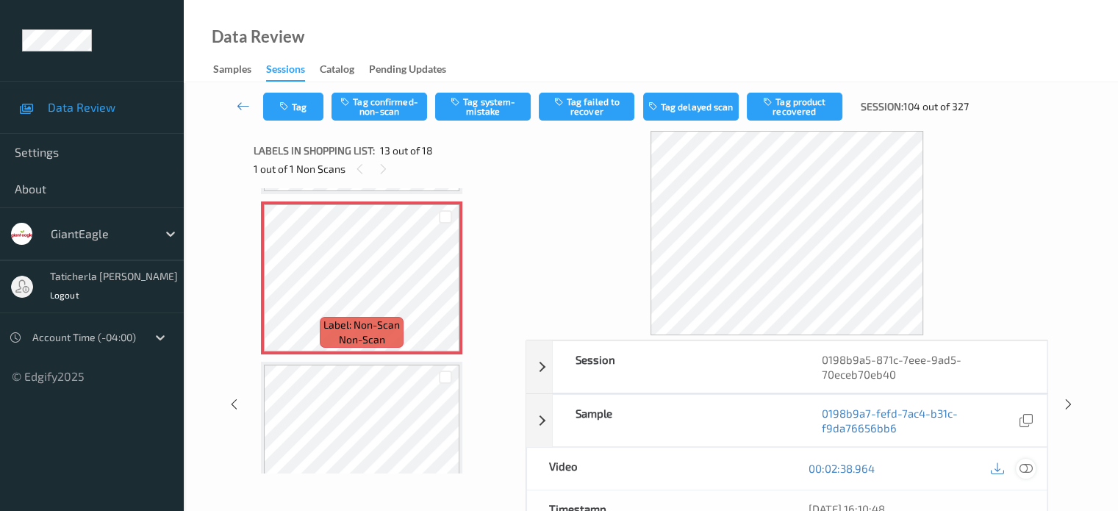
click at [1019, 467] on icon at bounding box center [1025, 468] width 13 height 13
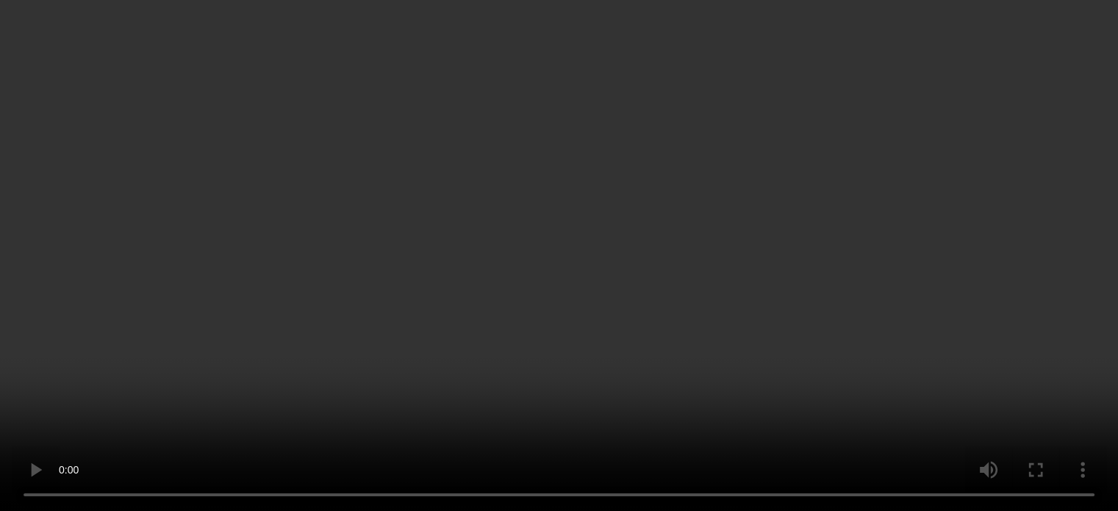
scroll to position [2018, 0]
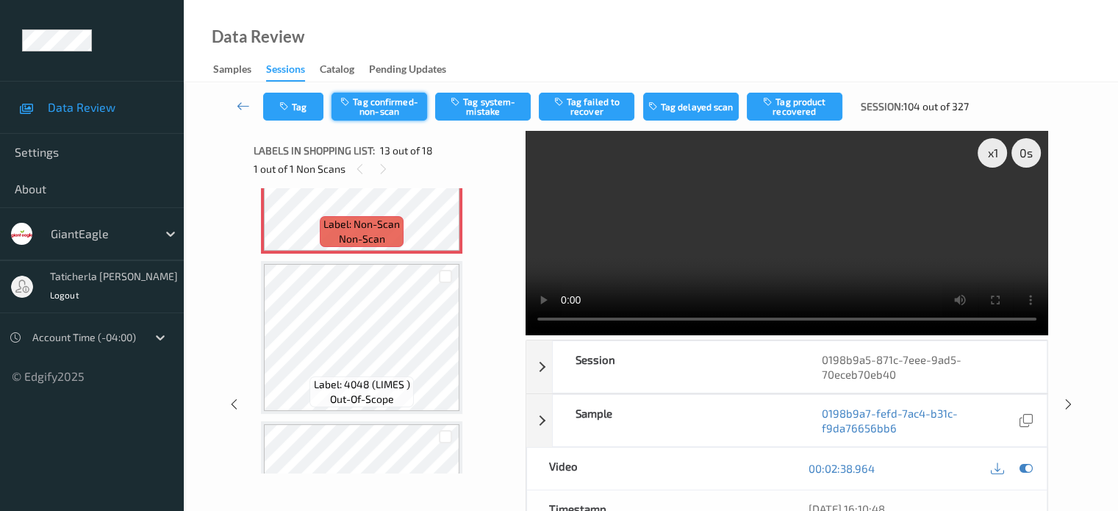
click at [402, 111] on button "Tag confirmed-non-scan" at bounding box center [379, 107] width 96 height 28
click at [590, 115] on button "Tag failed to recover" at bounding box center [587, 107] width 96 height 28
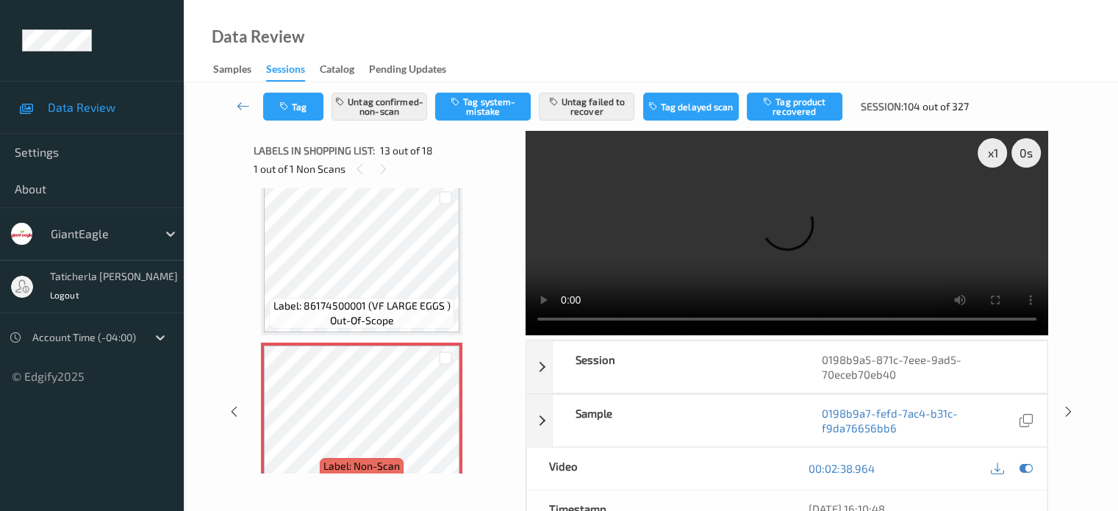
scroll to position [1797, 0]
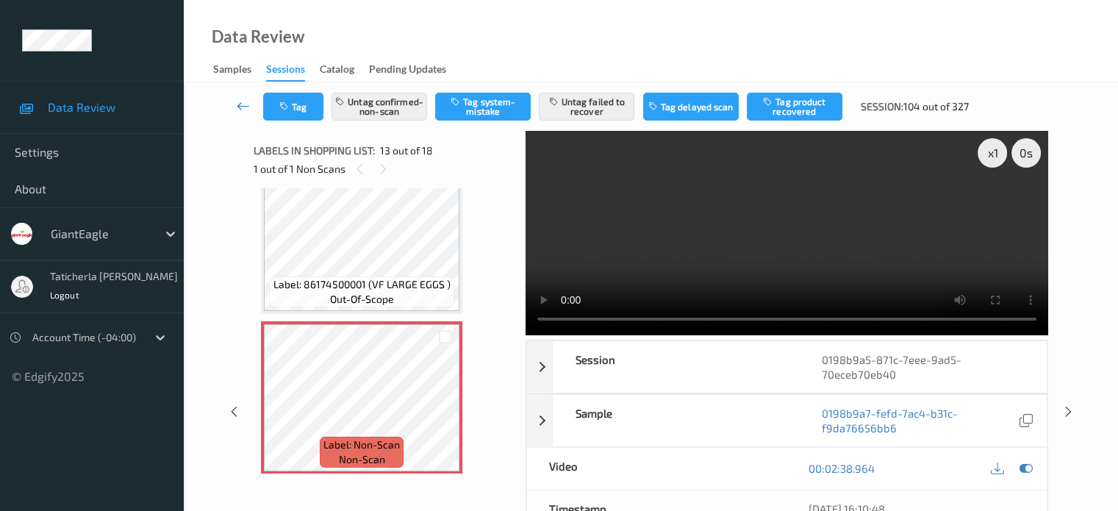
click at [244, 101] on icon at bounding box center [243, 105] width 13 height 15
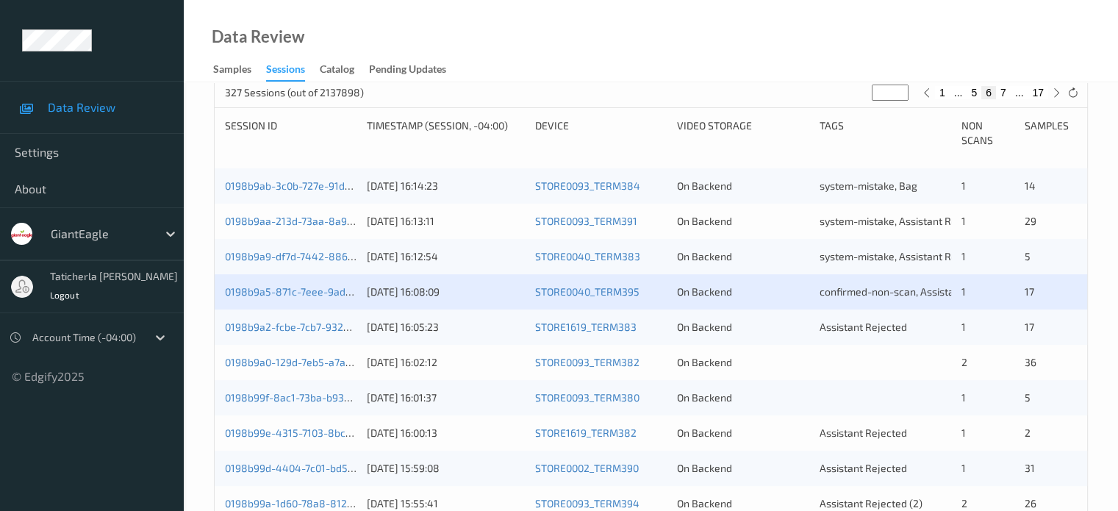
scroll to position [367, 0]
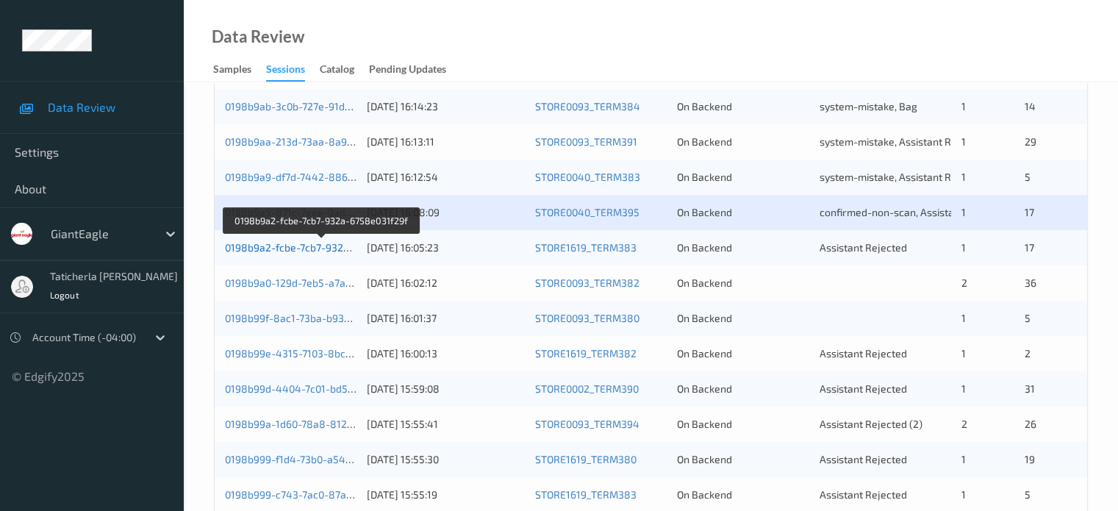
click at [296, 246] on link "0198b9a2-fcbe-7cb7-932a-6758e031f29f" at bounding box center [321, 247] width 193 height 12
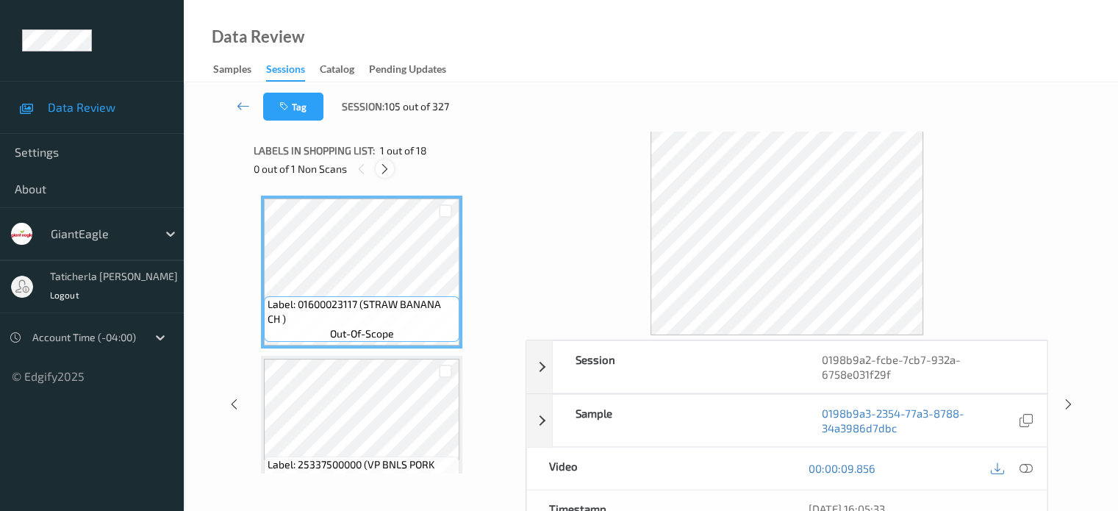
click at [385, 169] on icon at bounding box center [385, 168] width 12 height 13
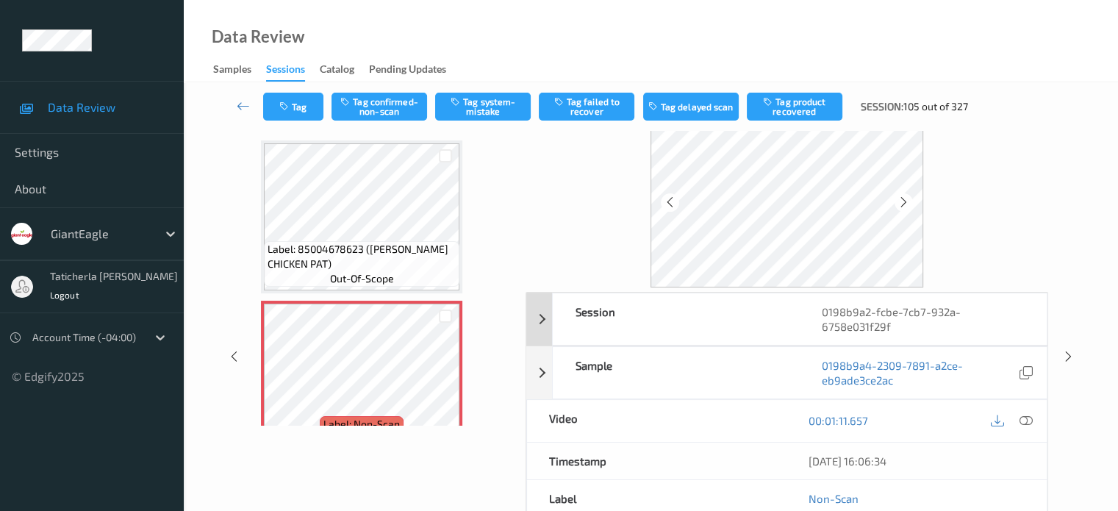
scroll to position [73, 0]
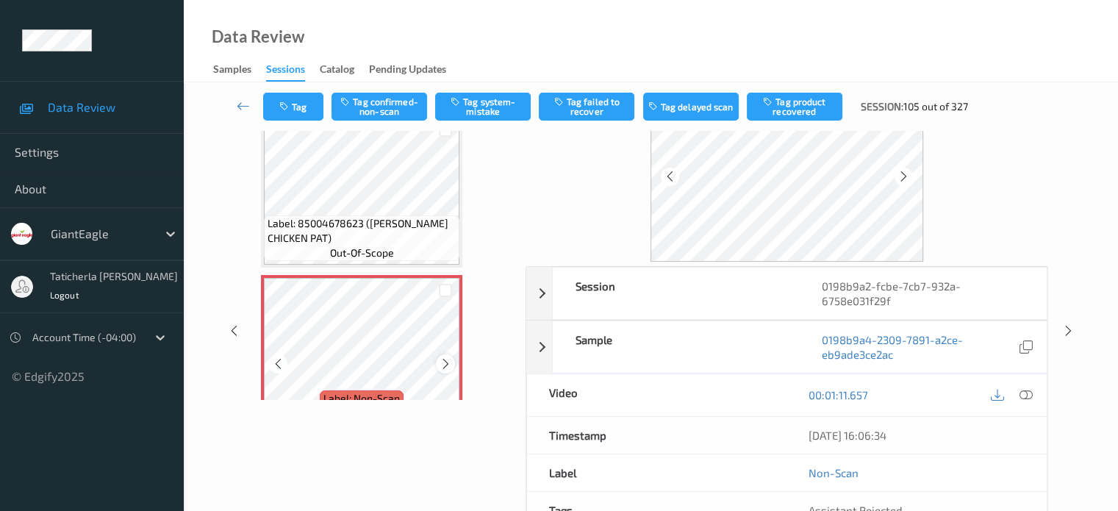
click at [441, 364] on icon at bounding box center [446, 363] width 12 height 13
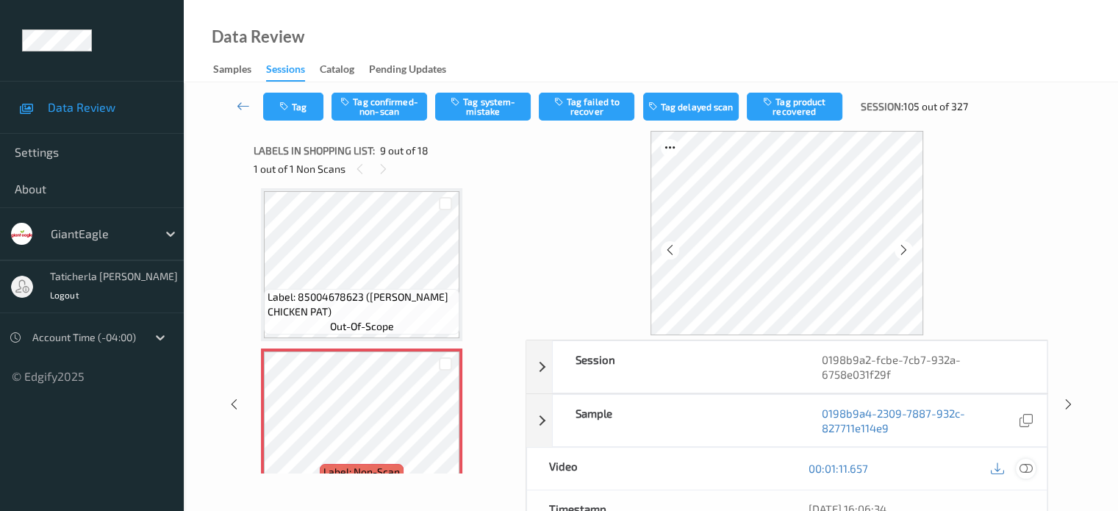
click at [1023, 466] on icon at bounding box center [1025, 468] width 13 height 13
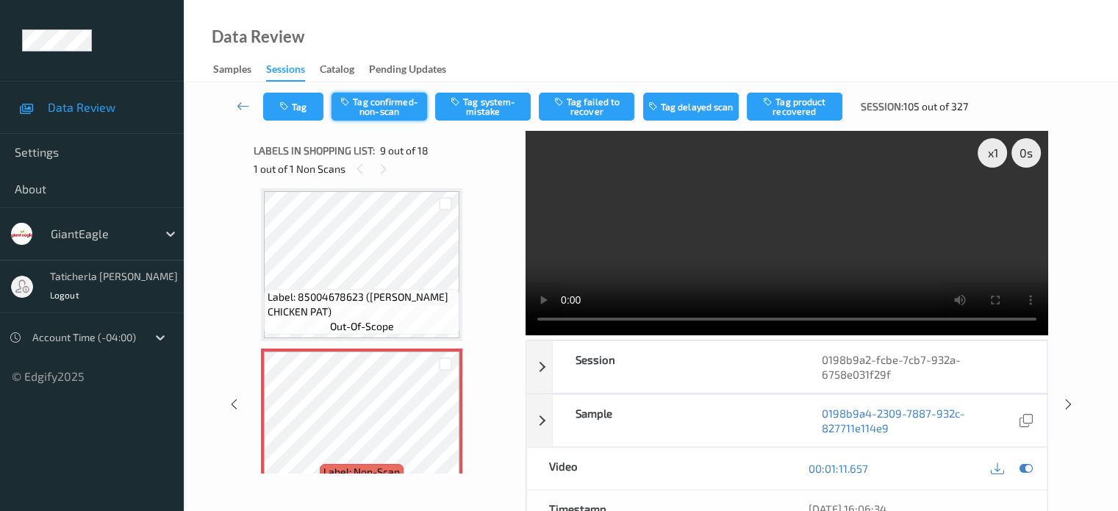
click at [406, 109] on button "Tag confirmed-non-scan" at bounding box center [379, 107] width 96 height 28
click at [809, 117] on button "Tag product recovered" at bounding box center [795, 107] width 96 height 28
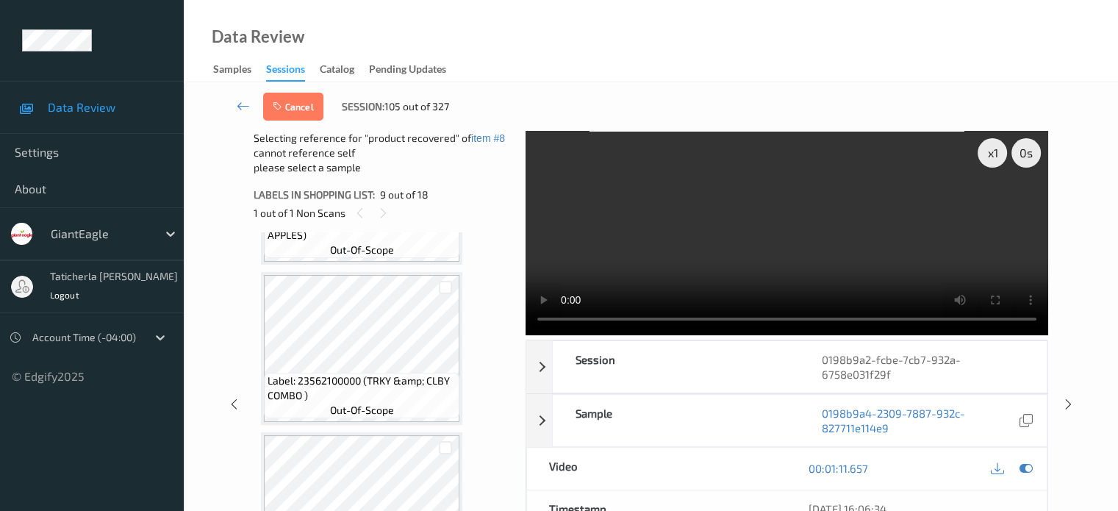
scroll to position [1496, 0]
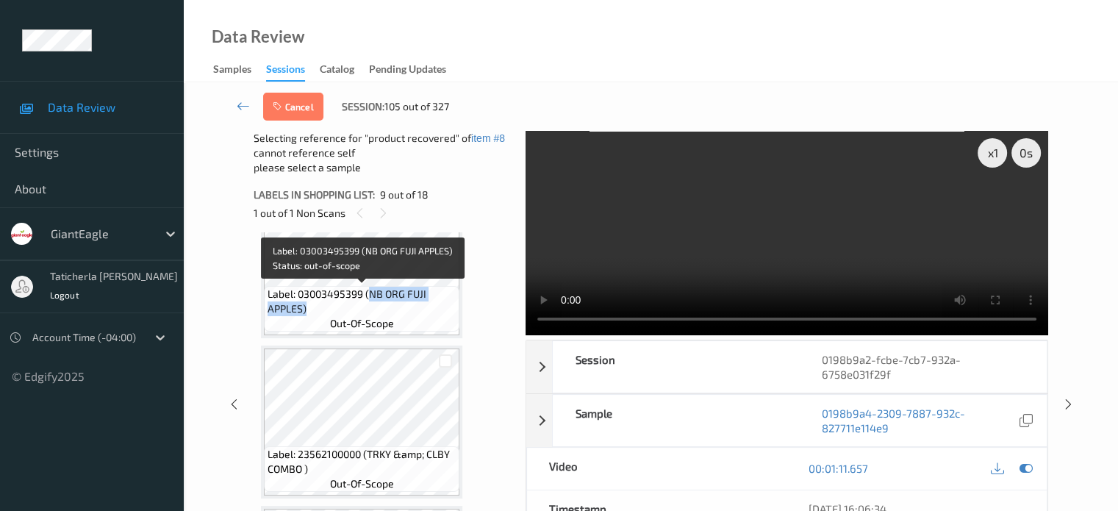
drag, startPoint x: 367, startPoint y: 295, endPoint x: 422, endPoint y: 316, distance: 58.4
click at [422, 316] on span "Label: 03003495399 (NB ORG FUJI APPLES)" at bounding box center [362, 301] width 188 height 29
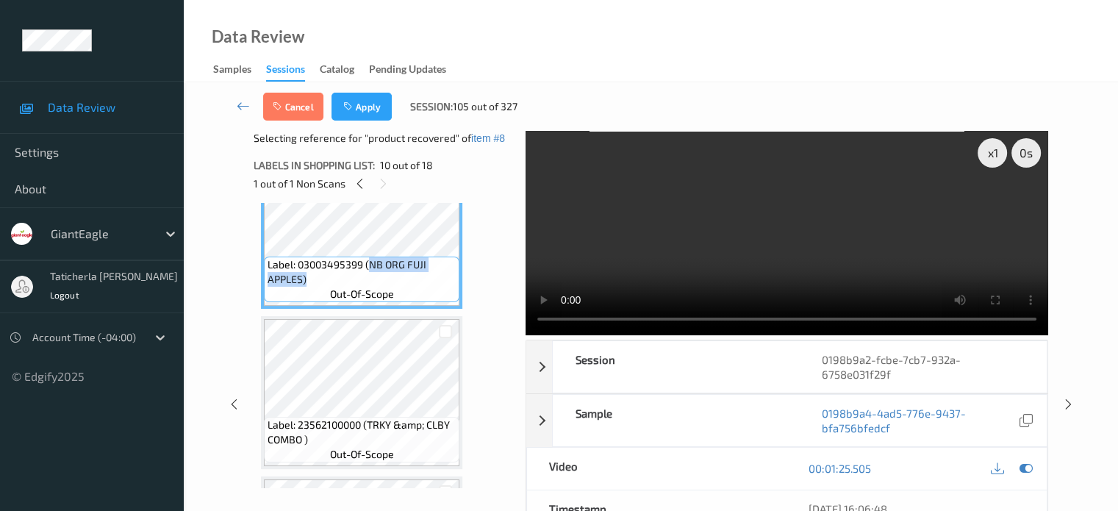
copy span "NB ORG FUJI APPLES)"
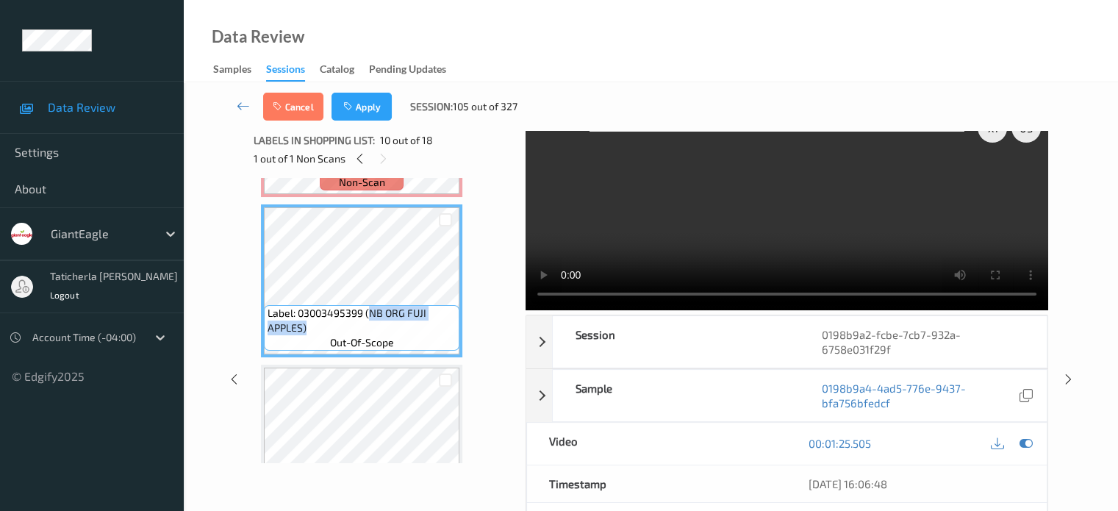
scroll to position [0, 0]
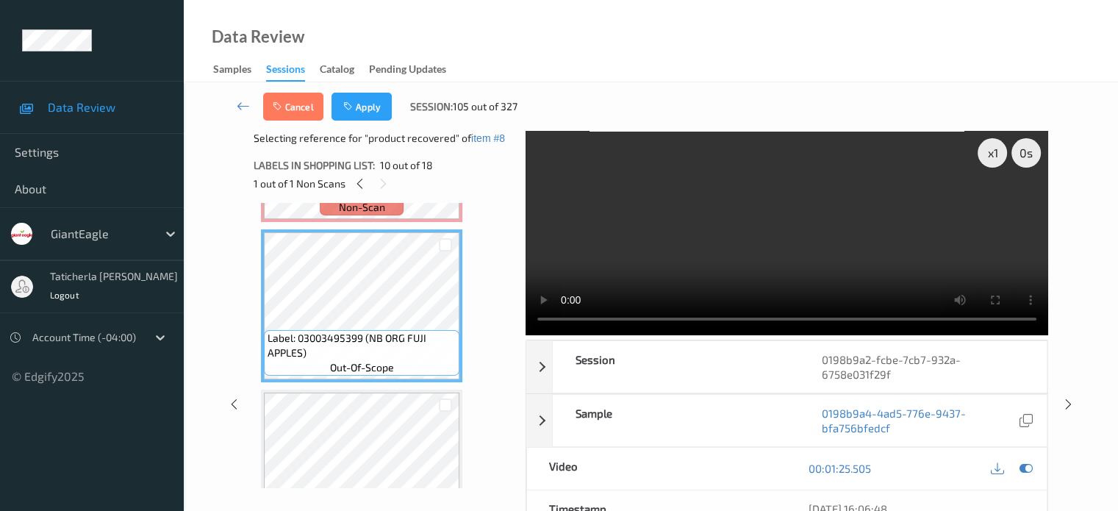
drag, startPoint x: 445, startPoint y: 245, endPoint x: 438, endPoint y: 237, distance: 10.4
click at [444, 245] on div at bounding box center [446, 245] width 14 height 14
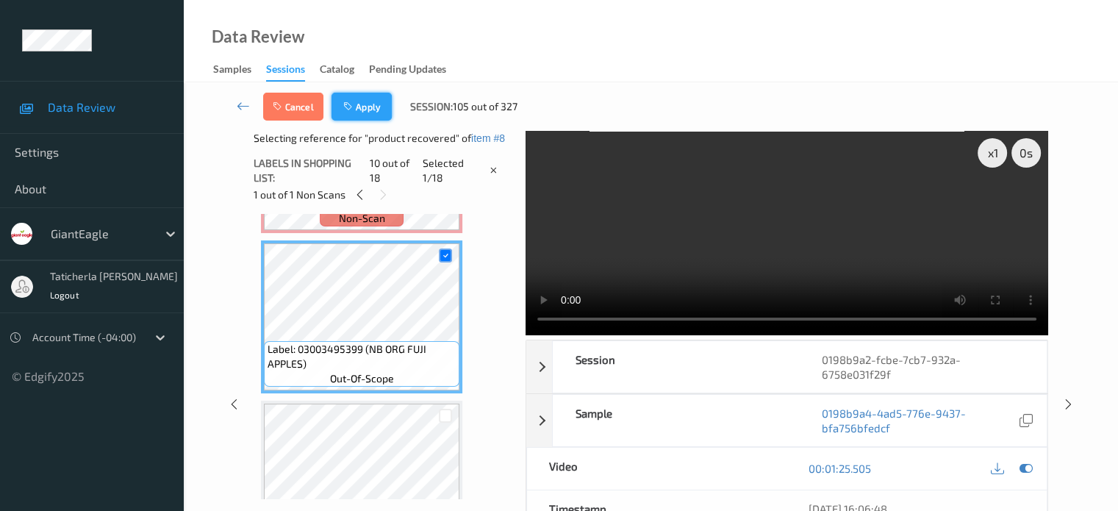
click at [360, 100] on button "Apply" at bounding box center [361, 107] width 60 height 28
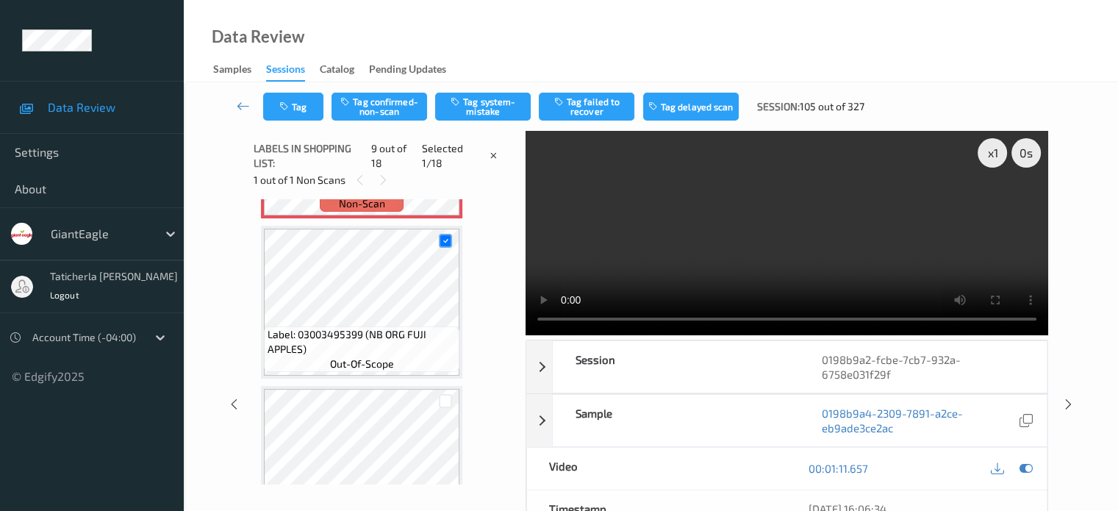
scroll to position [1129, 0]
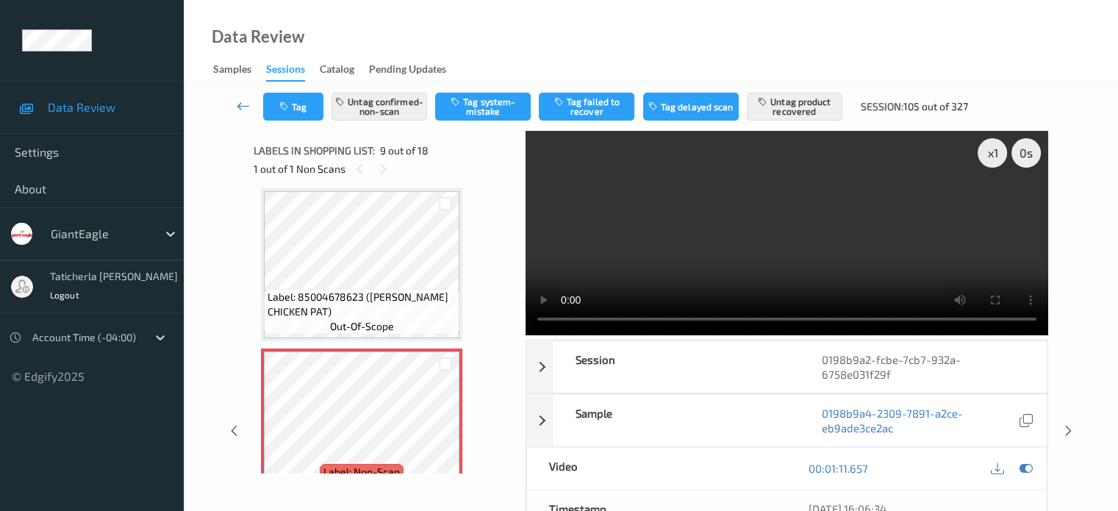
click at [239, 99] on icon at bounding box center [243, 105] width 13 height 15
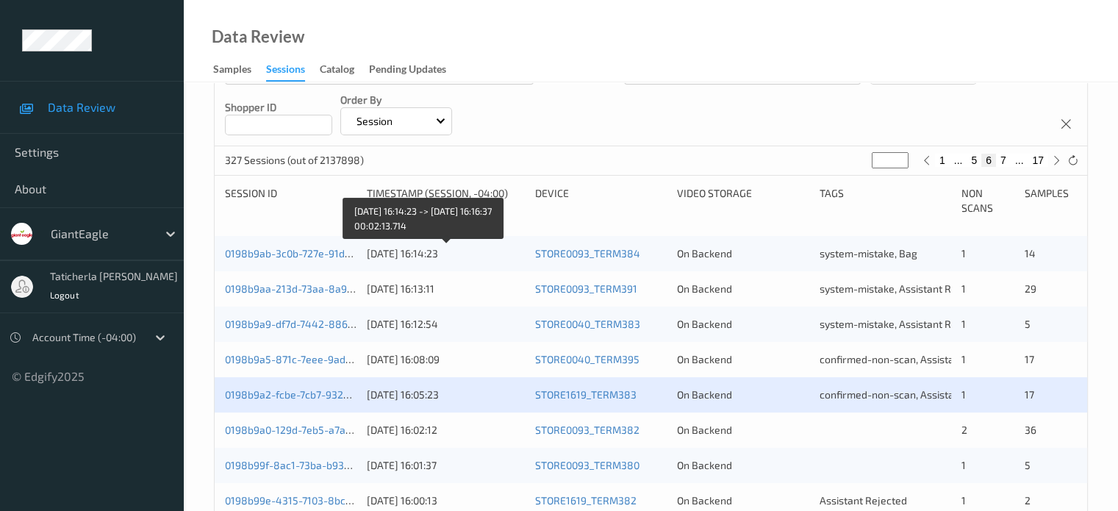
scroll to position [294, 0]
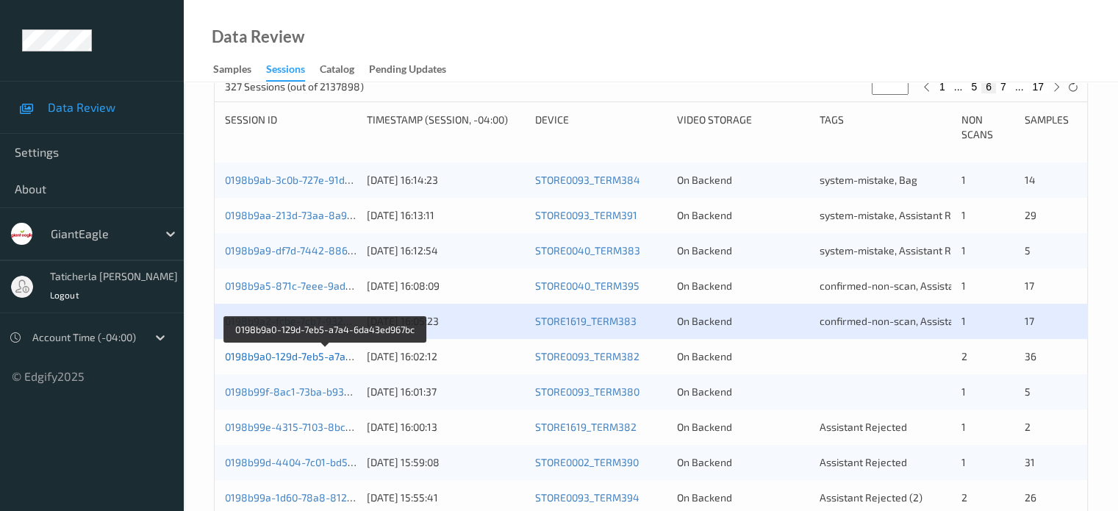
click at [284, 352] on link "0198b9a0-129d-7eb5-a7a4-6da43ed967bc" at bounding box center [325, 356] width 201 height 12
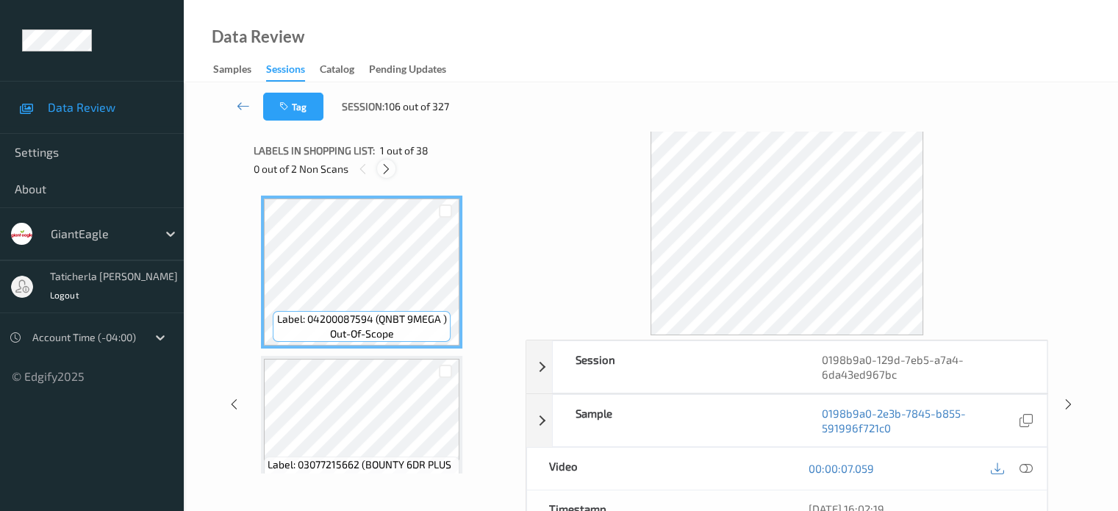
click at [390, 165] on icon at bounding box center [386, 168] width 12 height 13
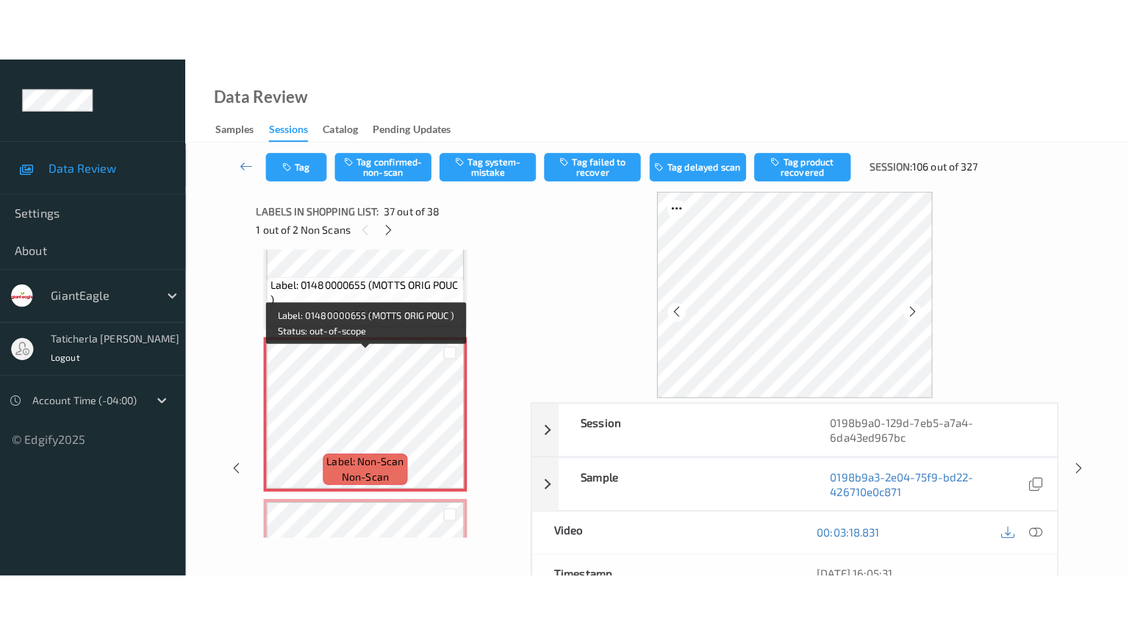
scroll to position [5762, 0]
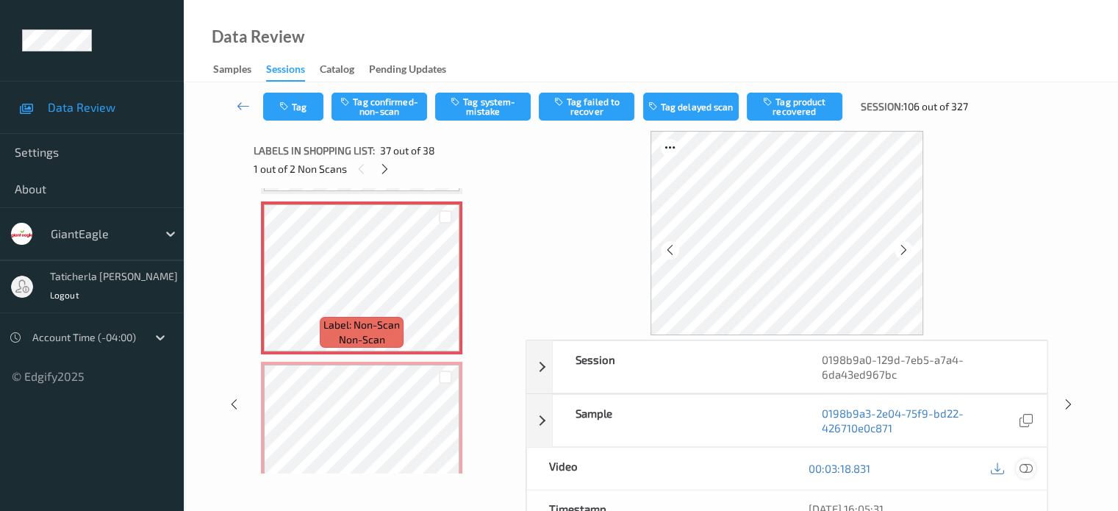
click at [1023, 464] on icon at bounding box center [1025, 468] width 13 height 13
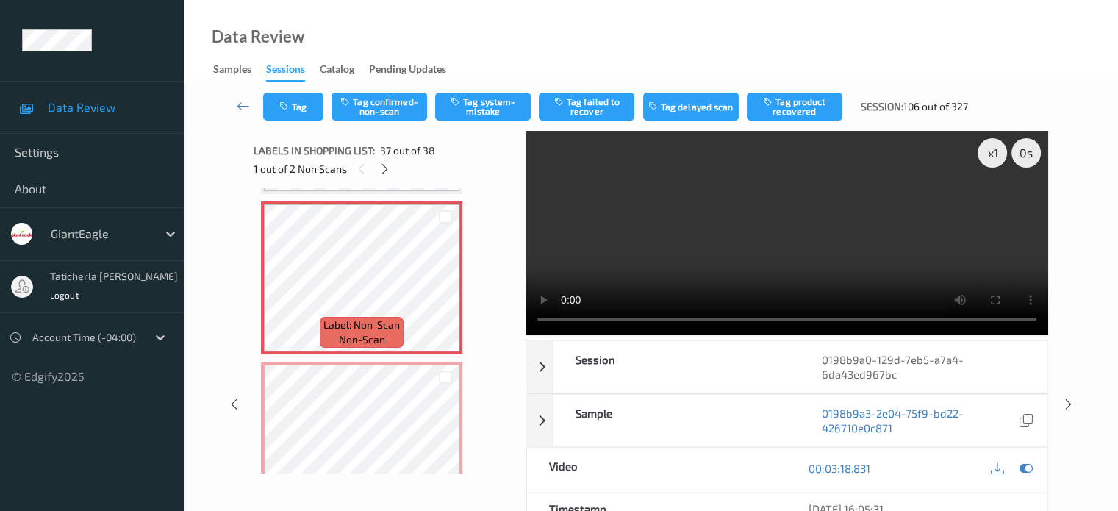
click at [992, 207] on video at bounding box center [787, 233] width 523 height 204
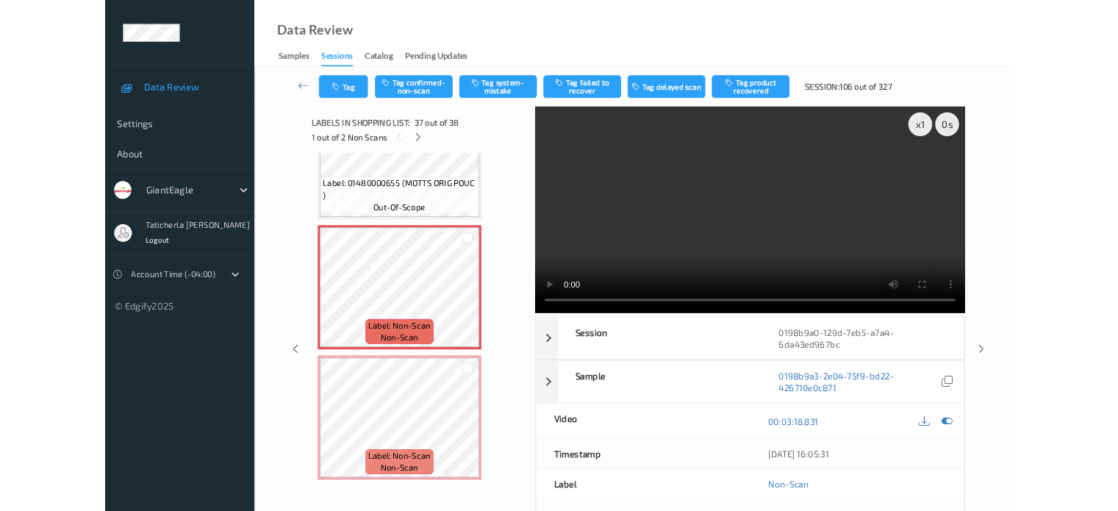
scroll to position [5687, 0]
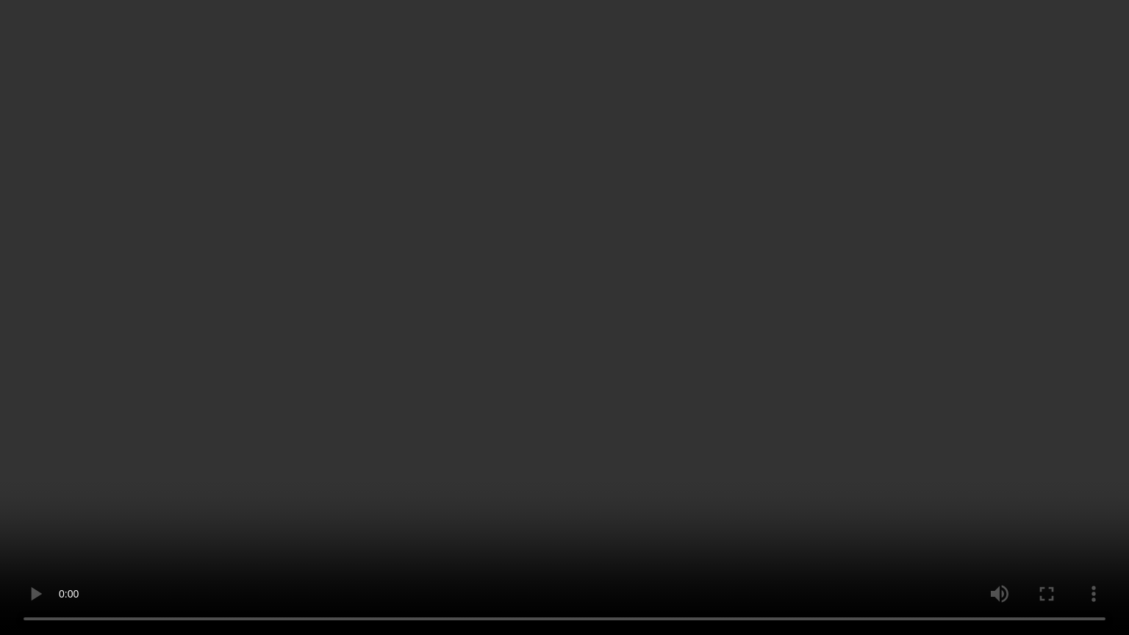
click at [948, 510] on video at bounding box center [564, 317] width 1129 height 635
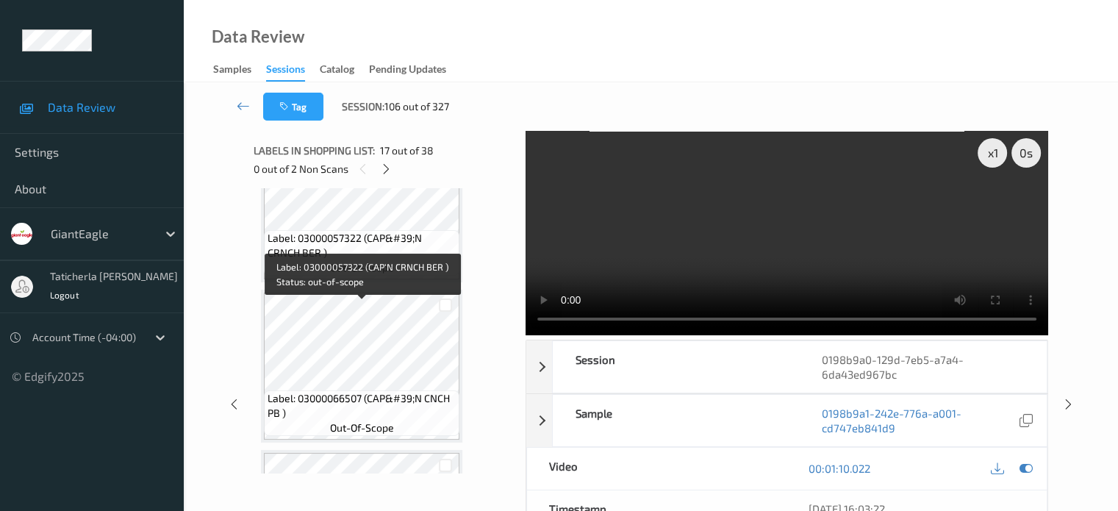
scroll to position [1323, 0]
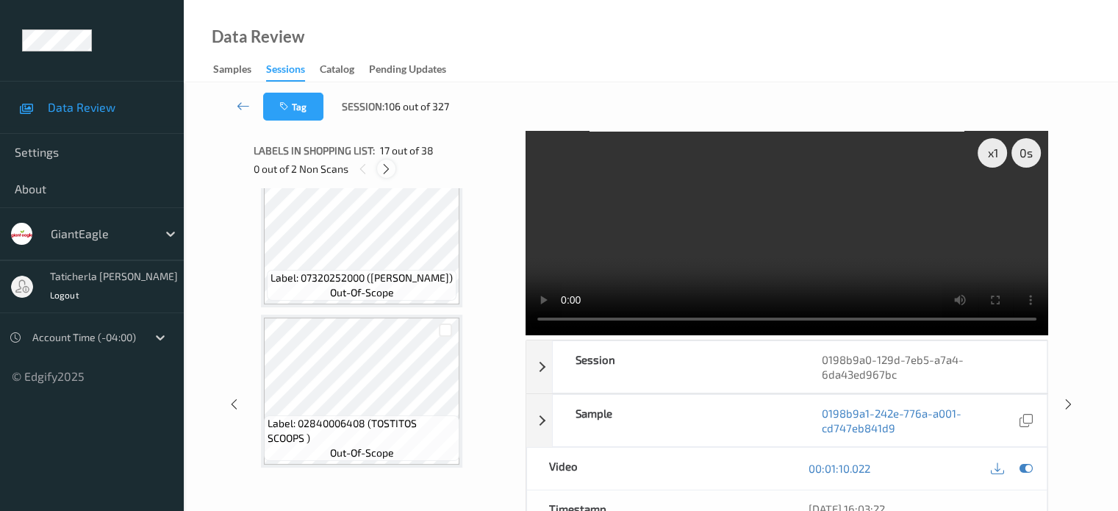
click at [379, 169] on div at bounding box center [386, 168] width 18 height 18
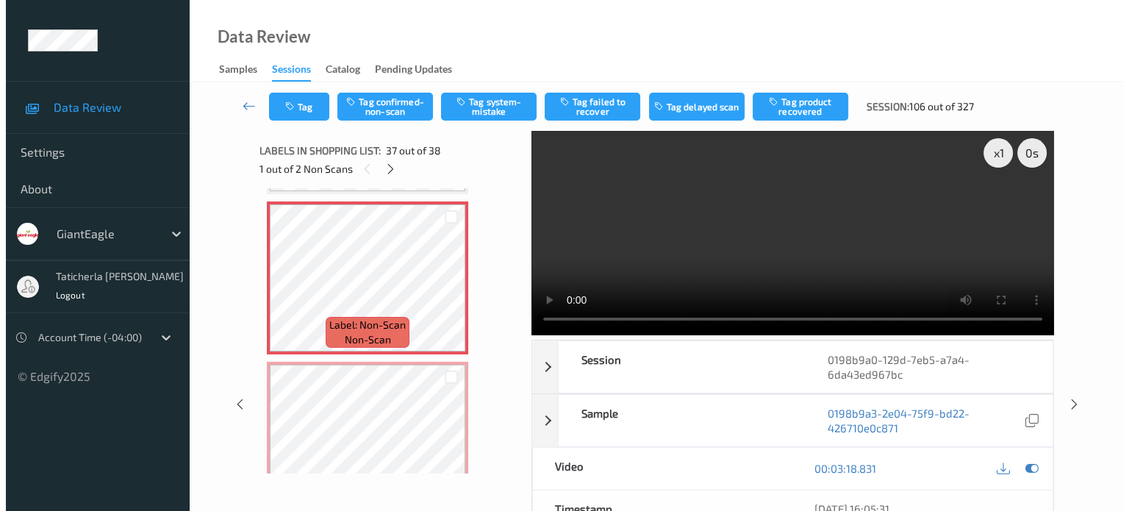
scroll to position [5687, 0]
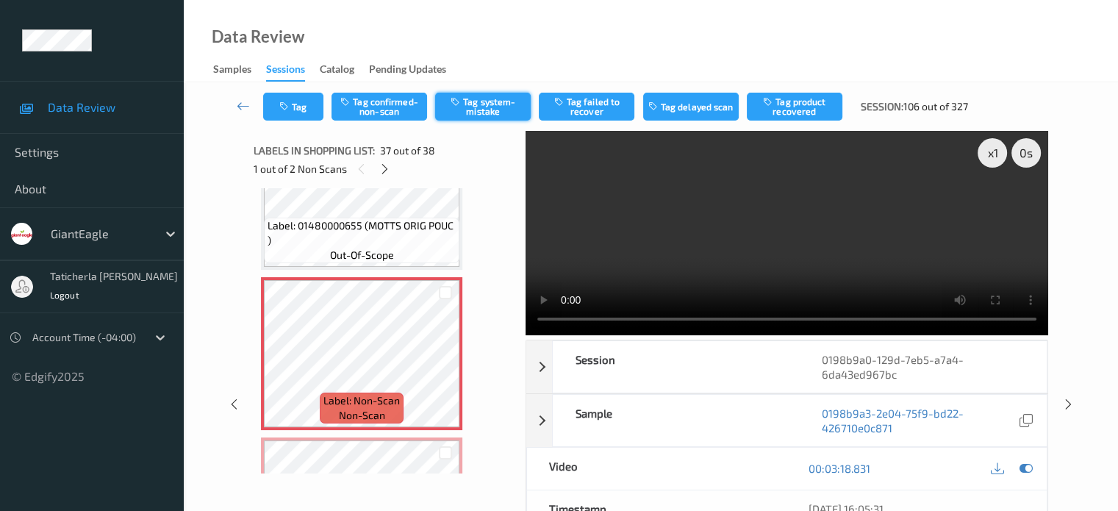
click at [497, 108] on button "Tag system-mistake" at bounding box center [483, 107] width 96 height 28
click at [308, 110] on button "Tag" at bounding box center [293, 107] width 60 height 28
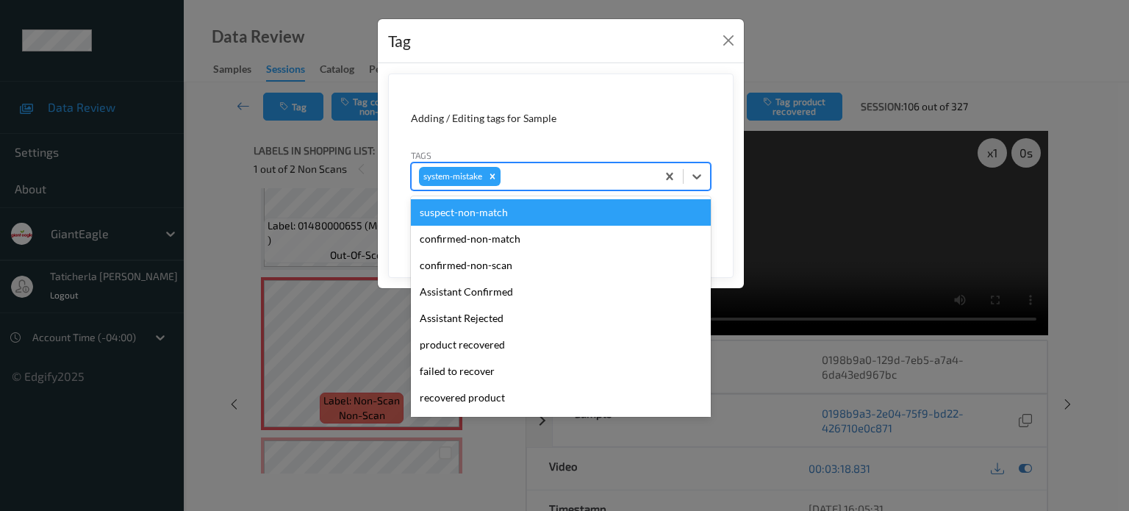
click at [565, 173] on div at bounding box center [576, 177] width 146 height 18
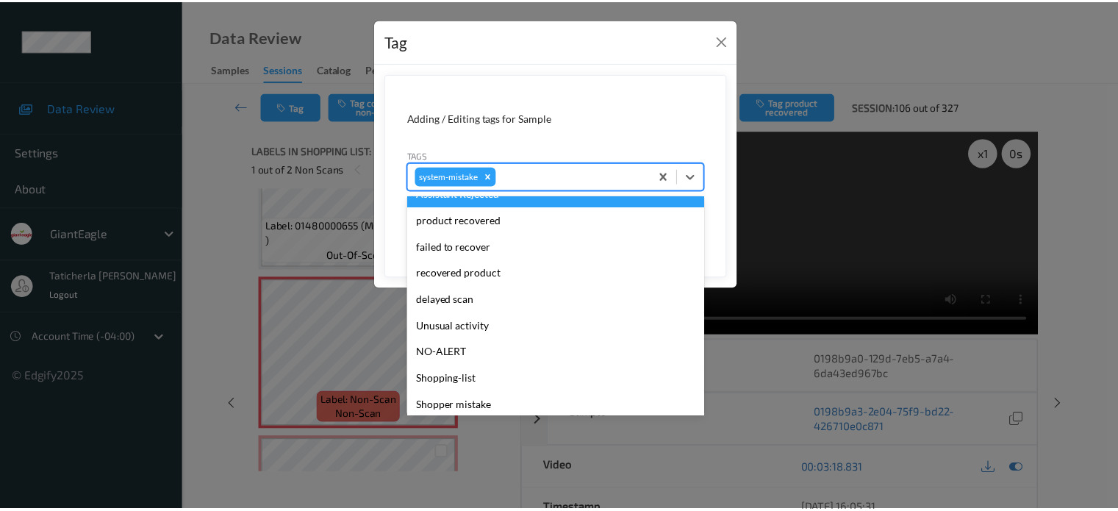
scroll to position [147, 0]
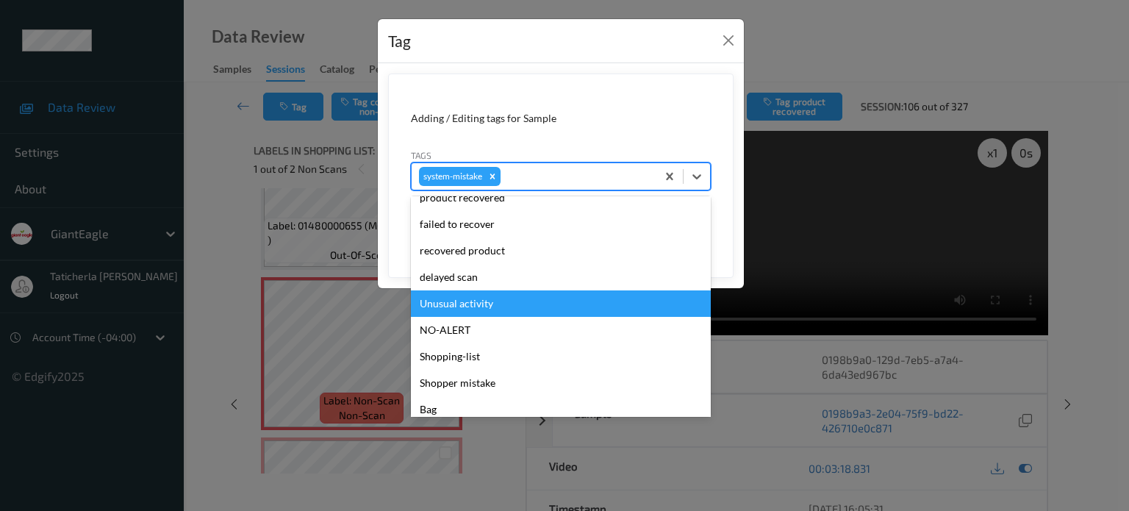
click at [477, 309] on div "Unusual activity" at bounding box center [561, 303] width 300 height 26
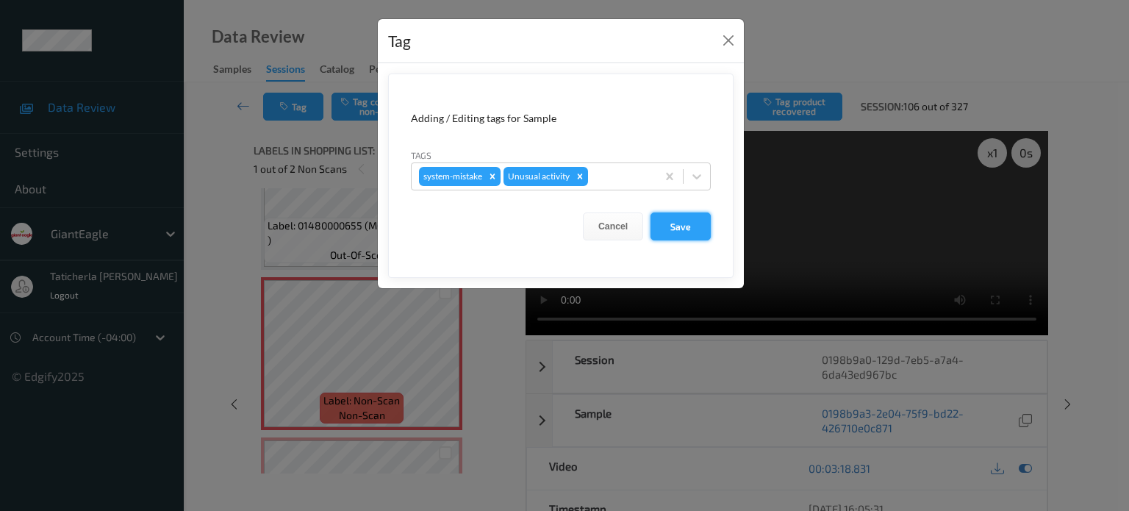
click at [691, 226] on button "Save" at bounding box center [680, 226] width 60 height 28
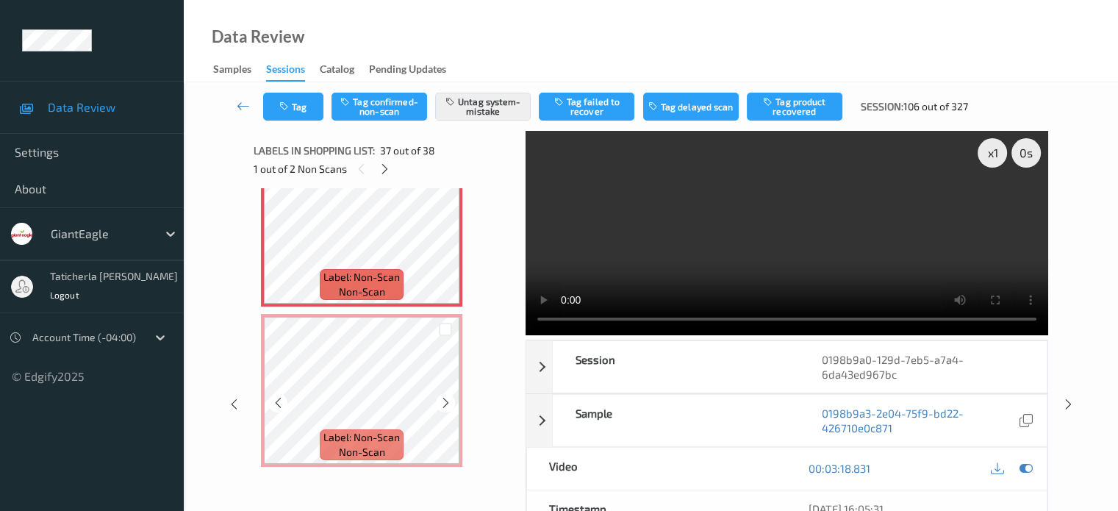
scroll to position [73, 0]
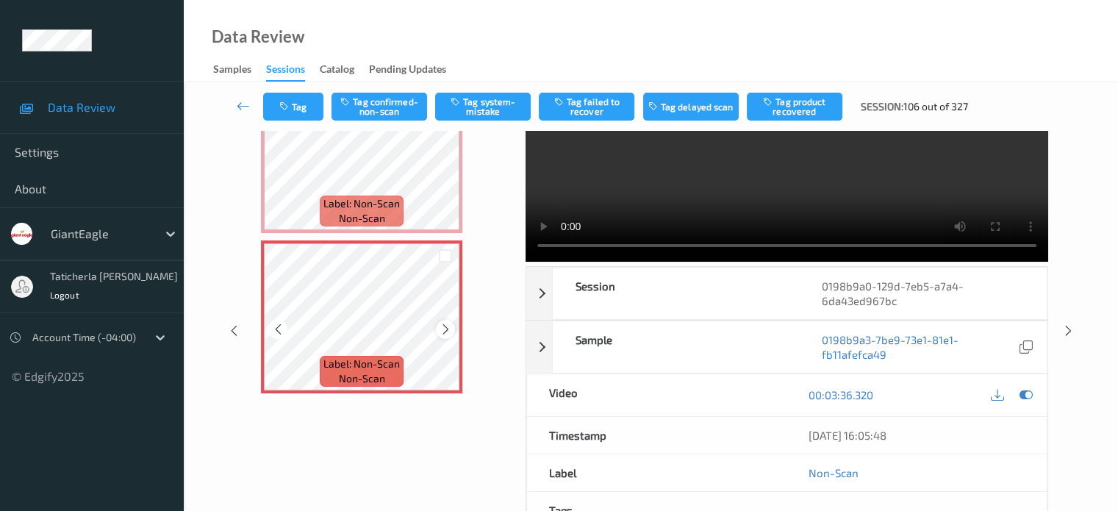
click at [438, 326] on div at bounding box center [445, 329] width 18 height 18
click at [440, 329] on icon at bounding box center [446, 329] width 12 height 13
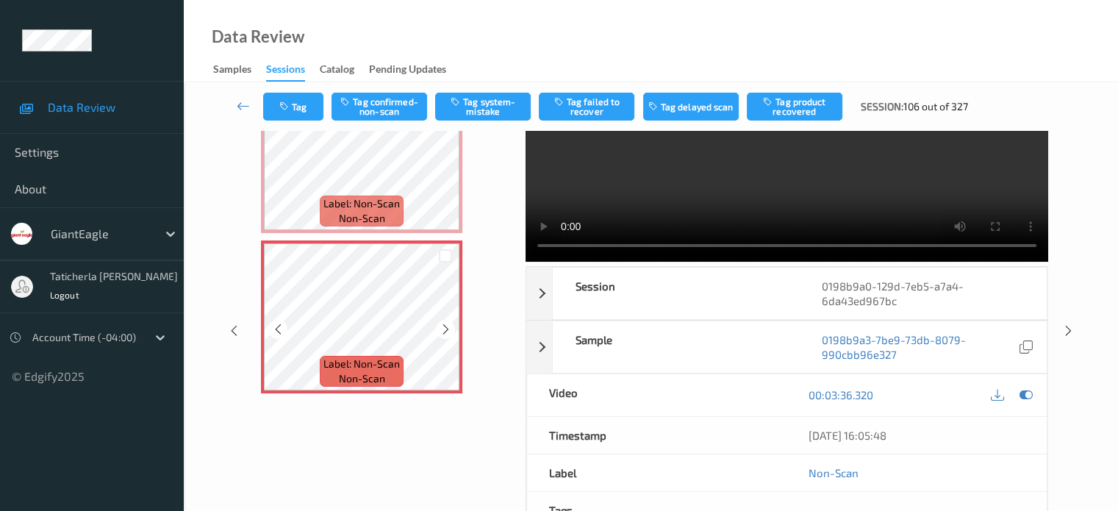
click at [440, 329] on icon at bounding box center [446, 329] width 12 height 13
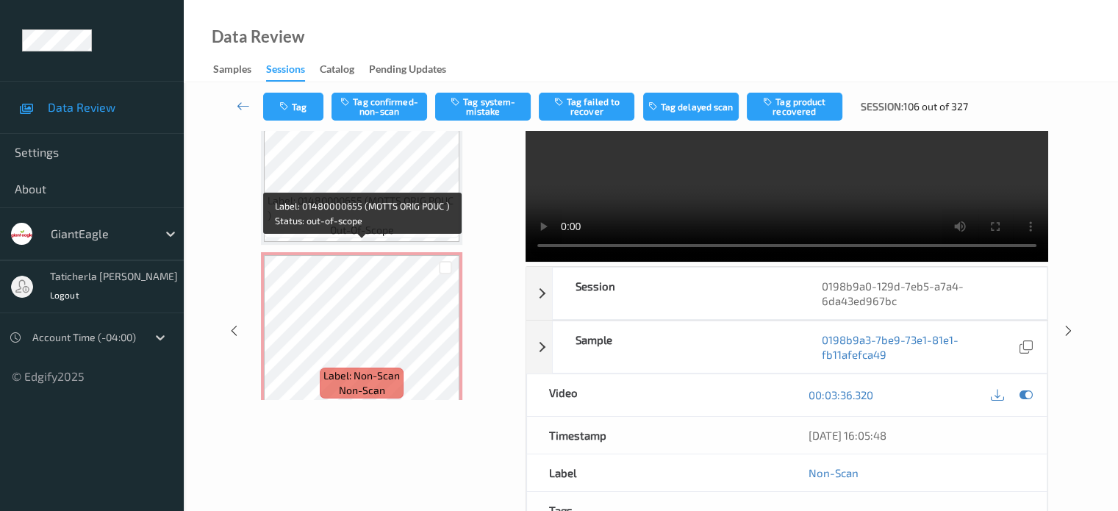
scroll to position [5663, 0]
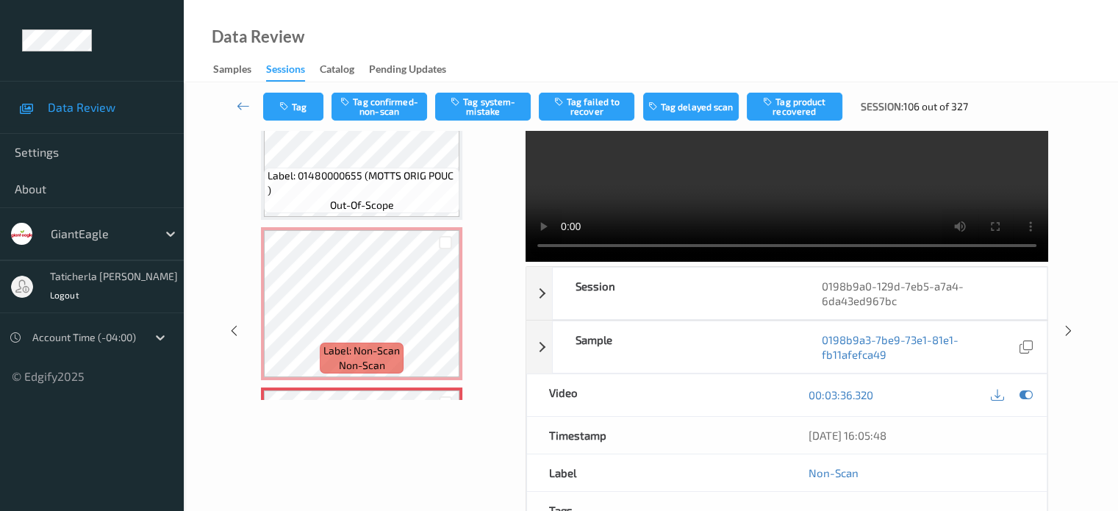
click at [600, 245] on video at bounding box center [787, 159] width 523 height 204
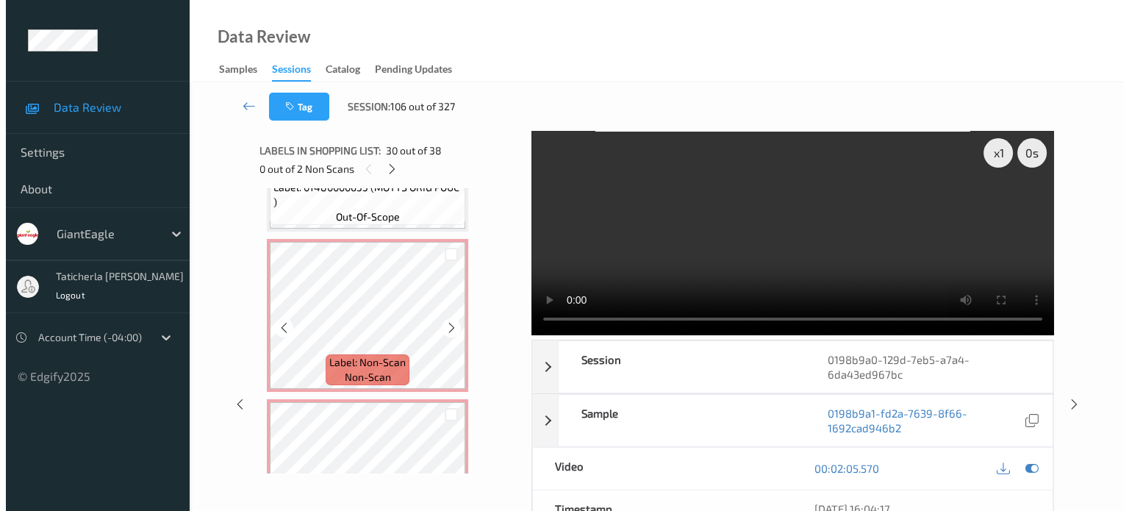
scroll to position [5810, 0]
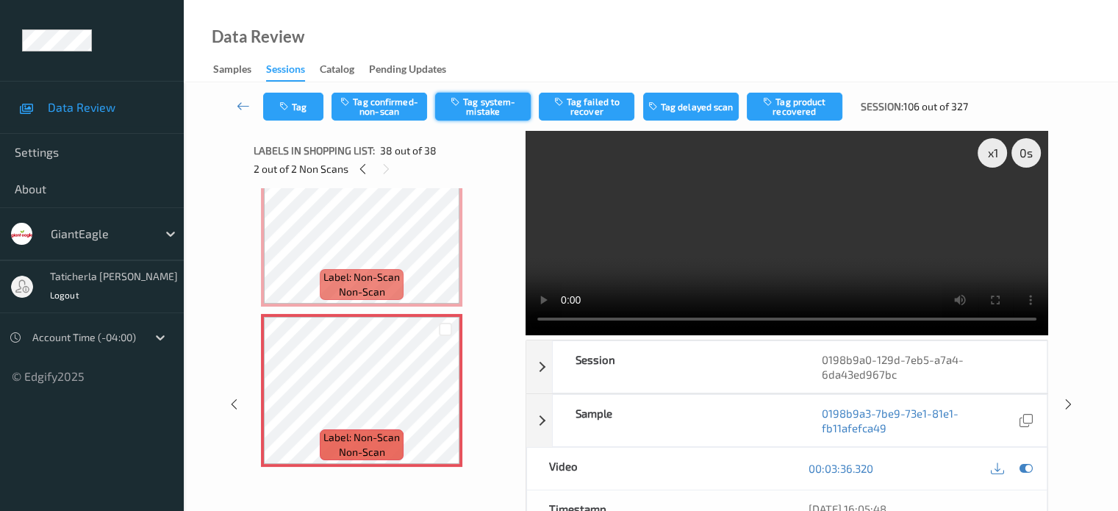
click at [465, 101] on button "Tag system-mistake" at bounding box center [483, 107] width 96 height 28
click at [301, 117] on button "Tag" at bounding box center [293, 107] width 60 height 28
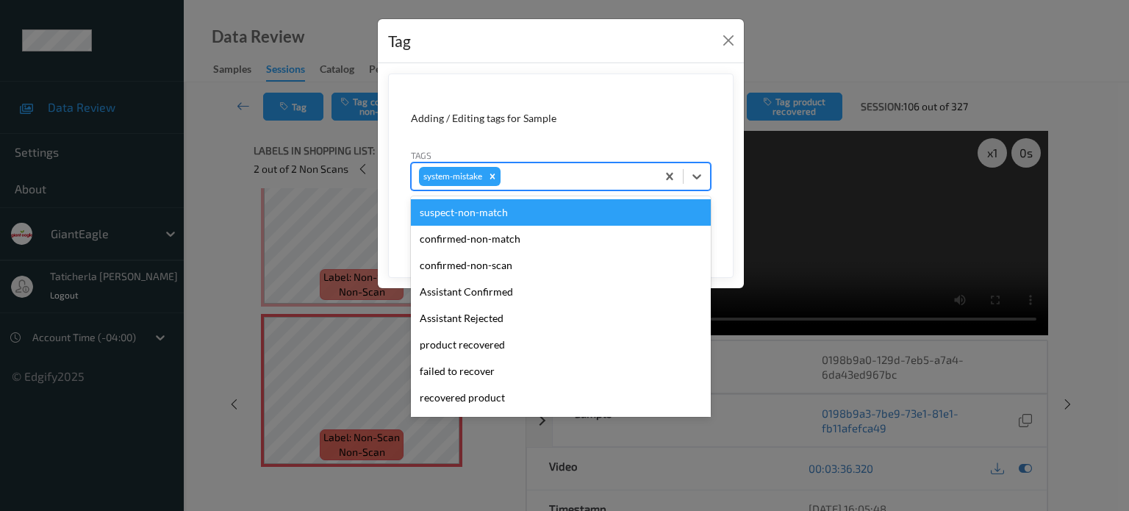
click at [512, 178] on div at bounding box center [576, 177] width 146 height 18
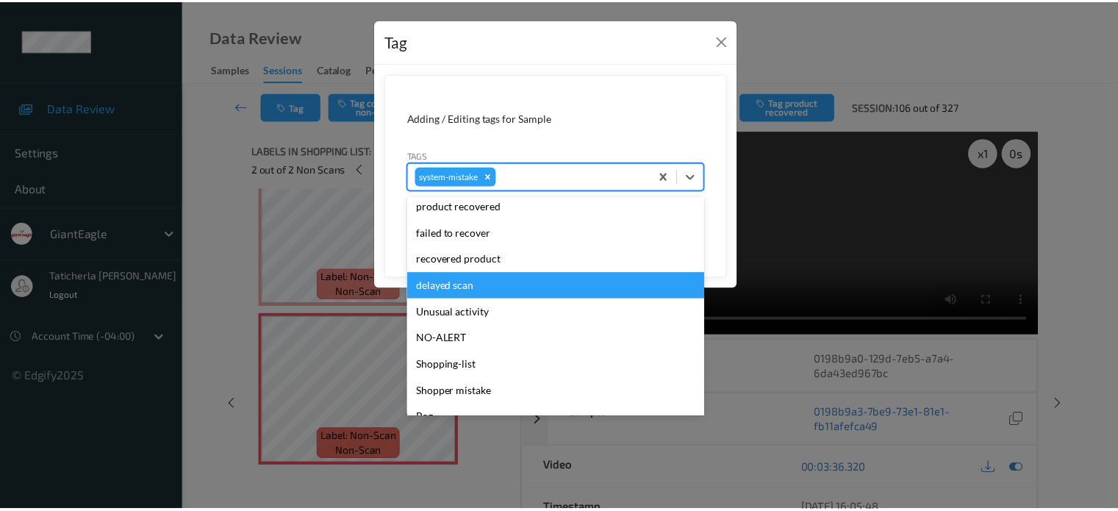
scroll to position [147, 0]
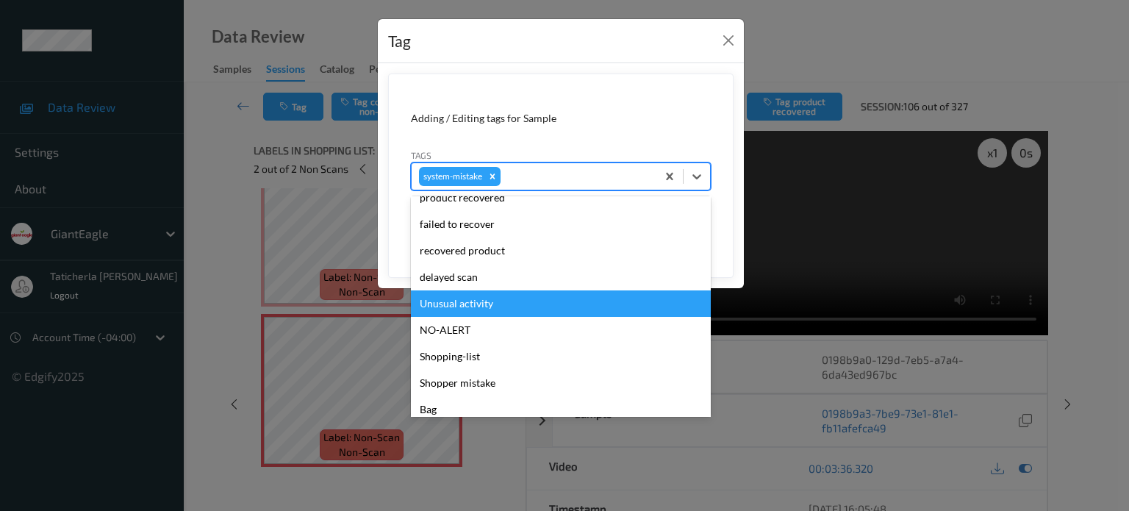
drag, startPoint x: 484, startPoint y: 302, endPoint x: 573, endPoint y: 256, distance: 100.3
click at [487, 300] on div "Unusual activity" at bounding box center [561, 303] width 300 height 26
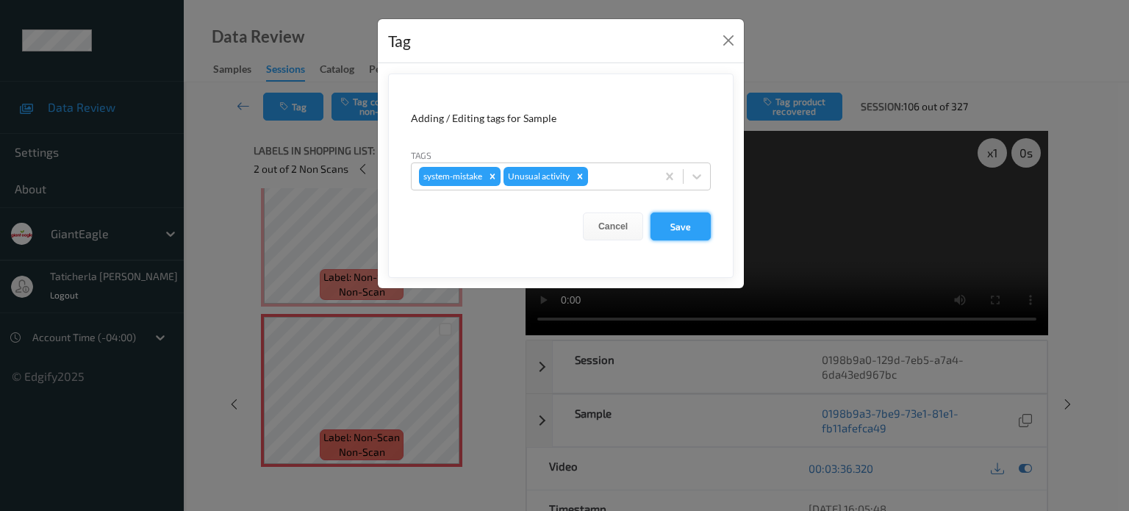
click at [668, 222] on button "Save" at bounding box center [680, 226] width 60 height 28
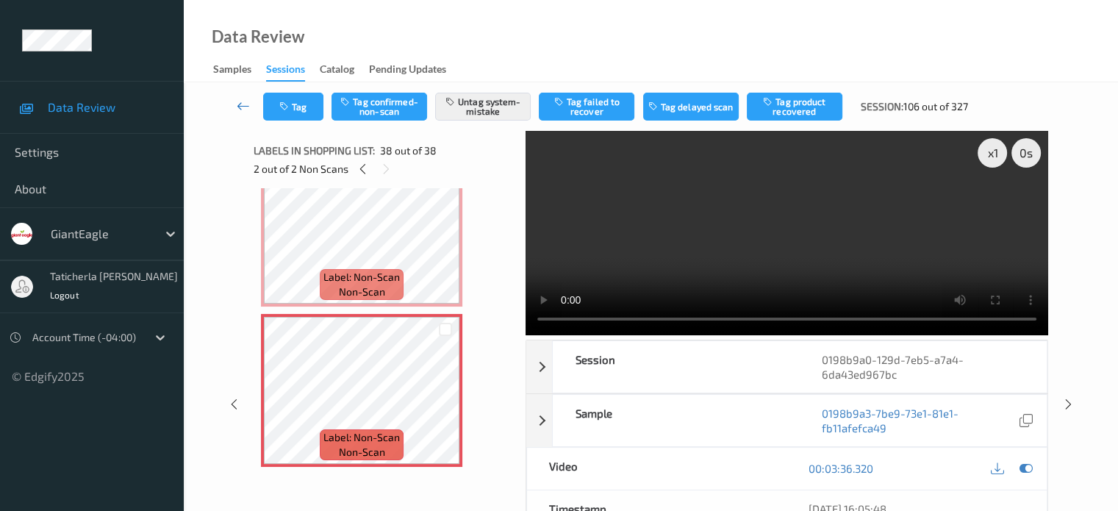
click at [244, 102] on icon at bounding box center [243, 105] width 13 height 15
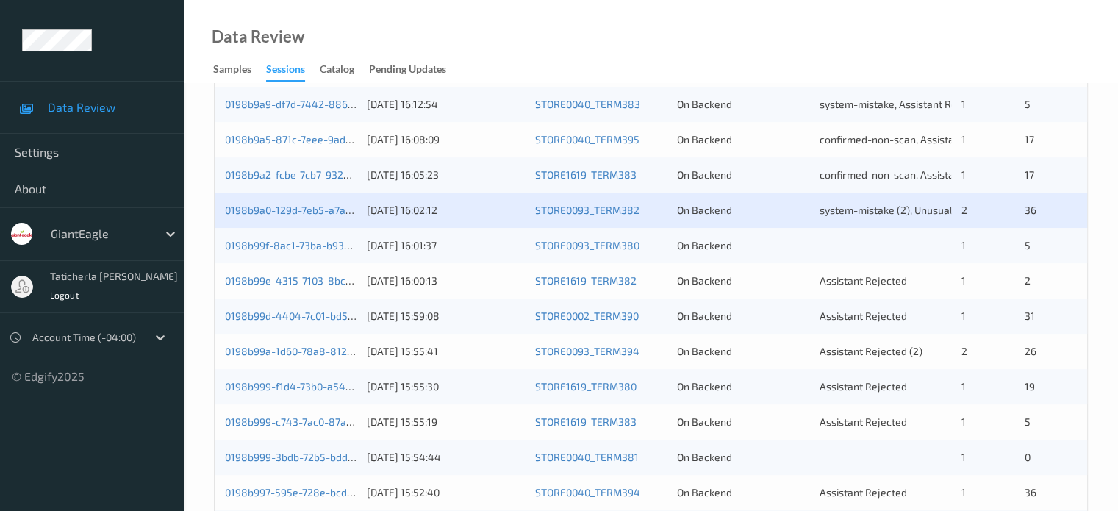
scroll to position [441, 0]
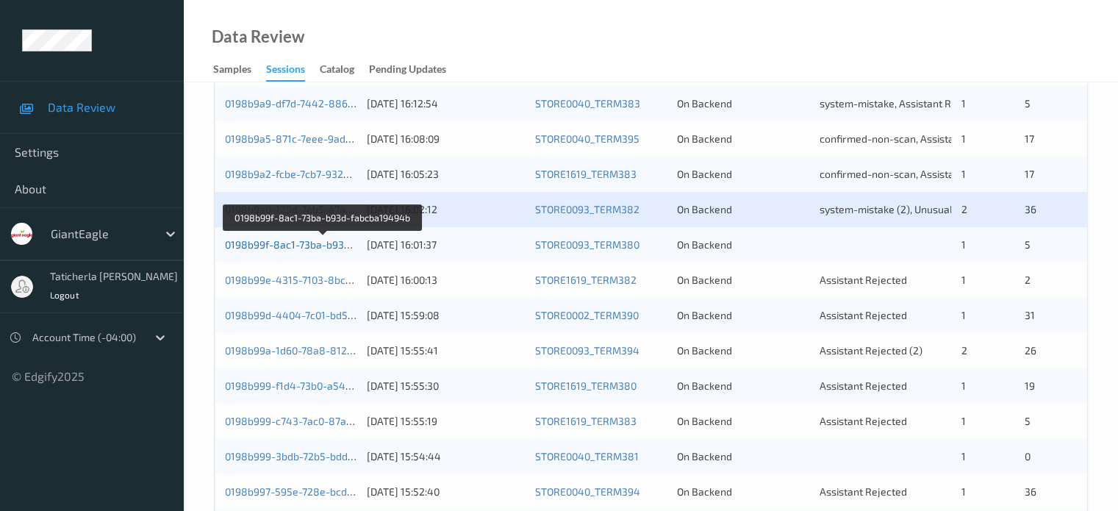
click at [327, 238] on link "0198b99f-8ac1-73ba-b93d-fabcba19494b" at bounding box center [323, 244] width 197 height 12
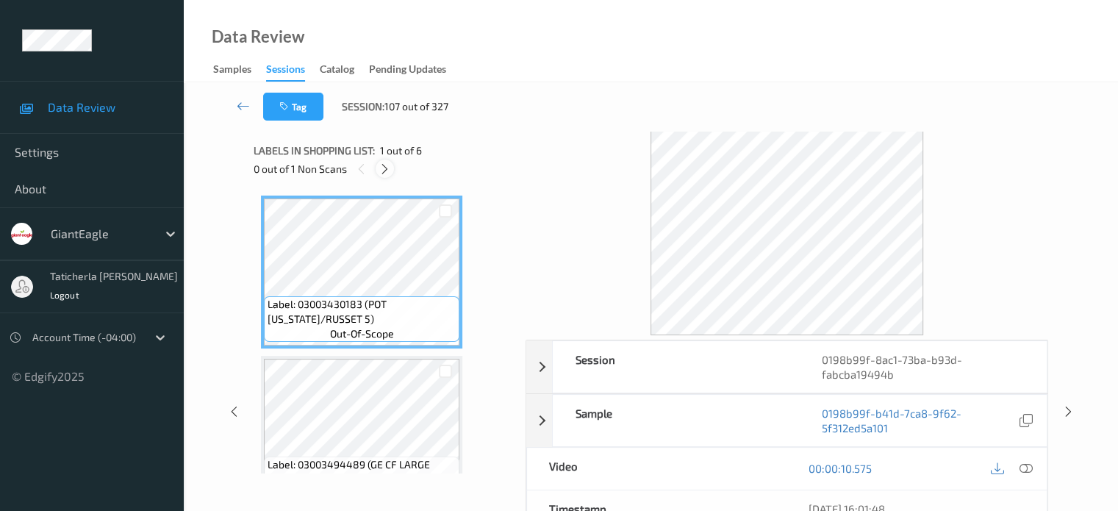
click at [384, 165] on icon at bounding box center [385, 168] width 12 height 13
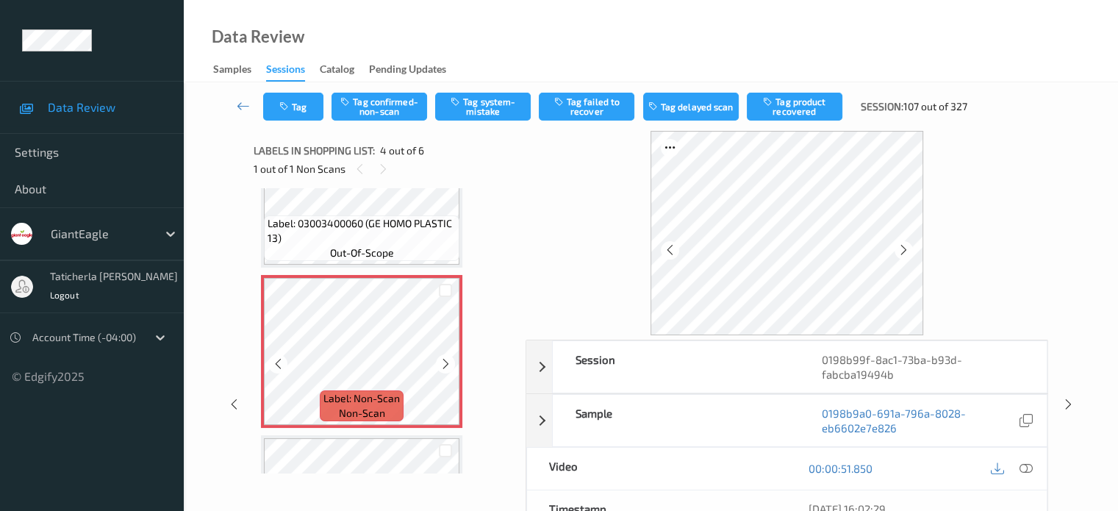
scroll to position [475, 0]
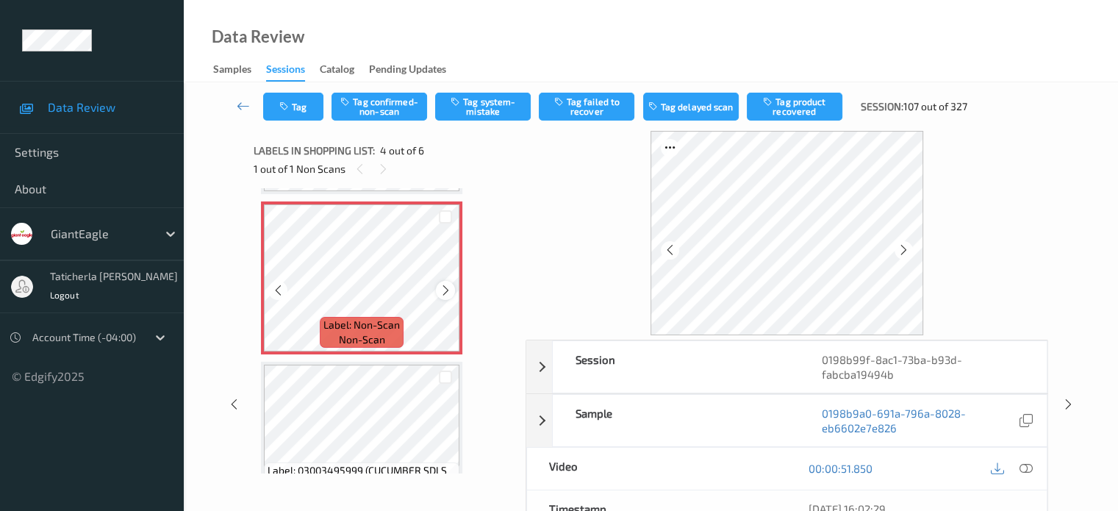
click at [448, 290] on icon at bounding box center [446, 290] width 12 height 13
click at [1020, 465] on icon at bounding box center [1025, 468] width 13 height 13
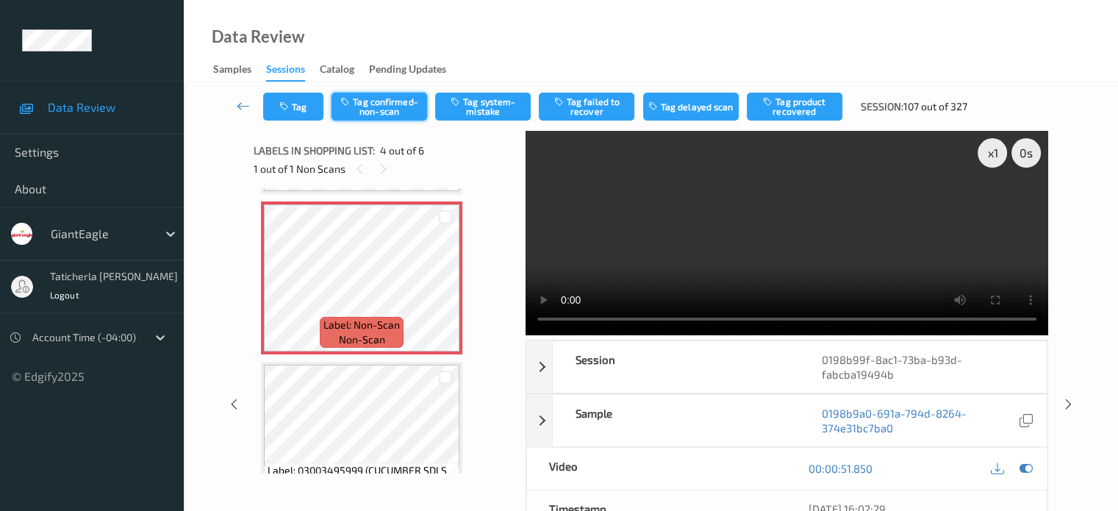
click at [395, 107] on button "Tag confirmed-non-scan" at bounding box center [379, 107] width 96 height 28
click at [814, 101] on button "Tag product recovered" at bounding box center [795, 107] width 96 height 28
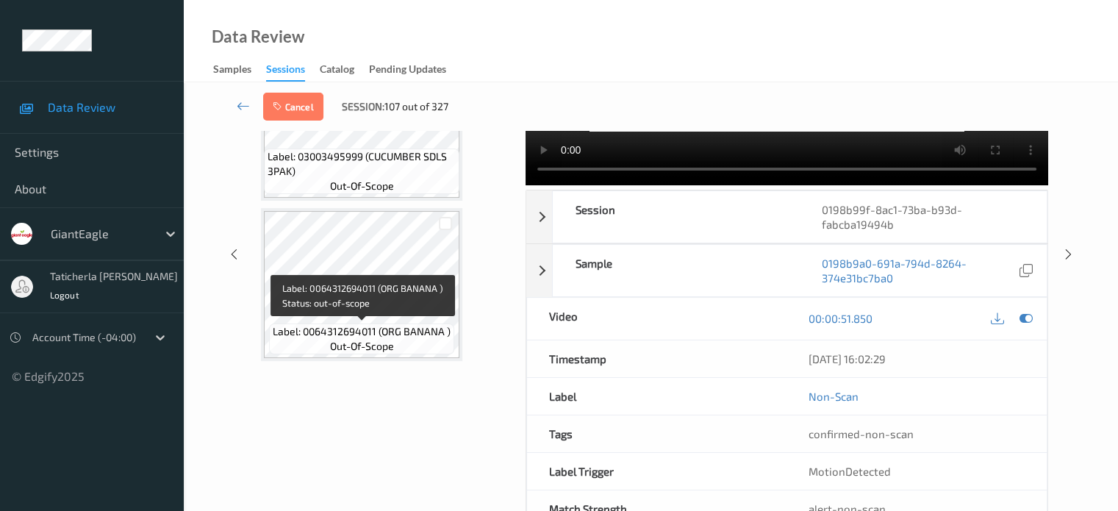
scroll to position [174, 0]
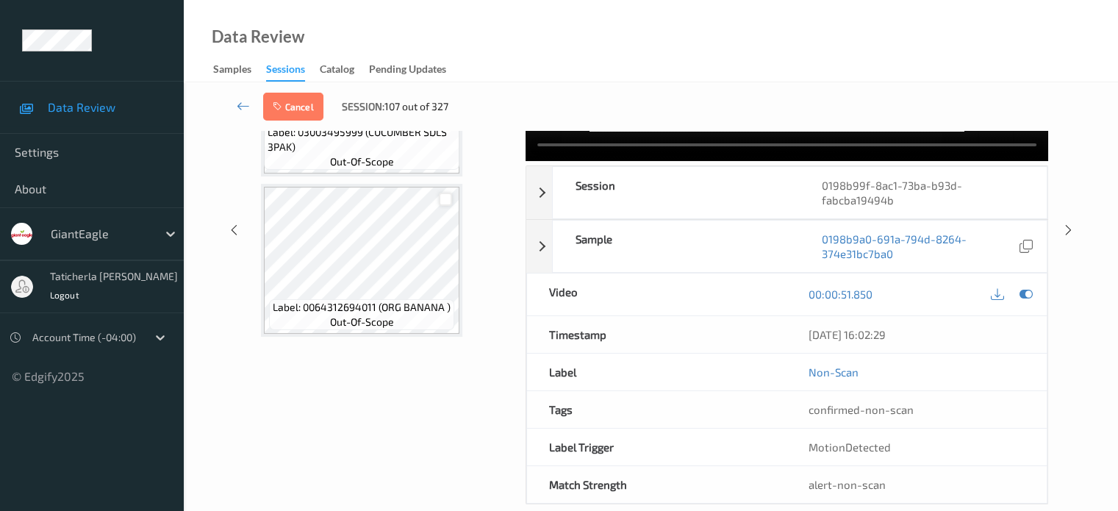
click at [444, 194] on div at bounding box center [446, 200] width 14 height 14
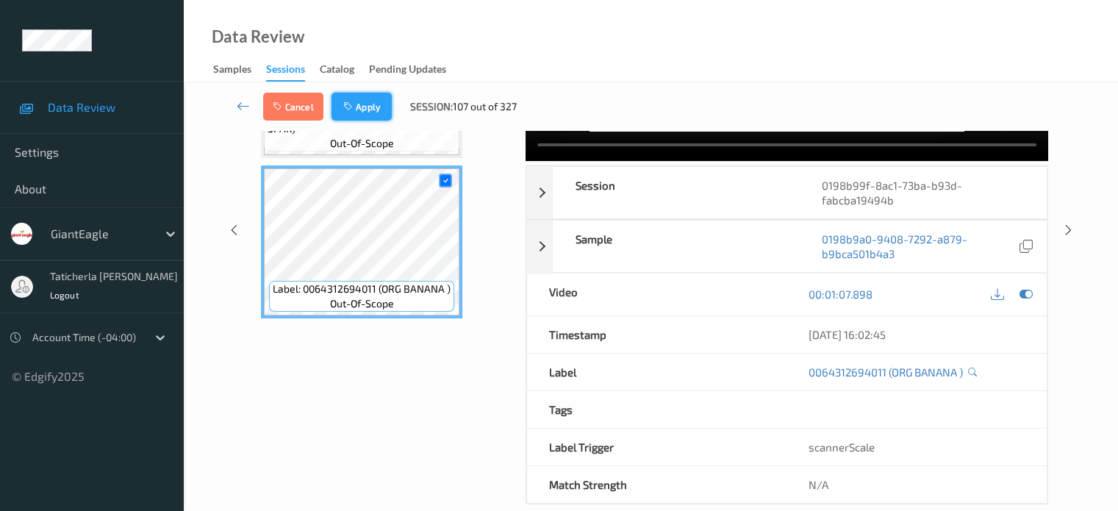
click at [379, 108] on button "Apply" at bounding box center [361, 107] width 60 height 28
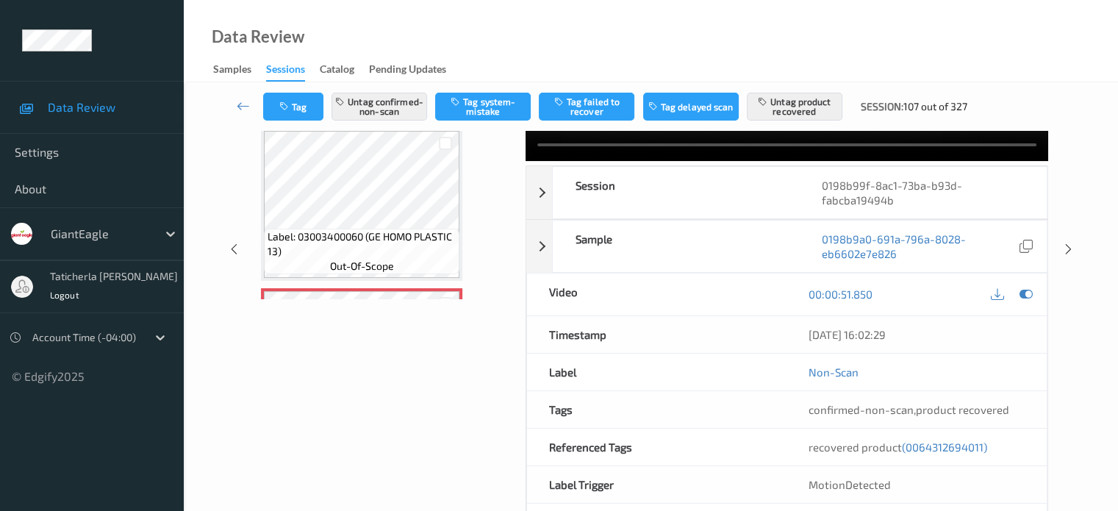
scroll to position [181, 0]
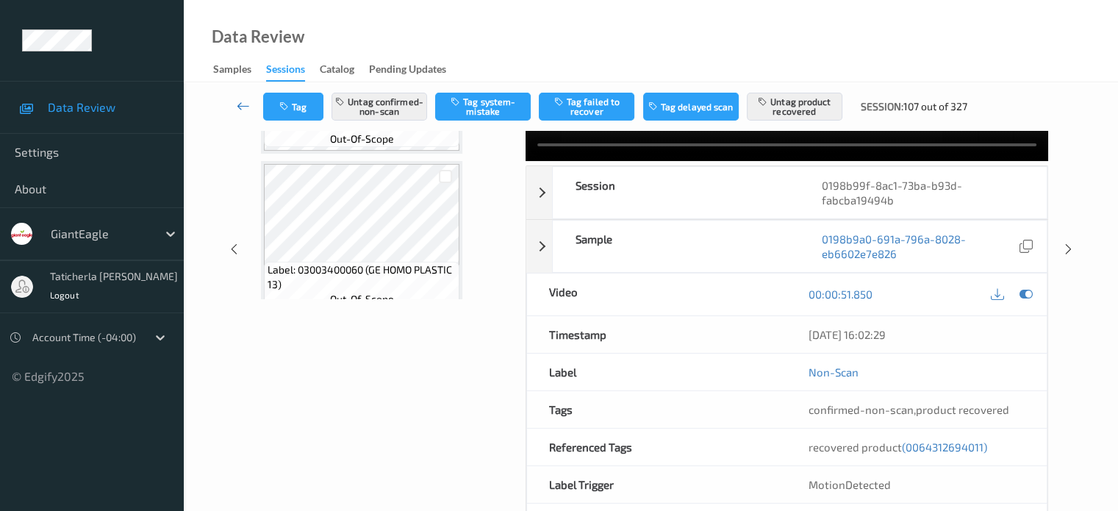
click at [242, 102] on icon at bounding box center [243, 105] width 13 height 15
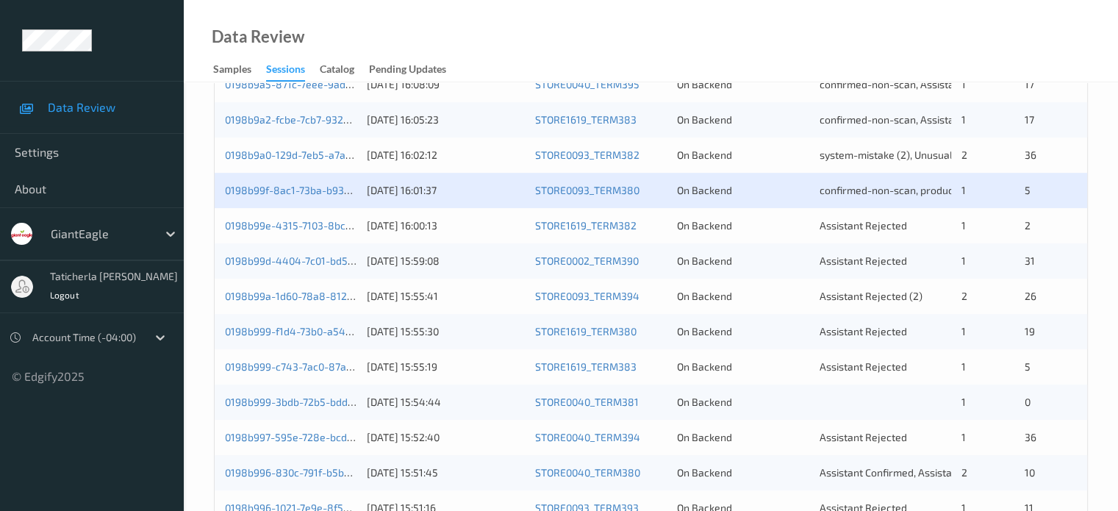
scroll to position [514, 0]
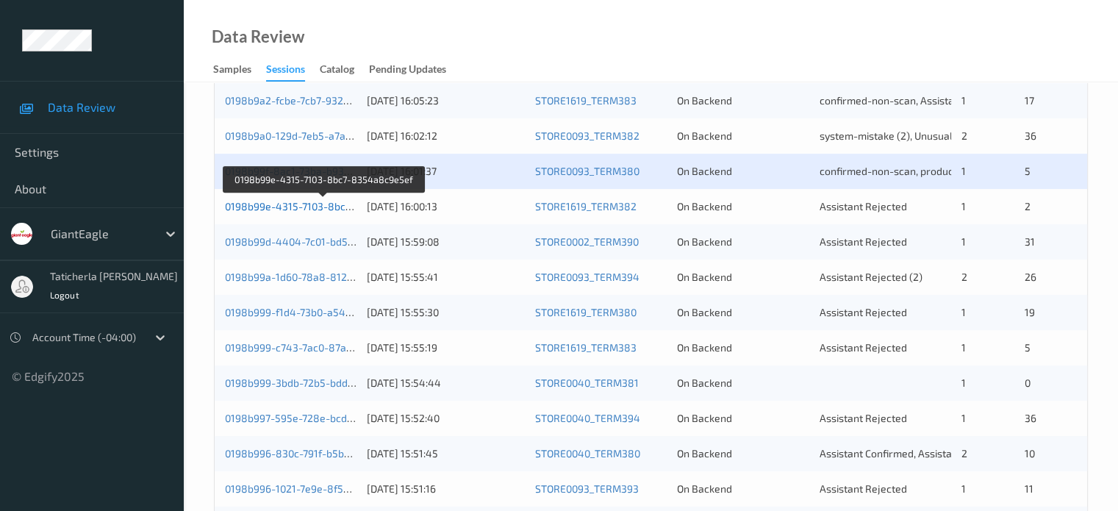
click at [334, 208] on link "0198b99e-4315-7103-8bc7-8354a8c9e5ef" at bounding box center [325, 206] width 200 height 12
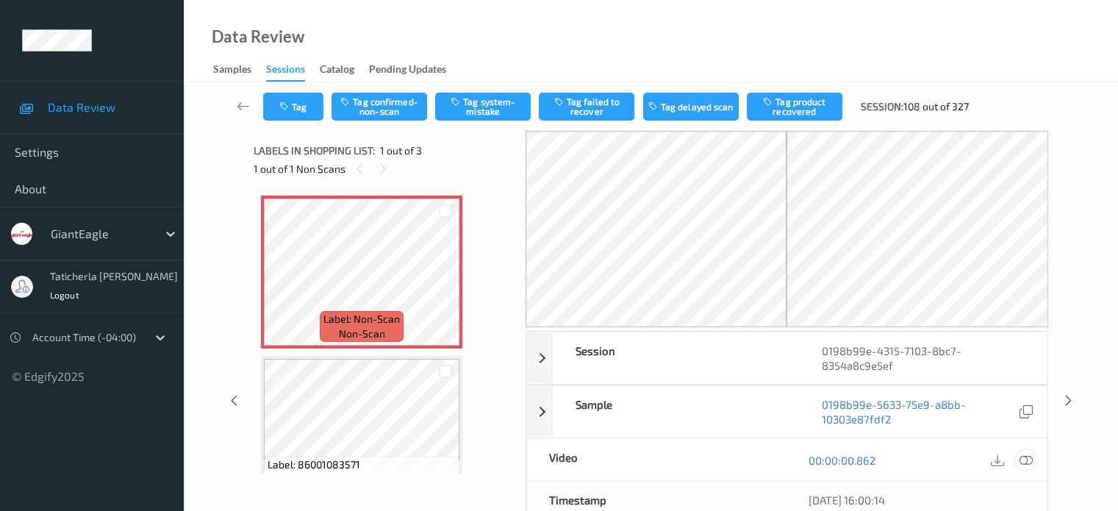
click at [1022, 458] on icon at bounding box center [1025, 459] width 13 height 13
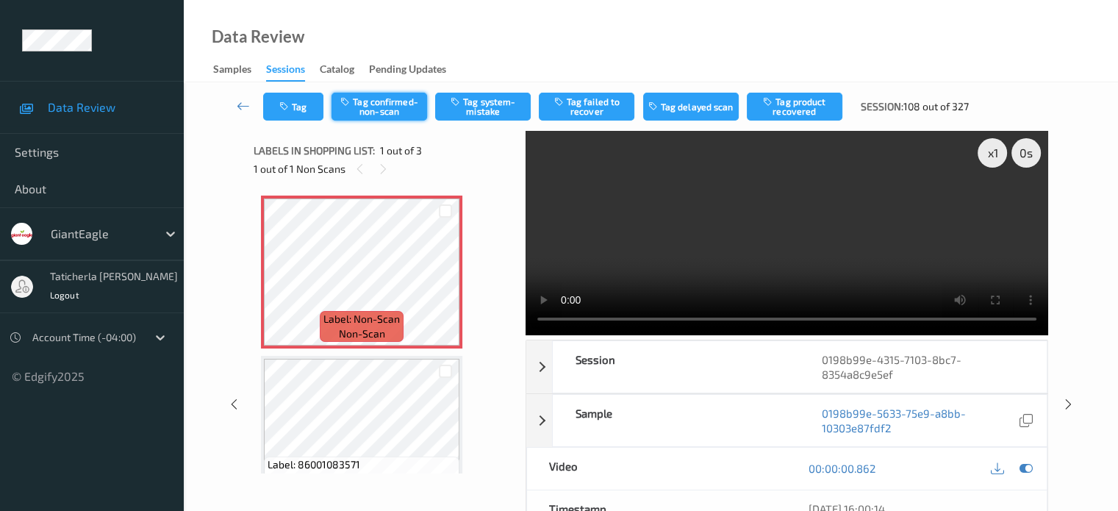
click at [394, 107] on button "Tag confirmed-non-scan" at bounding box center [379, 107] width 96 height 28
click at [811, 96] on button "Tag product recovered" at bounding box center [795, 107] width 96 height 28
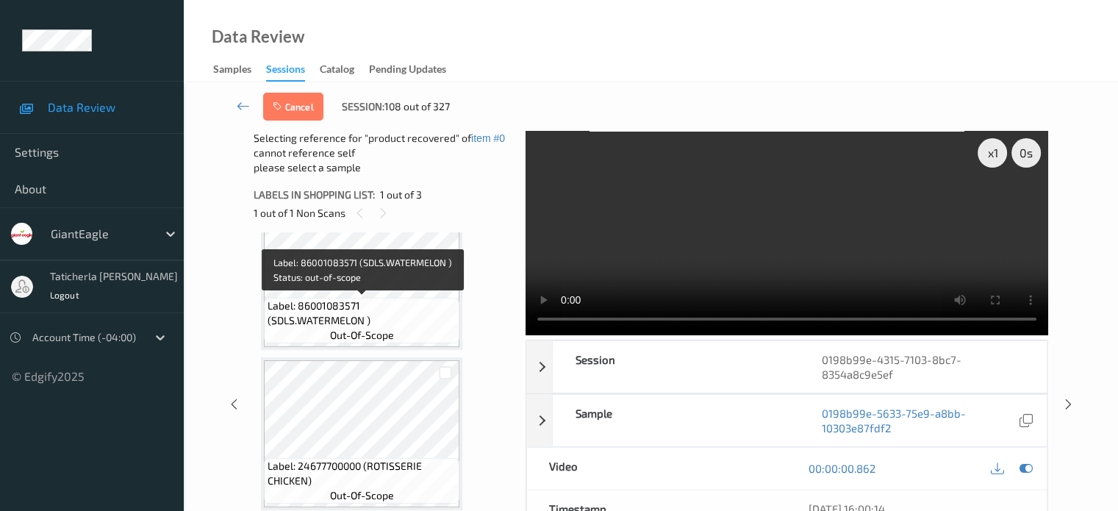
scroll to position [129, 0]
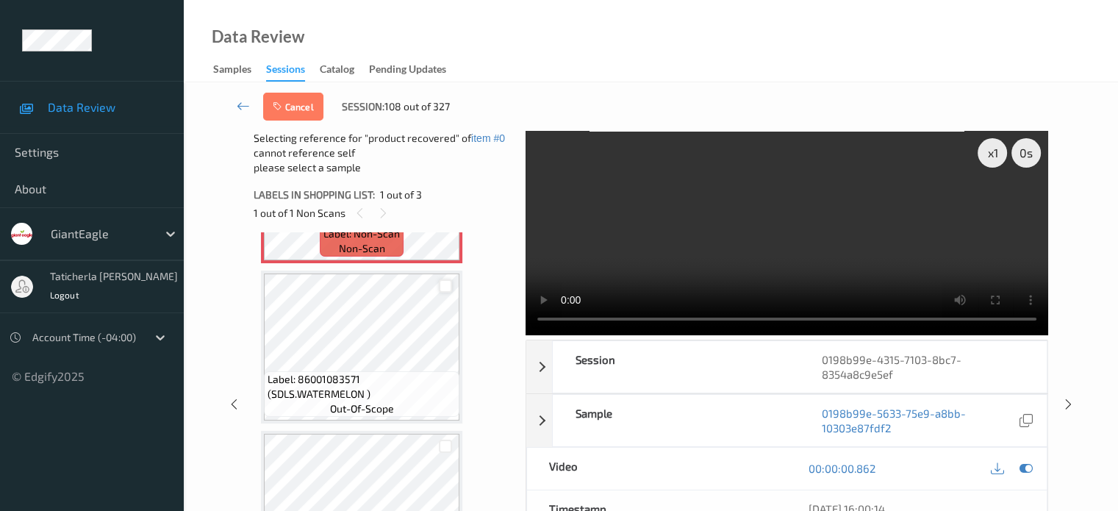
click at [443, 287] on div at bounding box center [446, 286] width 14 height 14
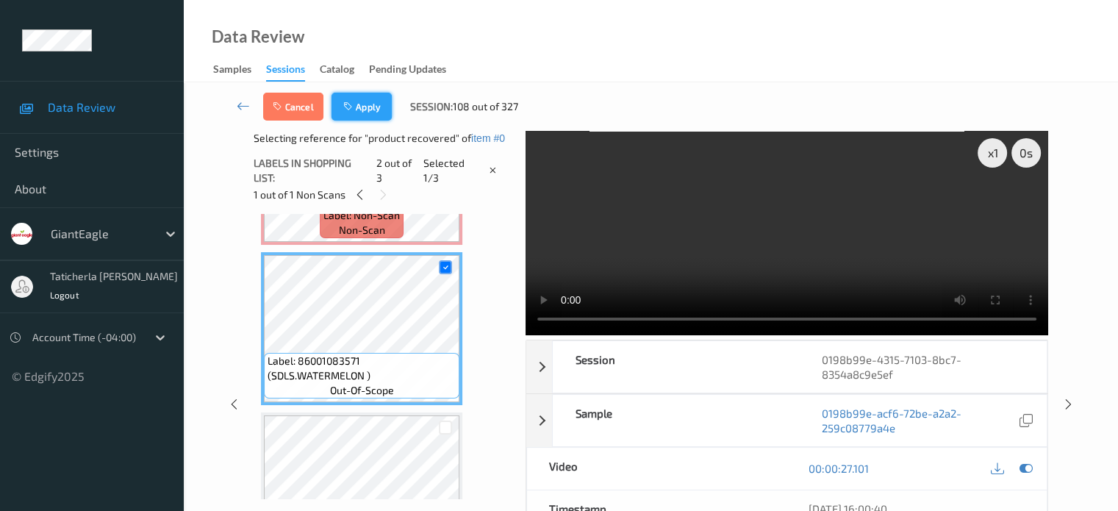
click at [361, 107] on button "Apply" at bounding box center [361, 107] width 60 height 28
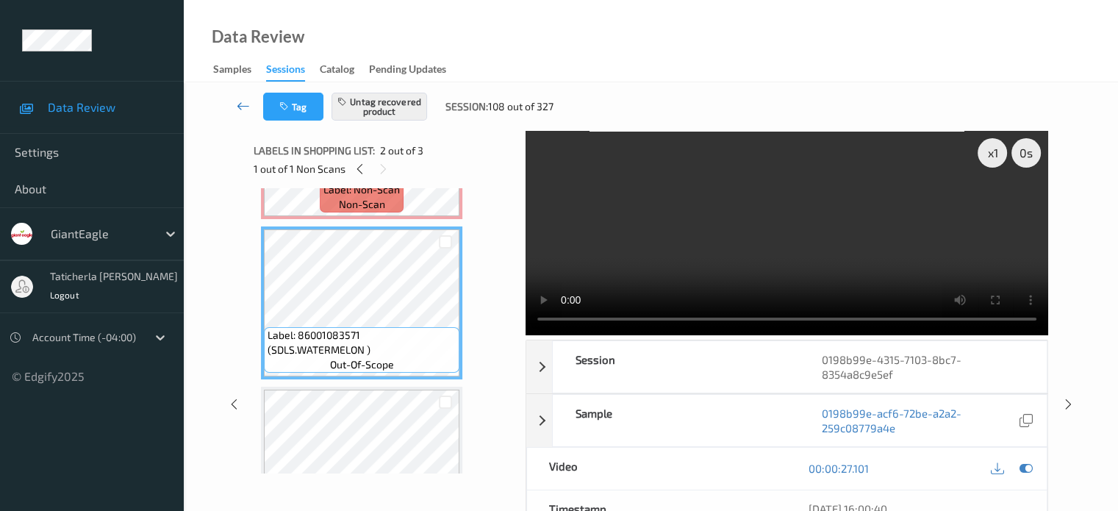
click at [237, 104] on icon at bounding box center [243, 105] width 13 height 15
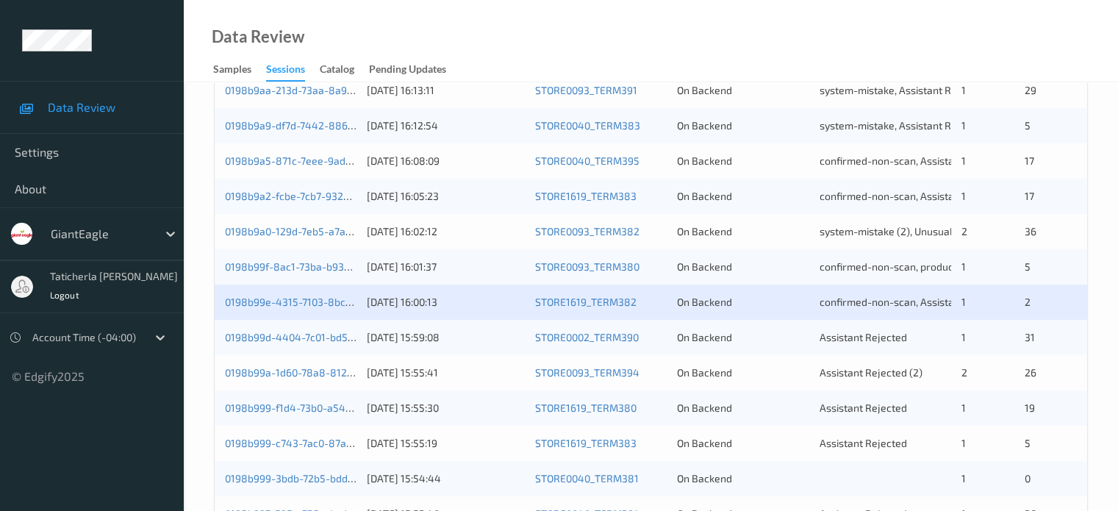
scroll to position [441, 0]
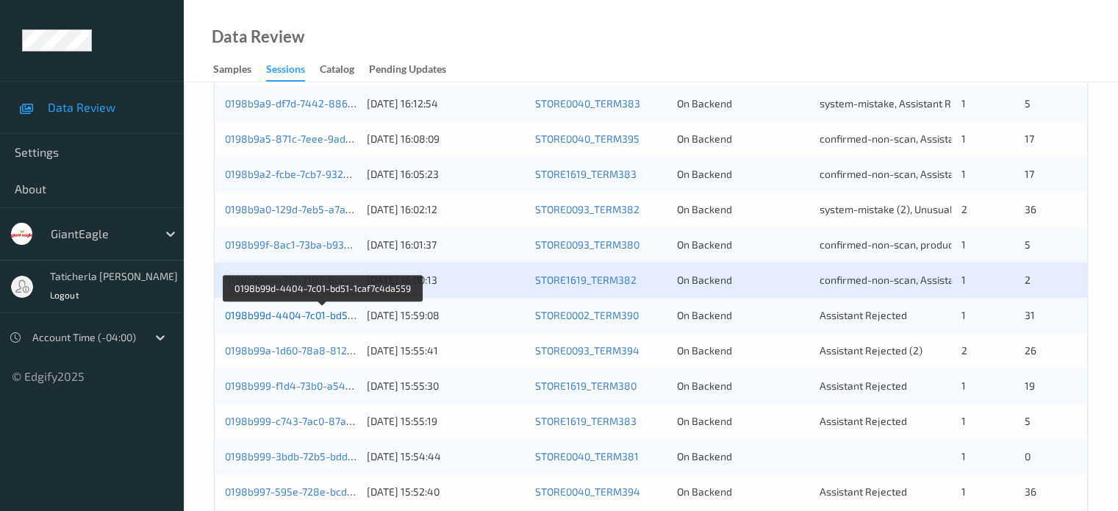
click at [331, 314] on link "0198b99d-4404-7c01-bd51-1caf7c4da559" at bounding box center [323, 315] width 197 height 12
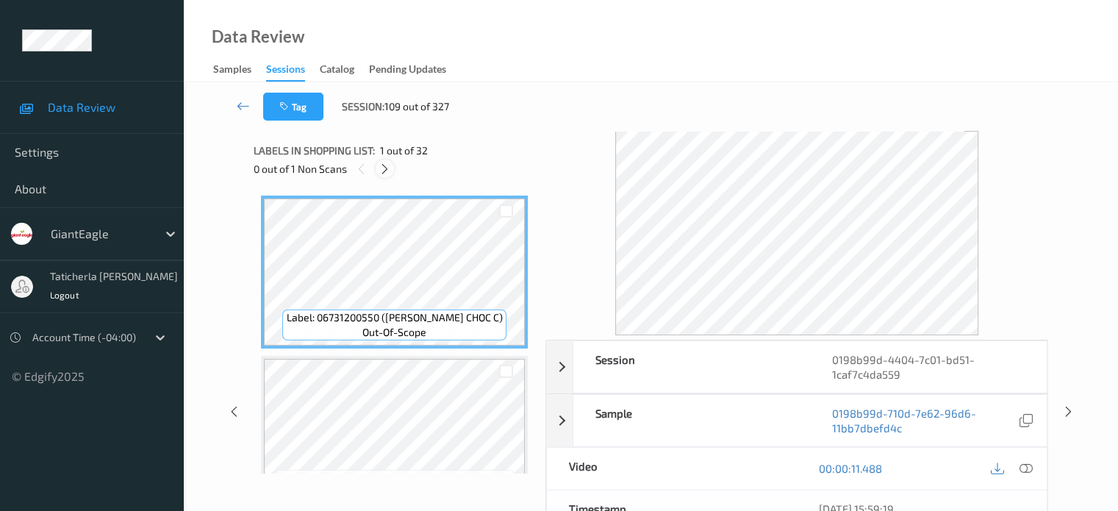
click at [380, 164] on icon at bounding box center [385, 168] width 12 height 13
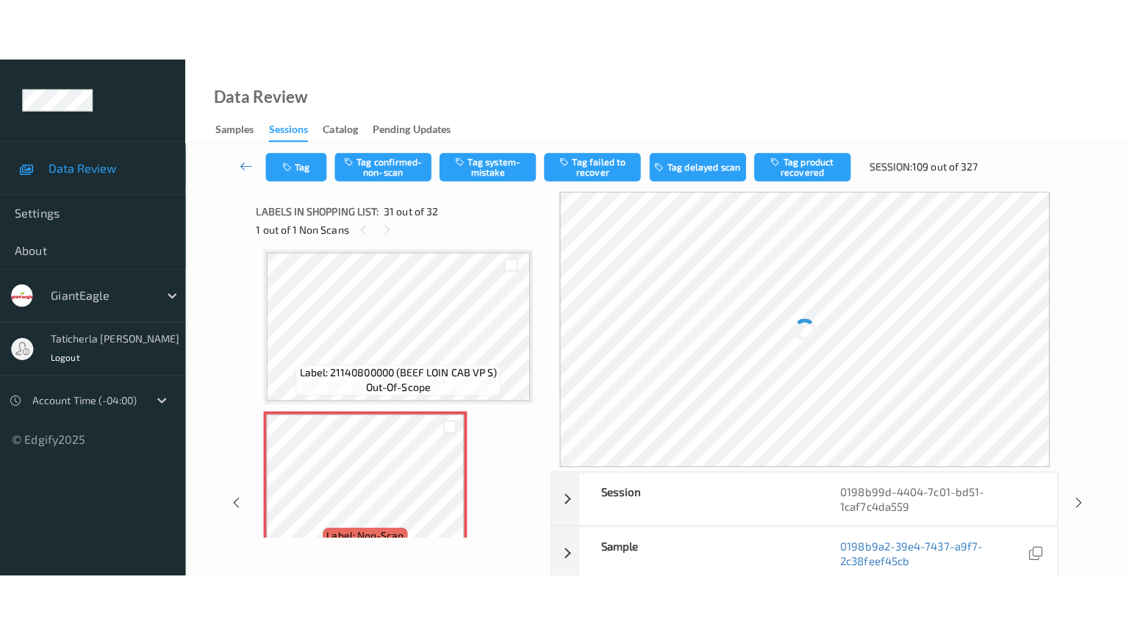
scroll to position [4801, 0]
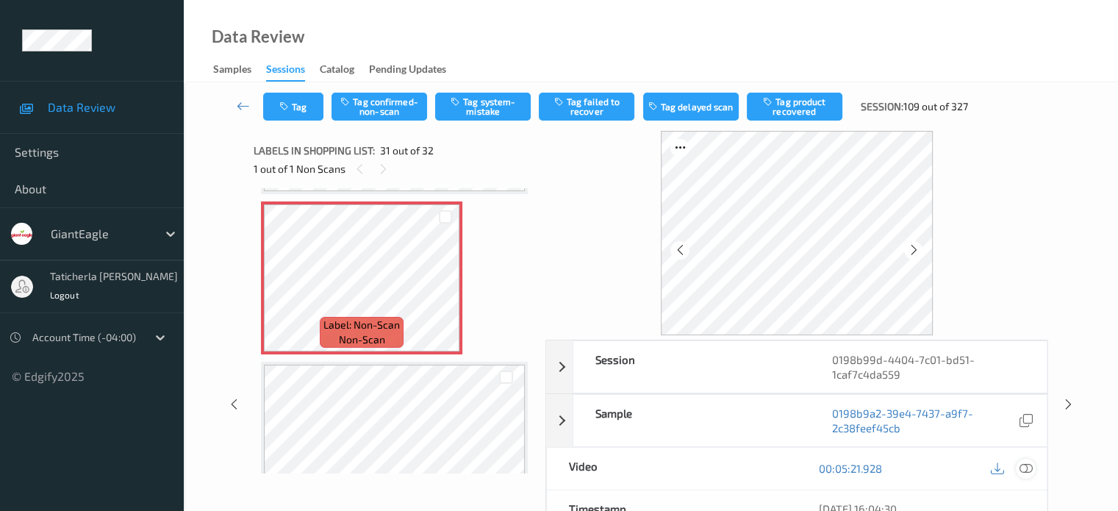
click at [1025, 464] on icon at bounding box center [1025, 468] width 13 height 13
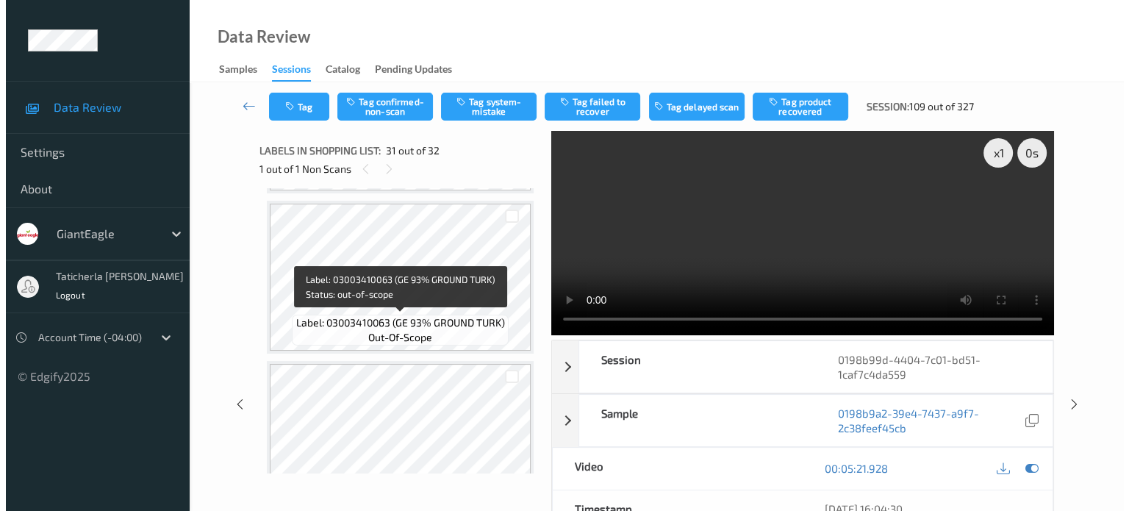
scroll to position [4555, 0]
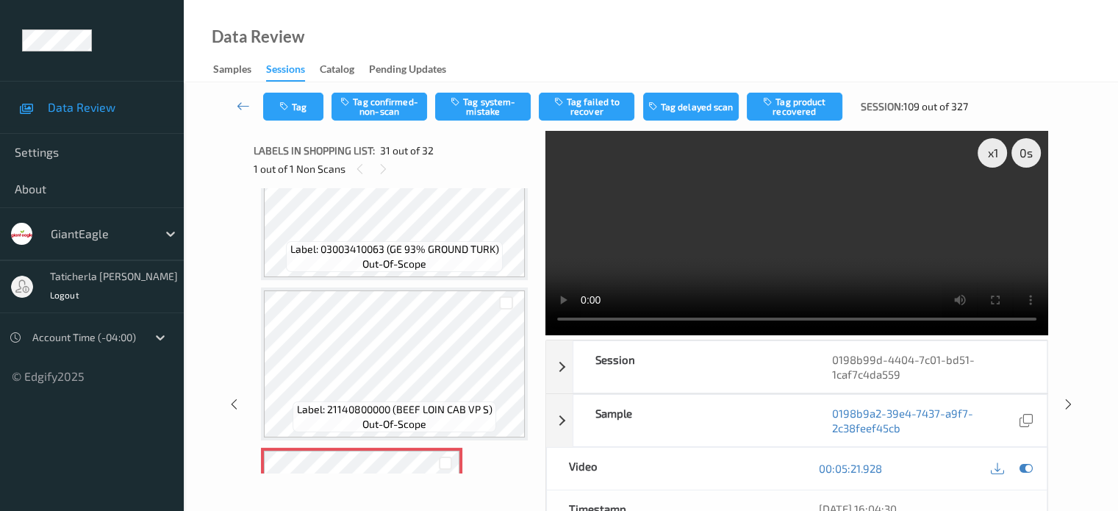
click at [474, 90] on div "Tag Tag confirmed-non-scan Tag system-mistake Tag failed to recover Tag delayed…" at bounding box center [651, 106] width 874 height 49
click at [476, 102] on button "Tag system-mistake" at bounding box center [483, 107] width 96 height 28
click at [302, 103] on button "Tag" at bounding box center [293, 107] width 60 height 28
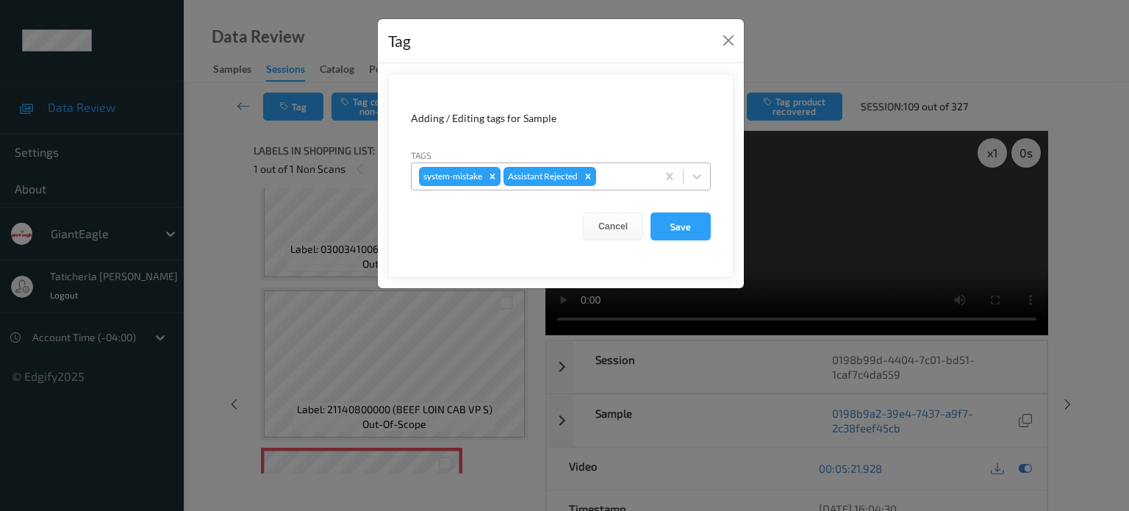
click at [623, 184] on div at bounding box center [624, 177] width 50 height 18
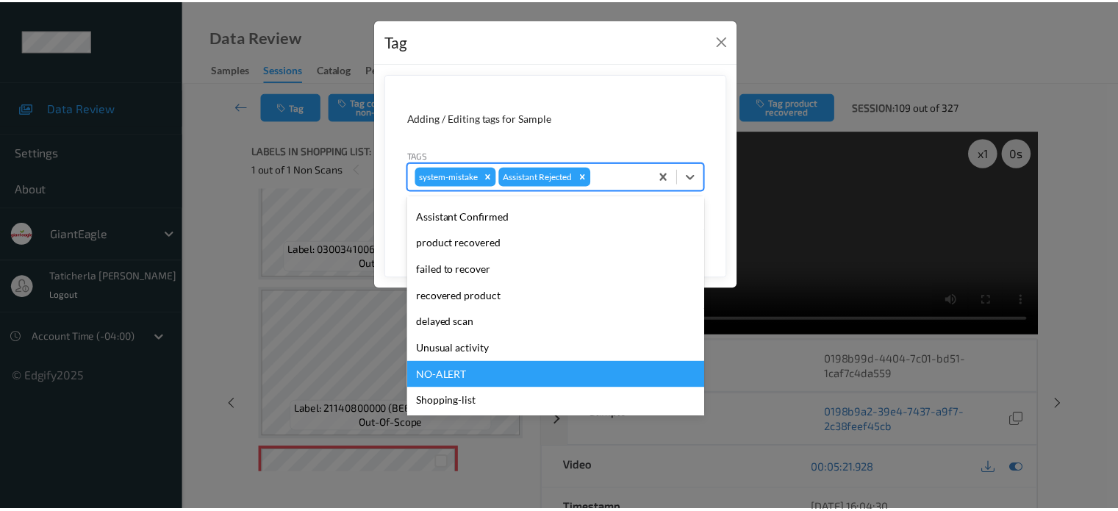
scroll to position [56, 0]
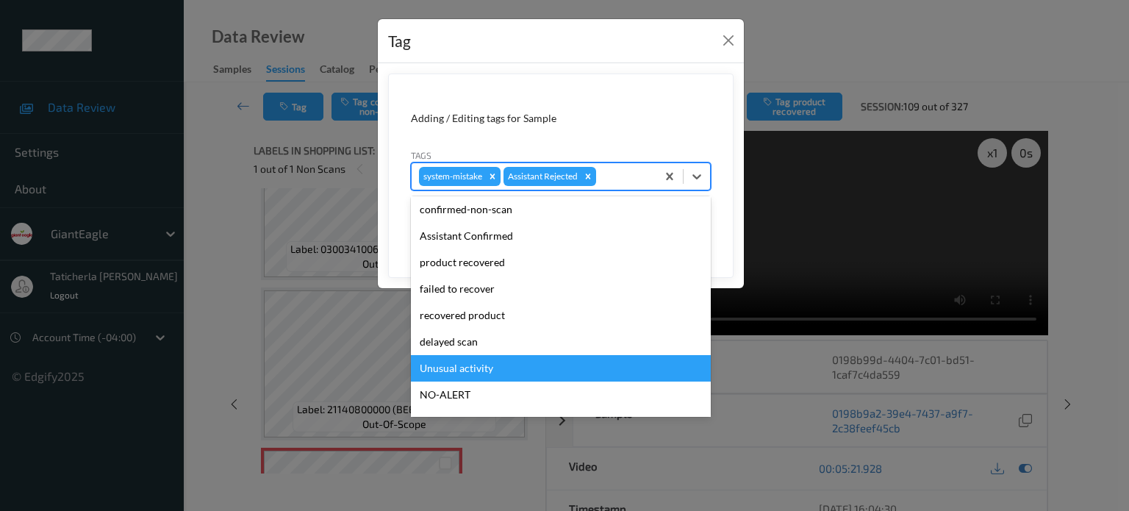
click at [518, 367] on div "Unusual activity" at bounding box center [561, 368] width 300 height 26
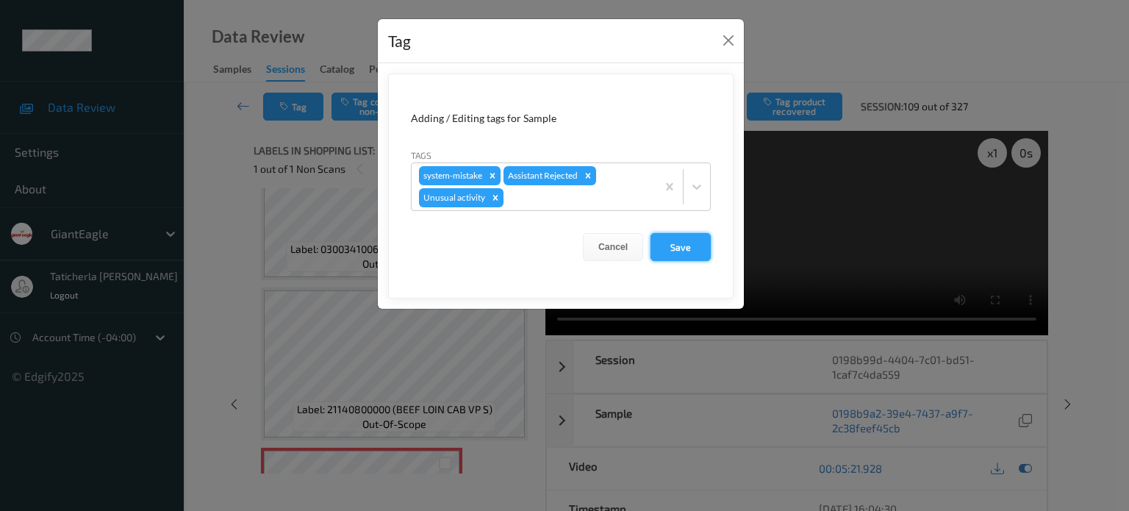
click at [681, 243] on button "Save" at bounding box center [680, 247] width 60 height 28
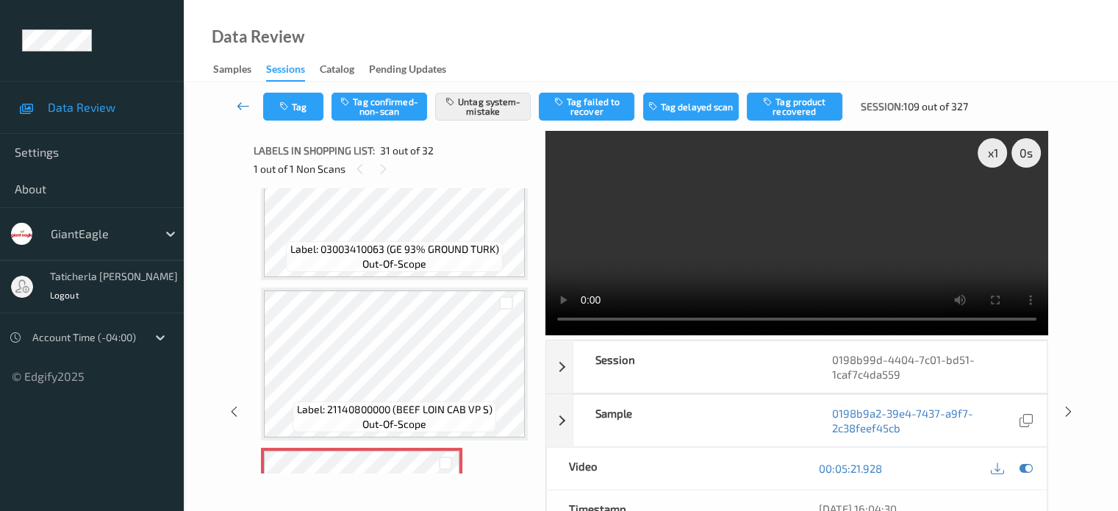
click at [244, 107] on icon at bounding box center [243, 105] width 13 height 15
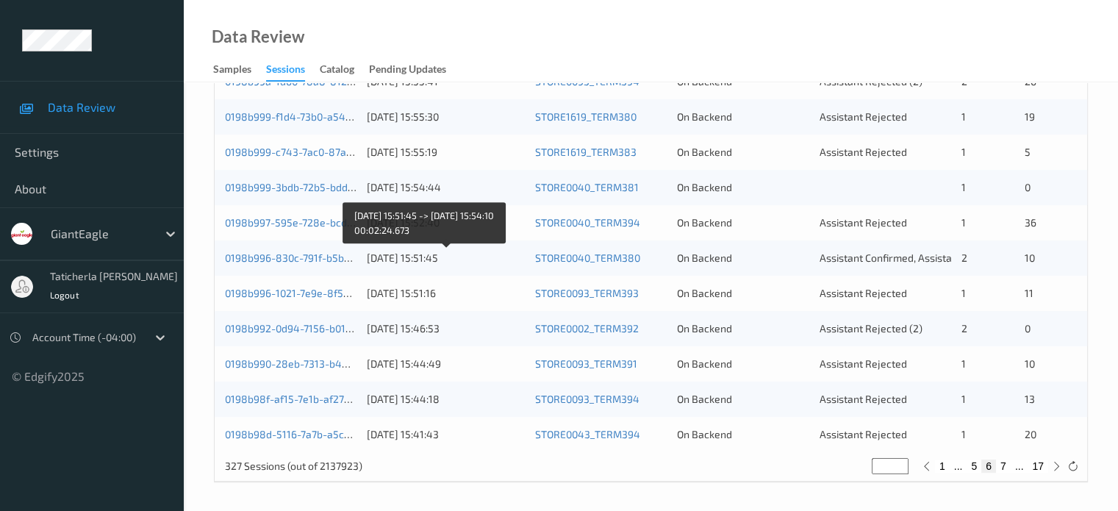
scroll to position [636, 0]
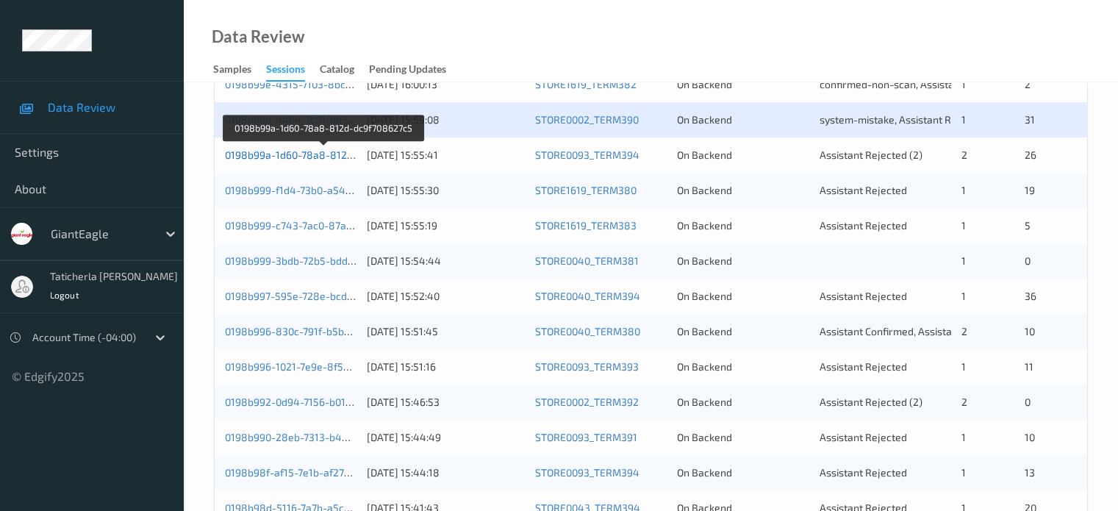
click at [318, 153] on link "0198b99a-1d60-78a8-812d-dc9f708627c5" at bounding box center [324, 154] width 198 height 12
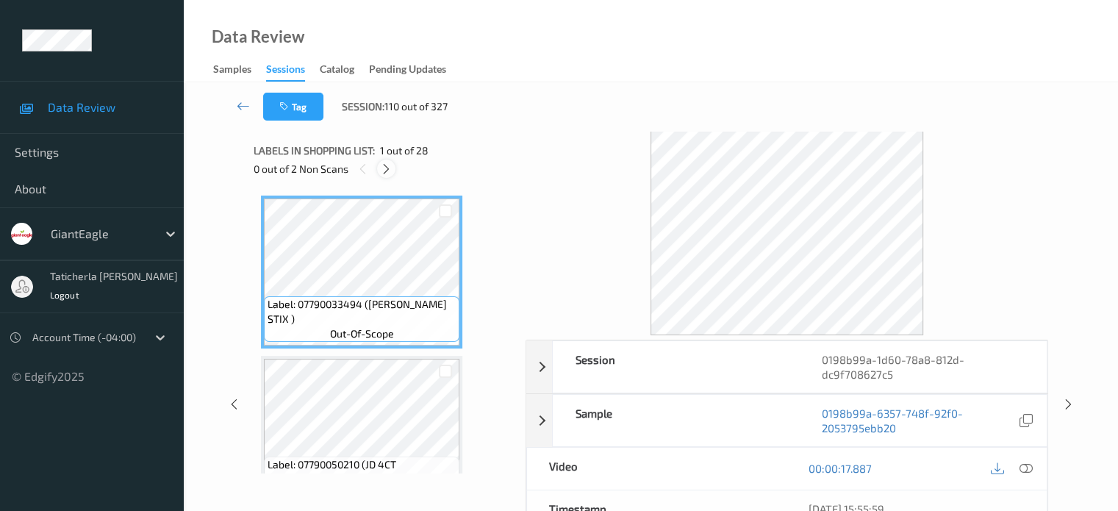
click at [387, 170] on icon at bounding box center [386, 168] width 12 height 13
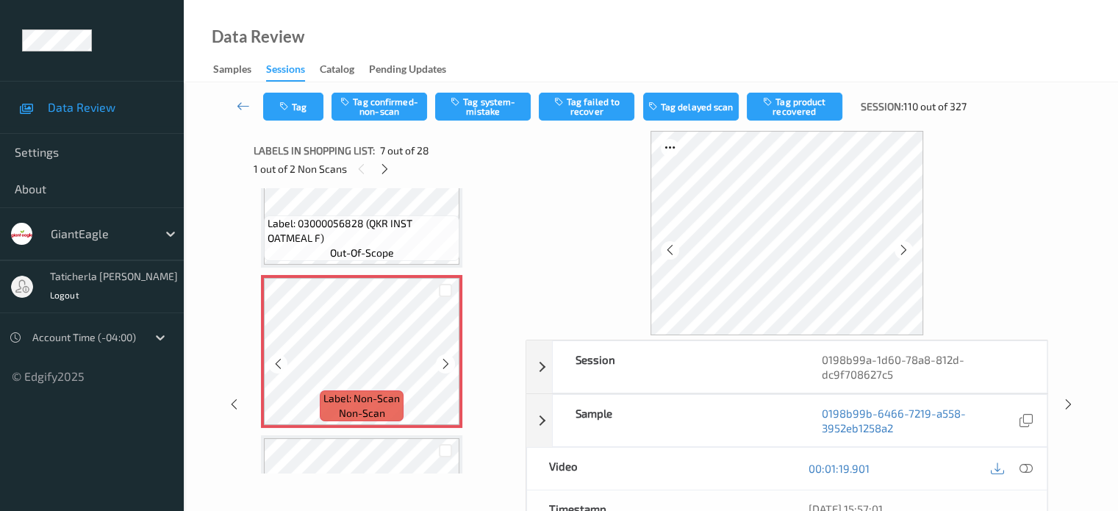
scroll to position [955, 0]
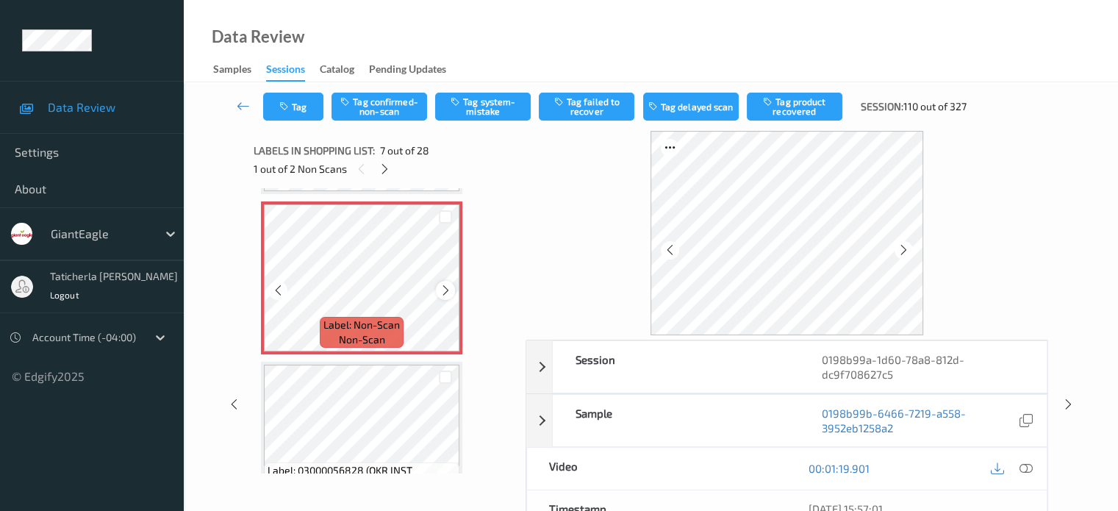
click at [446, 293] on icon at bounding box center [446, 290] width 12 height 13
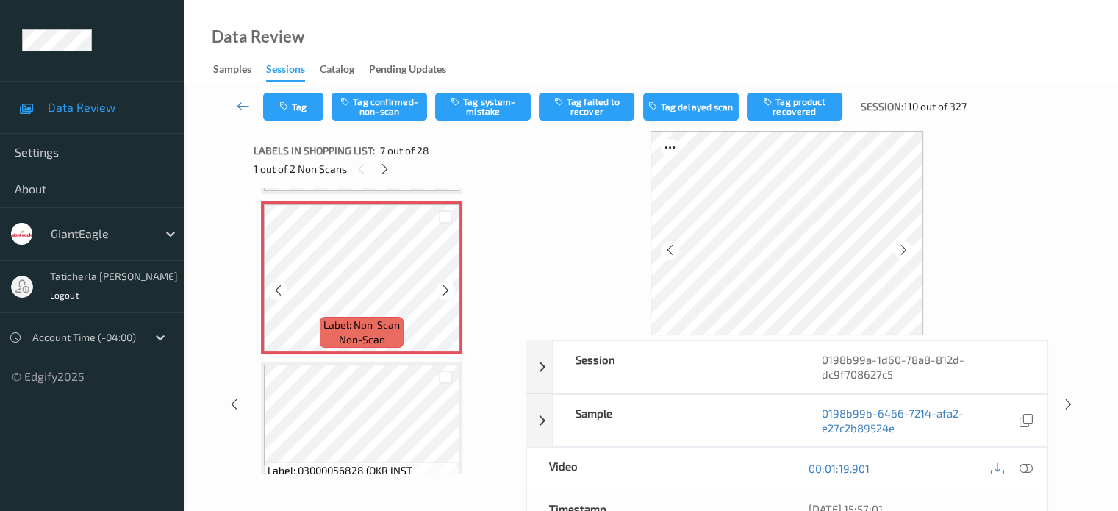
click at [446, 293] on icon at bounding box center [446, 290] width 12 height 13
click at [1025, 465] on icon at bounding box center [1025, 468] width 13 height 13
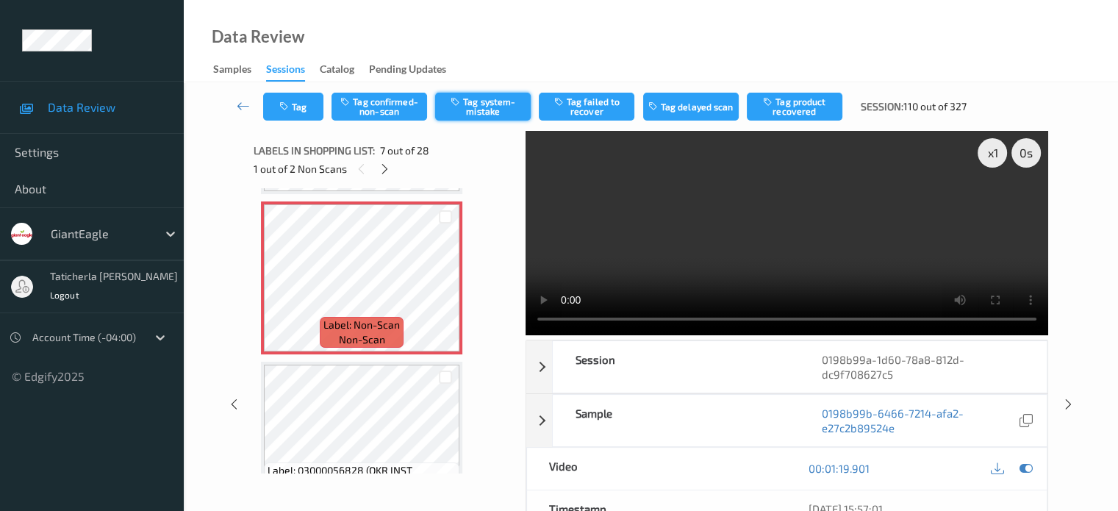
click at [493, 102] on button "Tag system-mistake" at bounding box center [483, 107] width 96 height 28
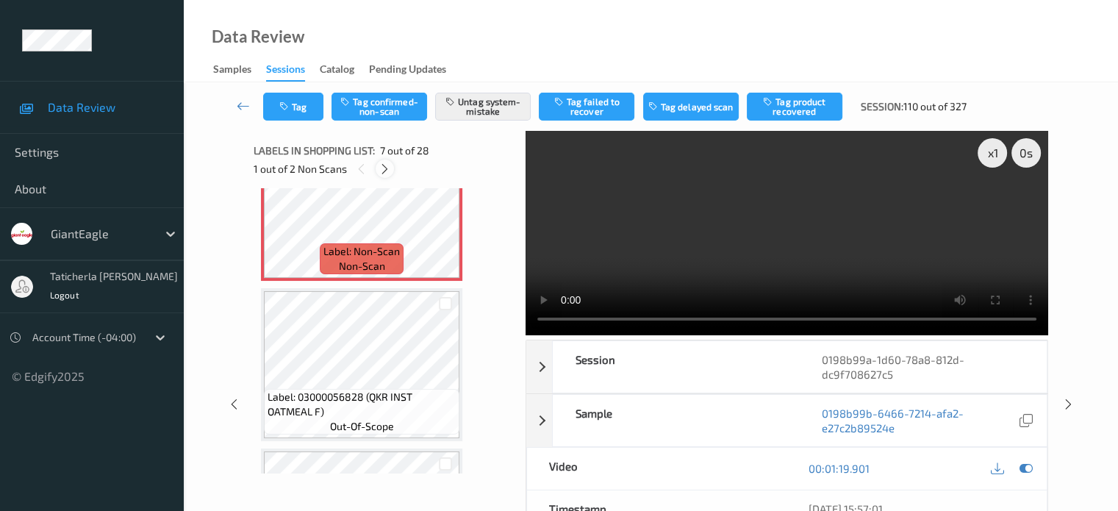
click at [385, 170] on icon at bounding box center [385, 168] width 12 height 13
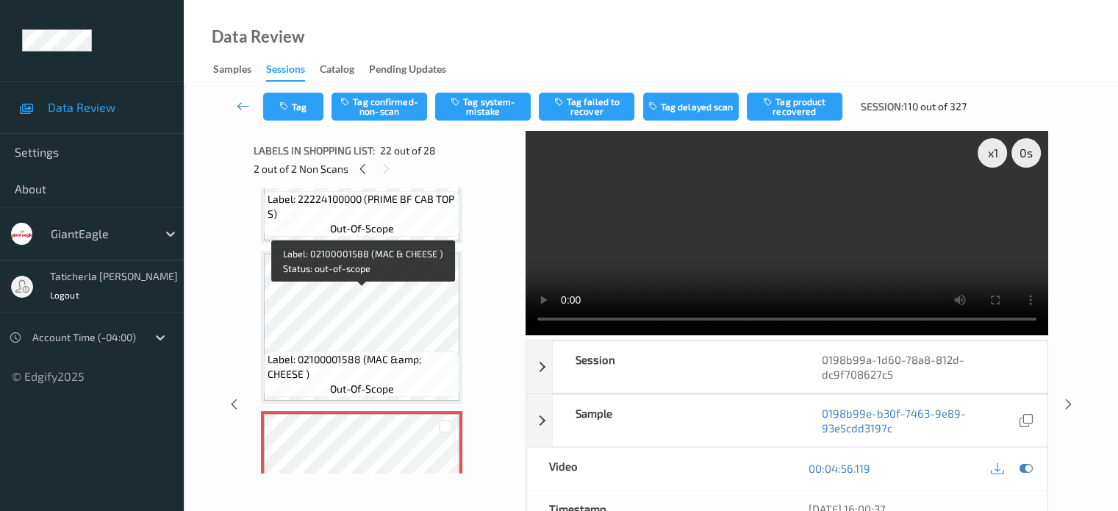
scroll to position [3065, 0]
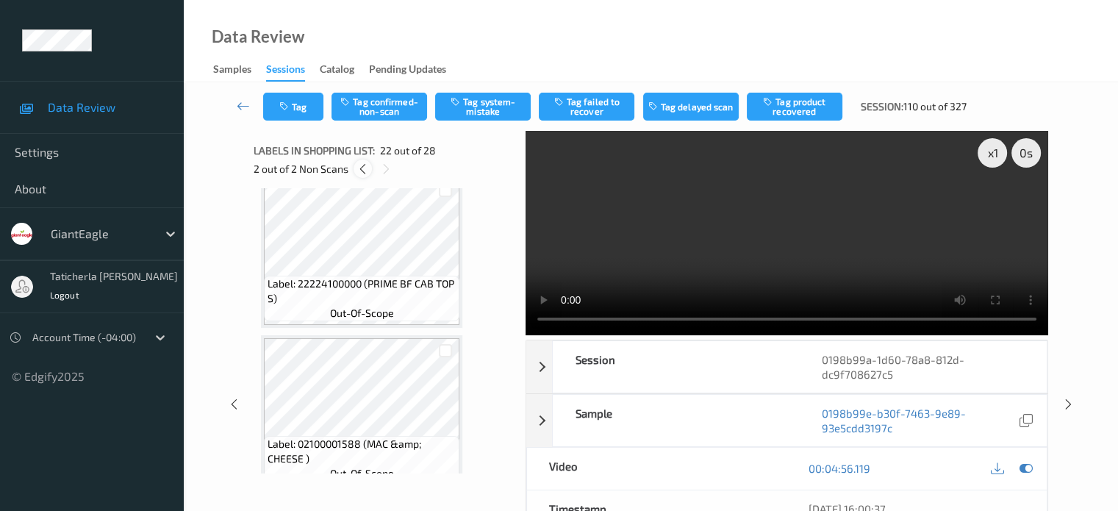
click at [365, 170] on icon at bounding box center [362, 168] width 12 height 13
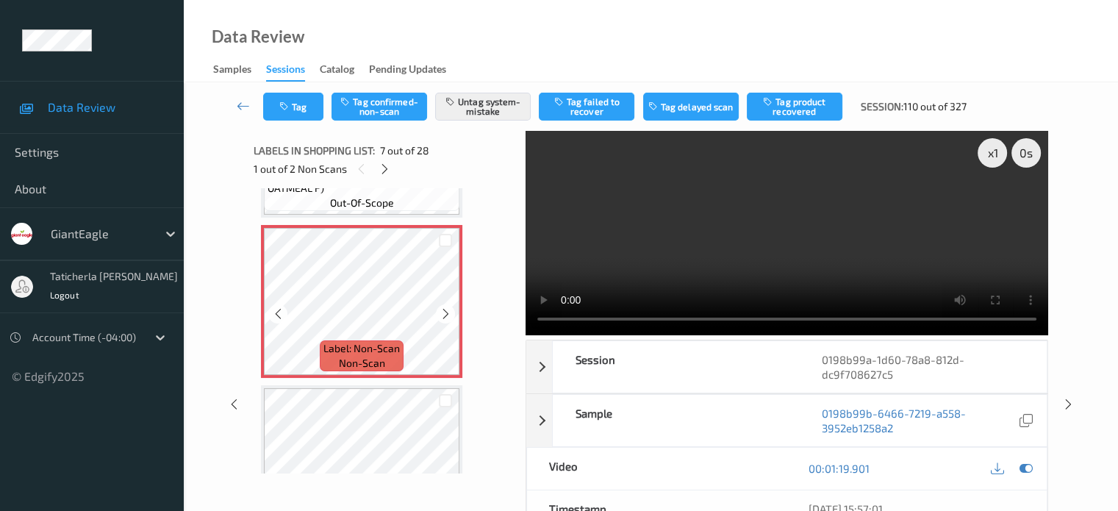
scroll to position [955, 0]
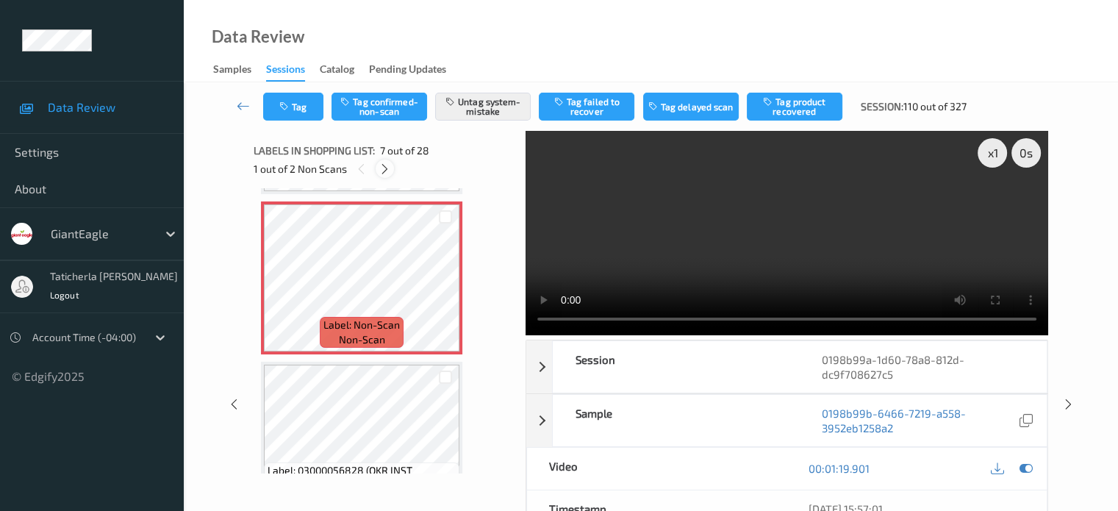
click at [389, 167] on icon at bounding box center [385, 168] width 12 height 13
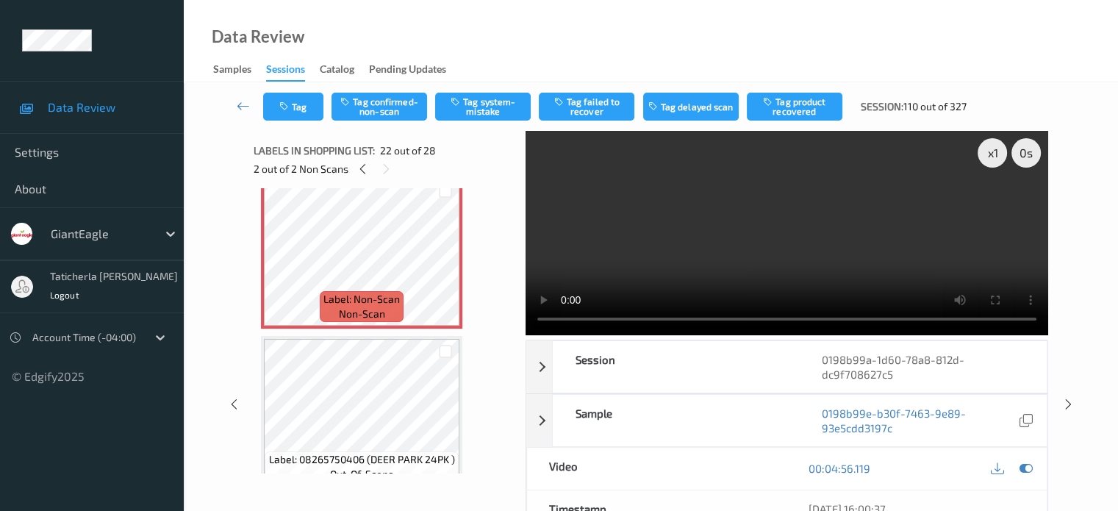
scroll to position [3359, 0]
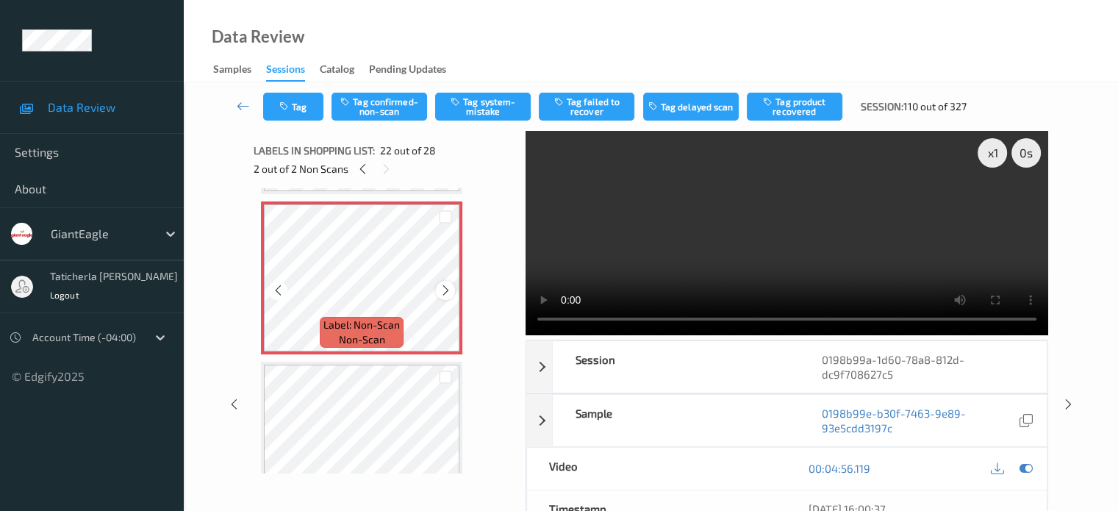
click at [445, 288] on icon at bounding box center [446, 290] width 12 height 13
click at [1024, 462] on icon at bounding box center [1025, 468] width 13 height 13
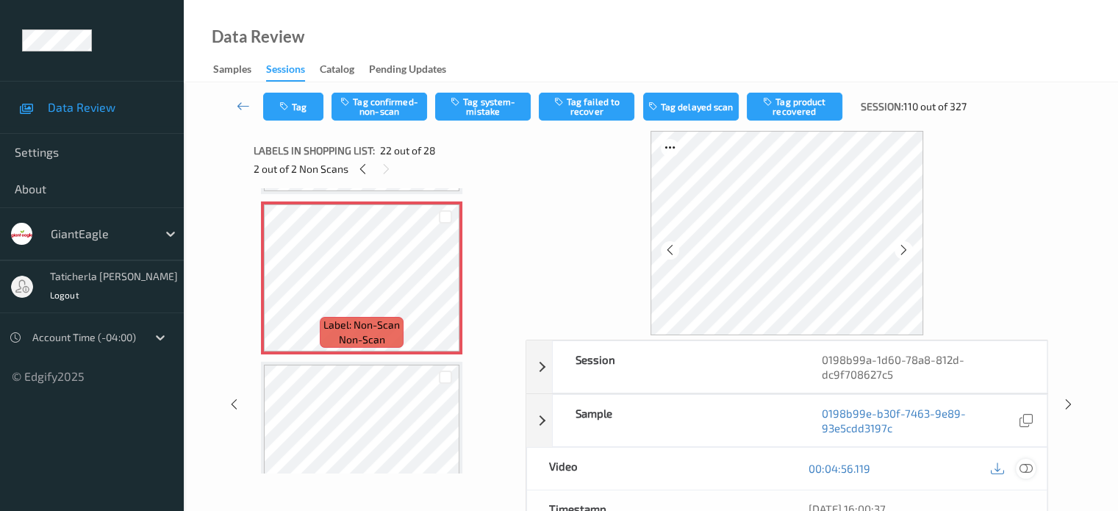
click at [1022, 464] on icon at bounding box center [1025, 468] width 13 height 13
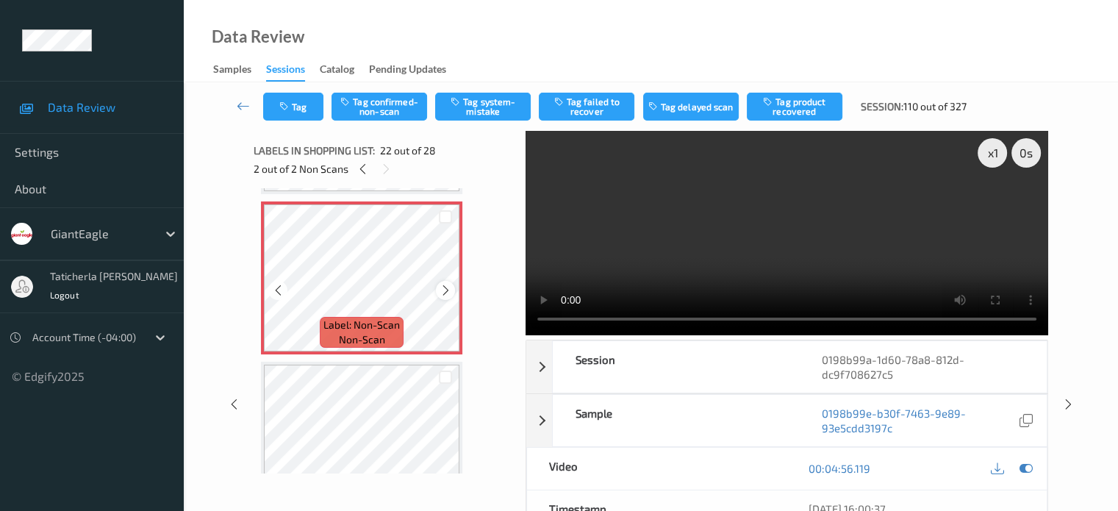
click at [445, 293] on icon at bounding box center [446, 290] width 12 height 13
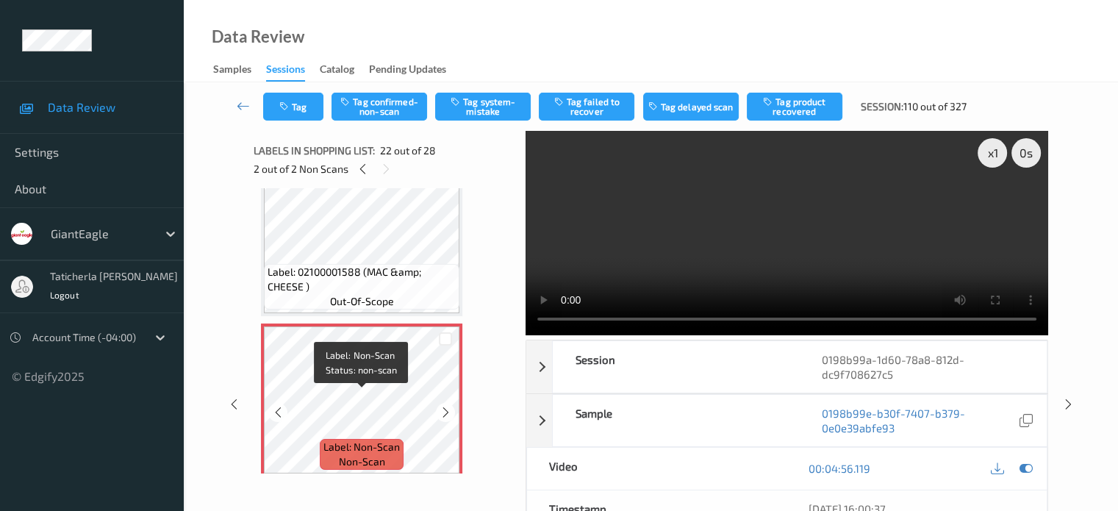
scroll to position [3212, 0]
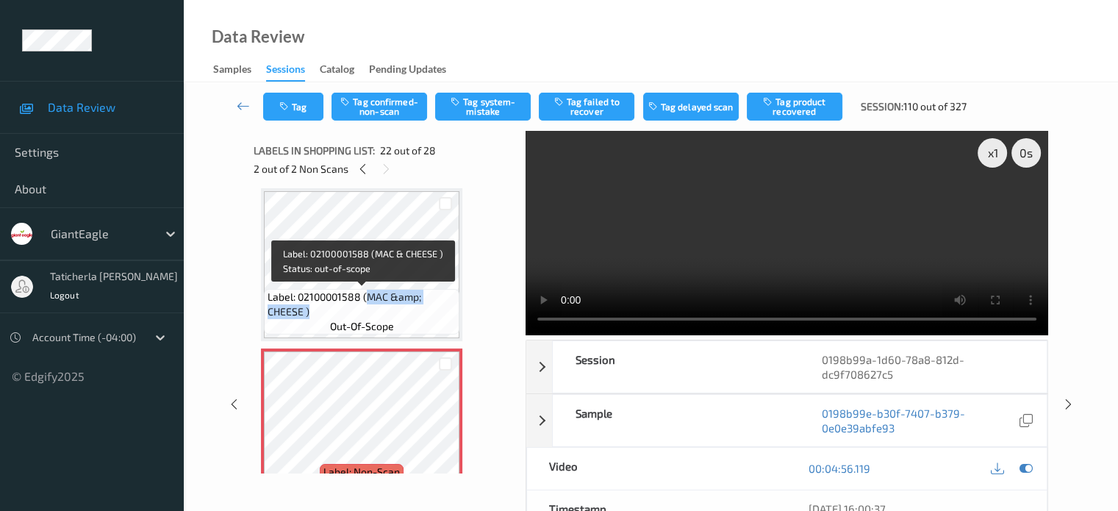
drag, startPoint x: 365, startPoint y: 297, endPoint x: 445, endPoint y: 315, distance: 81.5
click at [445, 315] on span "Label: 02100001588 (MAC &amp; CHEESE )" at bounding box center [362, 304] width 188 height 29
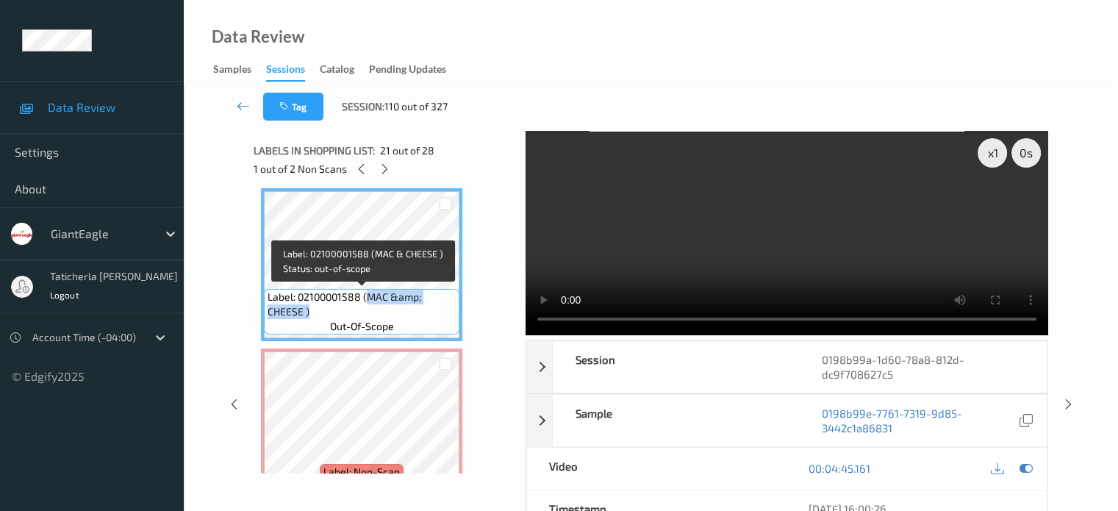
copy span "MAC &amp; CHEESE )"
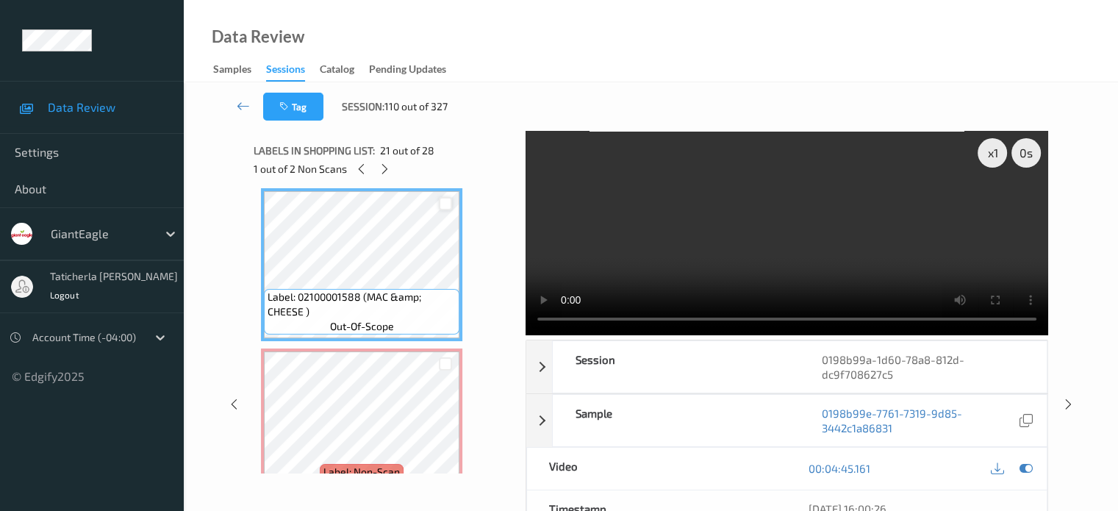
click at [442, 203] on div at bounding box center [446, 204] width 14 height 14
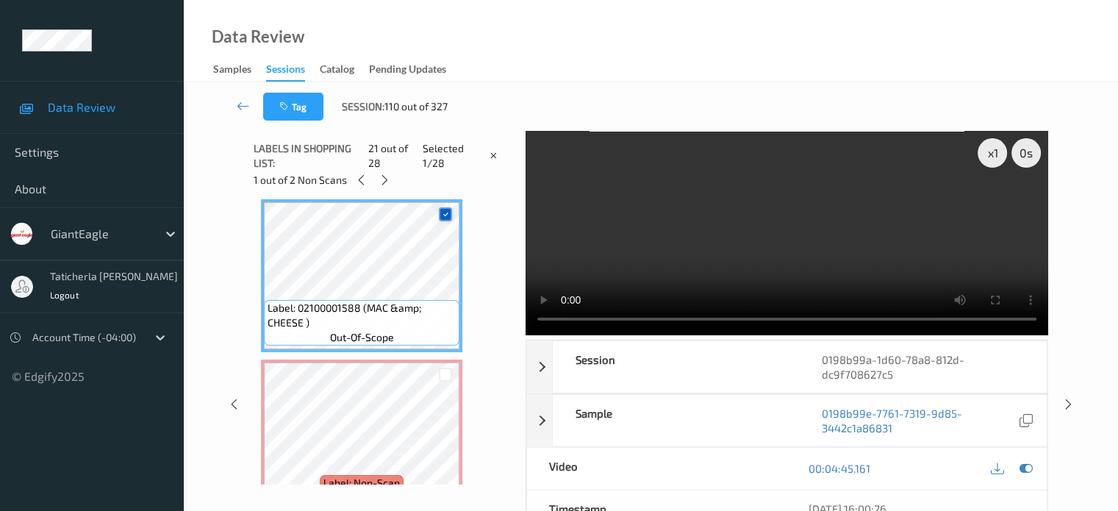
click at [449, 212] on icon at bounding box center [446, 214] width 10 height 10
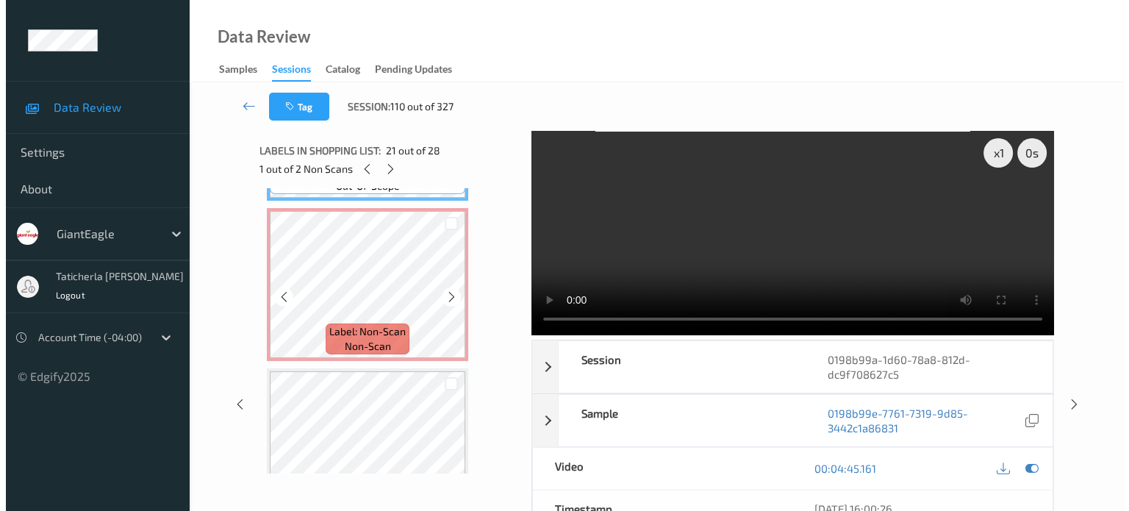
scroll to position [3359, 0]
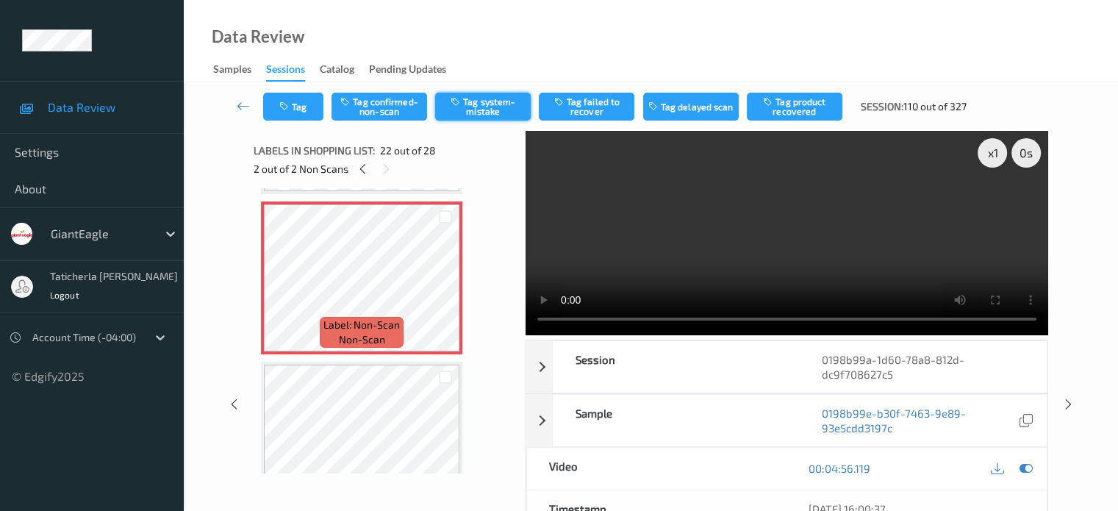
click at [485, 96] on button "Tag system-mistake" at bounding box center [483, 107] width 96 height 28
click at [545, 203] on video at bounding box center [787, 233] width 523 height 204
click at [306, 104] on button "Tag" at bounding box center [293, 107] width 60 height 28
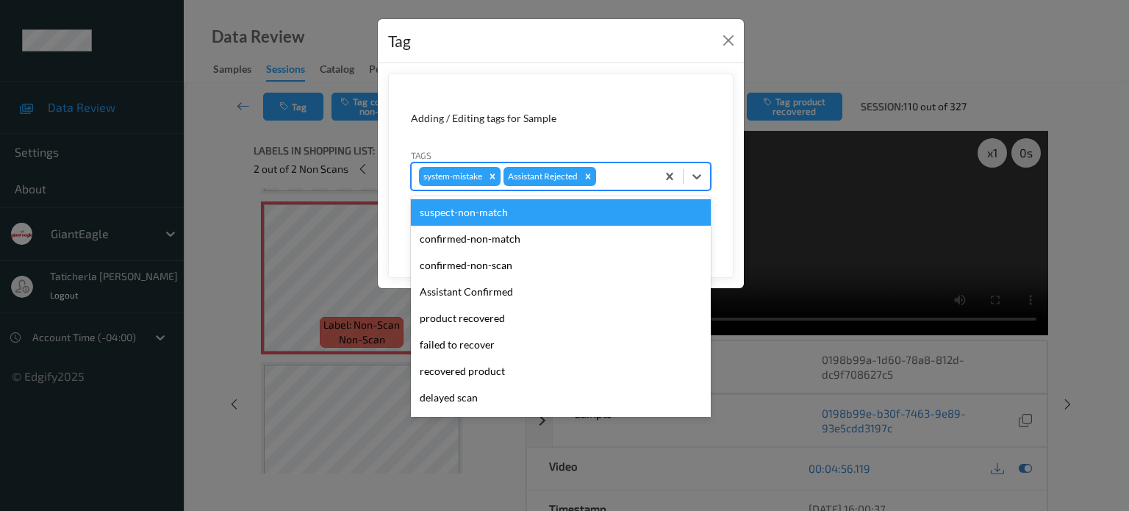
click at [641, 170] on div at bounding box center [624, 177] width 50 height 18
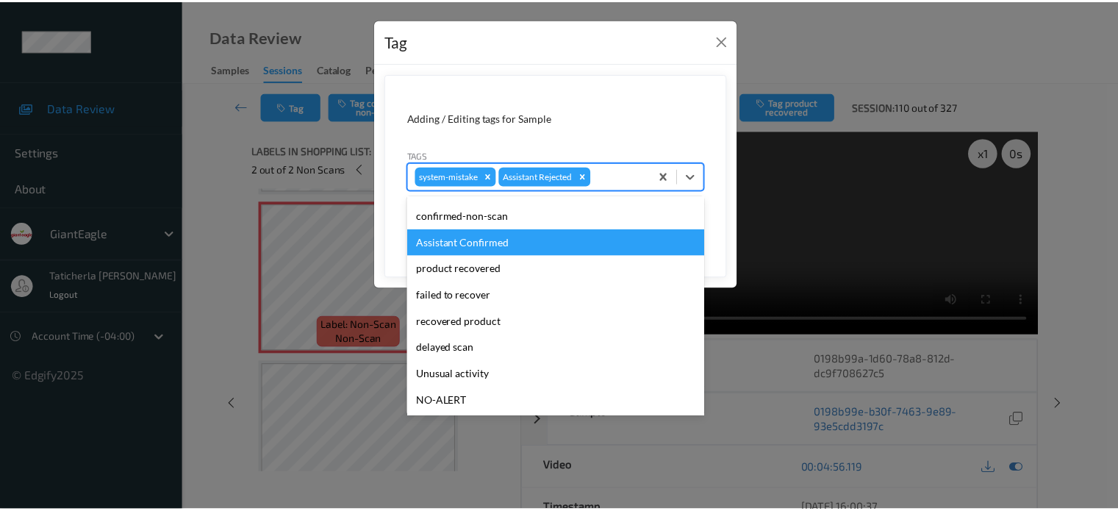
scroll to position [129, 0]
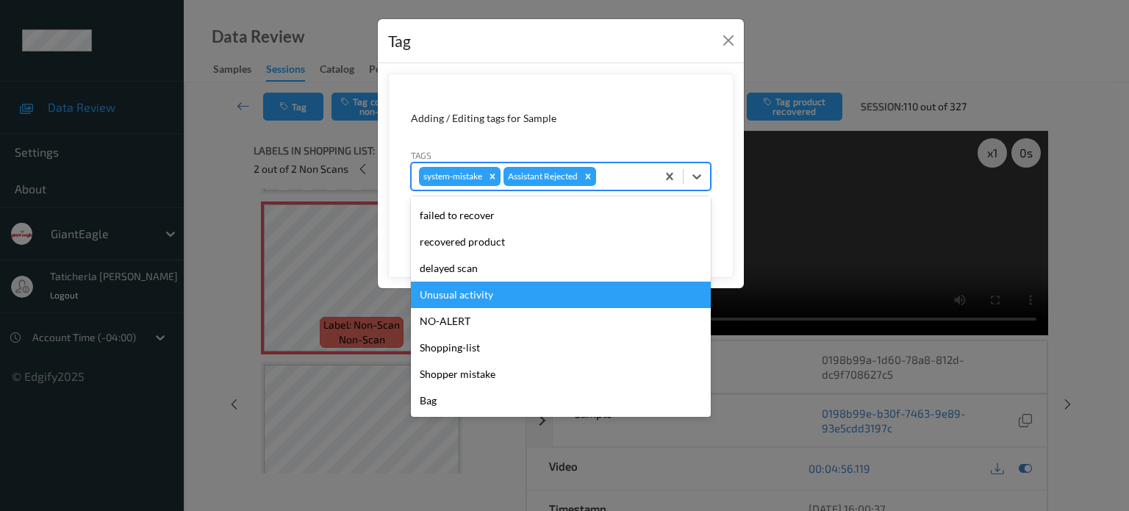
click at [539, 293] on div "Unusual activity" at bounding box center [561, 294] width 300 height 26
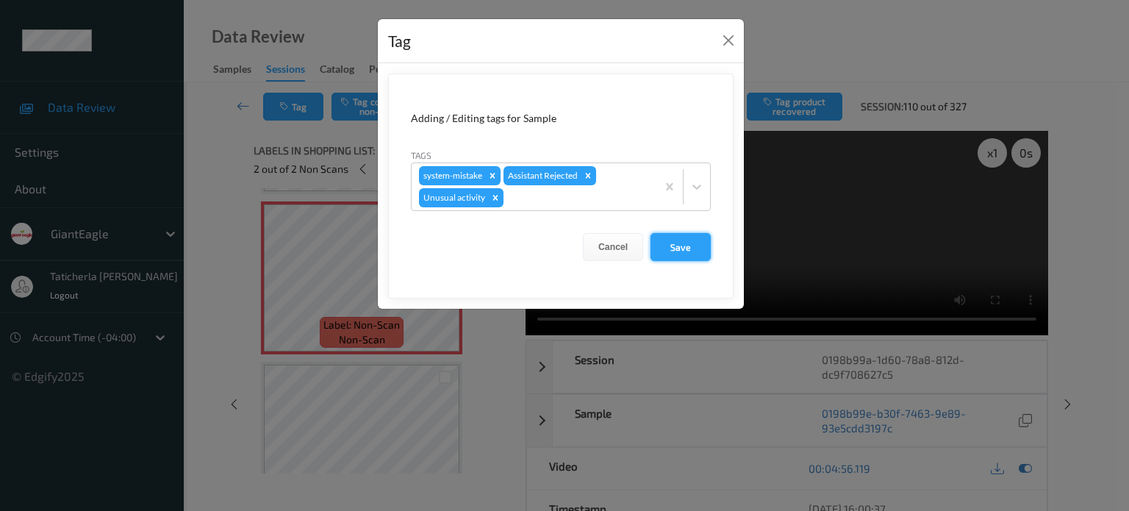
click at [695, 250] on button "Save" at bounding box center [680, 247] width 60 height 28
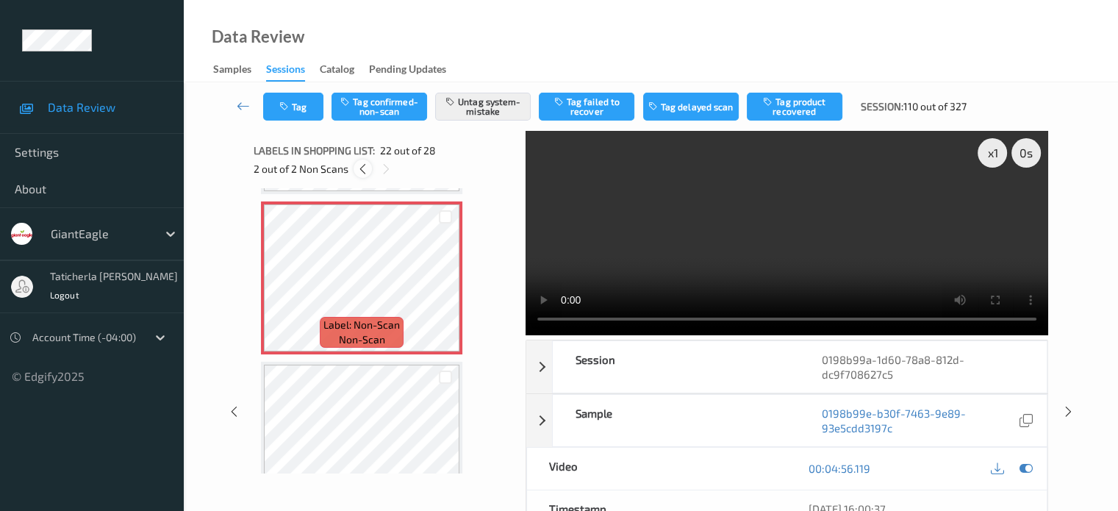
click at [360, 166] on icon at bounding box center [362, 168] width 12 height 13
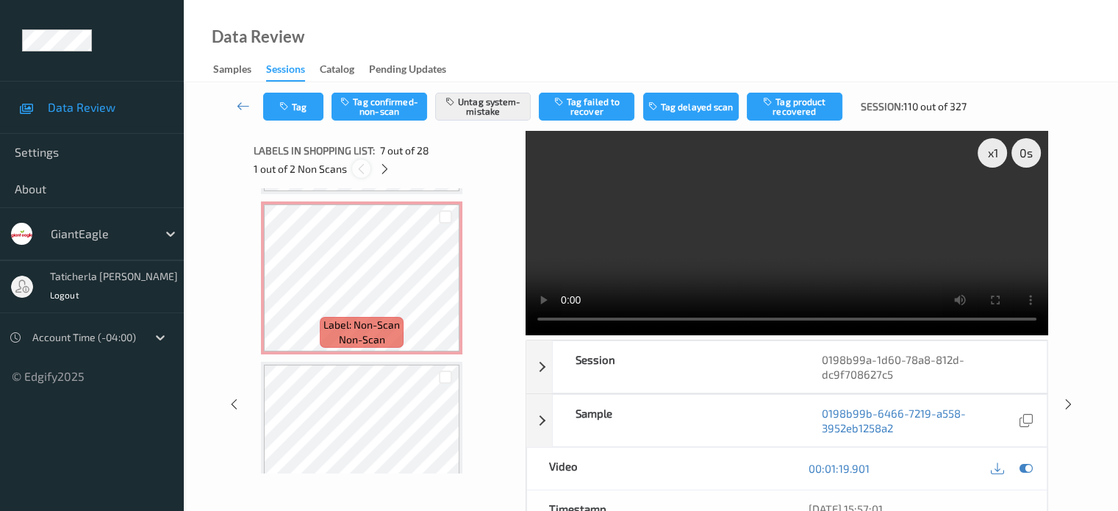
scroll to position [808, 0]
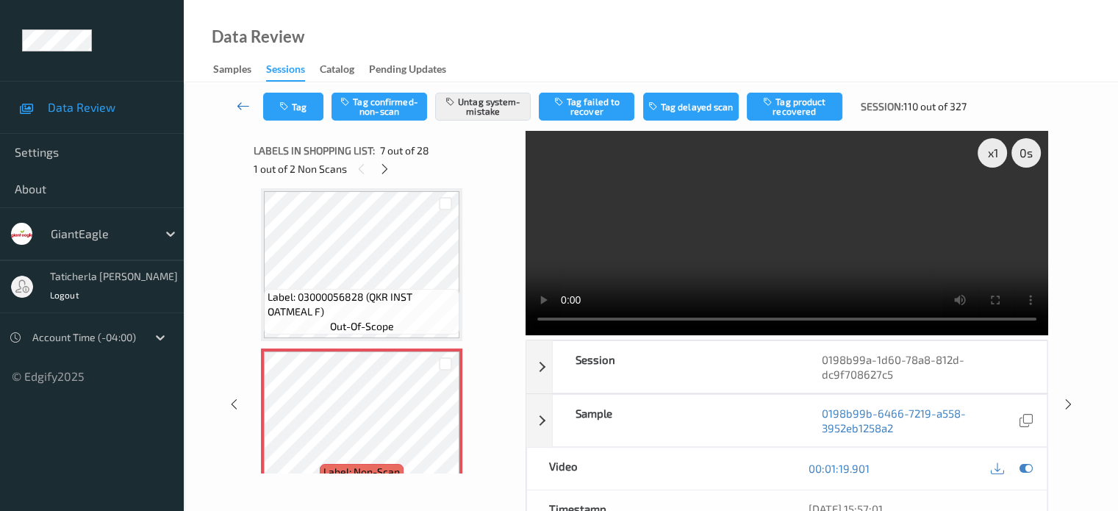
click at [248, 104] on icon at bounding box center [243, 105] width 13 height 15
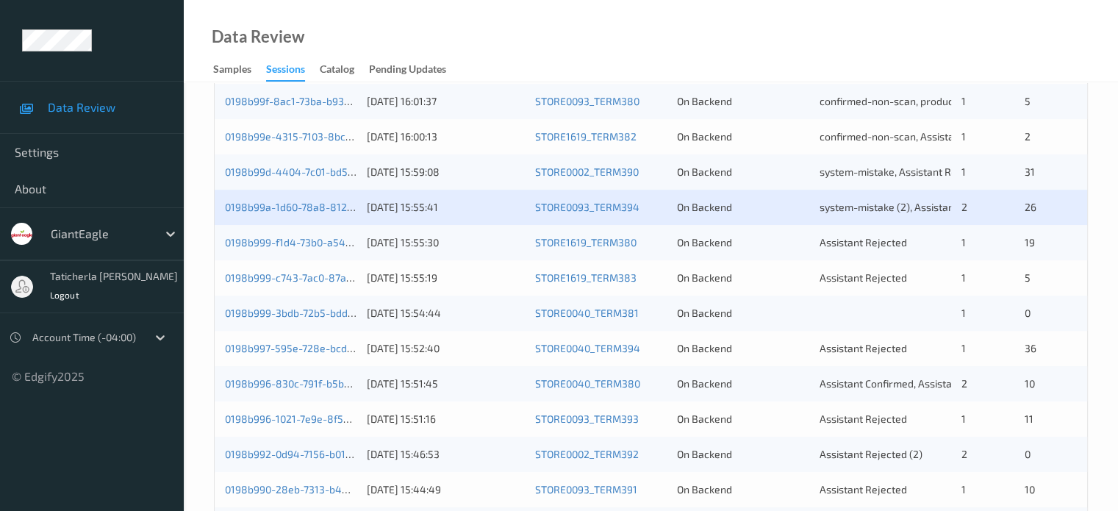
scroll to position [588, 0]
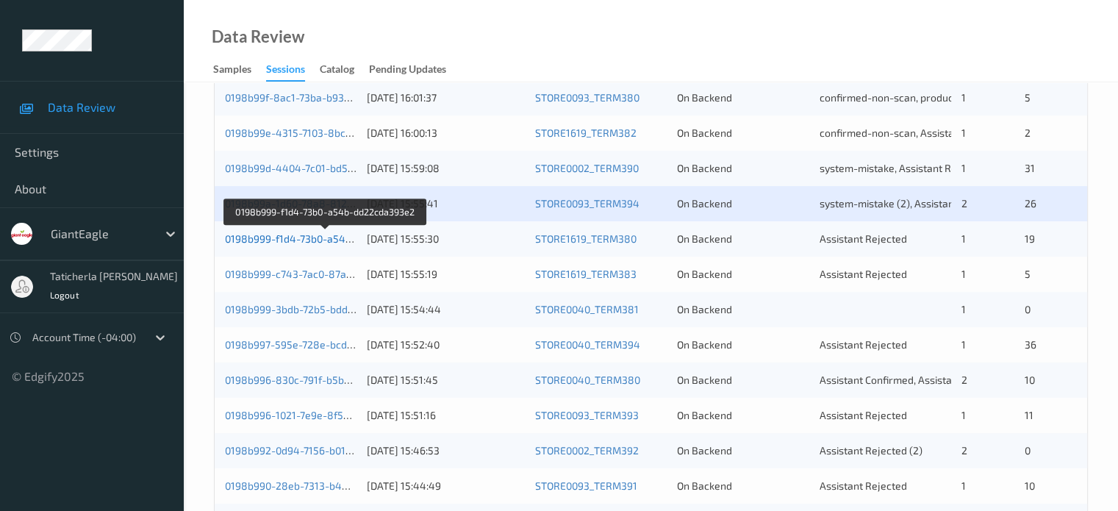
click at [326, 240] on link "0198b999-f1d4-73b0-a54b-dd22cda393e2" at bounding box center [325, 238] width 201 height 12
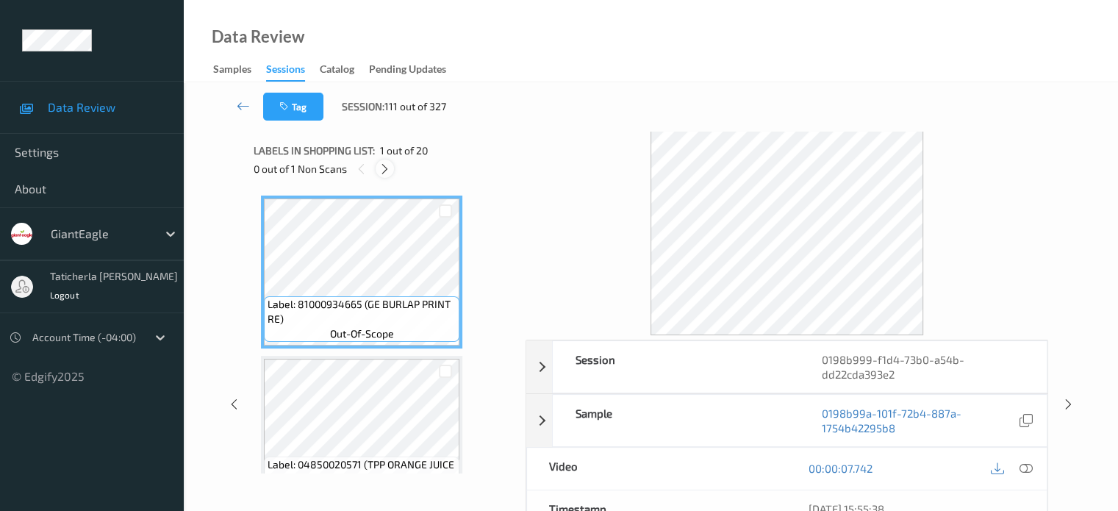
click at [387, 169] on icon at bounding box center [385, 168] width 12 height 13
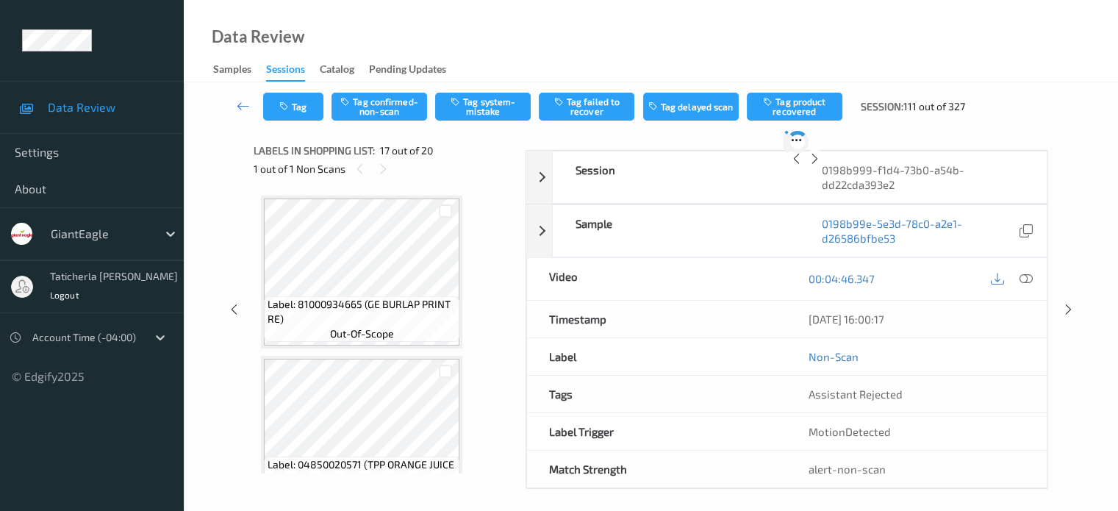
scroll to position [2411, 0]
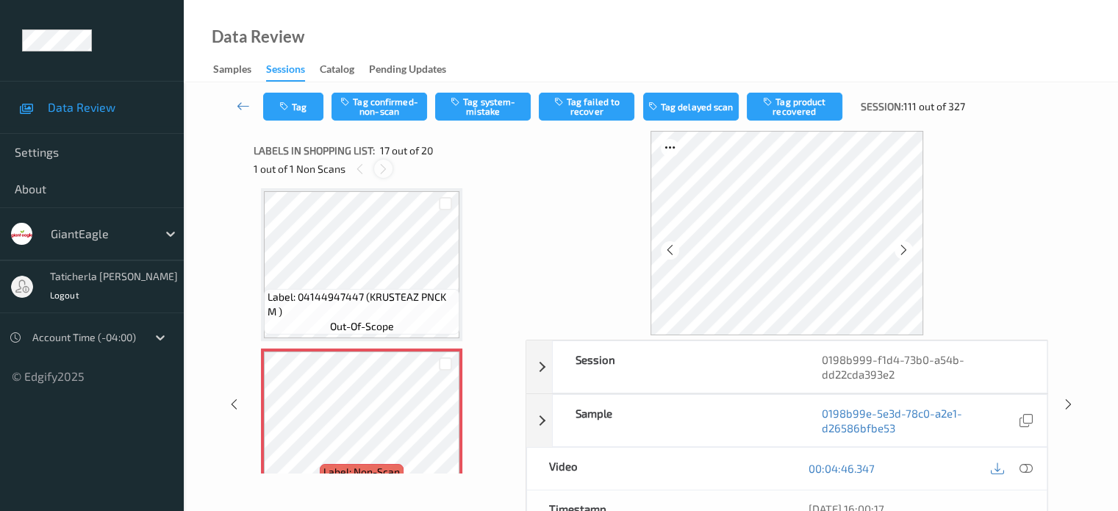
click at [385, 170] on icon at bounding box center [383, 168] width 12 height 13
click at [385, 173] on icon at bounding box center [383, 168] width 12 height 13
click at [378, 170] on icon at bounding box center [383, 168] width 12 height 13
click at [379, 170] on icon at bounding box center [383, 168] width 12 height 13
drag, startPoint x: 379, startPoint y: 170, endPoint x: 376, endPoint y: 187, distance: 17.0
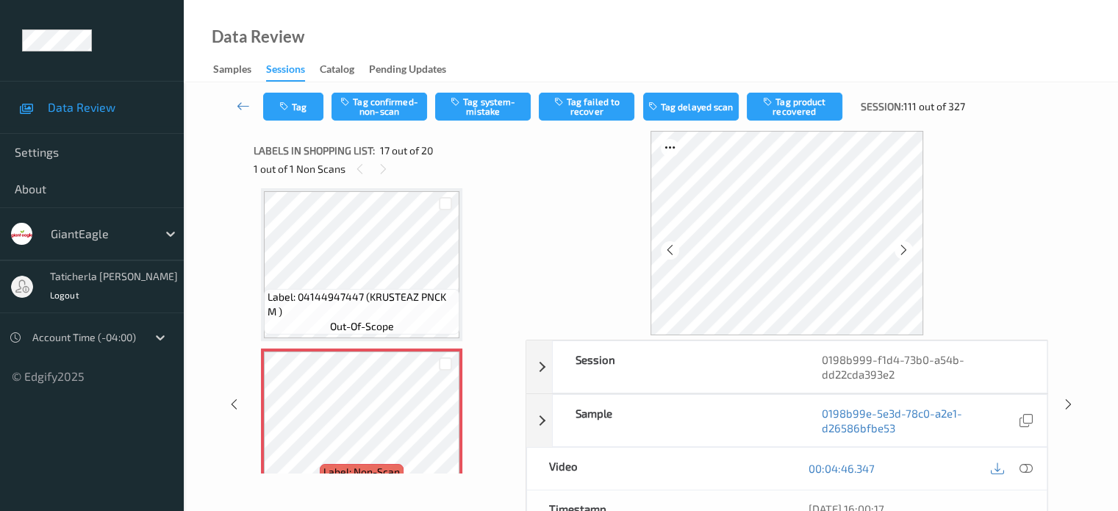
click at [379, 171] on icon at bounding box center [383, 168] width 12 height 13
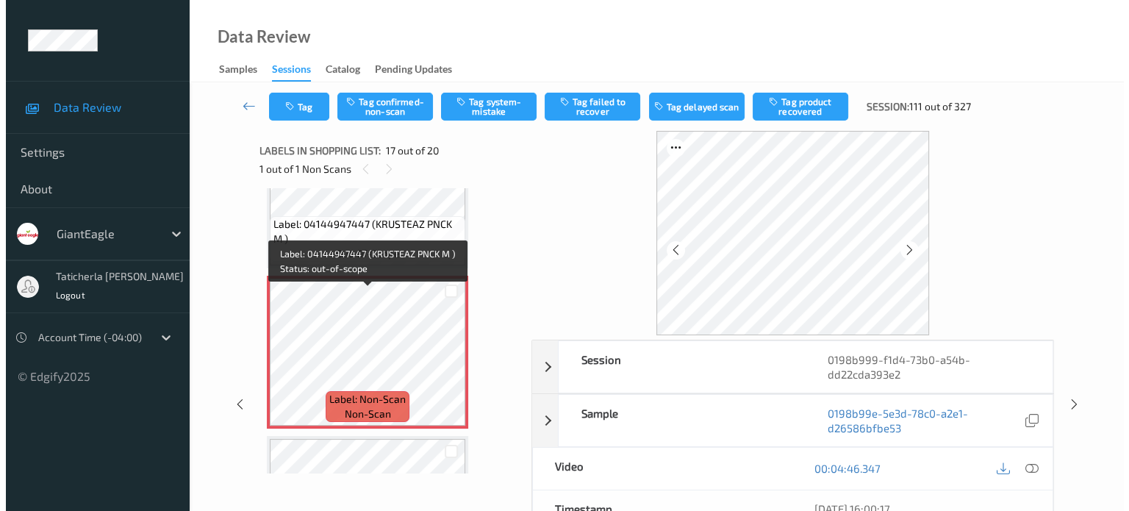
scroll to position [2484, 0]
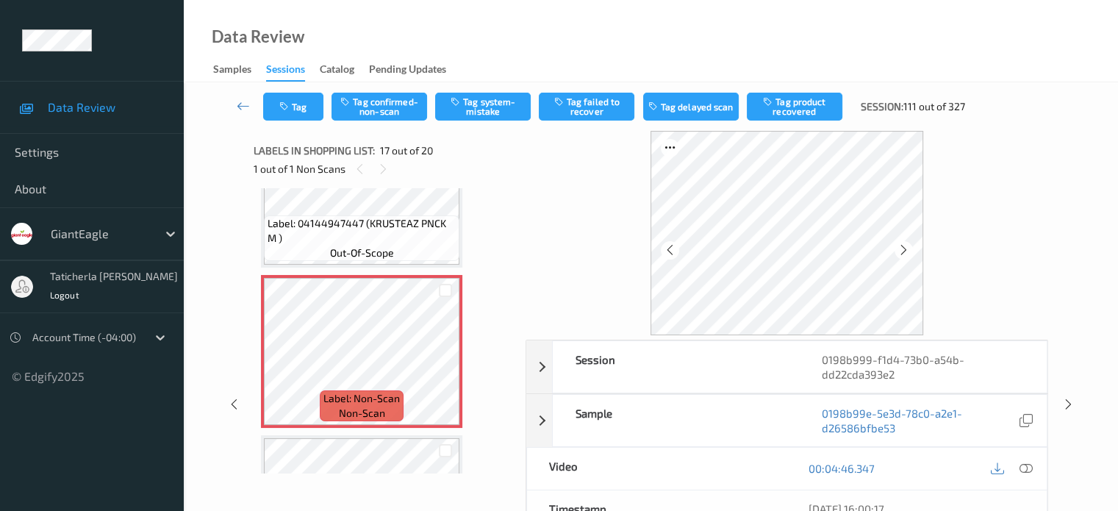
click at [1023, 467] on icon at bounding box center [1025, 468] width 13 height 13
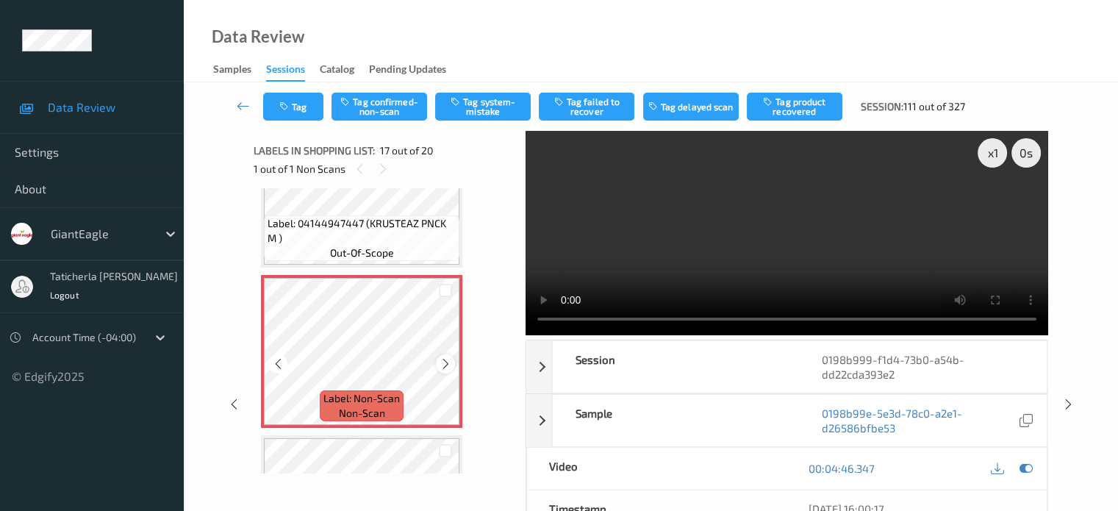
click at [445, 365] on icon at bounding box center [446, 363] width 12 height 13
click at [493, 108] on button "Tag system-mistake" at bounding box center [483, 107] width 96 height 28
click at [299, 110] on button "Tag" at bounding box center [293, 107] width 60 height 28
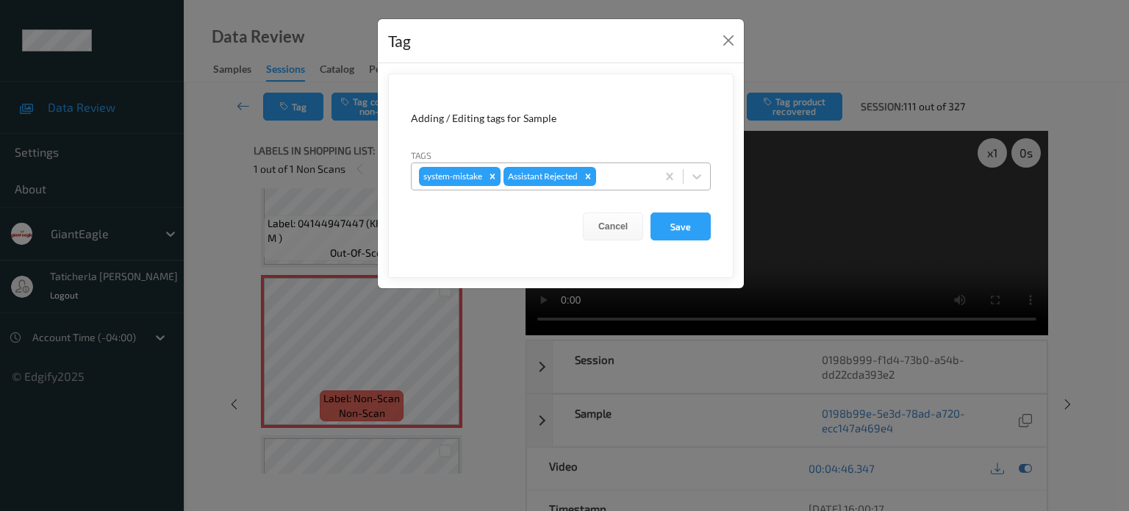
click at [631, 174] on div at bounding box center [624, 177] width 50 height 18
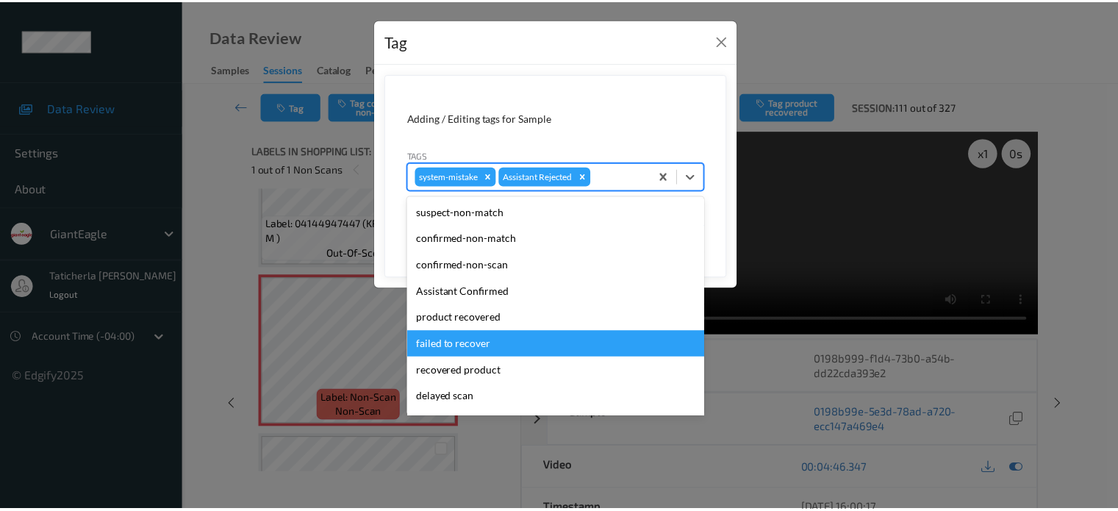
scroll to position [129, 0]
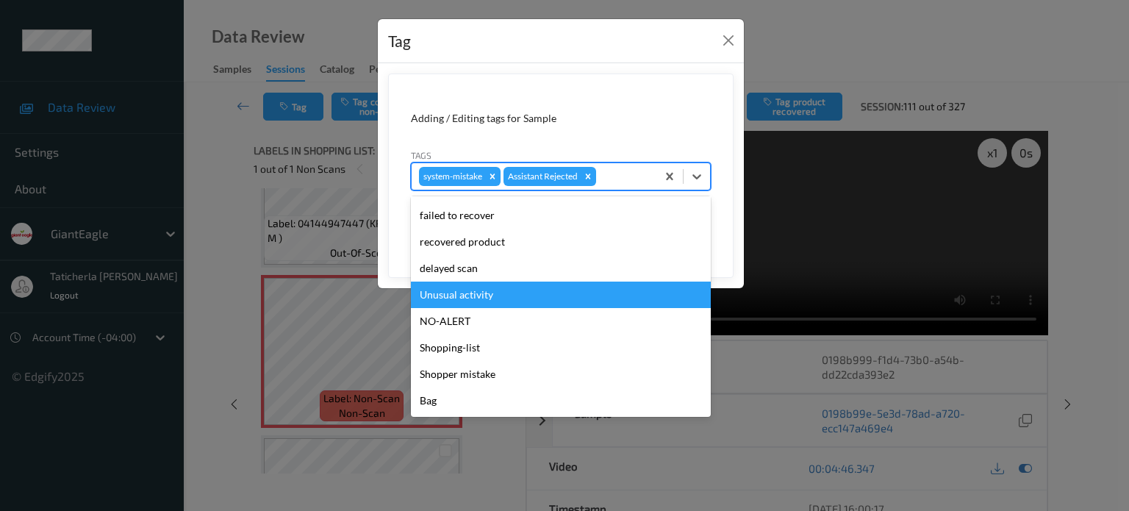
click at [514, 300] on div "Unusual activity" at bounding box center [561, 294] width 300 height 26
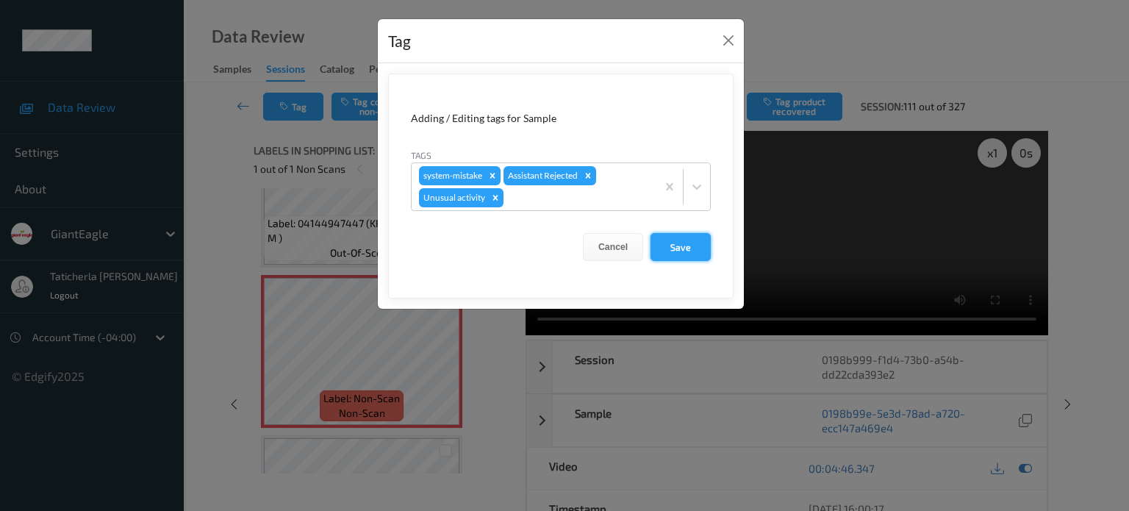
click at [678, 244] on button "Save" at bounding box center [680, 247] width 60 height 28
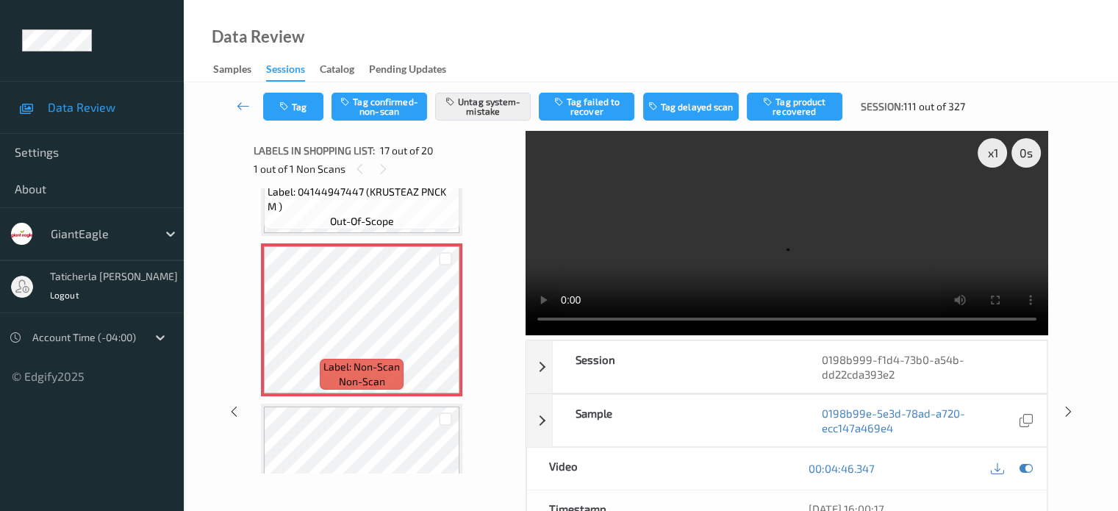
scroll to position [2484, 0]
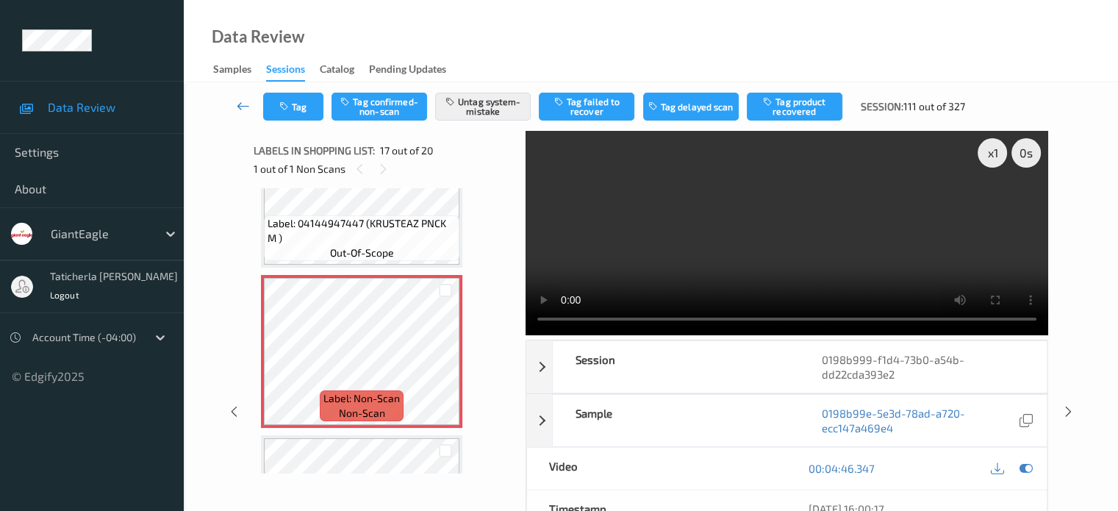
click at [248, 104] on icon at bounding box center [243, 105] width 13 height 15
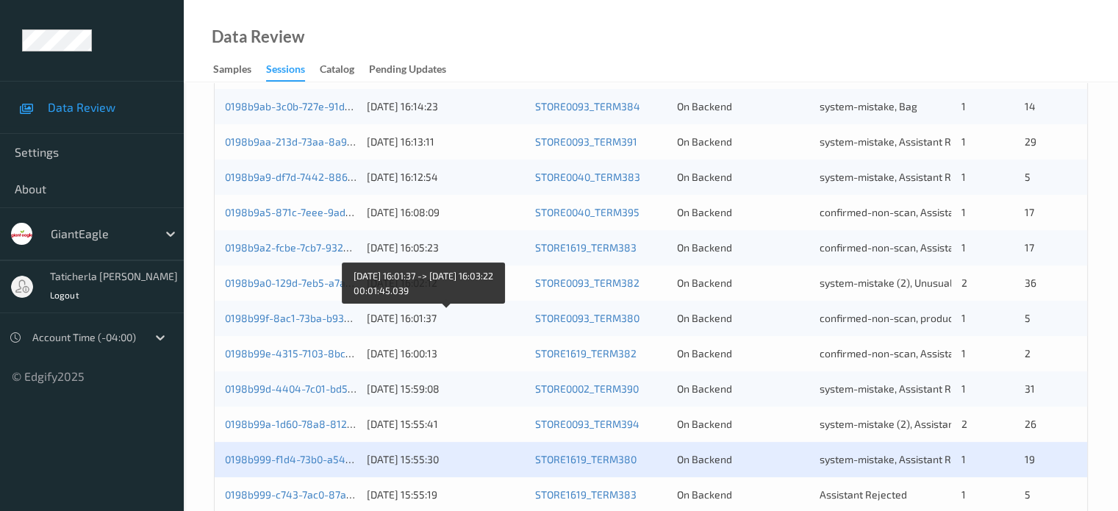
scroll to position [514, 0]
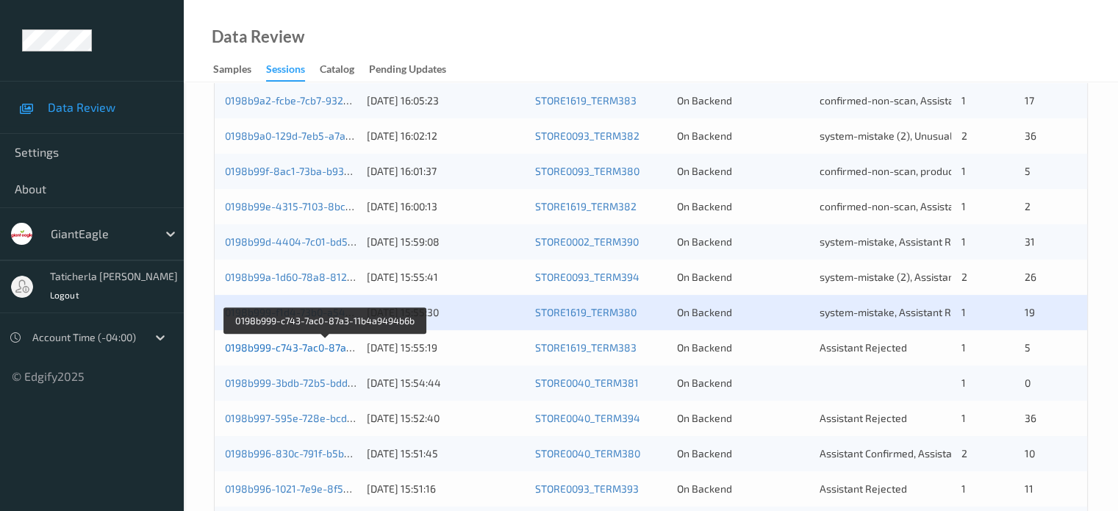
click at [318, 345] on link "0198b999-c743-7ac0-87a3-11b4a9494b6b" at bounding box center [325, 347] width 201 height 12
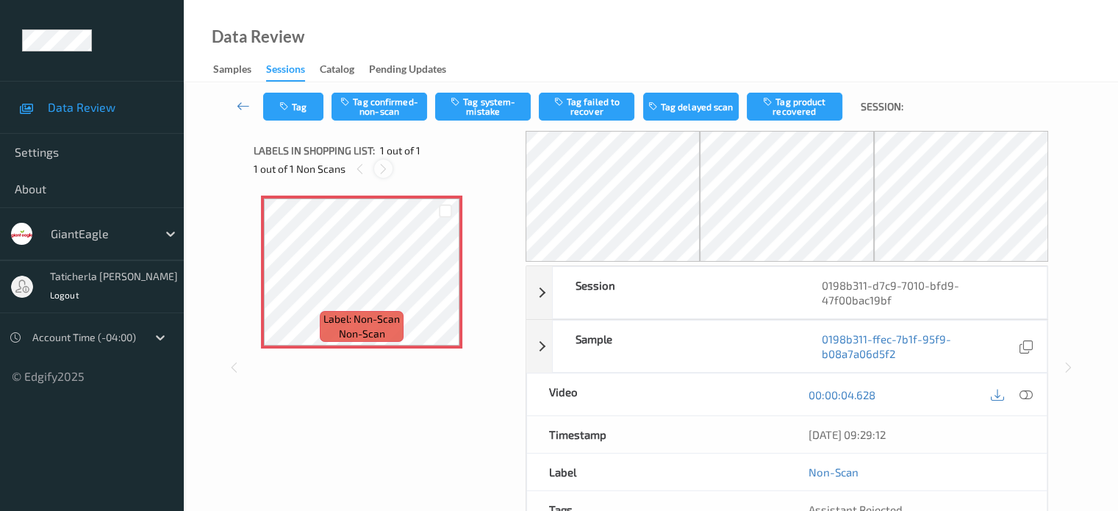
click at [381, 172] on icon at bounding box center [383, 168] width 12 height 13
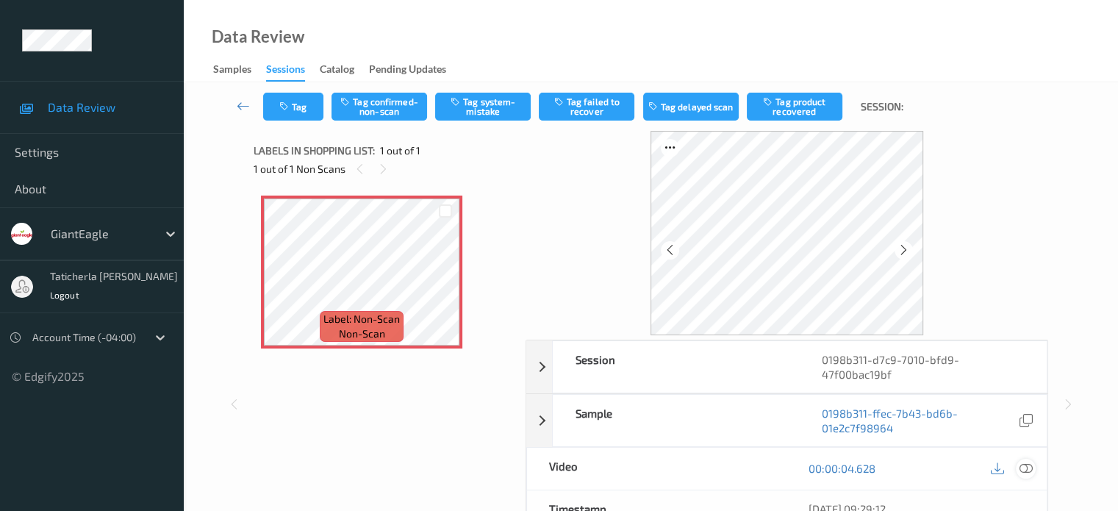
click at [1025, 465] on icon at bounding box center [1025, 468] width 13 height 13
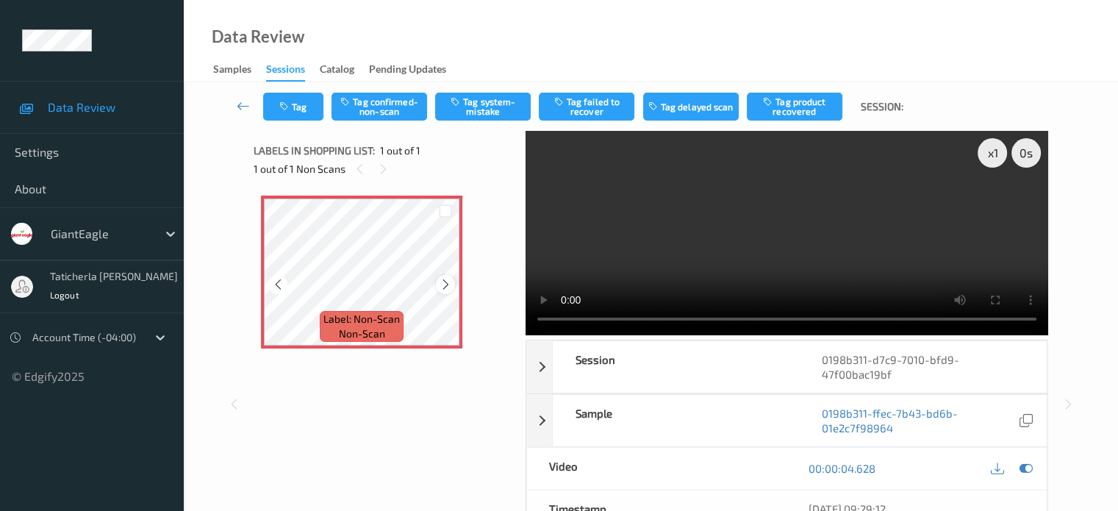
click at [447, 284] on icon at bounding box center [446, 284] width 12 height 13
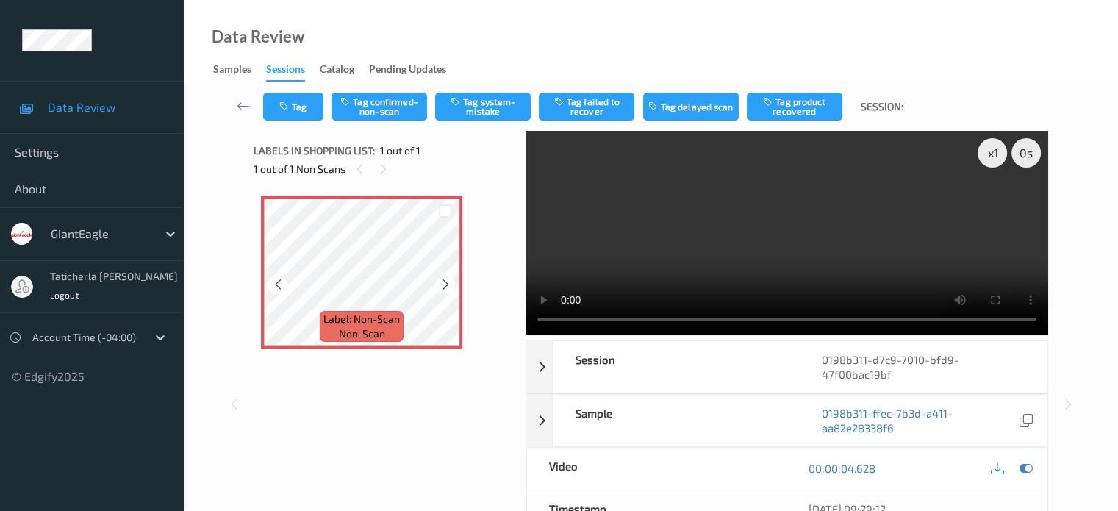
click at [447, 284] on icon at bounding box center [446, 284] width 12 height 13
click at [450, 212] on div at bounding box center [446, 211] width 14 height 14
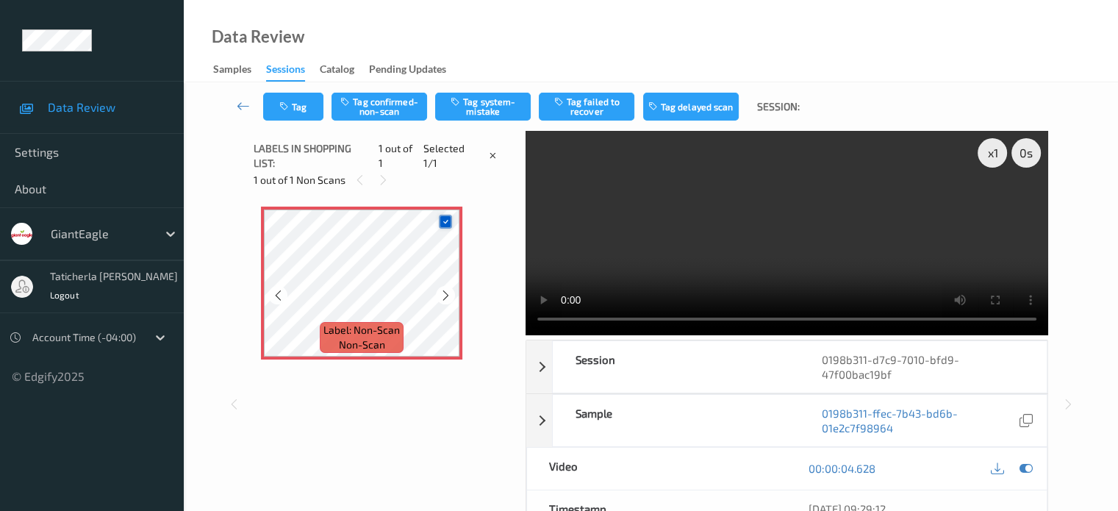
click at [439, 220] on div at bounding box center [446, 222] width 14 height 14
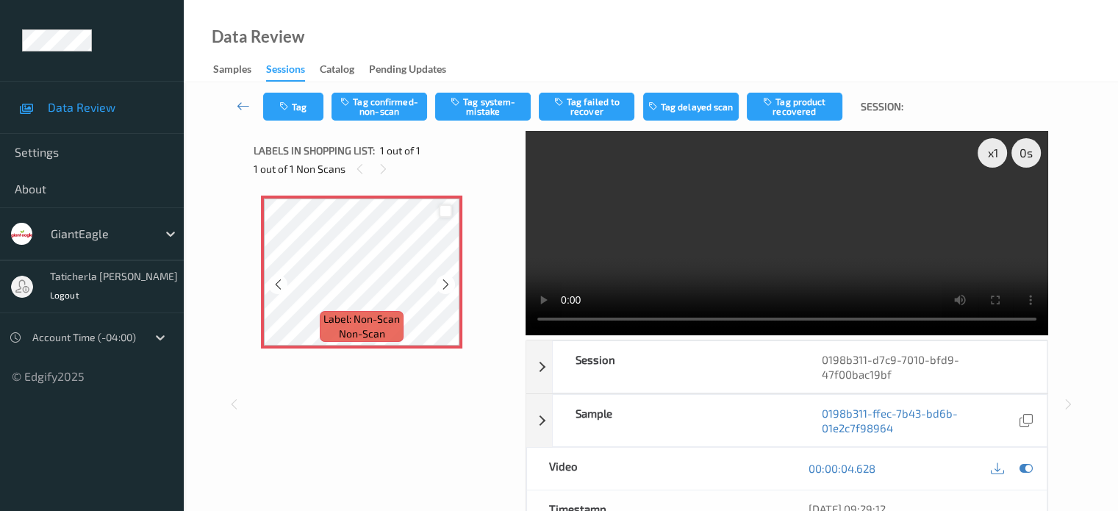
click at [445, 209] on div at bounding box center [446, 211] width 14 height 14
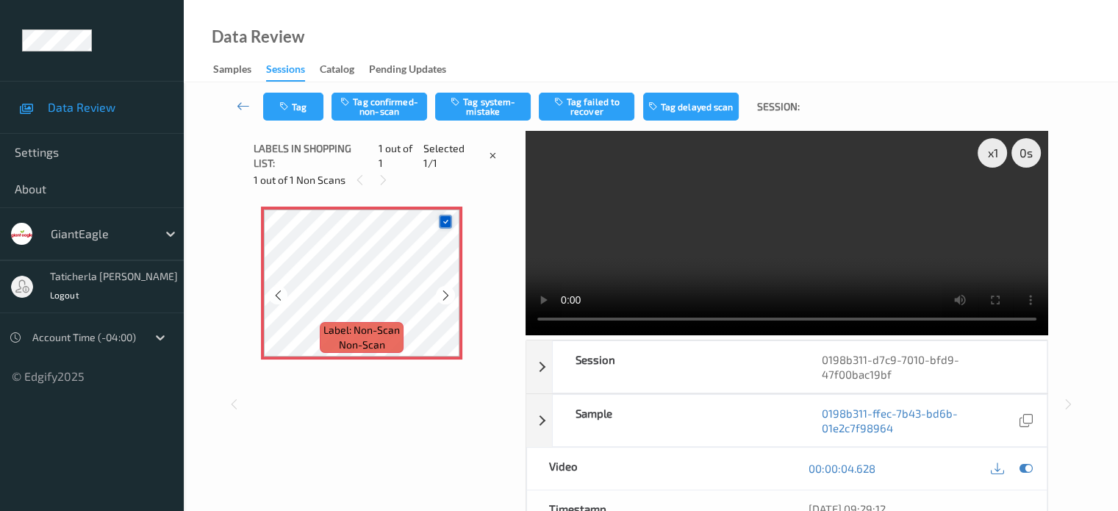
click at [445, 209] on div at bounding box center [445, 221] width 28 height 24
click at [443, 220] on icon at bounding box center [446, 222] width 10 height 10
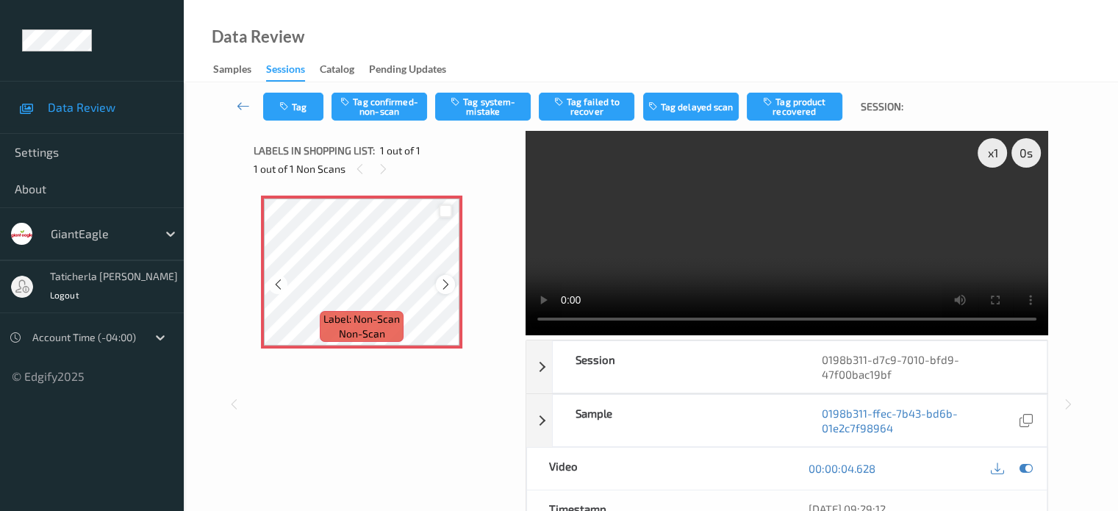
click at [445, 287] on icon at bounding box center [446, 284] width 12 height 13
click at [450, 282] on icon at bounding box center [446, 284] width 12 height 13
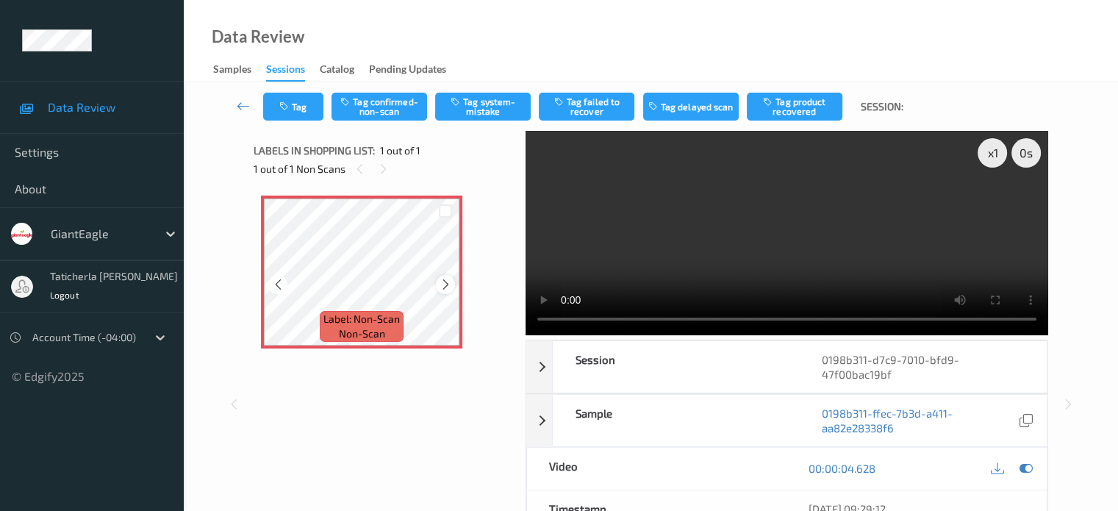
click at [450, 281] on icon at bounding box center [446, 284] width 12 height 13
click at [453, 282] on div at bounding box center [445, 284] width 18 height 18
click at [445, 281] on icon at bounding box center [446, 284] width 12 height 13
click at [447, 281] on icon at bounding box center [446, 284] width 12 height 13
click at [273, 276] on div at bounding box center [277, 284] width 18 height 18
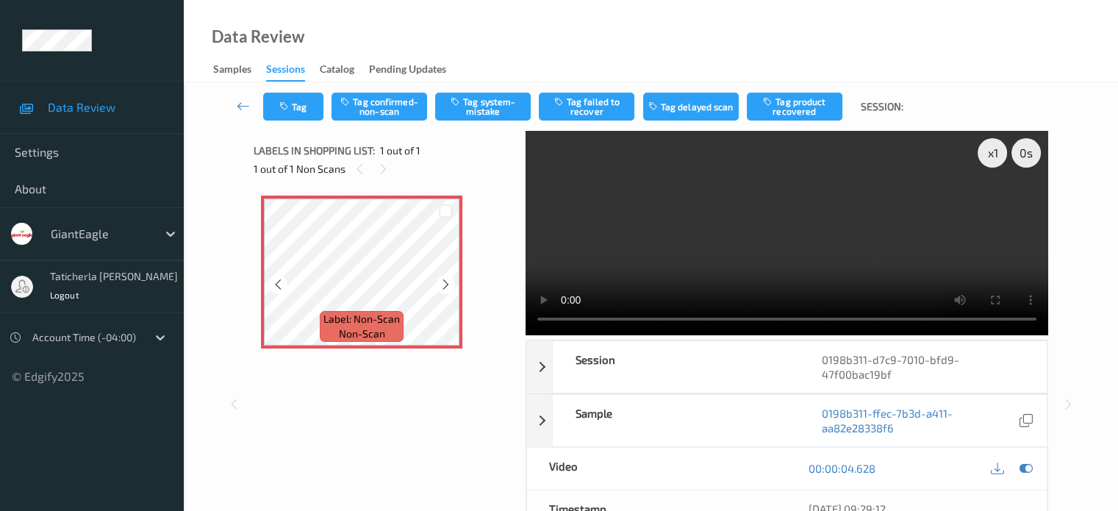
click at [273, 276] on div at bounding box center [277, 284] width 18 height 18
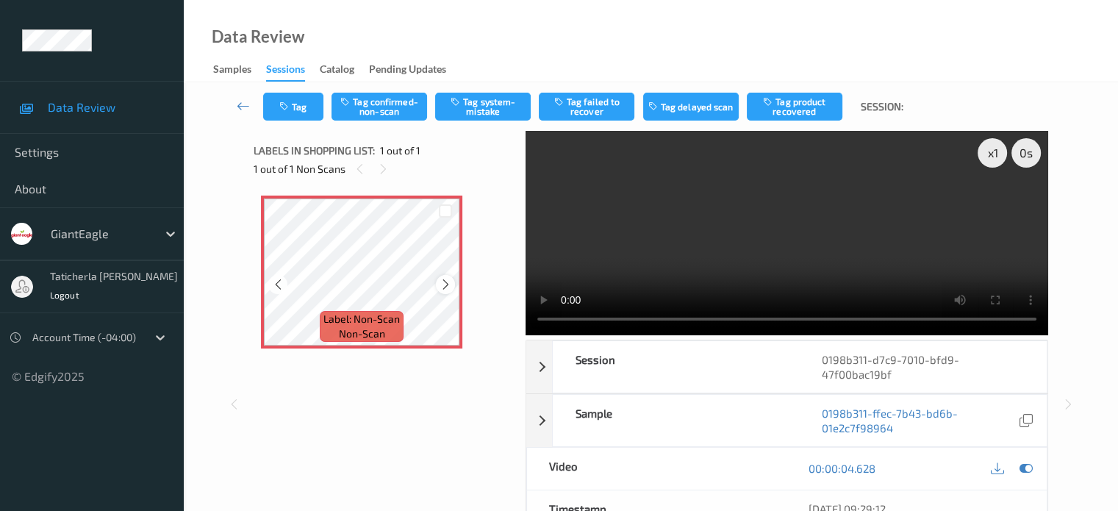
click at [445, 284] on icon at bounding box center [446, 284] width 12 height 13
click at [444, 284] on icon at bounding box center [446, 284] width 12 height 13
click at [441, 284] on icon at bounding box center [446, 284] width 12 height 13
click at [441, 283] on icon at bounding box center [446, 284] width 12 height 13
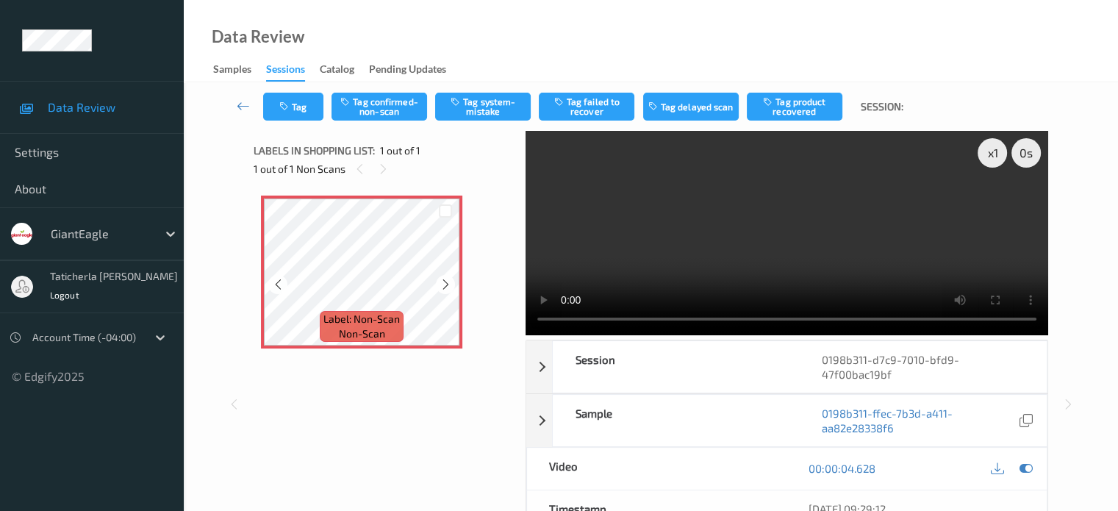
click at [441, 283] on icon at bounding box center [446, 284] width 12 height 13
click at [545, 319] on video at bounding box center [787, 233] width 523 height 204
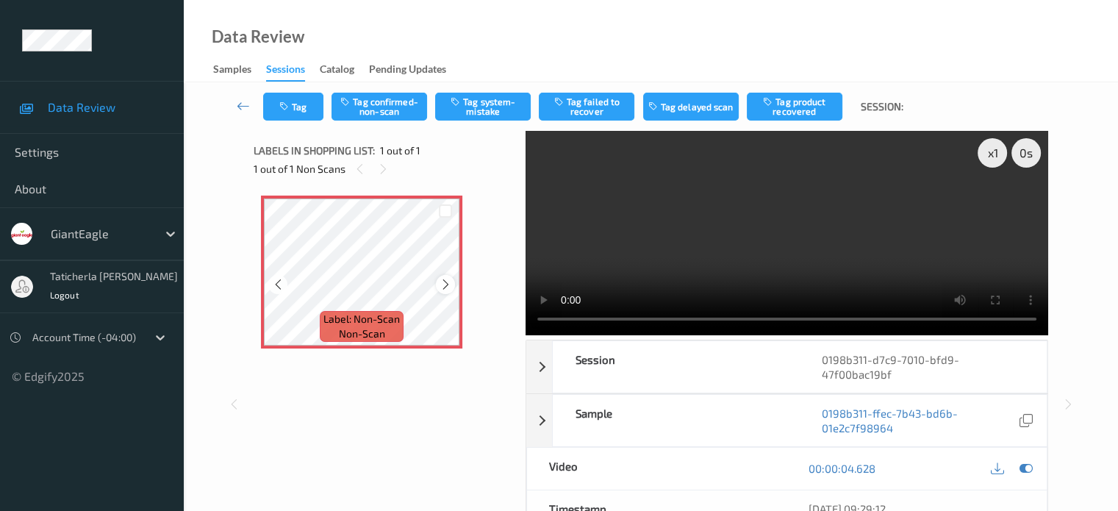
click at [448, 284] on icon at bounding box center [446, 284] width 12 height 13
click at [491, 111] on button "Tag system-mistake" at bounding box center [483, 107] width 96 height 28
click at [309, 106] on button "Tag" at bounding box center [293, 107] width 60 height 28
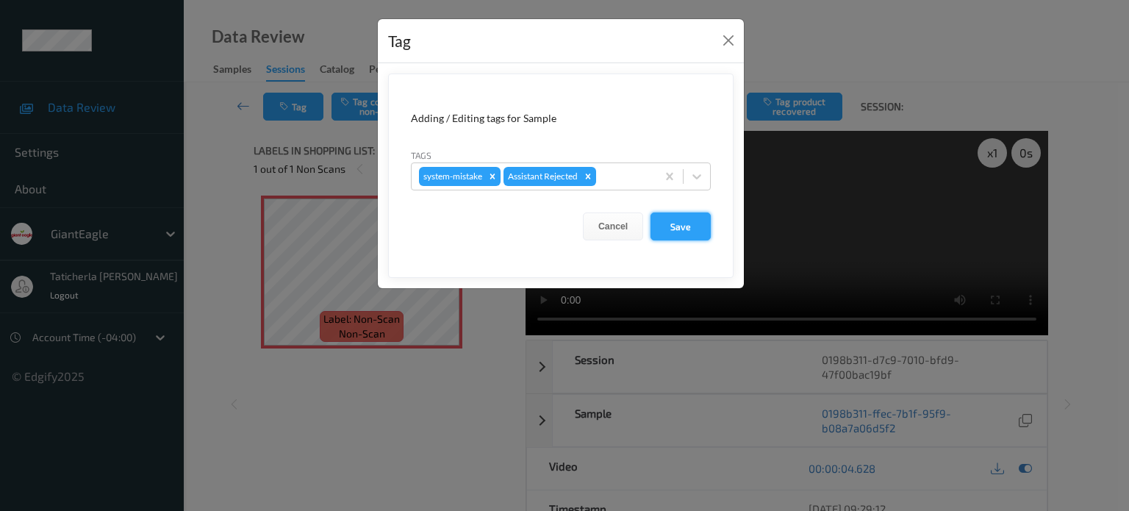
click at [680, 229] on button "Save" at bounding box center [680, 226] width 60 height 28
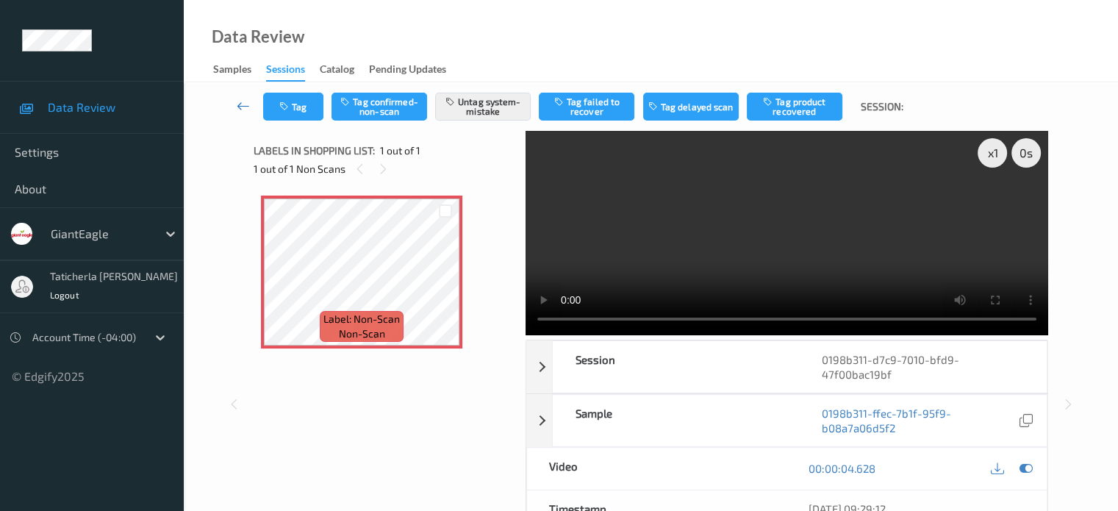
click at [243, 105] on icon at bounding box center [243, 105] width 13 height 15
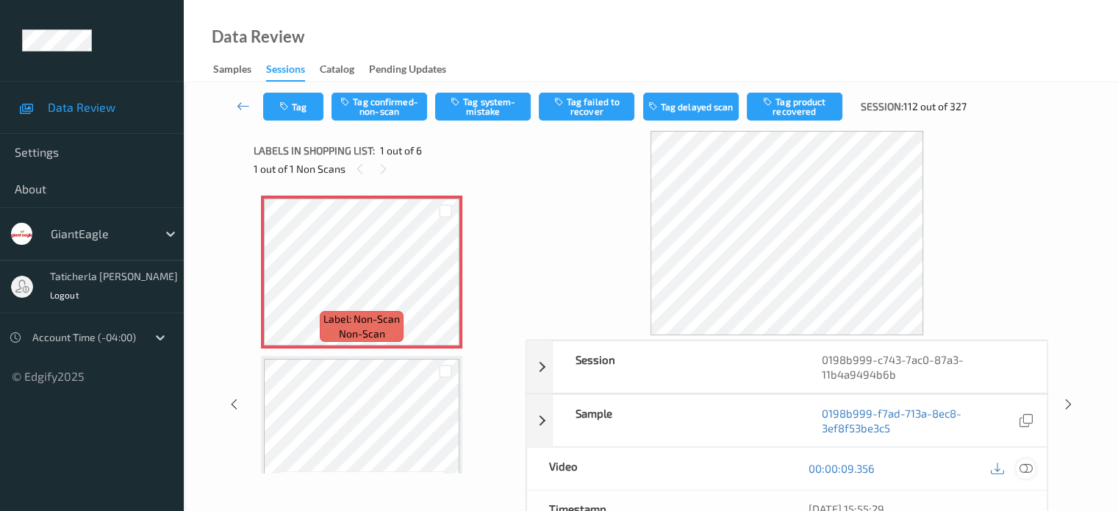
click at [1025, 465] on icon at bounding box center [1025, 468] width 13 height 13
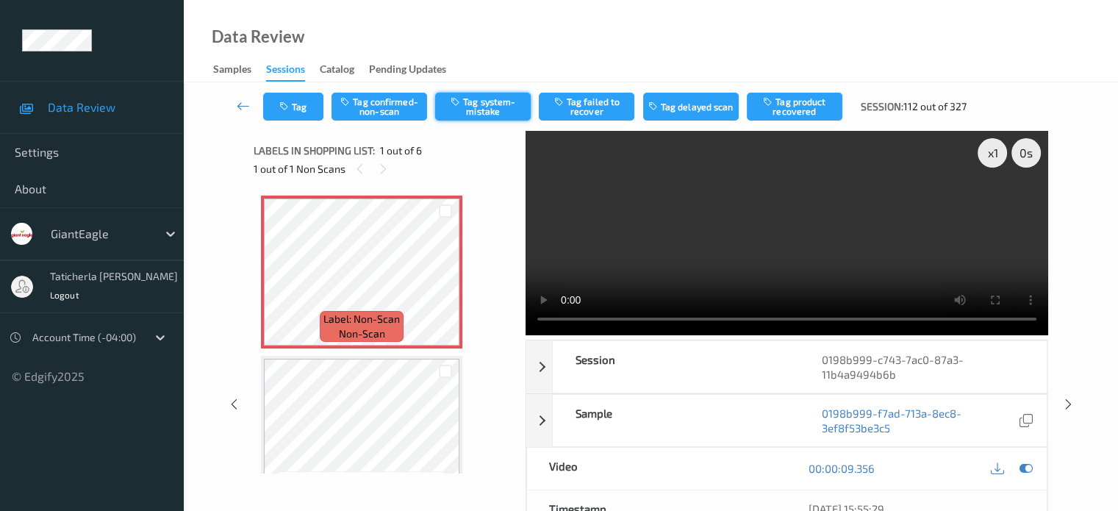
click at [484, 110] on button "Tag system-mistake" at bounding box center [483, 107] width 96 height 28
click at [293, 102] on button "Tag" at bounding box center [293, 107] width 60 height 28
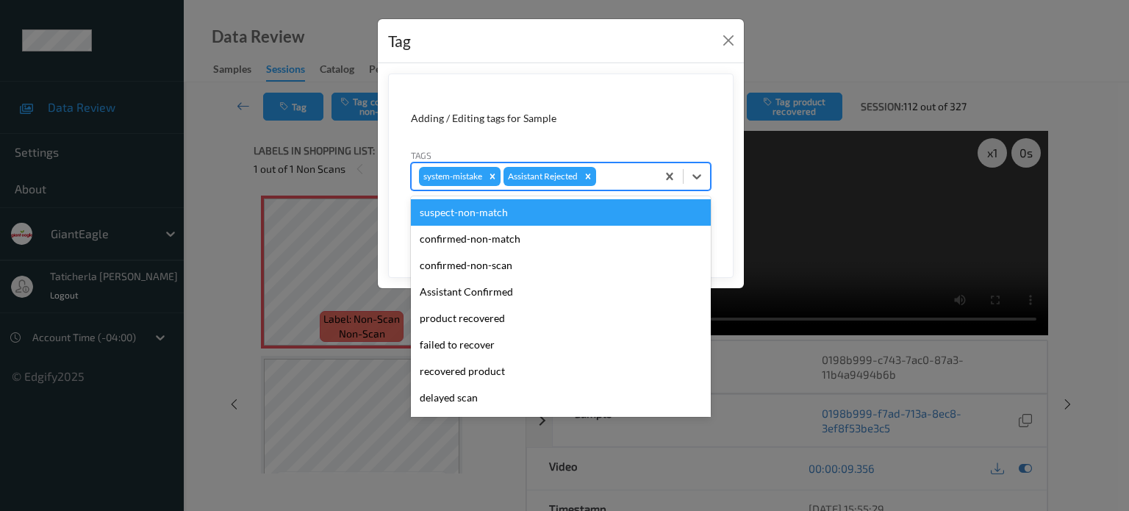
click at [620, 171] on div at bounding box center [624, 177] width 50 height 18
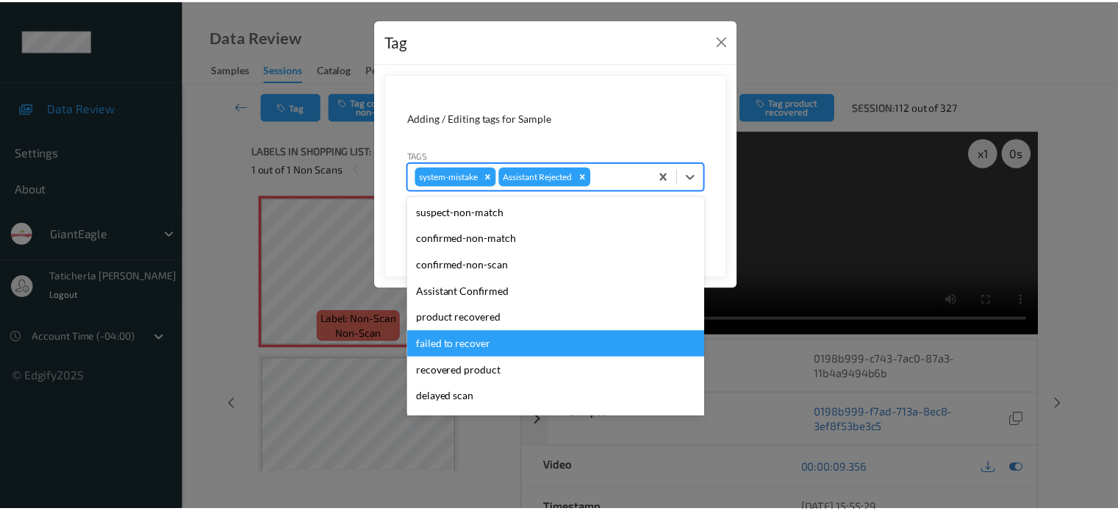
scroll to position [73, 0]
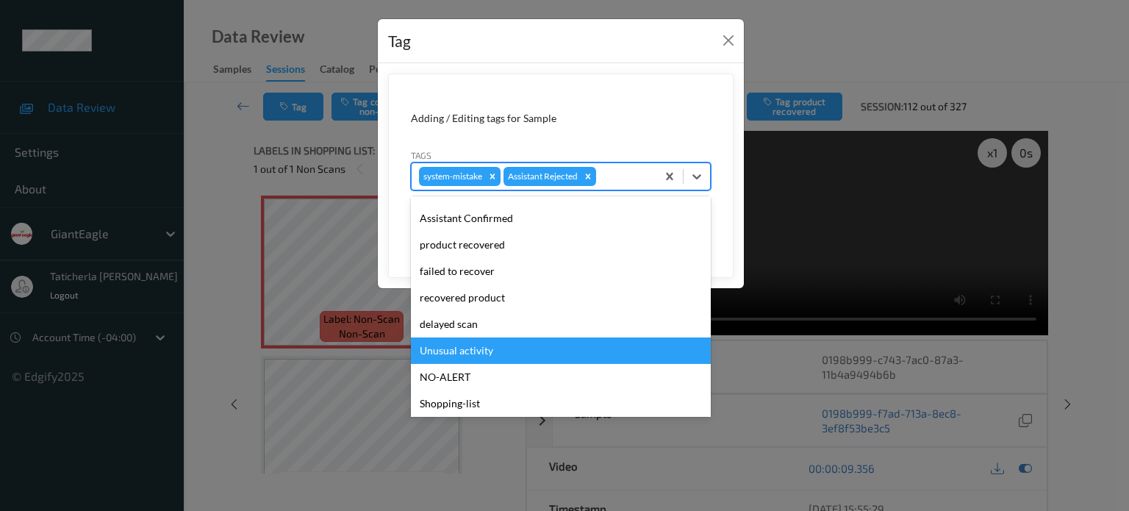
click at [472, 342] on div "Unusual activity" at bounding box center [561, 350] width 300 height 26
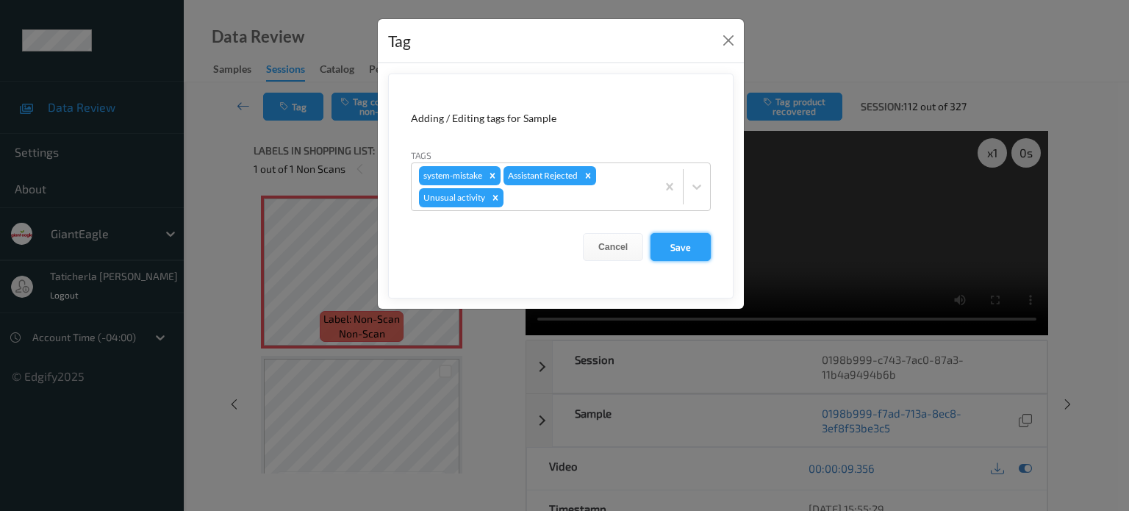
click at [688, 241] on button "Save" at bounding box center [680, 247] width 60 height 28
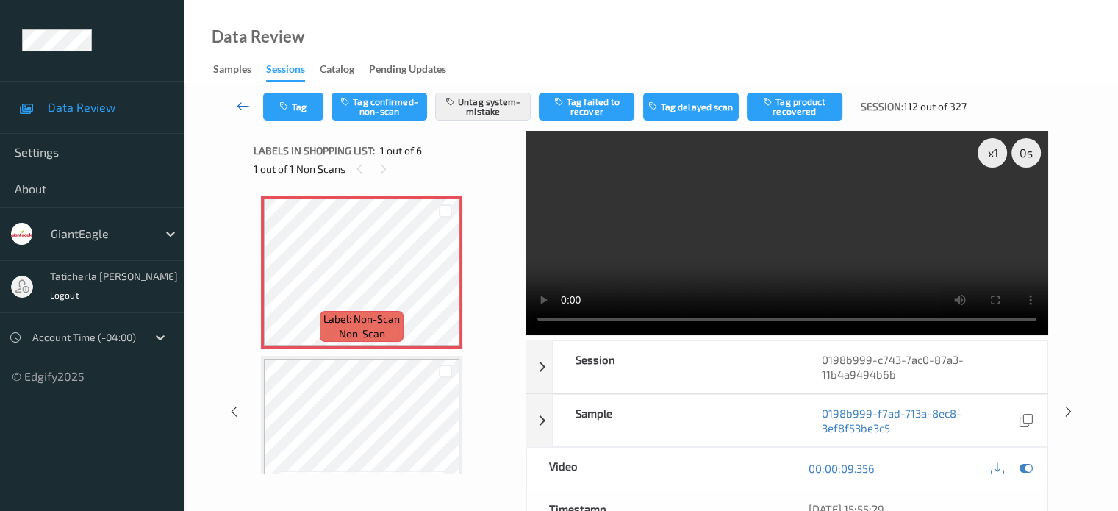
click at [244, 107] on icon at bounding box center [243, 105] width 13 height 15
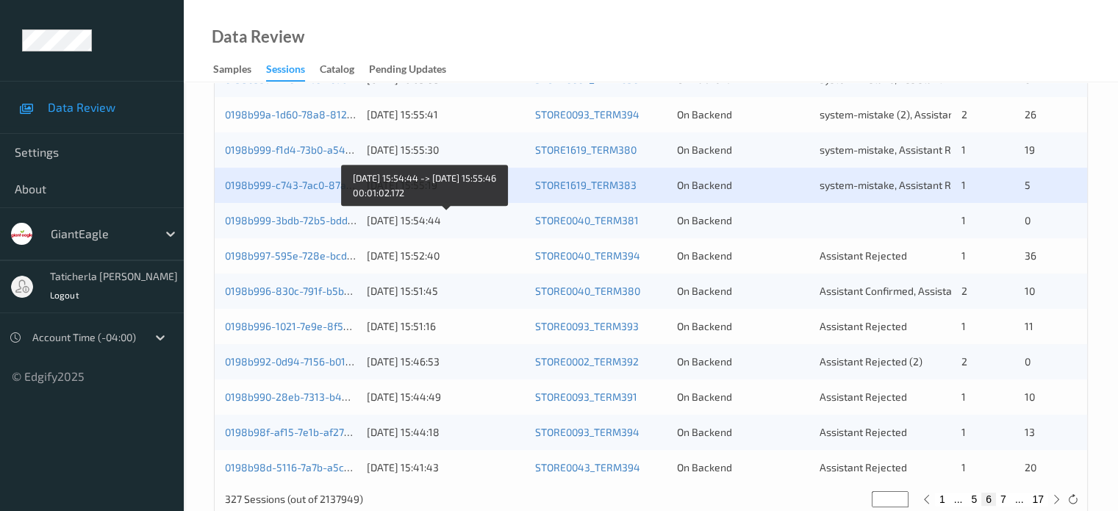
scroll to position [710, 0]
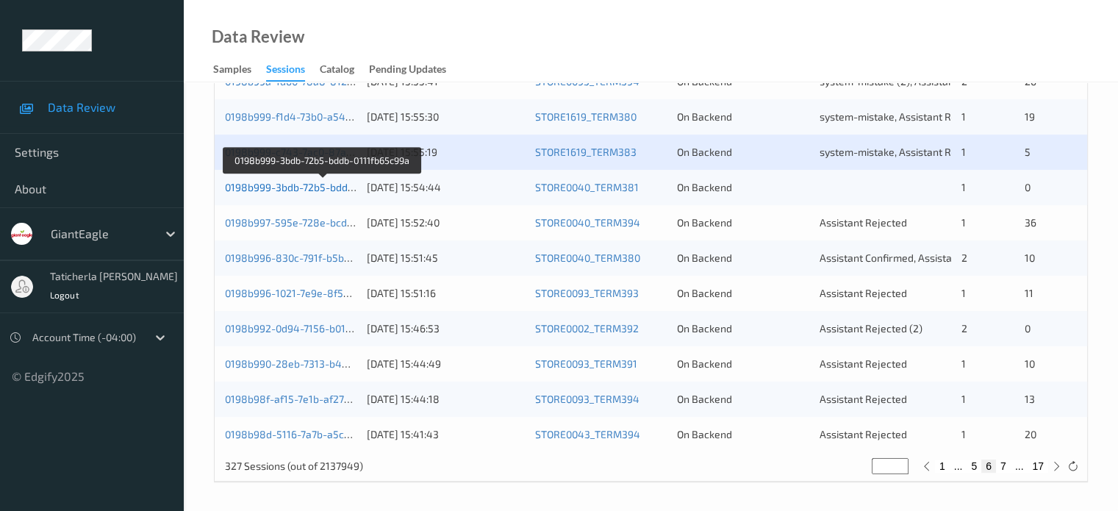
click at [268, 182] on link "0198b999-3bdb-72b5-bddb-0111fb65c99a" at bounding box center [323, 187] width 196 height 12
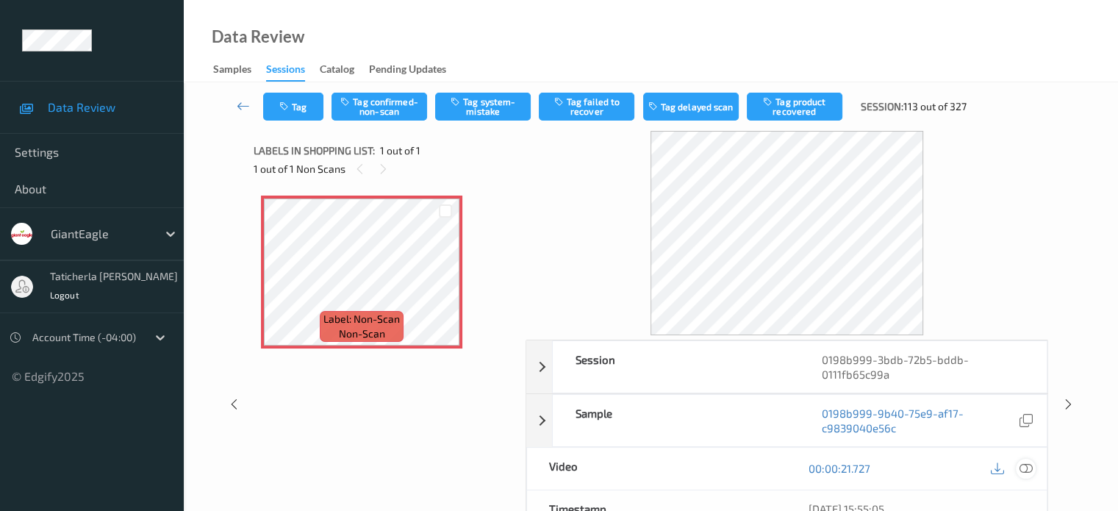
click at [1023, 466] on icon at bounding box center [1025, 468] width 13 height 13
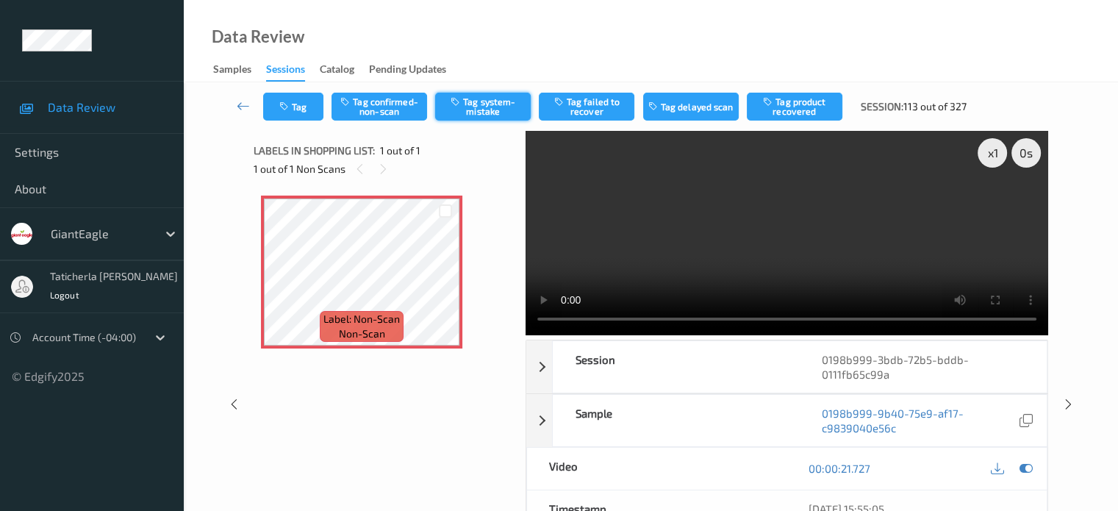
click at [479, 102] on button "Tag system-mistake" at bounding box center [483, 107] width 96 height 28
click at [241, 104] on icon at bounding box center [243, 105] width 13 height 15
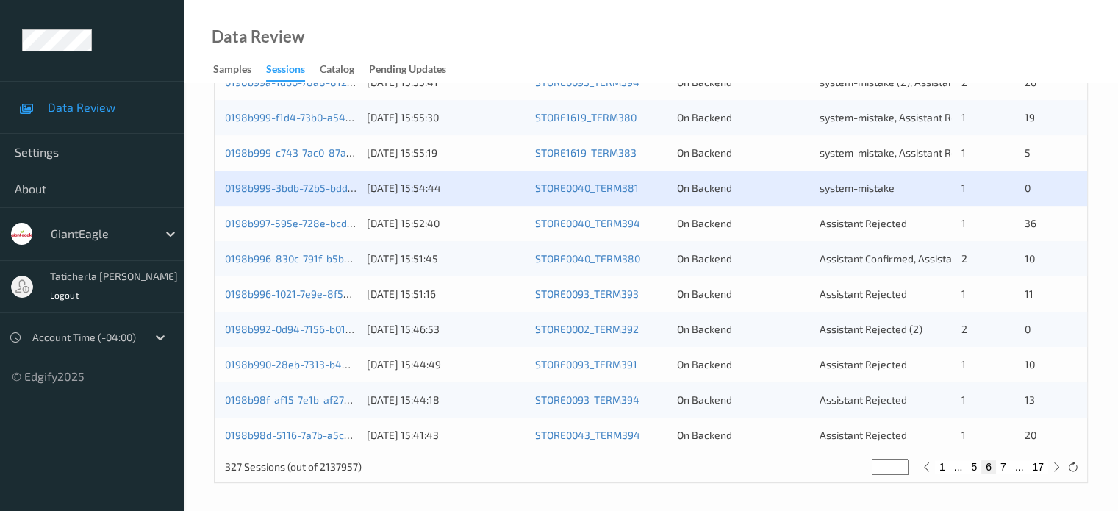
scroll to position [710, 0]
